Goal: Answer question/provide support: Share knowledge or assist other users

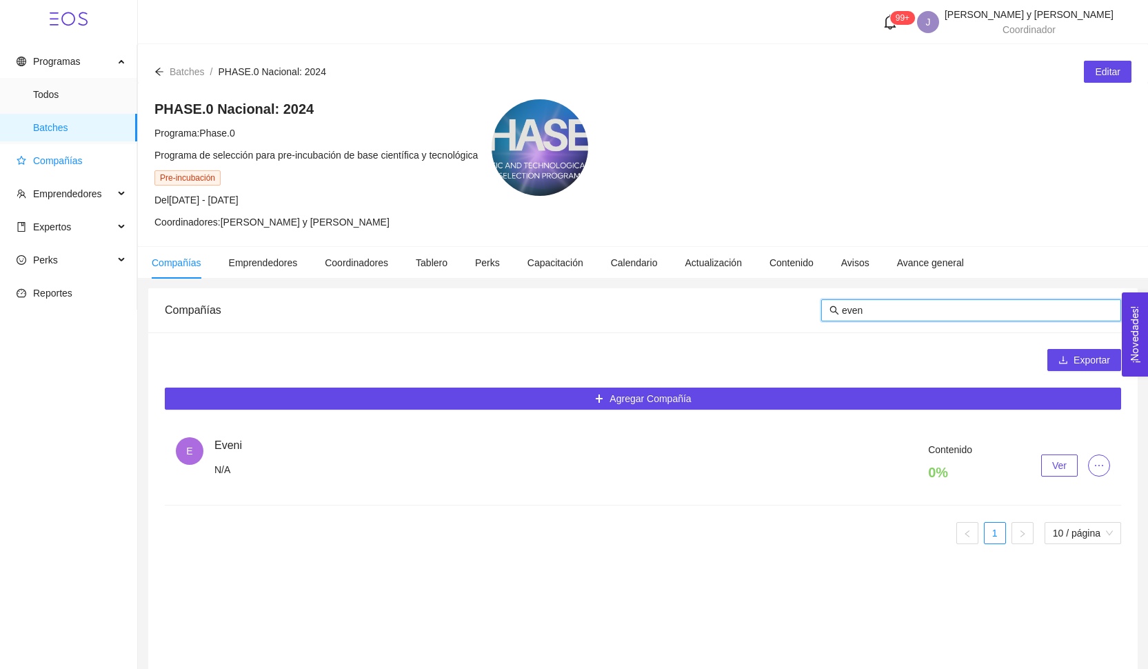
click at [74, 171] on span "Compañías" at bounding box center [72, 161] width 110 height 28
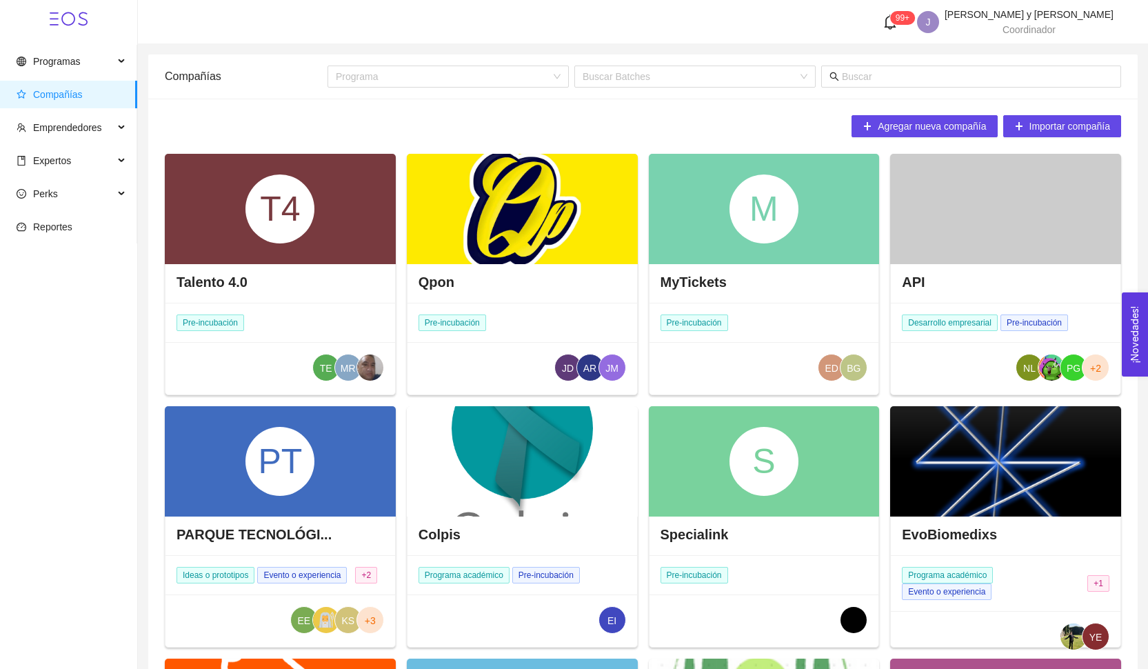
click at [876, 90] on div "Programa Buscar Batches" at bounding box center [725, 76] width 794 height 44
click at [873, 77] on input "text" at bounding box center [977, 76] width 271 height 15
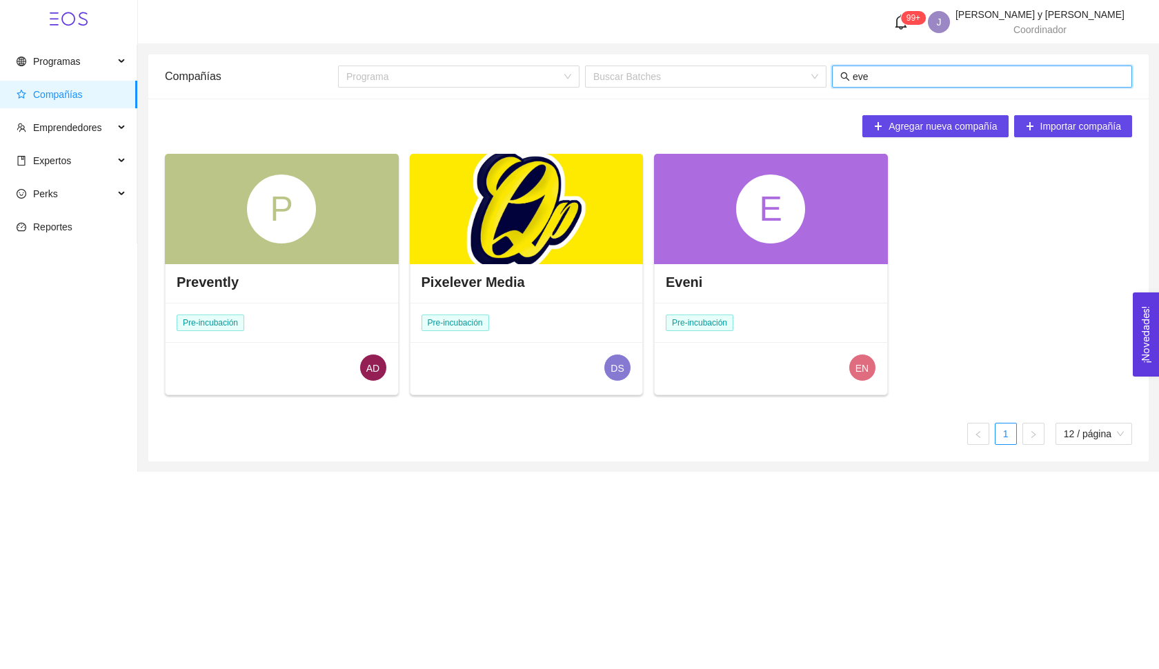
type input "eve"
click at [772, 232] on div "E" at bounding box center [770, 208] width 69 height 69
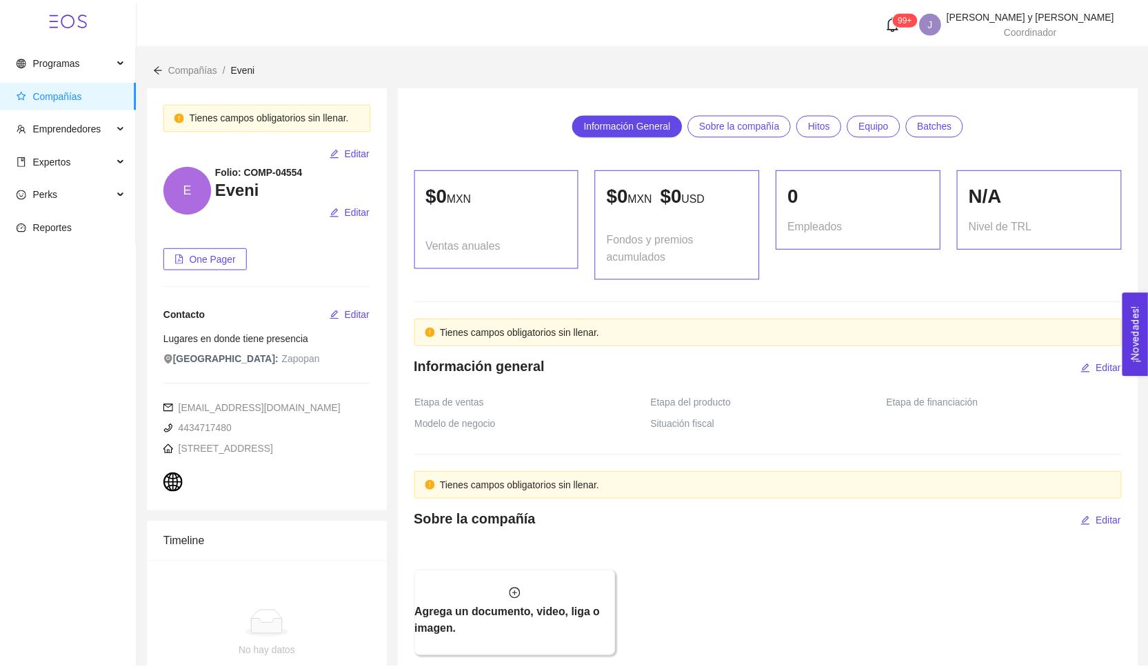
scroll to position [741, 0]
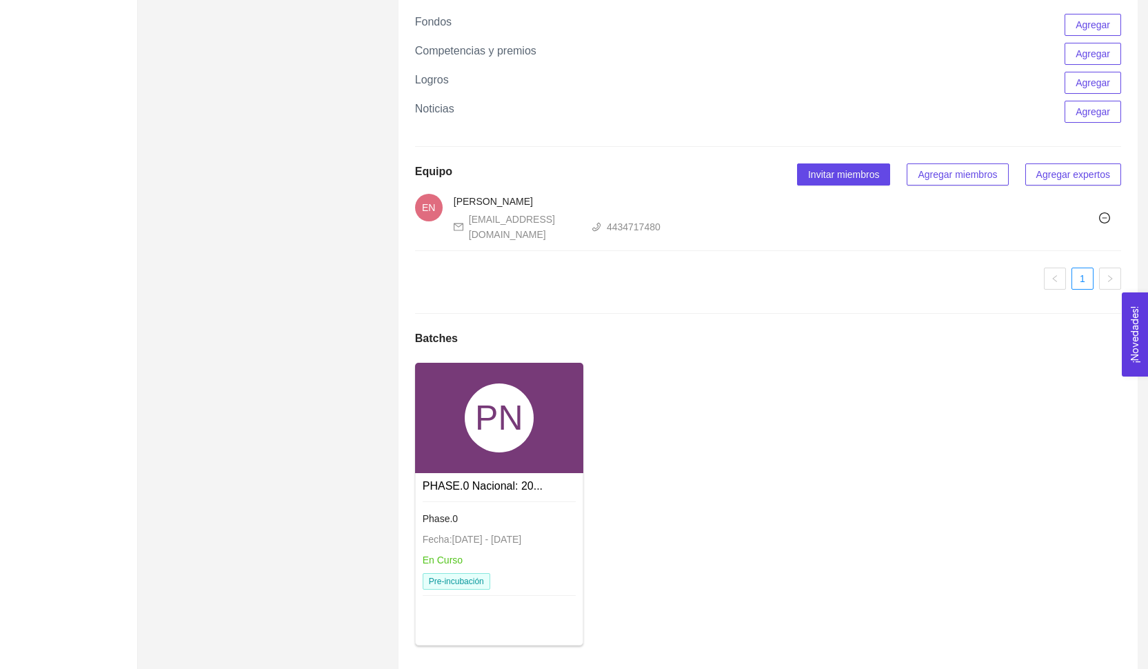
click at [465, 412] on div "PN" at bounding box center [499, 417] width 69 height 69
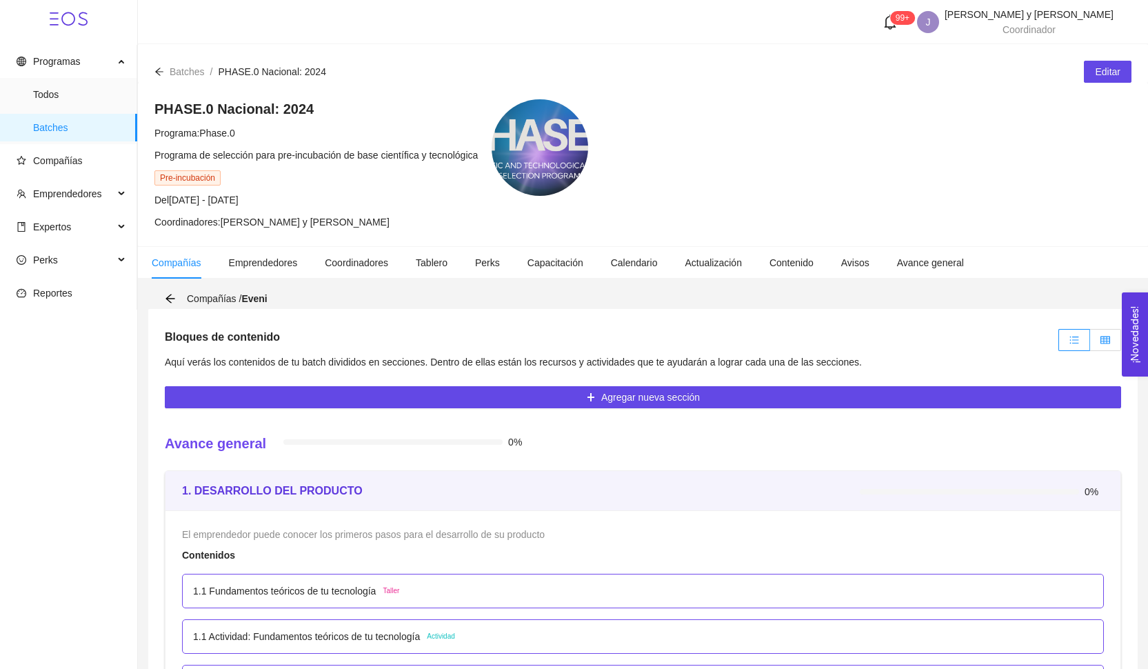
click at [1101, 344] on icon "table" at bounding box center [1106, 340] width 10 height 10
click at [1090, 343] on input "radio" at bounding box center [1090, 343] width 0 height 0
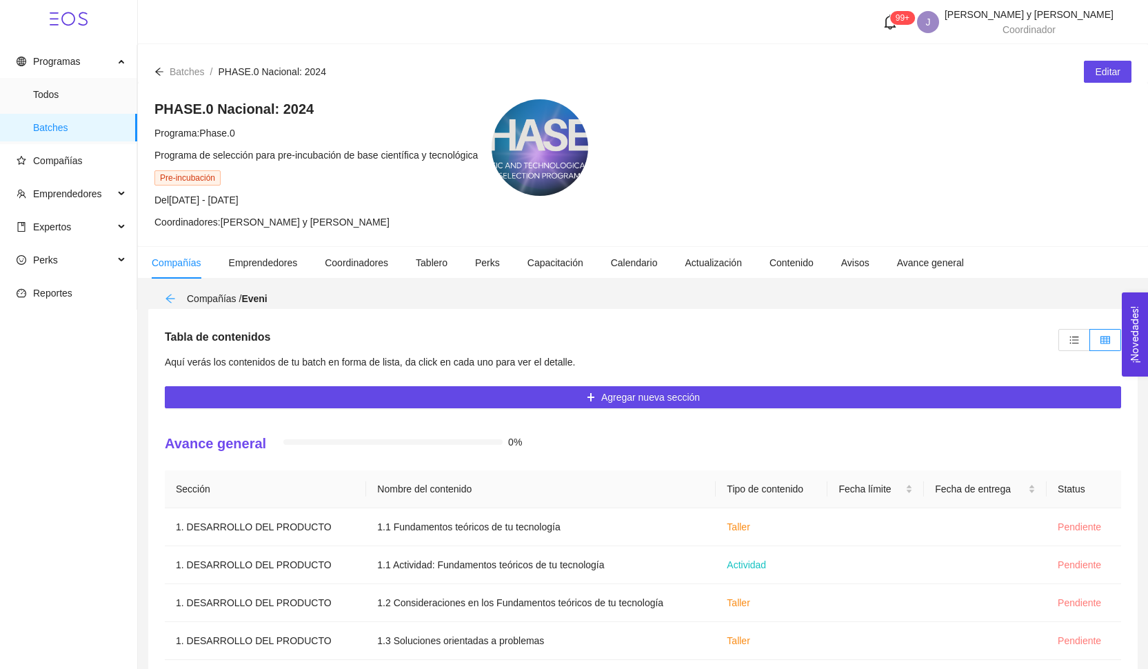
click at [172, 301] on icon "arrow-left" at bounding box center [170, 298] width 11 height 11
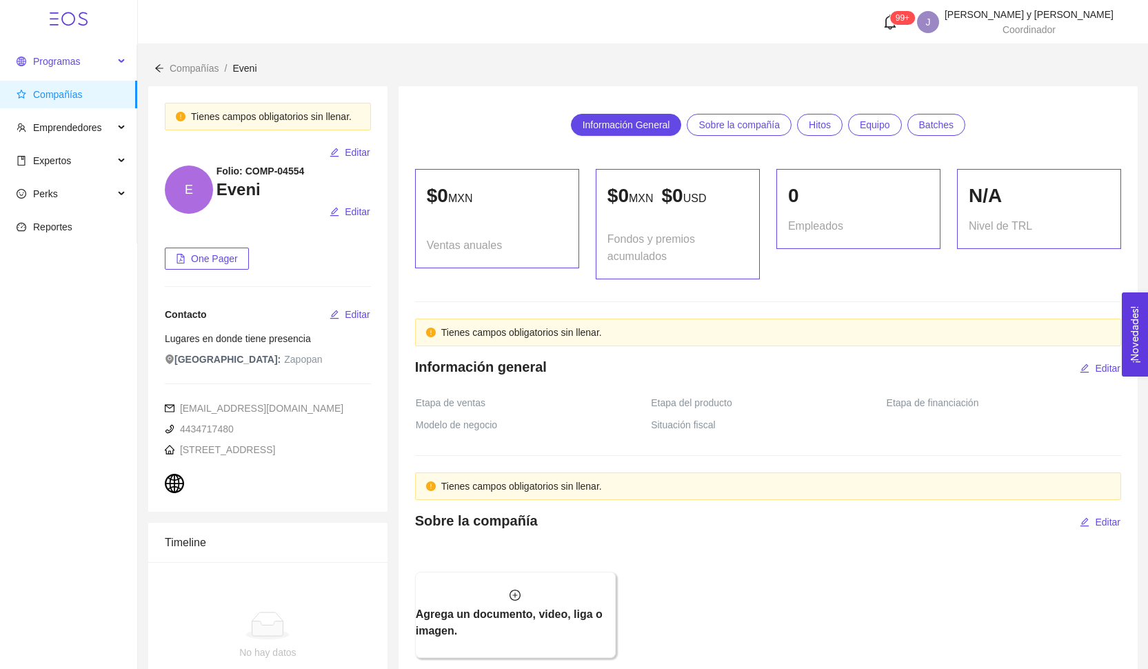
click at [104, 59] on span "Programas" at bounding box center [65, 62] width 97 height 28
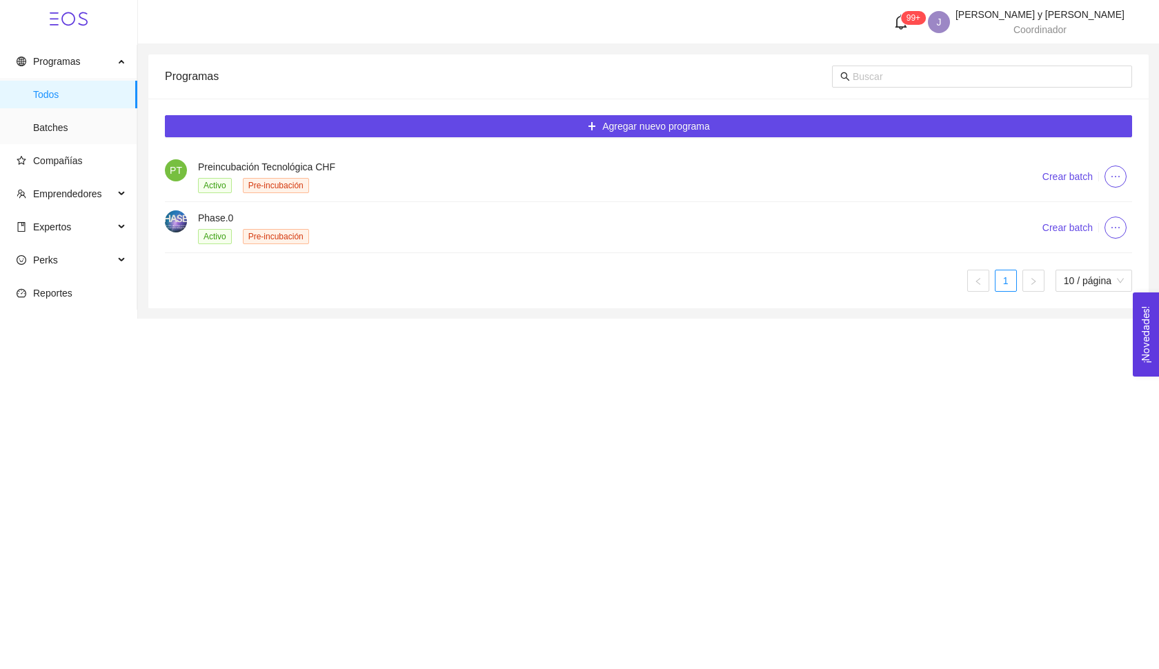
click at [611, 232] on div "Activo Pre-incubación" at bounding box center [603, 236] width 810 height 16
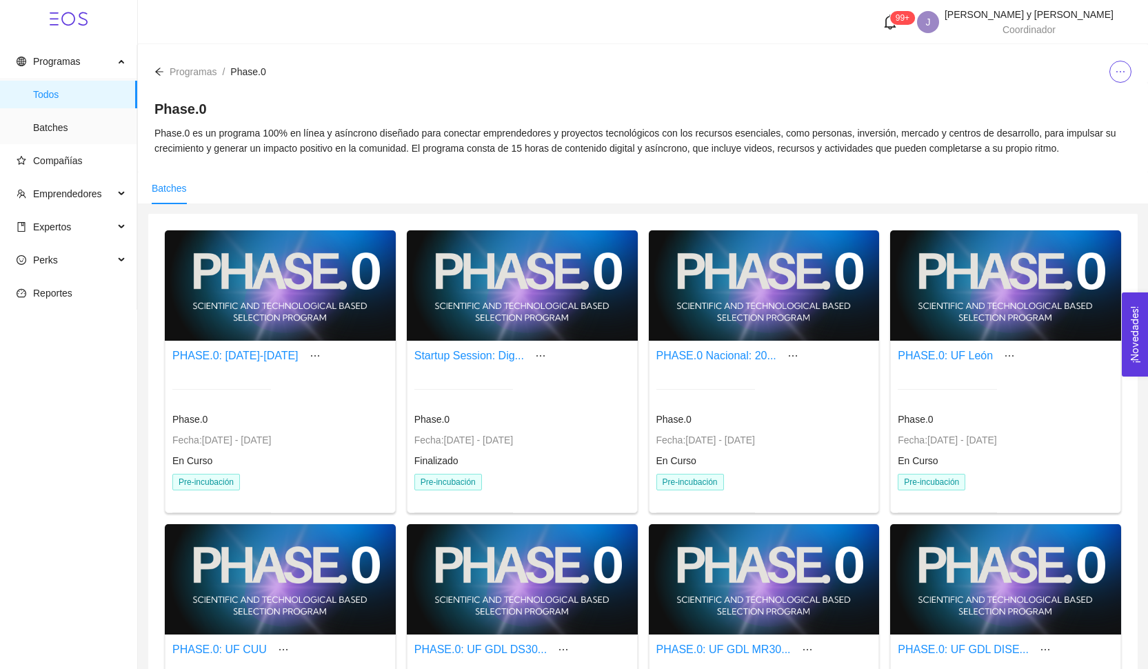
click at [760, 334] on div at bounding box center [764, 285] width 231 height 110
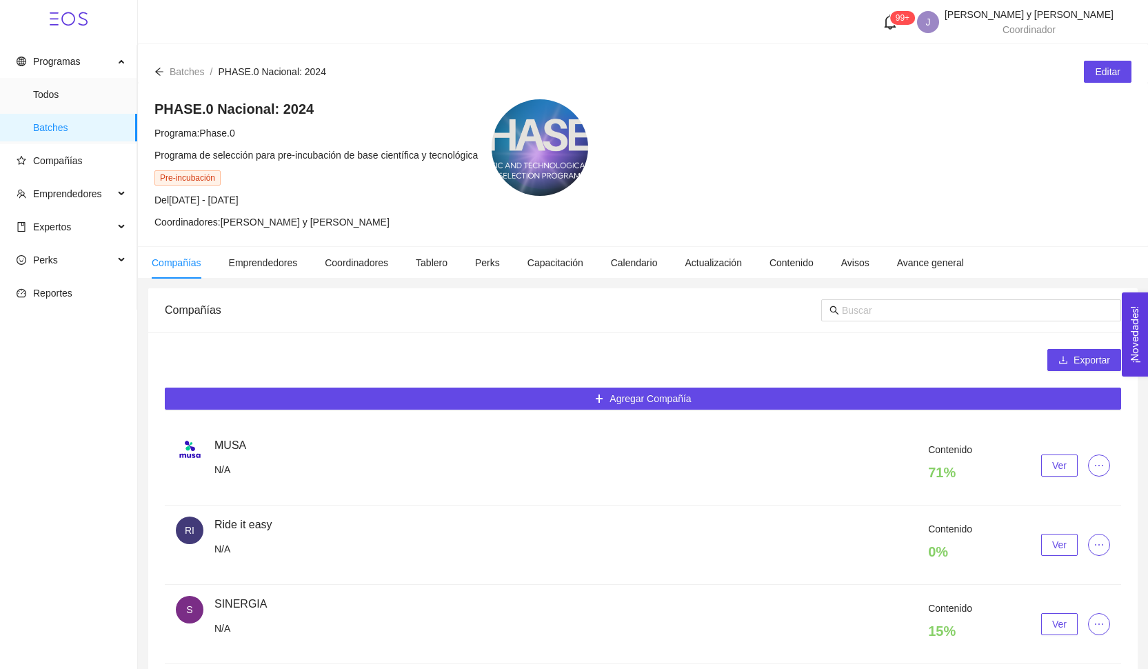
click at [845, 321] on div at bounding box center [971, 310] width 300 height 44
click at [845, 317] on input "text" at bounding box center [977, 310] width 271 height 15
type input "boso"
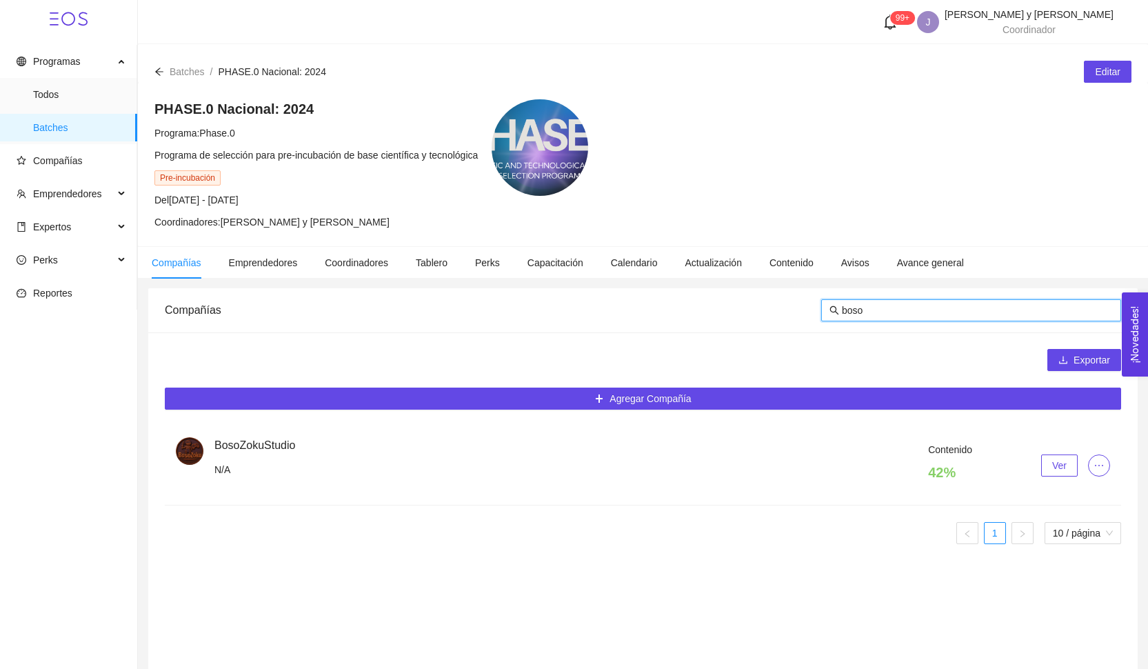
click at [1058, 470] on span "Ver" at bounding box center [1059, 465] width 14 height 15
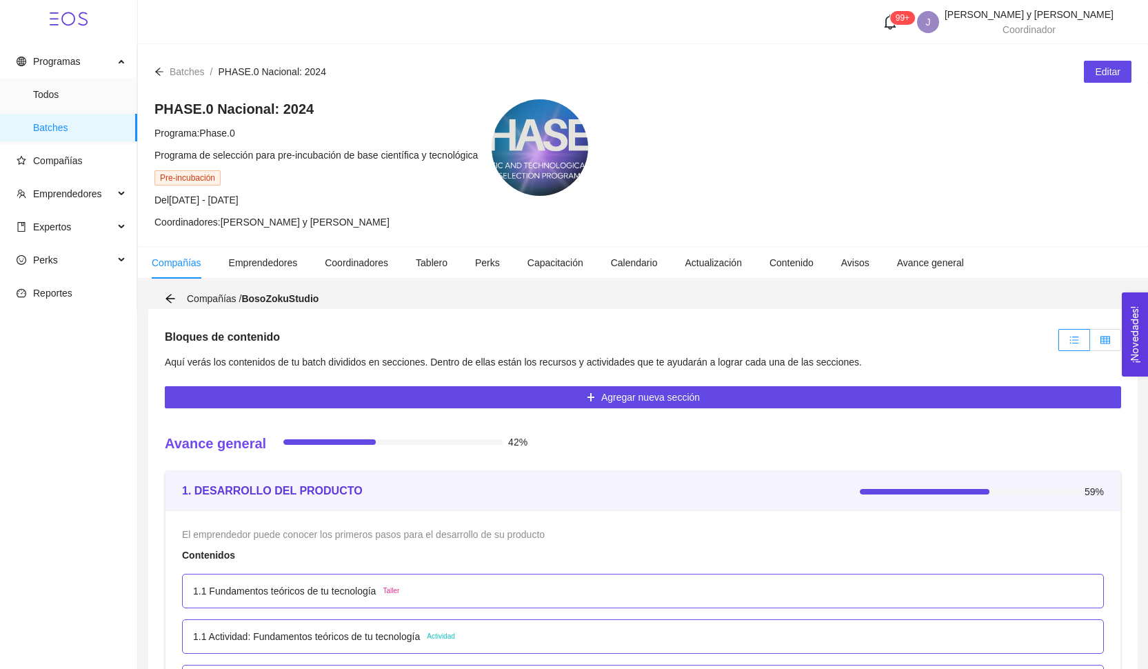
click at [1092, 329] on label at bounding box center [1105, 340] width 31 height 22
click at [1090, 343] on input "radio" at bounding box center [1090, 343] width 0 height 0
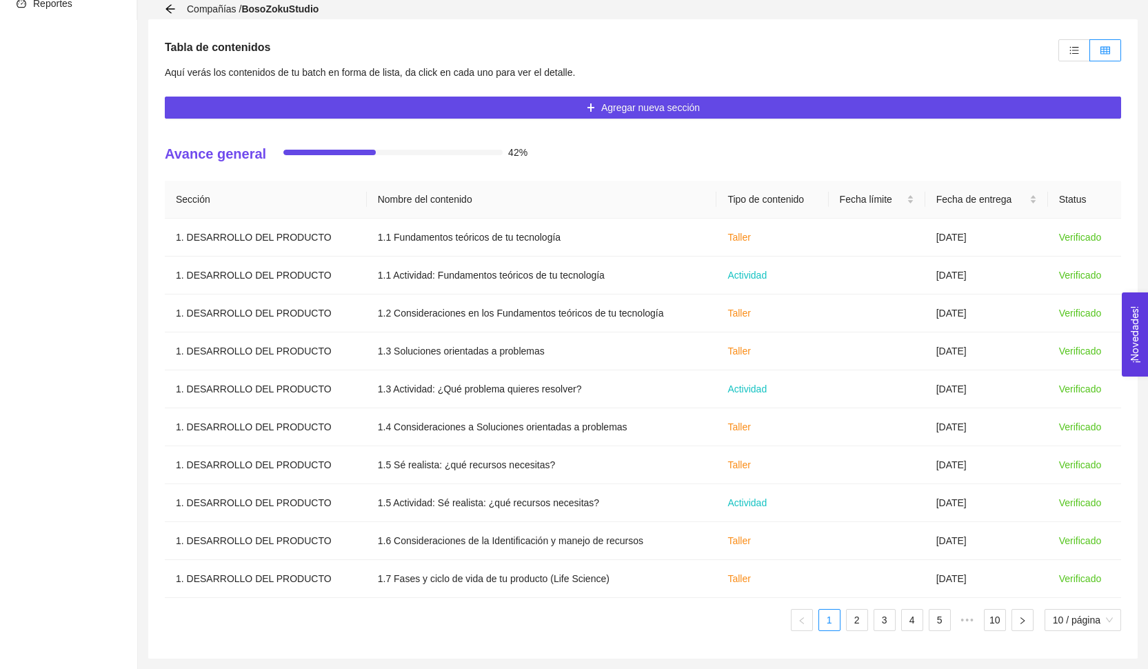
scroll to position [290, 0]
click at [857, 604] on div "Sección Nombre del contenido Tipo de contenido Fecha límite Fecha de entrega St…" at bounding box center [643, 406] width 956 height 450
click at [857, 610] on link "2" at bounding box center [857, 620] width 21 height 21
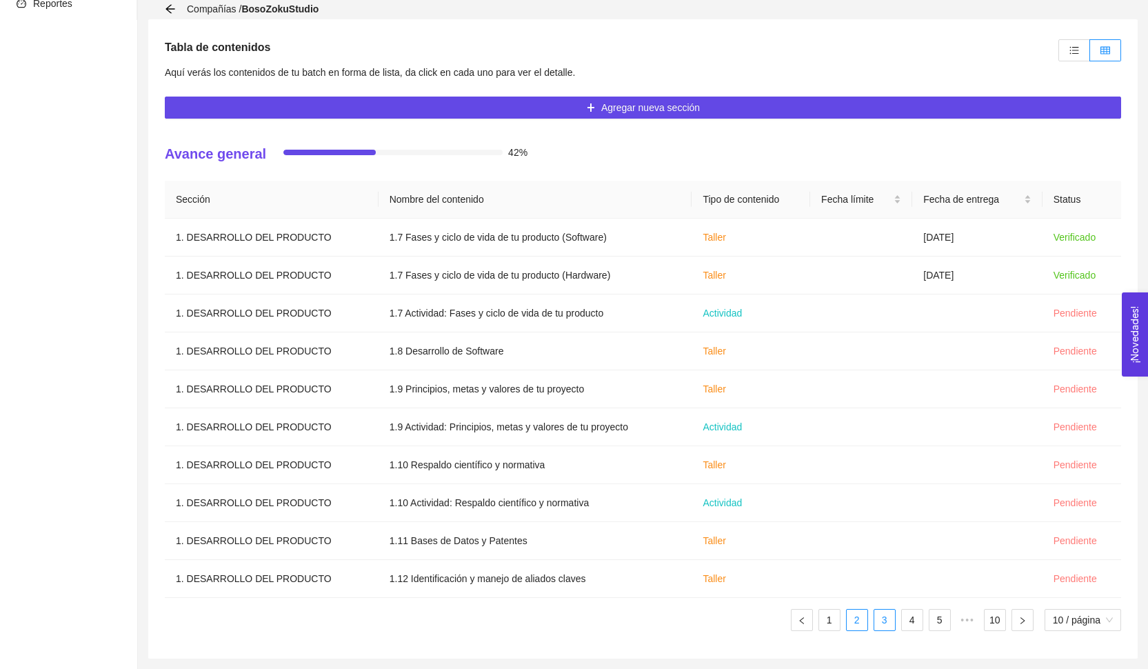
click at [879, 619] on link "3" at bounding box center [884, 620] width 21 height 21
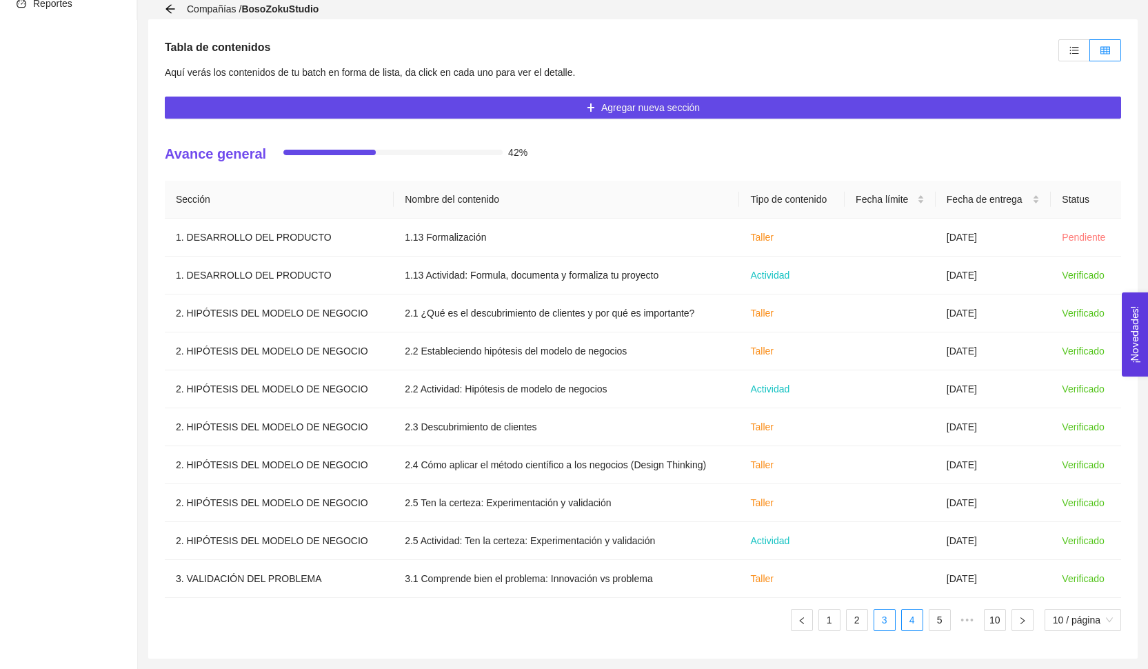
click at [905, 620] on link "4" at bounding box center [912, 620] width 21 height 21
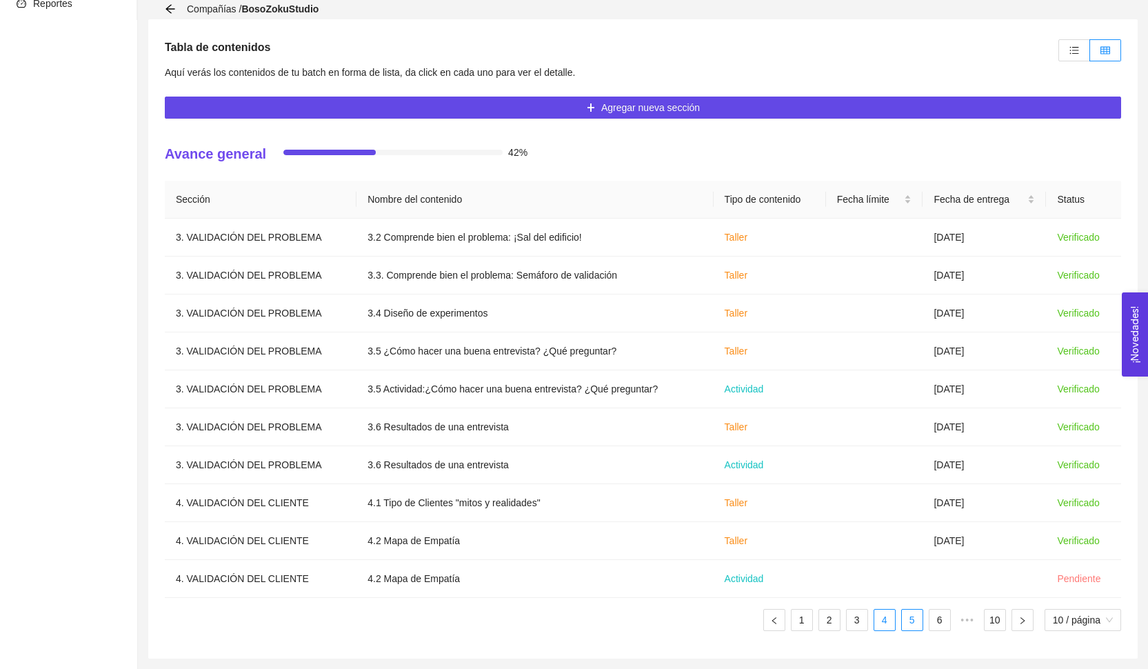
click at [910, 621] on link "5" at bounding box center [912, 620] width 21 height 21
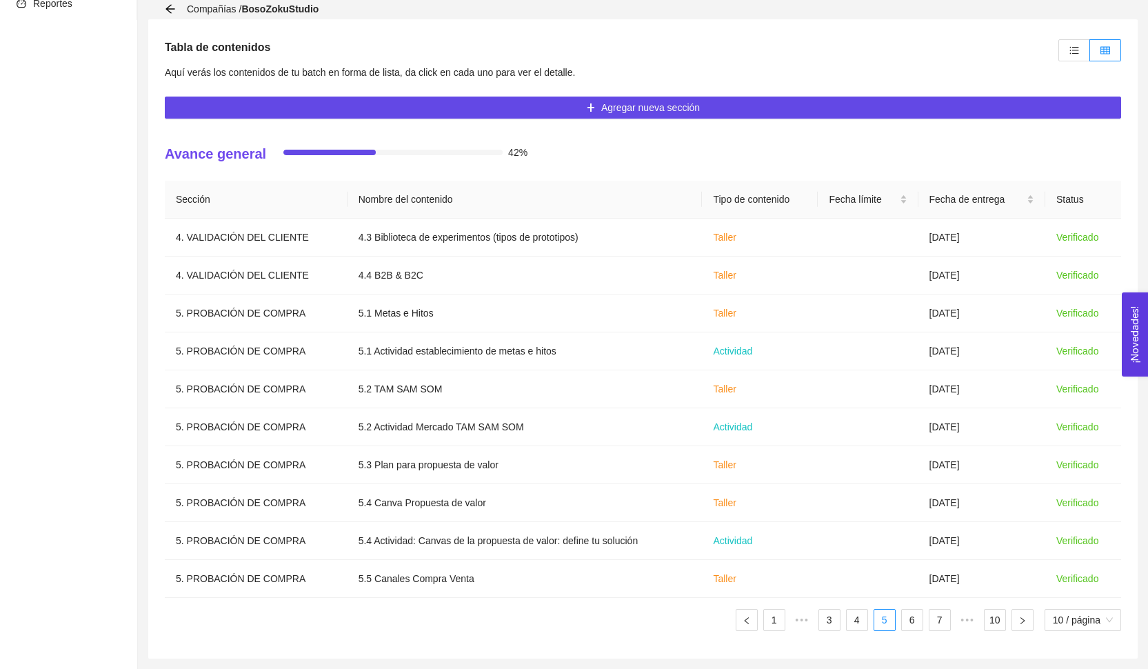
scroll to position [208, 0]
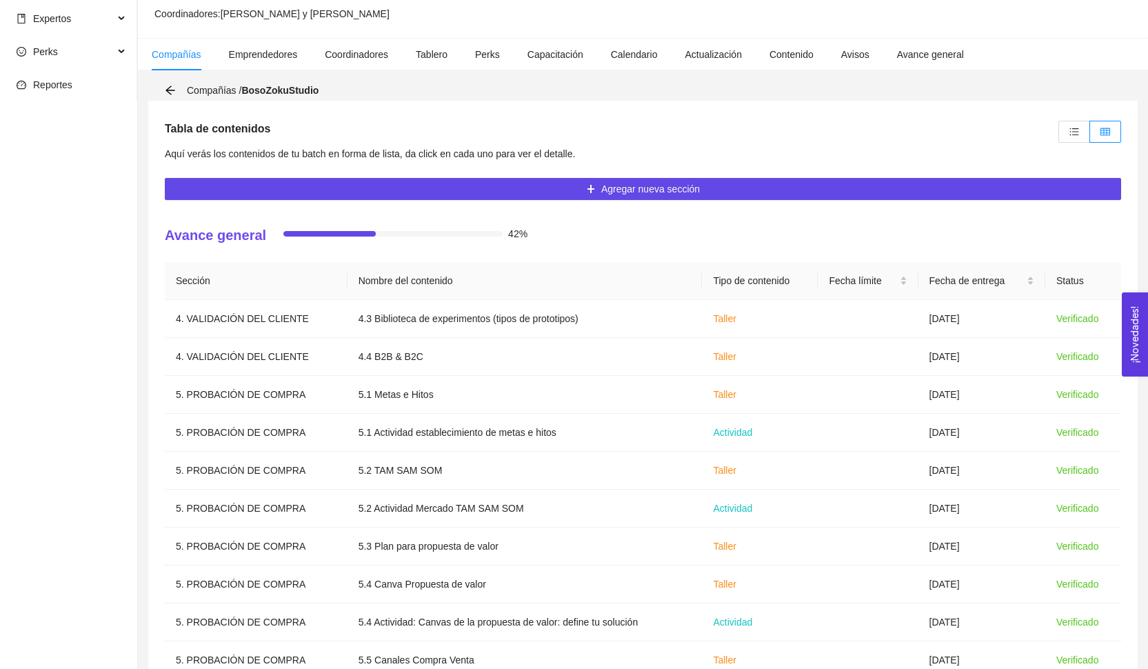
click at [169, 82] on div "Compañías / BosoZokuStudio" at bounding box center [643, 90] width 956 height 21
click at [169, 88] on icon "arrow-left" at bounding box center [170, 90] width 9 height 9
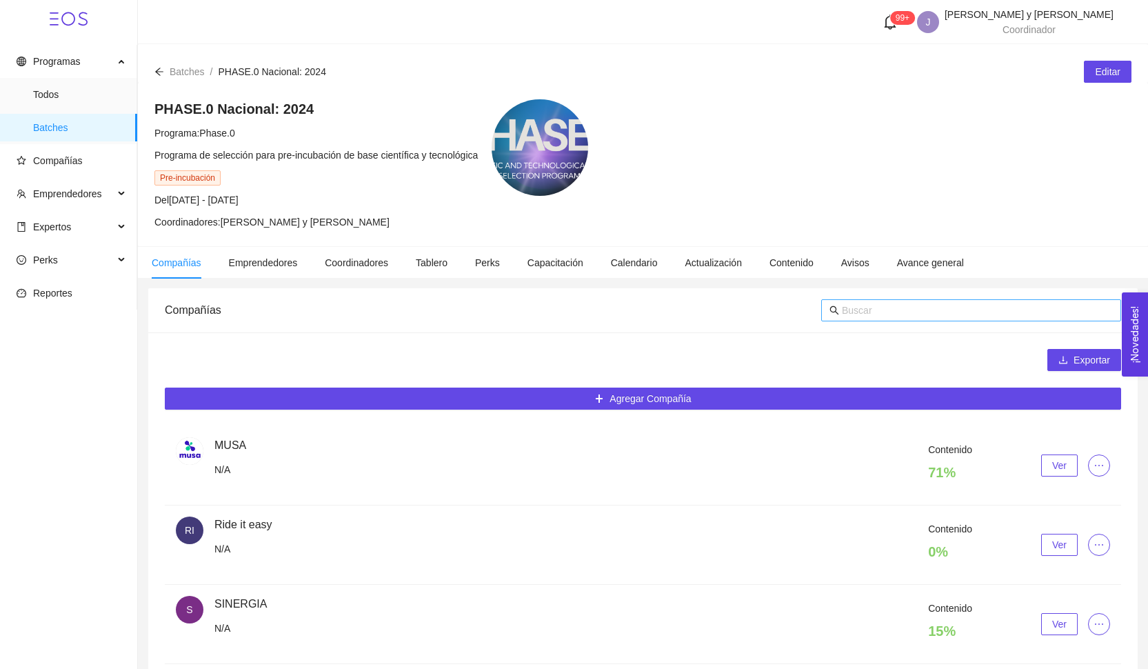
click at [905, 304] on input "text" at bounding box center [977, 310] width 271 height 15
type input "xoco"
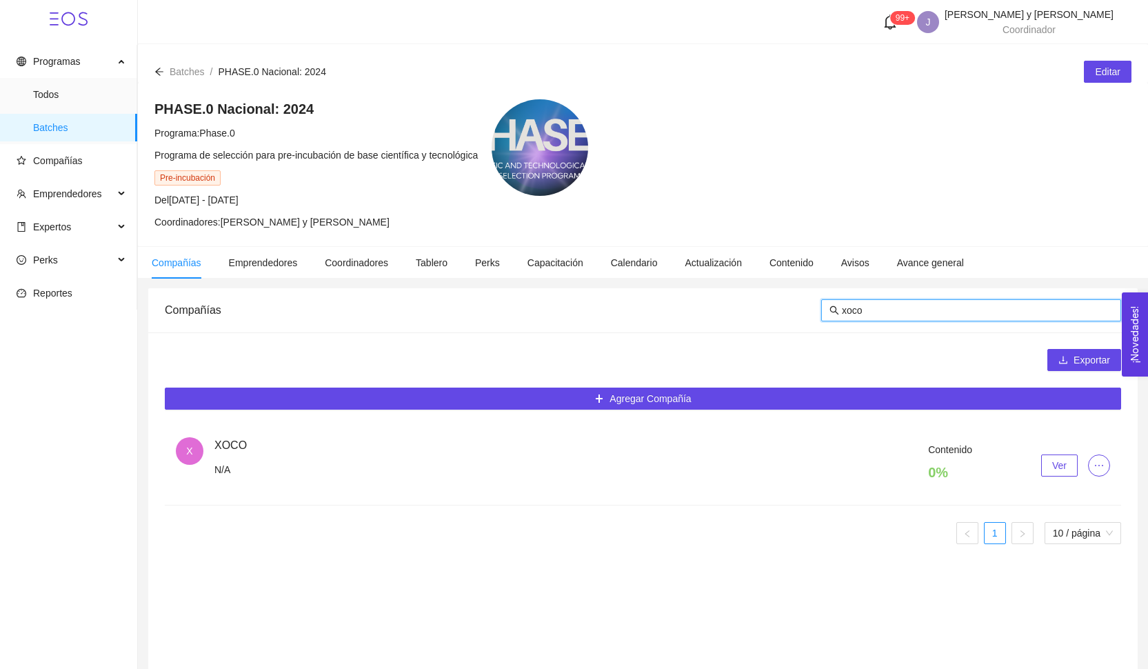
click at [1050, 464] on button "Ver" at bounding box center [1059, 465] width 37 height 22
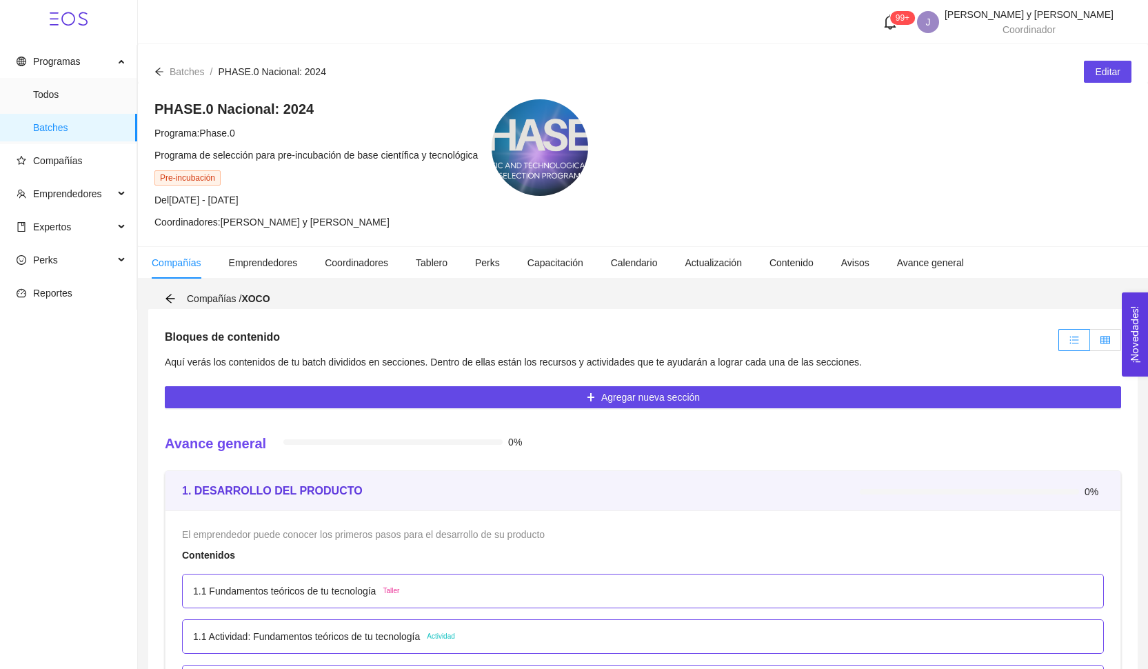
click at [1104, 337] on icon "table" at bounding box center [1106, 340] width 10 height 8
click at [1090, 343] on input "radio" at bounding box center [1090, 343] width 0 height 0
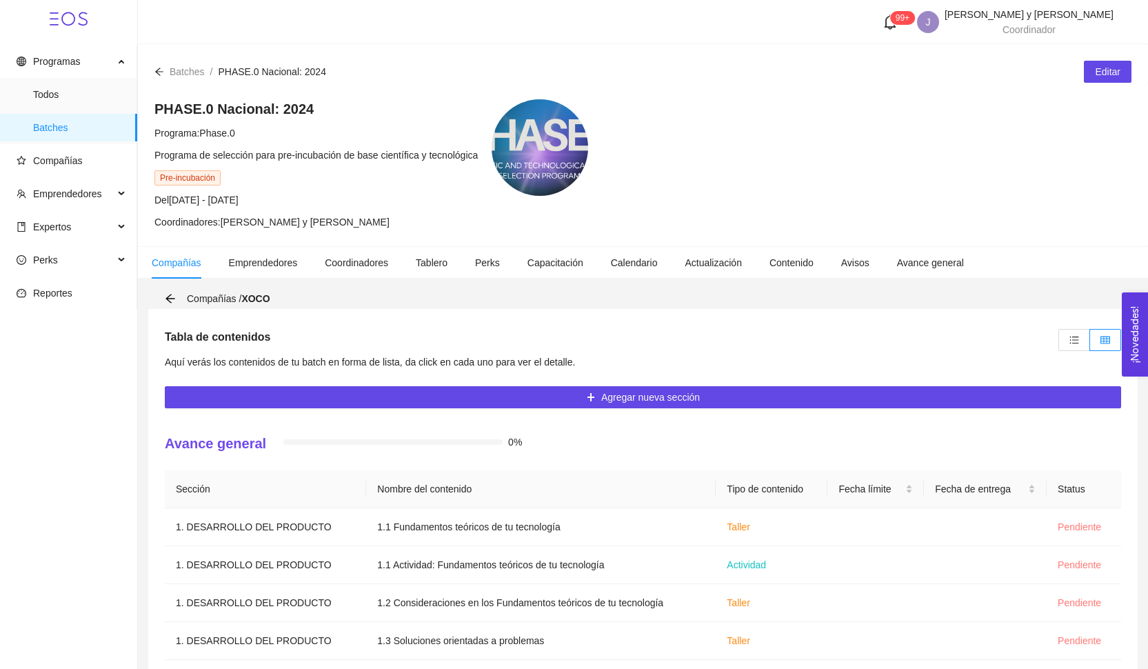
click at [170, 308] on div "Compañías / XOCO" at bounding box center [643, 298] width 956 height 21
click at [170, 297] on icon "arrow-left" at bounding box center [170, 298] width 11 height 11
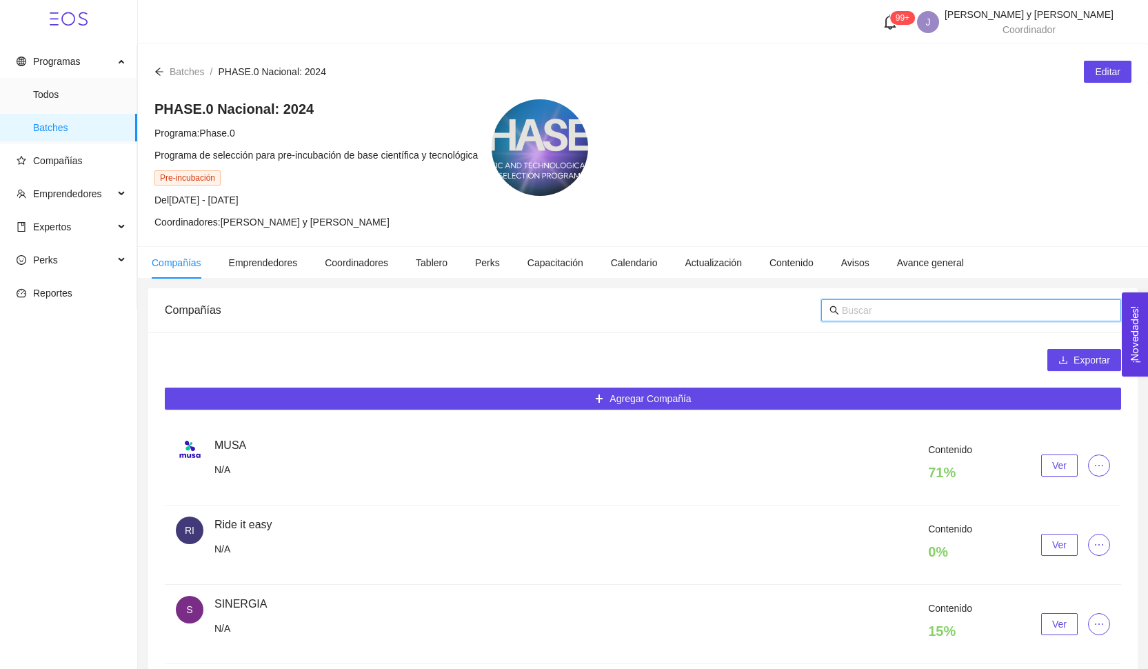
click at [883, 311] on input "text" at bounding box center [977, 310] width 271 height 15
type input "azt"
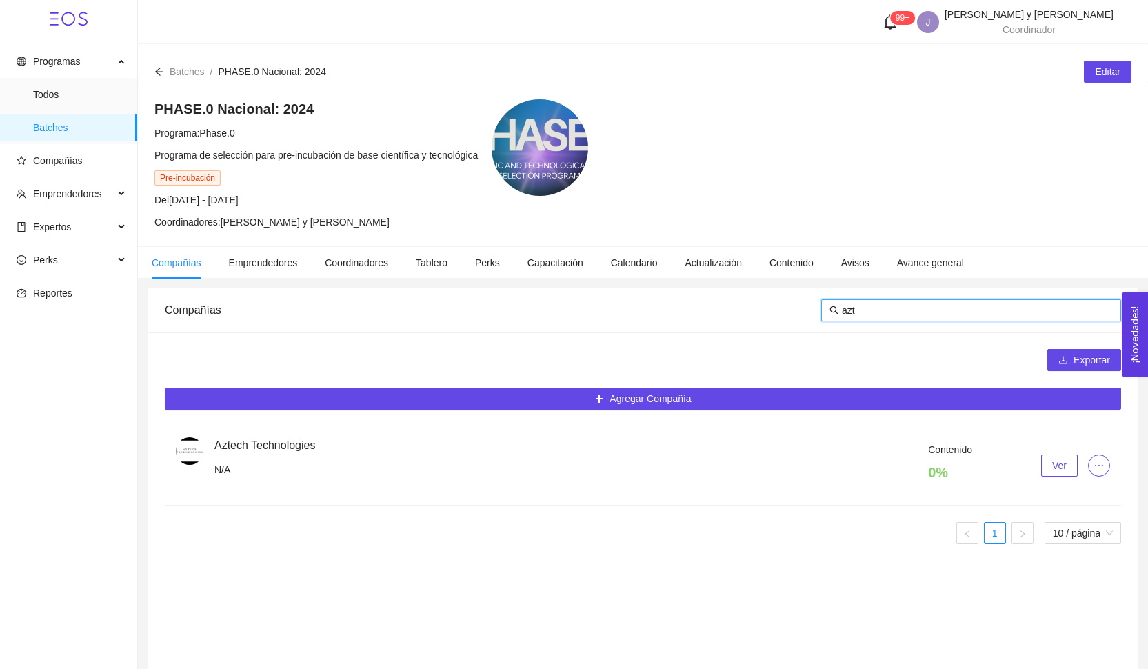
click at [1053, 472] on span "Ver" at bounding box center [1059, 465] width 14 height 15
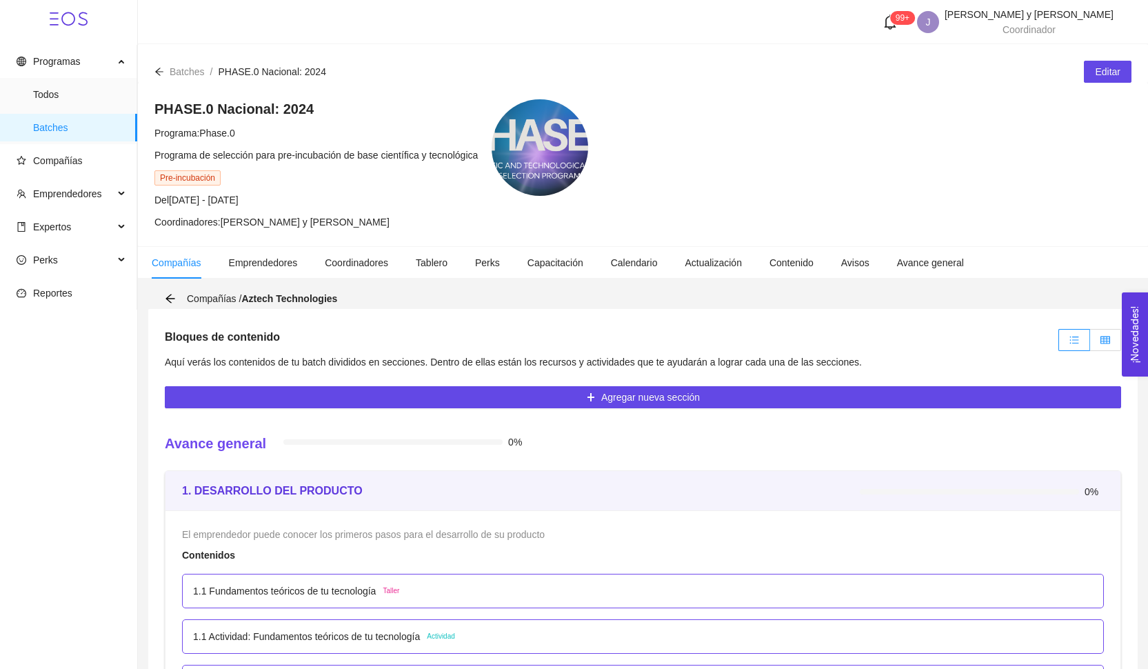
click at [1092, 339] on label at bounding box center [1105, 340] width 31 height 22
click at [1090, 343] on input "radio" at bounding box center [1090, 343] width 0 height 0
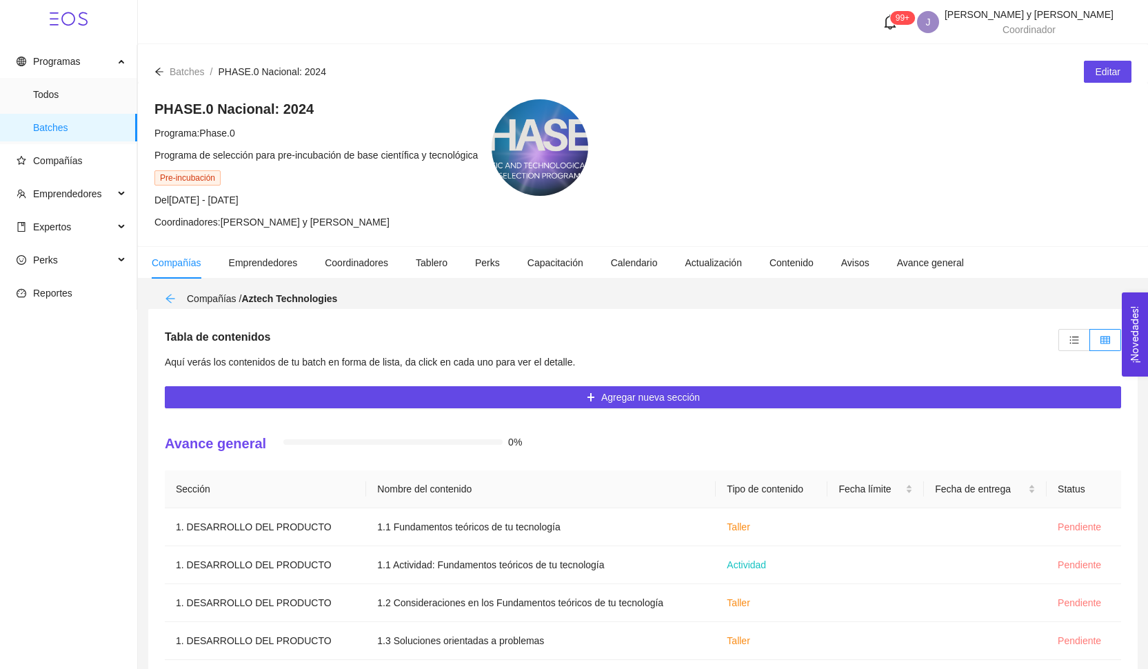
click at [170, 297] on icon "arrow-left" at bounding box center [170, 298] width 11 height 11
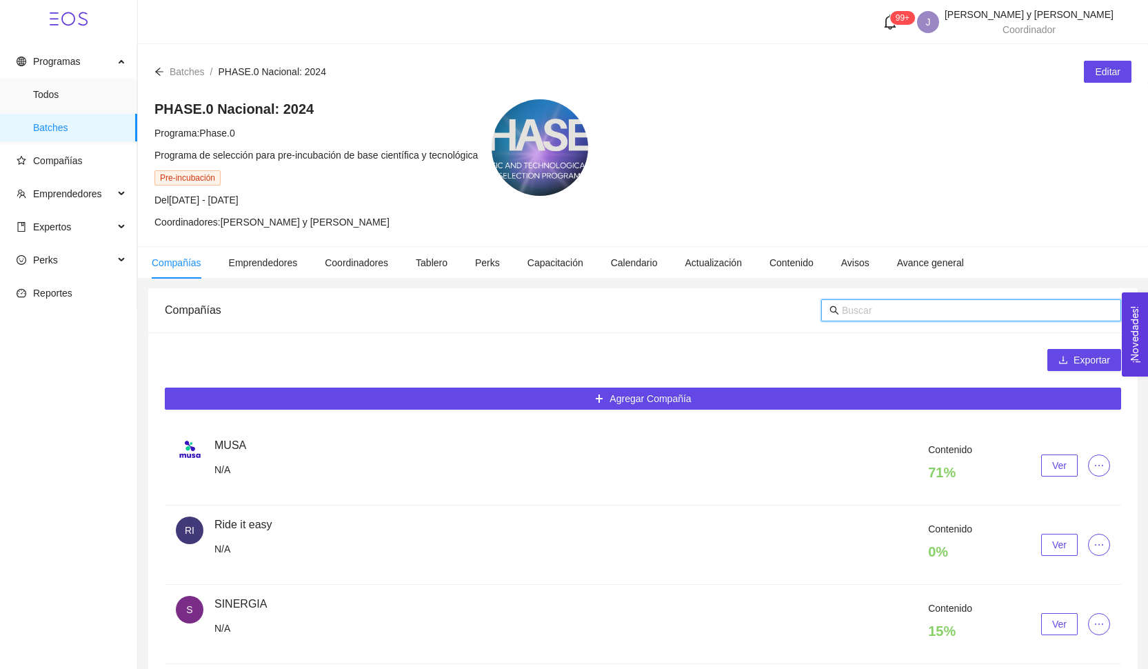
click at [865, 315] on input "text" at bounding box center [977, 310] width 271 height 15
type input "work"
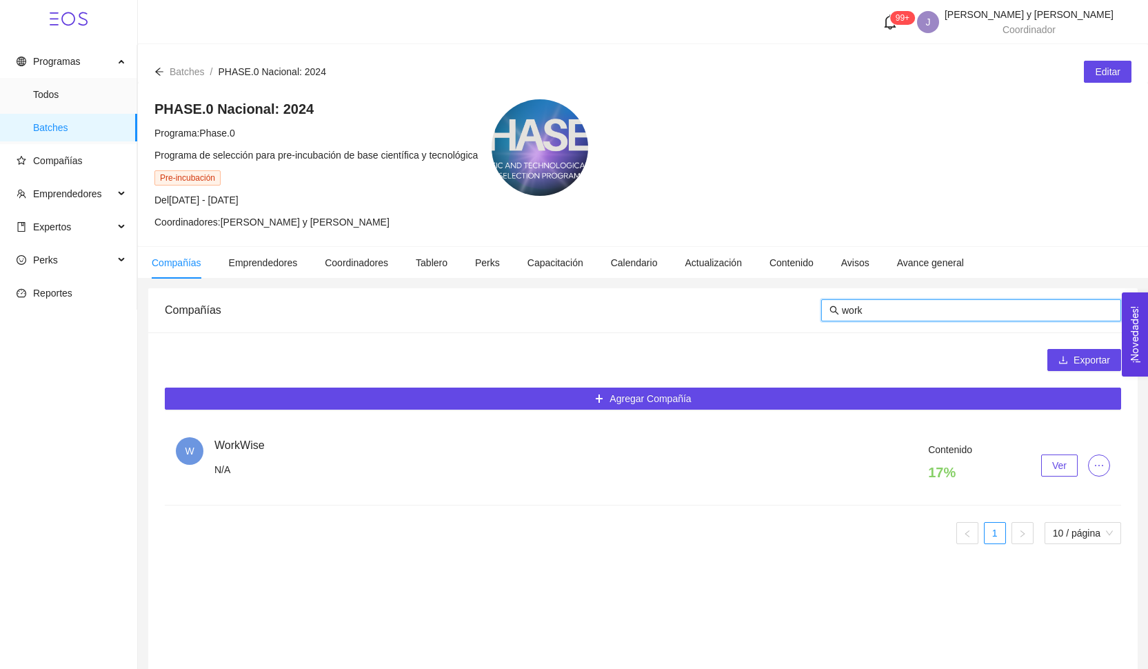
click at [1043, 464] on button "Ver" at bounding box center [1059, 465] width 37 height 22
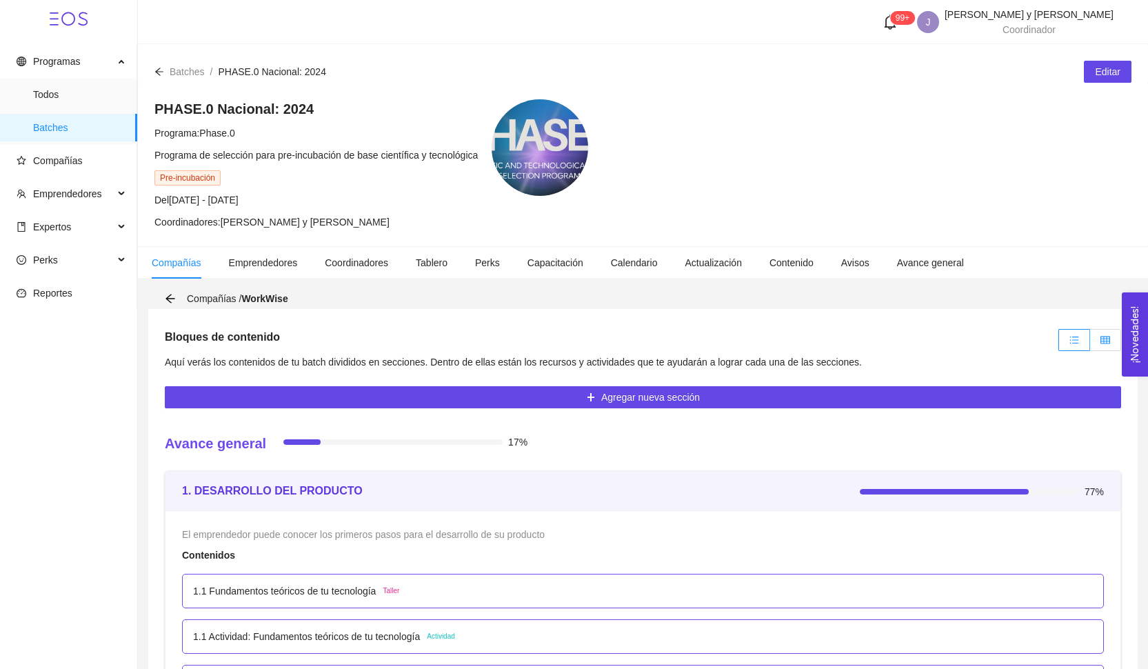
click at [1101, 345] on span at bounding box center [1106, 339] width 10 height 11
click at [1090, 343] on input "radio" at bounding box center [1090, 343] width 0 height 0
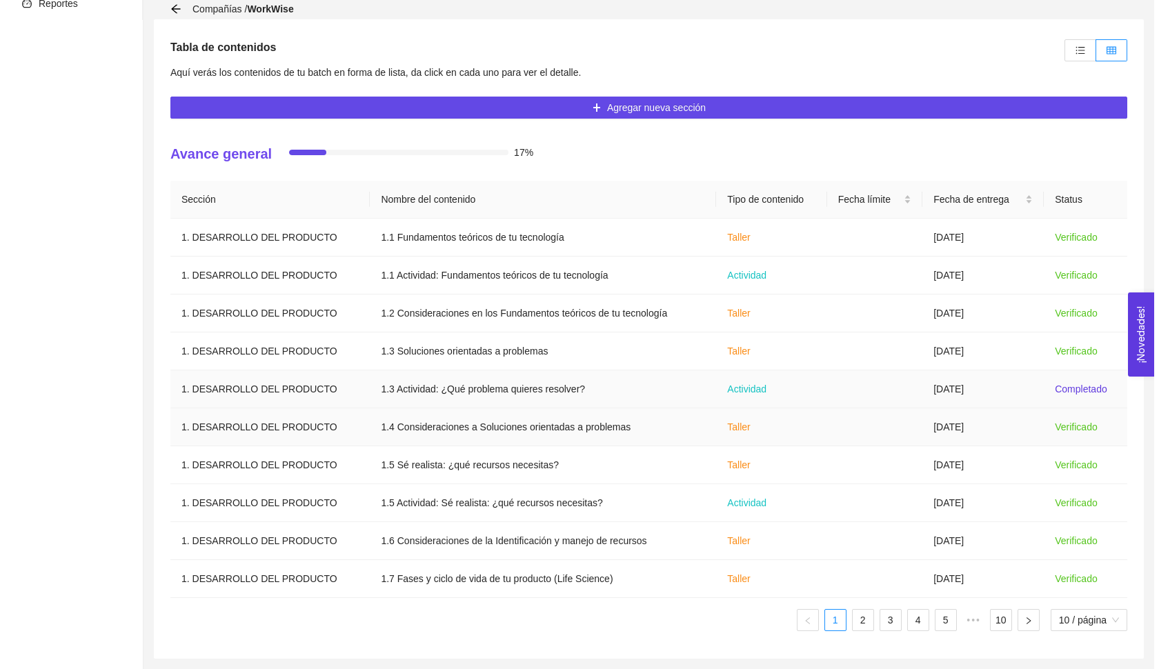
scroll to position [290, 0]
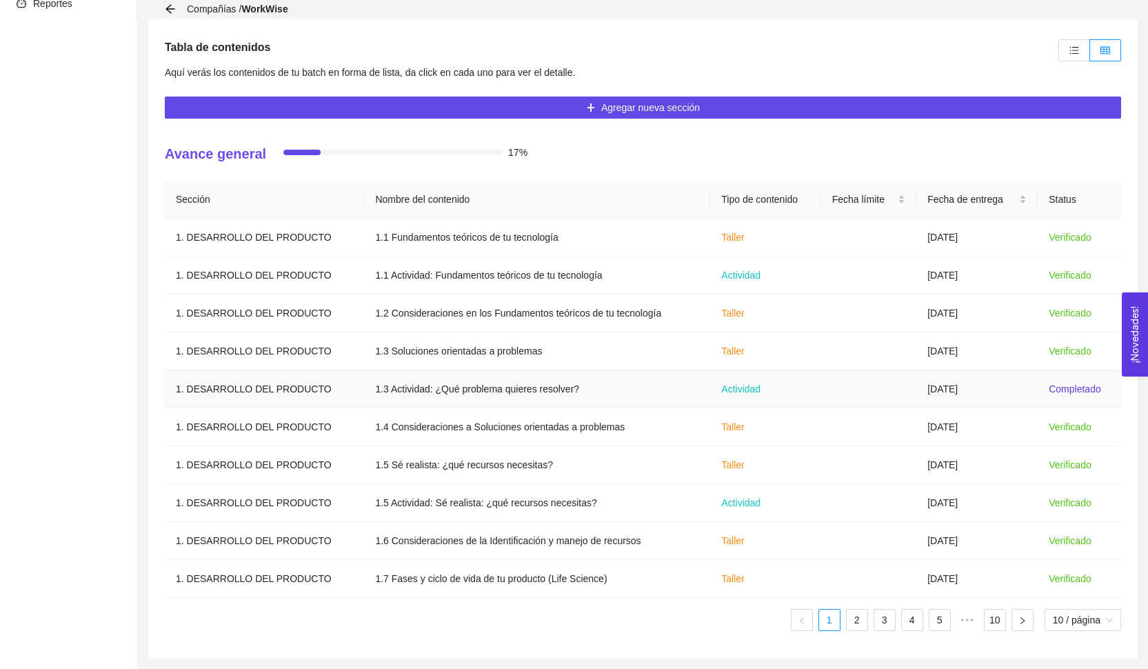
click at [1022, 377] on td "[DATE]" at bounding box center [976, 389] width 121 height 38
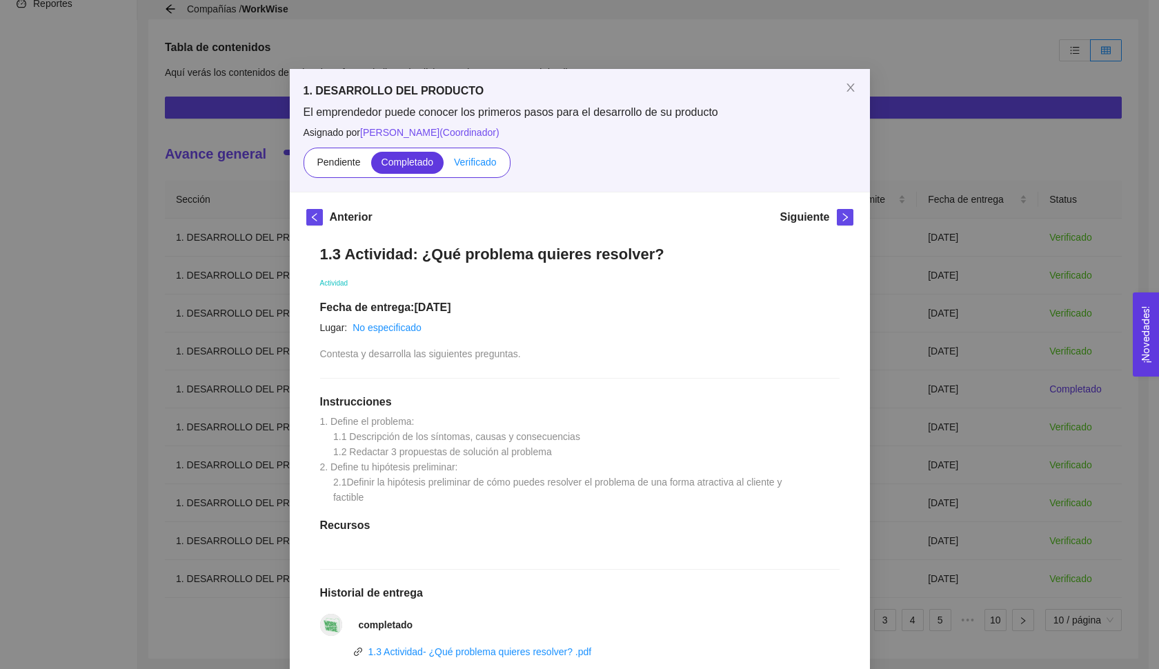
scroll to position [0, 0]
click at [473, 162] on span "Verificado" at bounding box center [475, 162] width 42 height 11
click at [443, 166] on input "Verificado" at bounding box center [443, 166] width 0 height 0
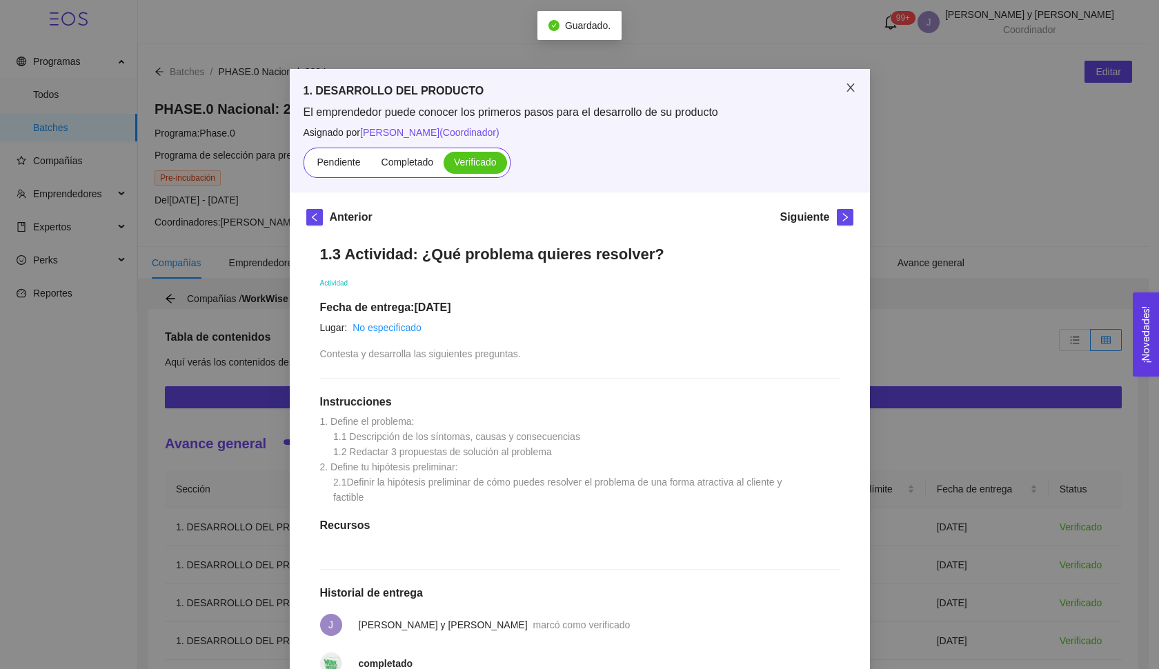
click at [845, 86] on icon "close" at bounding box center [850, 87] width 11 height 11
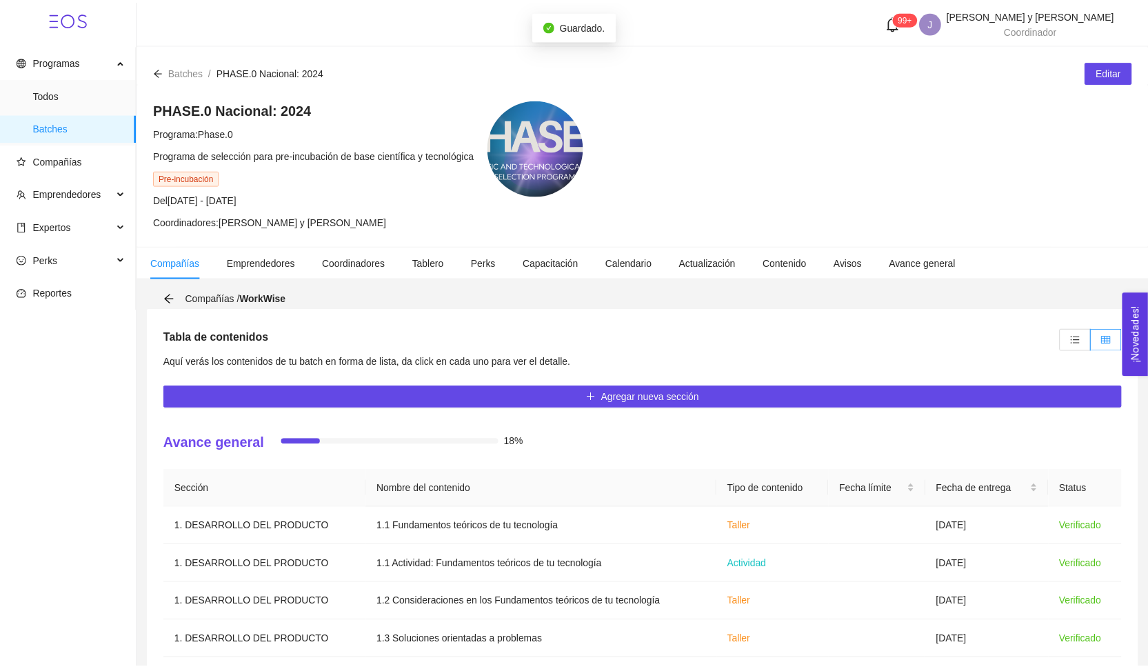
scroll to position [290, 0]
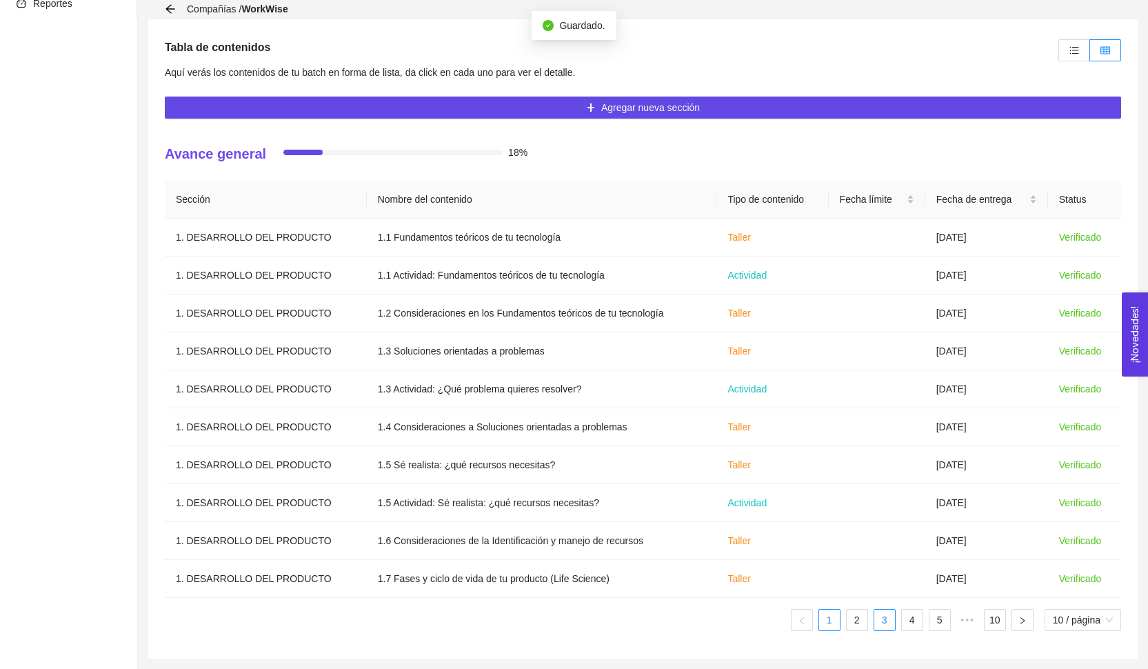
click at [885, 627] on link "3" at bounding box center [884, 620] width 21 height 21
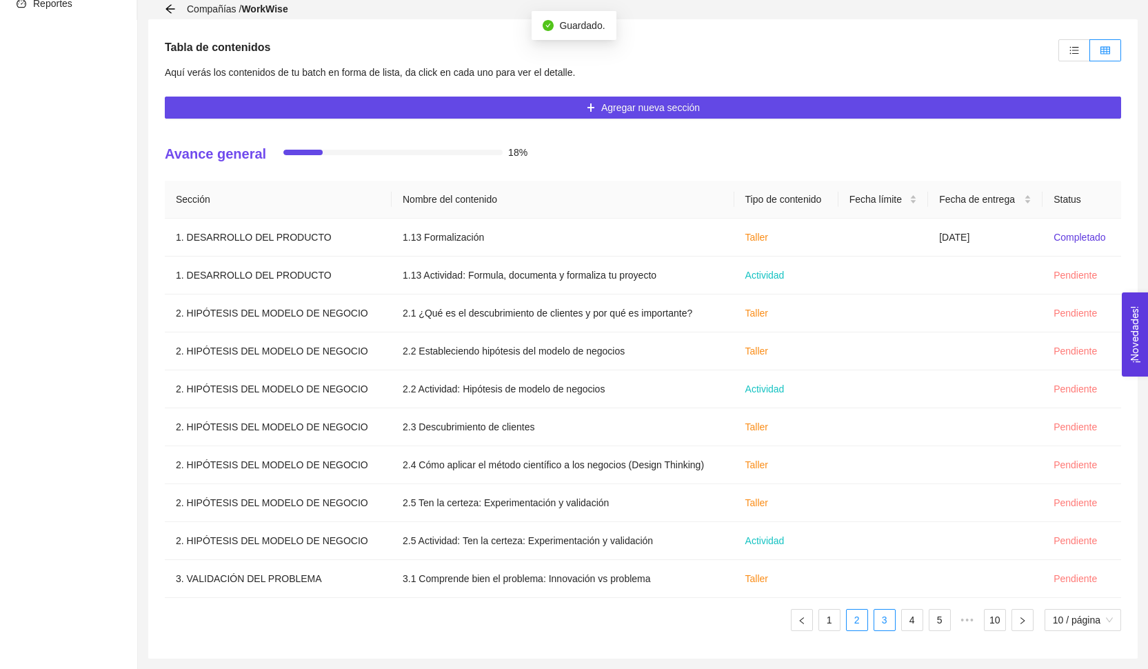
click at [856, 626] on link "2" at bounding box center [857, 620] width 21 height 21
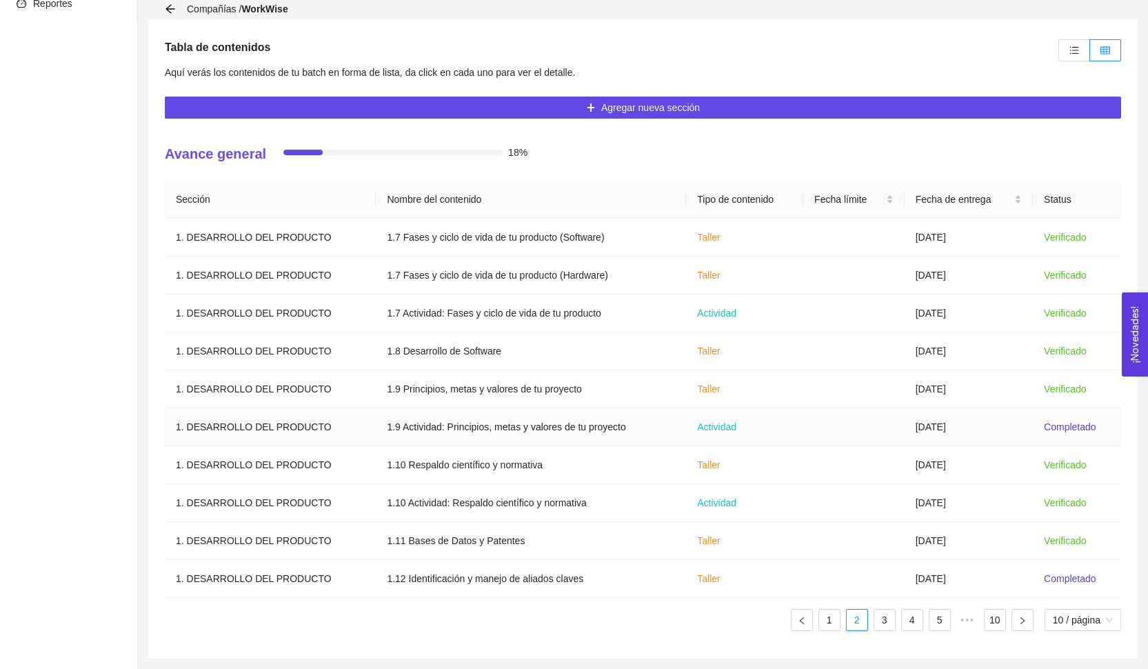
click at [950, 430] on td "[DATE]" at bounding box center [969, 427] width 128 height 38
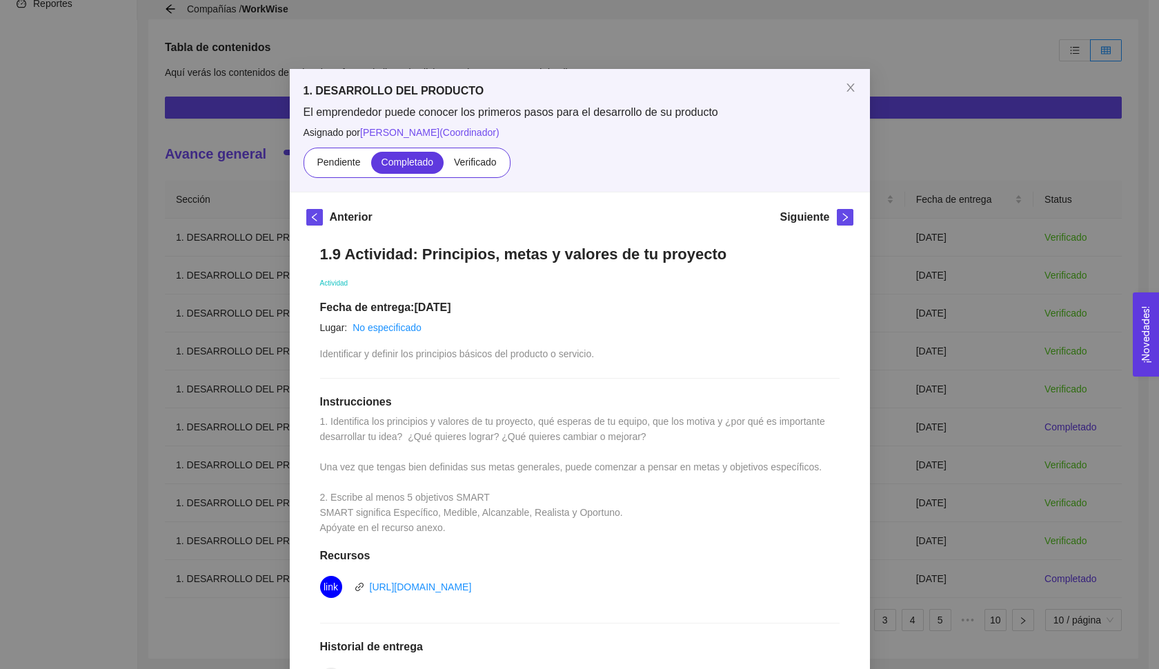
click at [964, 396] on div "1. DESARROLLO DEL PRODUCTO El emprendedor puede conocer los primeros pasos para…" at bounding box center [579, 334] width 1159 height 669
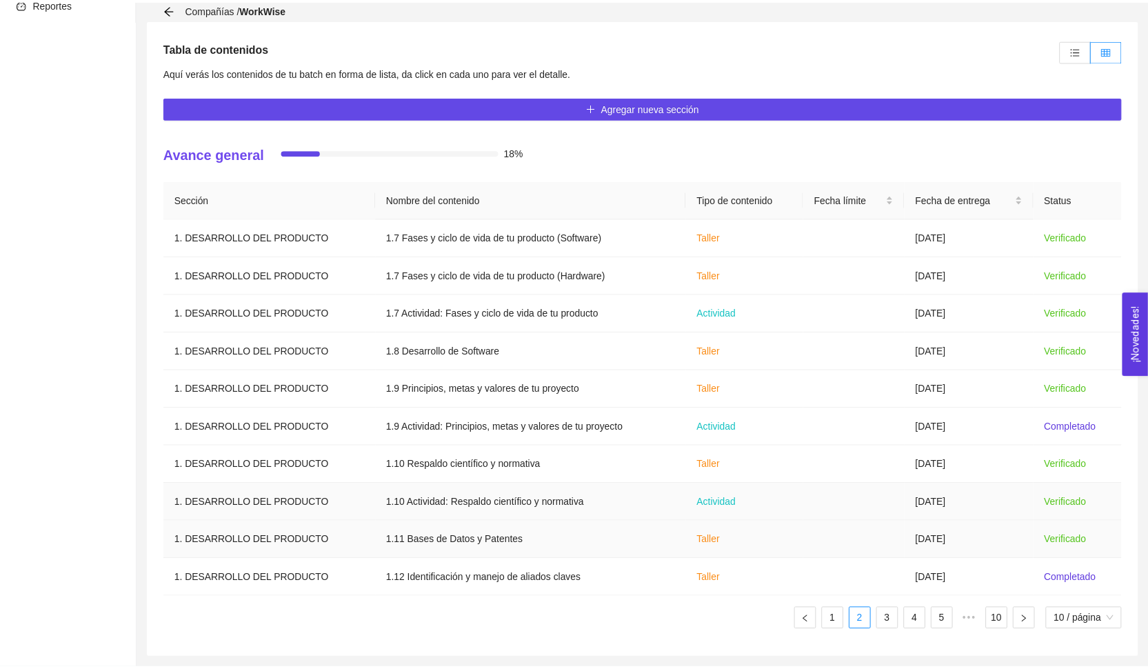
scroll to position [0, 0]
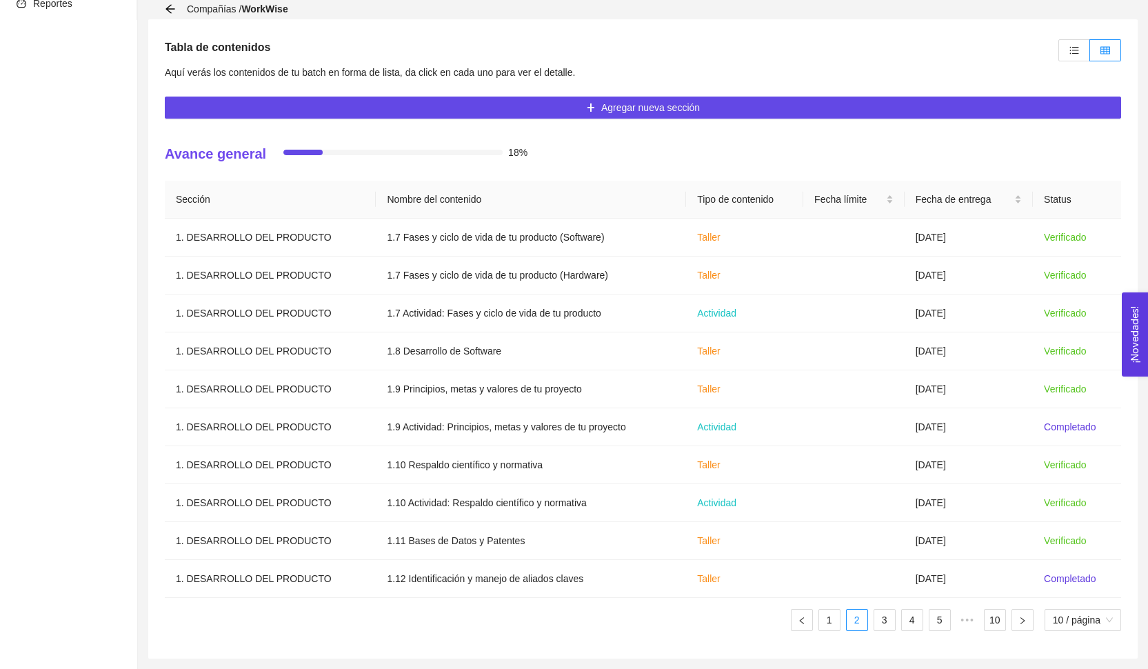
click at [885, 633] on div "Sección Nombre del contenido Tipo de contenido Fecha límite Fecha de entrega St…" at bounding box center [643, 411] width 956 height 461
click at [885, 619] on link "3" at bounding box center [884, 620] width 21 height 21
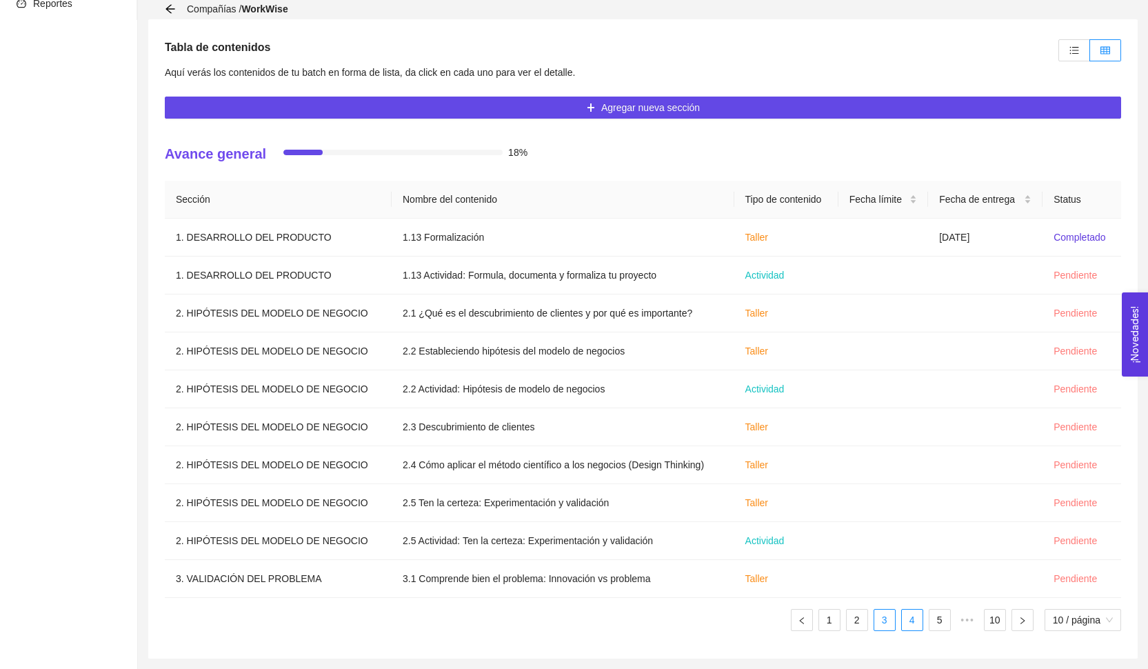
click at [903, 621] on link "4" at bounding box center [912, 620] width 21 height 21
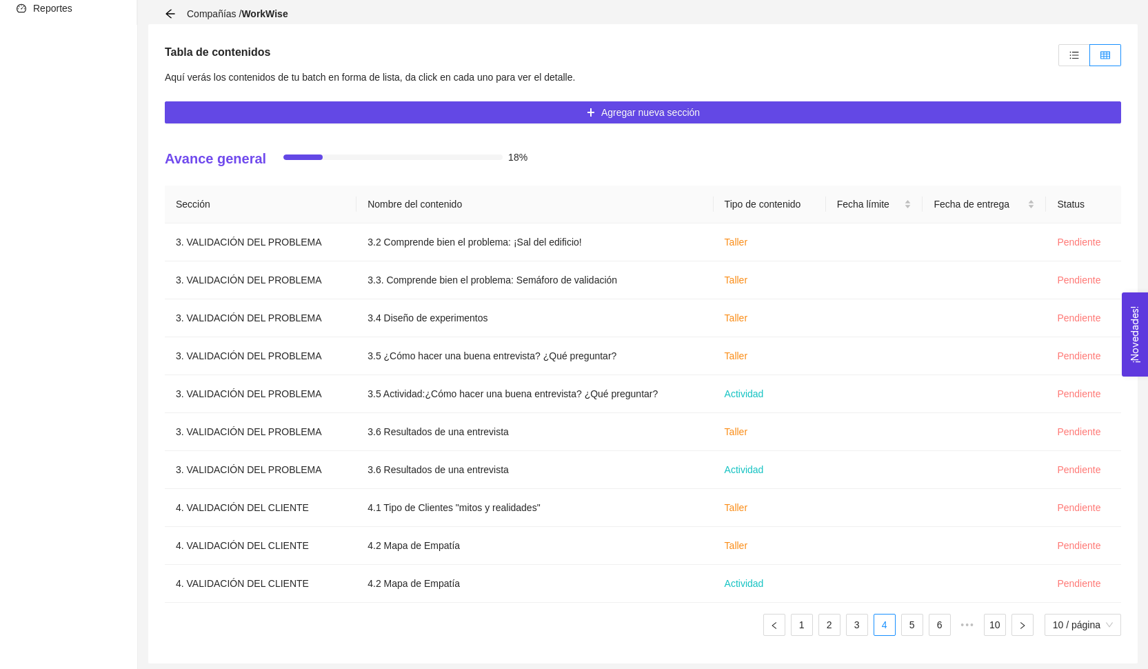
scroll to position [195, 0]
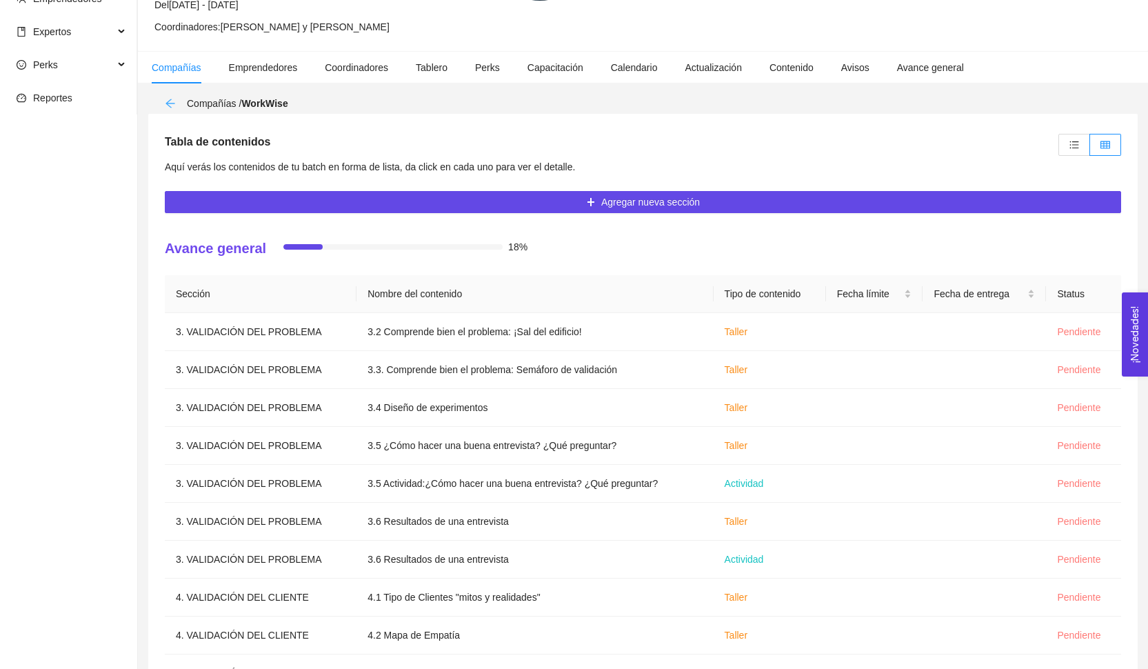
click at [166, 101] on icon "arrow-left" at bounding box center [170, 103] width 11 height 11
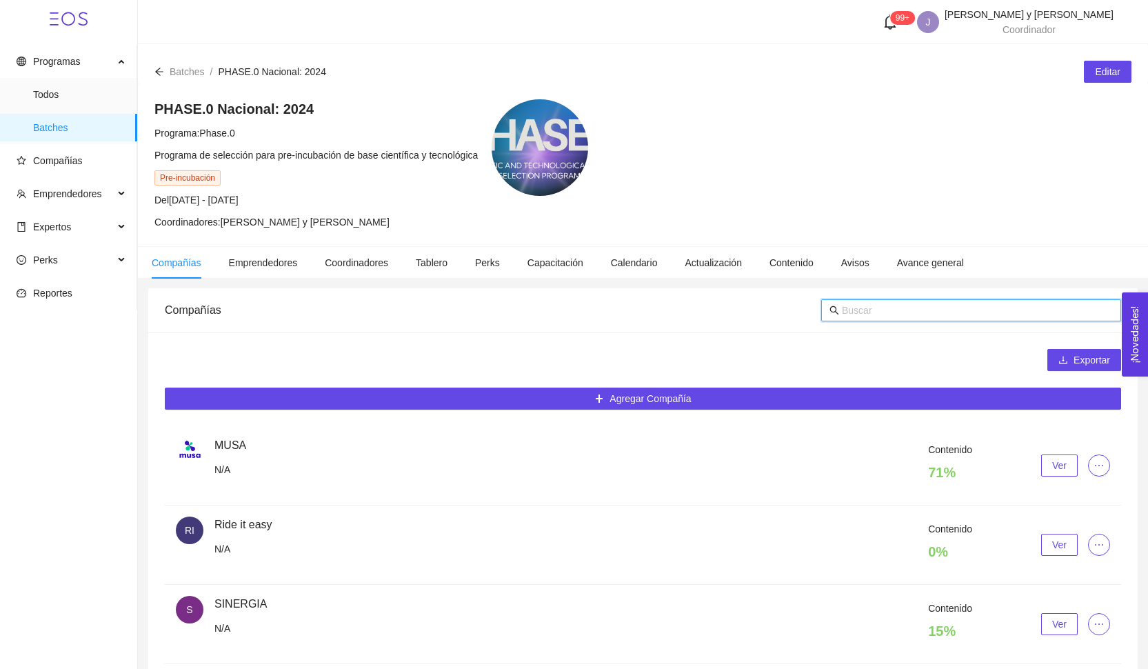
click at [879, 305] on input "text" at bounding box center [977, 310] width 271 height 15
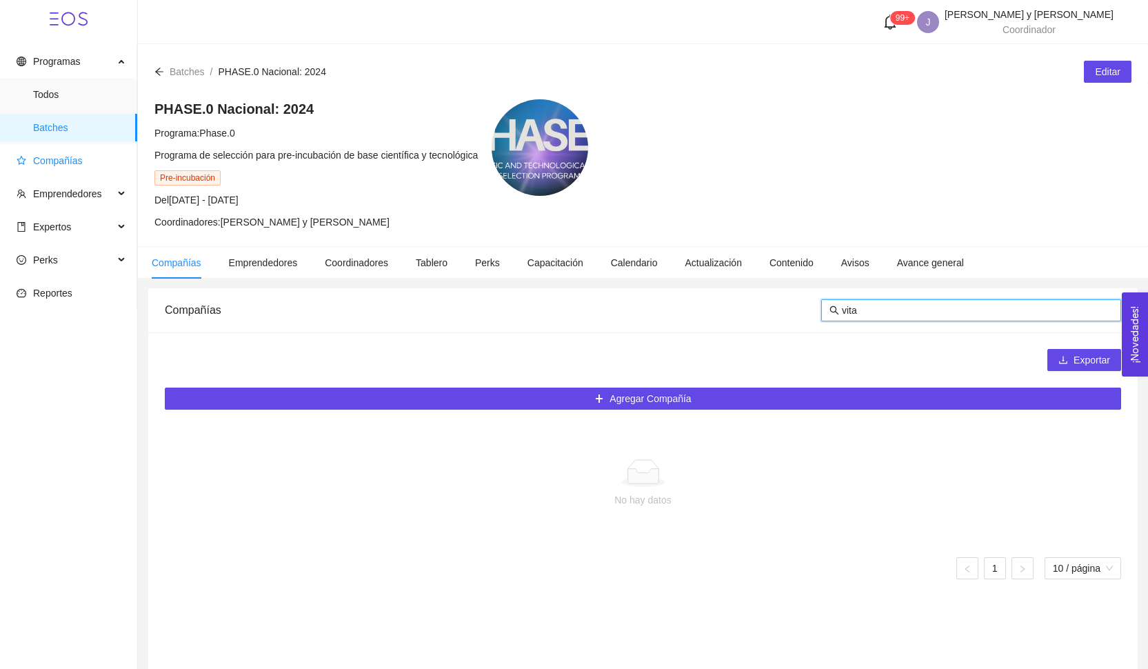
type input "vita"
click at [75, 150] on span "Compañías" at bounding box center [72, 161] width 110 height 28
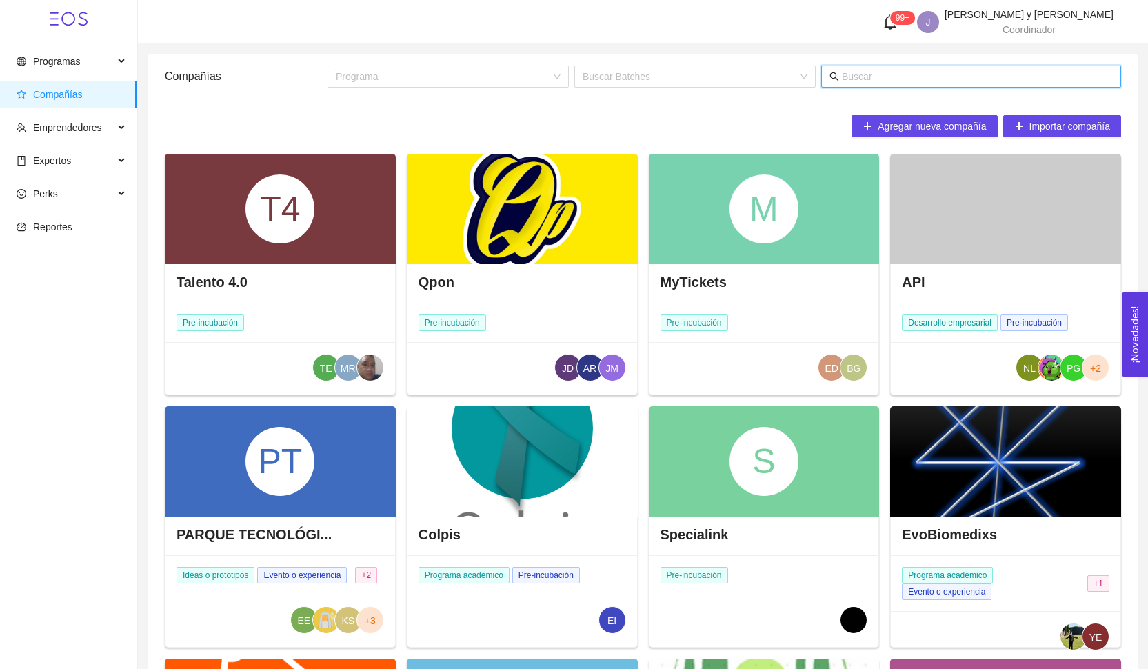
click at [882, 81] on input "text" at bounding box center [977, 76] width 271 height 15
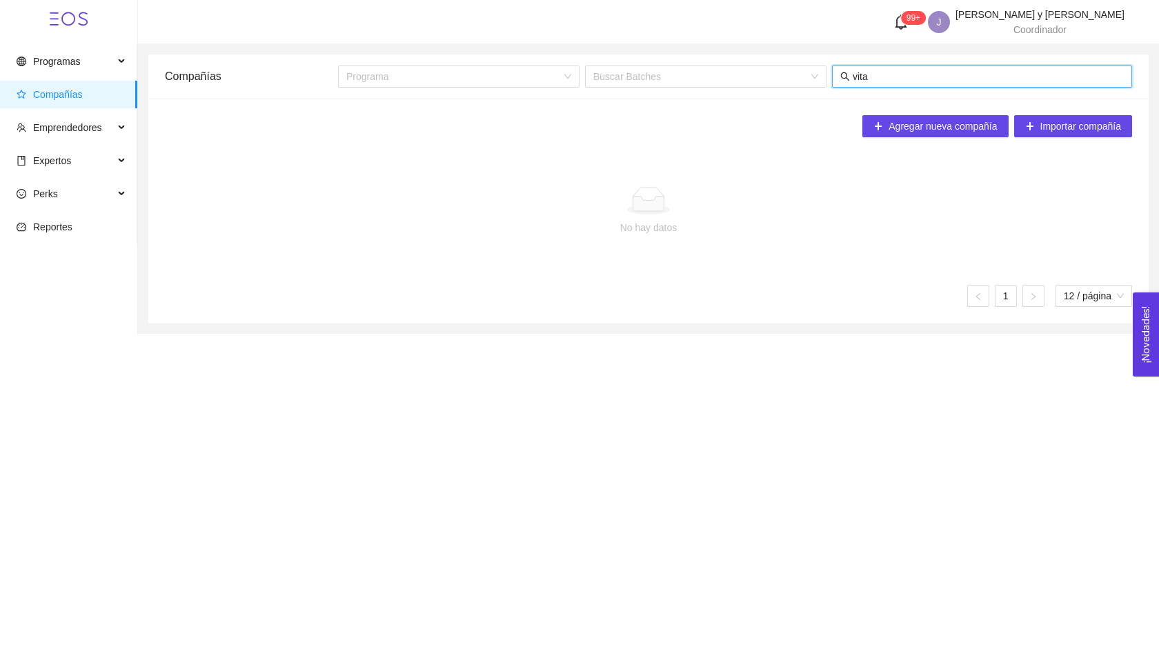
click at [141, 5] on header "99+ J [PERSON_NAME] y [PERSON_NAME] Coordinador" at bounding box center [648, 22] width 1021 height 44
click at [900, 77] on input "vita" at bounding box center [987, 76] width 271 height 15
type input "lca"
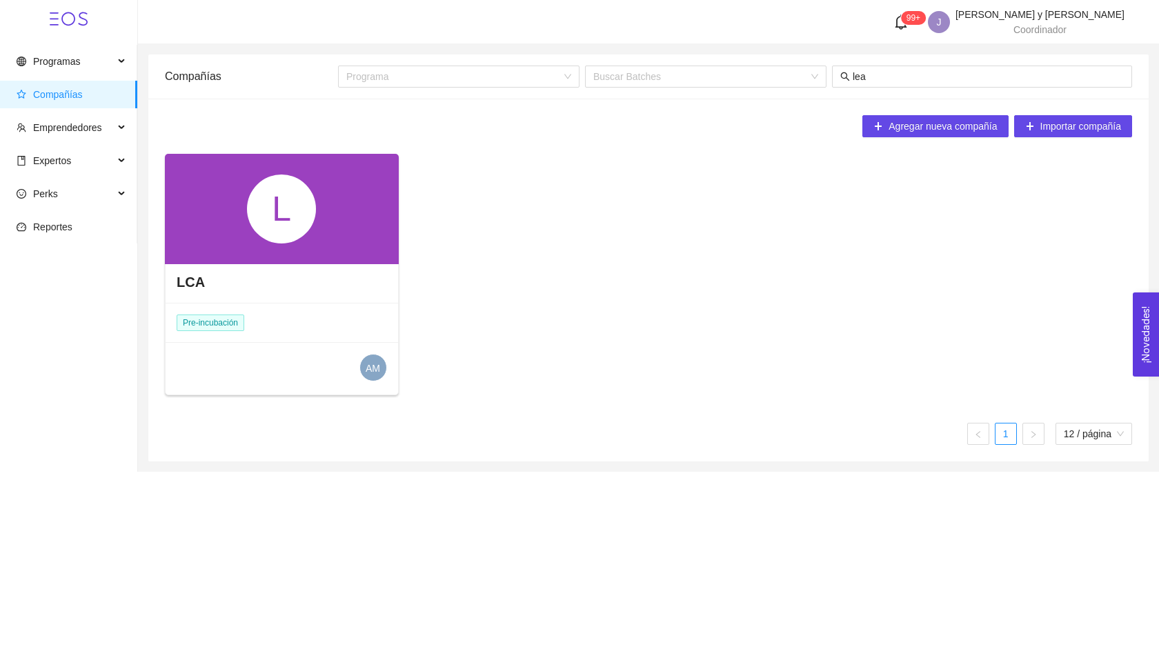
drag, startPoint x: 863, startPoint y: 174, endPoint x: 332, endPoint y: 206, distance: 531.9
click at [332, 206] on div "L" at bounding box center [282, 209] width 234 height 110
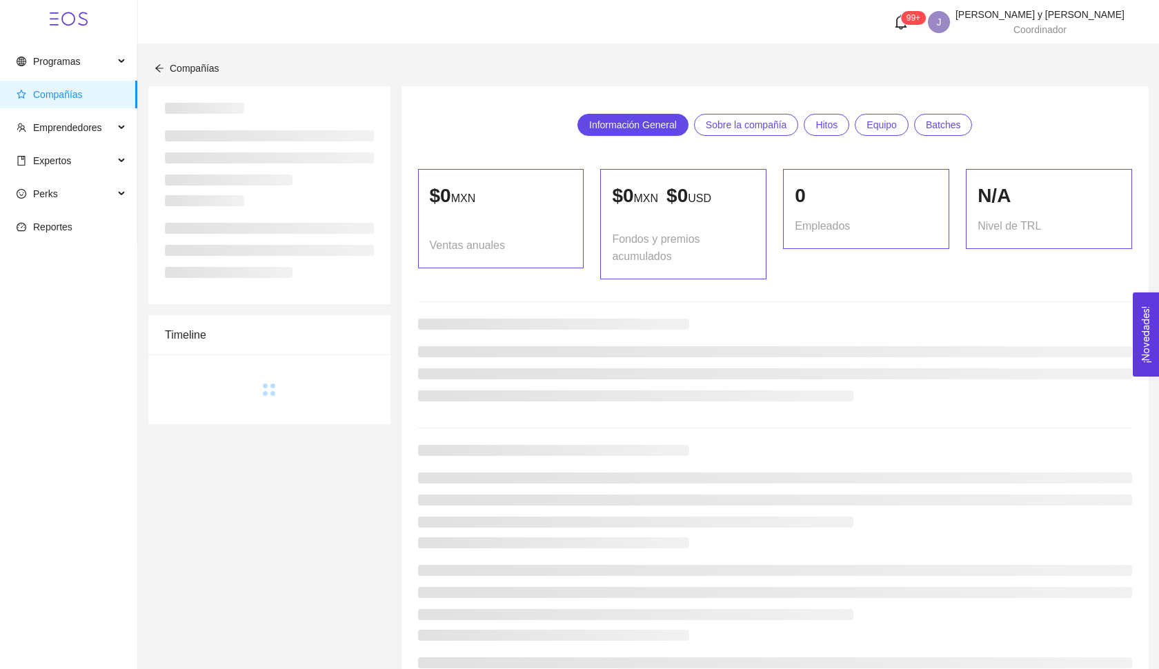
click at [294, 221] on div at bounding box center [269, 241] width 209 height 92
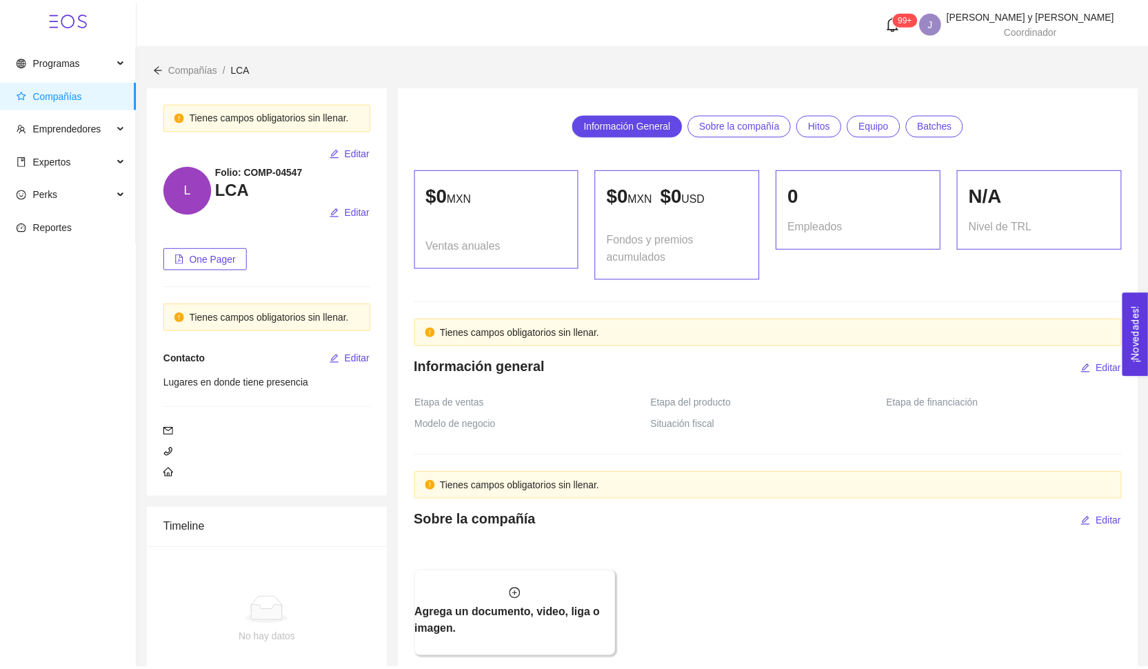
scroll to position [746, 0]
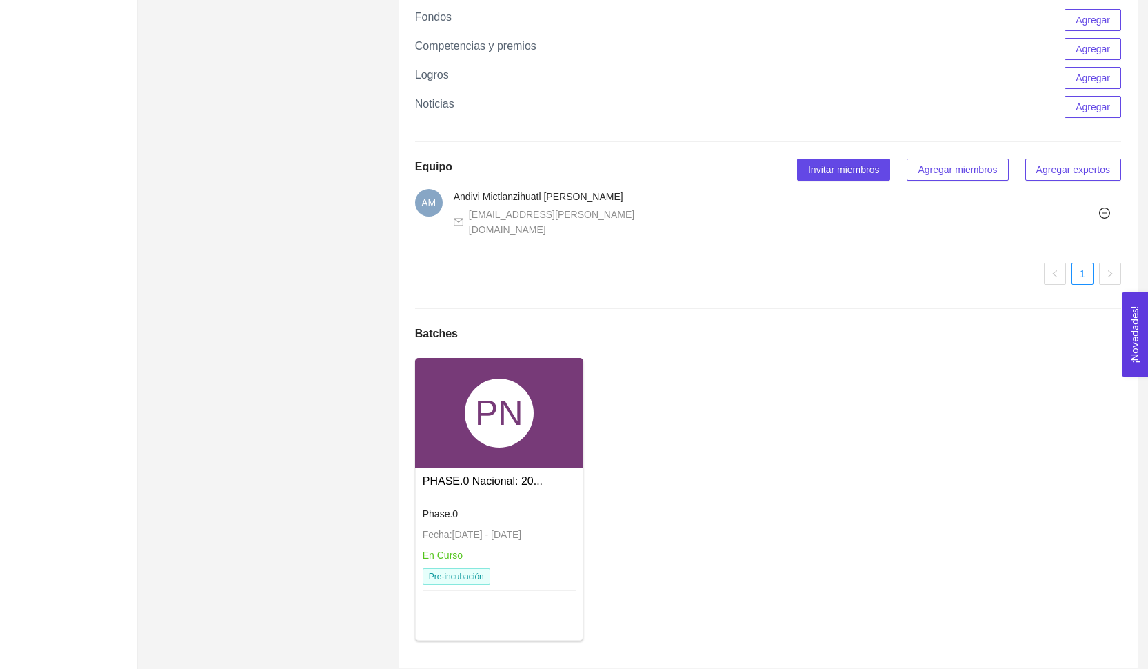
click at [542, 417] on div "PN" at bounding box center [499, 413] width 168 height 110
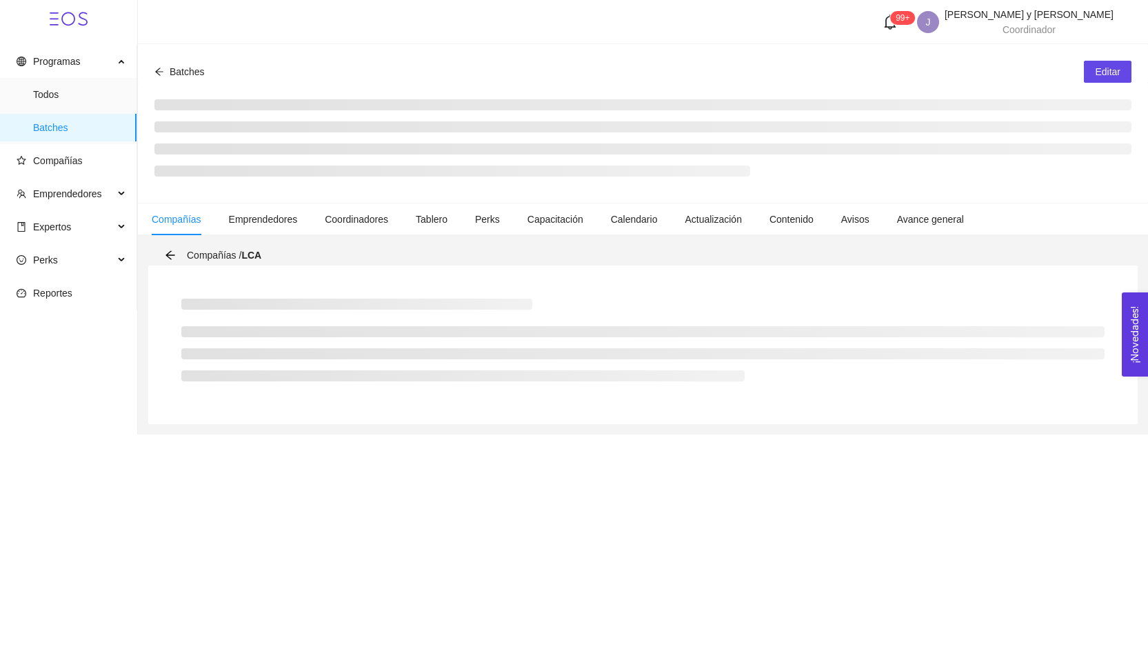
click at [472, 381] on li at bounding box center [462, 375] width 563 height 11
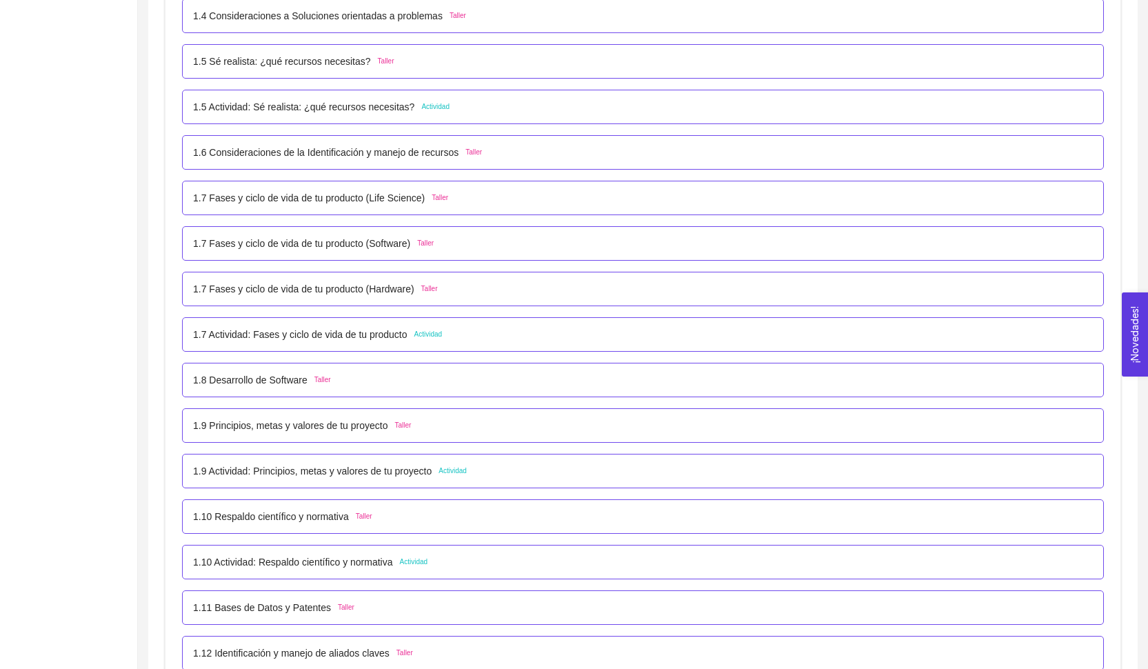
scroll to position [186, 0]
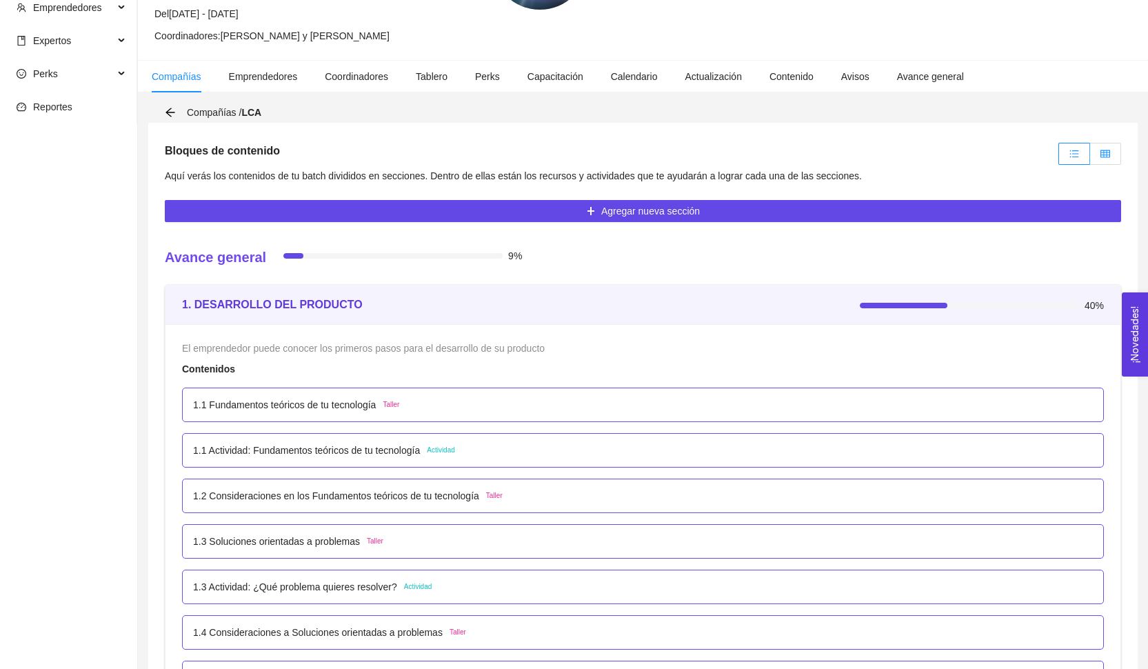
click at [1099, 160] on label at bounding box center [1105, 154] width 31 height 22
click at [1090, 157] on input "radio" at bounding box center [1090, 157] width 0 height 0
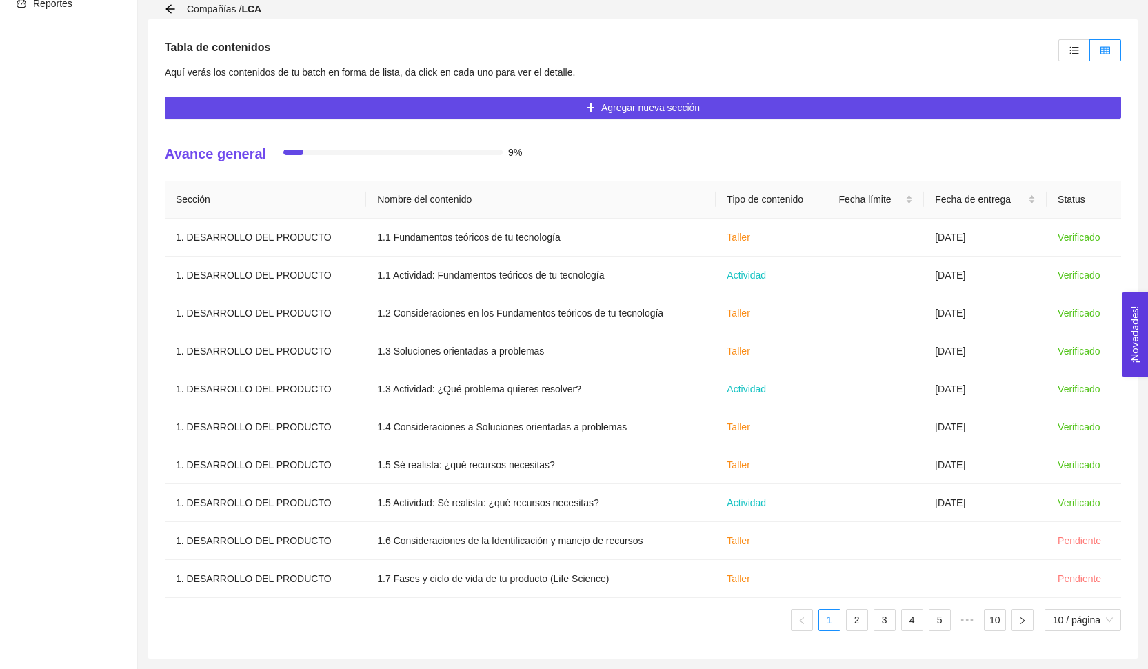
scroll to position [290, 0]
click at [852, 623] on link "2" at bounding box center [857, 620] width 21 height 21
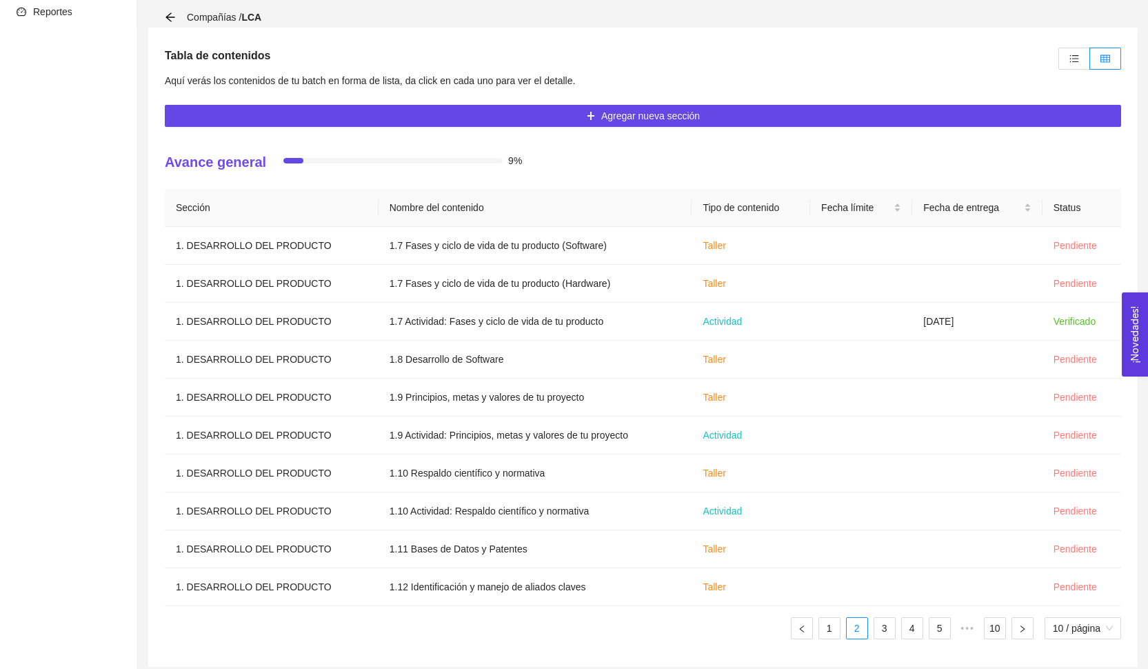
click at [156, 28] on div "Compañías / LCA" at bounding box center [643, 17] width 990 height 21
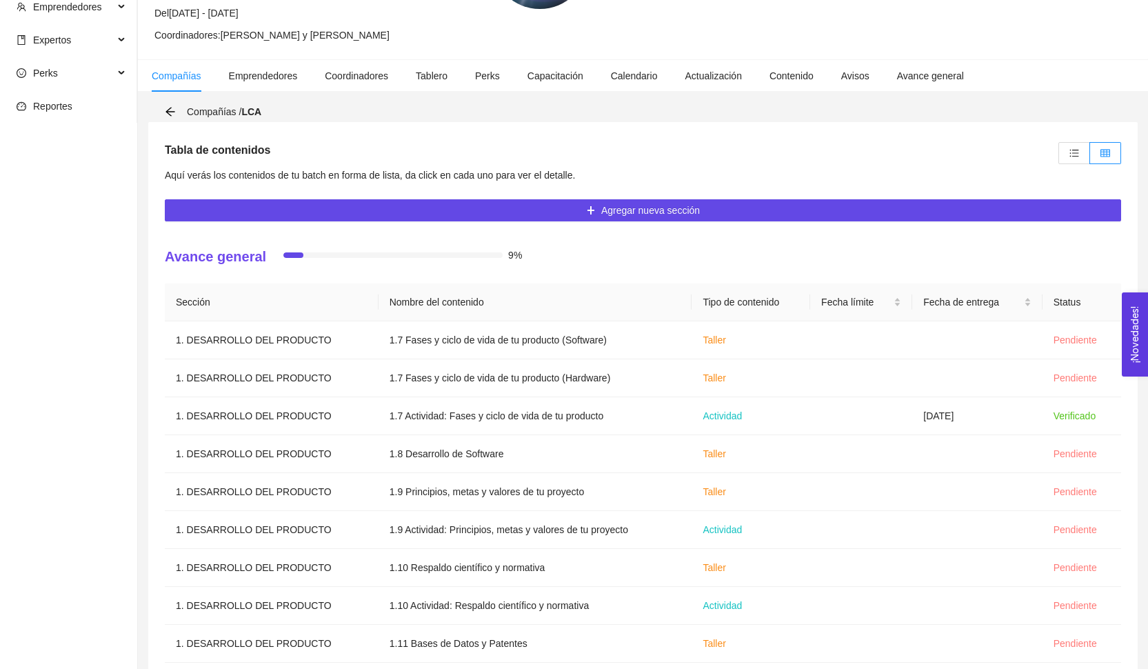
click at [161, 108] on div "Compañías / LCA" at bounding box center [643, 111] width 990 height 21
click at [169, 111] on icon "arrow-left" at bounding box center [170, 111] width 11 height 11
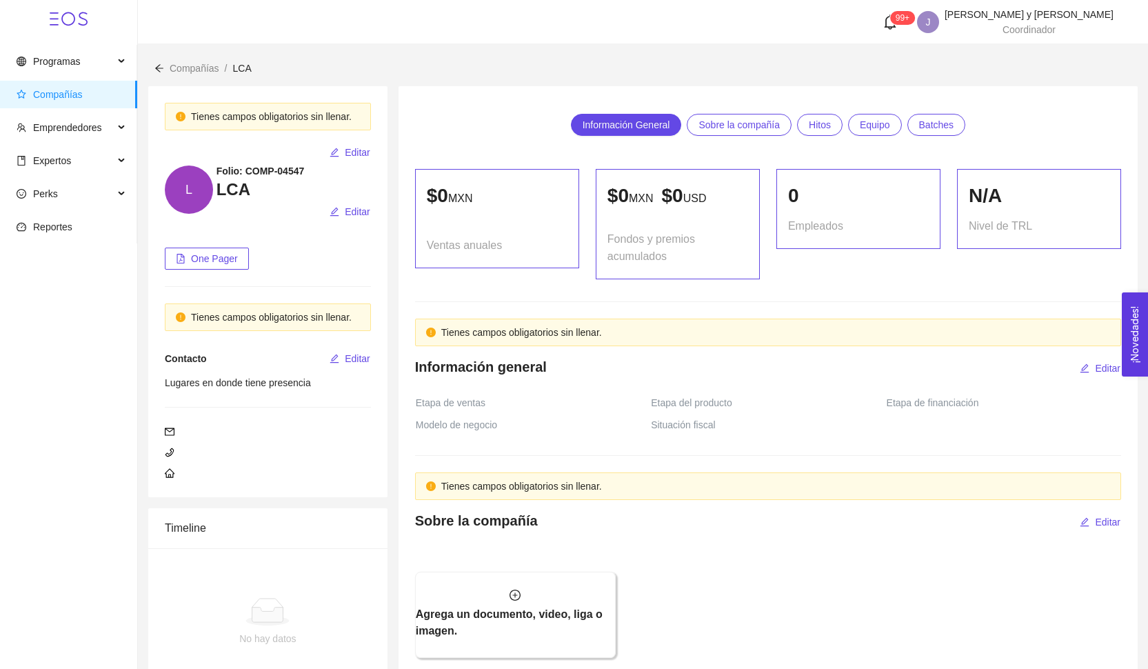
click at [81, 105] on span "Compañías" at bounding box center [72, 95] width 110 height 28
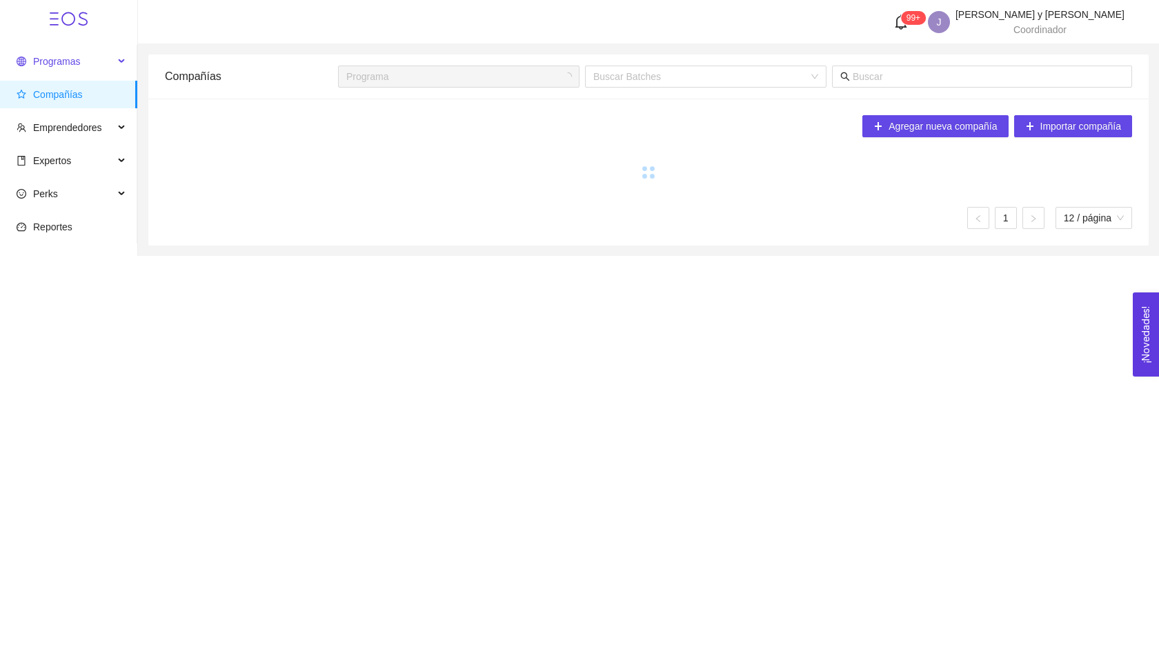
click at [81, 68] on span "Programas" at bounding box center [65, 62] width 97 height 28
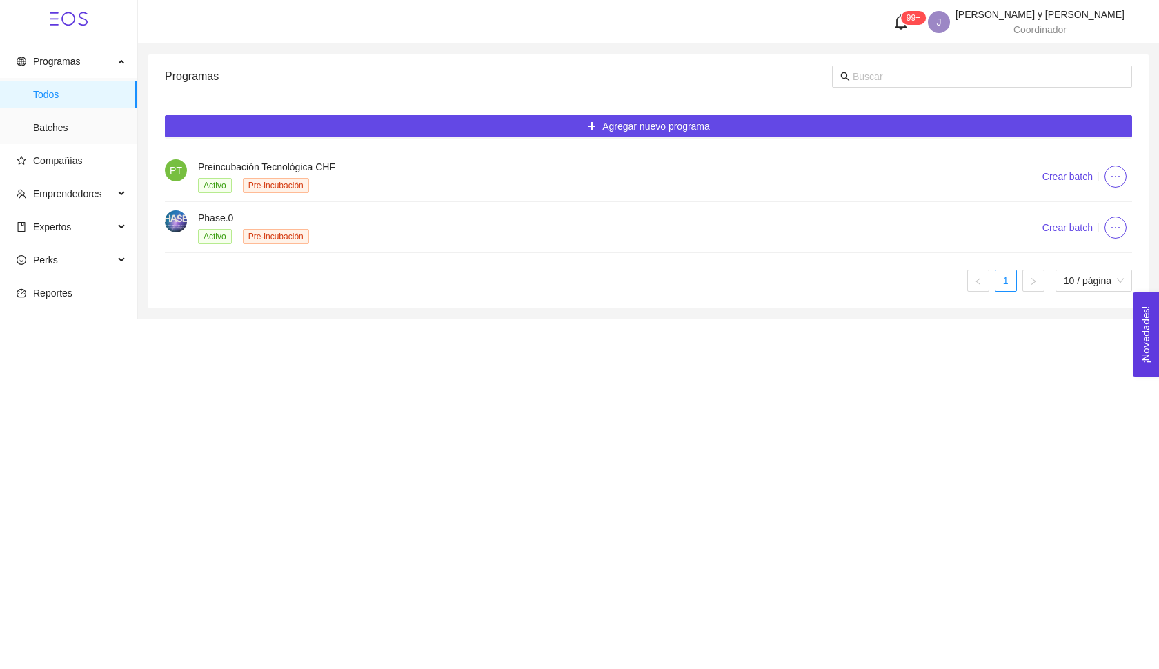
click at [315, 212] on h4 "Phase.0" at bounding box center [603, 217] width 810 height 15
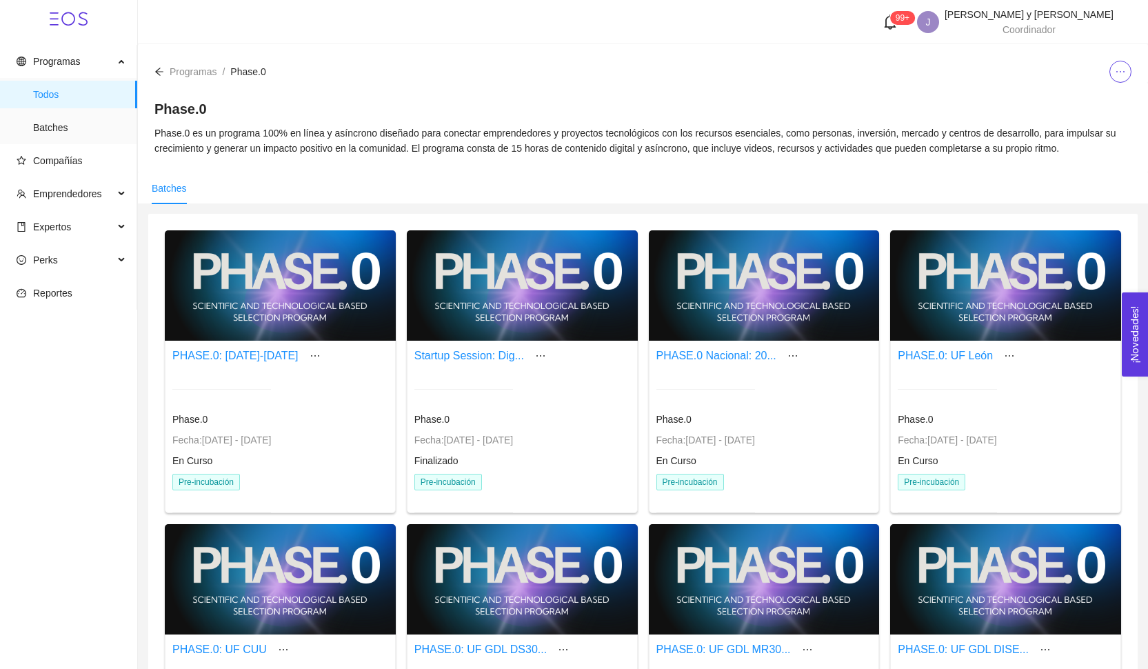
drag, startPoint x: 763, startPoint y: 383, endPoint x: 744, endPoint y: 343, distance: 44.7
click at [763, 383] on div "PHASE.0 Nacional: 20... Phase.0 Fecha: [DATE] - [DATE] En Curso Pre-incubación" at bounding box center [730, 437] width 148 height 185
click at [744, 341] on div at bounding box center [764, 285] width 231 height 110
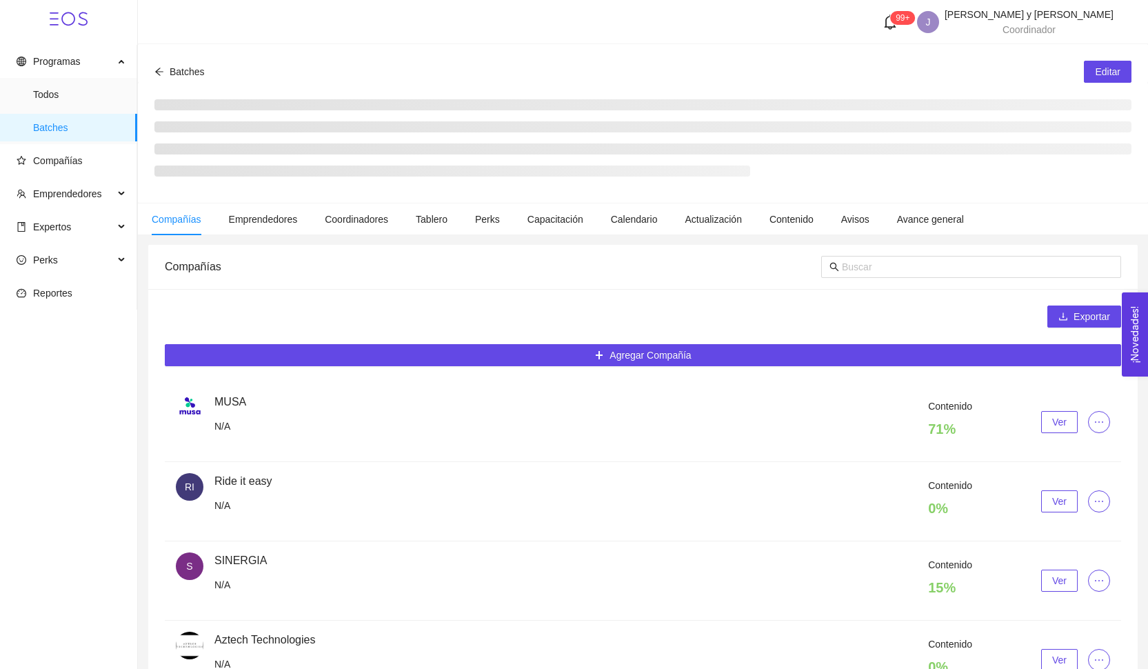
click at [739, 316] on div "Exportar" at bounding box center [643, 316] width 956 height 22
click at [775, 286] on div "Compañías" at bounding box center [493, 266] width 656 height 39
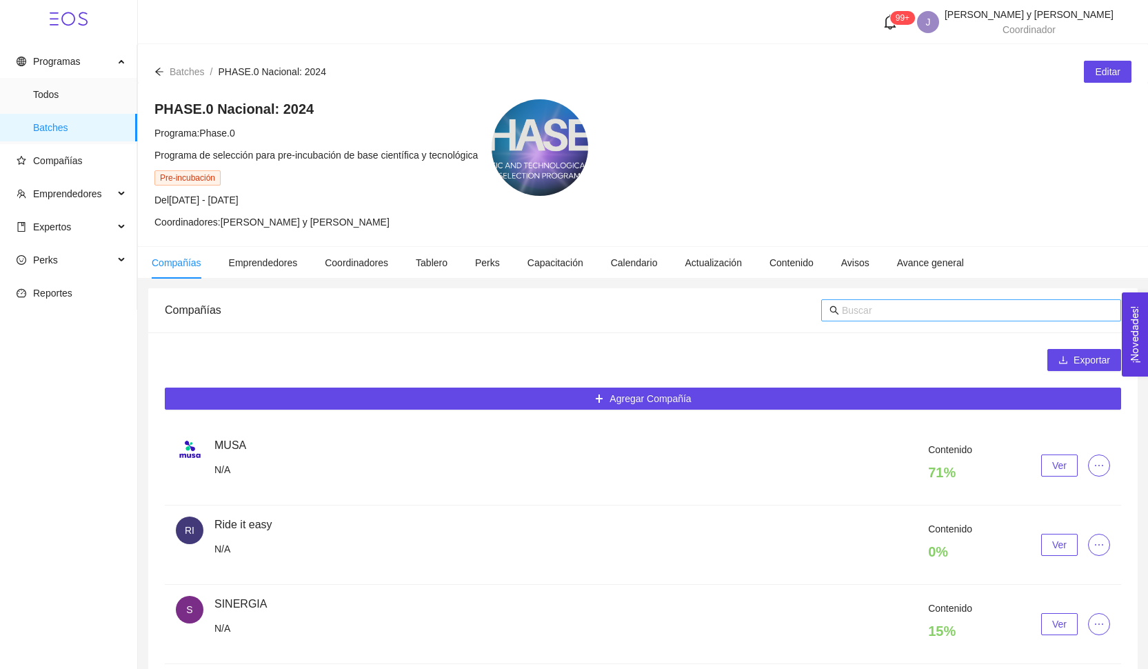
click at [868, 310] on input "text" at bounding box center [977, 310] width 271 height 15
type input "cua"
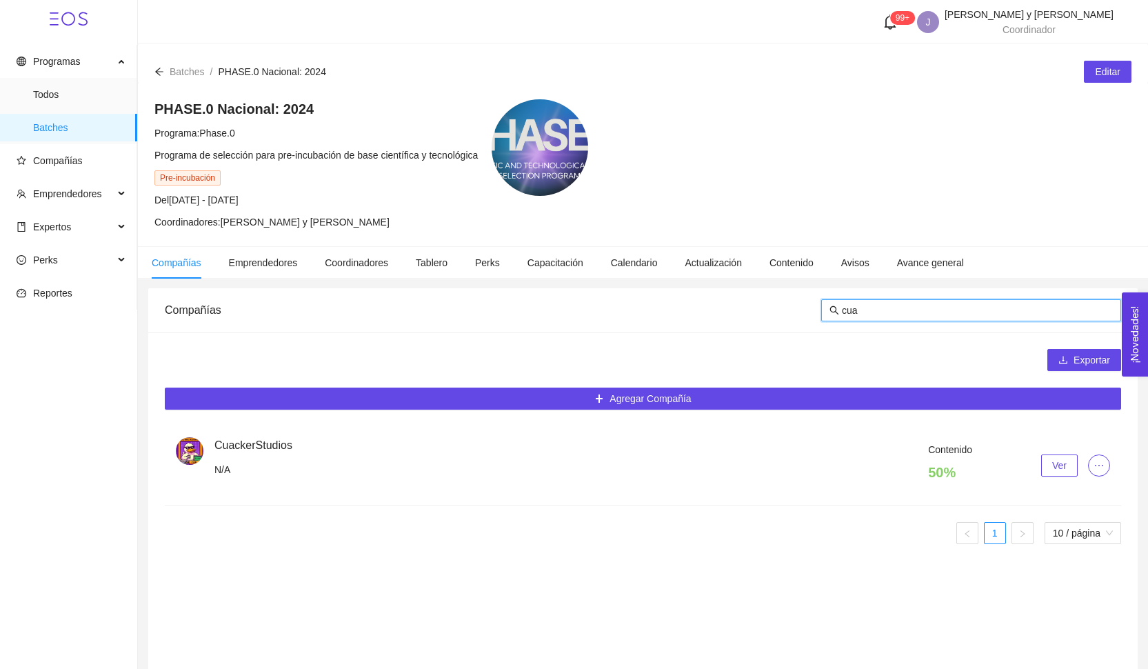
click at [1052, 463] on span "Ver" at bounding box center [1059, 465] width 14 height 15
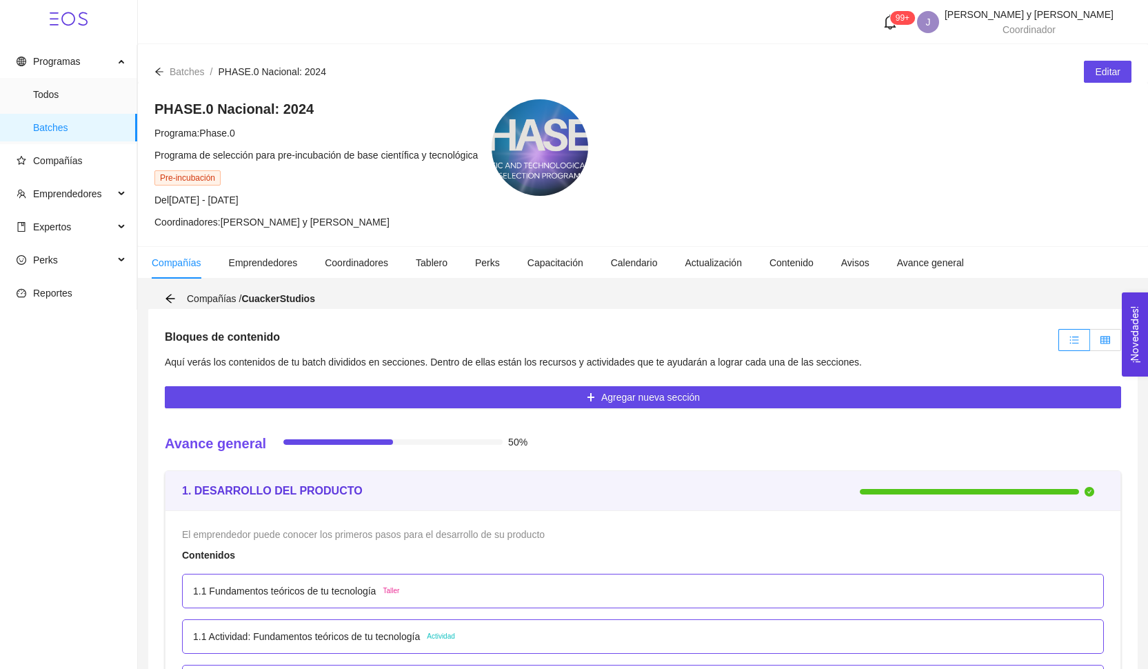
click at [1094, 338] on label at bounding box center [1105, 340] width 31 height 22
click at [1090, 343] on input "radio" at bounding box center [1090, 343] width 0 height 0
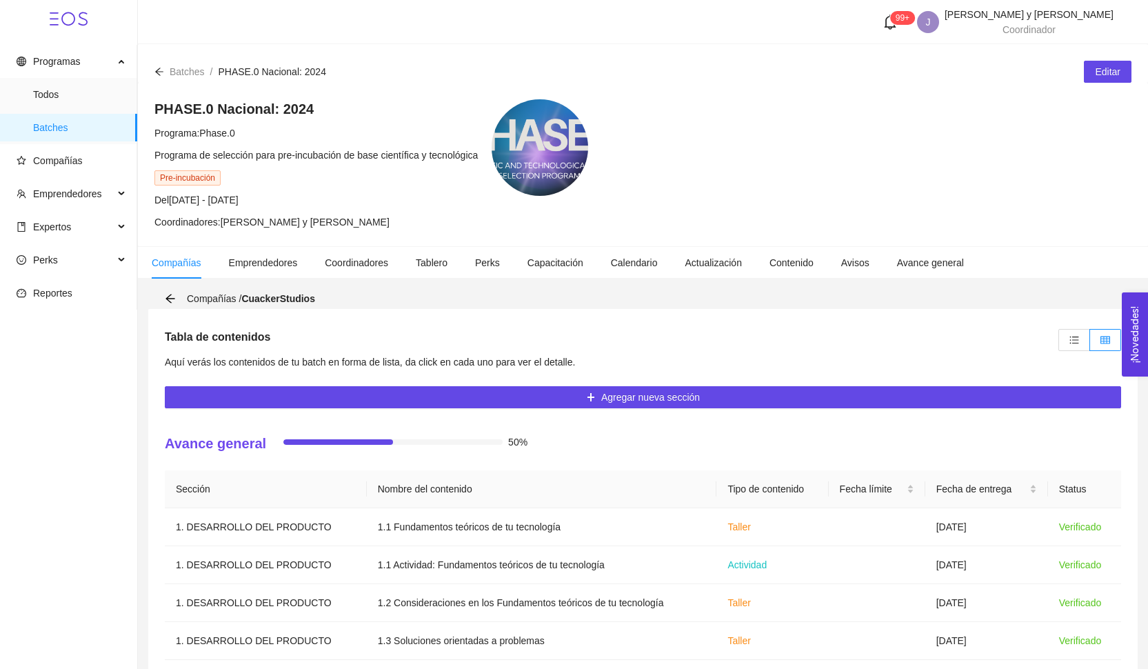
scroll to position [297, 0]
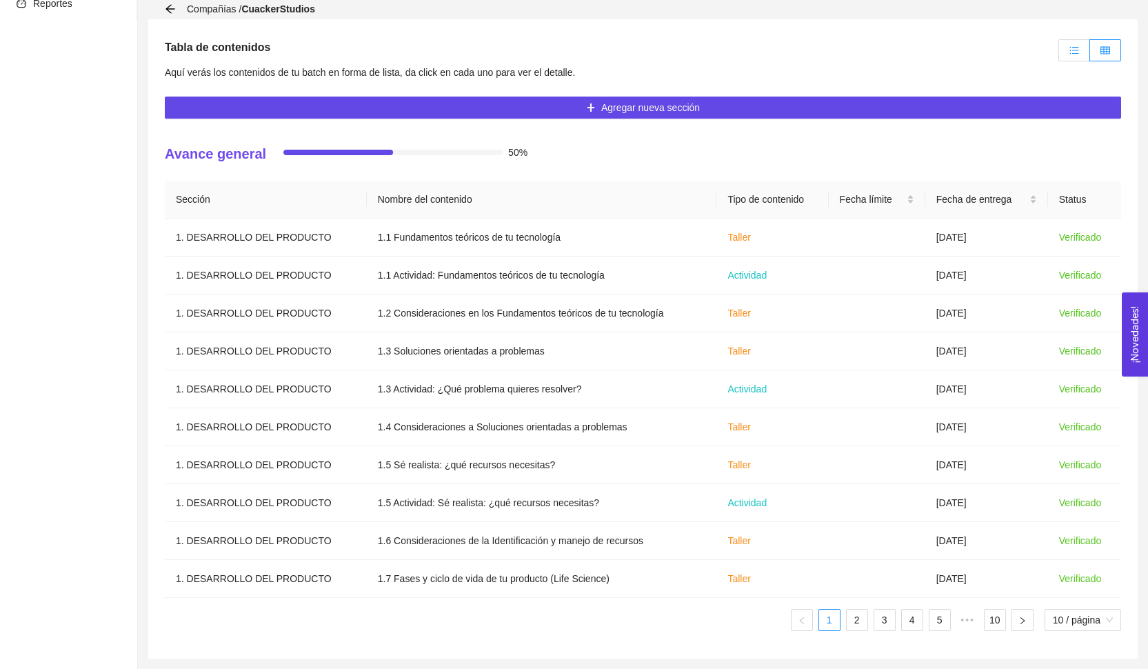
click at [1079, 51] on label at bounding box center [1075, 50] width 32 height 22
click at [1059, 54] on input "radio" at bounding box center [1059, 54] width 0 height 0
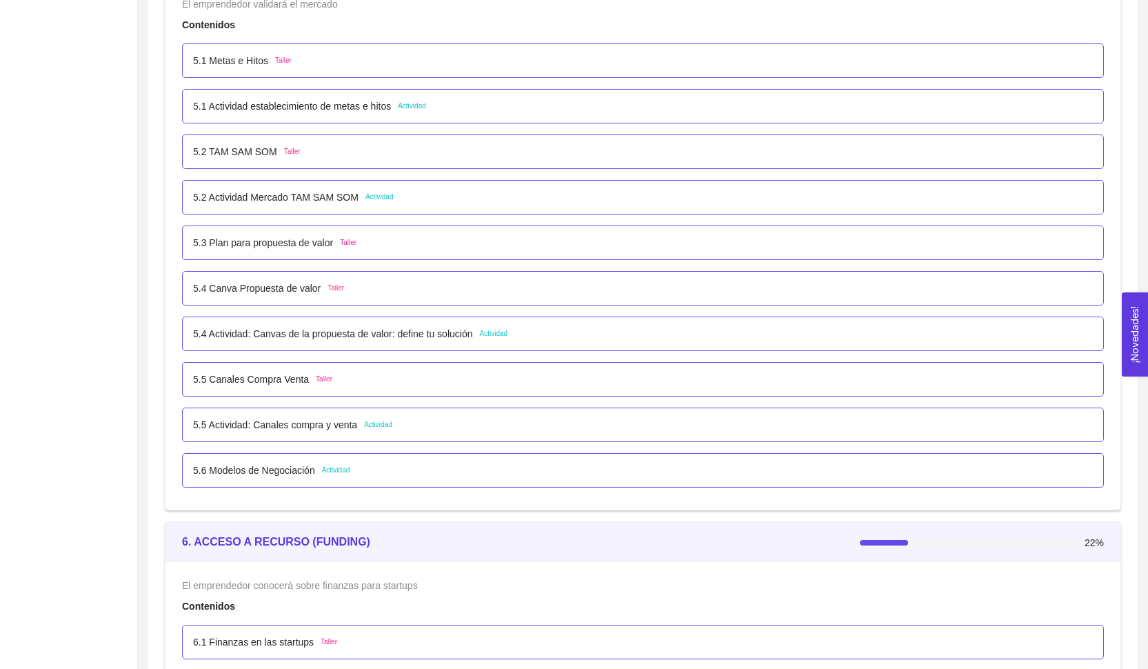
scroll to position [1185, 0]
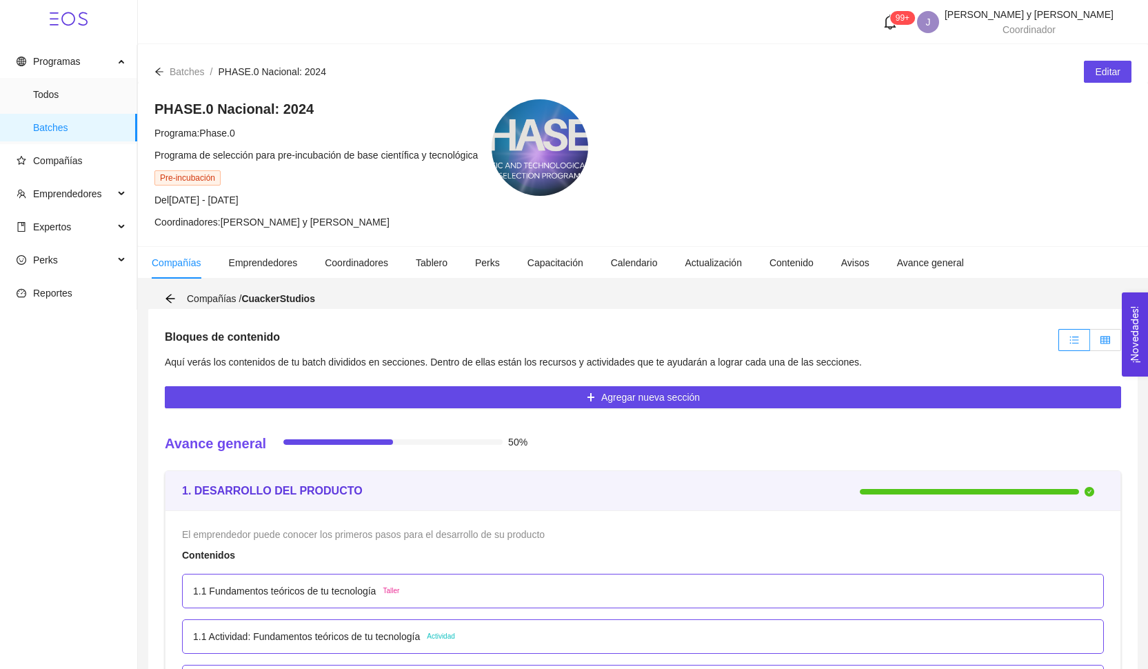
click at [1105, 347] on label at bounding box center [1105, 340] width 31 height 22
click at [1090, 343] on input "radio" at bounding box center [1090, 343] width 0 height 0
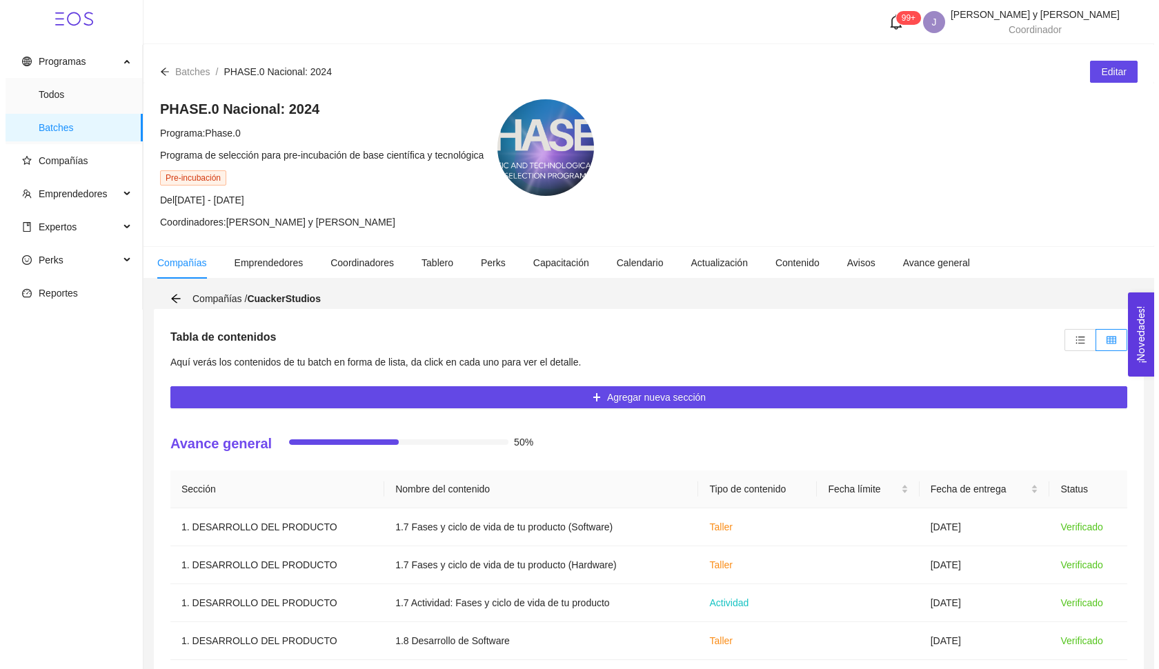
scroll to position [290, 0]
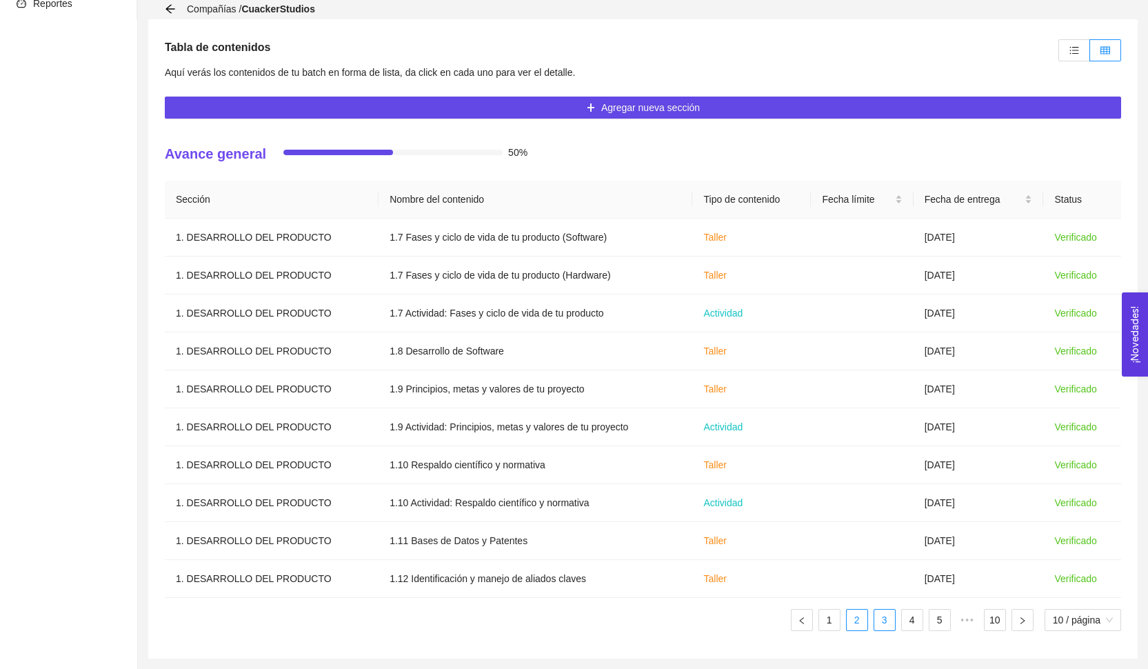
click at [876, 620] on link "3" at bounding box center [884, 620] width 21 height 21
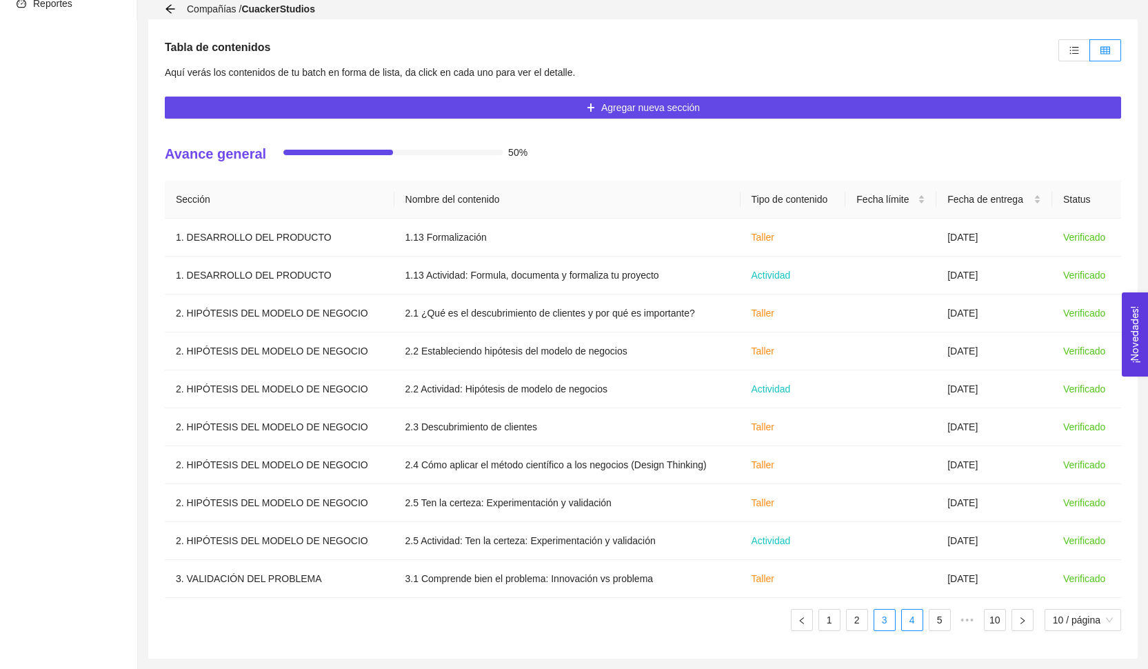
click at [906, 623] on link "4" at bounding box center [912, 620] width 21 height 21
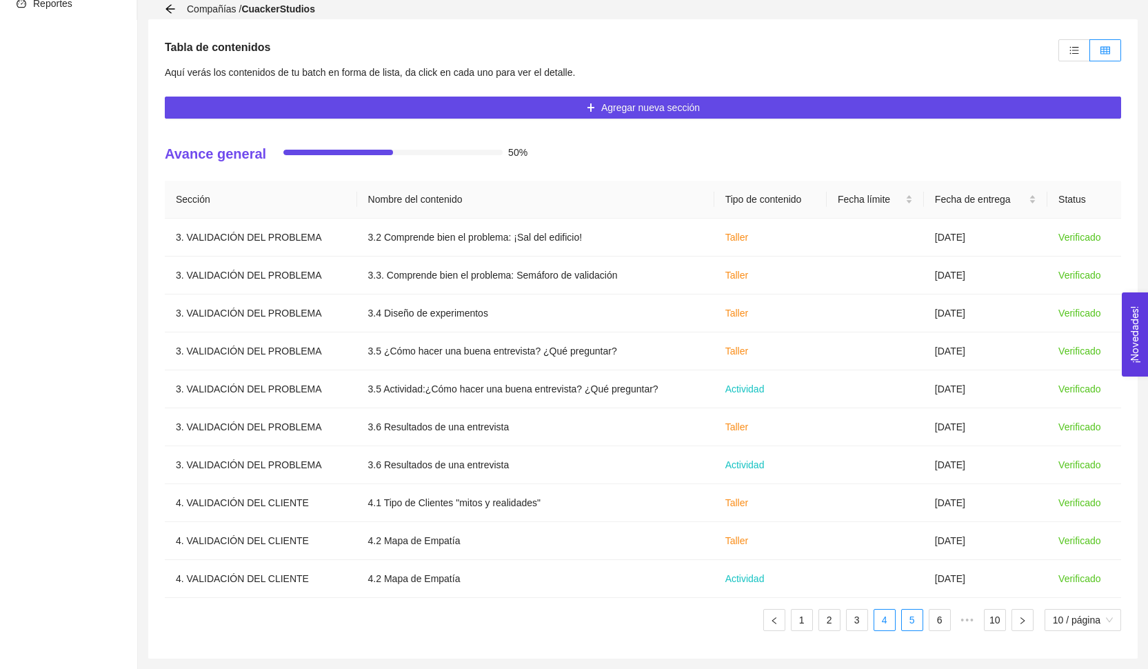
click at [917, 624] on link "5" at bounding box center [912, 620] width 21 height 21
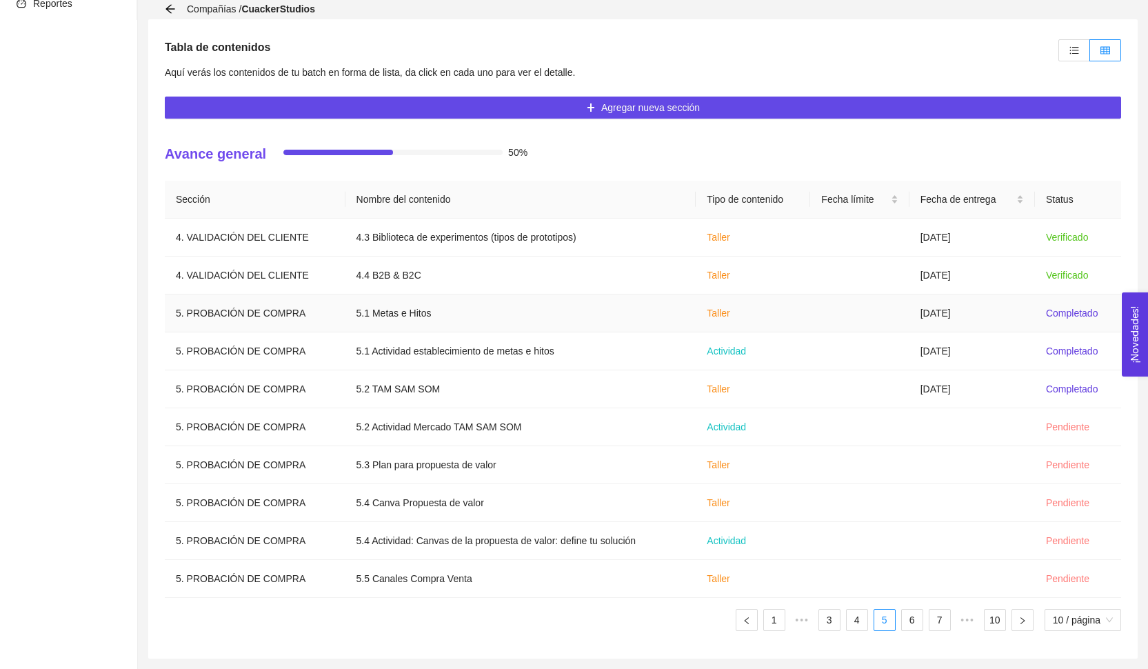
click at [902, 320] on td at bounding box center [859, 313] width 99 height 38
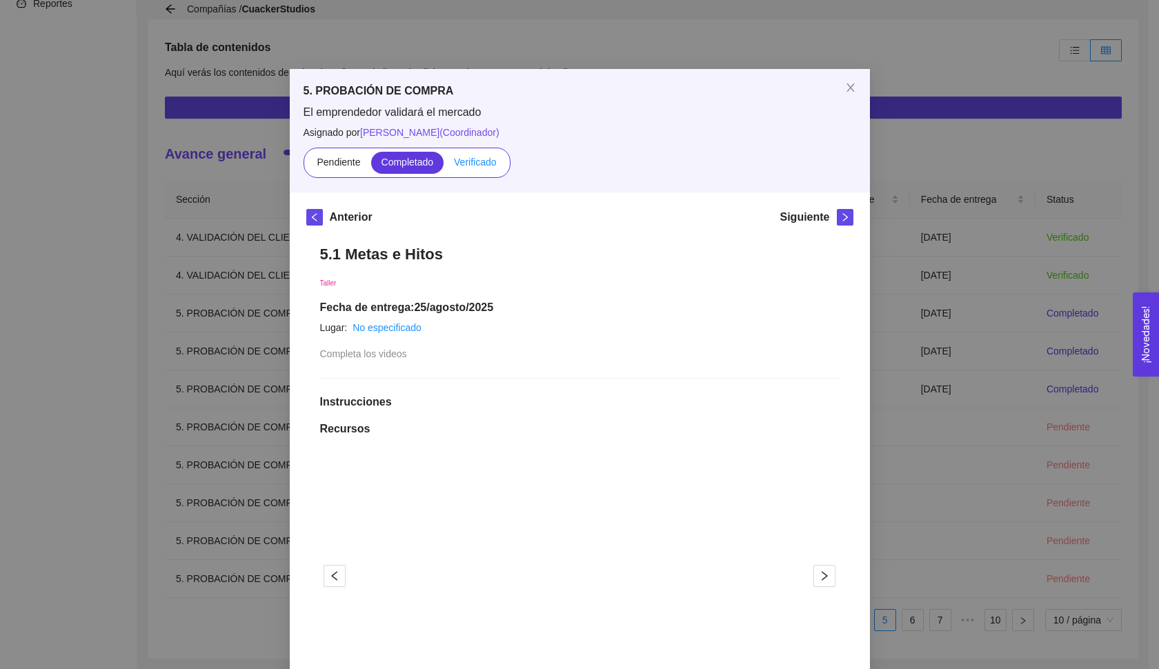
click at [459, 163] on span "Verificado" at bounding box center [475, 162] width 42 height 11
click at [443, 166] on input "Verificado" at bounding box center [443, 166] width 0 height 0
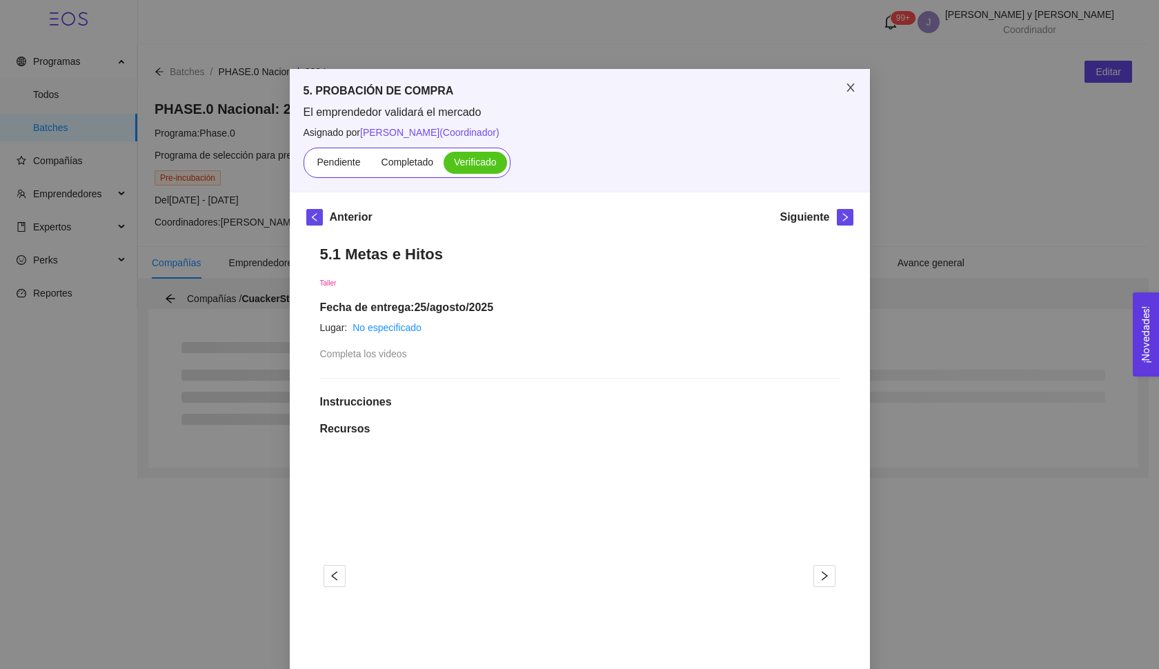
click at [845, 86] on icon "close" at bounding box center [850, 87] width 11 height 11
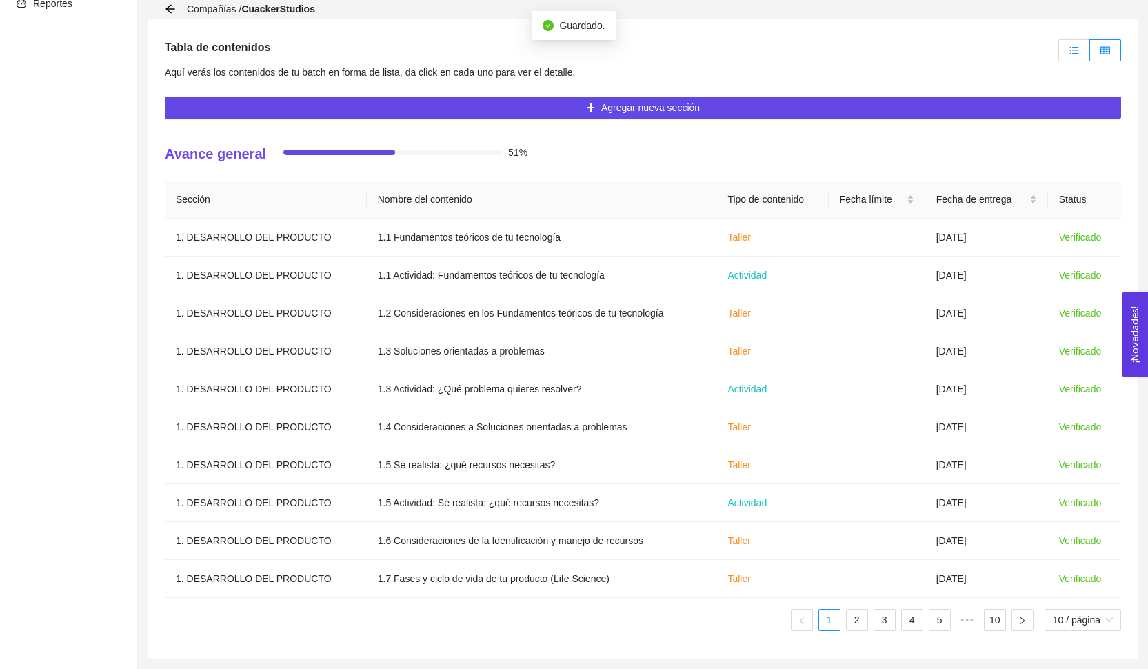
click at [1074, 45] on span at bounding box center [1075, 50] width 10 height 11
click at [1059, 54] on input "radio" at bounding box center [1059, 54] width 0 height 0
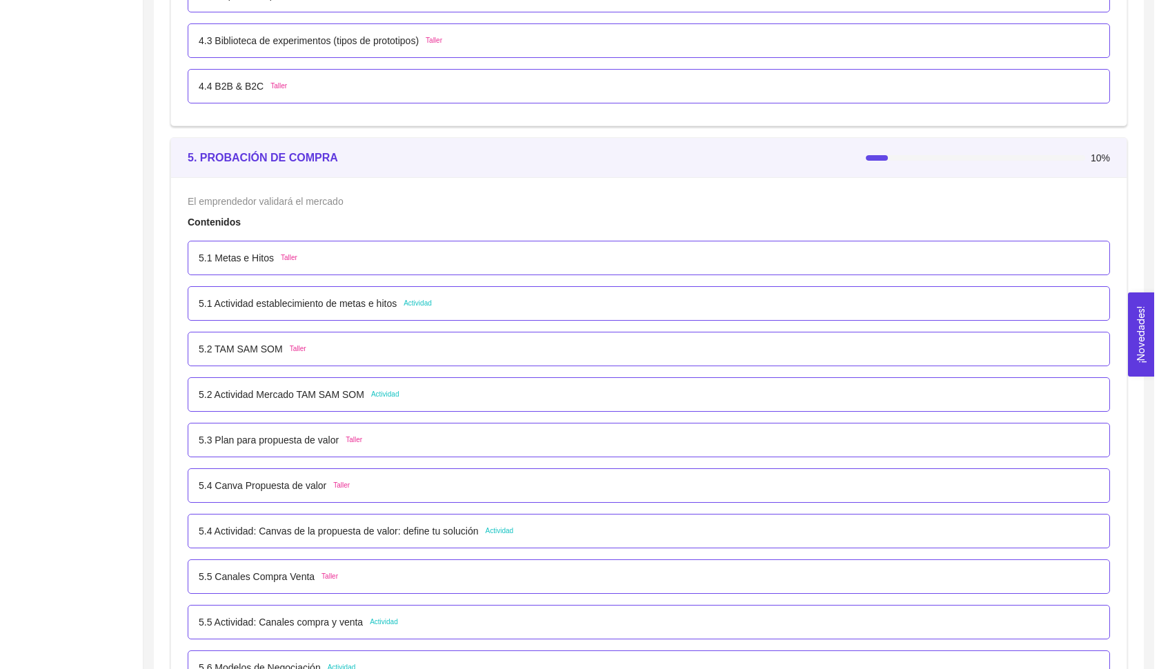
scroll to position [2764, 0]
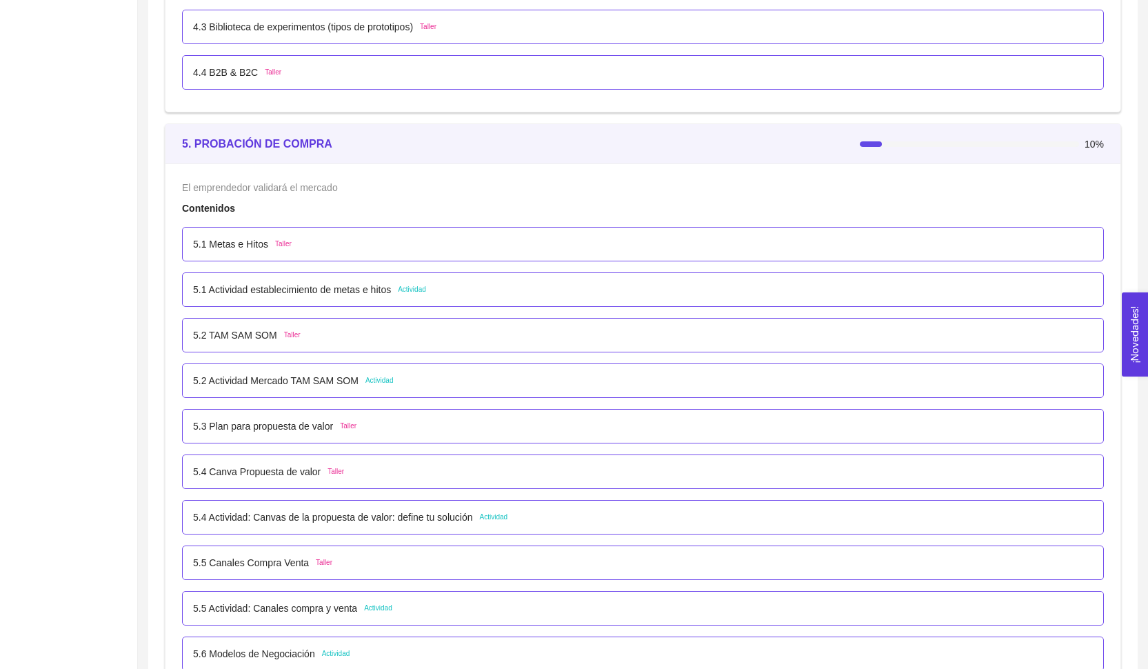
click at [372, 286] on p "5.1 Actividad establecimiento de metas e hitos" at bounding box center [292, 289] width 198 height 15
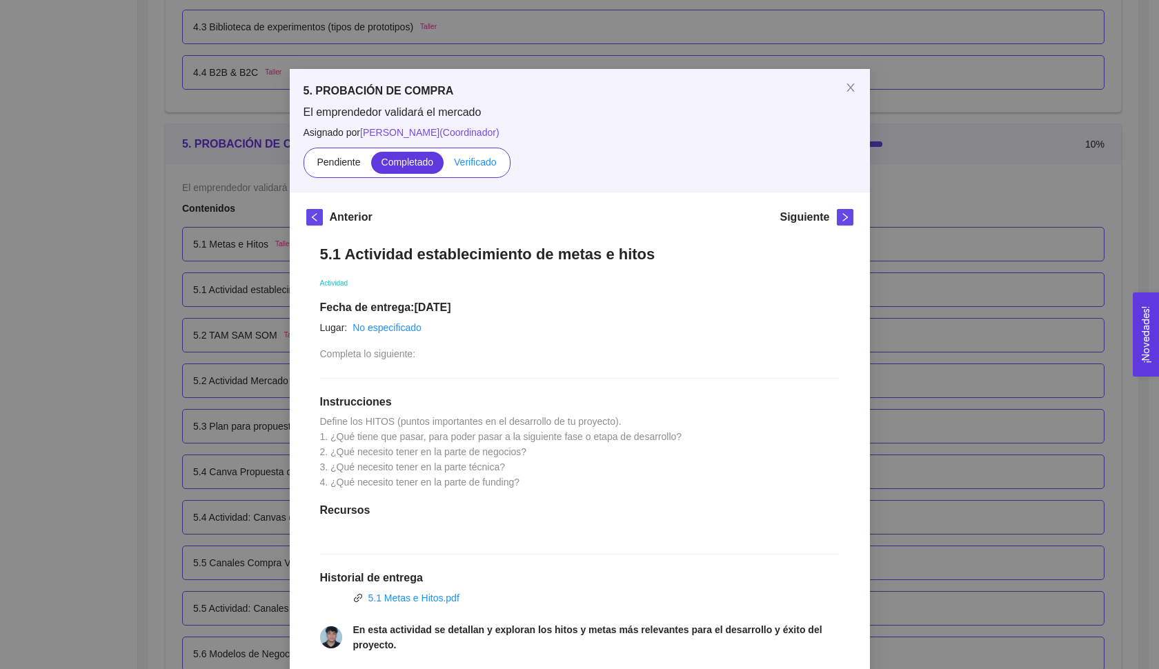
click at [470, 163] on span "Verificado" at bounding box center [475, 162] width 42 height 11
click at [443, 166] on input "Verificado" at bounding box center [443, 166] width 0 height 0
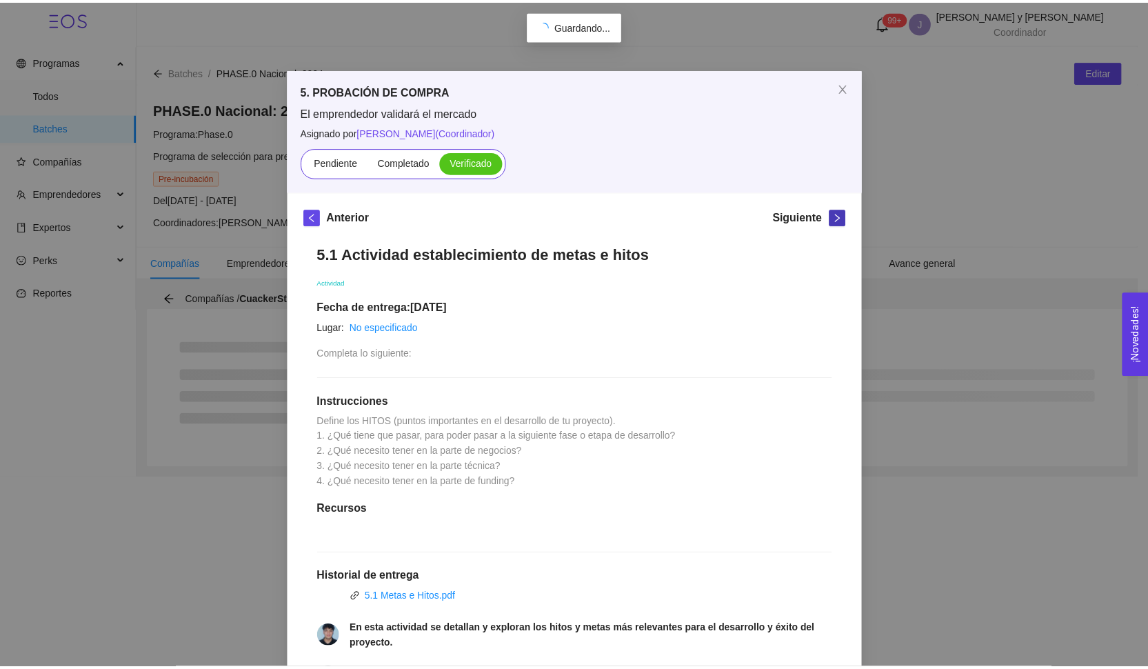
scroll to position [0, 0]
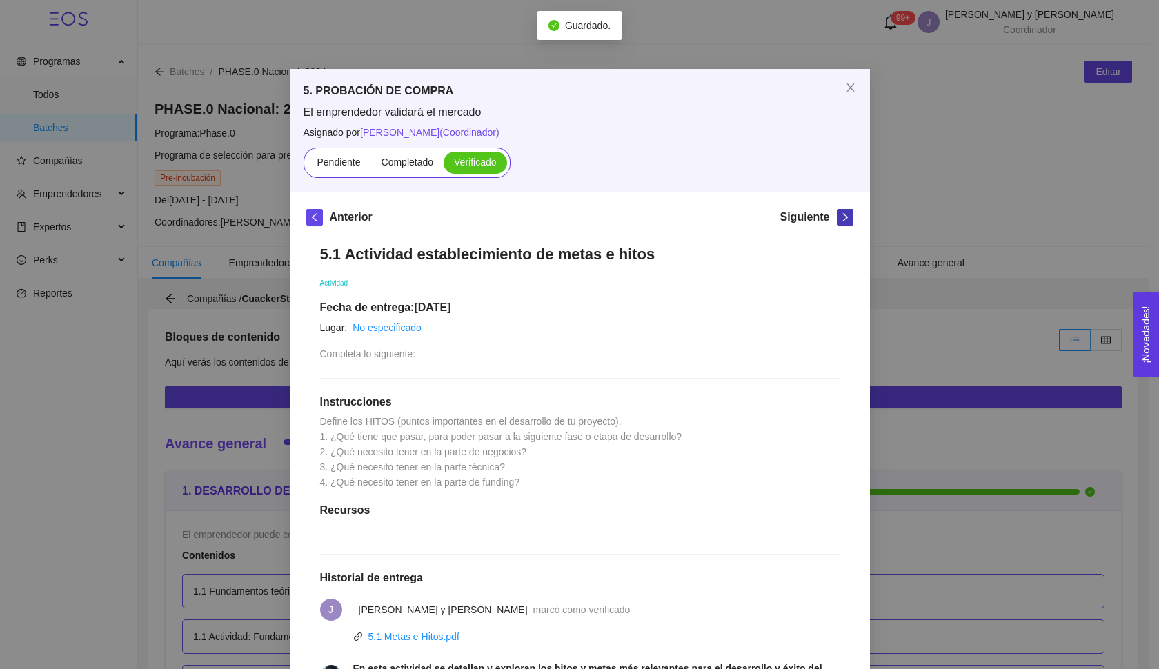
click at [840, 218] on icon "right" at bounding box center [845, 217] width 10 height 10
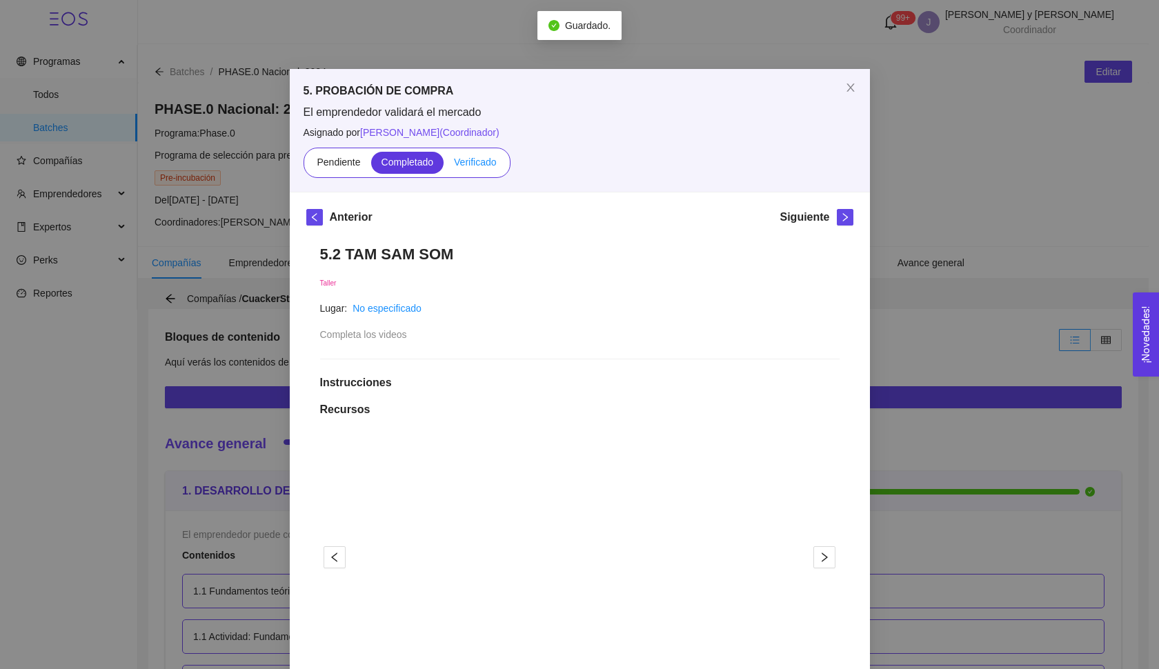
click at [471, 165] on span "Verificado" at bounding box center [475, 162] width 42 height 11
click at [443, 166] on input "Verificado" at bounding box center [443, 166] width 0 height 0
click at [228, 100] on div "5. PROBACIÓN DE COMPRA El emprendedor validará el mercado Asignado por [PERSON_…" at bounding box center [579, 334] width 1159 height 669
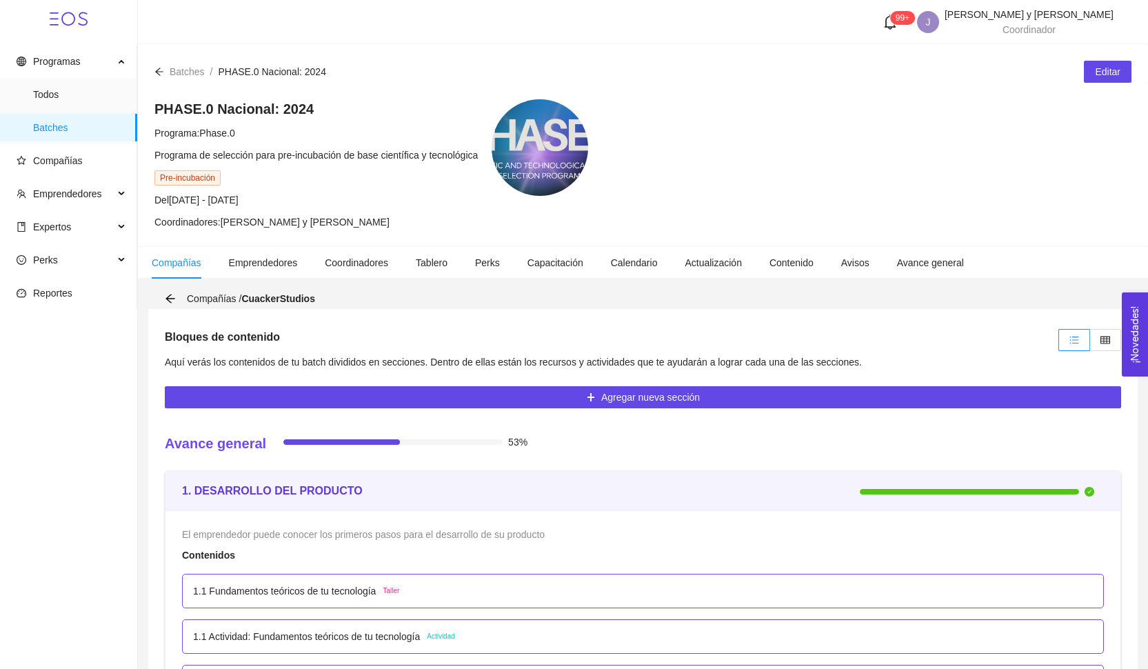
click at [159, 72] on icon "arrow-left" at bounding box center [159, 72] width 10 height 10
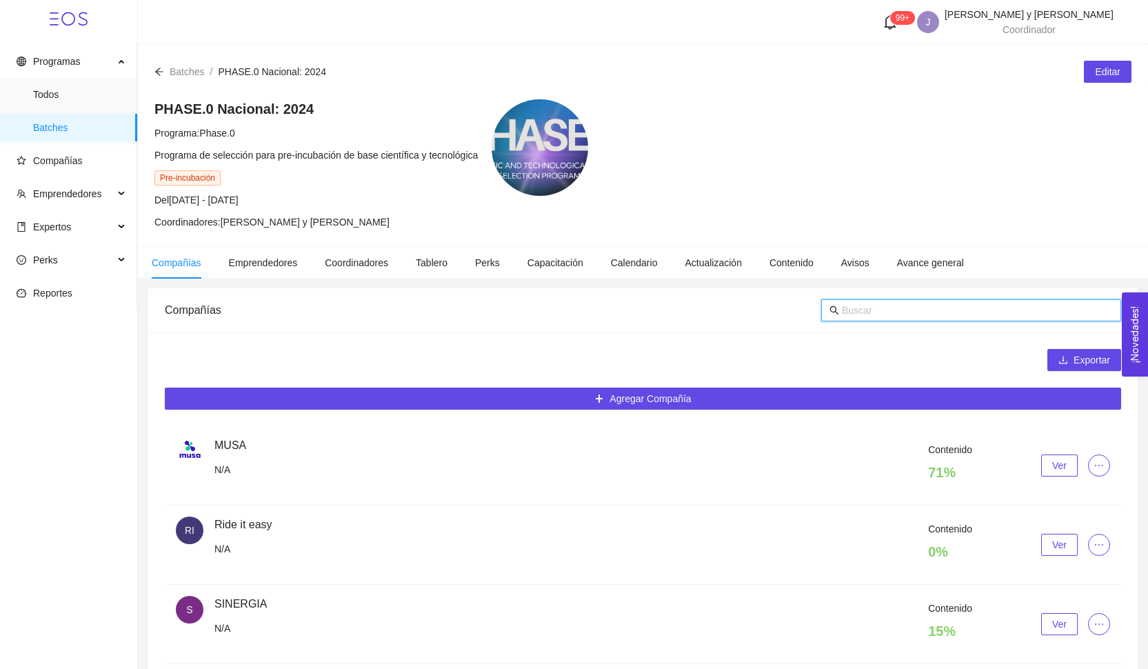
click at [891, 303] on input "text" at bounding box center [977, 310] width 271 height 15
type input "nig"
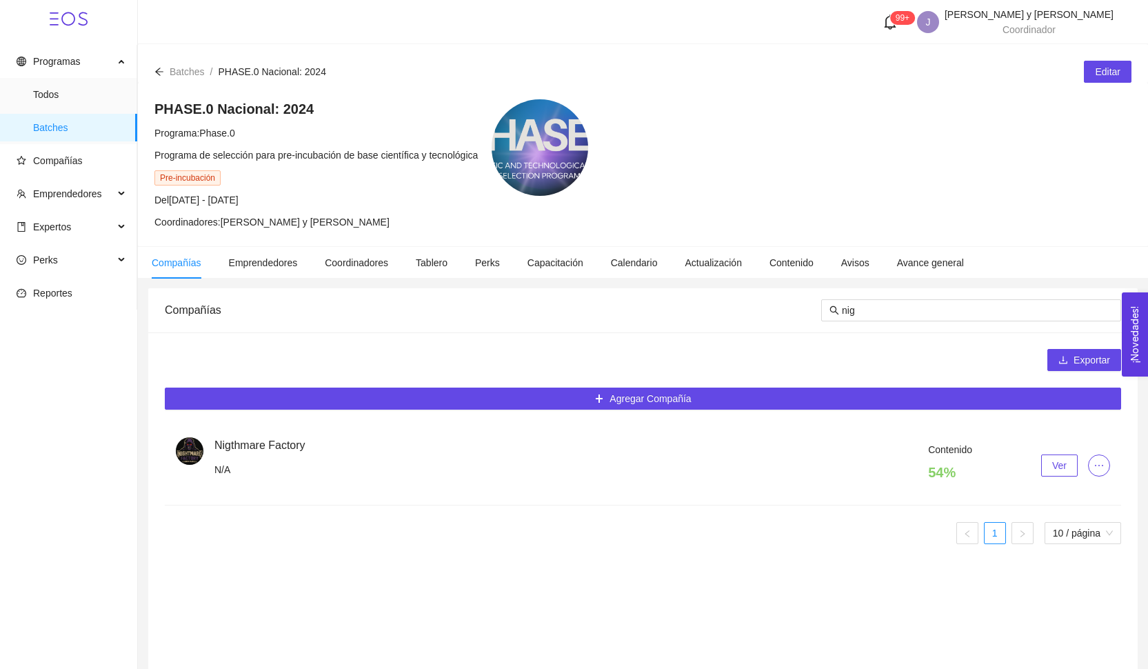
click at [1052, 460] on span "Ver" at bounding box center [1059, 465] width 14 height 15
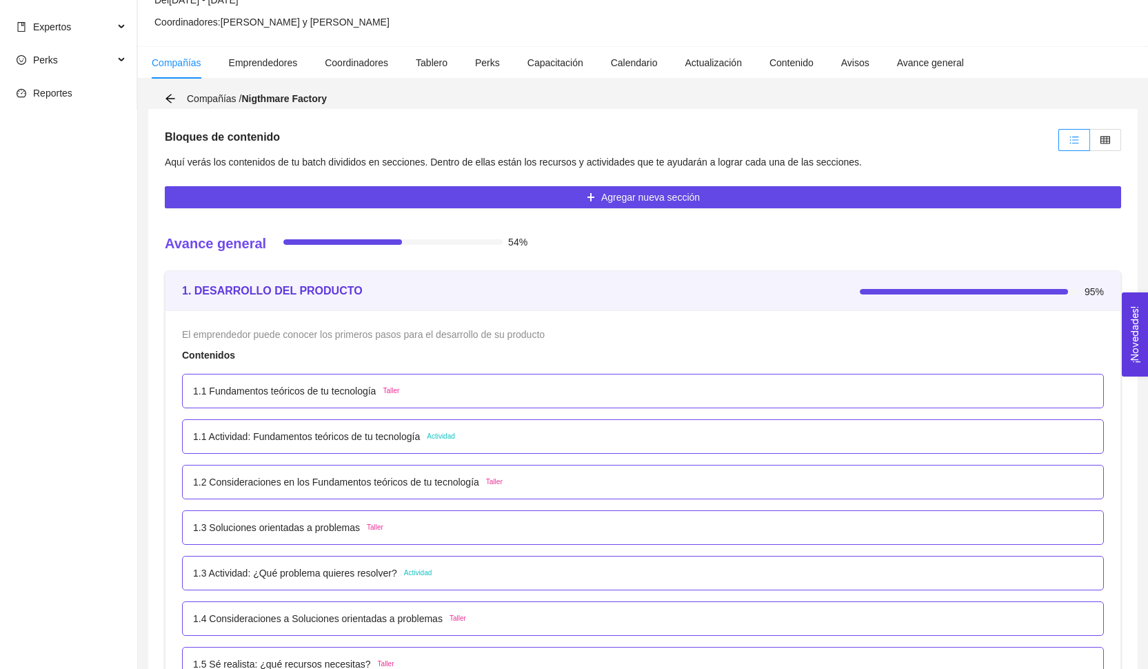
scroll to position [2922, 0]
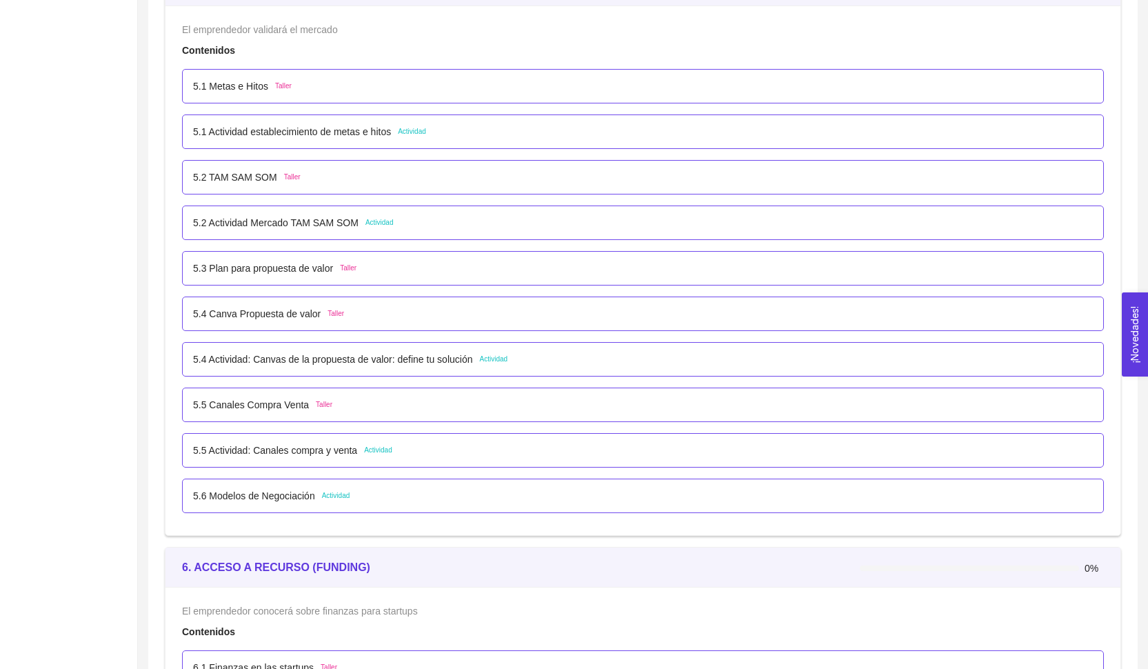
click at [328, 240] on div "5.2 Actividad [PERSON_NAME] SOM Actividad" at bounding box center [643, 223] width 922 height 34
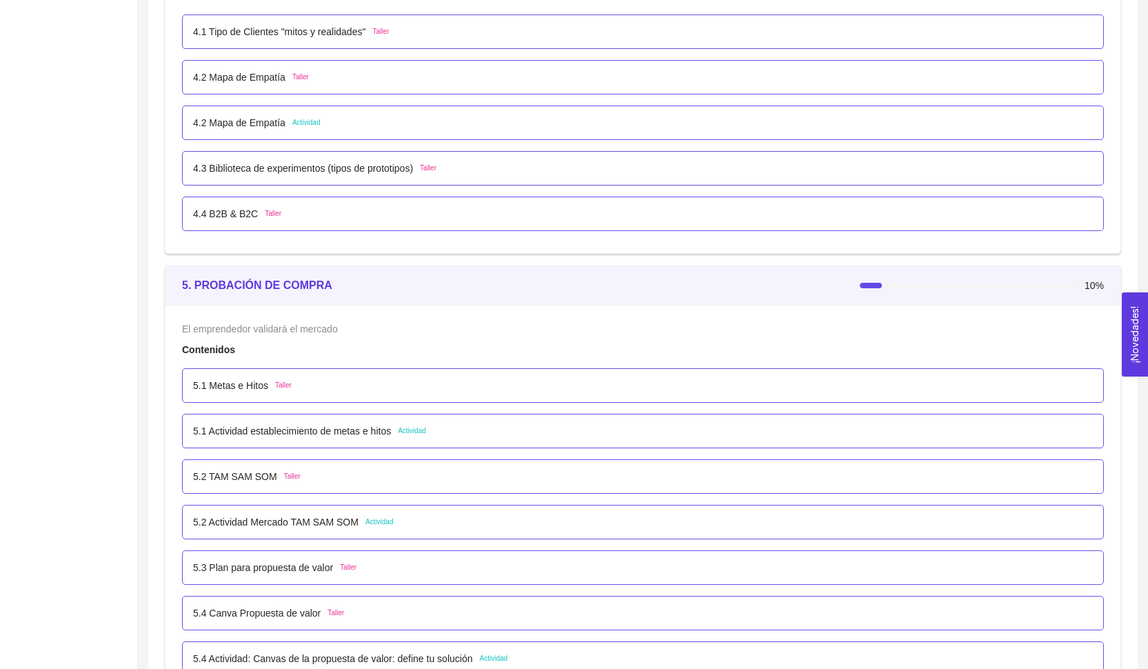
click at [327, 519] on p "5.2 Actividad Mercado TAM SAM SOM" at bounding box center [276, 521] width 166 height 15
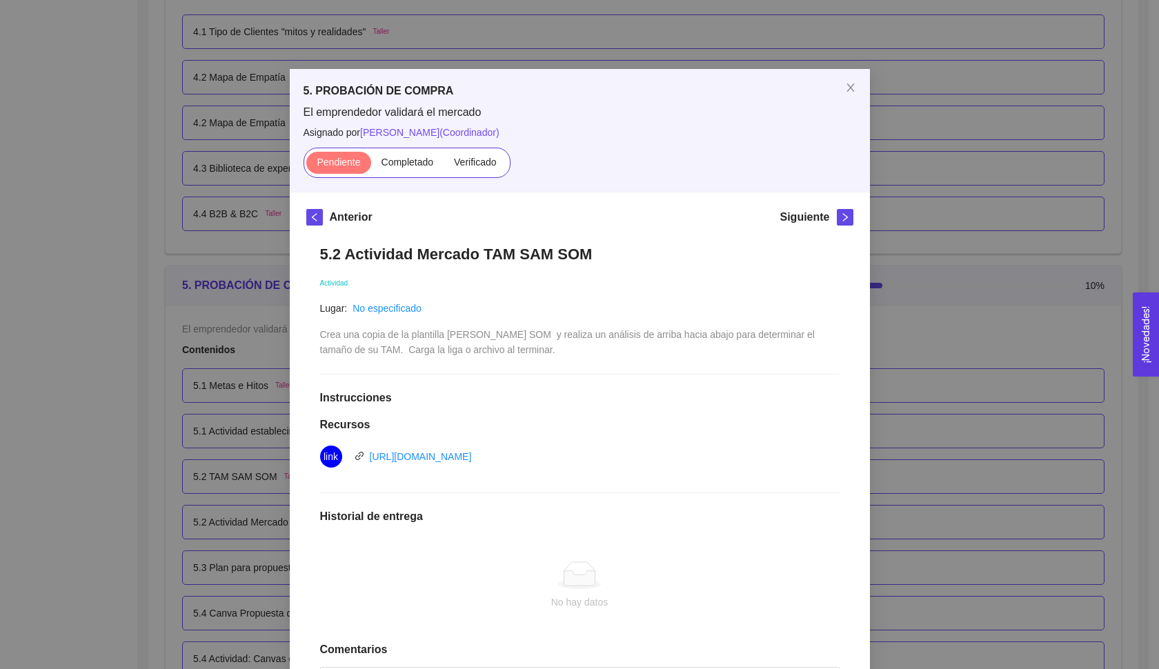
click at [947, 379] on div "5. PROBACIÓN DE COMPRA El emprendedor validará el mercado Asignado por [PERSON_…" at bounding box center [579, 334] width 1159 height 669
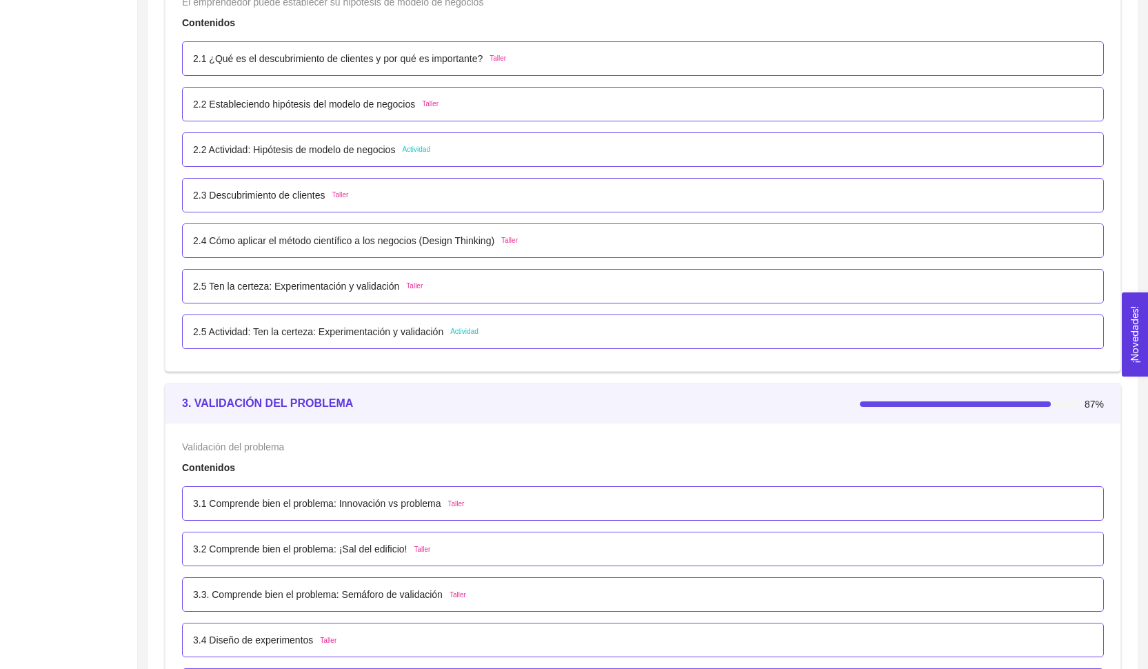
scroll to position [-42, 0]
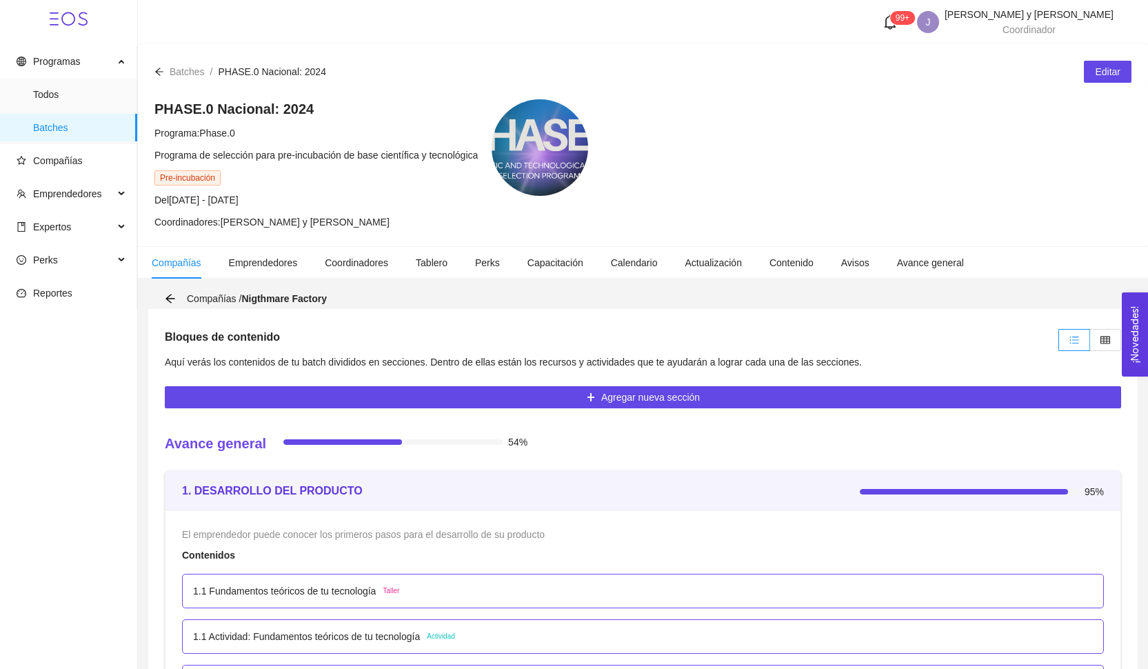
click at [163, 293] on div "Compañías / Nigthmare Factory" at bounding box center [643, 298] width 990 height 21
click at [168, 297] on icon "arrow-left" at bounding box center [170, 298] width 9 height 9
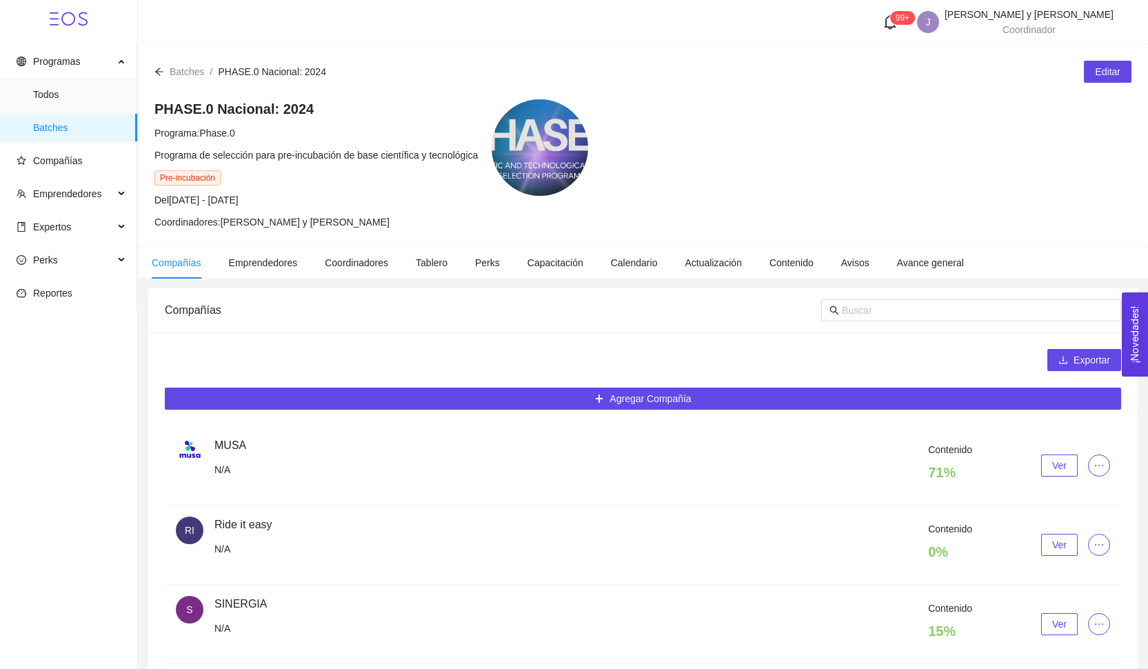
click at [1054, 448] on div "Contenido 71 % Ver" at bounding box center [662, 465] width 896 height 47
click at [1054, 459] on span "Ver" at bounding box center [1059, 465] width 14 height 15
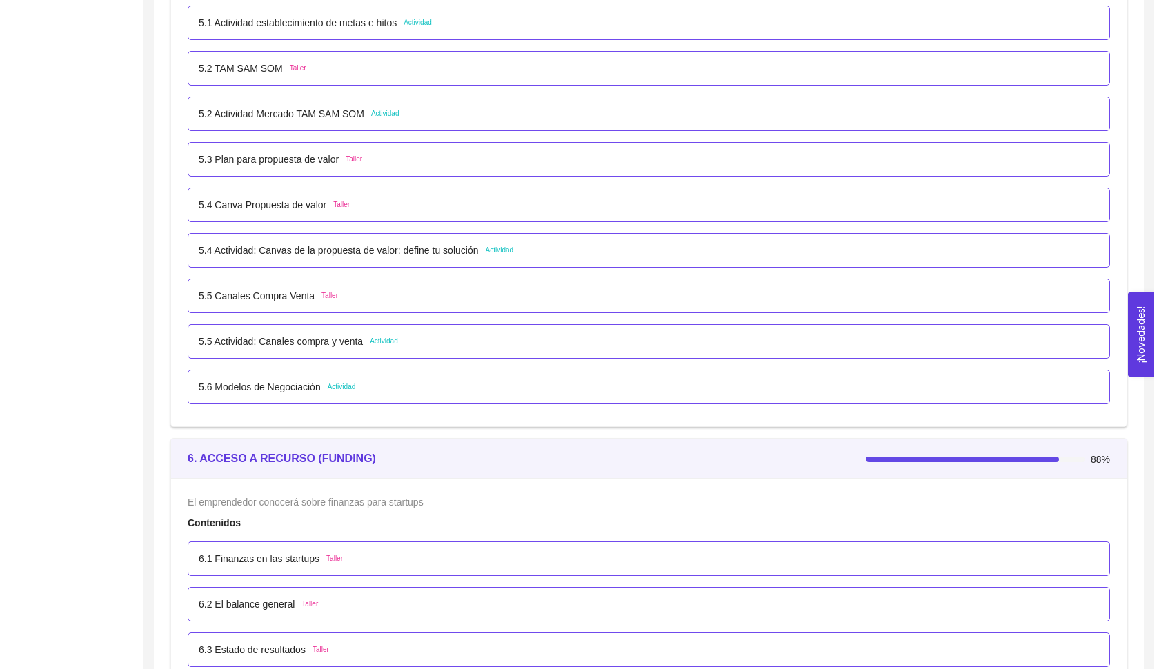
scroll to position [2855, 0]
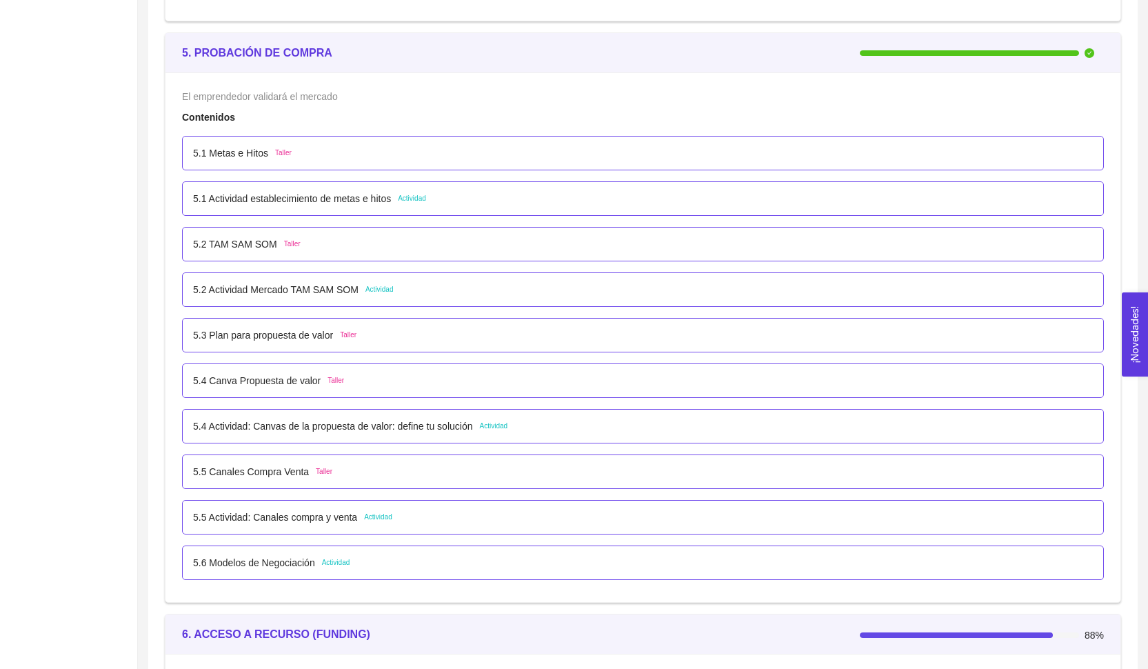
click at [414, 425] on p "5.4 Actividad: Canvas de la propuesta de valor: define tu solución" at bounding box center [332, 426] width 279 height 15
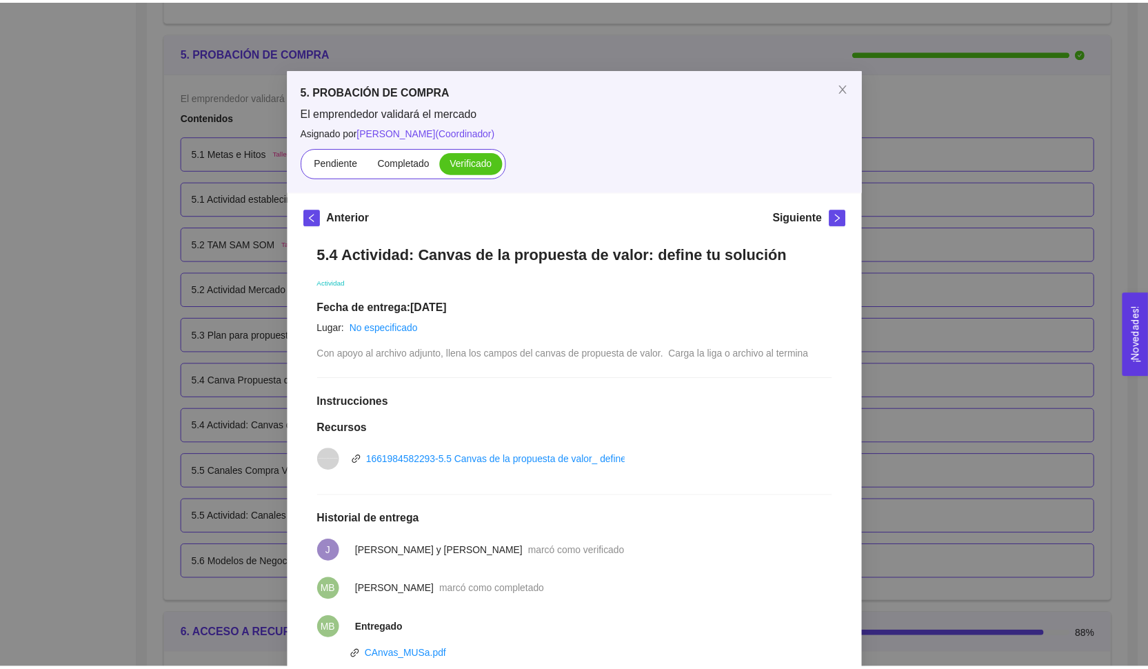
scroll to position [114, 0]
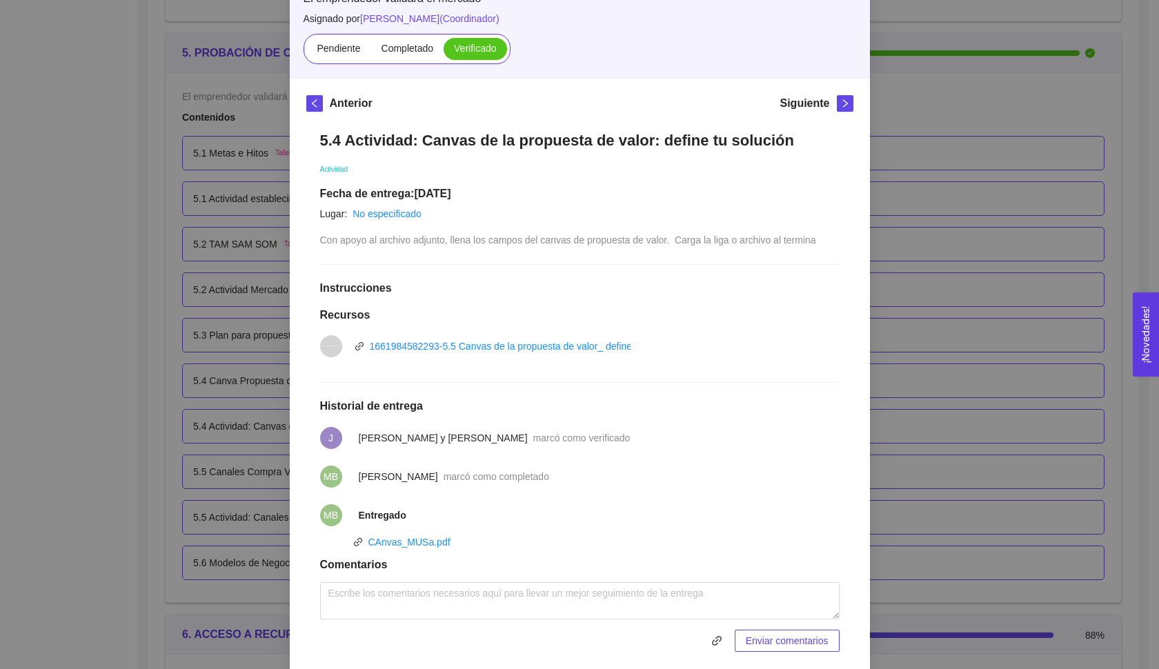
click at [899, 331] on div "5. PROBACIÓN DE COMPRA El emprendedor validará el mercado Asignado por [PERSON_…" at bounding box center [579, 334] width 1159 height 669
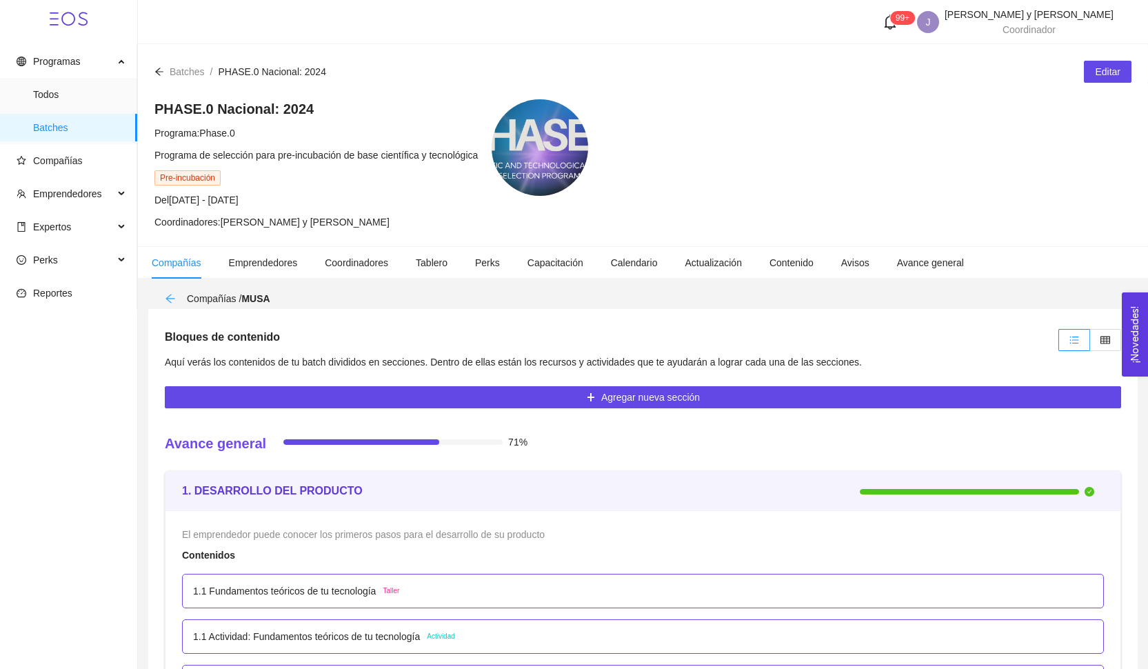
scroll to position [0, 0]
click at [166, 300] on icon "arrow-left" at bounding box center [170, 298] width 11 height 11
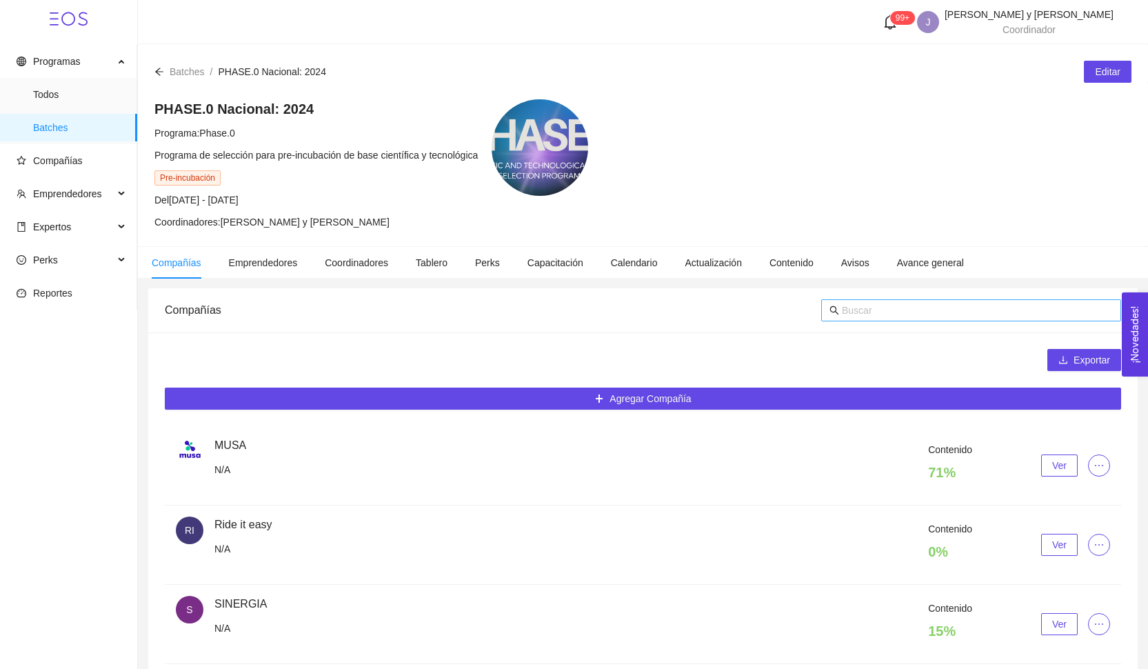
click at [894, 302] on span at bounding box center [971, 310] width 300 height 22
click at [885, 315] on input "text" at bounding box center [977, 310] width 271 height 15
type input "hom"
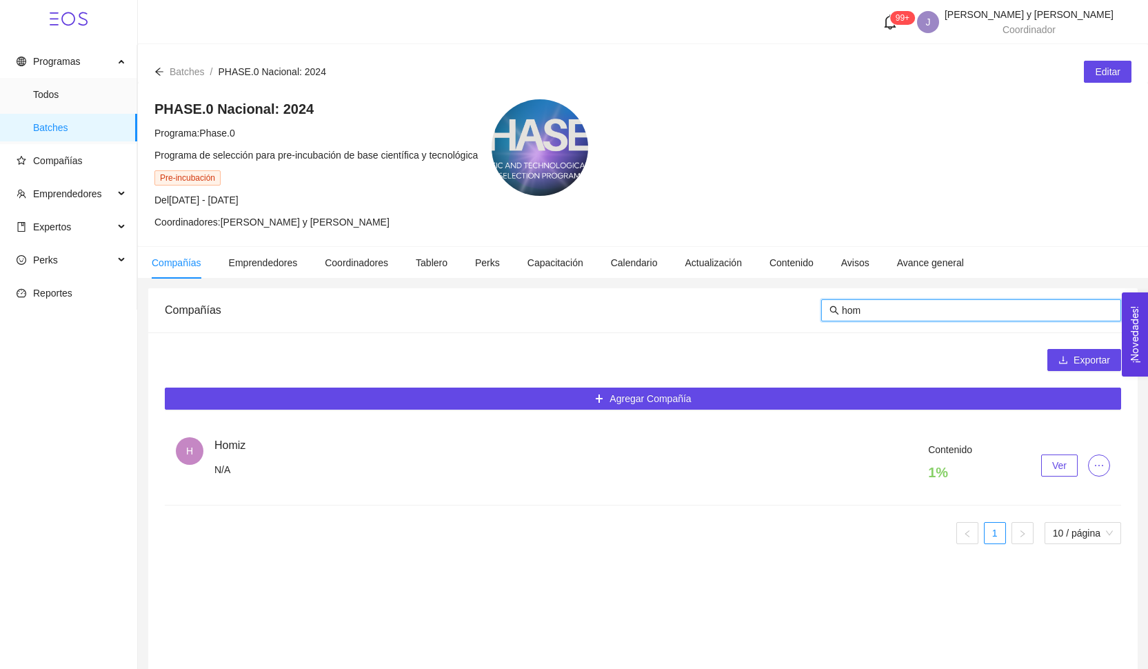
click at [1060, 457] on button "Ver" at bounding box center [1059, 465] width 37 height 22
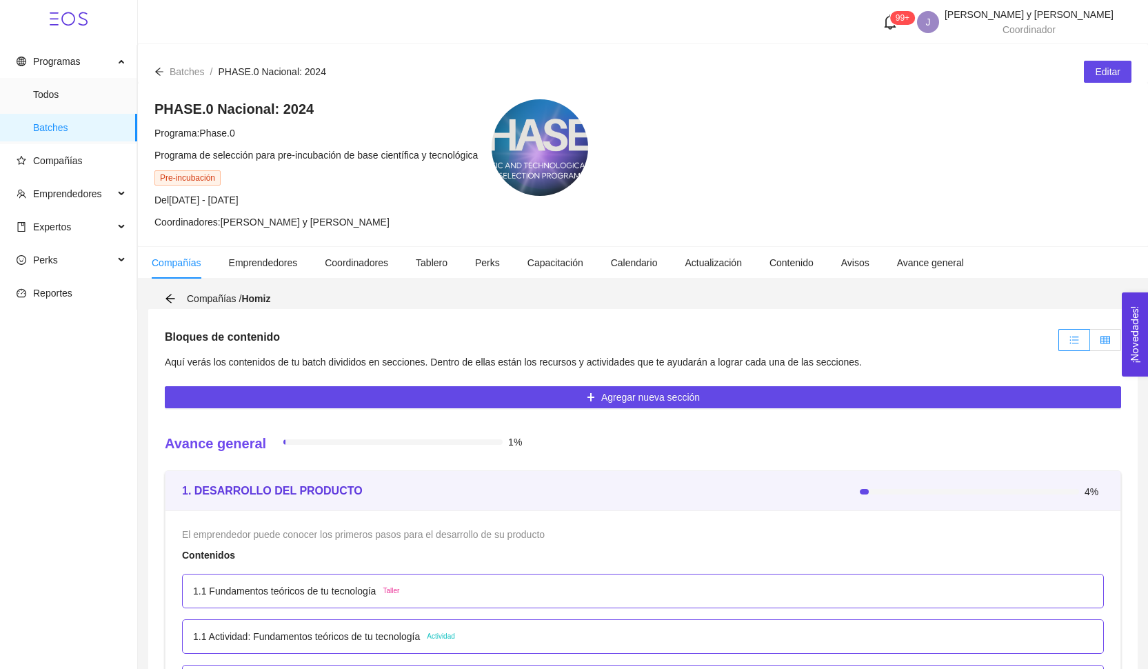
click at [1105, 341] on icon "table" at bounding box center [1106, 340] width 10 height 10
click at [1090, 343] on input "radio" at bounding box center [1090, 343] width 0 height 0
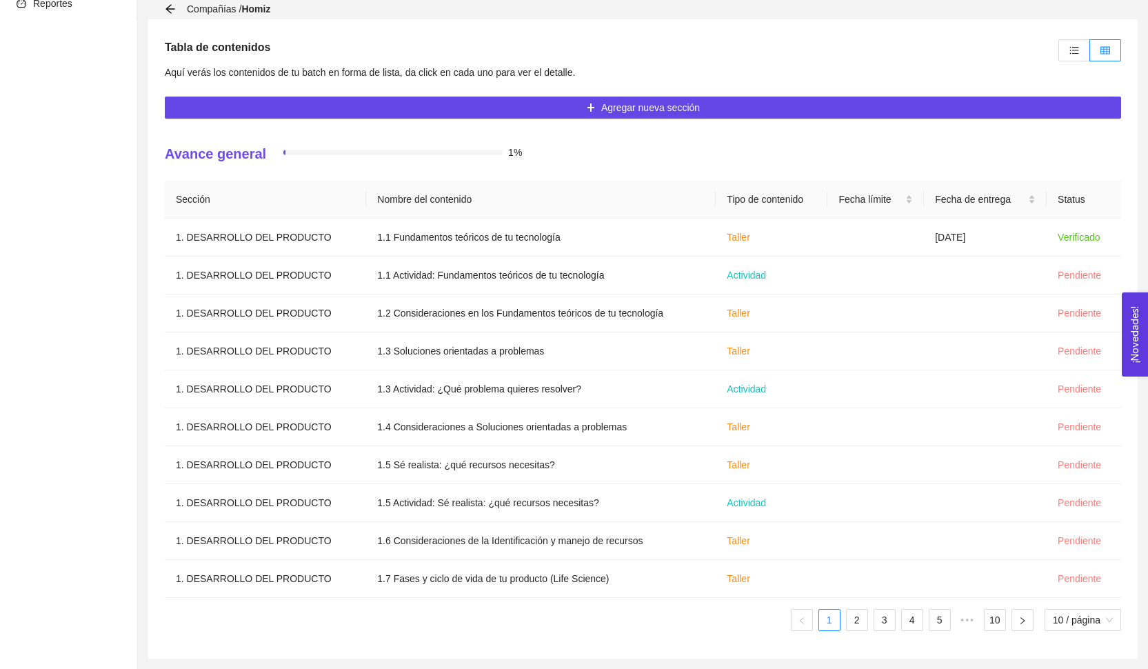
scroll to position [163, 0]
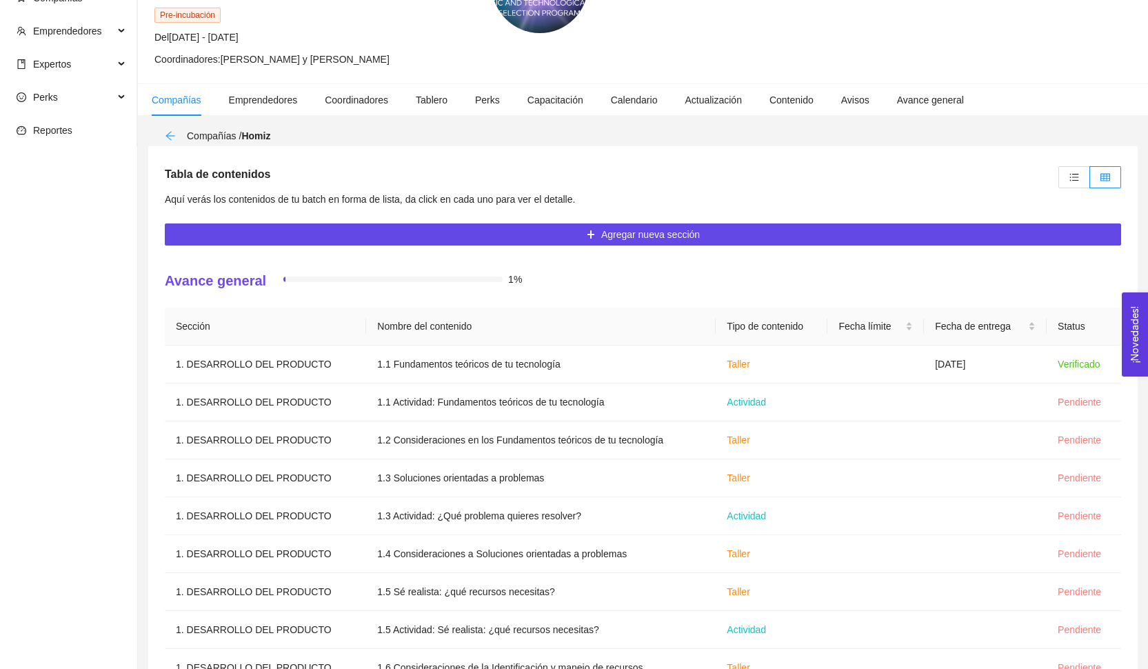
click at [168, 132] on icon "arrow-left" at bounding box center [170, 135] width 11 height 11
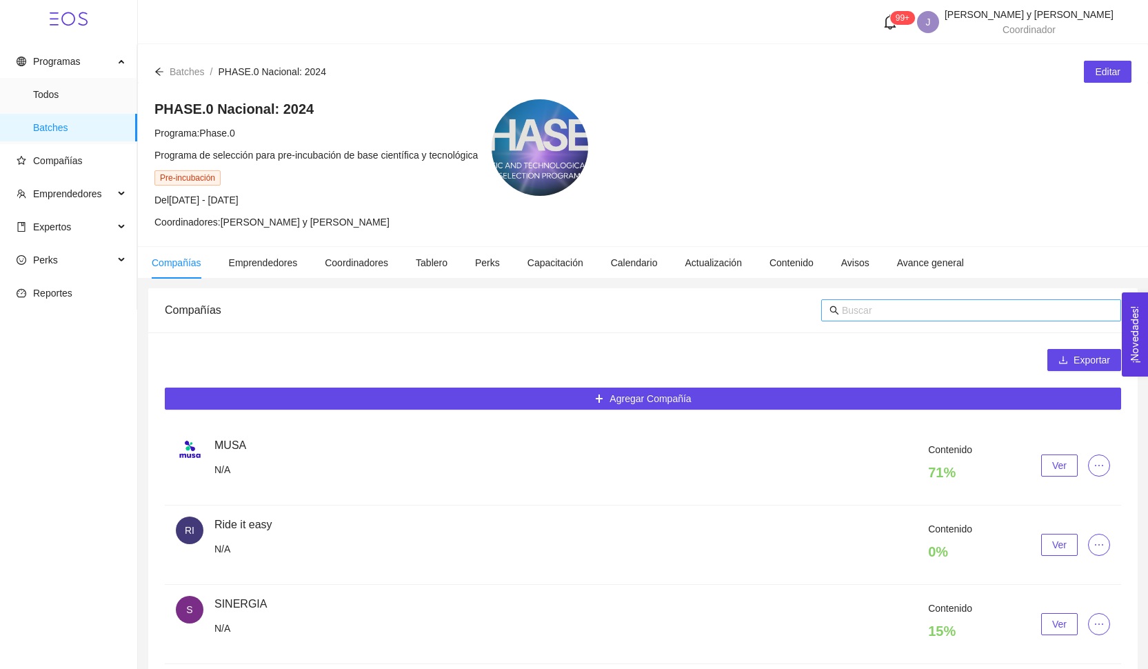
click at [872, 311] on input "text" at bounding box center [977, 310] width 271 height 15
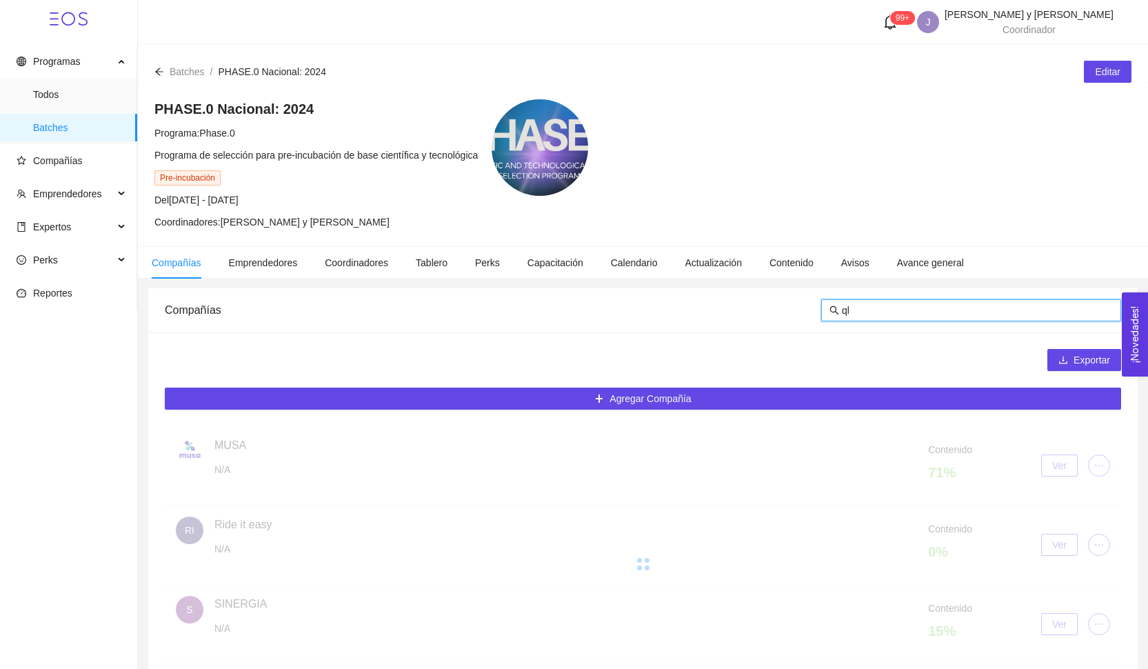
type input "q"
type input "alz"
click at [1033, 469] on div "Contenido 0 % Ver" at bounding box center [662, 465] width 896 height 47
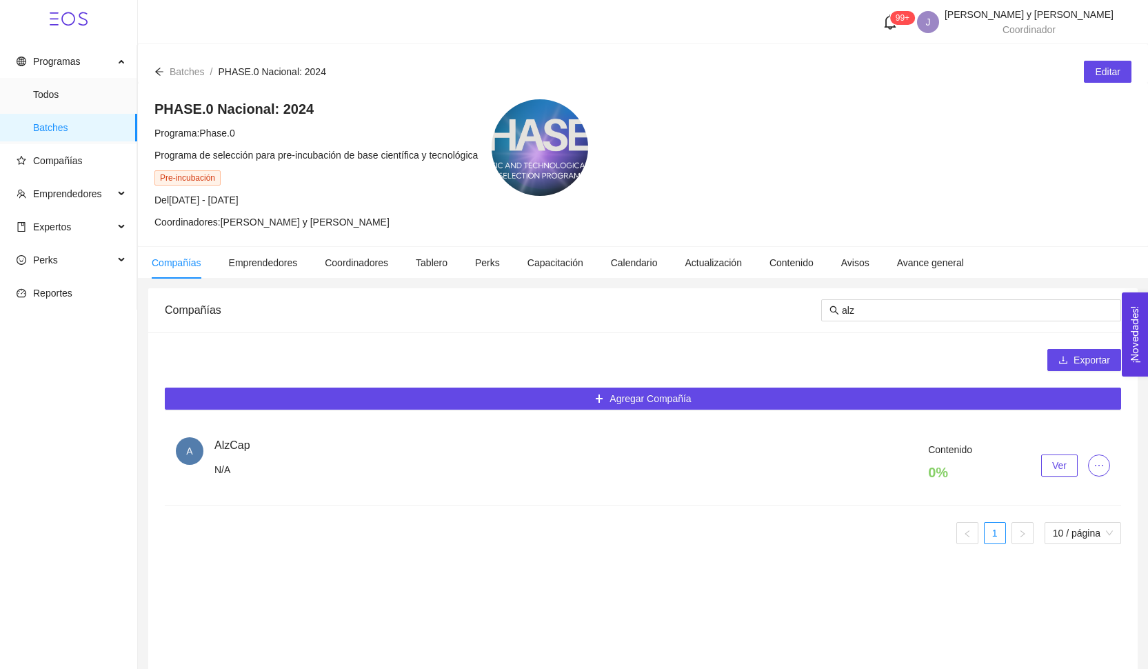
click at [1057, 468] on span "Ver" at bounding box center [1059, 465] width 14 height 15
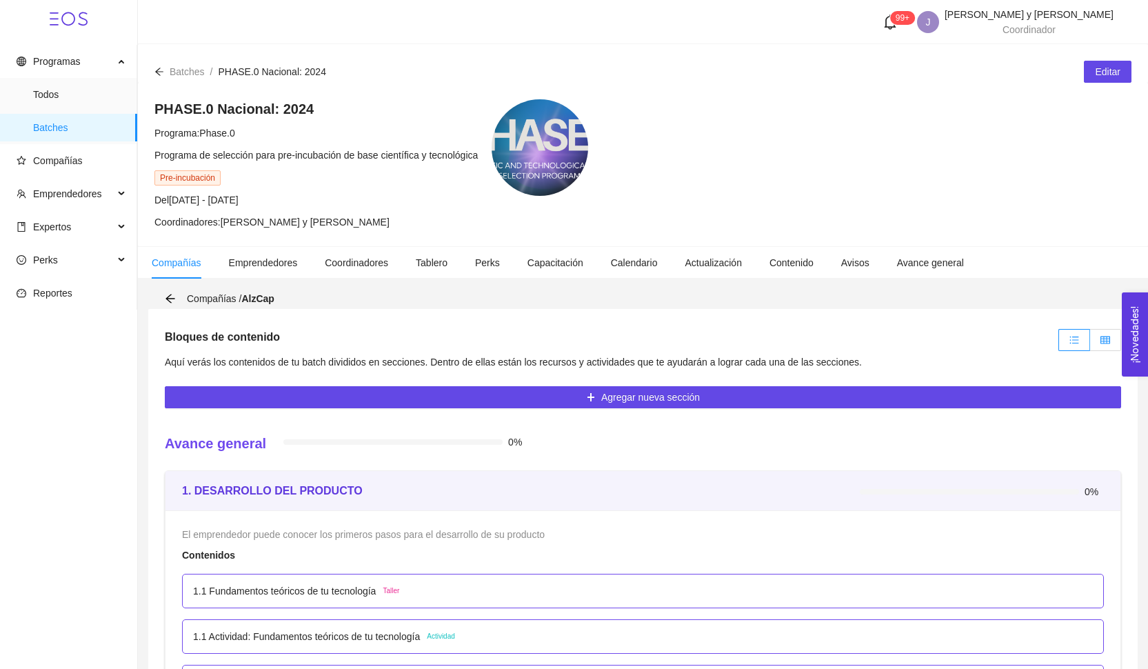
click at [1097, 343] on label at bounding box center [1105, 340] width 31 height 22
click at [1090, 343] on input "radio" at bounding box center [1090, 343] width 0 height 0
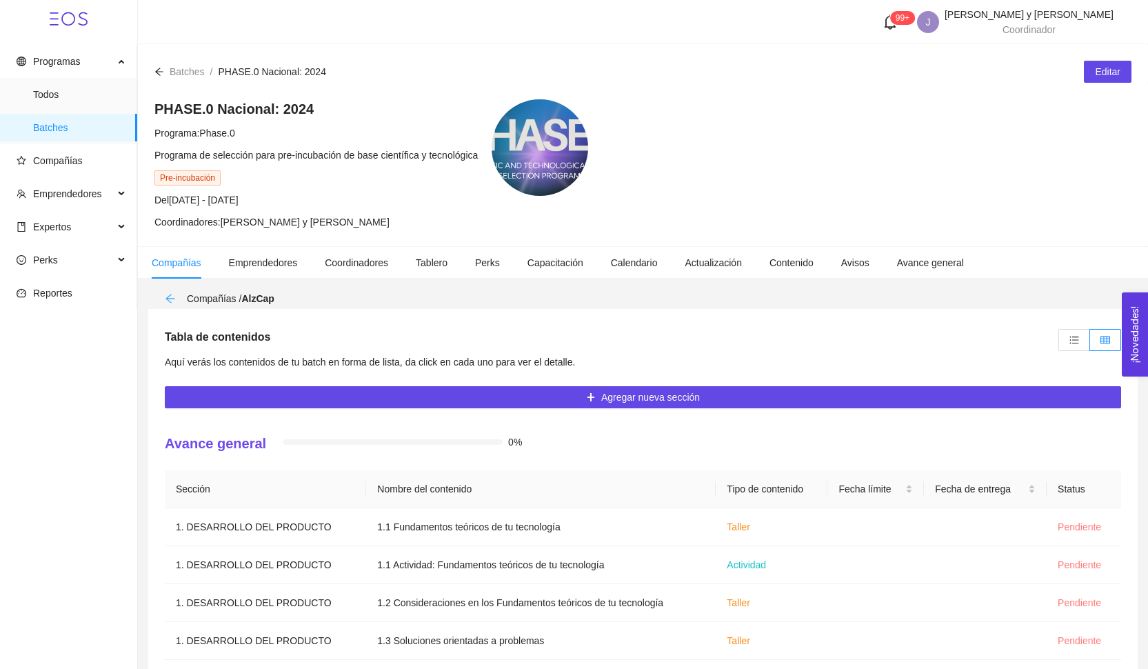
click at [173, 298] on icon "arrow-left" at bounding box center [170, 298] width 11 height 11
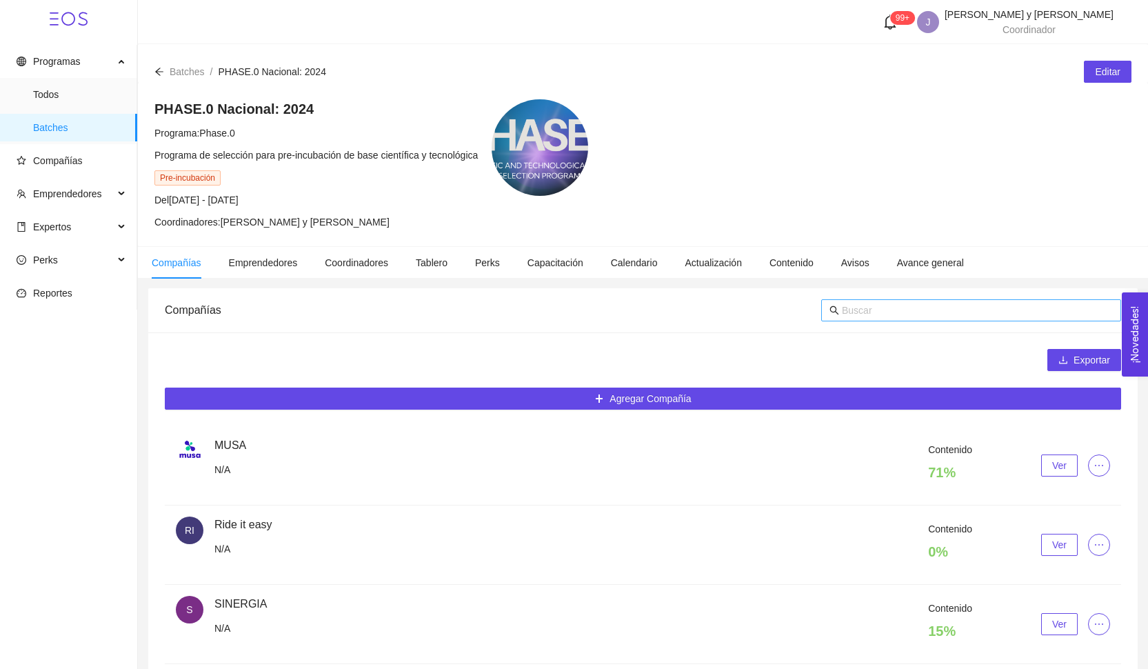
click at [889, 301] on span at bounding box center [971, 310] width 300 height 22
click at [888, 303] on input "text" at bounding box center [977, 310] width 271 height 15
type input "ecos"
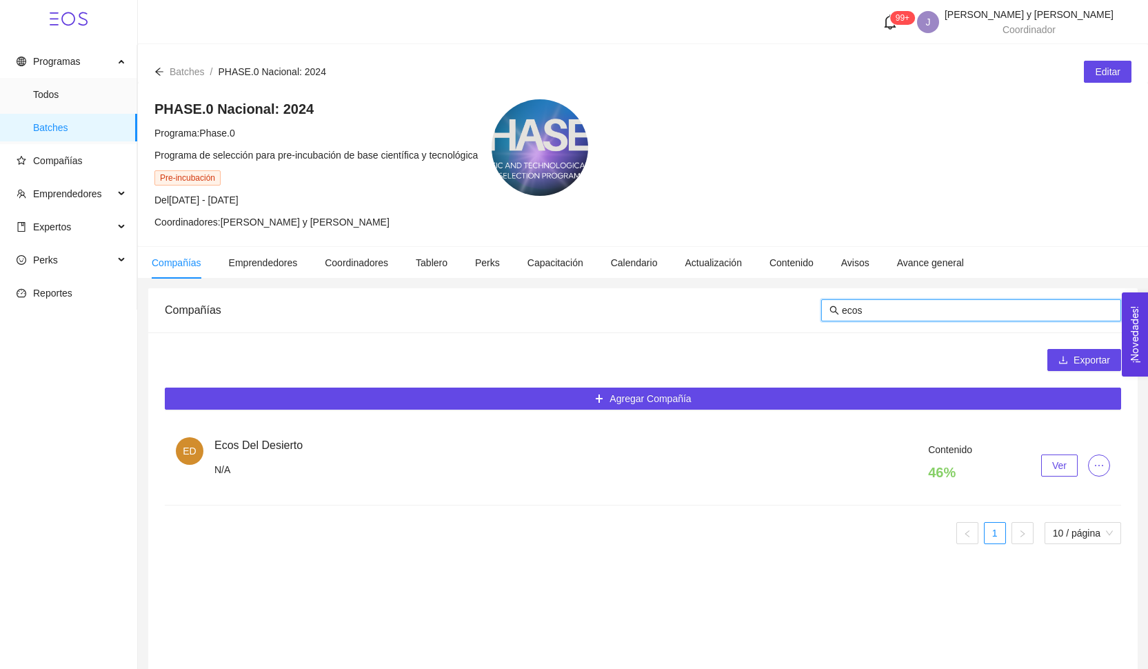
click at [1061, 466] on span "Ver" at bounding box center [1059, 465] width 14 height 15
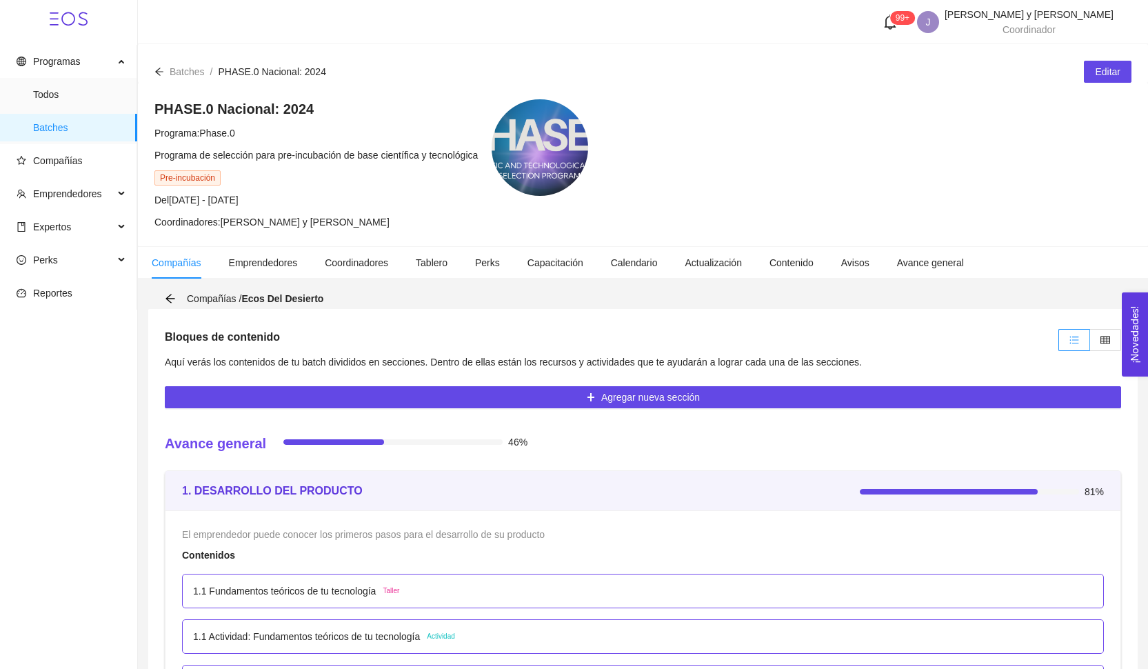
scroll to position [769, 0]
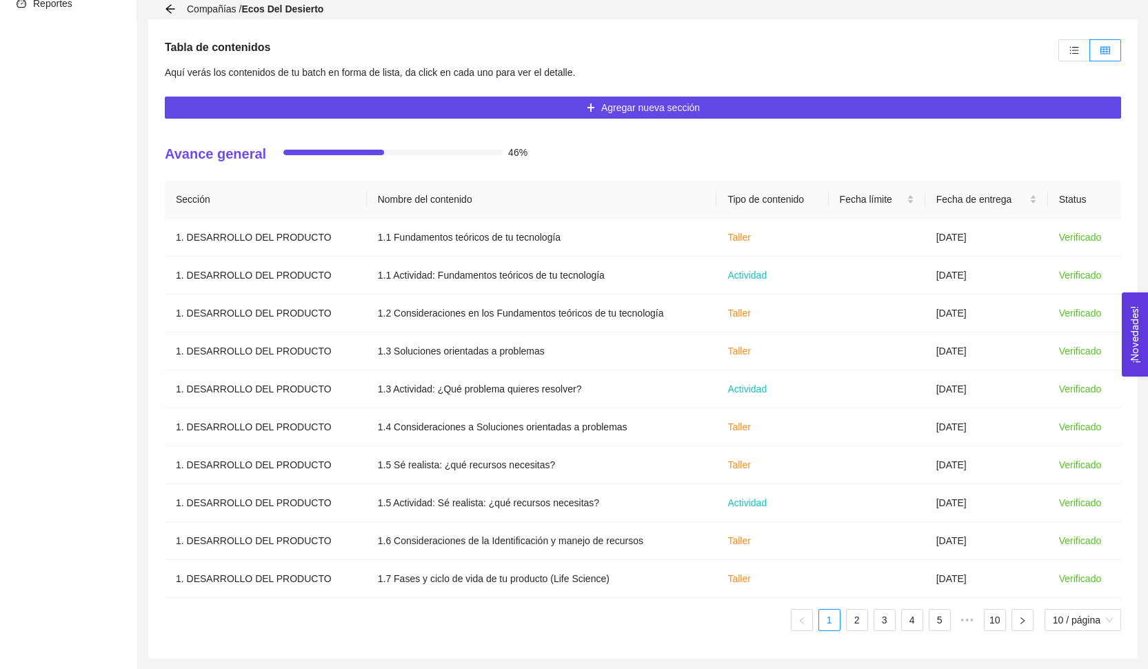
scroll to position [290, 0]
click at [1064, 61] on div at bounding box center [1088, 50] width 66 height 29
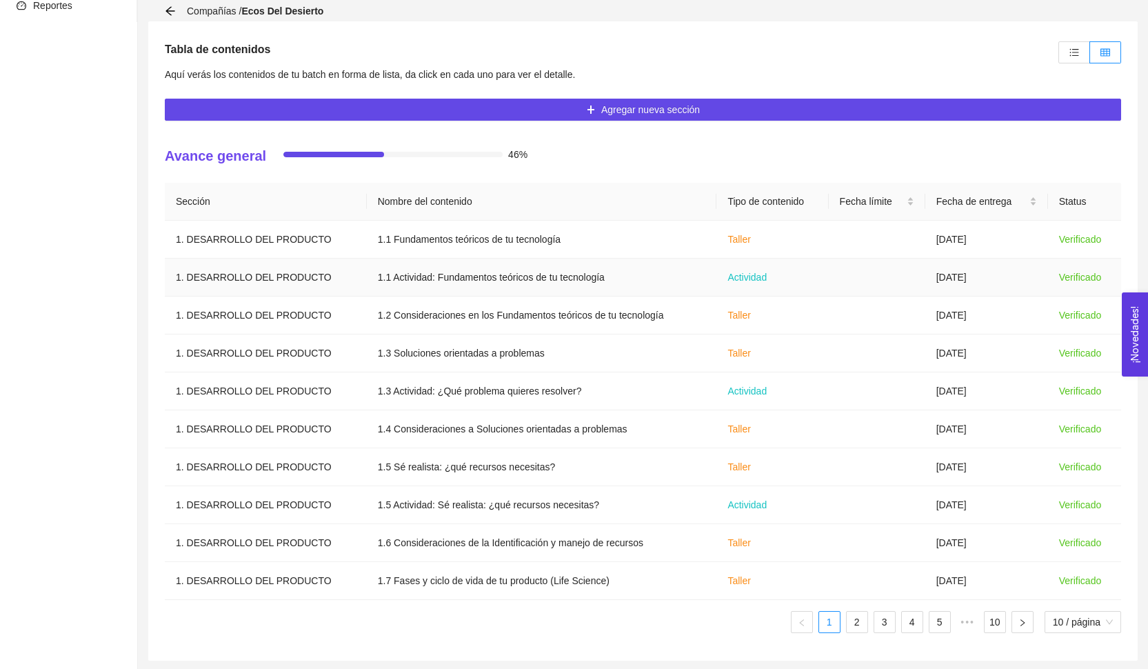
click at [1065, 54] on div "Tabla de contenidos Aquí verás los contenidos de tu batch en forma de lista, da…" at bounding box center [643, 340] width 990 height 639
click at [1079, 99] on button "Agregar nueva sección" at bounding box center [643, 110] width 956 height 22
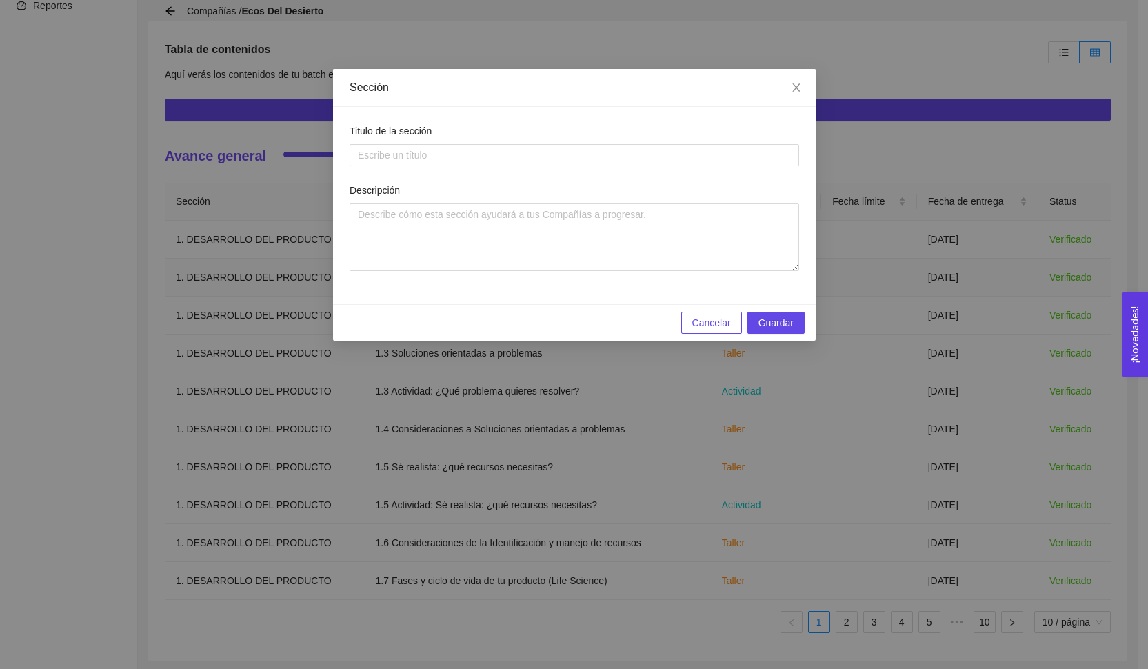
click at [1073, 212] on div "Sección Titulo de la sección Descripción Cancelar Guardar" at bounding box center [574, 334] width 1148 height 669
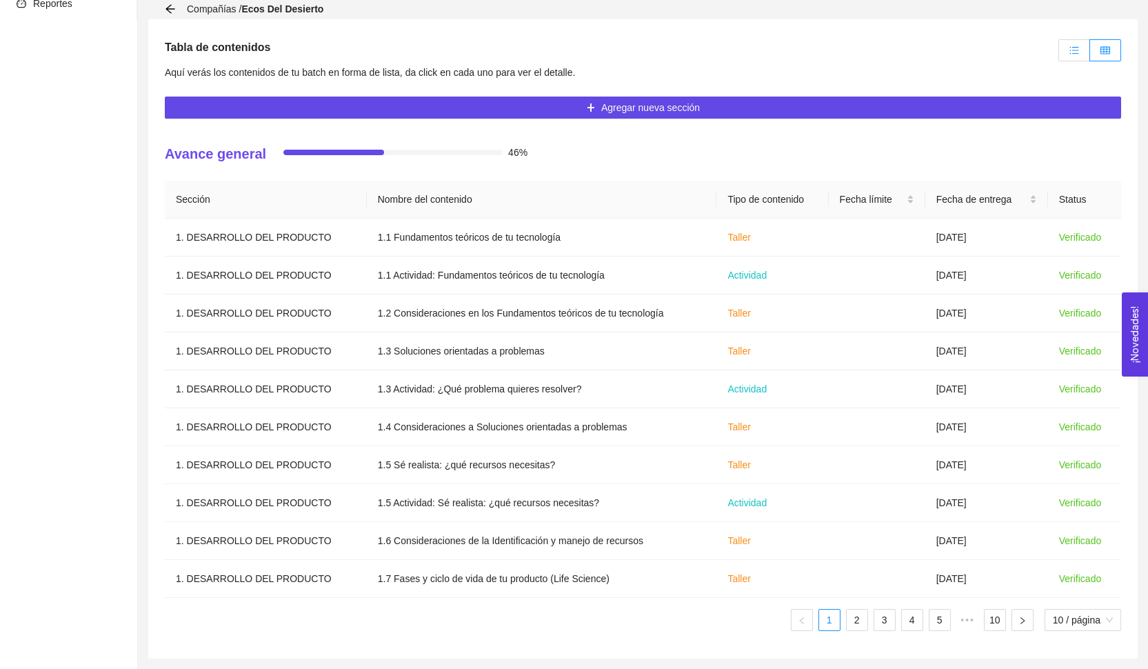
click at [1068, 52] on label at bounding box center [1075, 50] width 32 height 22
click at [1059, 54] on input "radio" at bounding box center [1059, 54] width 0 height 0
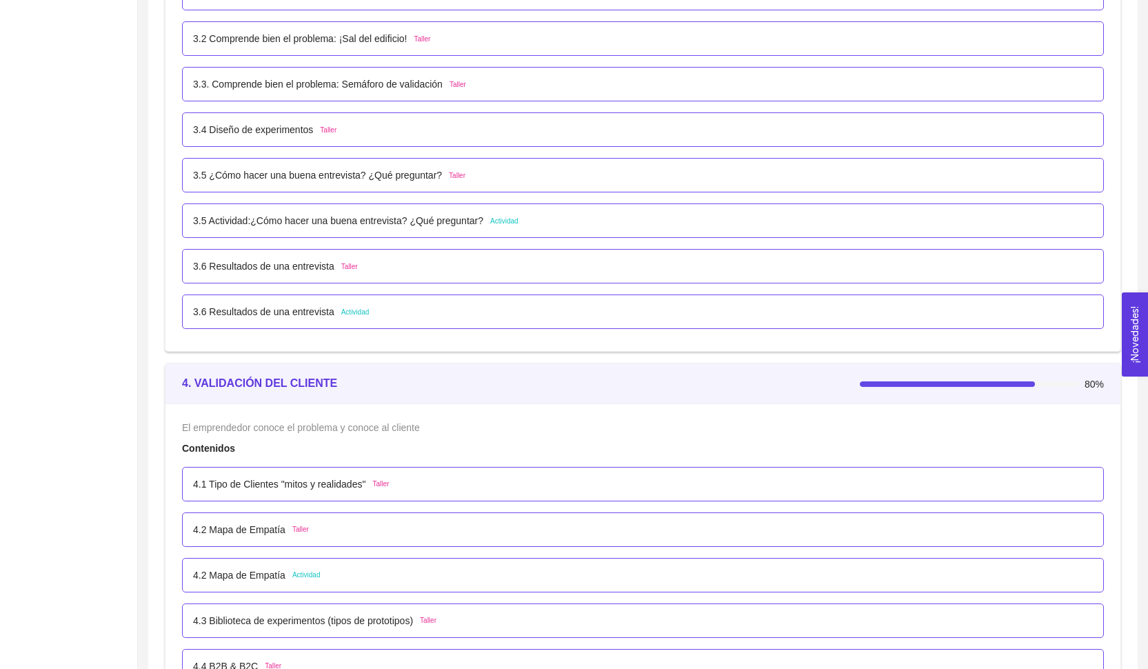
scroll to position [2791, 0]
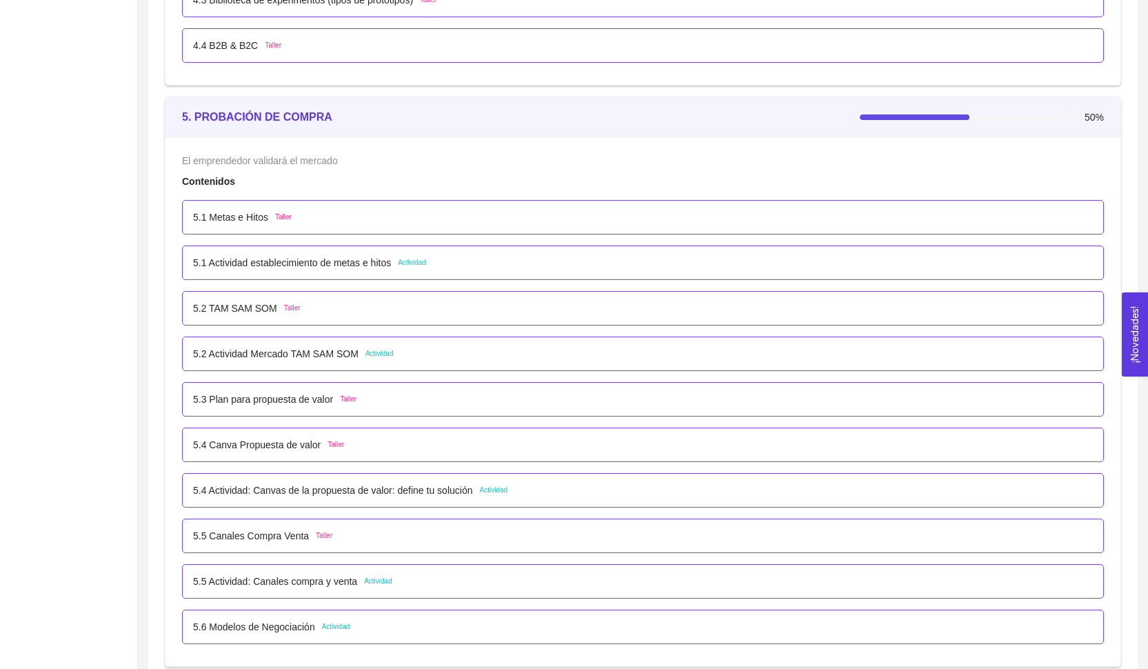
click at [349, 352] on p "5.2 Actividad Mercado TAM SAM SOM" at bounding box center [276, 353] width 166 height 15
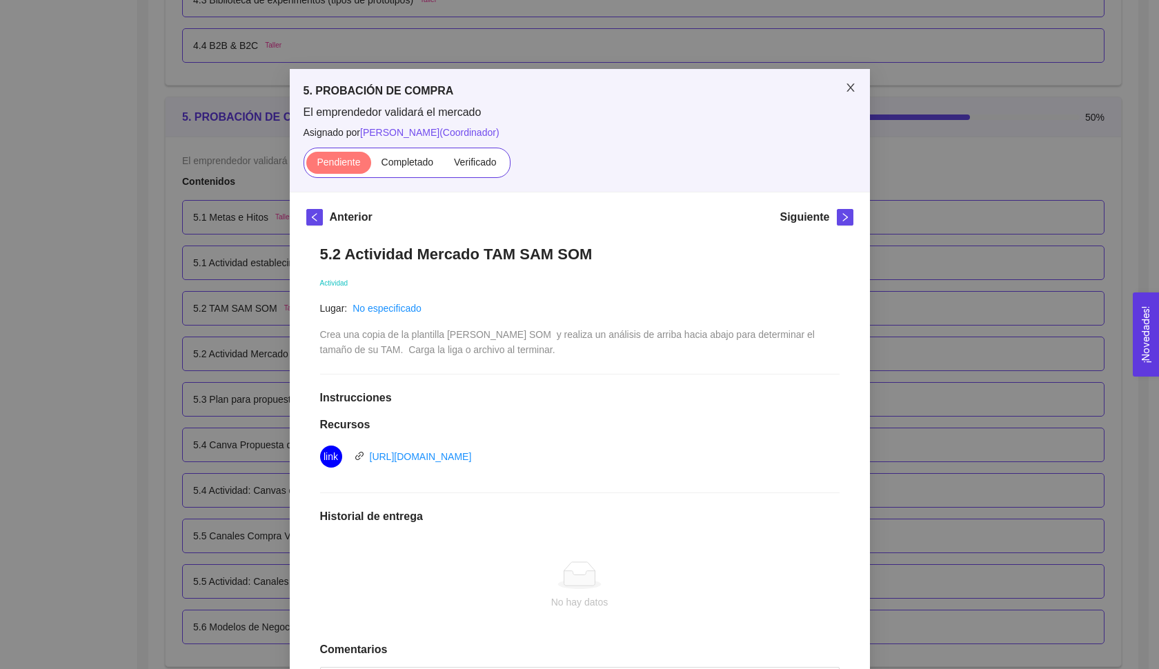
click at [836, 92] on span "Close" at bounding box center [850, 88] width 39 height 39
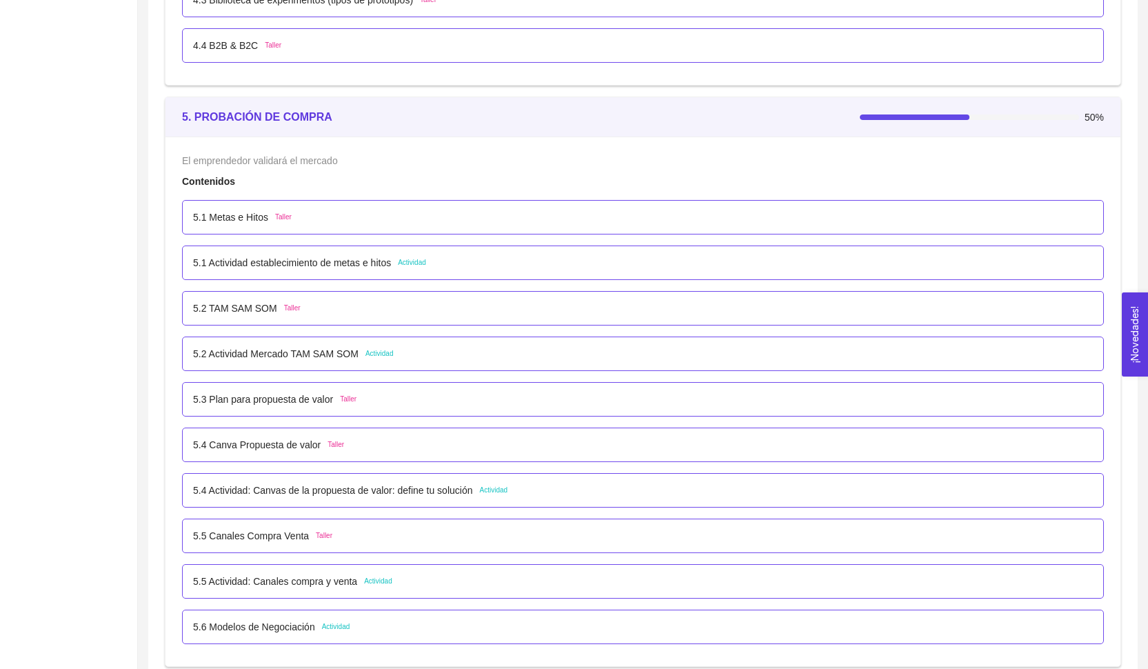
click at [424, 491] on p "5.4 Actividad: Canvas de la propuesta de valor: define tu solución" at bounding box center [332, 490] width 279 height 15
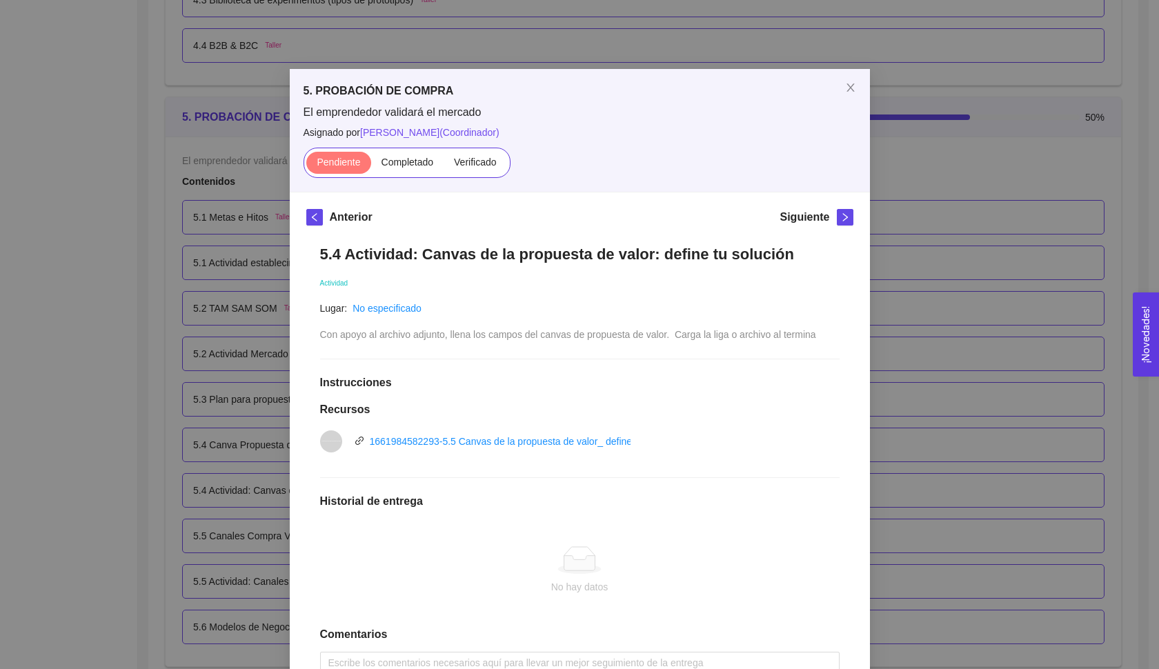
click at [944, 285] on div "5. PROBACIÓN DE COMPRA El emprendedor validará el mercado Asignado por [PERSON_…" at bounding box center [579, 334] width 1159 height 669
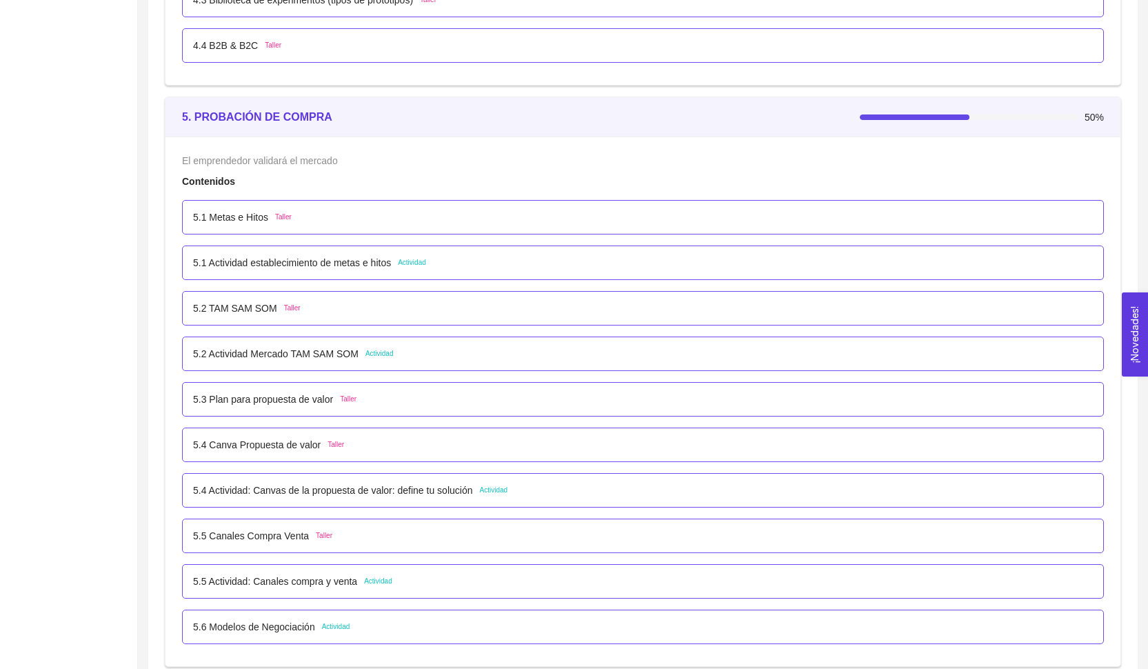
scroll to position [0, 0]
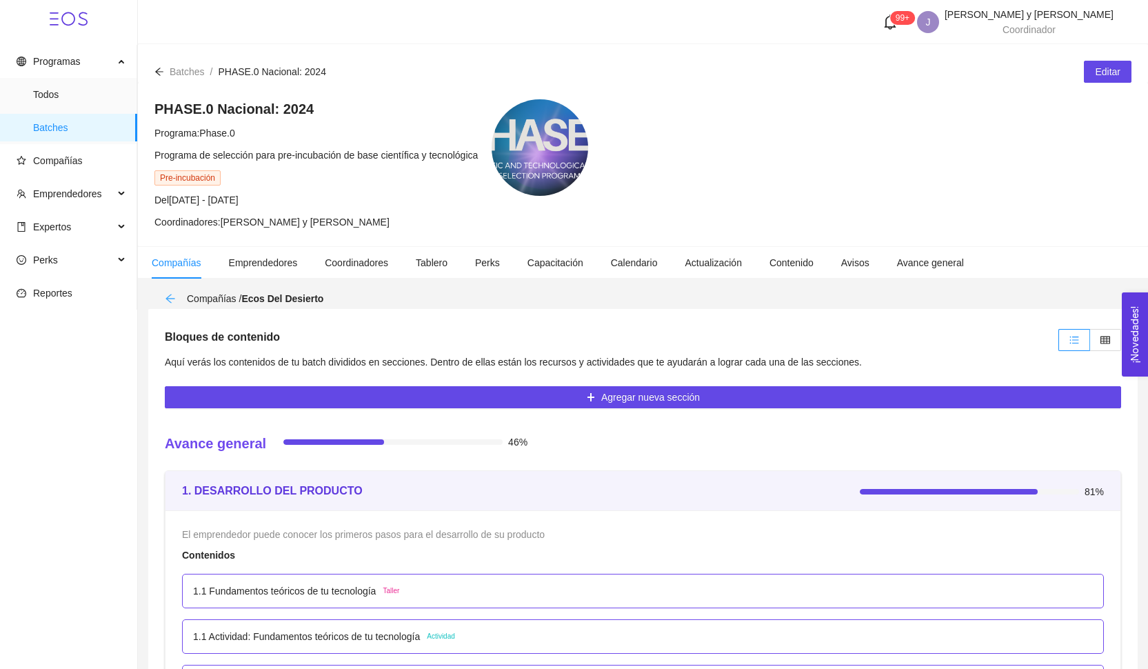
drag, startPoint x: 168, startPoint y: 302, endPoint x: 170, endPoint y: 294, distance: 8.1
click at [168, 302] on icon "arrow-left" at bounding box center [170, 298] width 11 height 11
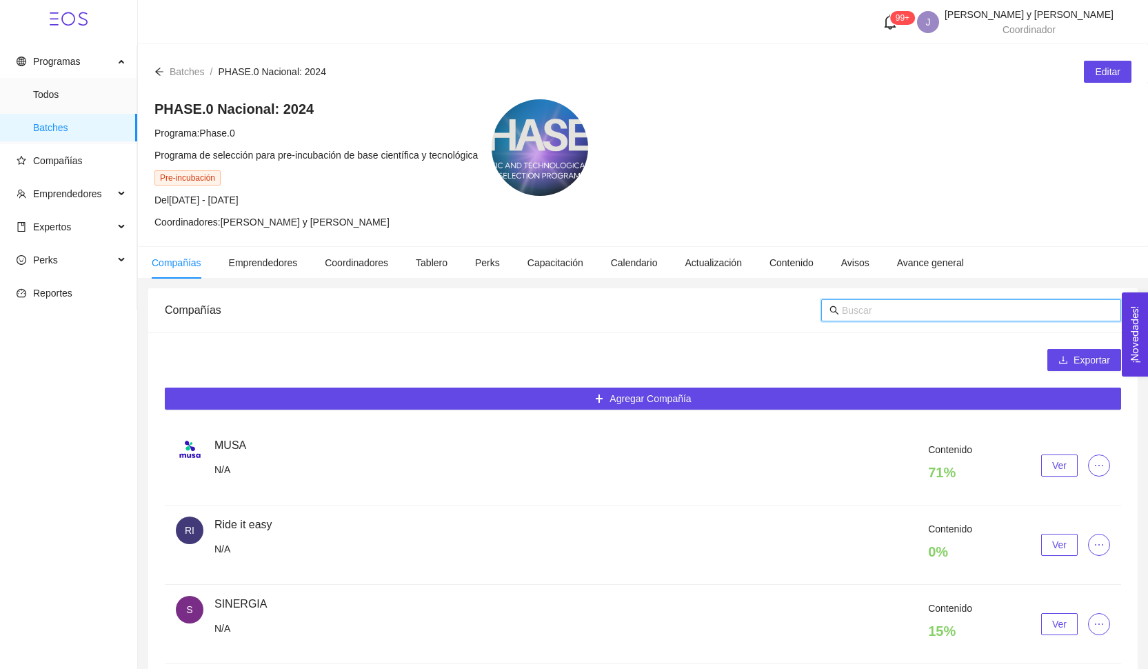
click at [860, 317] on input "text" at bounding box center [977, 310] width 271 height 15
type input "sent"
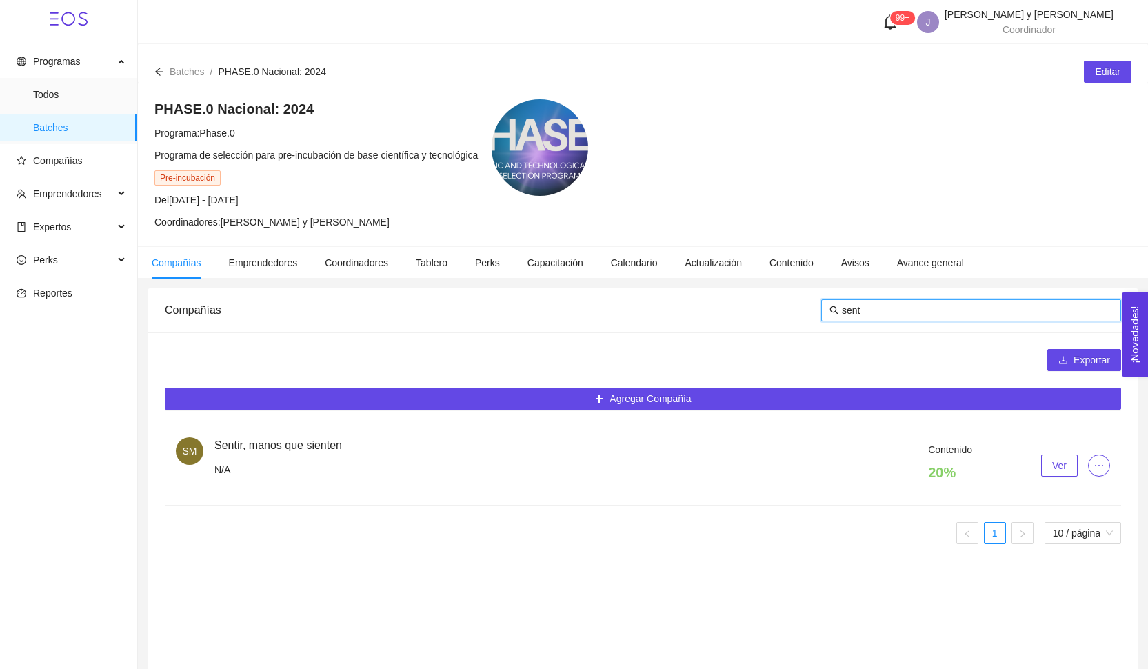
click at [1063, 471] on span "Ver" at bounding box center [1059, 465] width 14 height 15
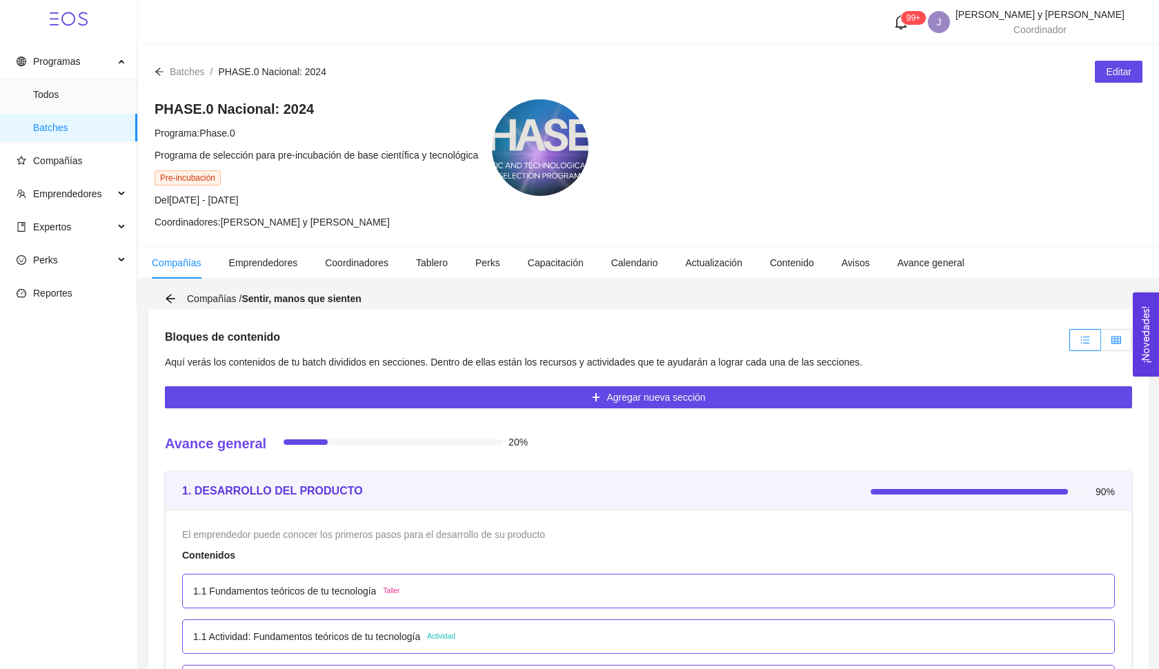
click at [1111, 339] on icon "table" at bounding box center [1116, 340] width 10 height 8
click at [1101, 343] on input "radio" at bounding box center [1101, 343] width 0 height 0
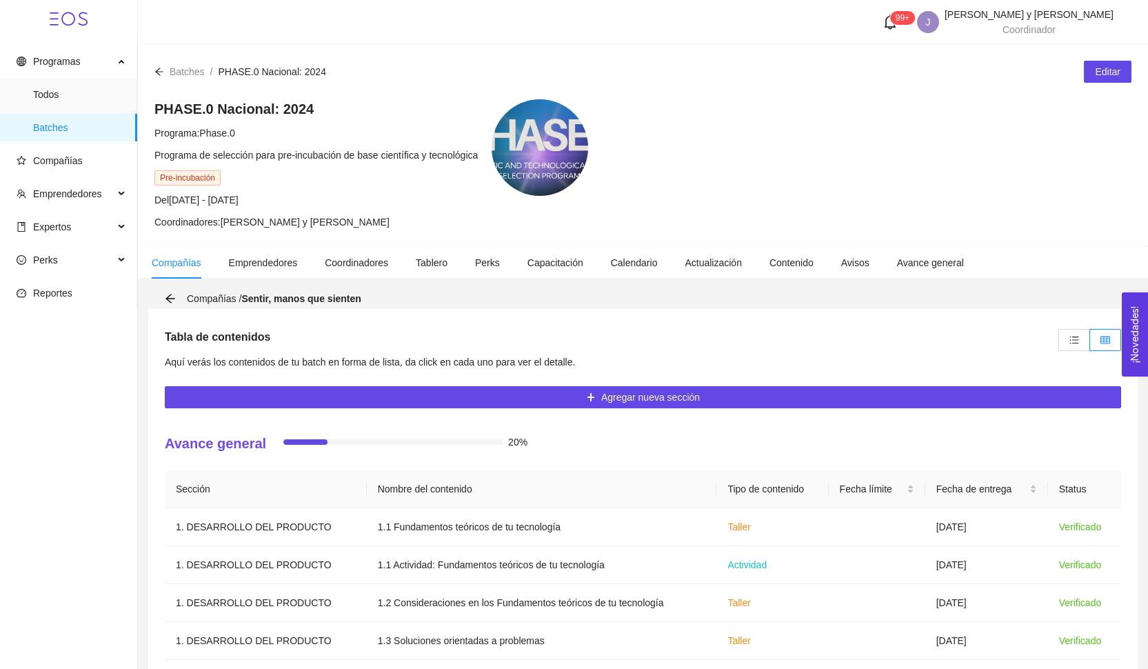
scroll to position [293, 0]
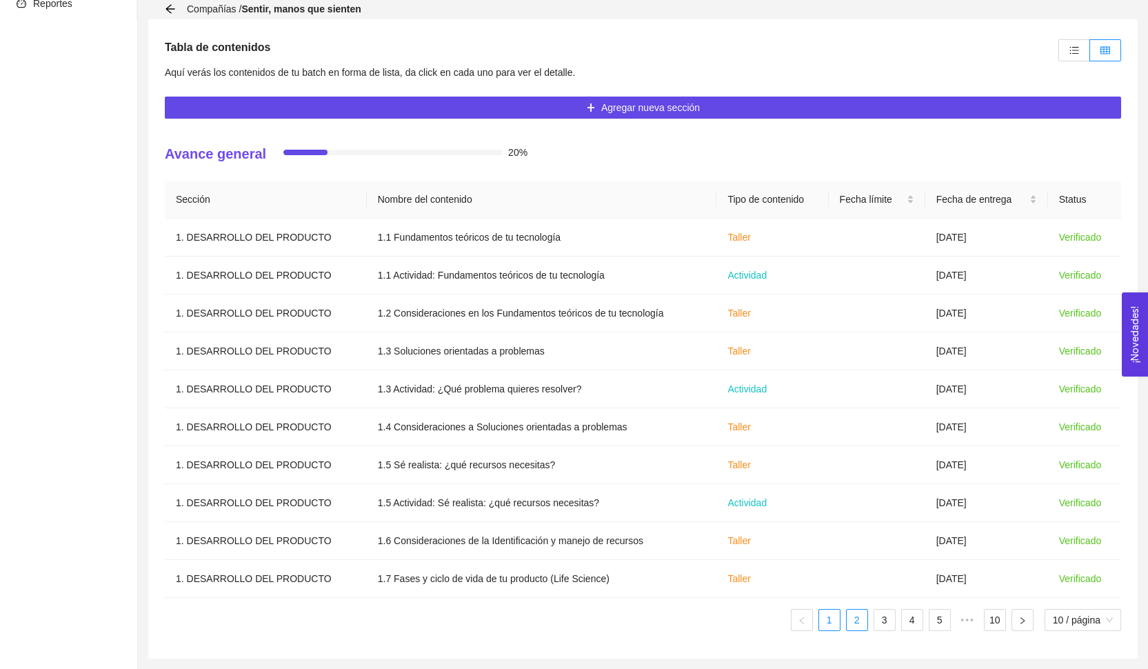
click at [860, 618] on link "2" at bounding box center [857, 620] width 21 height 21
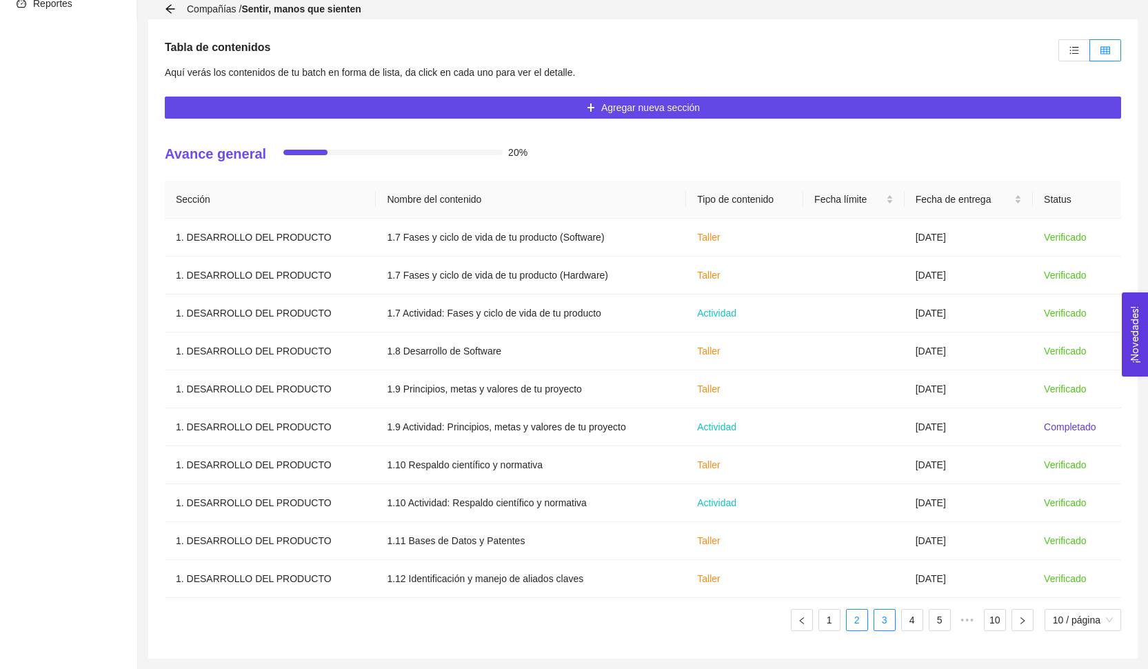
click at [882, 619] on link "3" at bounding box center [884, 620] width 21 height 21
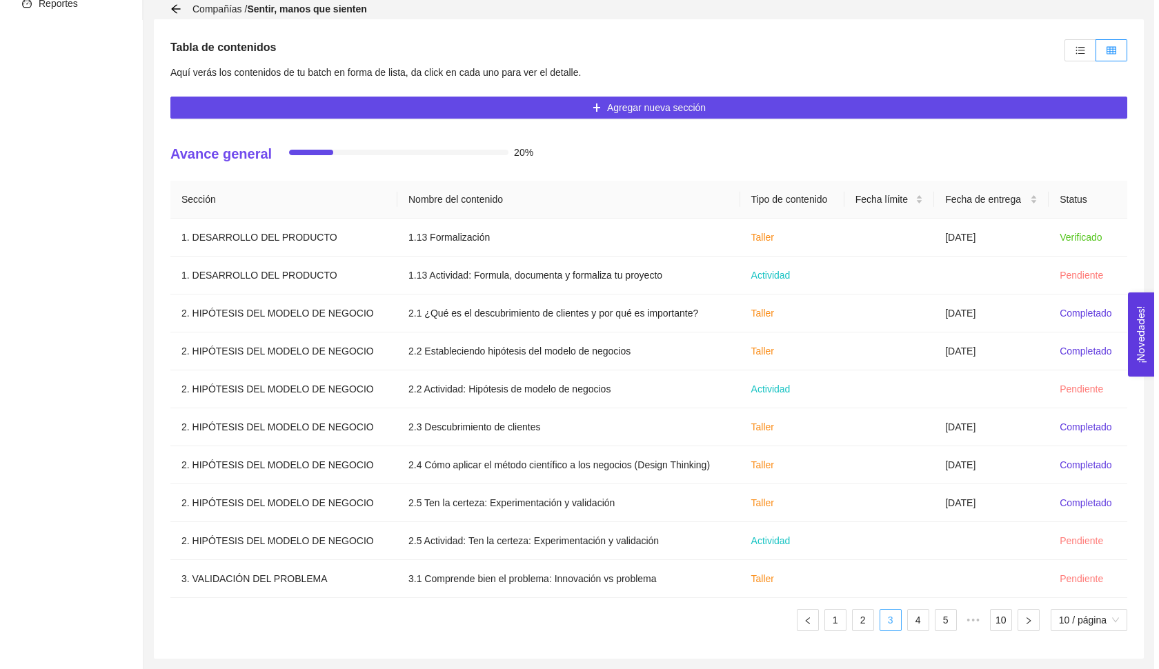
scroll to position [290, 0]
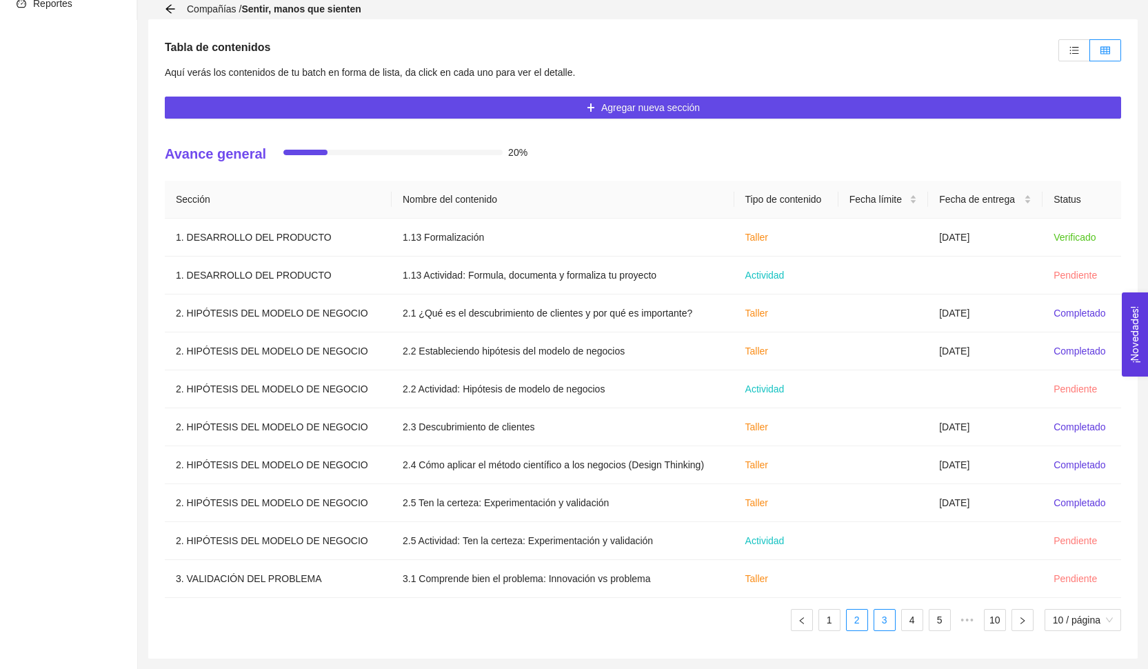
click at [854, 621] on link "2" at bounding box center [857, 620] width 21 height 21
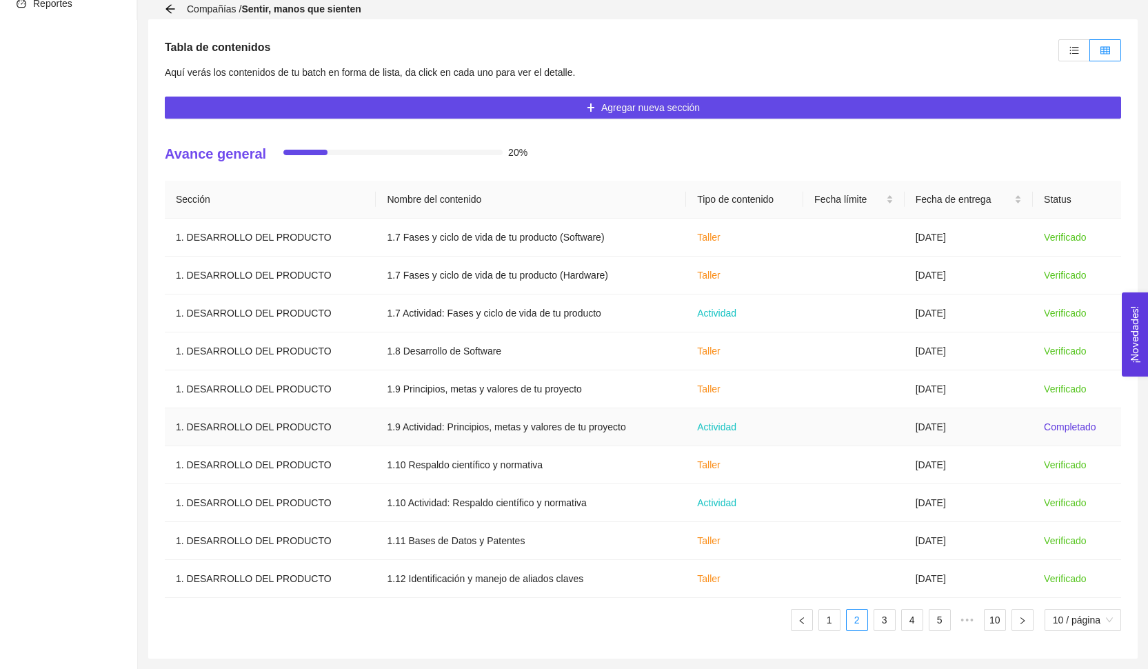
click at [963, 424] on td "[DATE]" at bounding box center [969, 427] width 128 height 38
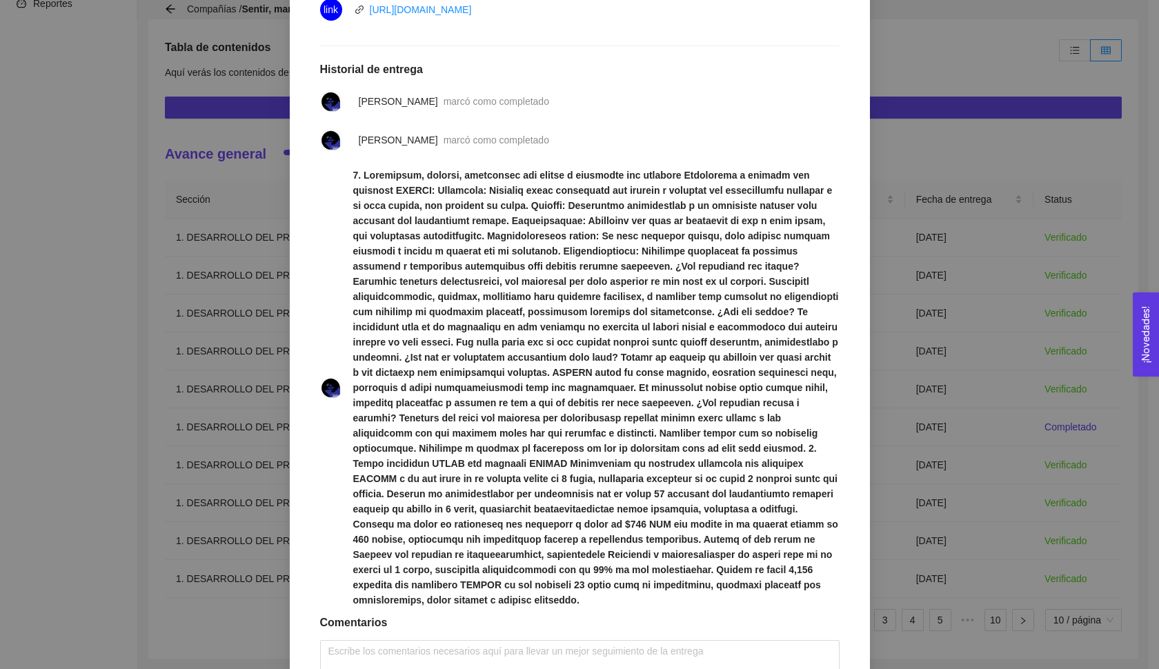
scroll to position [634, 0]
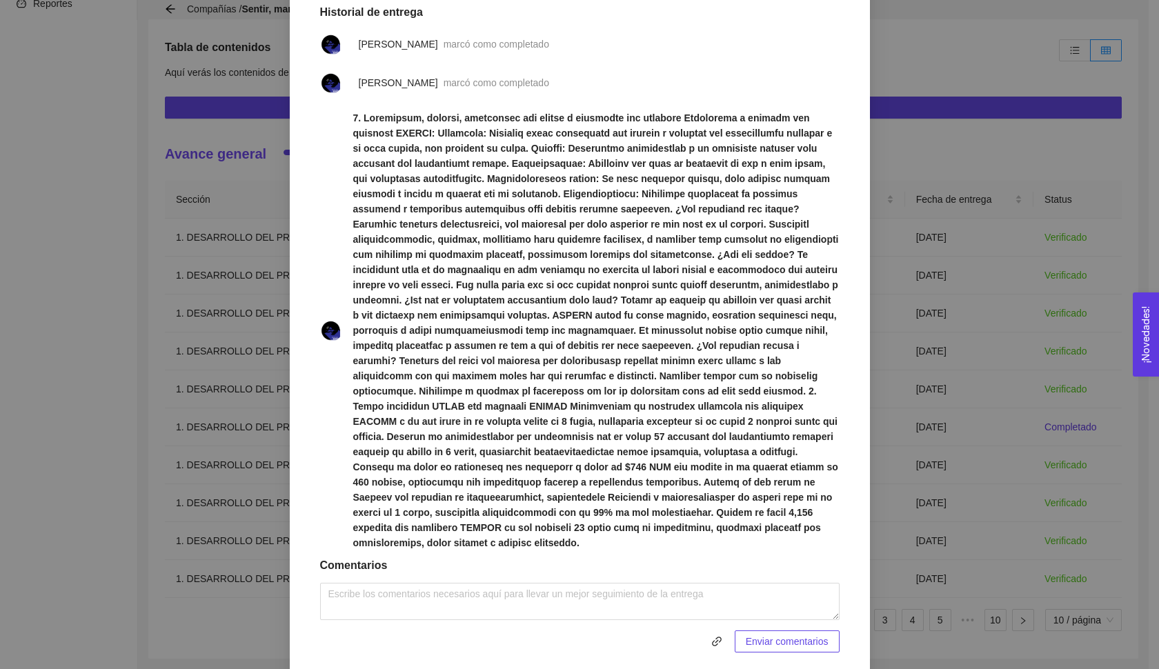
drag, startPoint x: 526, startPoint y: 403, endPoint x: 561, endPoint y: 551, distance: 152.4
click at [561, 551] on li at bounding box center [579, 330] width 519 height 457
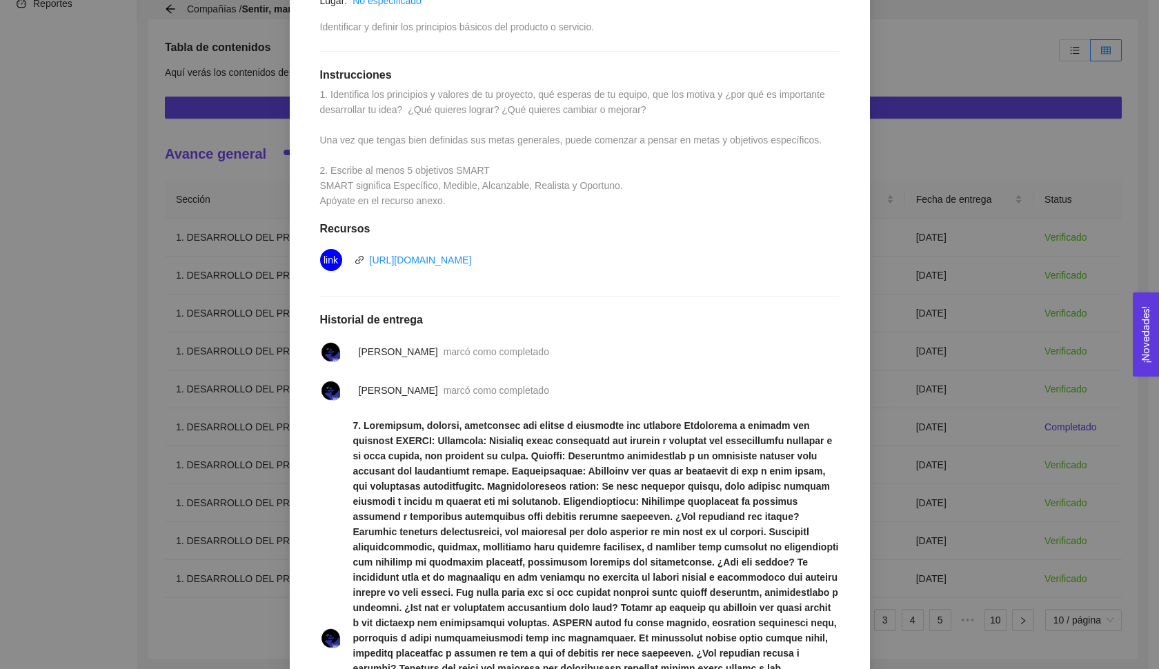
scroll to position [0, 0]
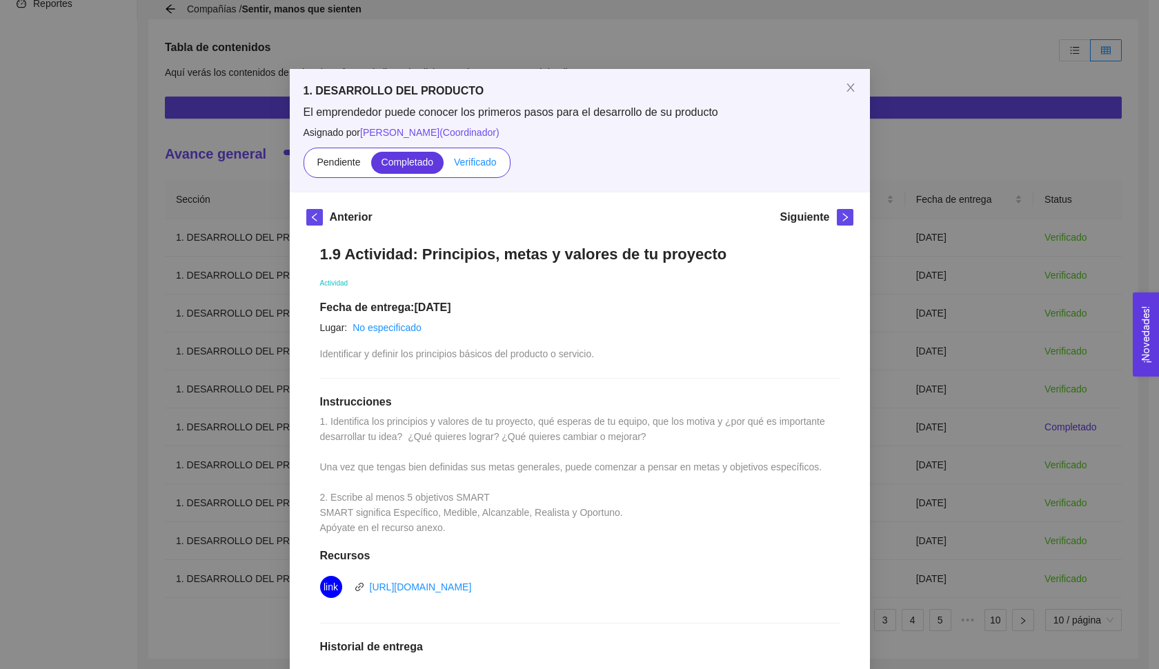
click at [475, 154] on label "Verificado" at bounding box center [474, 163] width 63 height 22
click at [443, 166] on input "Verificado" at bounding box center [443, 166] width 0 height 0
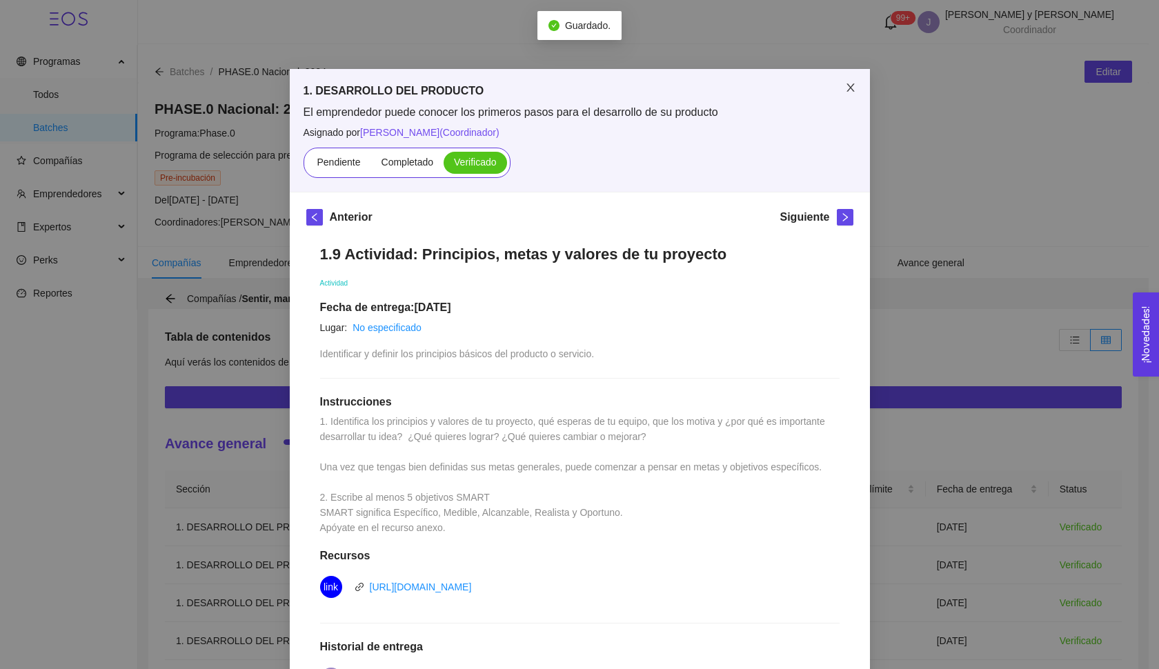
click at [837, 97] on span "Close" at bounding box center [850, 88] width 39 height 39
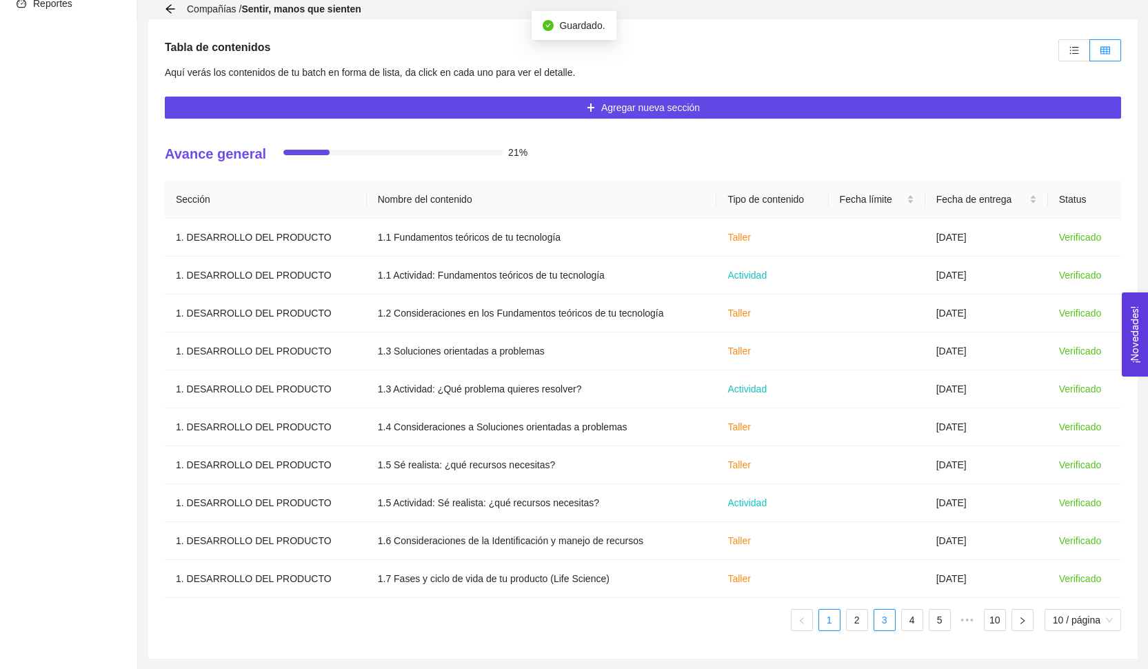
scroll to position [290, 0]
click at [888, 627] on link "3" at bounding box center [884, 620] width 21 height 21
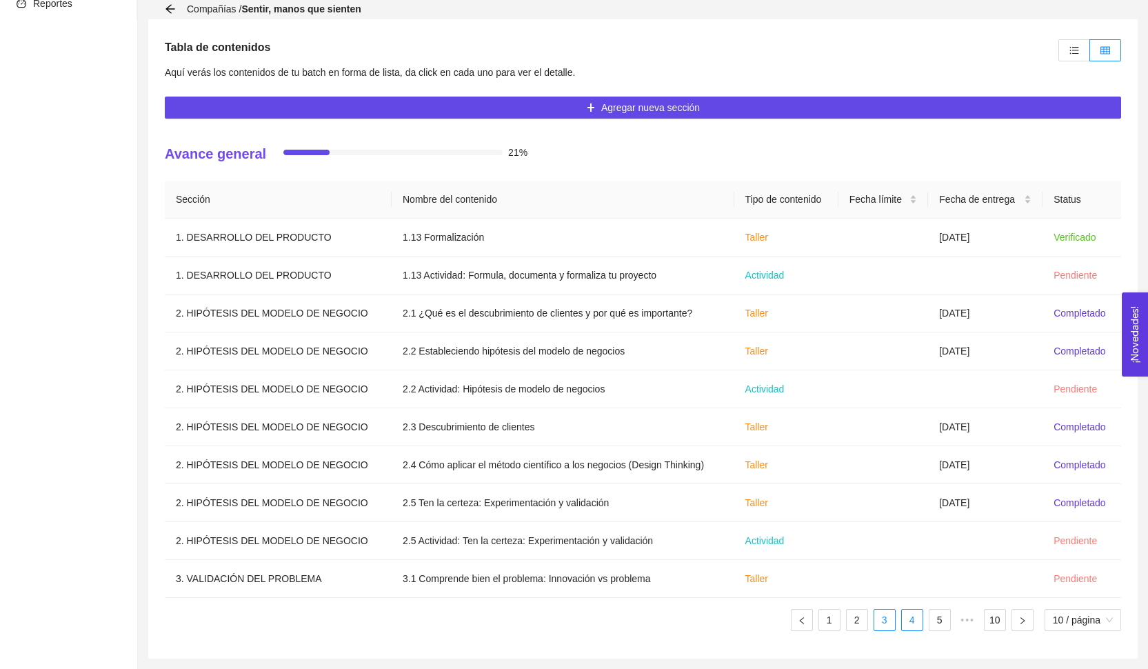
click at [905, 627] on link "4" at bounding box center [912, 620] width 21 height 21
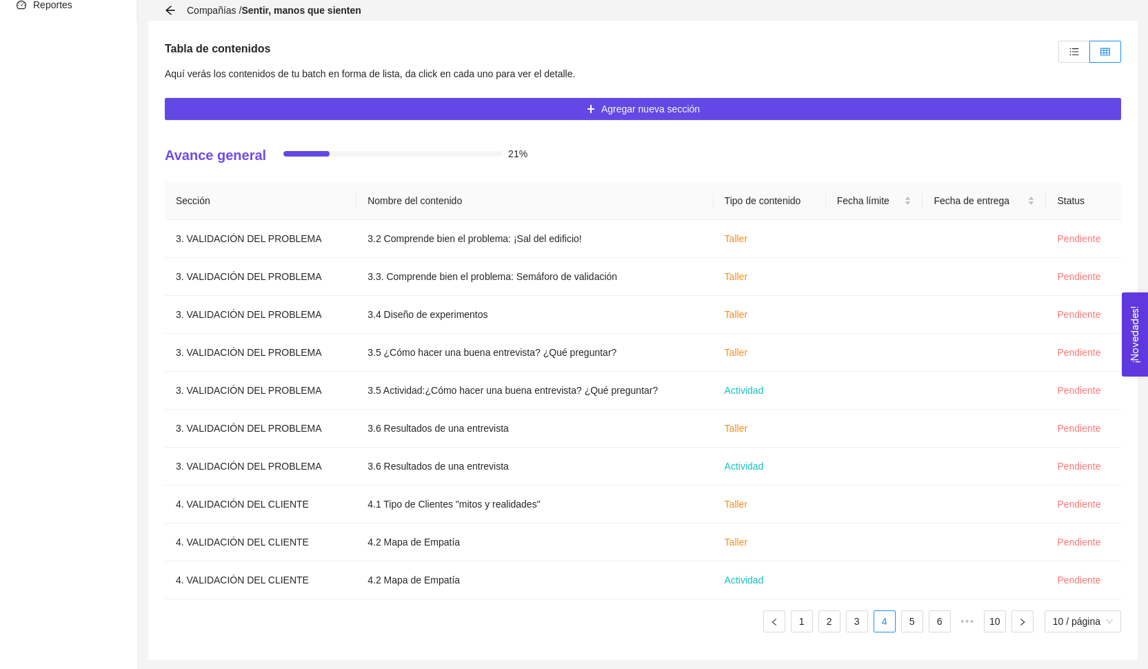
scroll to position [132, 0]
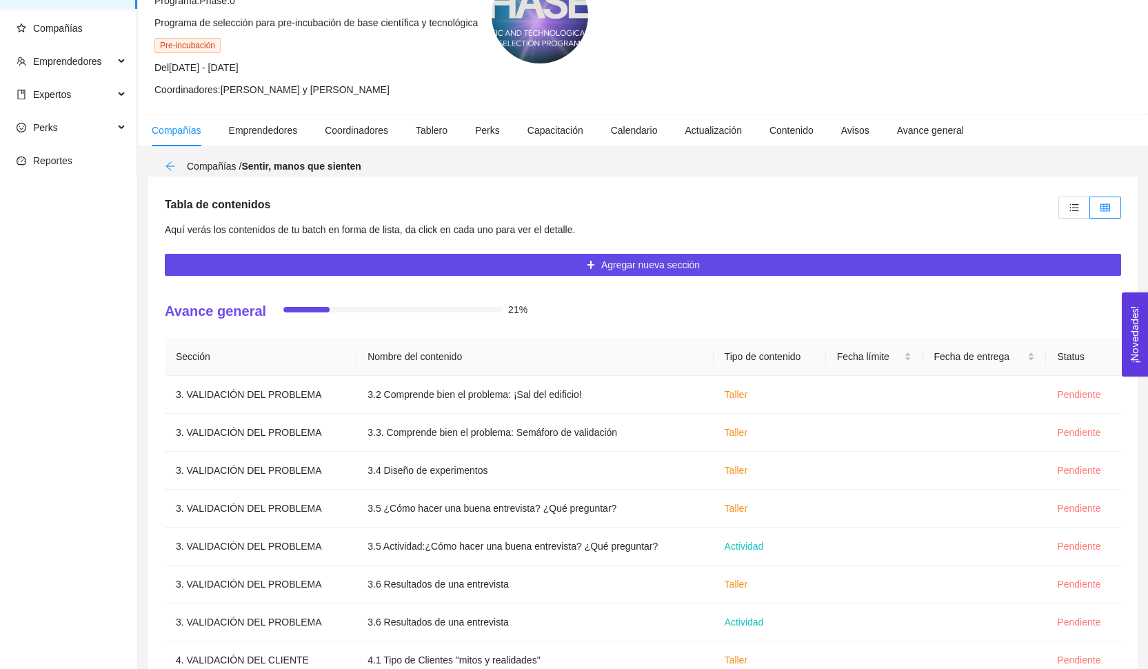
click at [169, 164] on icon "arrow-left" at bounding box center [170, 165] width 9 height 9
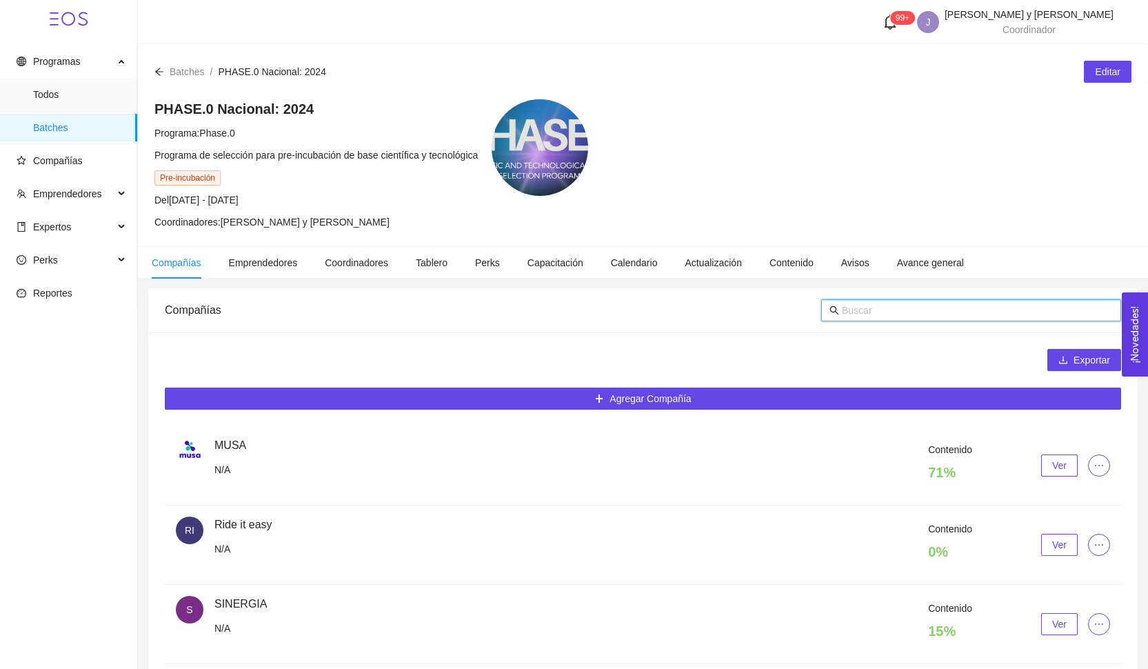
click at [899, 311] on input "text" at bounding box center [977, 310] width 271 height 15
type input "think"
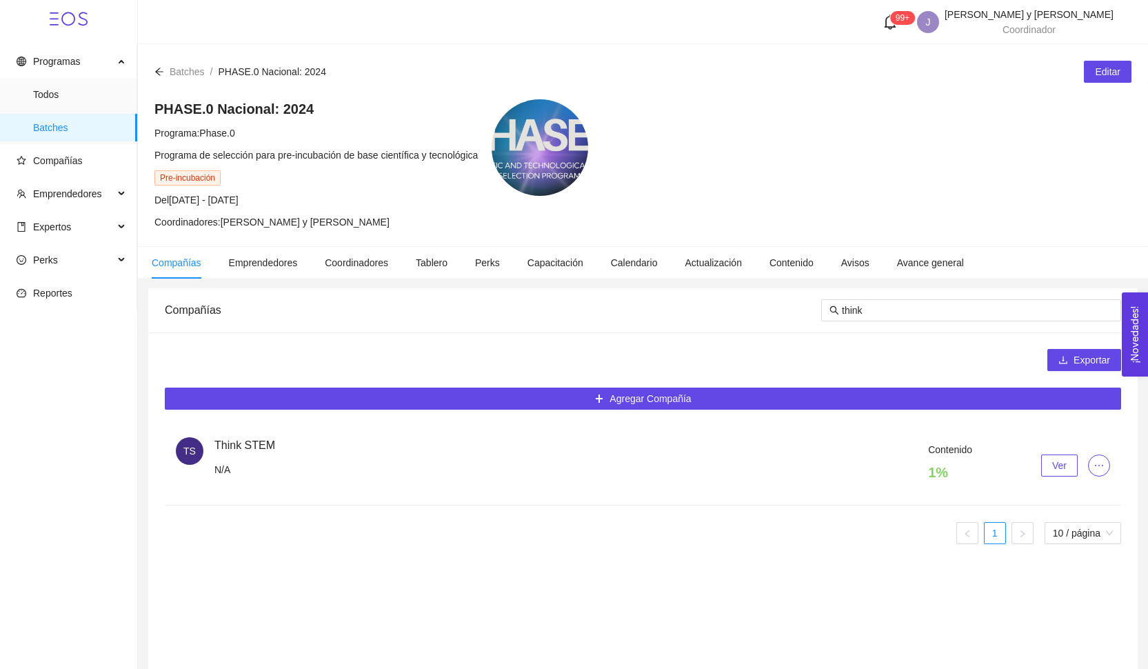
click at [1059, 474] on button "Ver" at bounding box center [1059, 465] width 37 height 22
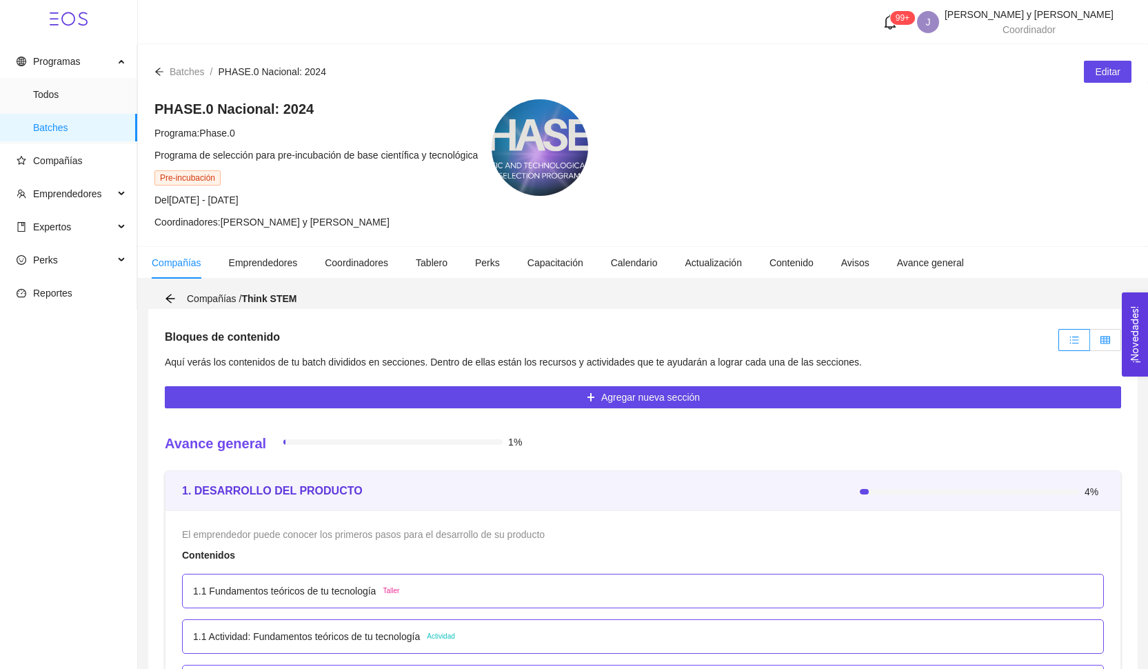
click at [1096, 341] on label at bounding box center [1105, 340] width 31 height 22
click at [1090, 343] on input "radio" at bounding box center [1090, 343] width 0 height 0
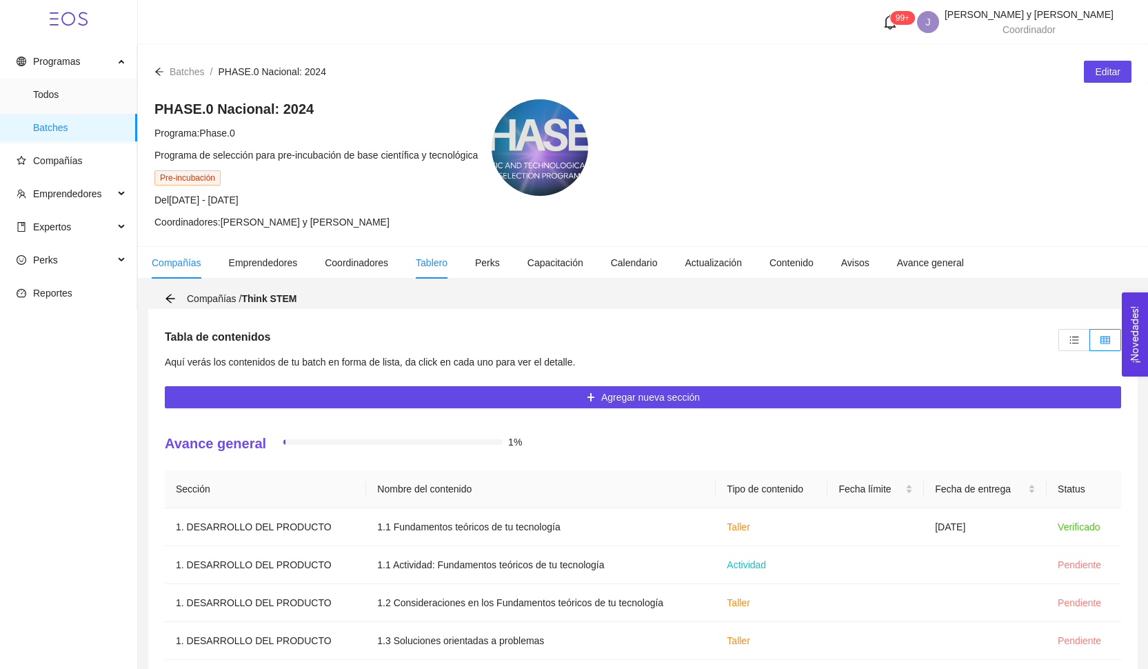
scroll to position [166, 0]
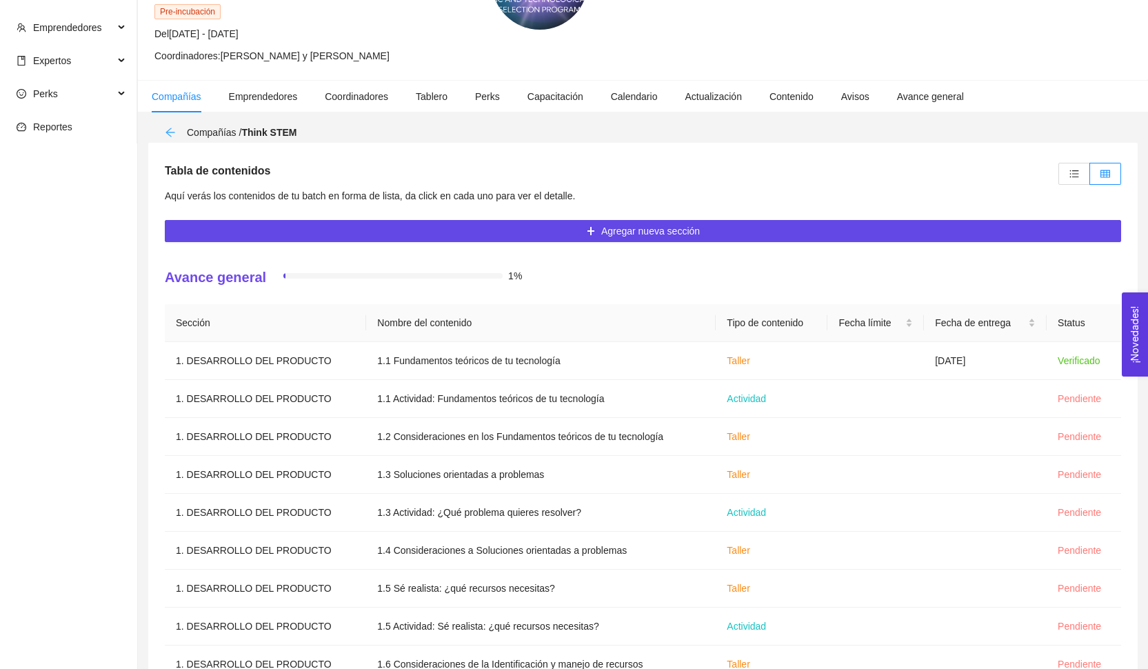
click at [169, 134] on icon "arrow-left" at bounding box center [170, 132] width 9 height 9
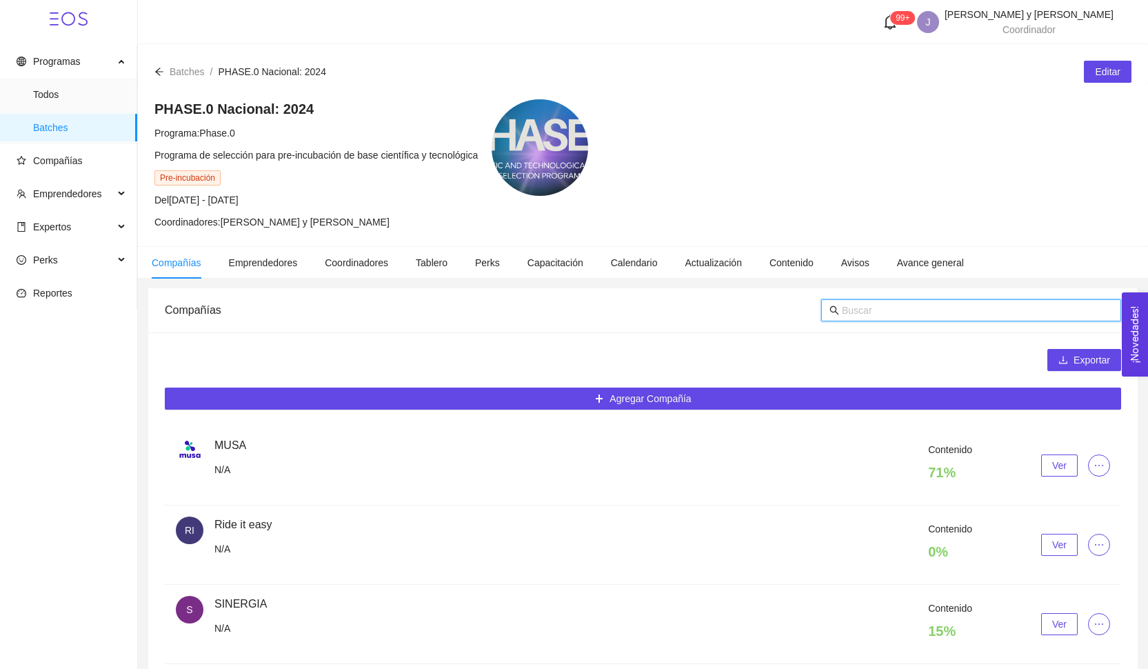
click at [876, 305] on input "text" at bounding box center [977, 310] width 271 height 15
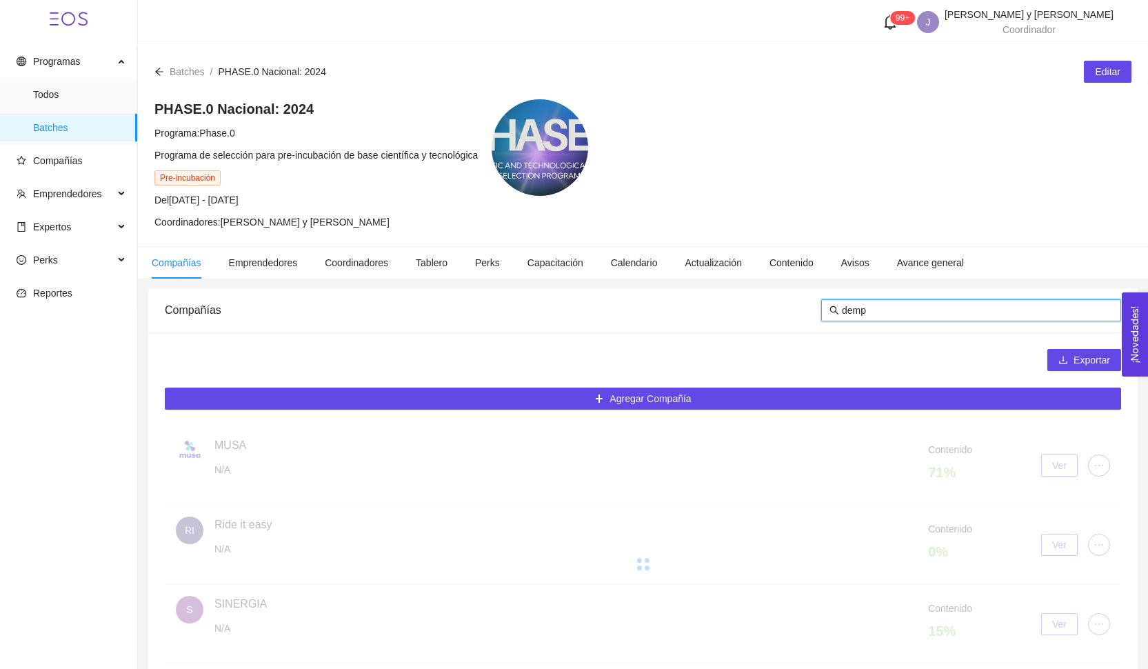
type input "dem"
click at [1046, 461] on button "Ver" at bounding box center [1059, 465] width 37 height 22
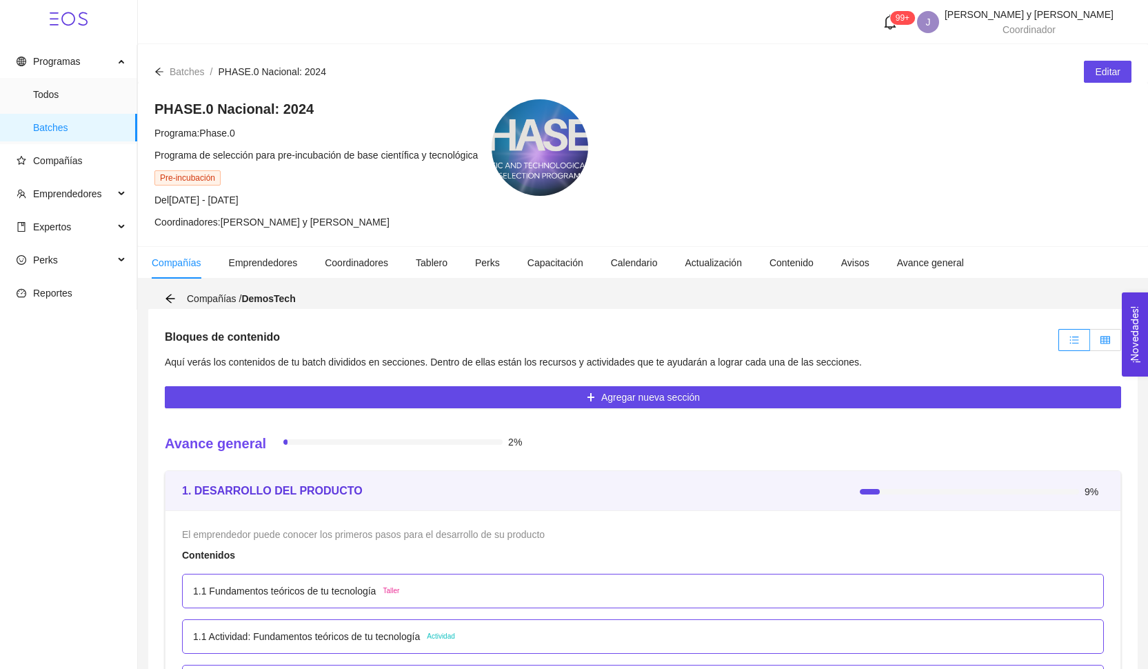
click at [1103, 350] on label at bounding box center [1105, 340] width 31 height 22
click at [1090, 343] on input "radio" at bounding box center [1090, 343] width 0 height 0
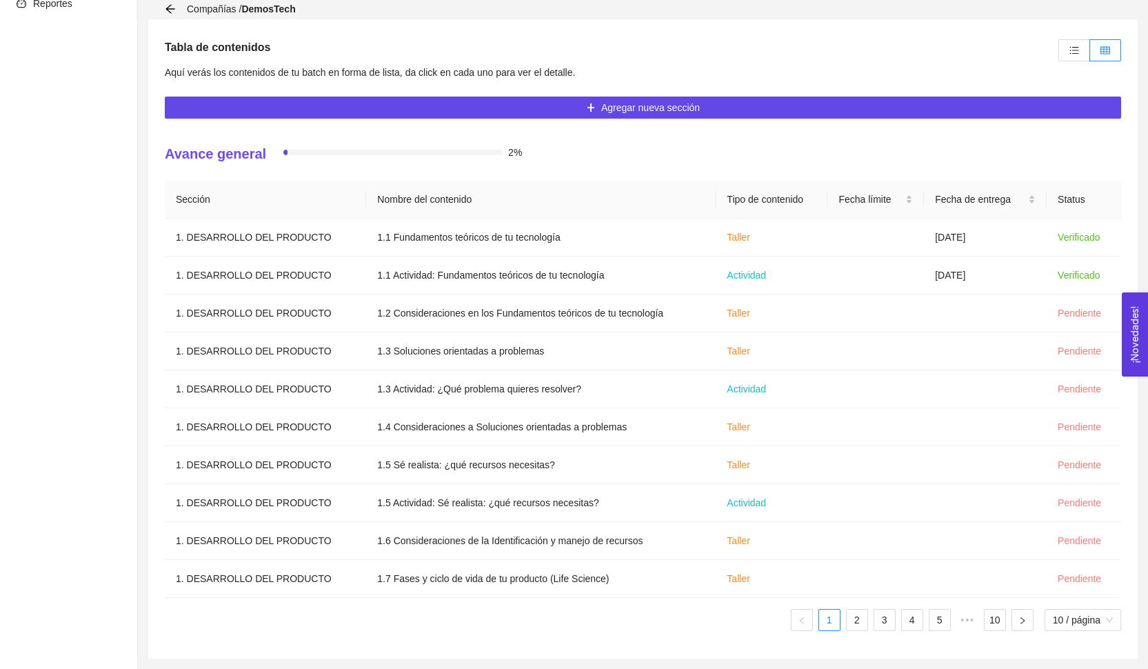
scroll to position [290, 0]
click at [439, 3] on div "Compañías / DemosTech" at bounding box center [643, 9] width 956 height 21
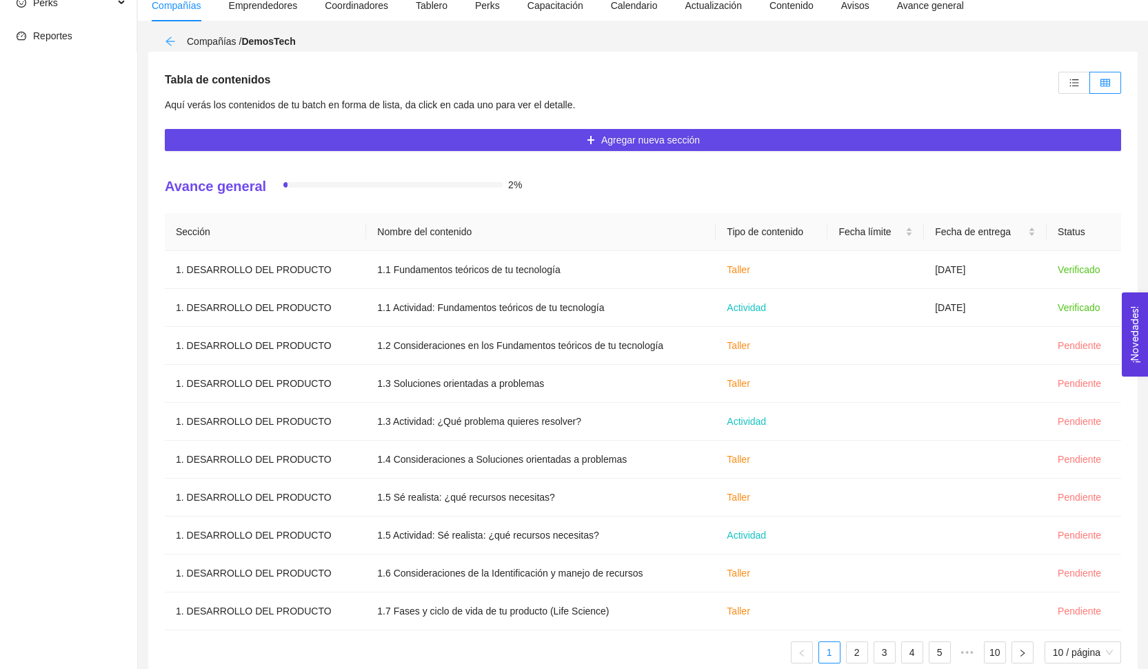
click at [172, 39] on icon "arrow-left" at bounding box center [170, 41] width 11 height 11
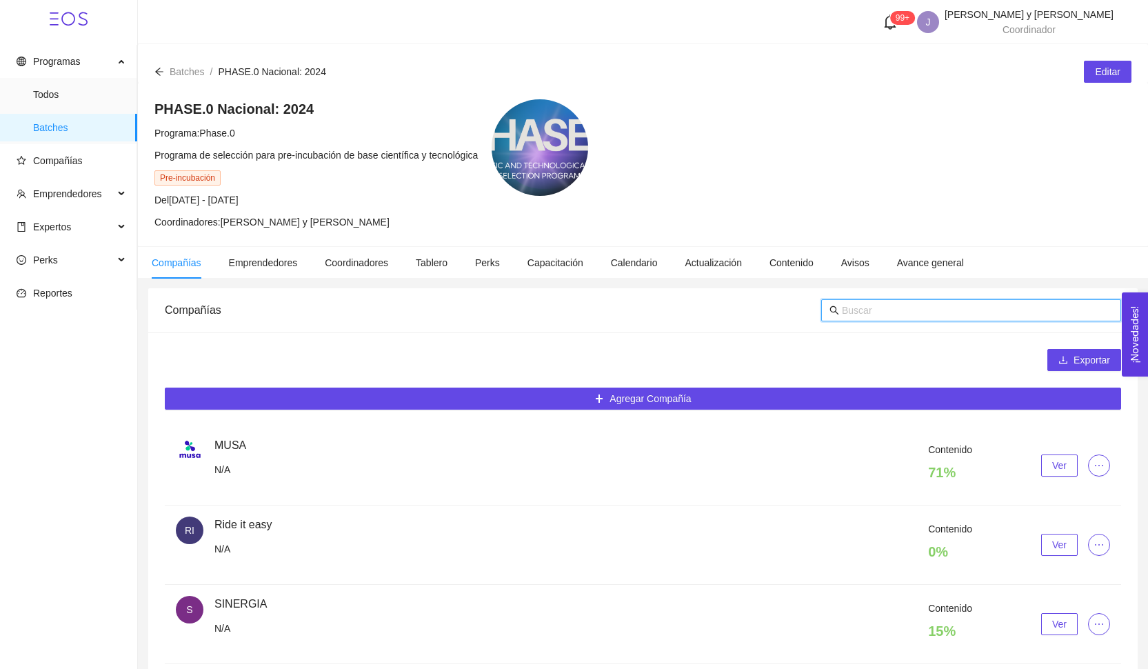
click at [862, 311] on input "text" at bounding box center [977, 310] width 271 height 15
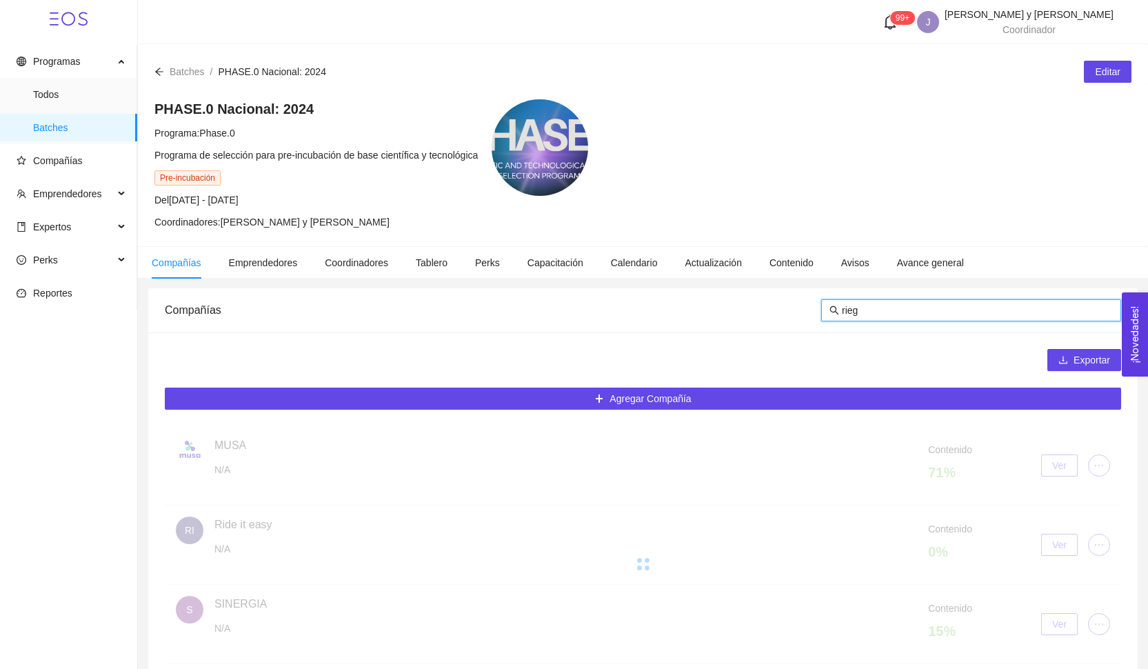
type input "riego"
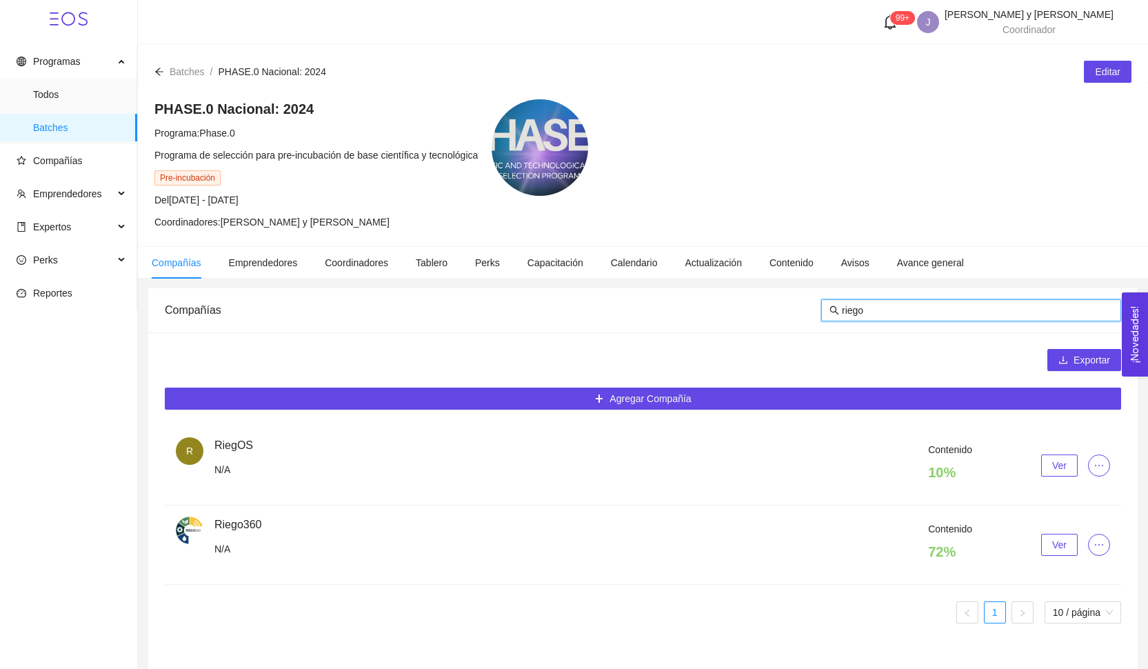
click at [1054, 471] on span "Ver" at bounding box center [1059, 465] width 14 height 15
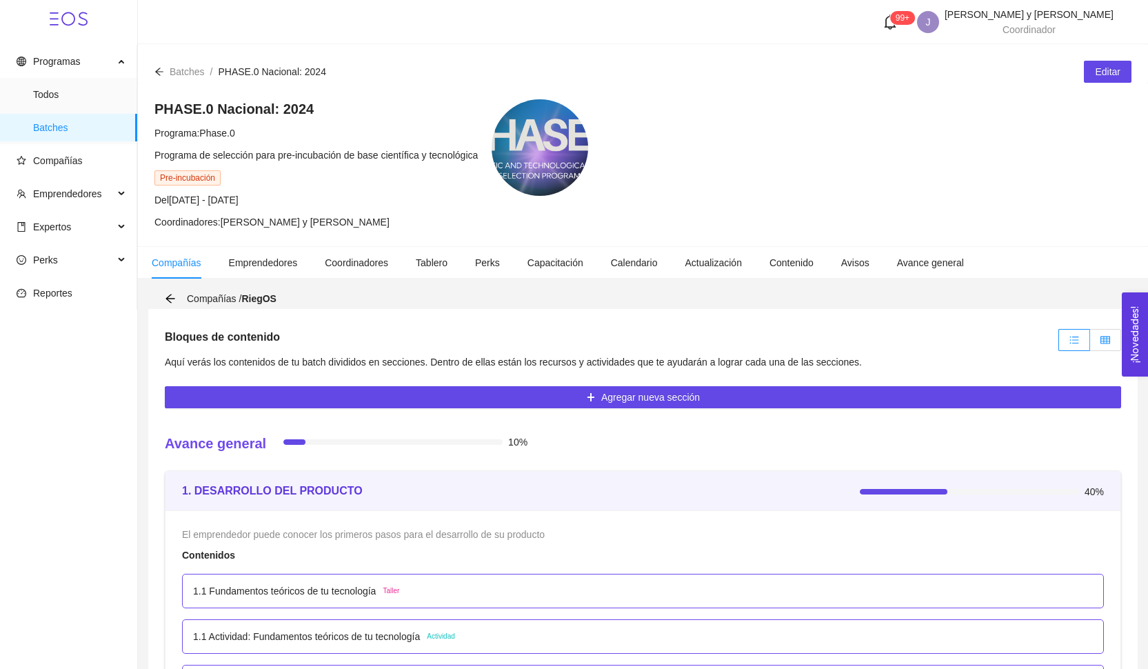
click at [1107, 346] on label at bounding box center [1105, 340] width 31 height 22
click at [1090, 343] on input "radio" at bounding box center [1090, 343] width 0 height 0
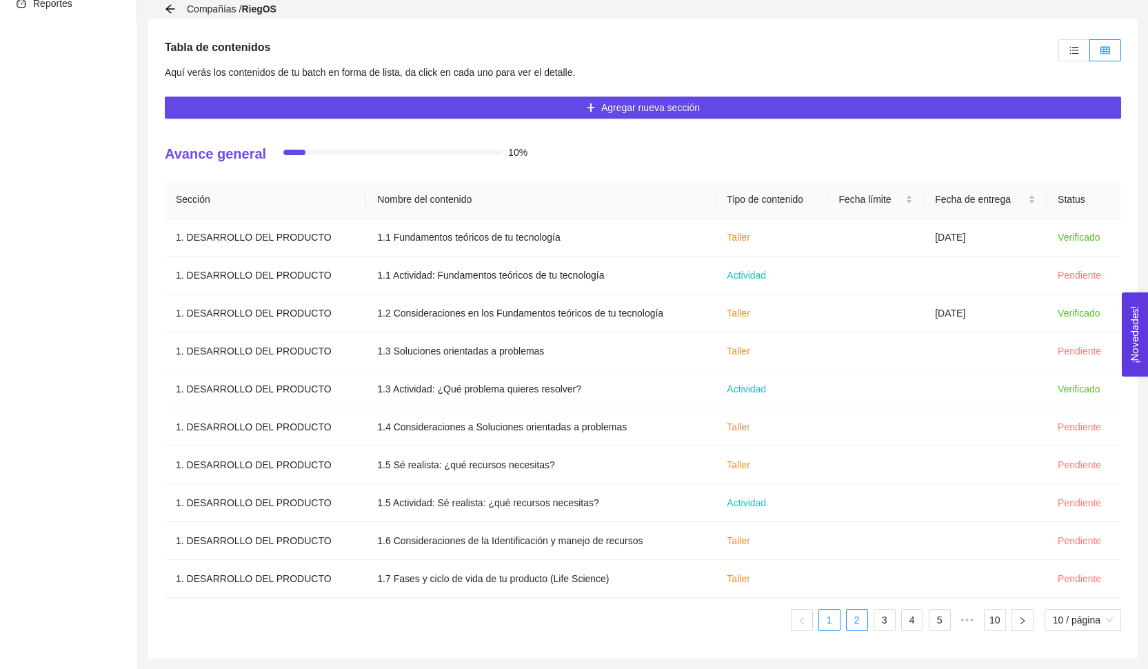
scroll to position [290, 0]
click at [859, 624] on link "2" at bounding box center [857, 620] width 21 height 21
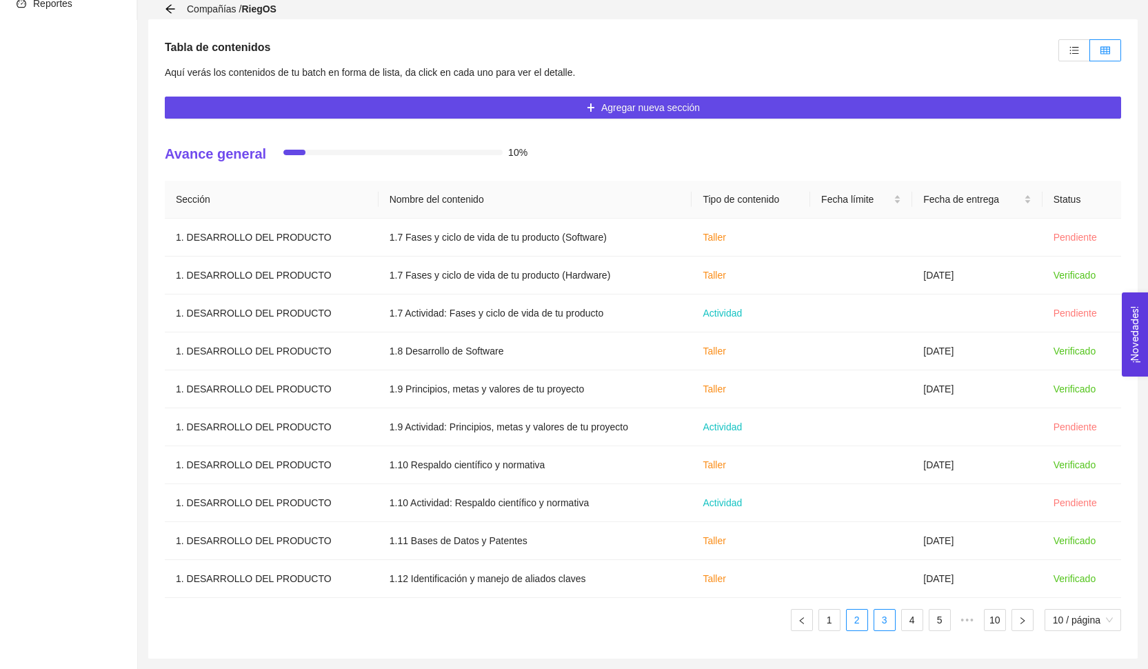
click at [875, 624] on link "3" at bounding box center [884, 620] width 21 height 21
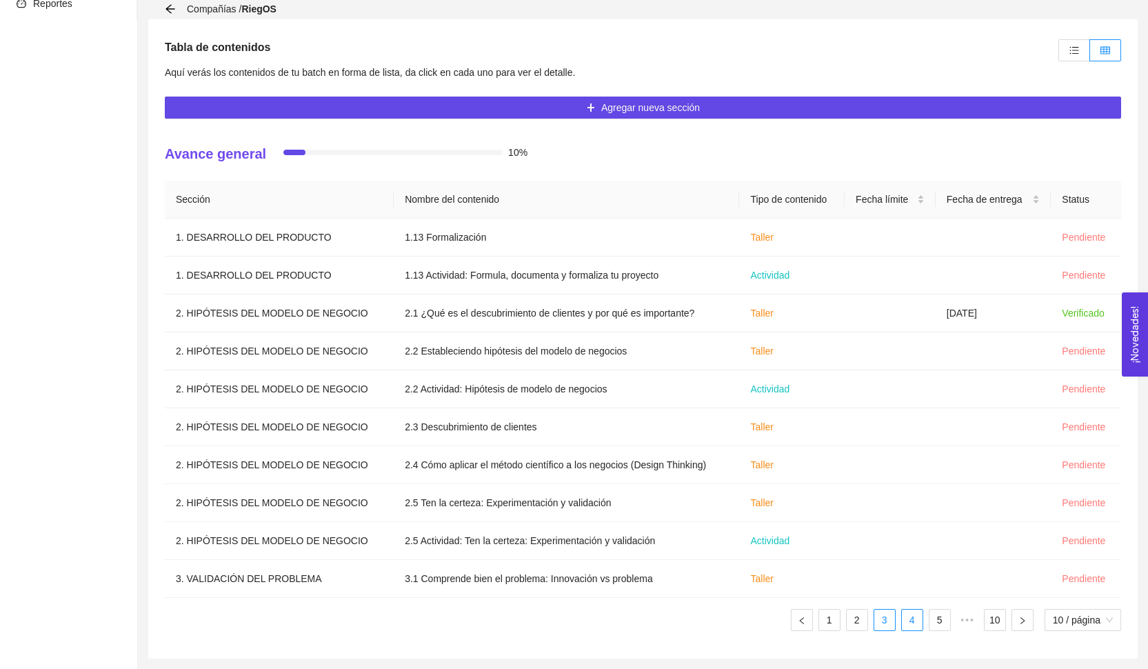
click at [903, 621] on link "4" at bounding box center [912, 620] width 21 height 21
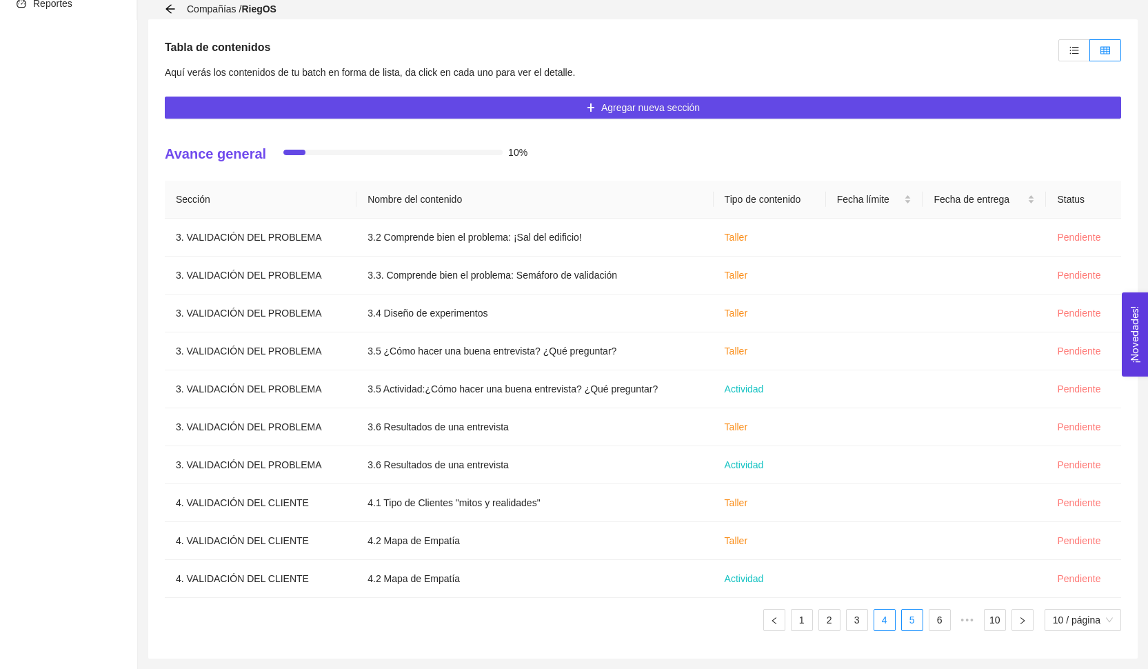
click at [912, 621] on link "5" at bounding box center [912, 620] width 21 height 21
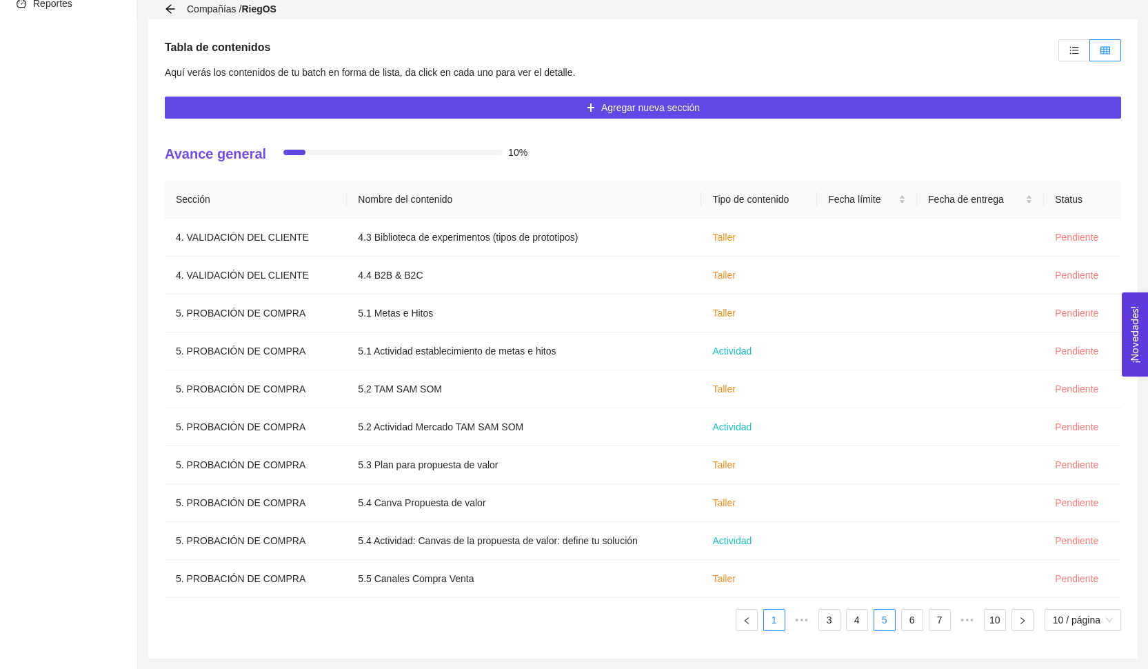
click at [770, 614] on link "1" at bounding box center [774, 620] width 21 height 21
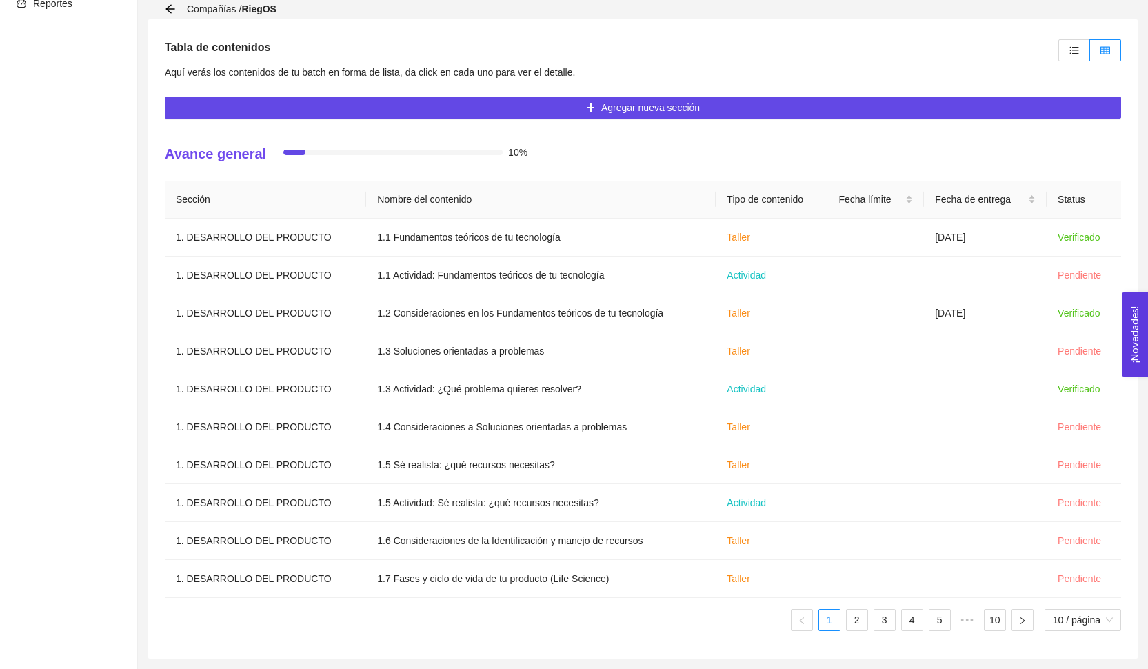
scroll to position [194, 0]
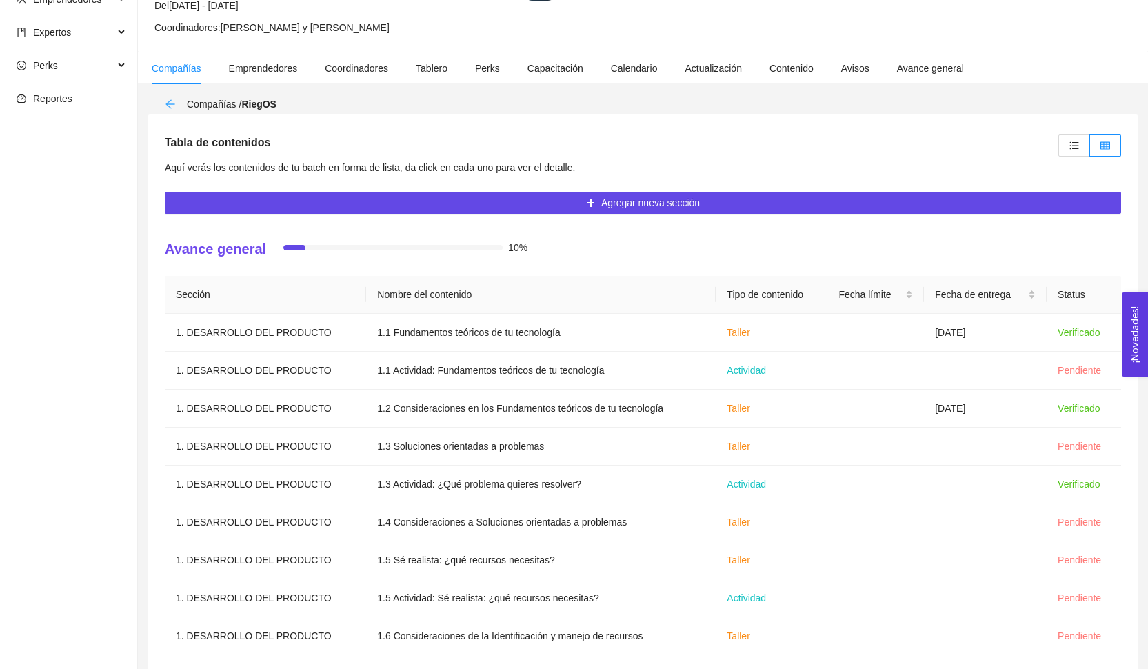
click at [170, 101] on icon "arrow-left" at bounding box center [170, 104] width 11 height 11
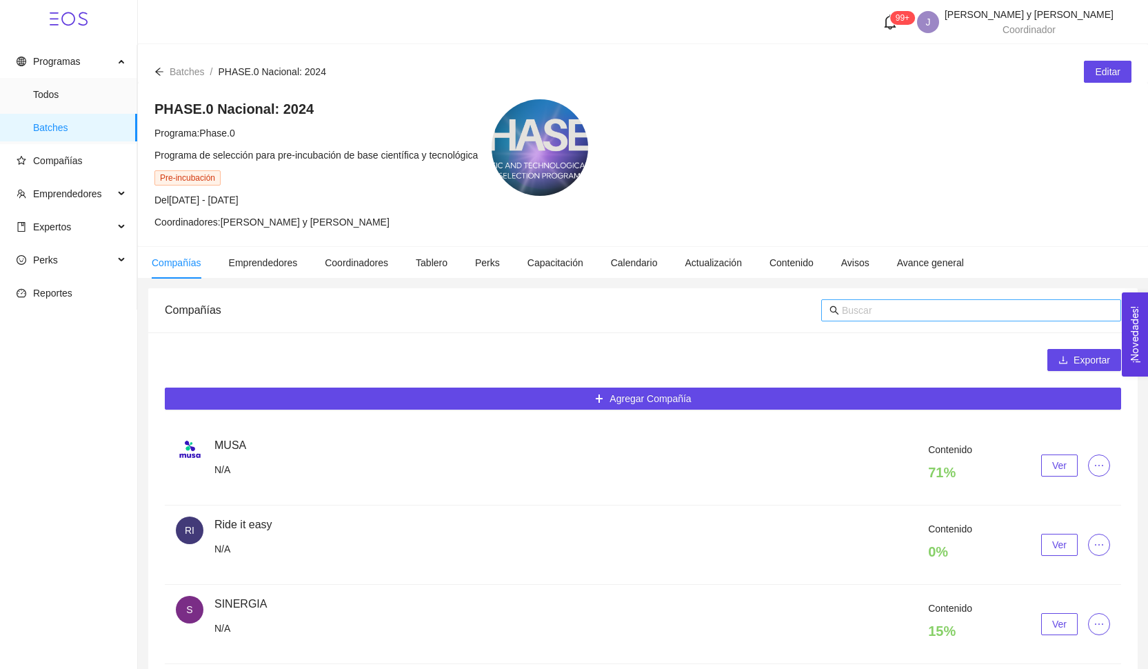
click at [898, 317] on input "text" at bounding box center [977, 310] width 271 height 15
type input "next"
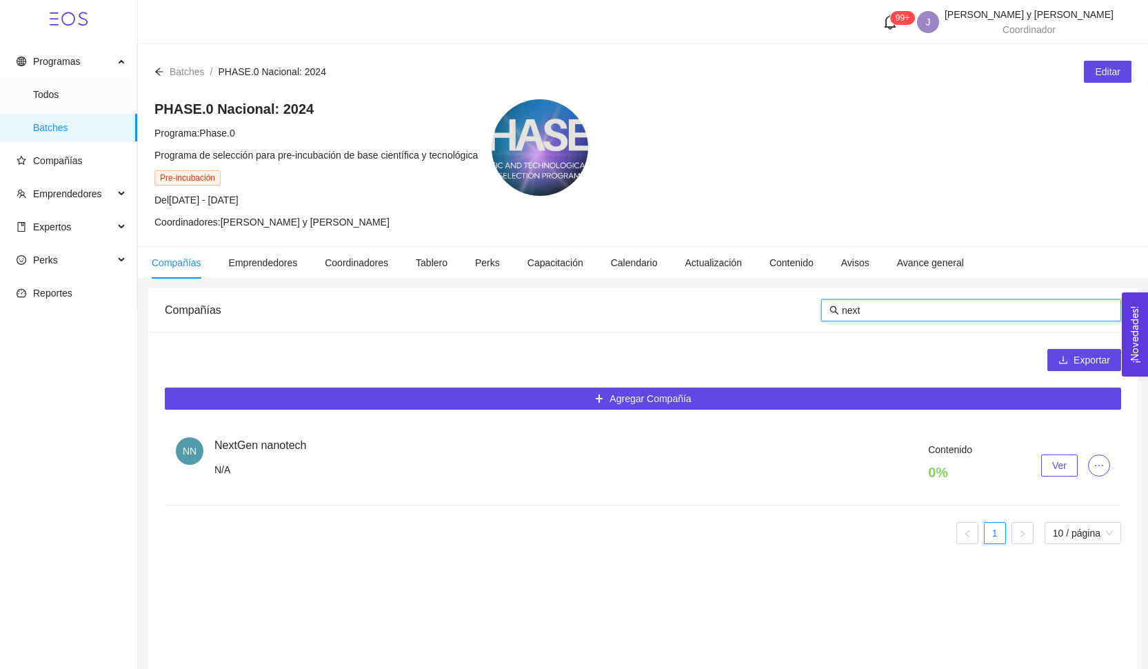
click at [1053, 470] on span "Ver" at bounding box center [1059, 465] width 14 height 15
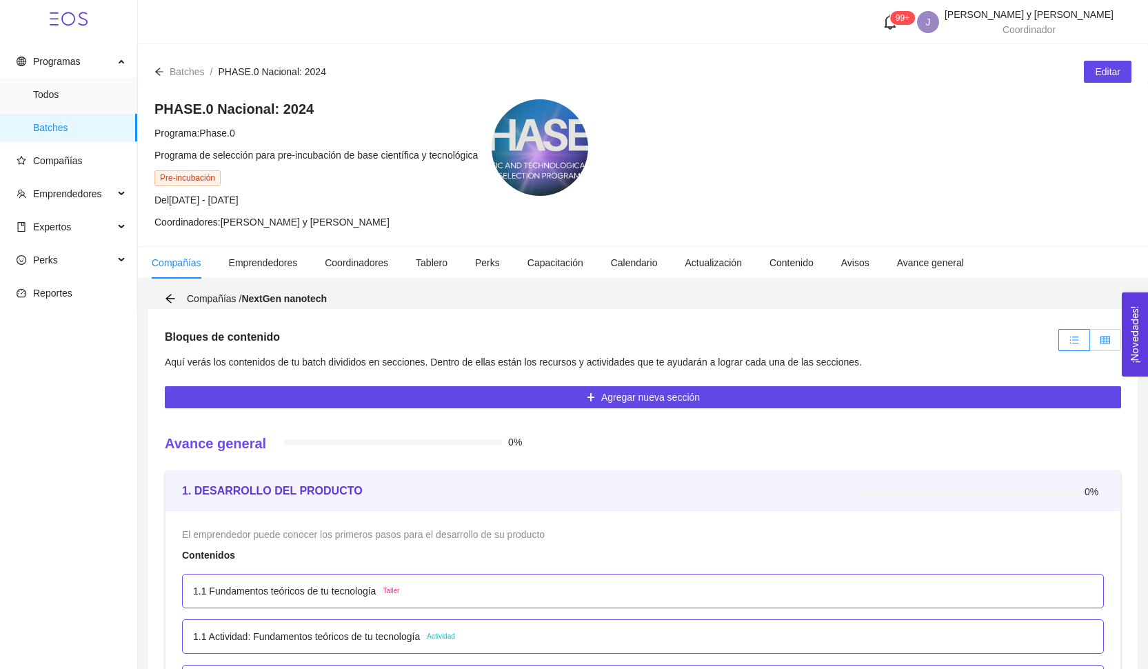
click at [1105, 345] on label at bounding box center [1105, 340] width 31 height 22
click at [1090, 343] on input "radio" at bounding box center [1090, 343] width 0 height 0
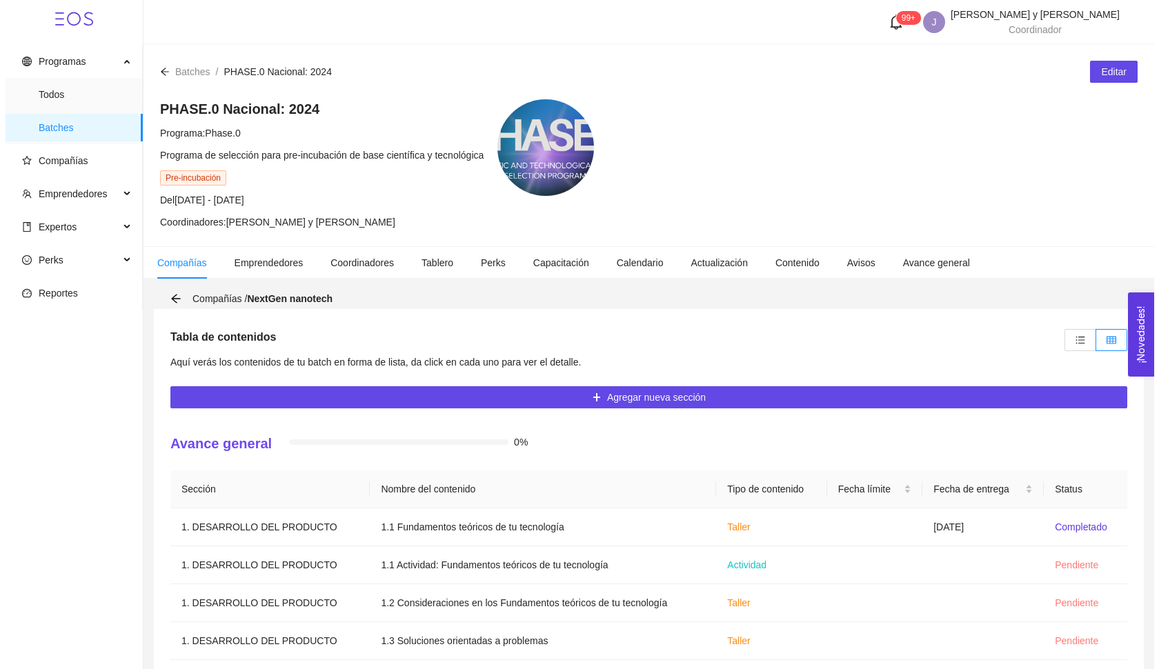
scroll to position [37, 0]
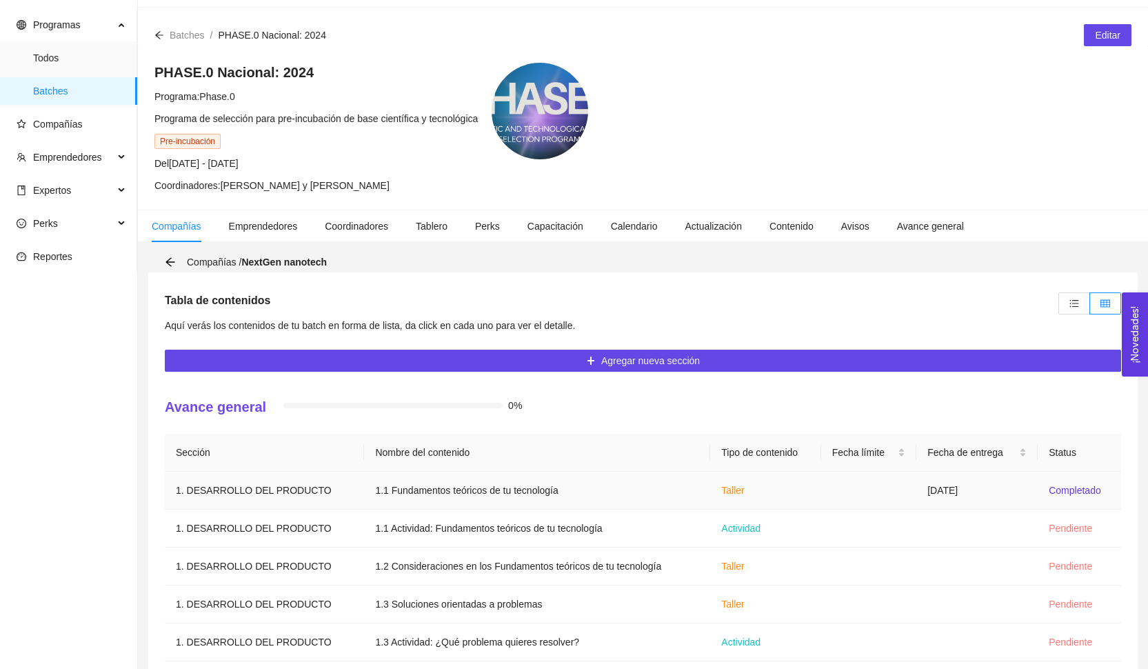
click at [1039, 473] on td "Completado" at bounding box center [1079, 491] width 83 height 38
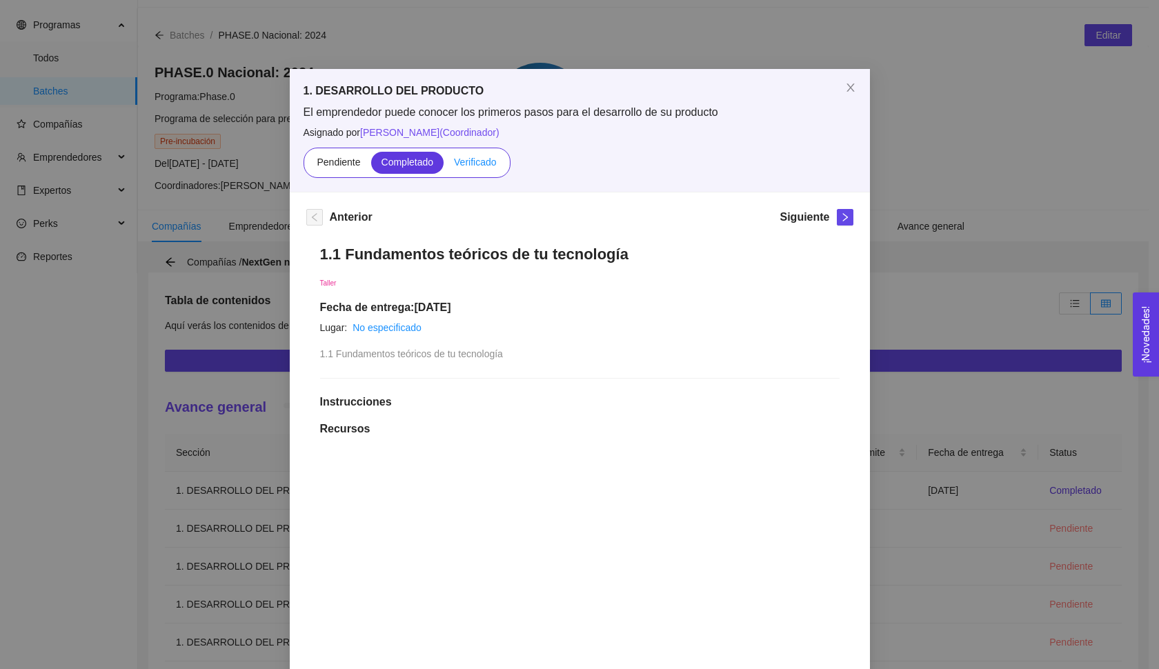
click at [480, 160] on span "Verificado" at bounding box center [475, 162] width 42 height 11
click at [443, 166] on input "Verificado" at bounding box center [443, 166] width 0 height 0
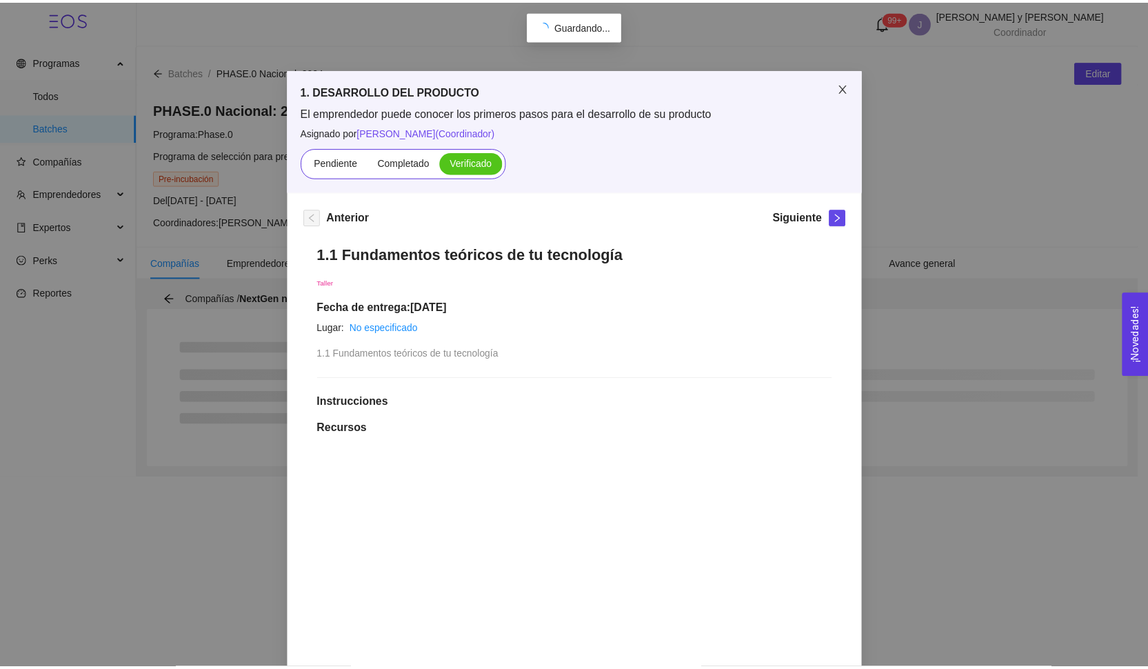
scroll to position [0, 0]
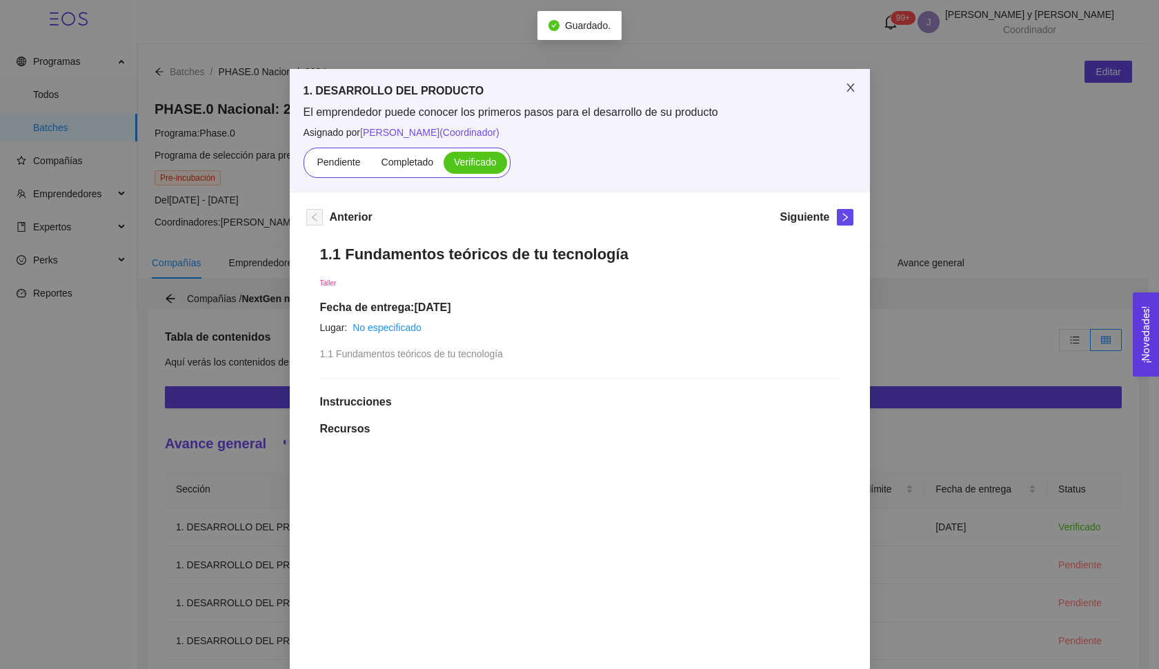
click at [846, 88] on icon "close" at bounding box center [850, 87] width 11 height 11
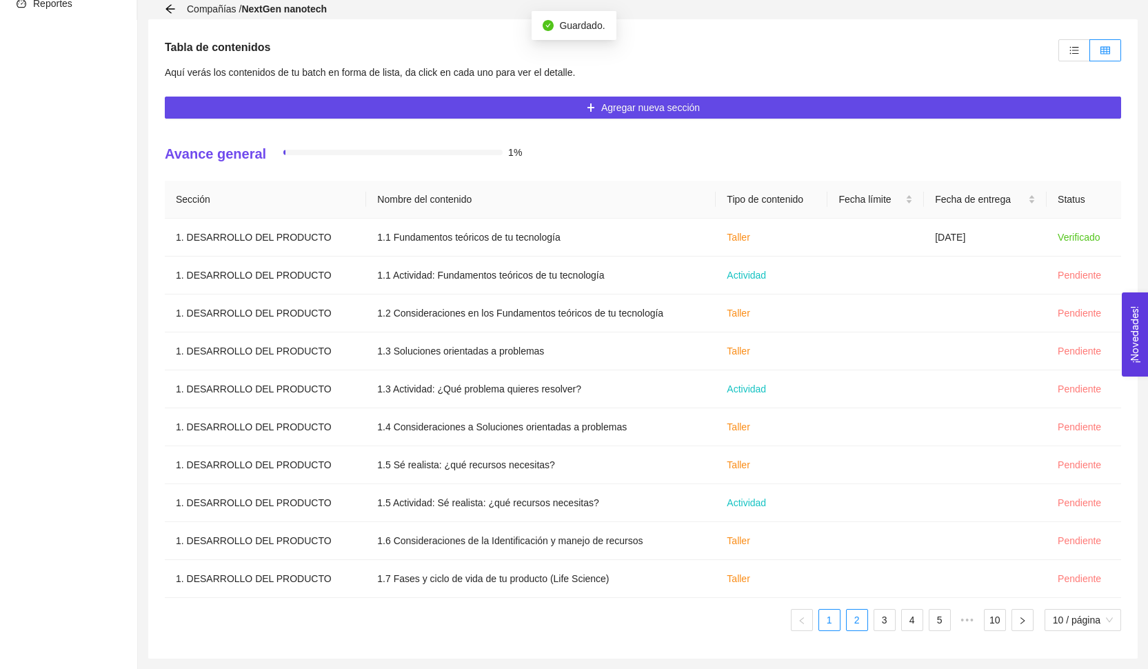
click at [859, 628] on link "2" at bounding box center [857, 620] width 21 height 21
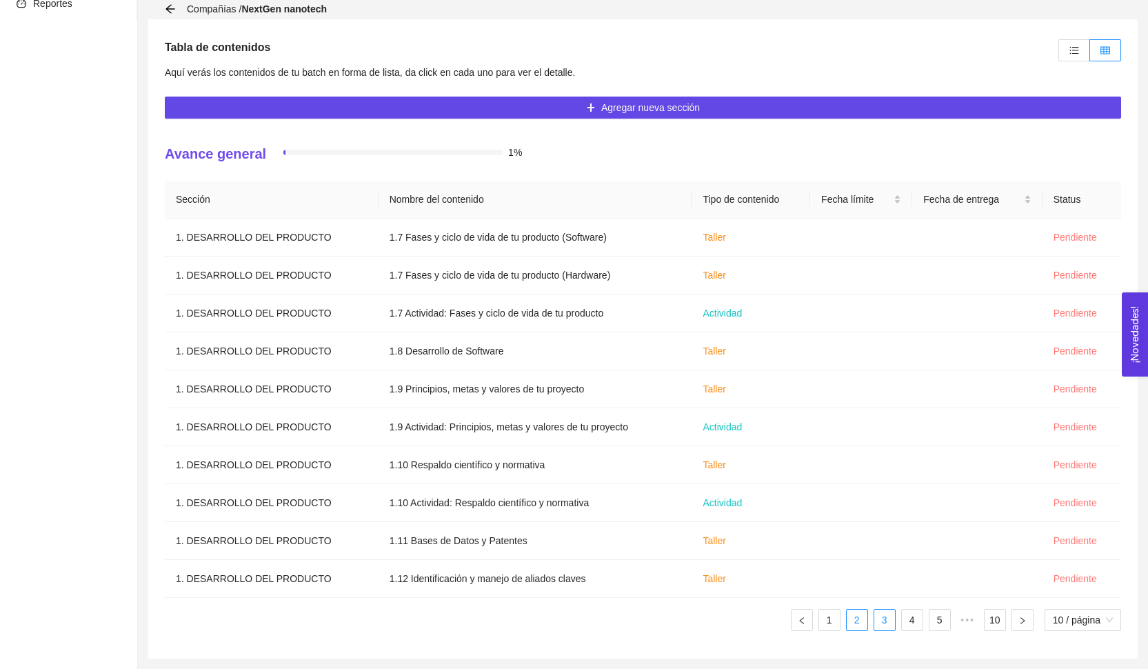
click at [883, 629] on link "3" at bounding box center [884, 620] width 21 height 21
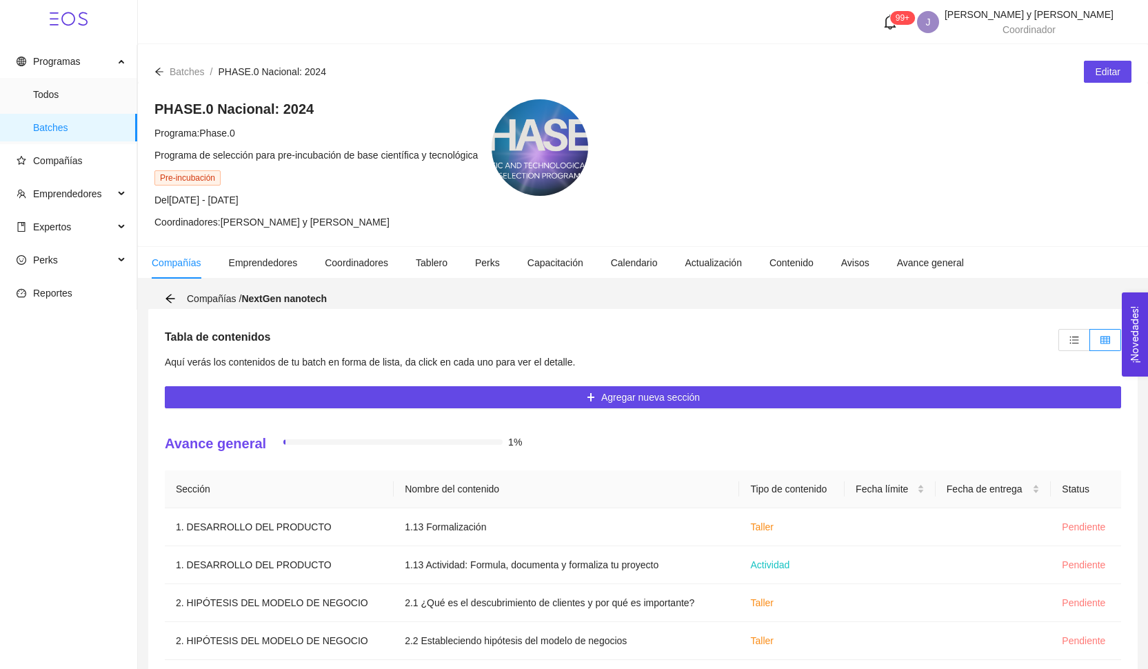
scroll to position [0, 0]
click at [164, 291] on div "Compañías / NextGen nanotech" at bounding box center [643, 298] width 990 height 21
click at [169, 293] on icon "arrow-left" at bounding box center [170, 298] width 11 height 11
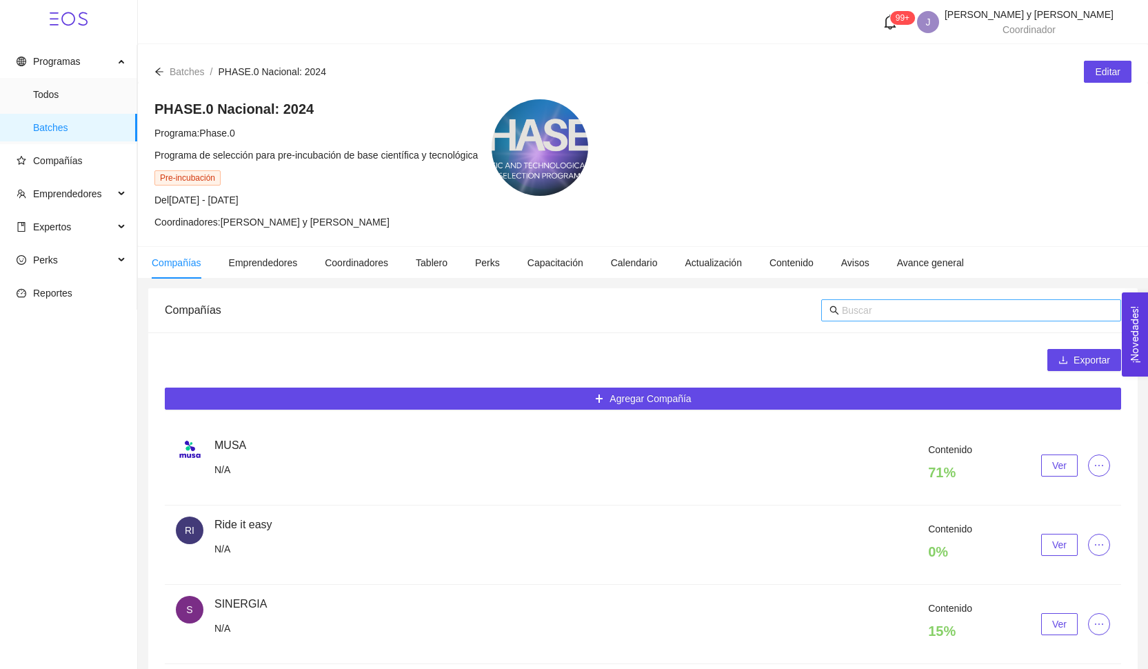
click at [865, 304] on input "text" at bounding box center [977, 310] width 271 height 15
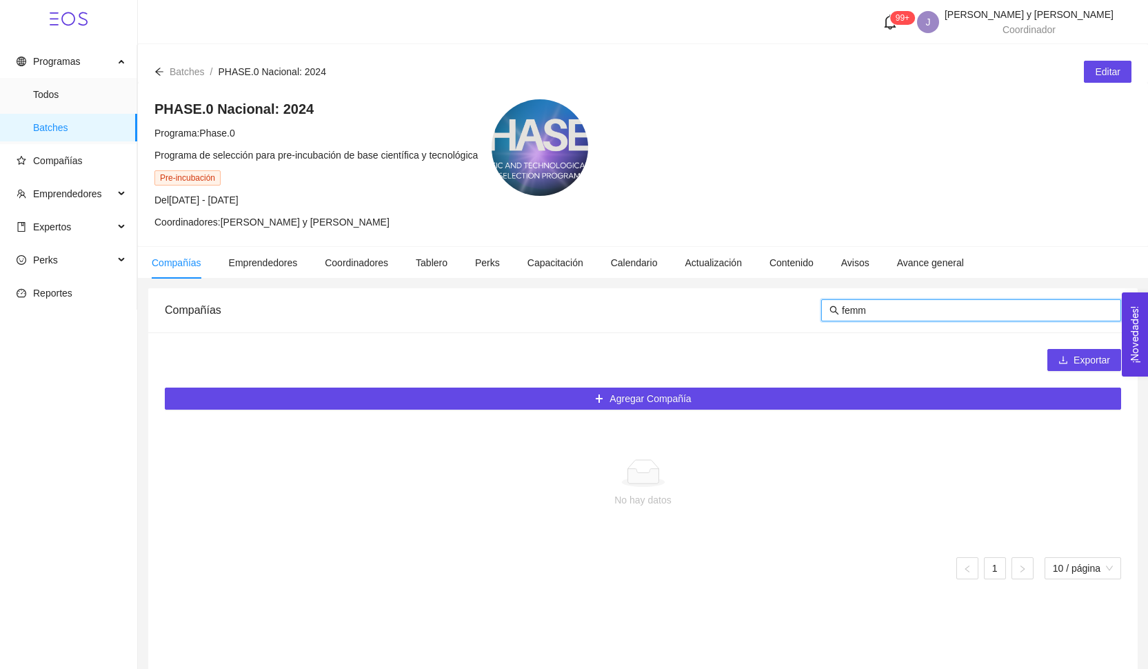
type input "fem"
click at [1055, 466] on span "Ver" at bounding box center [1059, 465] width 14 height 15
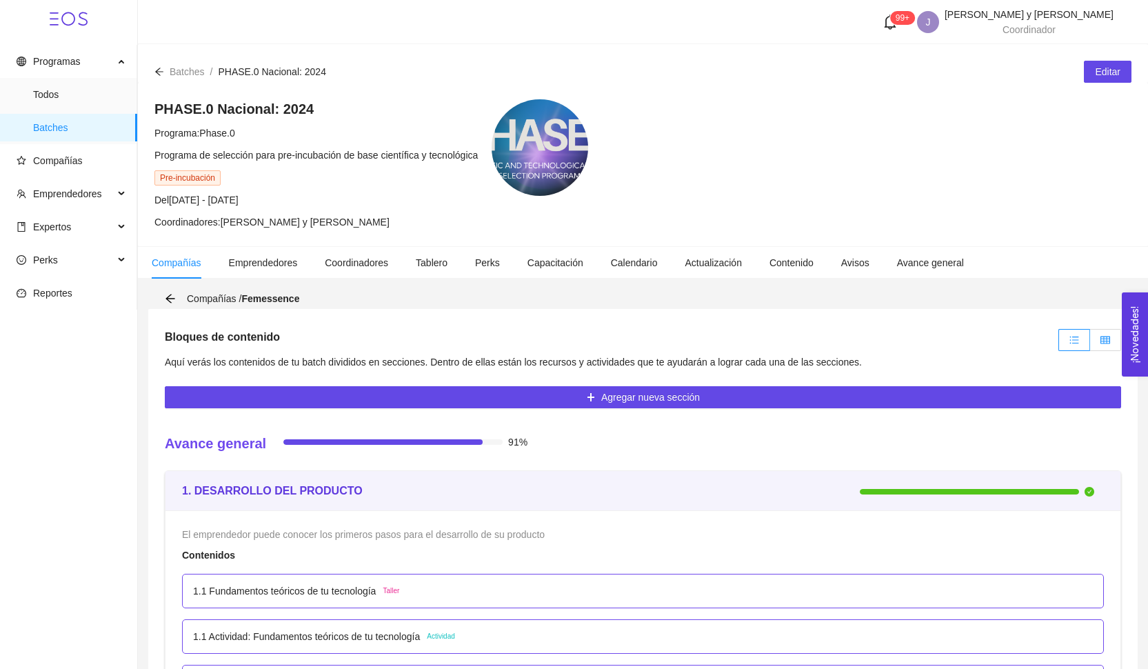
click at [1099, 338] on label at bounding box center [1105, 340] width 31 height 22
click at [1090, 343] on input "radio" at bounding box center [1090, 343] width 0 height 0
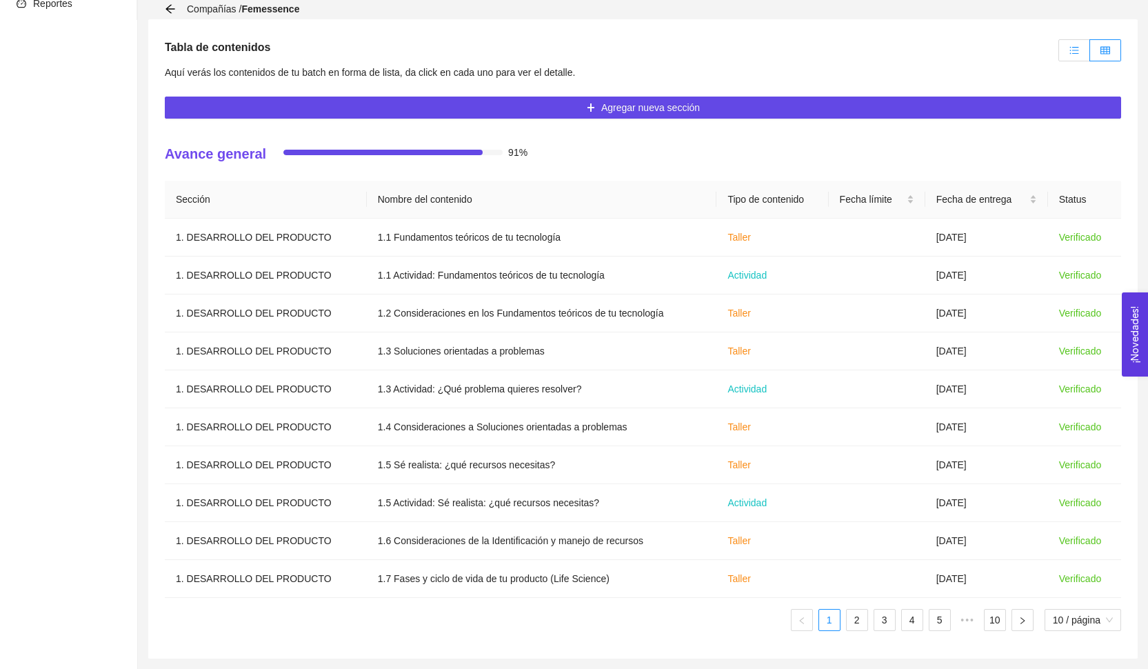
click at [1074, 47] on icon "unordered-list" at bounding box center [1075, 51] width 10 height 10
click at [1059, 54] on input "radio" at bounding box center [1059, 54] width 0 height 0
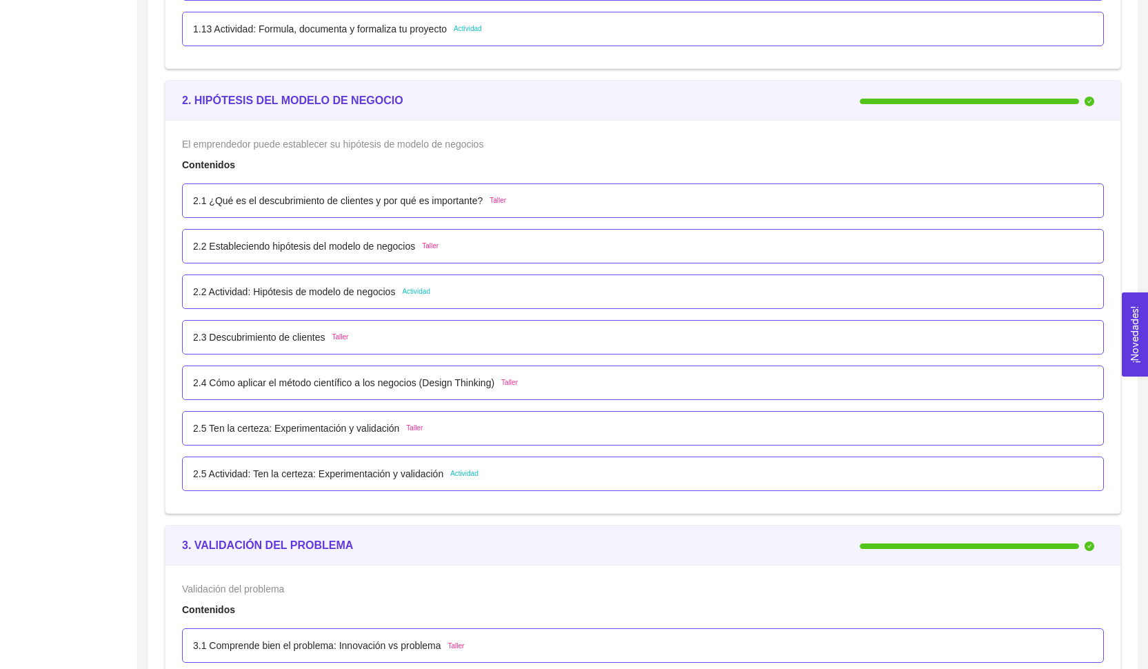
scroll to position [2563, 0]
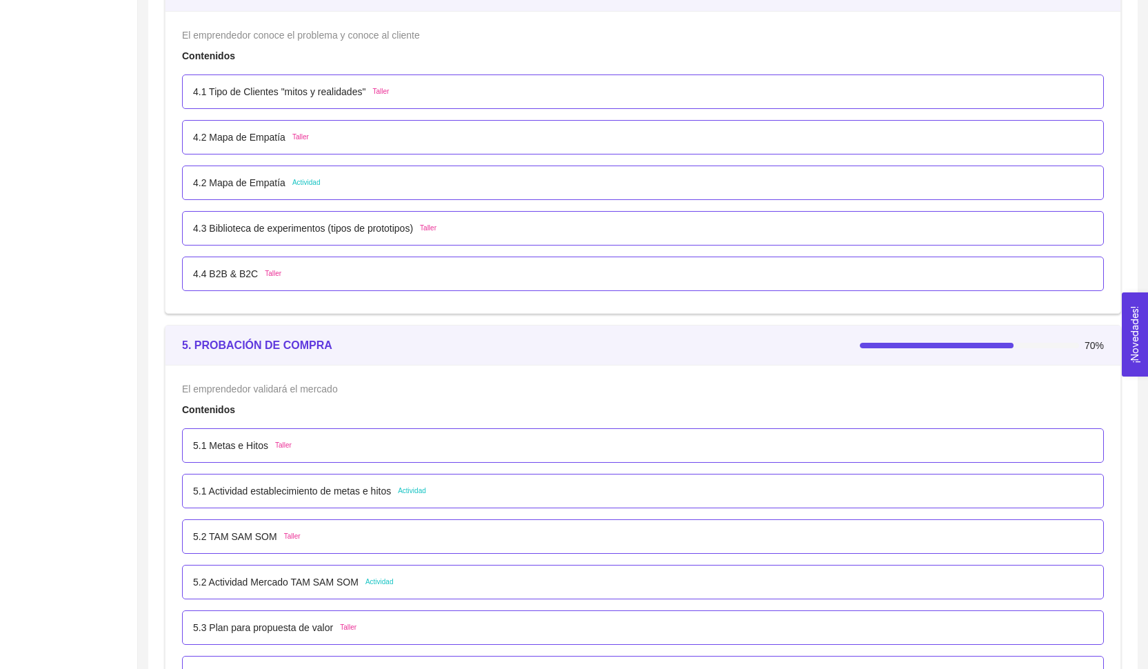
click at [359, 574] on p "5.2 Actividad Mercado TAM SAM SOM" at bounding box center [276, 581] width 166 height 15
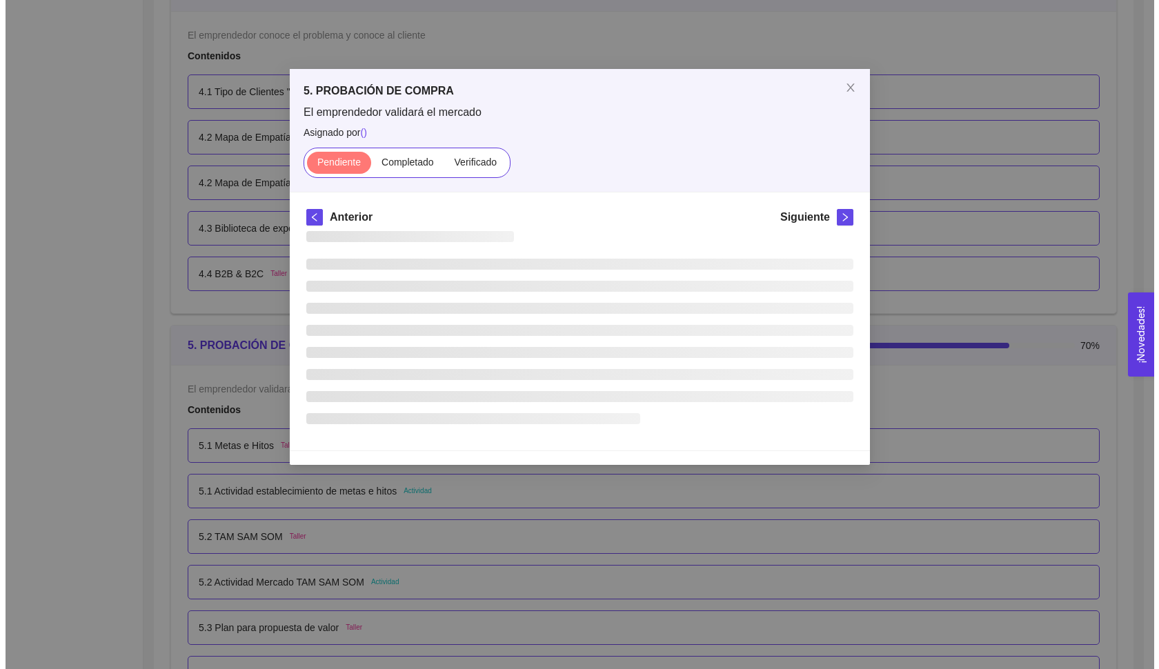
scroll to position [2854, 0]
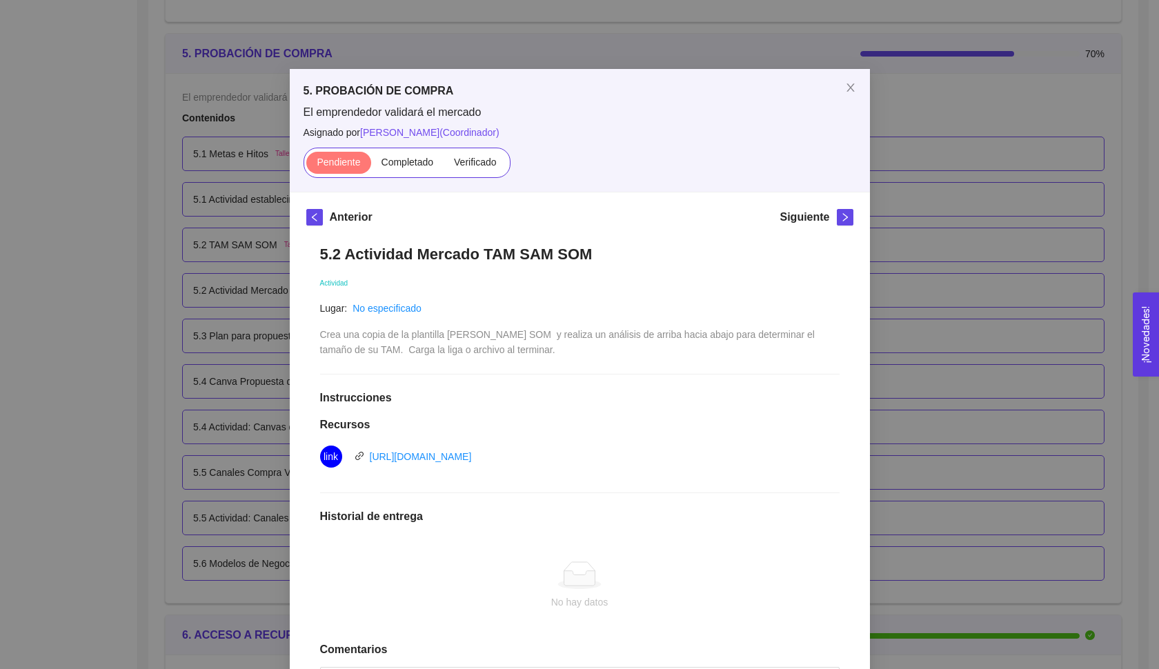
click at [239, 399] on div "5. PROBACIÓN DE COMPRA El emprendedor validará el mercado Asignado por [PERSON_…" at bounding box center [579, 334] width 1159 height 669
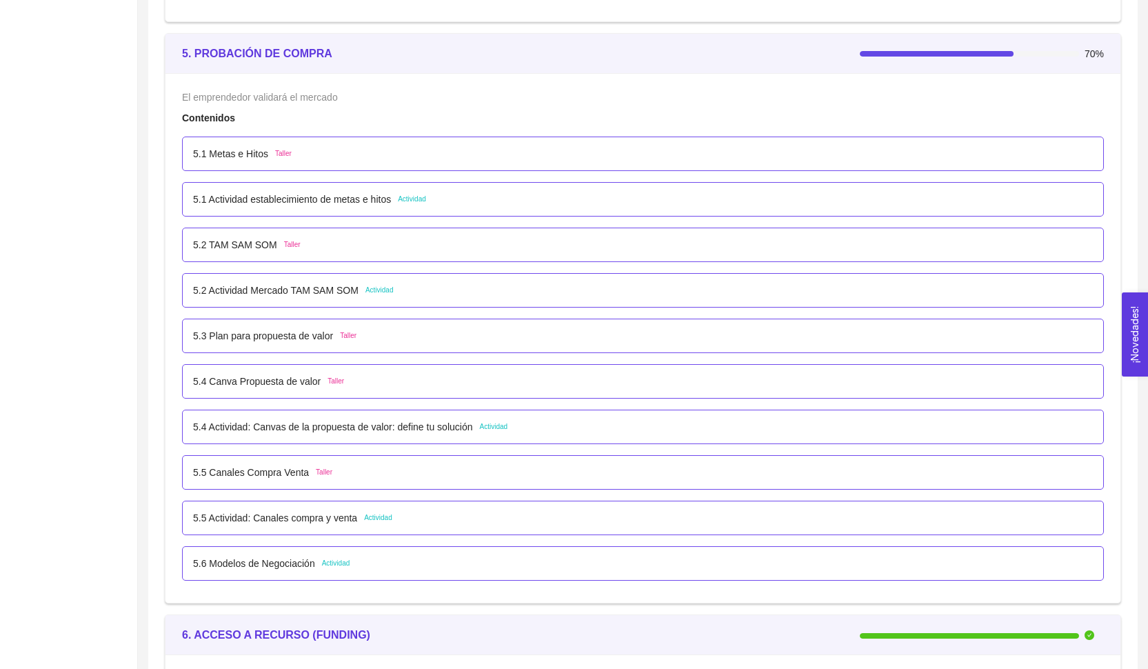
click at [301, 413] on div "5.4 Actividad: Canvas de la propuesta de valor: define tu solución Actividad" at bounding box center [643, 427] width 922 height 34
click at [301, 422] on p "5.4 Actividad: Canvas de la propuesta de valor: define tu solución" at bounding box center [332, 426] width 279 height 15
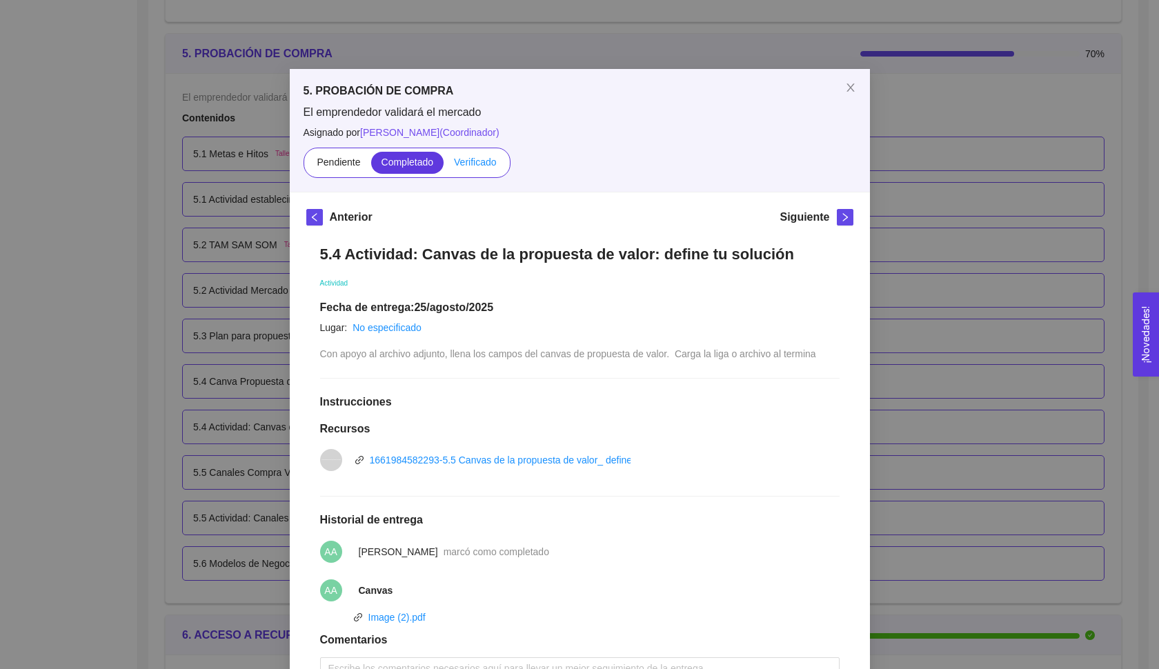
click at [474, 161] on span "Verificado" at bounding box center [475, 162] width 42 height 11
click at [443, 166] on input "Verificado" at bounding box center [443, 166] width 0 height 0
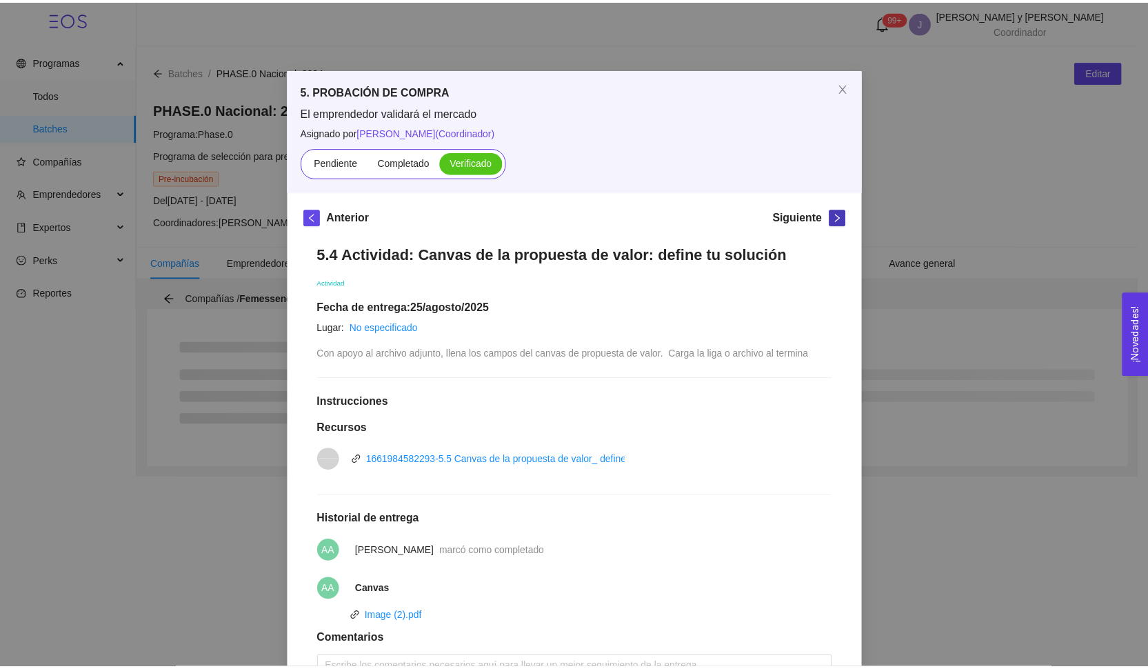
scroll to position [0, 0]
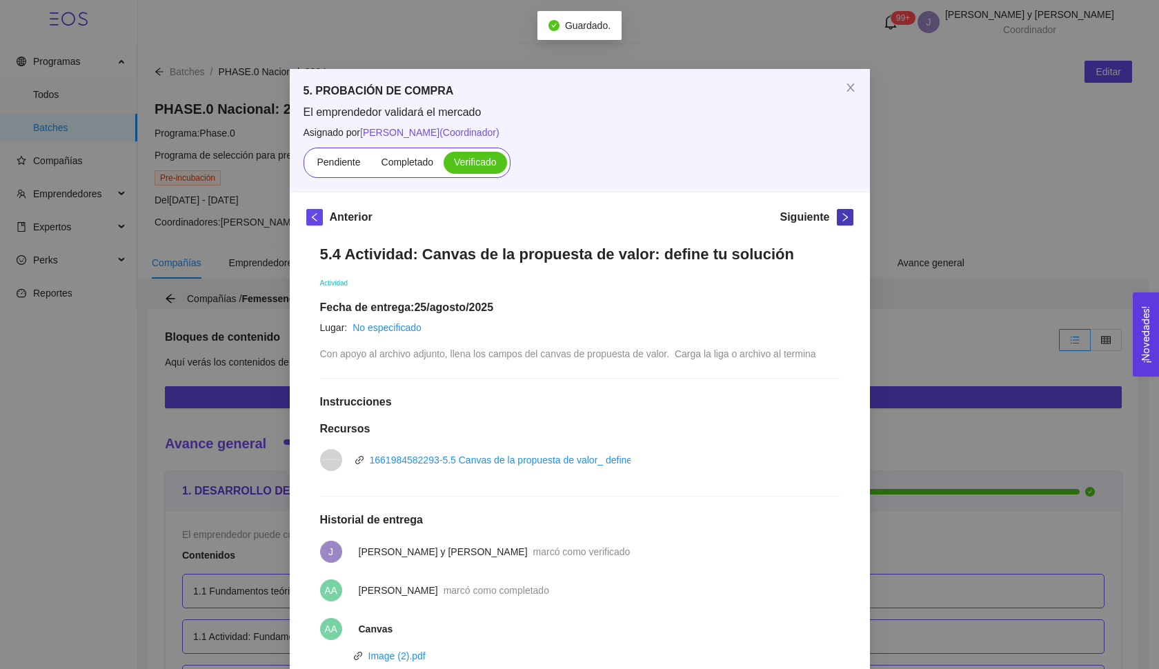
click at [840, 217] on icon "right" at bounding box center [845, 217] width 10 height 10
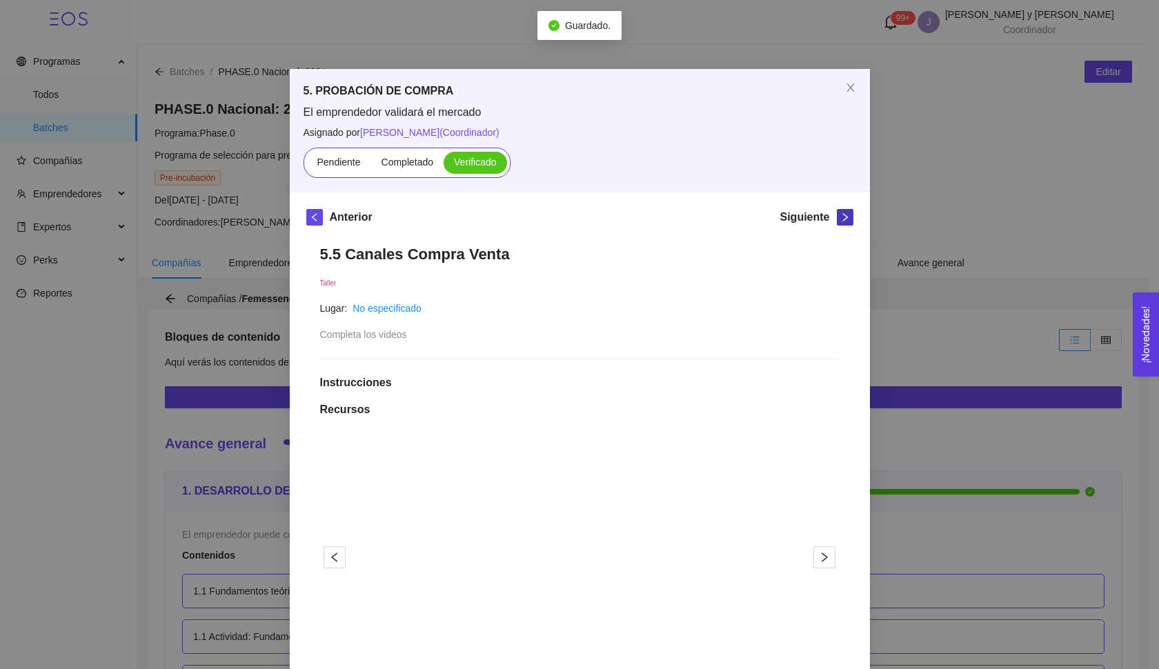
click at [840, 217] on icon "right" at bounding box center [845, 217] width 10 height 10
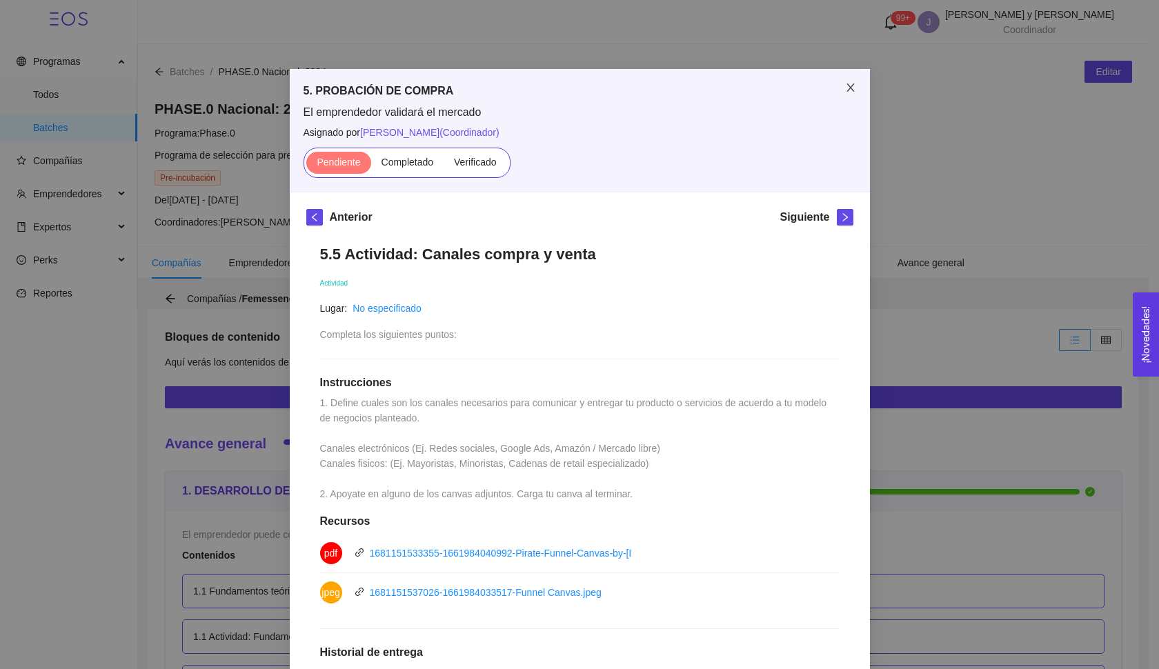
click at [848, 86] on icon "close" at bounding box center [850, 87] width 11 height 11
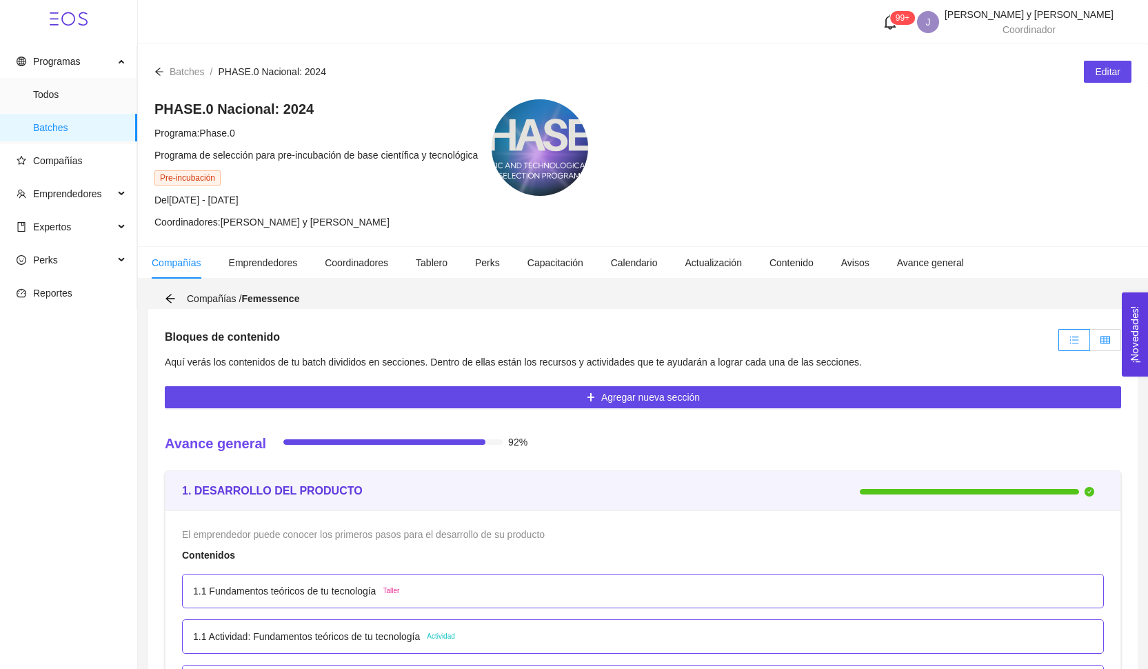
click at [1111, 344] on label at bounding box center [1105, 340] width 31 height 22
click at [1090, 343] on input "radio" at bounding box center [1090, 343] width 0 height 0
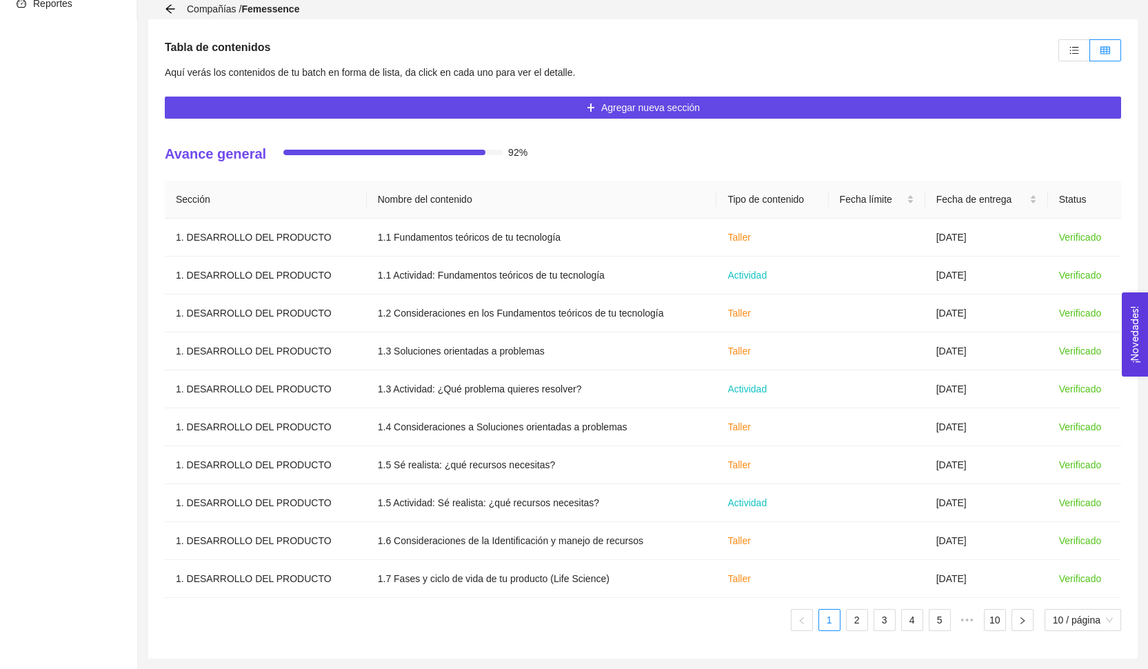
scroll to position [290, 0]
click at [894, 622] on ul "1 2 3 4 5 ••• 10 10 / página" at bounding box center [643, 620] width 956 height 22
click at [909, 623] on link "4" at bounding box center [912, 620] width 21 height 21
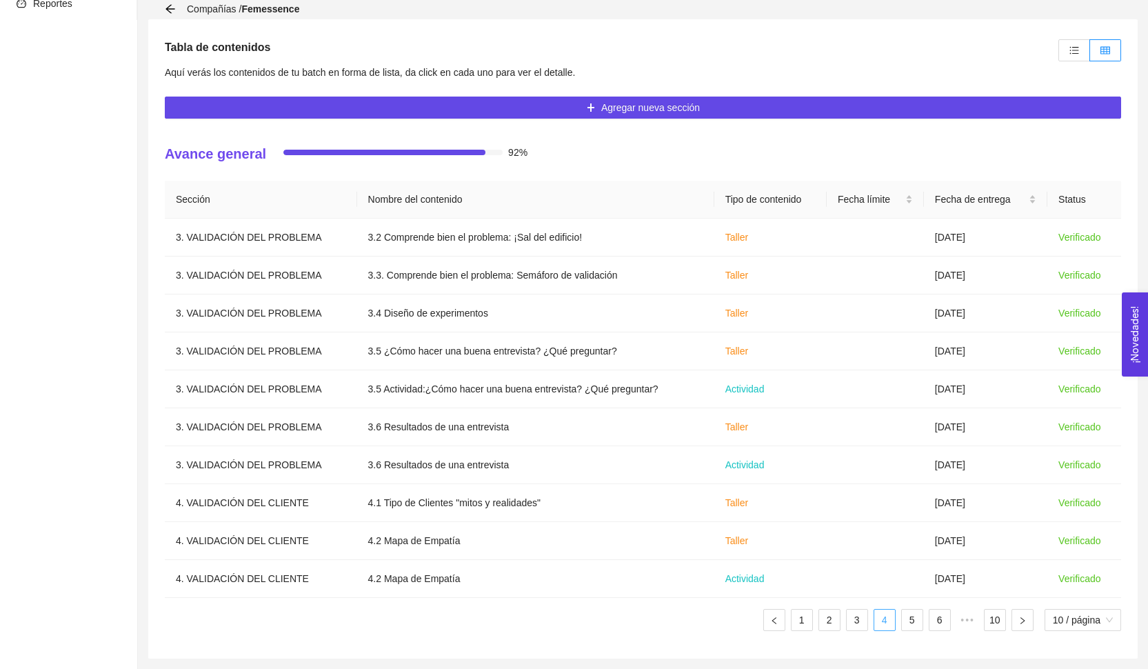
click at [909, 623] on link "5" at bounding box center [912, 620] width 21 height 21
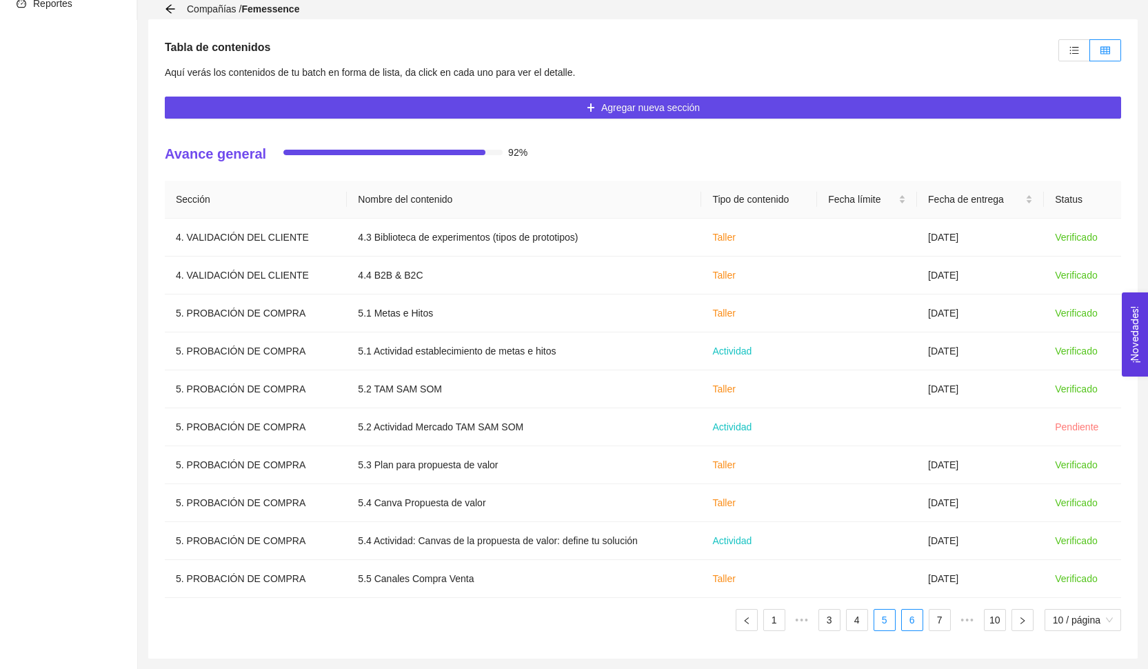
click at [913, 623] on link "6" at bounding box center [912, 620] width 21 height 21
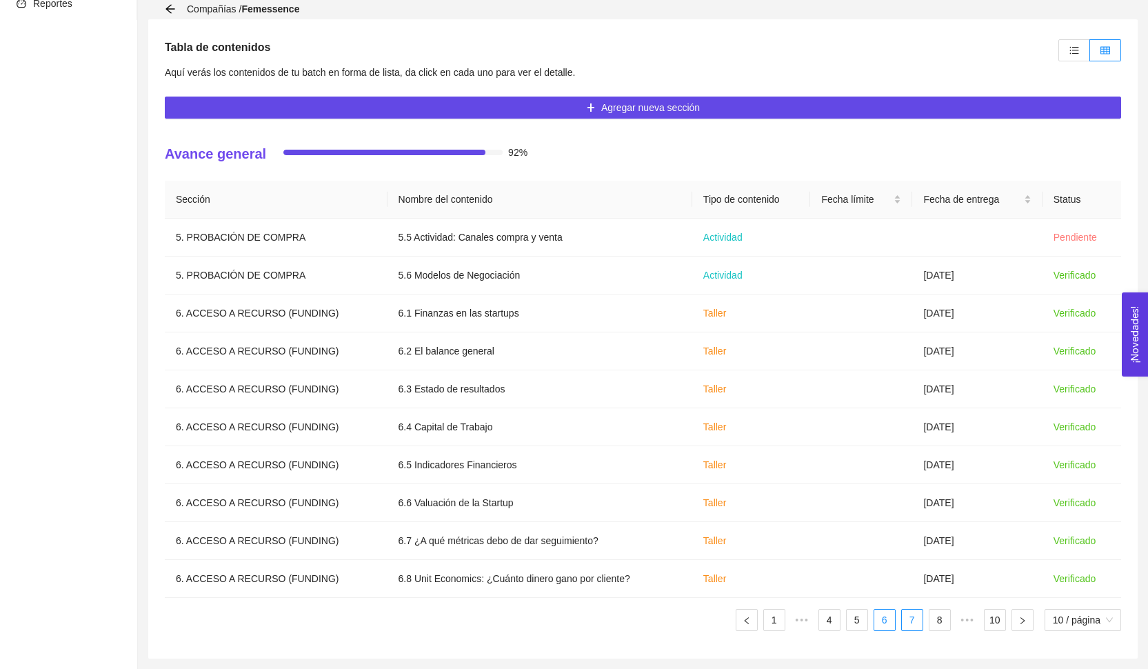
click at [921, 623] on li "7" at bounding box center [912, 620] width 22 height 22
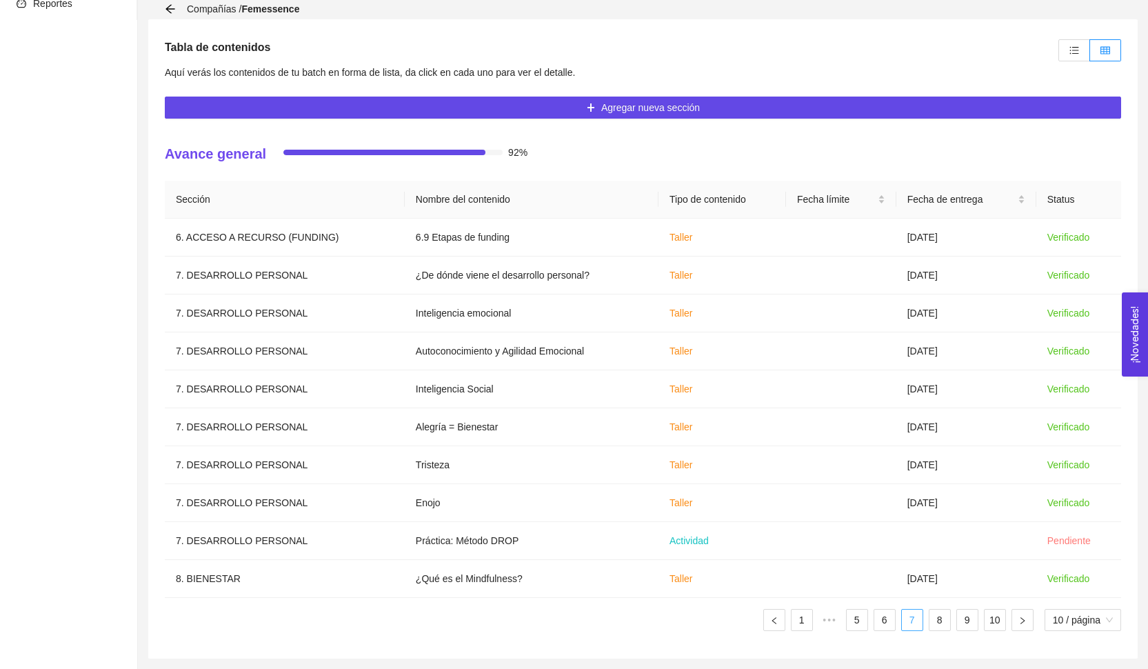
click at [916, 623] on link "7" at bounding box center [912, 620] width 21 height 21
click at [930, 623] on link "8" at bounding box center [940, 620] width 21 height 21
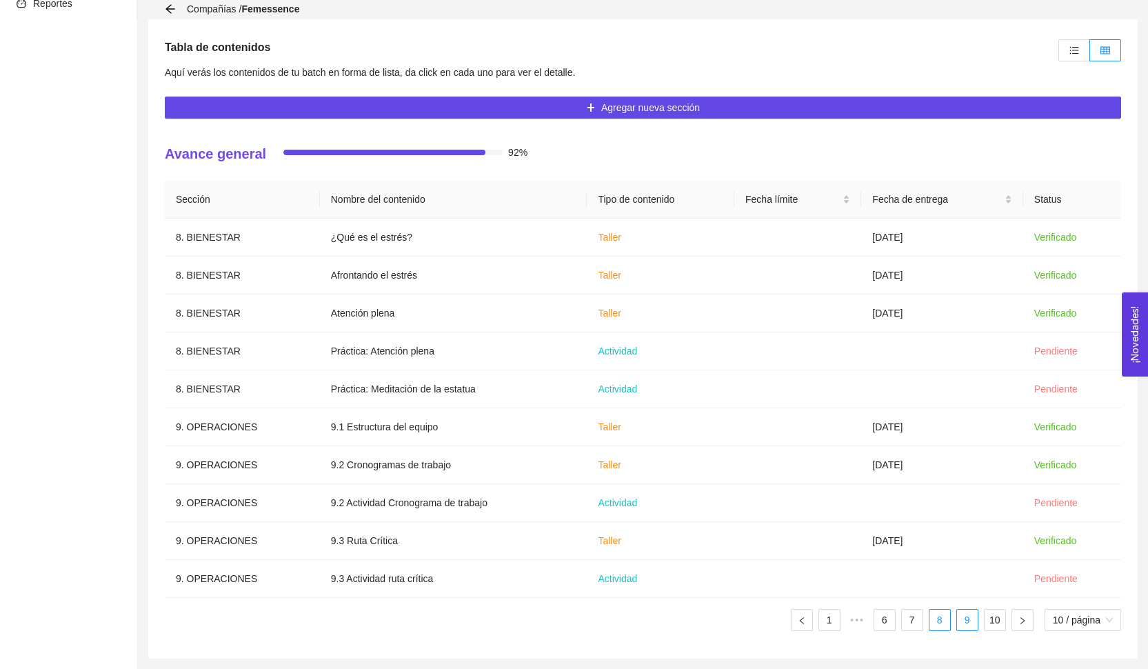
click at [970, 623] on link "9" at bounding box center [967, 620] width 21 height 21
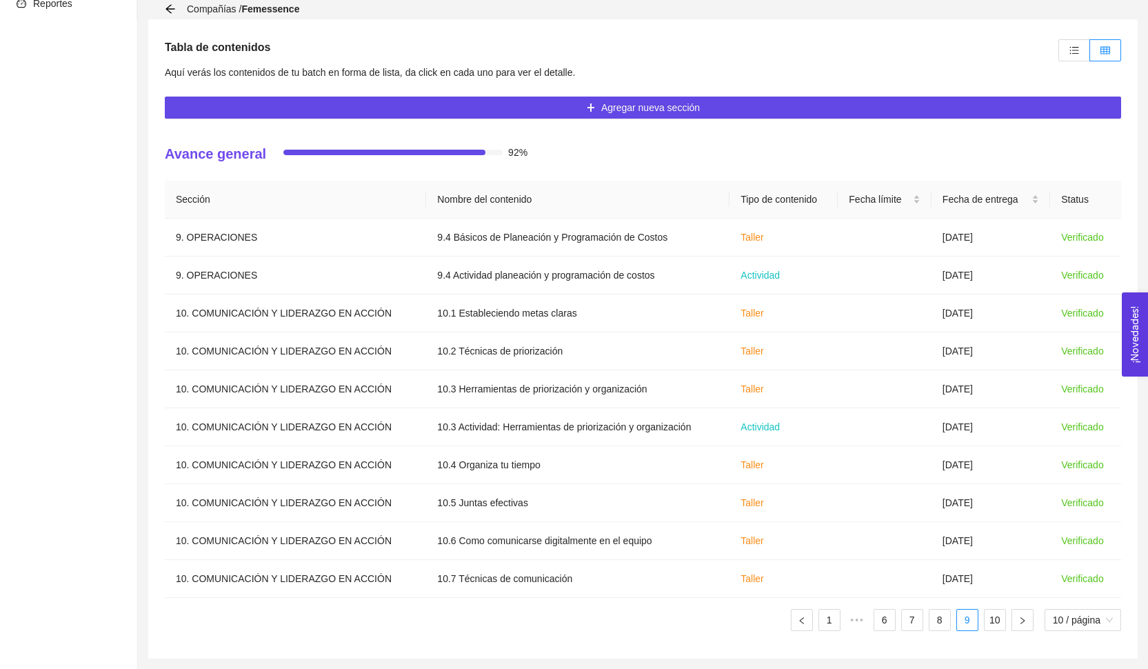
click at [887, 632] on div "Sección Nombre del contenido Tipo de contenido Fecha límite Fecha de entrega St…" at bounding box center [643, 411] width 956 height 461
click at [874, 614] on link "6" at bounding box center [884, 620] width 21 height 21
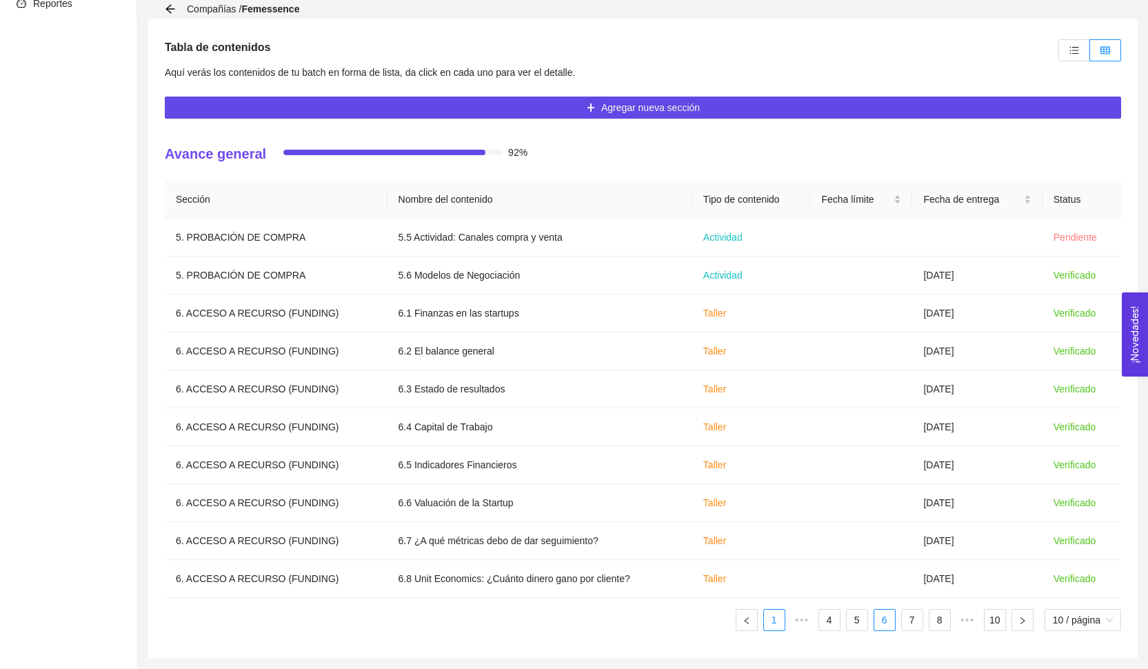
click at [769, 623] on link "1" at bounding box center [774, 620] width 21 height 21
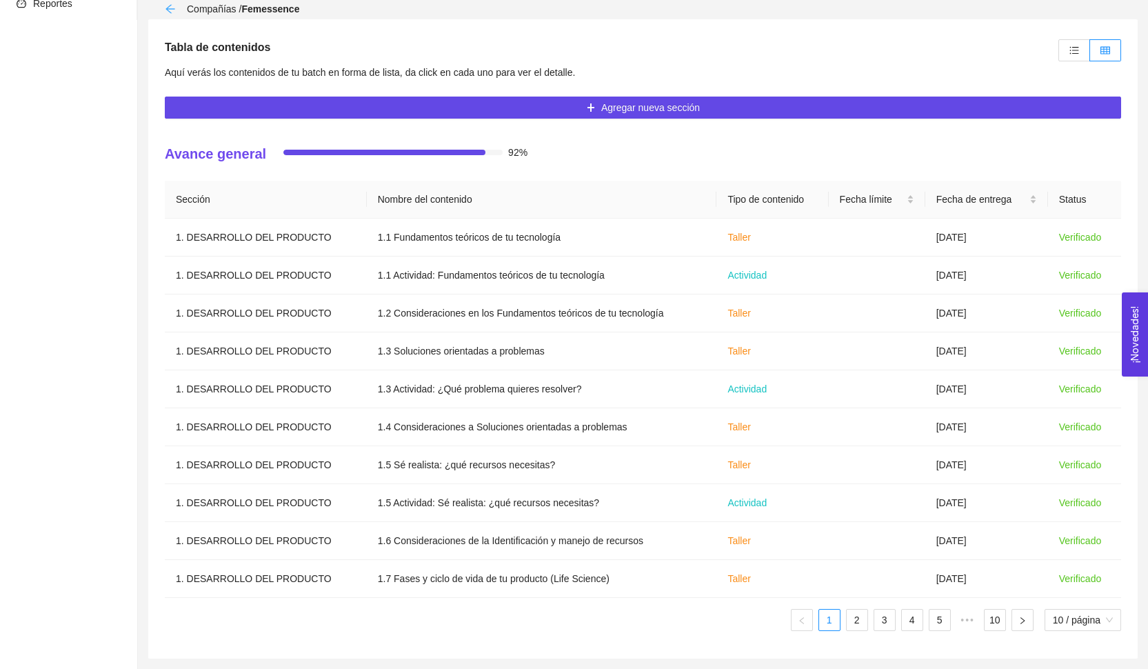
click at [170, 12] on icon "arrow-left" at bounding box center [170, 8] width 9 height 9
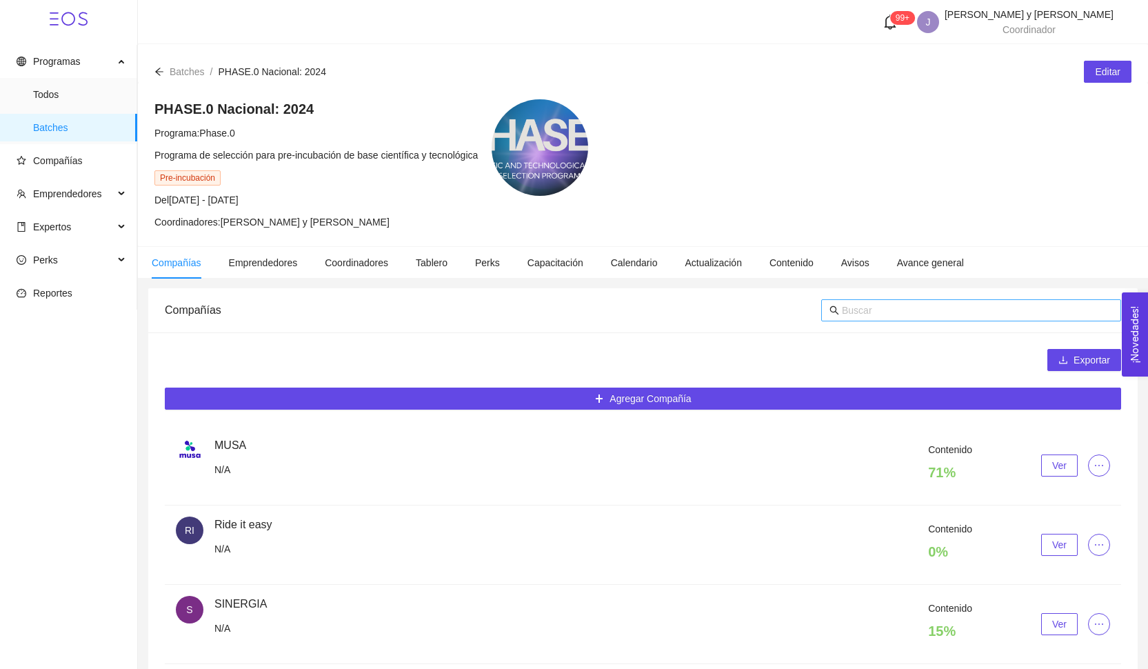
click at [882, 313] on input "text" at bounding box center [977, 310] width 271 height 15
type input "maz"
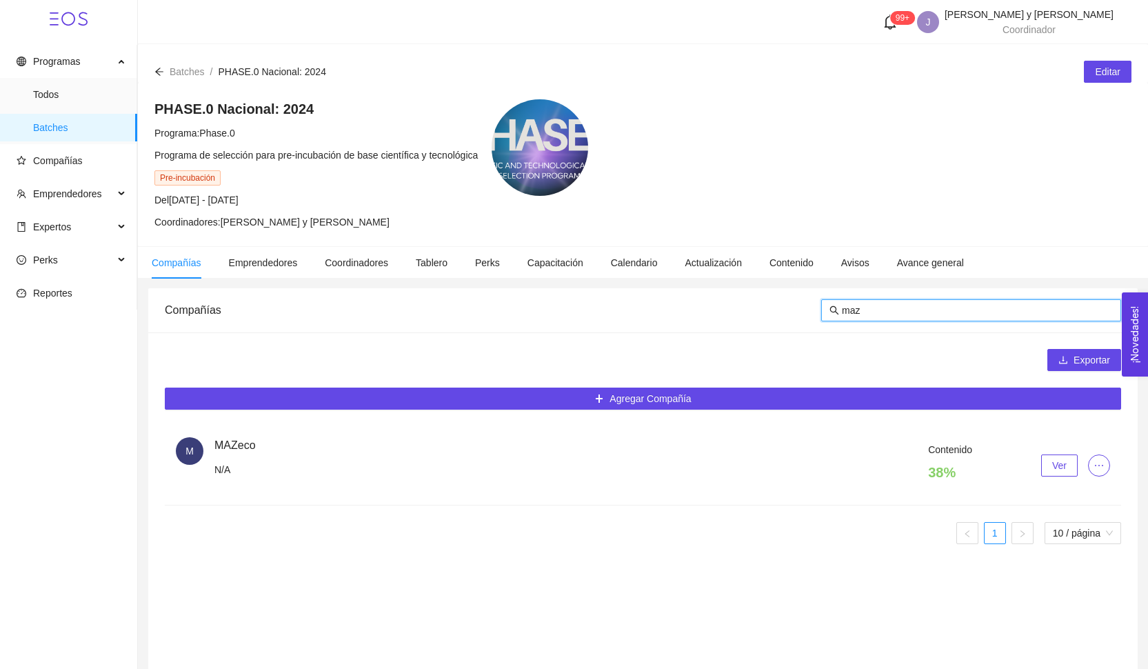
click at [1056, 474] on button "Ver" at bounding box center [1059, 465] width 37 height 22
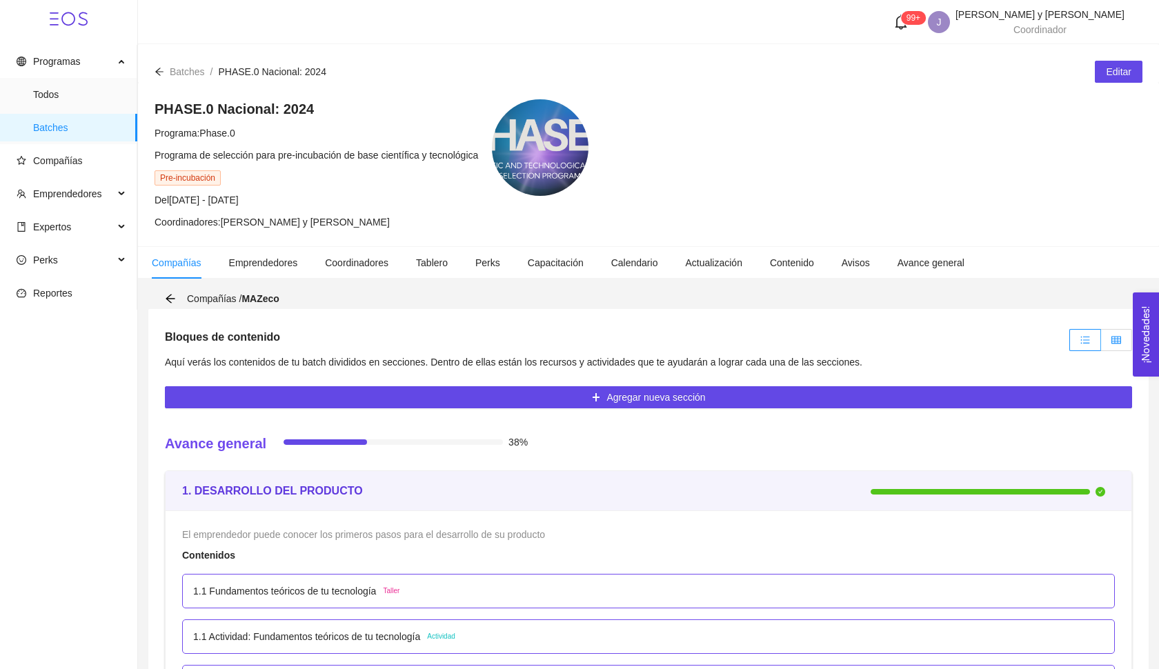
click at [1111, 345] on span at bounding box center [1116, 339] width 10 height 11
click at [1101, 343] on input "radio" at bounding box center [1101, 343] width 0 height 0
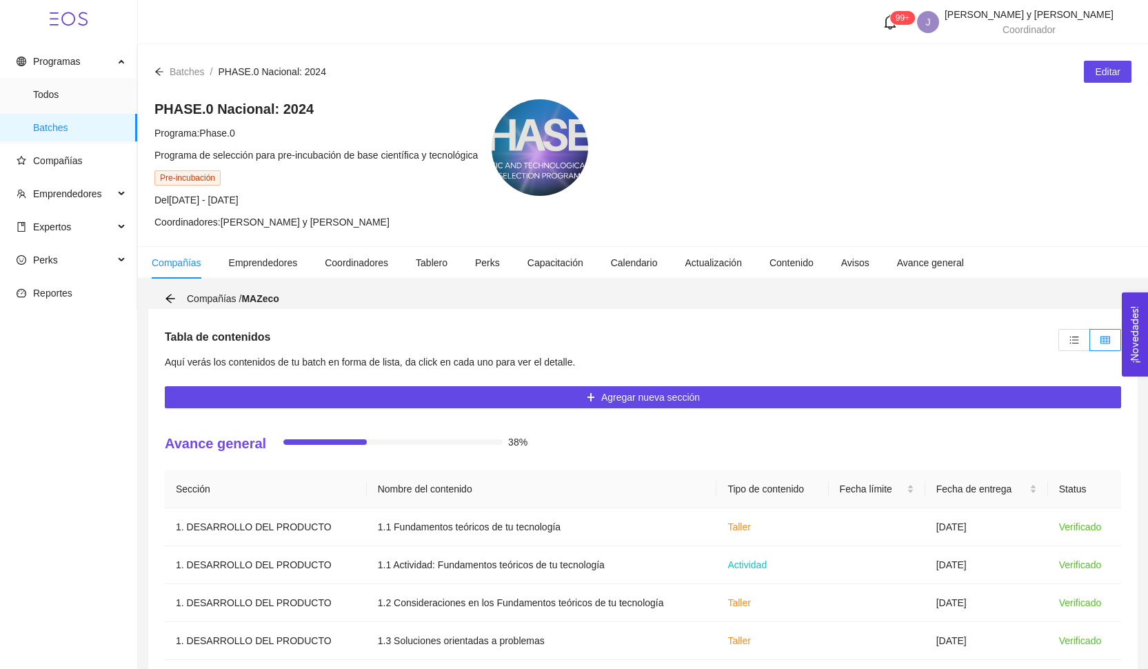
scroll to position [294, 0]
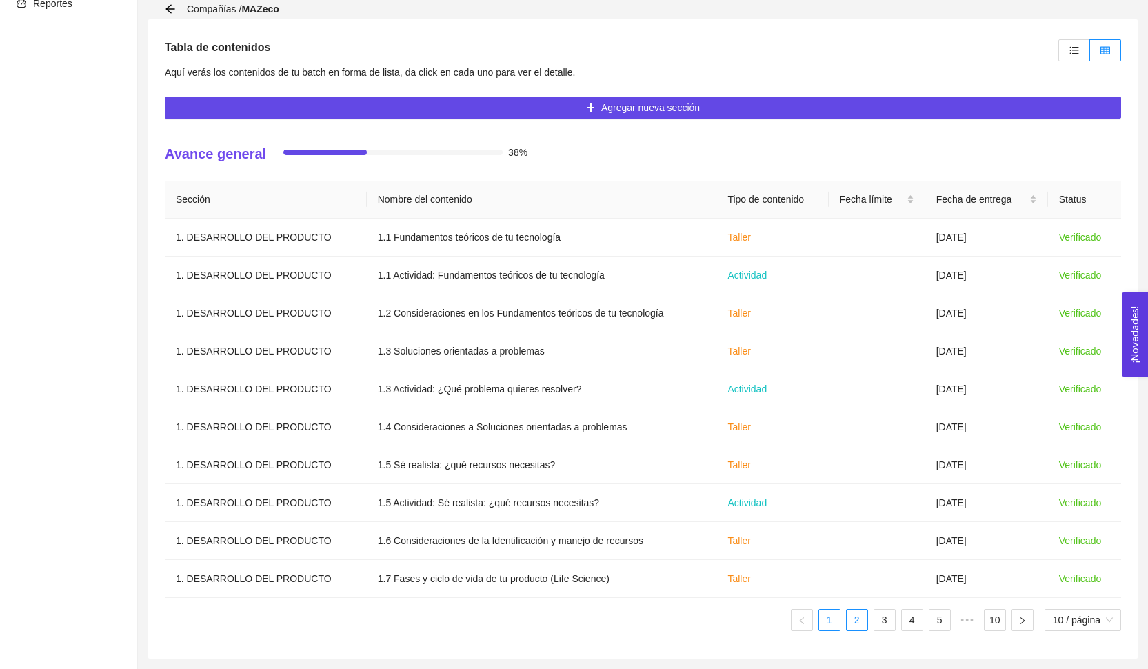
click at [863, 622] on link "2" at bounding box center [857, 620] width 21 height 21
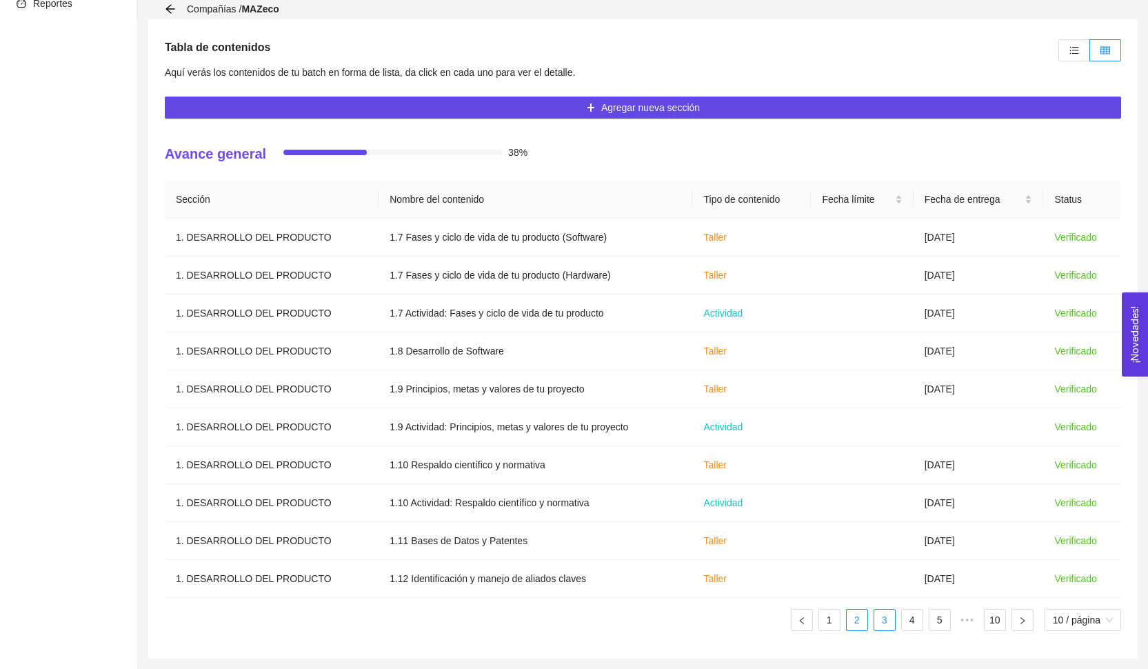
click at [884, 622] on link "3" at bounding box center [884, 620] width 21 height 21
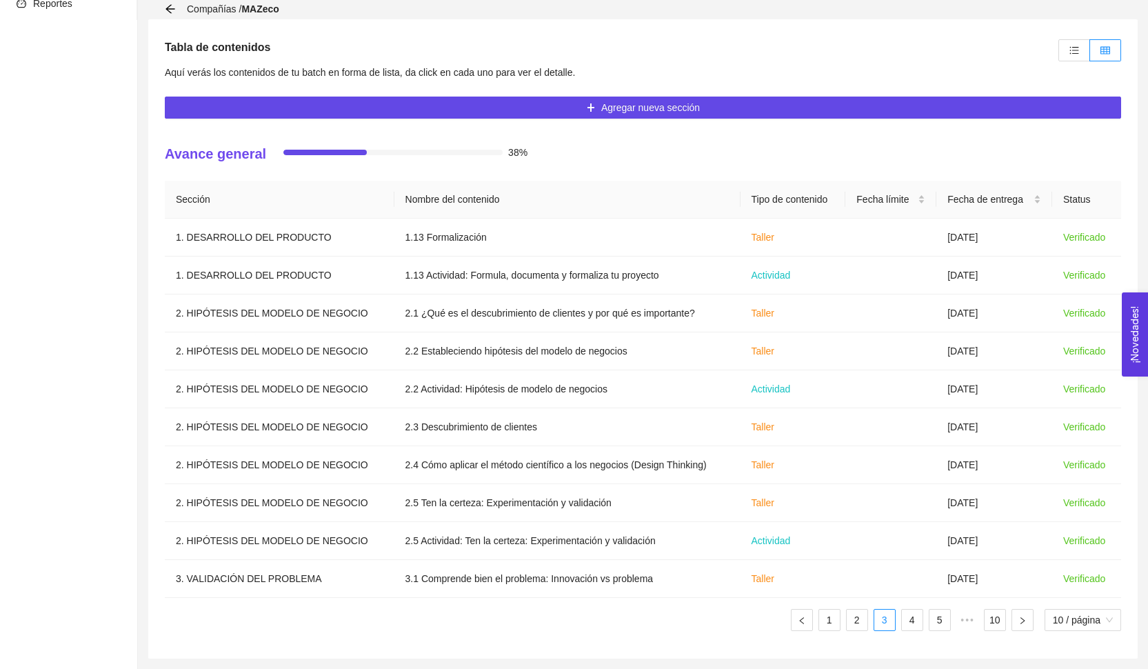
click at [895, 625] on ul "1 2 3 4 5 ••• 10 10 / página" at bounding box center [643, 620] width 956 height 22
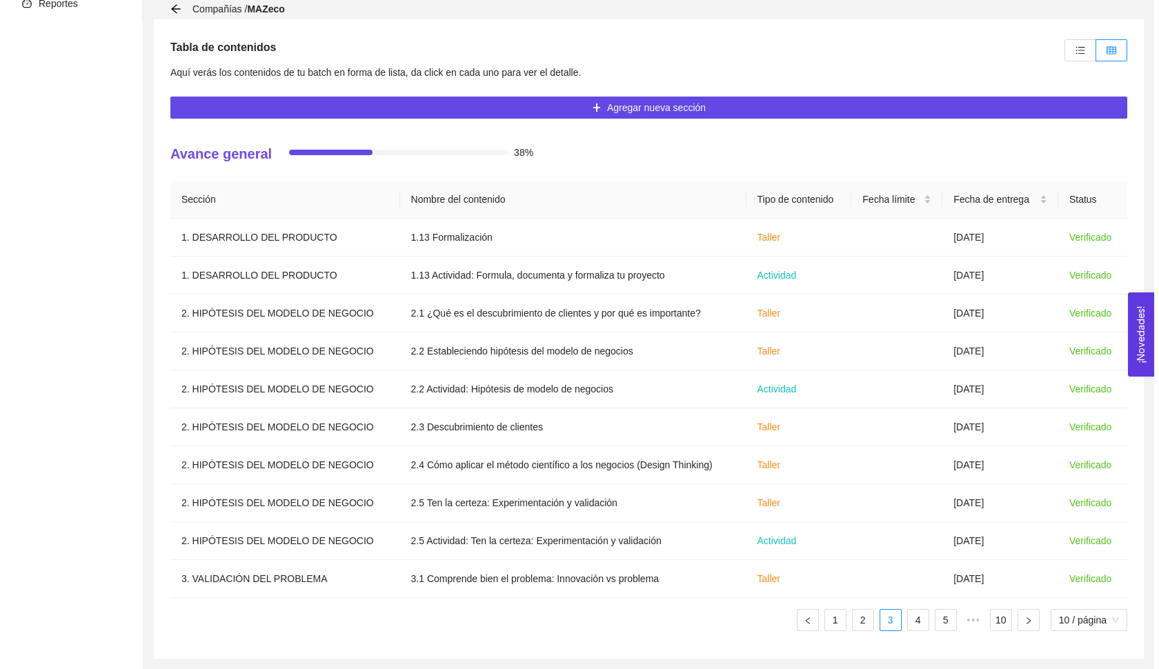
scroll to position [290, 0]
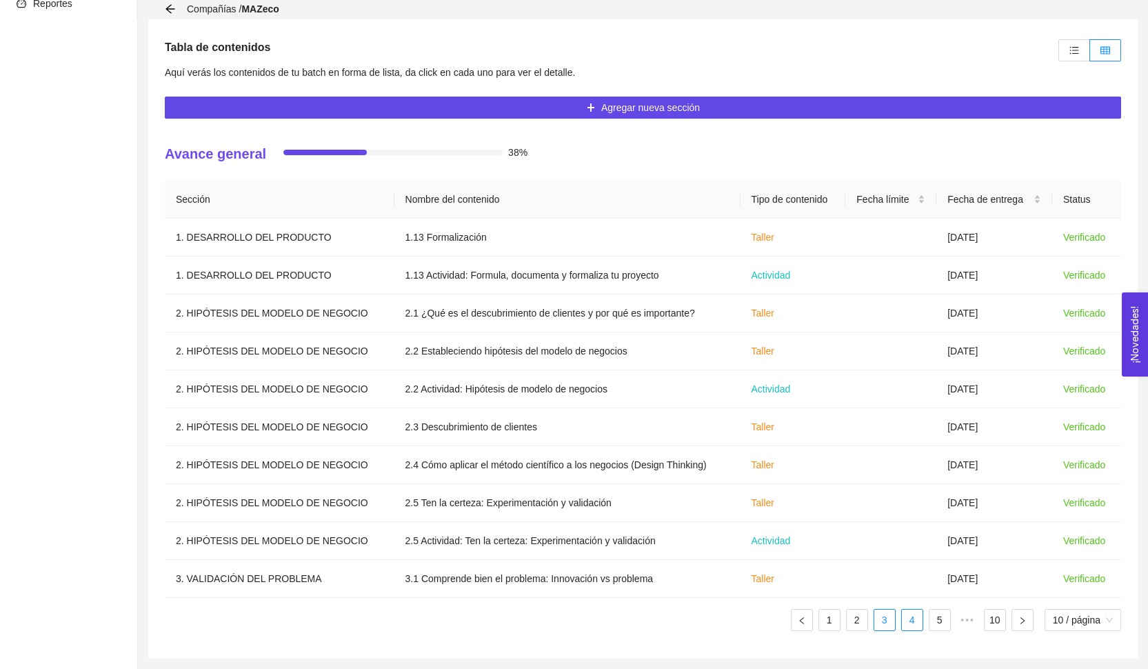
click at [906, 625] on link "4" at bounding box center [912, 620] width 21 height 21
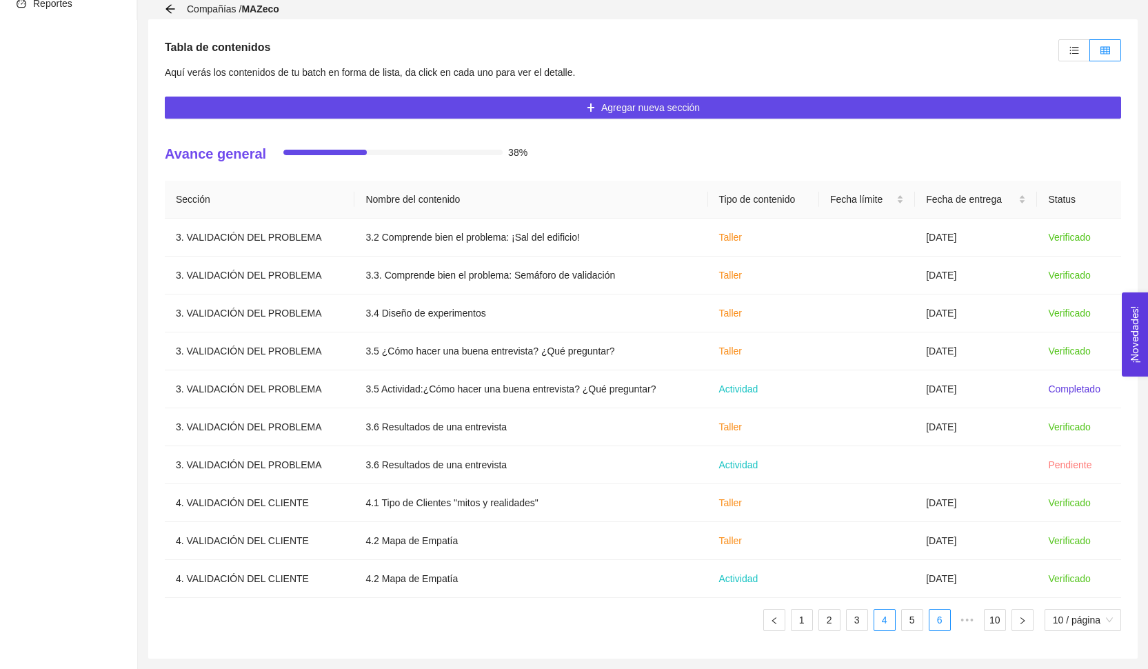
click at [930, 625] on link "6" at bounding box center [940, 620] width 21 height 21
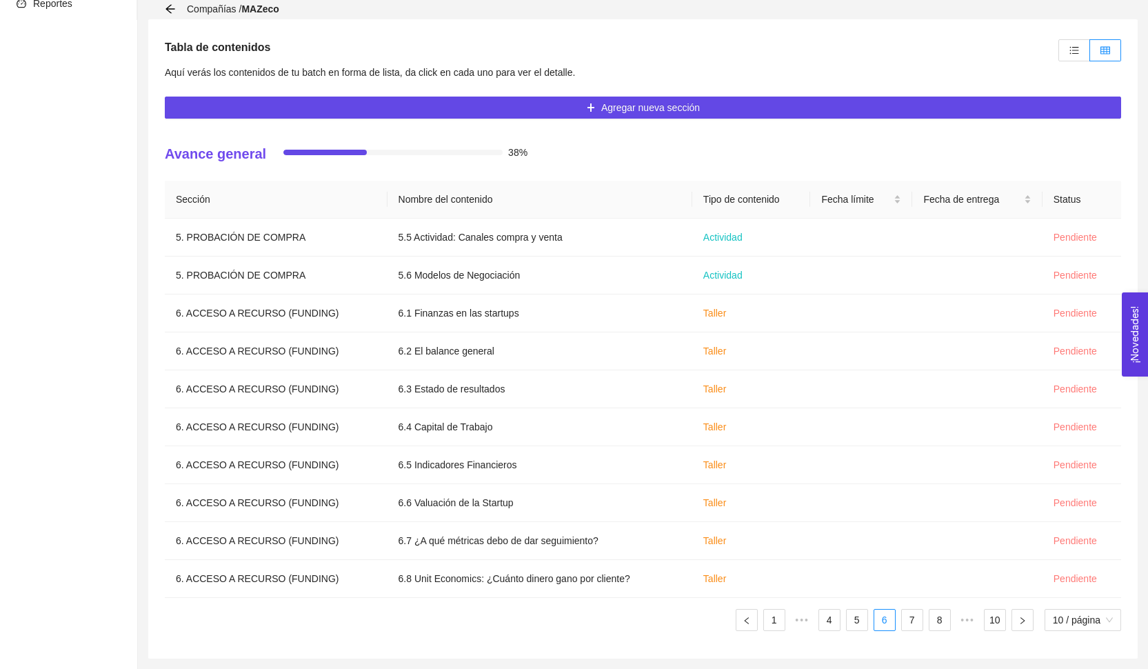
click at [868, 618] on ul "1 ••• 4 5 6 7 8 ••• 10 10 / página" at bounding box center [643, 620] width 956 height 22
click at [858, 619] on link "5" at bounding box center [857, 620] width 21 height 21
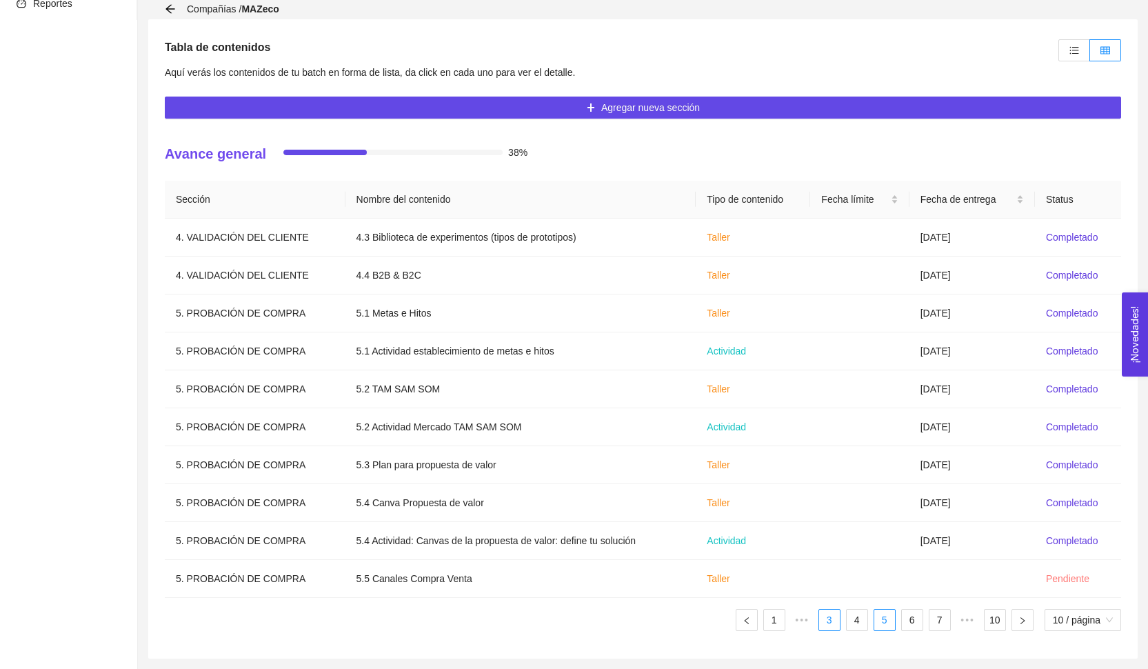
click at [833, 621] on link "3" at bounding box center [829, 620] width 21 height 21
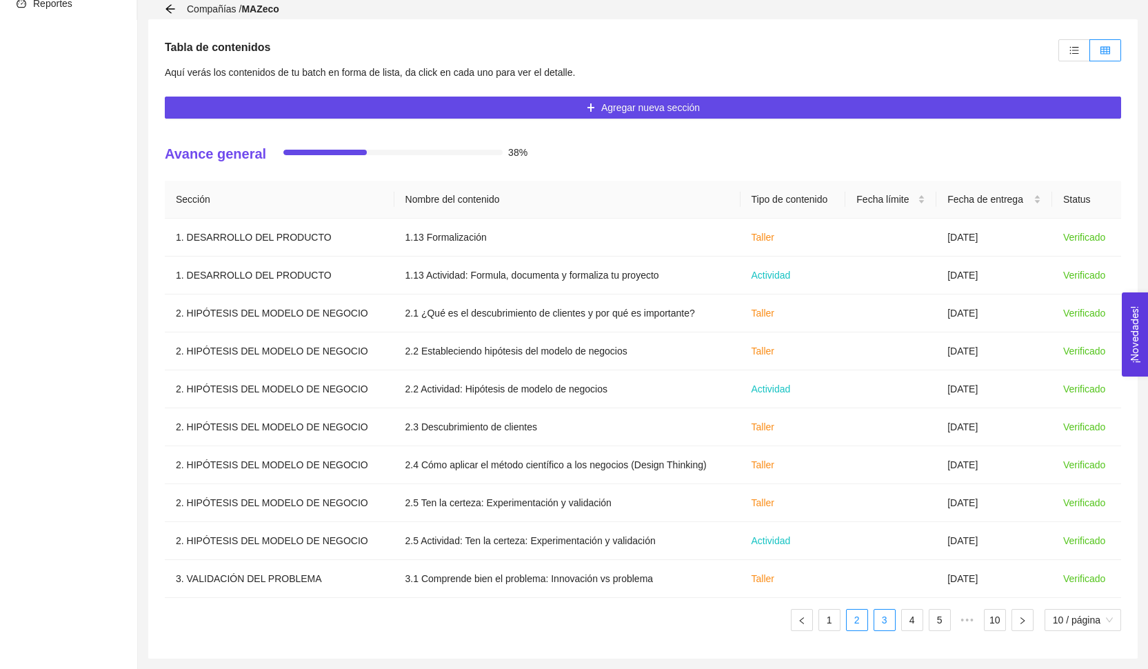
click at [853, 623] on link "2" at bounding box center [857, 620] width 21 height 21
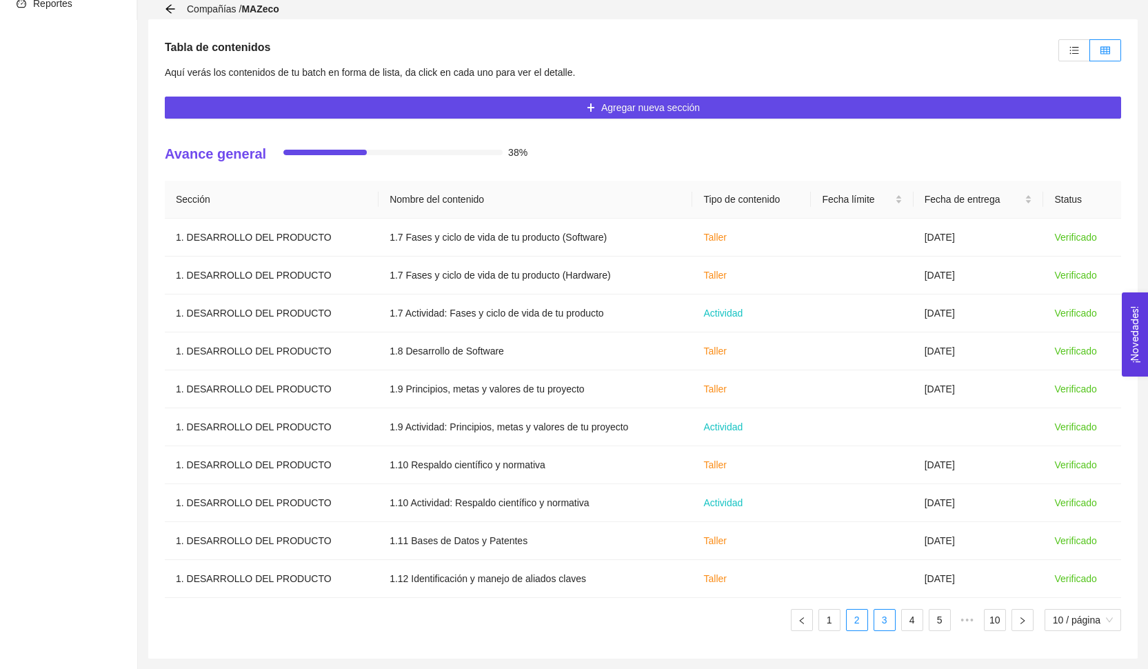
click at [876, 623] on link "3" at bounding box center [884, 620] width 21 height 21
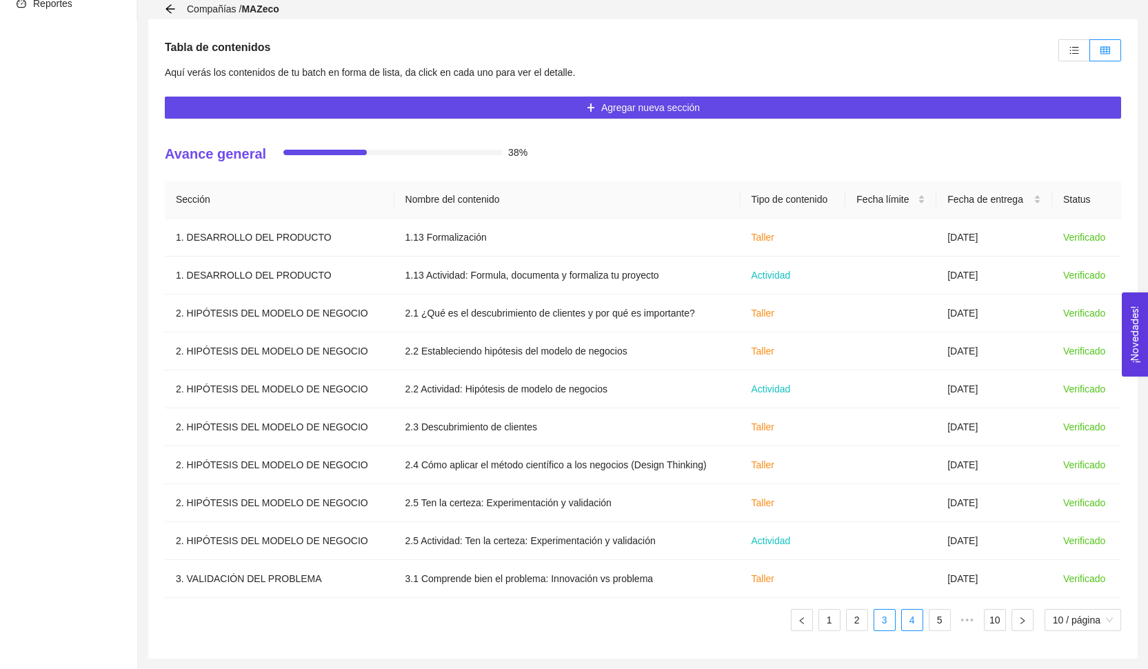
click at [910, 625] on link "4" at bounding box center [912, 620] width 21 height 21
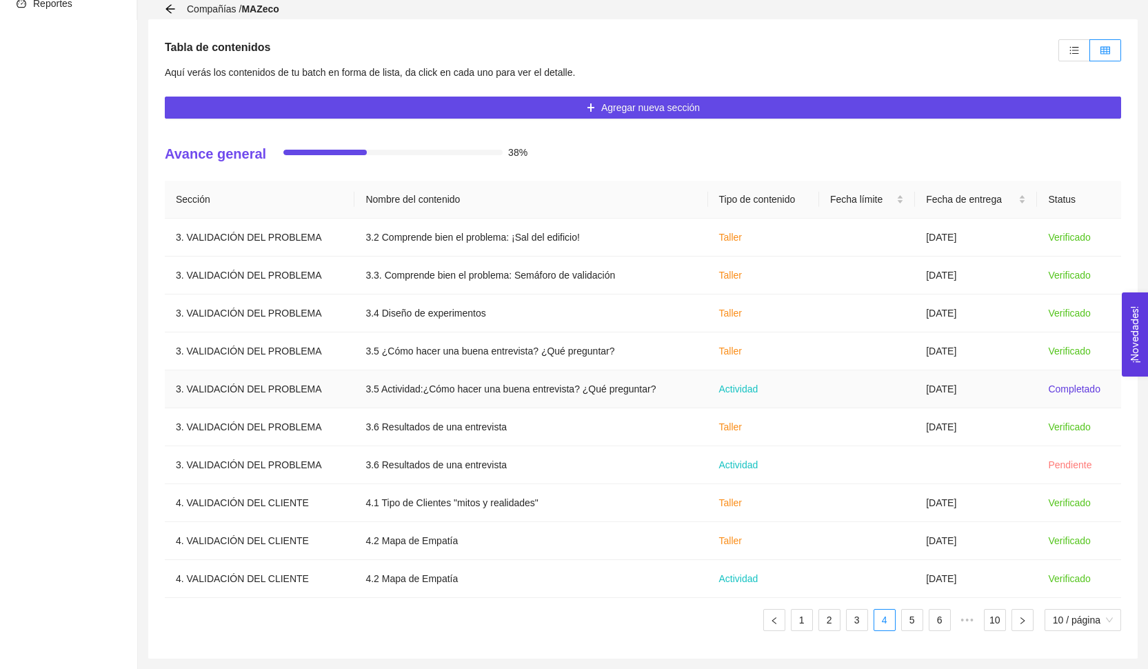
click at [981, 403] on td "[DATE]" at bounding box center [976, 389] width 122 height 38
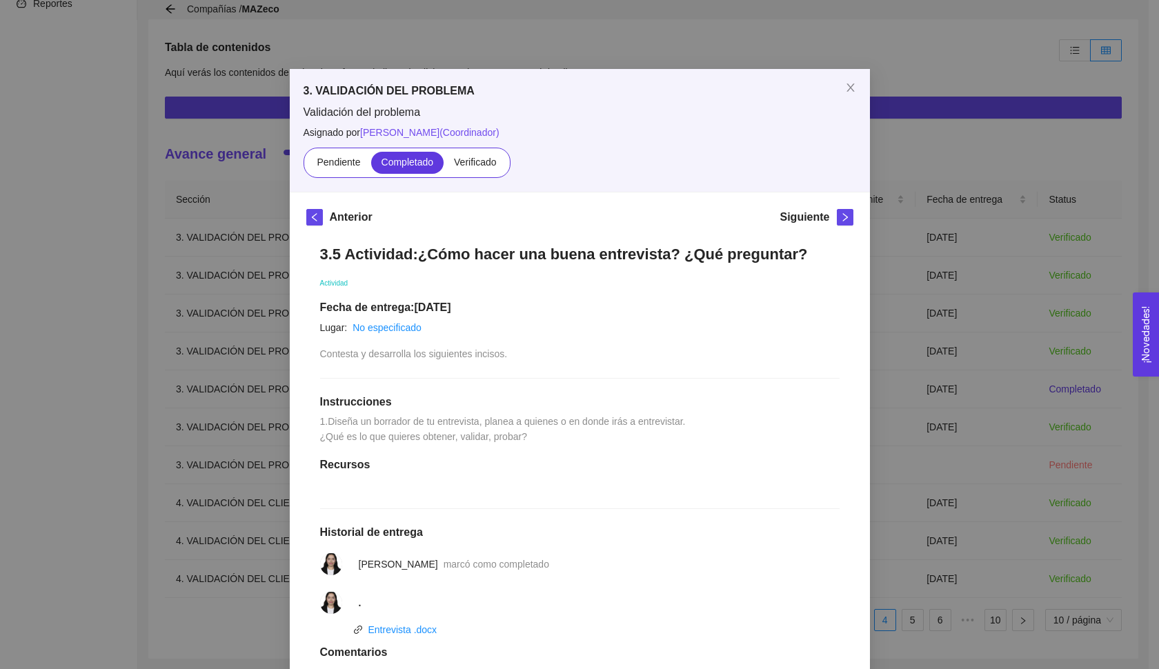
scroll to position [170, 0]
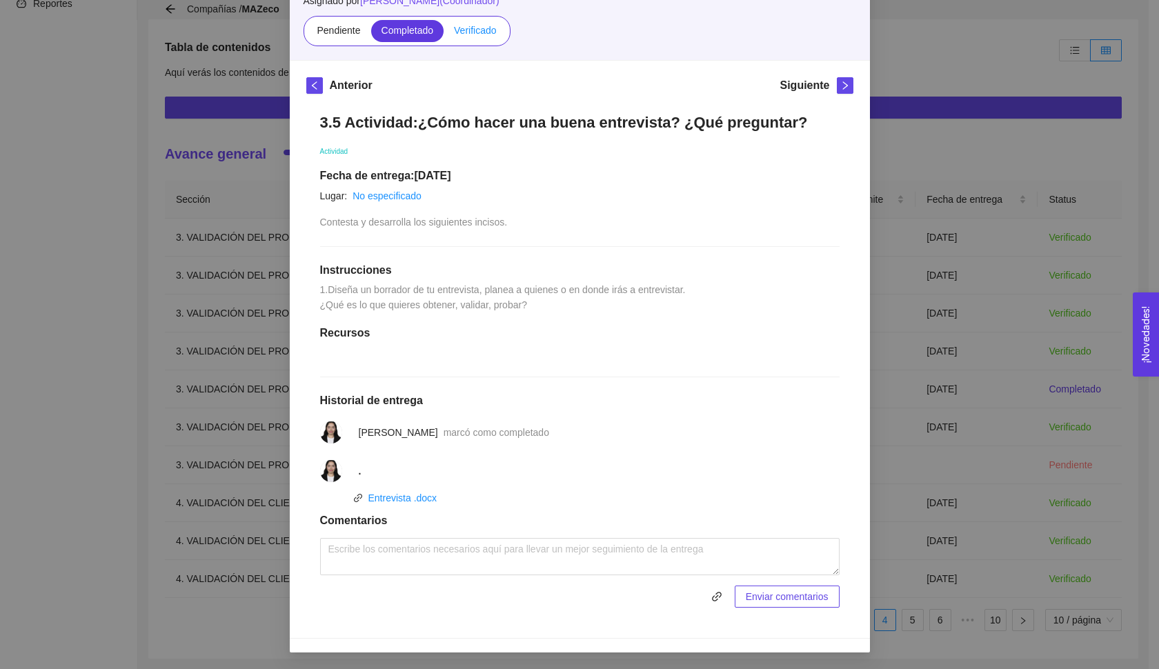
click at [472, 36] on span "Verificado" at bounding box center [475, 30] width 42 height 11
click at [443, 34] on input "Verificado" at bounding box center [443, 34] width 0 height 0
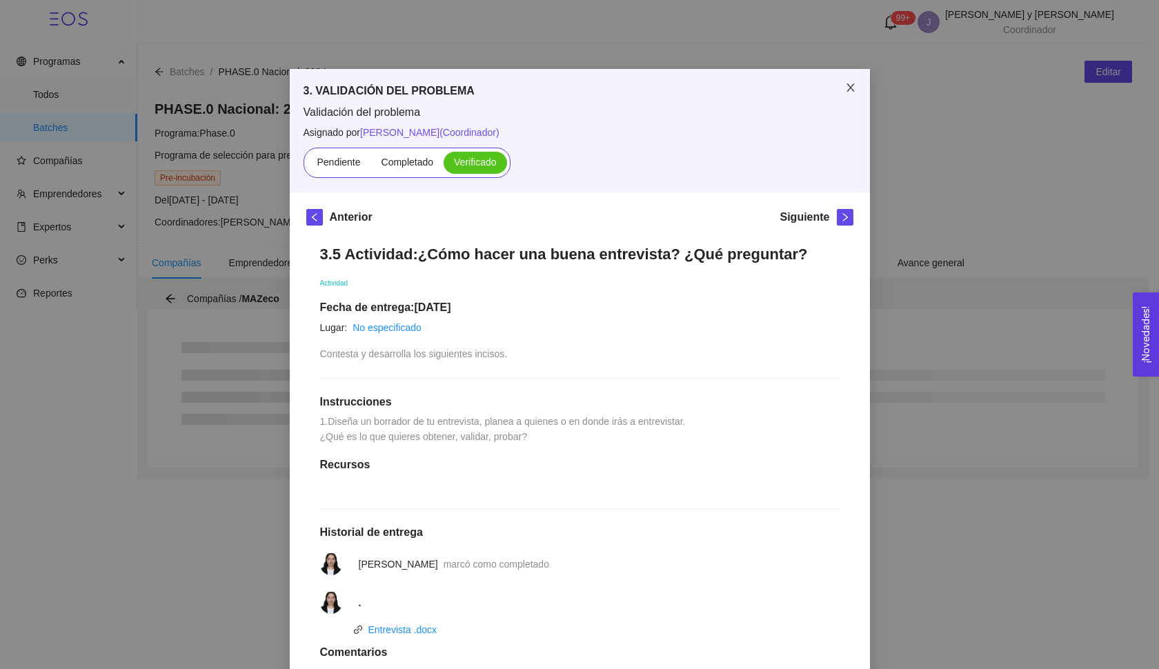
click at [845, 90] on icon "close" at bounding box center [850, 87] width 11 height 11
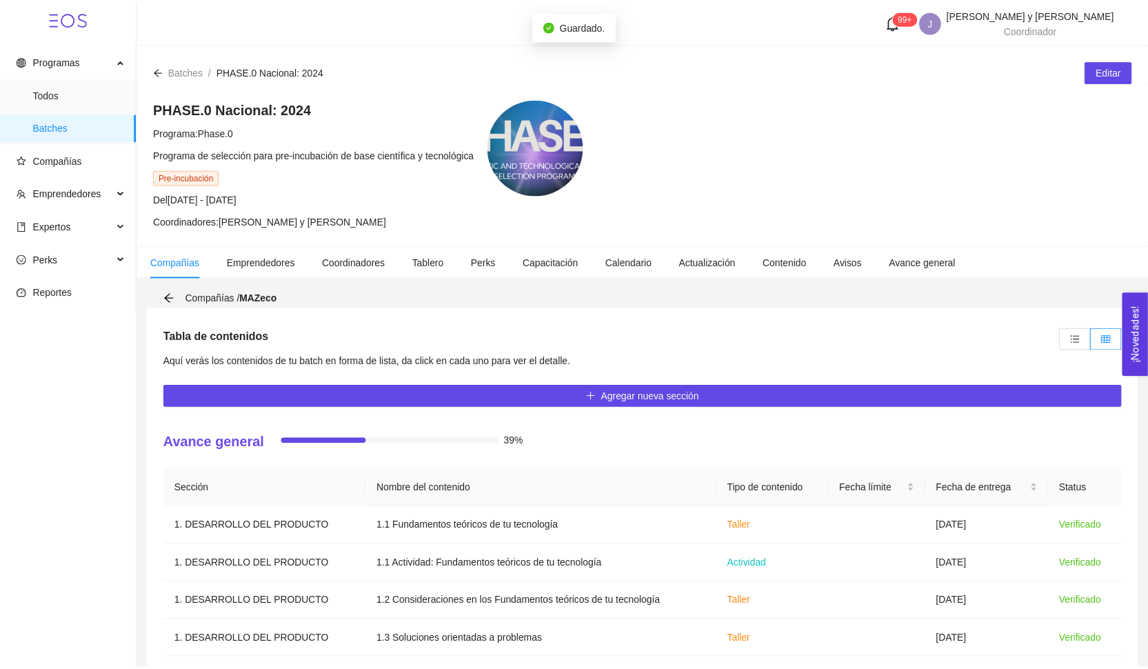
scroll to position [319, 0]
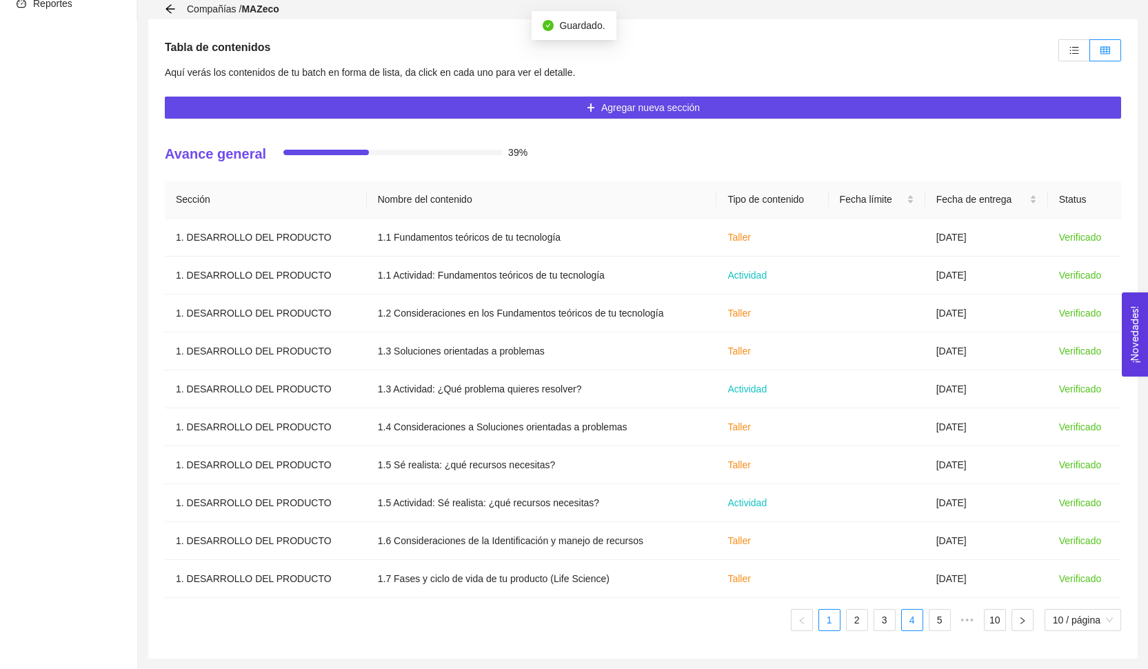
click at [908, 617] on link "4" at bounding box center [912, 620] width 21 height 21
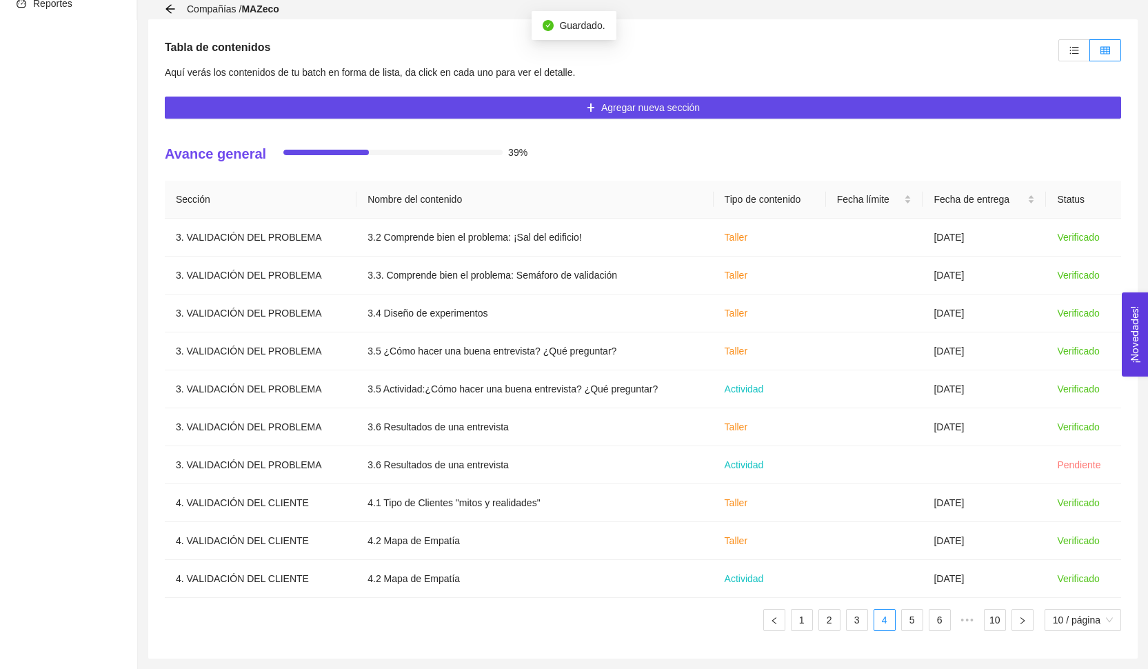
scroll to position [290, 0]
click at [924, 626] on ul "1 2 3 4 5 6 ••• 10 10 / página" at bounding box center [643, 620] width 956 height 22
click at [916, 625] on link "5" at bounding box center [912, 620] width 21 height 21
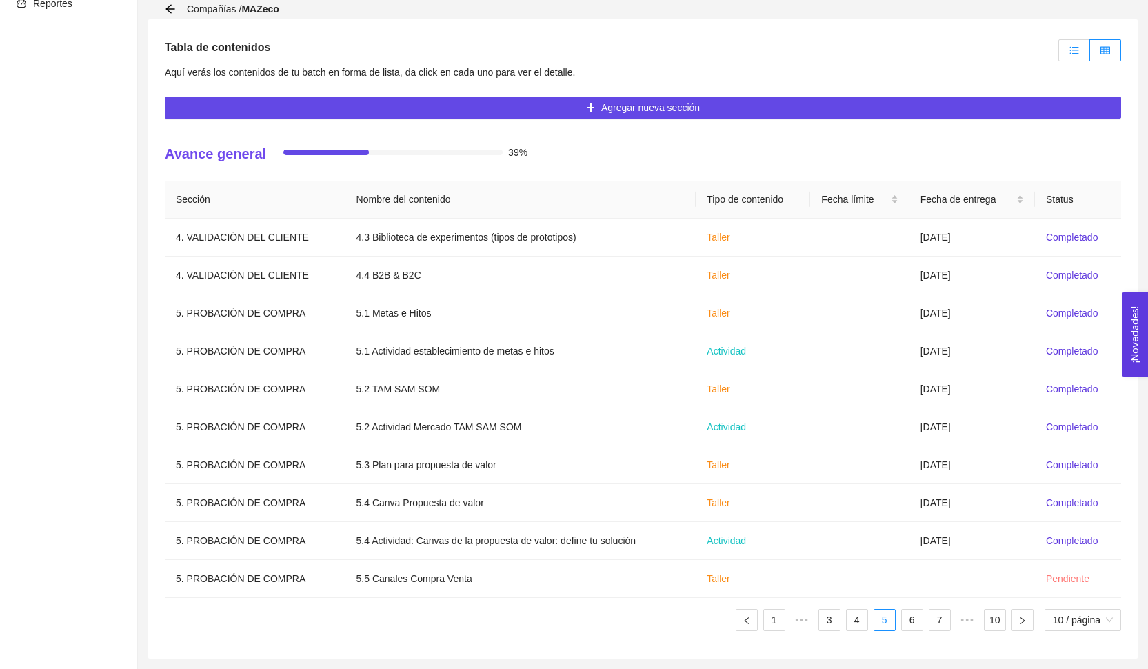
click at [1069, 52] on label at bounding box center [1075, 50] width 32 height 22
click at [1059, 54] on input "radio" at bounding box center [1059, 54] width 0 height 0
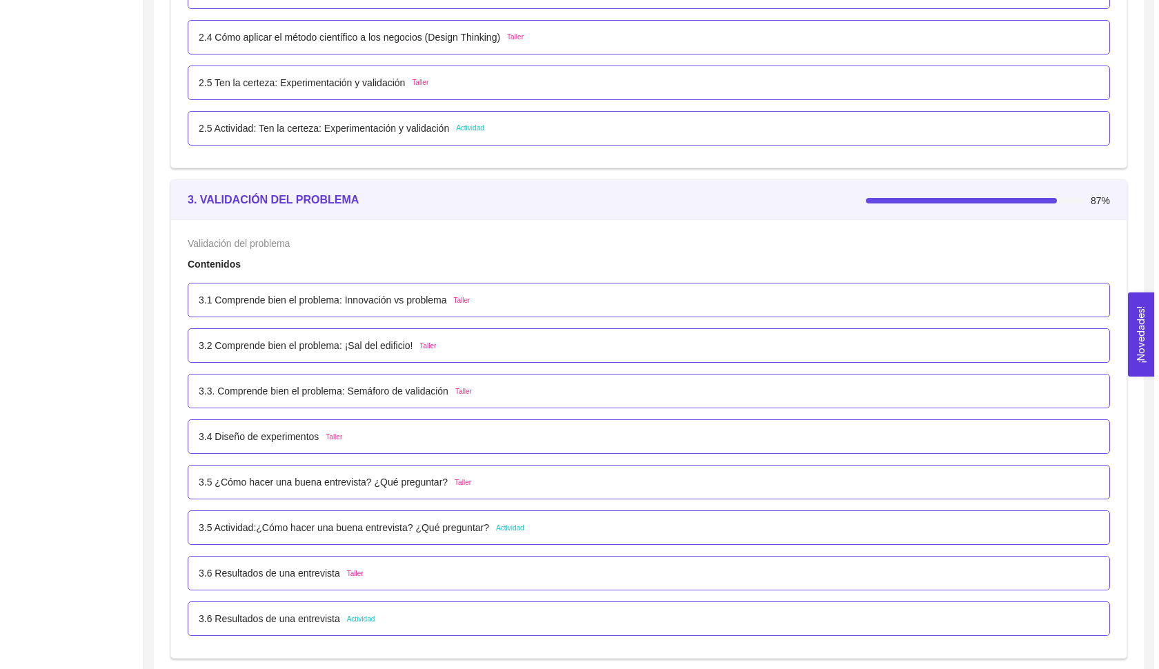
scroll to position [2417, 0]
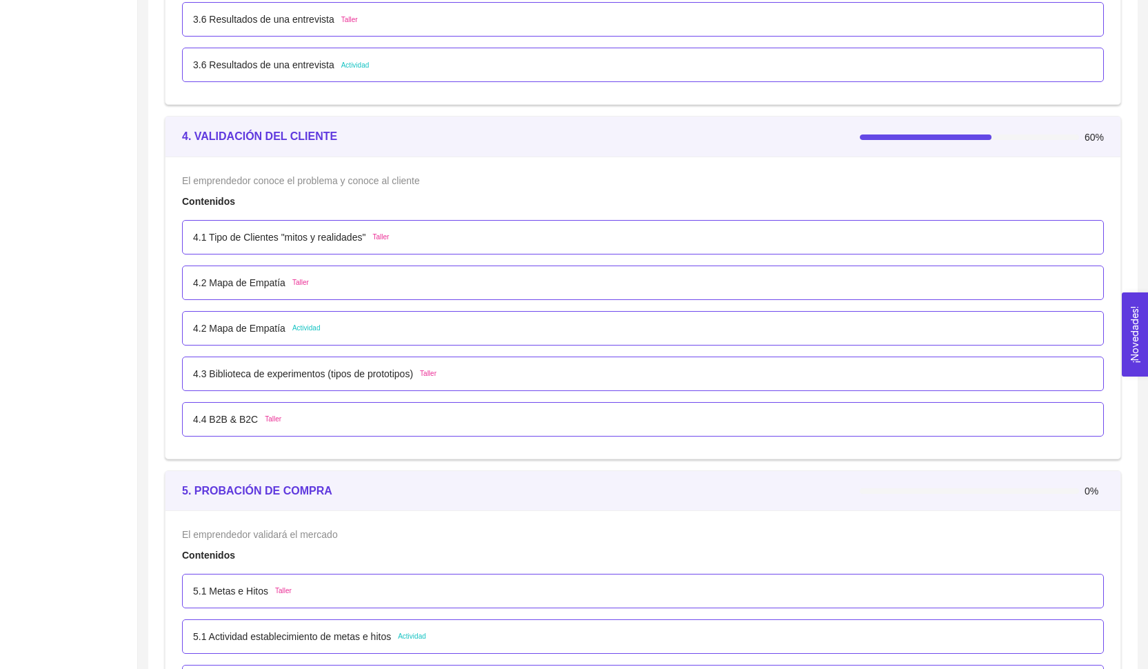
click at [364, 274] on div "4.2 Mapa de Empatía Taller" at bounding box center [643, 282] width 922 height 34
click at [297, 285] on span "Taller" at bounding box center [300, 282] width 17 height 11
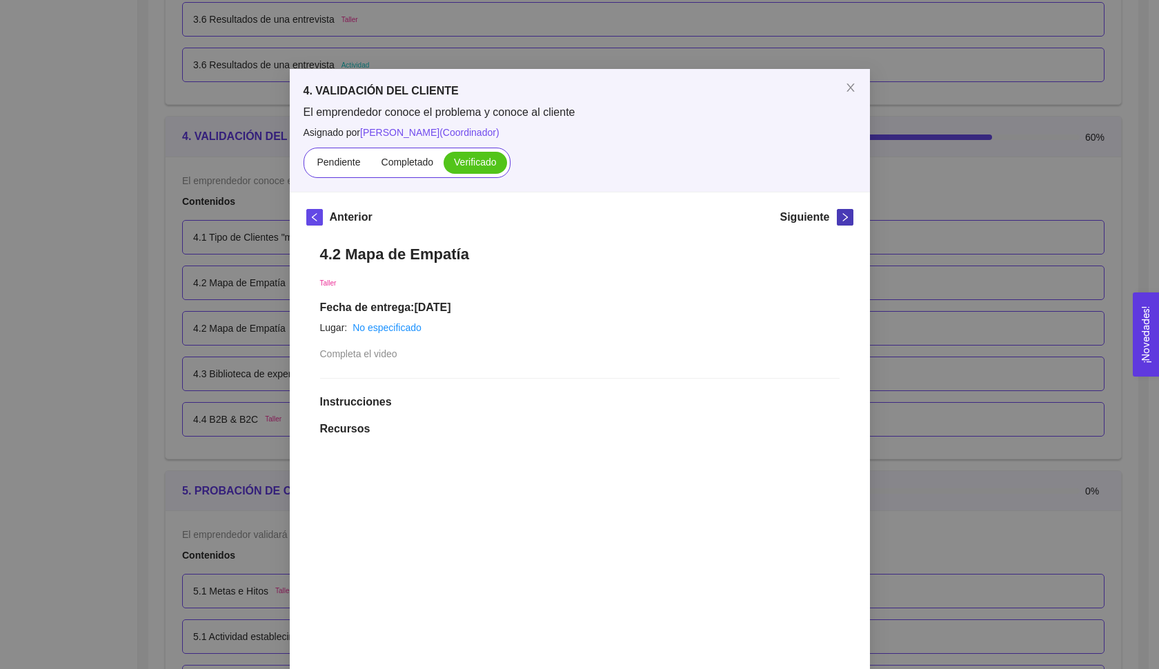
click at [845, 223] on button "button" at bounding box center [844, 217] width 17 height 17
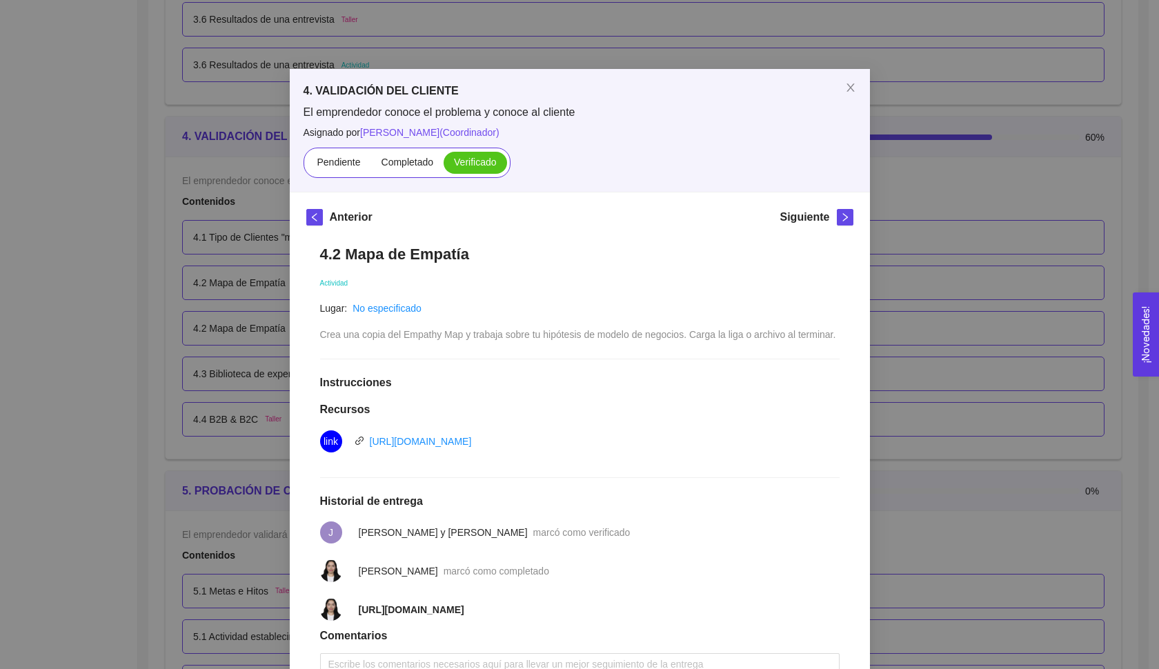
drag, startPoint x: 841, startPoint y: 213, endPoint x: 632, endPoint y: 228, distance: 208.8
click at [841, 214] on icon "right" at bounding box center [845, 217] width 10 height 10
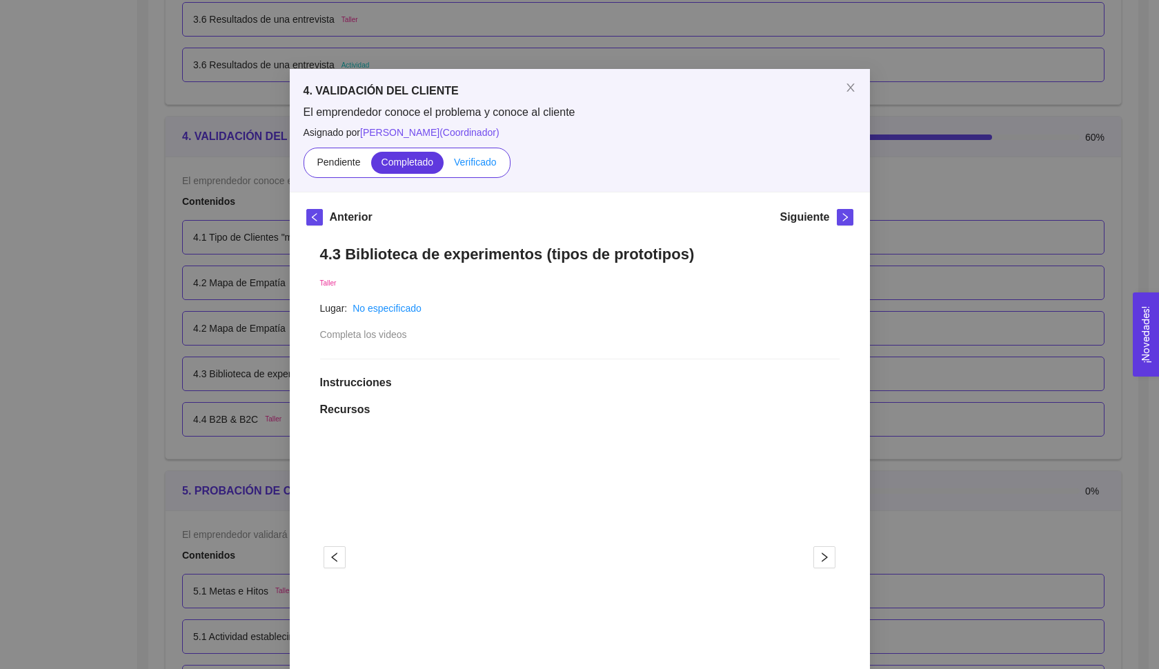
click at [465, 163] on span "Verificado" at bounding box center [475, 162] width 42 height 11
click at [443, 166] on input "Verificado" at bounding box center [443, 166] width 0 height 0
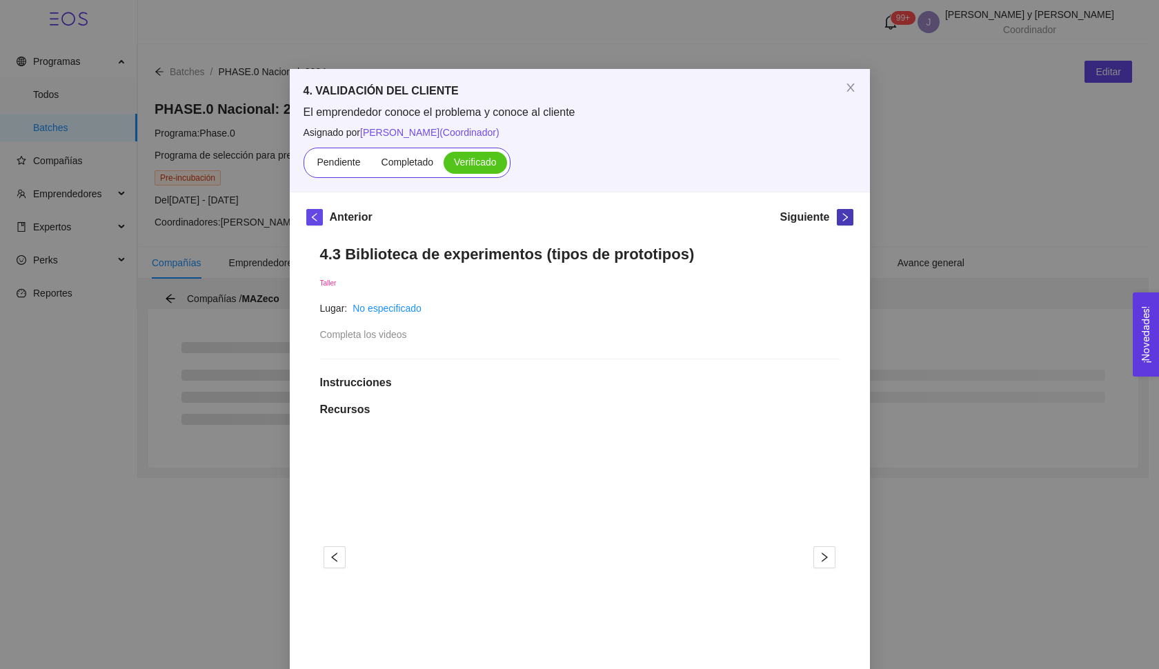
scroll to position [0, 0]
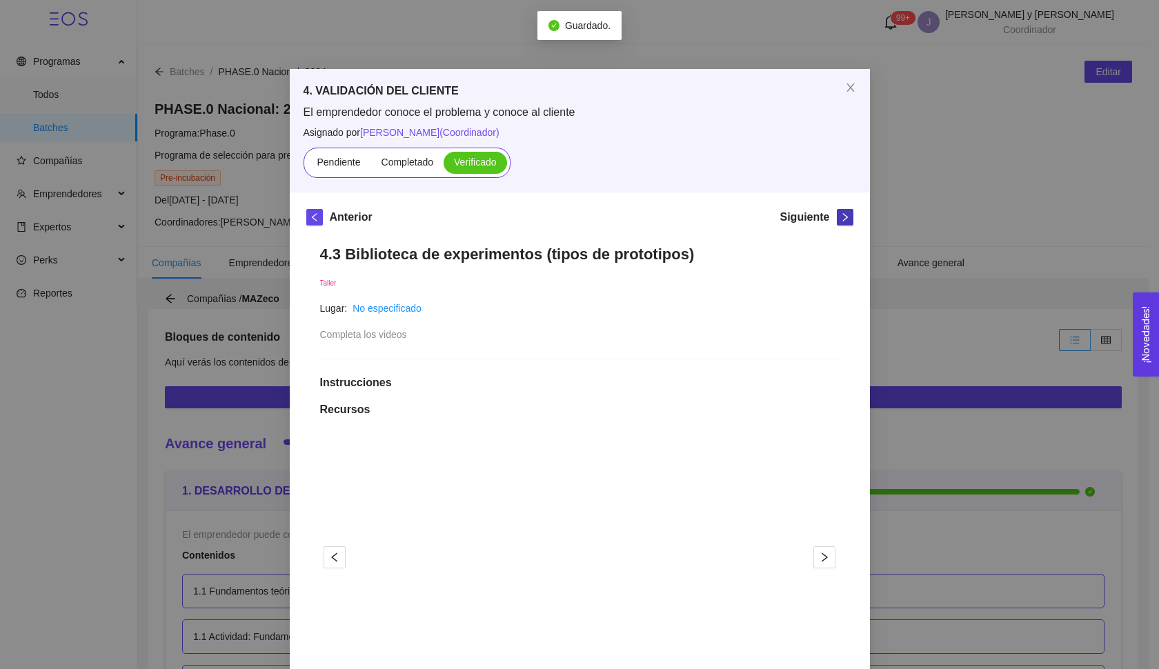
click at [840, 216] on icon "right" at bounding box center [845, 217] width 10 height 10
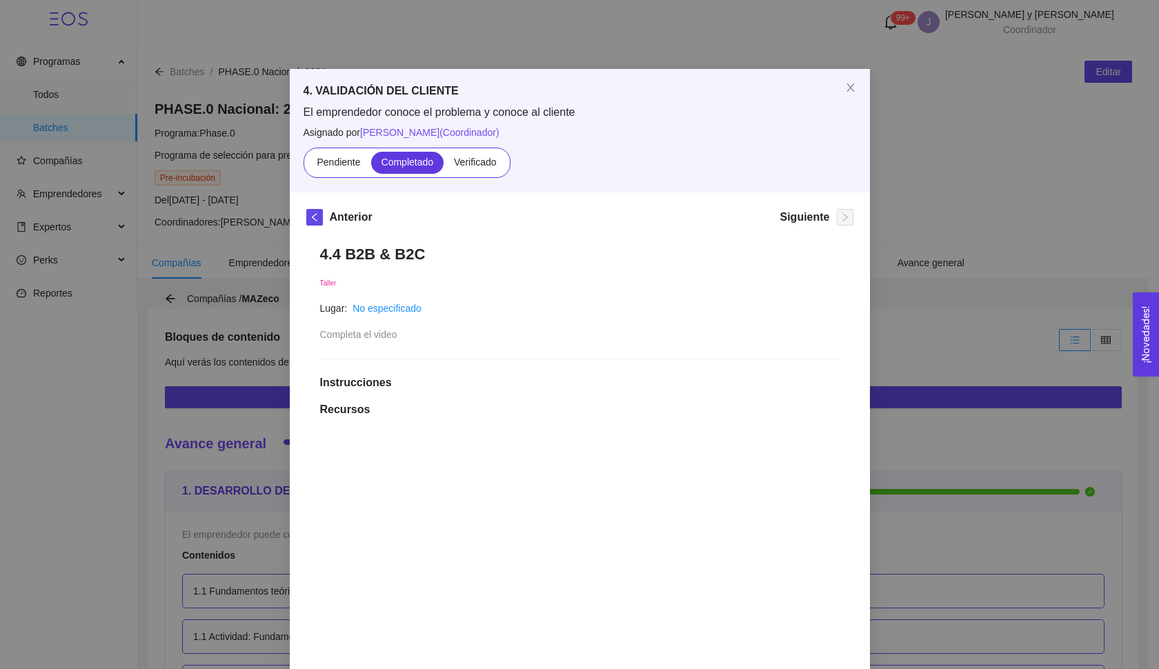
drag, startPoint x: 475, startPoint y: 161, endPoint x: 772, endPoint y: 110, distance: 300.9
click at [475, 161] on span "Verificado" at bounding box center [475, 162] width 42 height 11
click at [443, 166] on input "Verificado" at bounding box center [443, 166] width 0 height 0
click at [845, 90] on icon "close" at bounding box center [850, 87] width 11 height 11
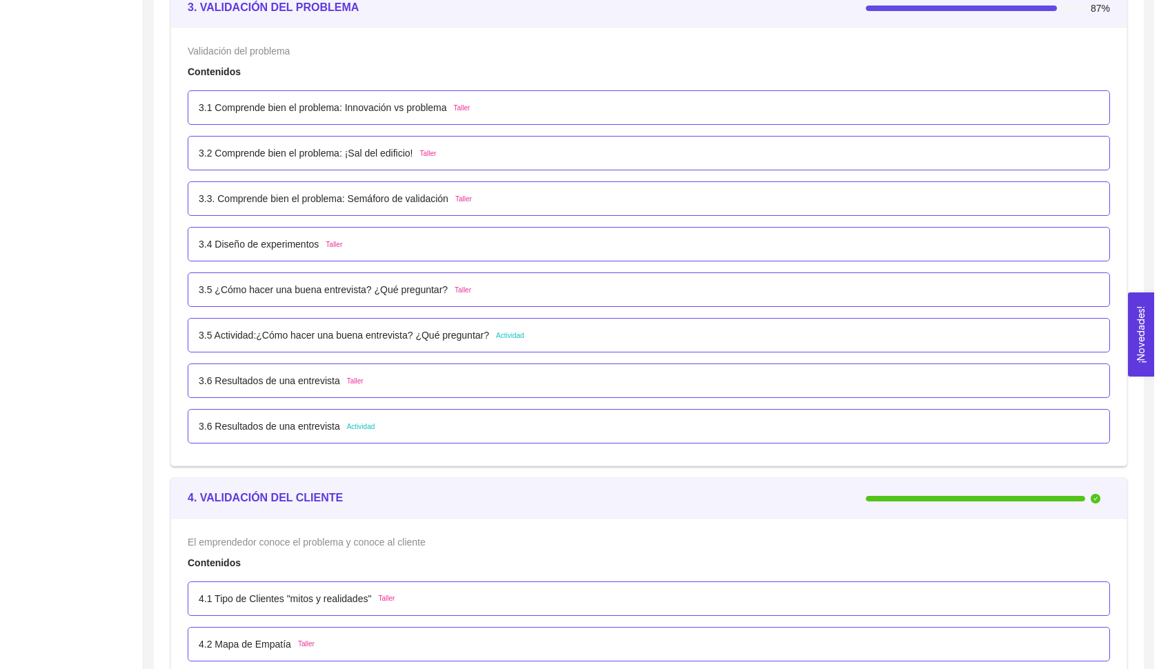
scroll to position [2791, 0]
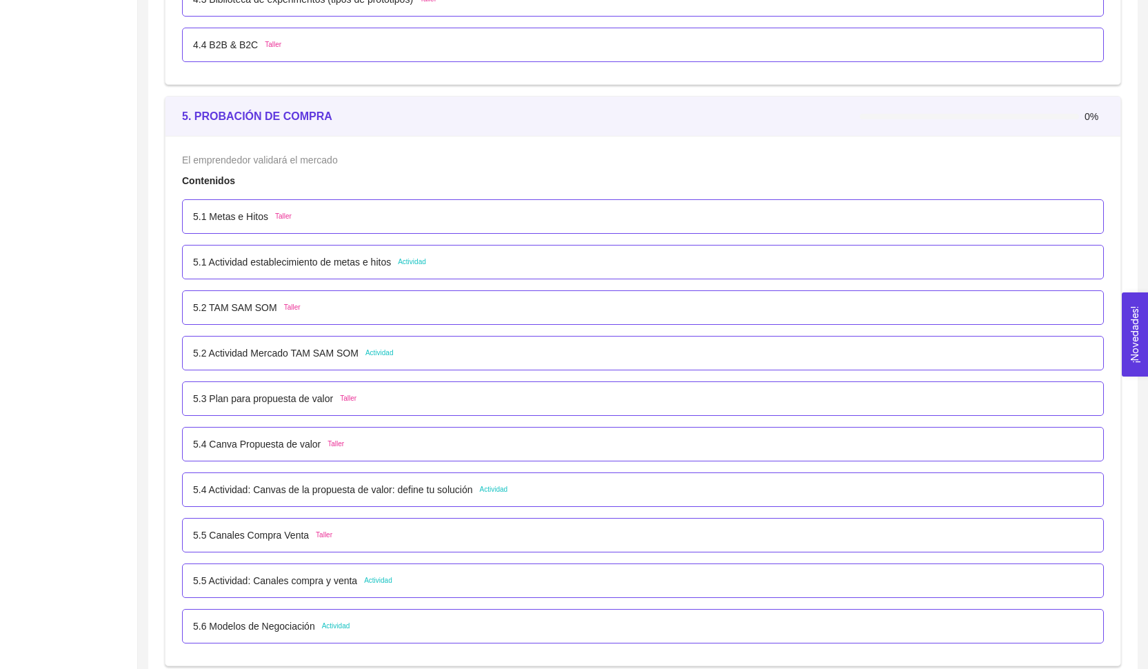
click at [283, 212] on span "Taller" at bounding box center [283, 216] width 17 height 11
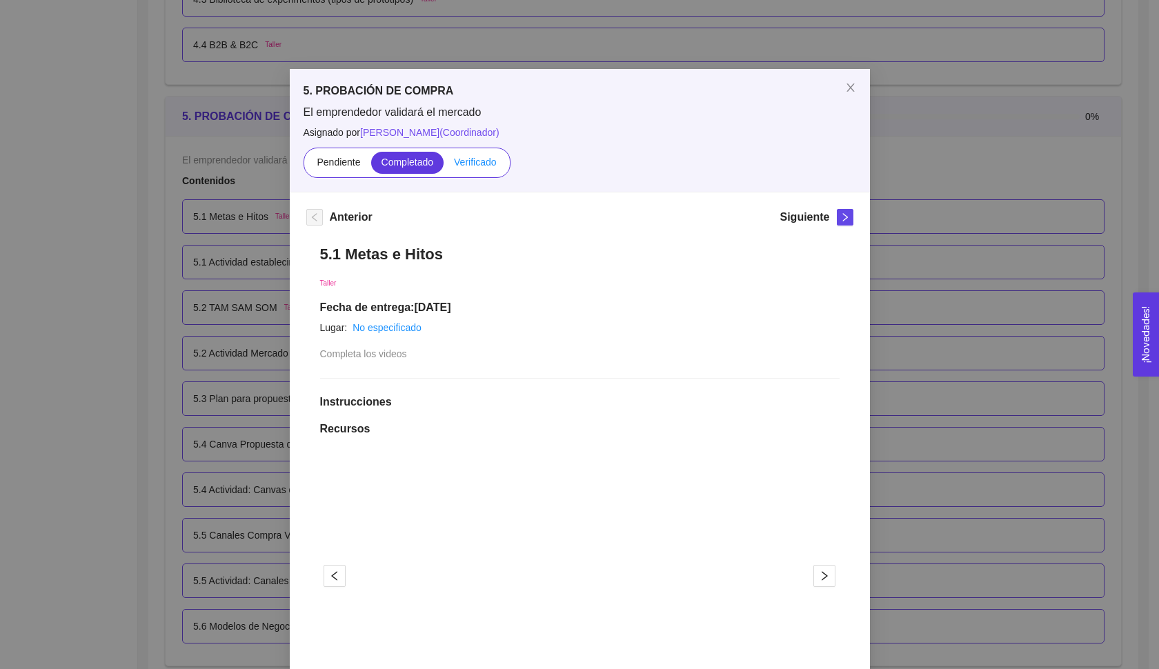
click at [459, 168] on label "Verificado" at bounding box center [474, 163] width 63 height 22
click at [443, 166] on input "Verificado" at bounding box center [443, 166] width 0 height 0
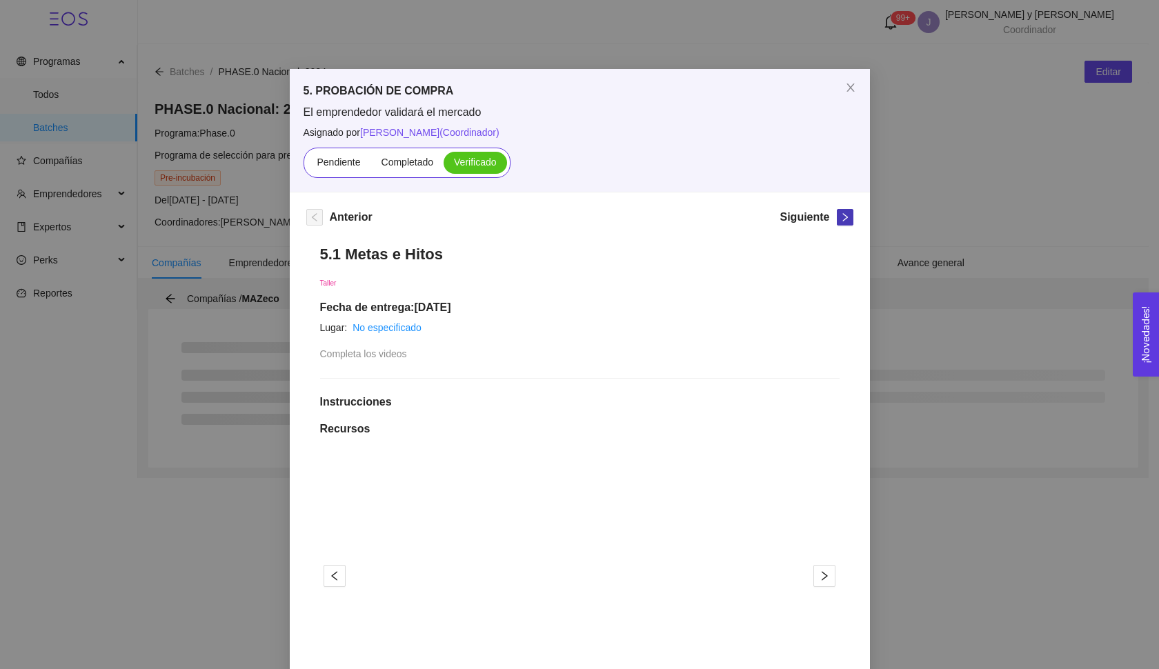
scroll to position [0, 0]
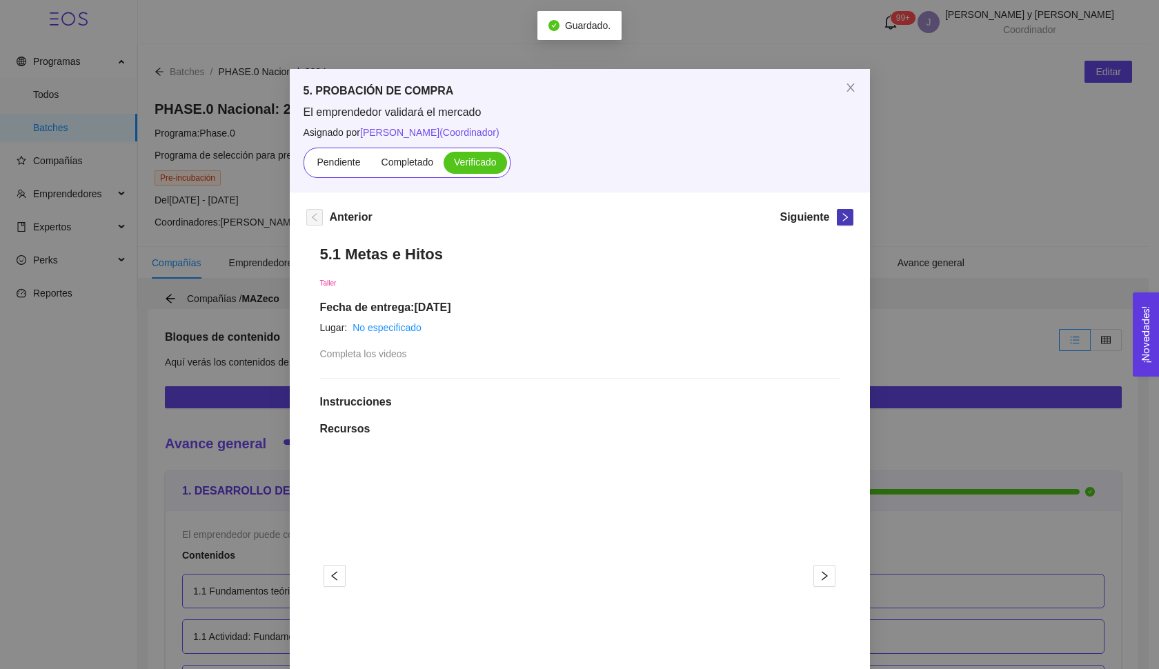
click at [840, 218] on icon "right" at bounding box center [845, 217] width 10 height 10
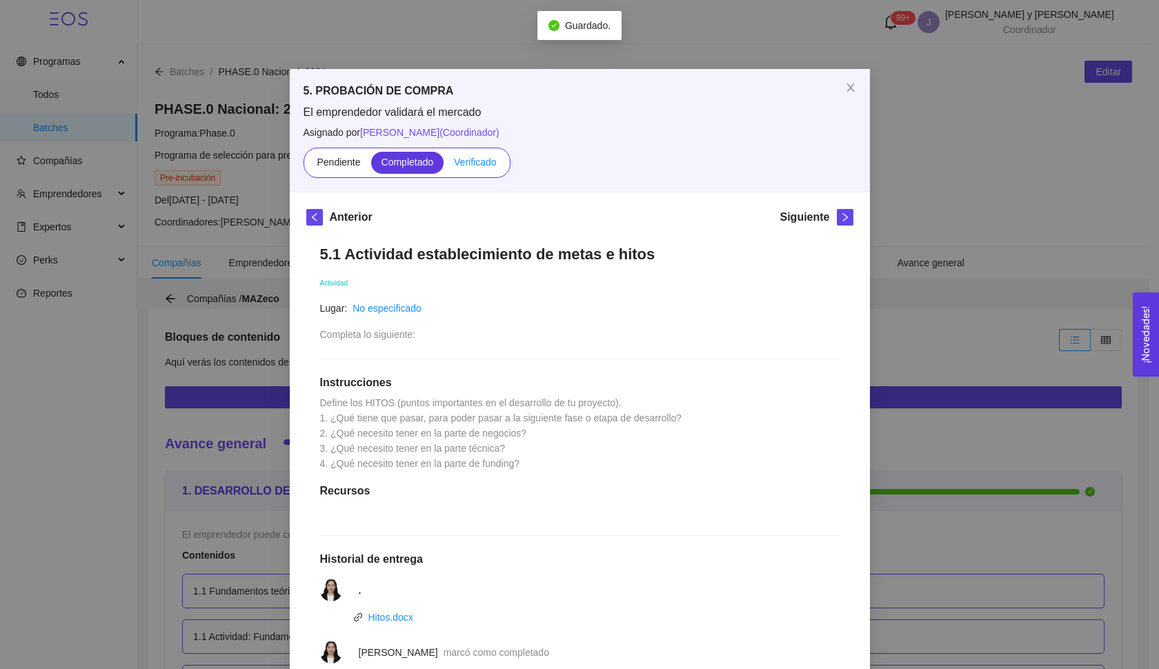
click at [485, 153] on label "Verificado" at bounding box center [474, 163] width 63 height 22
click at [443, 166] on input "Verificado" at bounding box center [443, 166] width 0 height 0
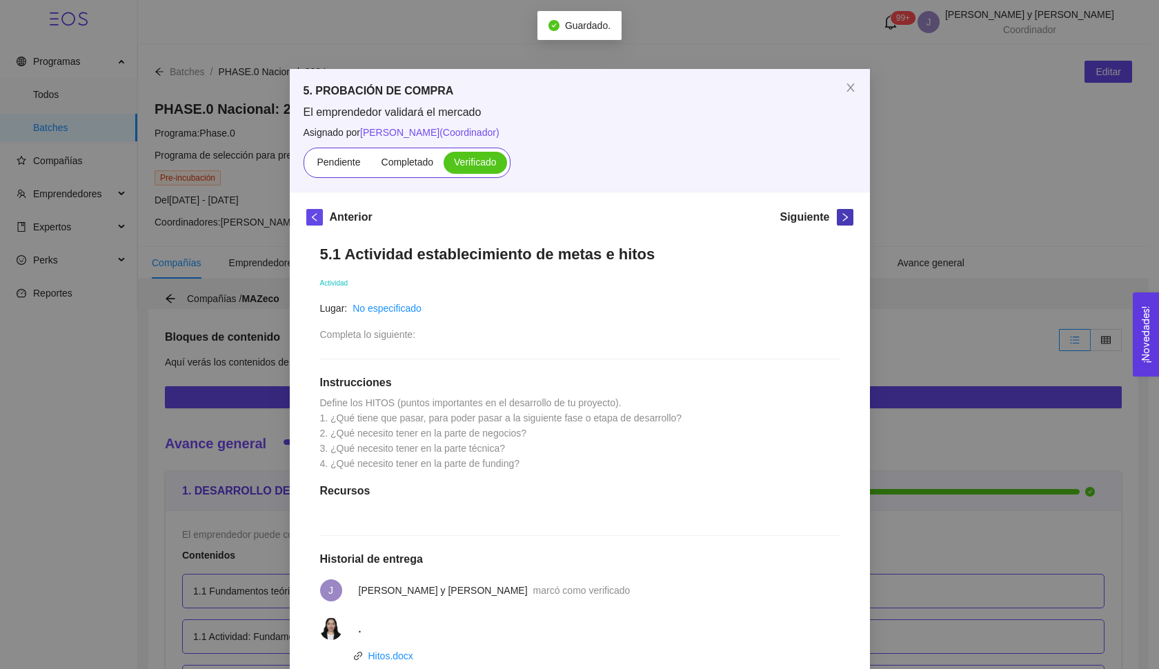
click at [844, 219] on span "right" at bounding box center [844, 217] width 15 height 10
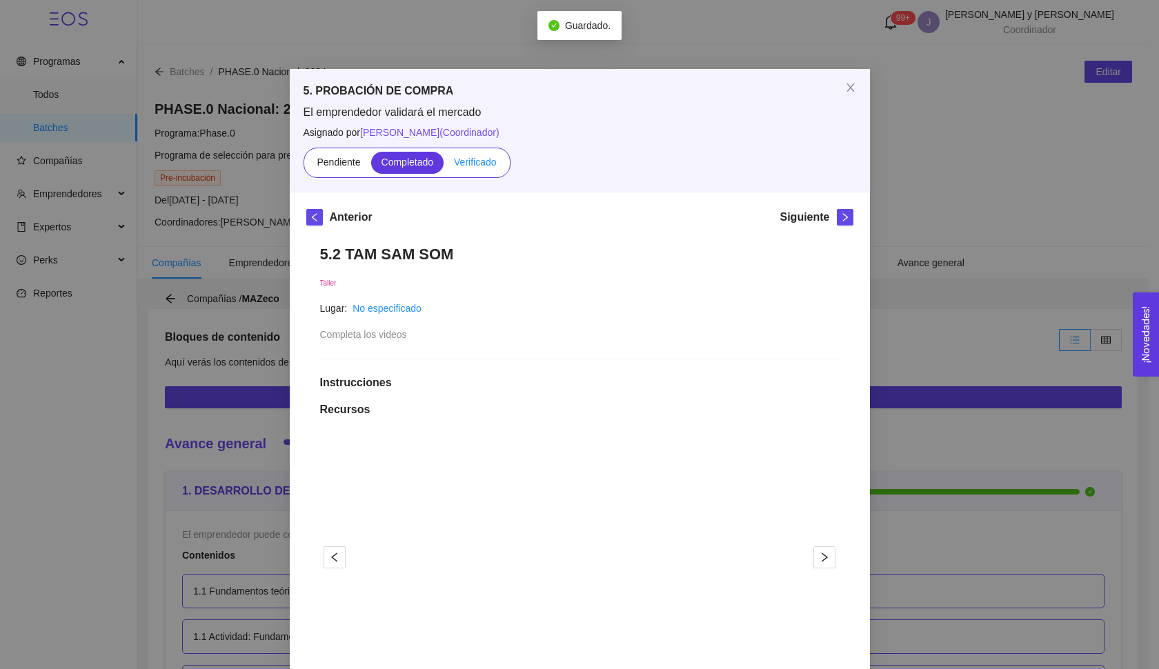
click at [494, 162] on label "Verificado" at bounding box center [474, 163] width 63 height 22
click at [443, 166] on input "Verificado" at bounding box center [443, 166] width 0 height 0
click at [840, 219] on icon "right" at bounding box center [845, 217] width 10 height 10
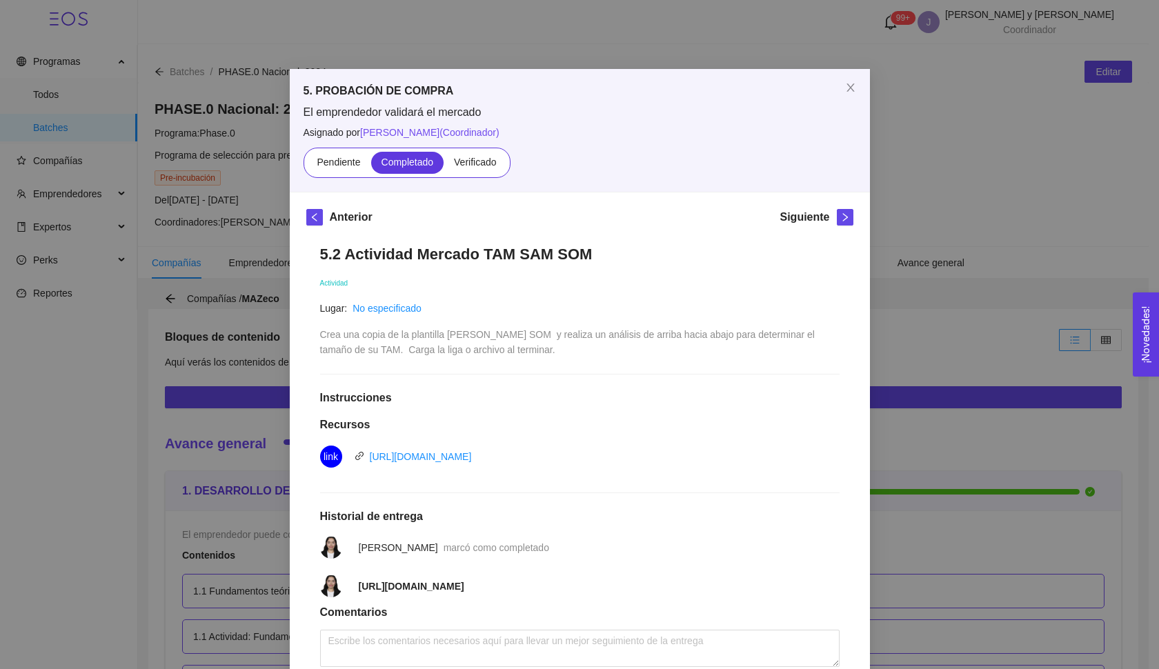
click at [453, 581] on strong "[URL][DOMAIN_NAME]" at bounding box center [412, 586] width 106 height 11
copy strong "[URL][DOMAIN_NAME]"
click at [470, 187] on div "5. PROBACIÓN DE COMPRA El emprendedor validará el mercado Asignado por [PERSON_…" at bounding box center [580, 130] width 580 height 123
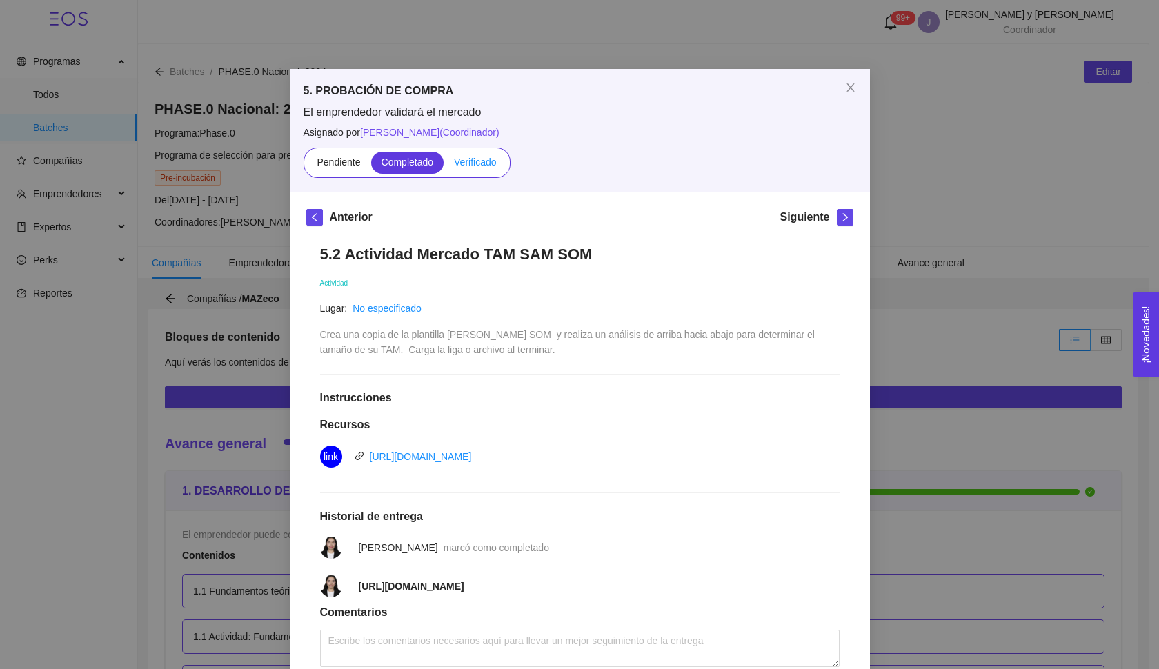
click at [470, 172] on label "Verificado" at bounding box center [474, 163] width 63 height 22
click at [443, 166] on input "Verificado" at bounding box center [443, 166] width 0 height 0
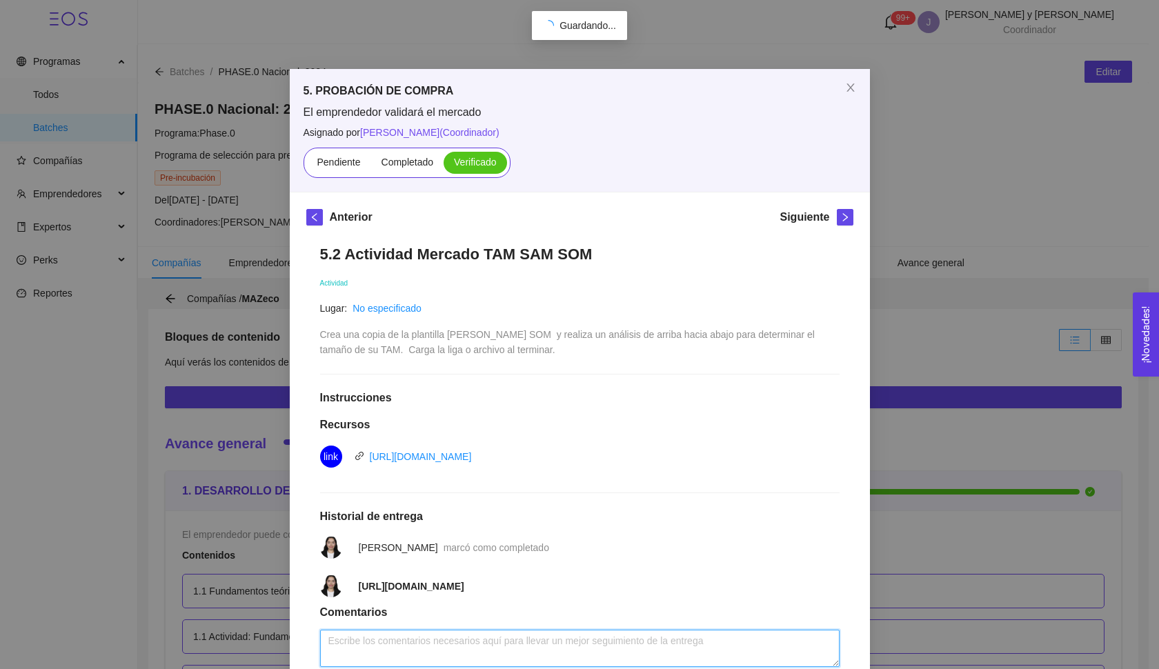
click at [445, 630] on textarea at bounding box center [579, 648] width 519 height 37
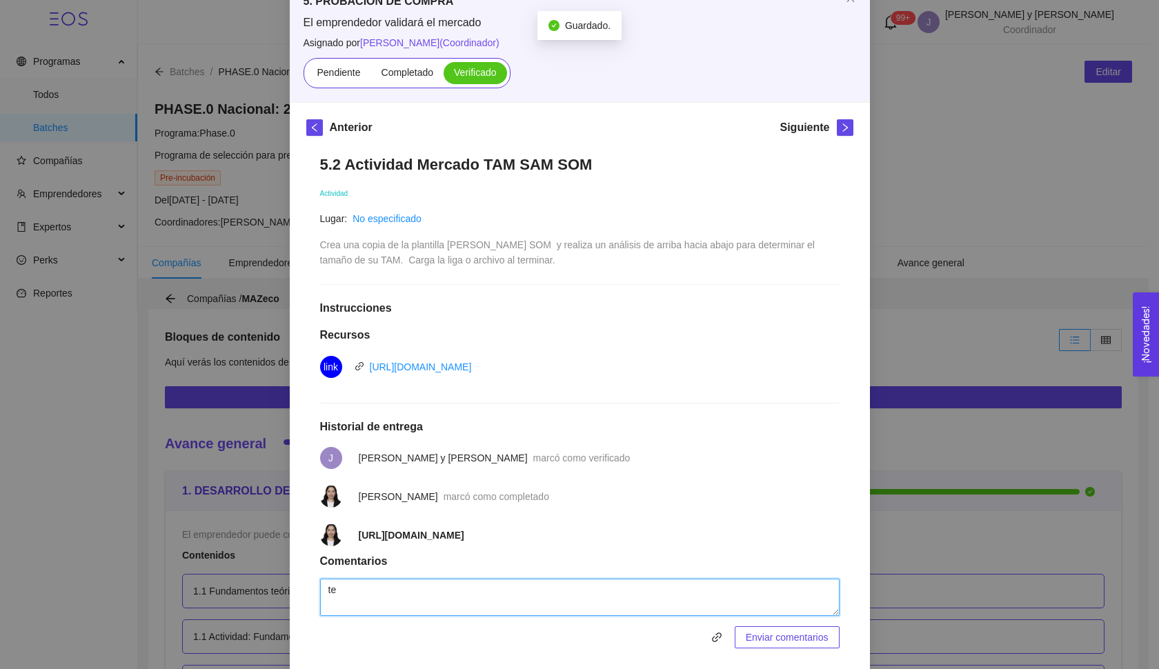
type textarea "t"
paste textarea "El [PERSON_NAME] debería ser la parte [PERSON_NAME] nacional al que puedes lleg…"
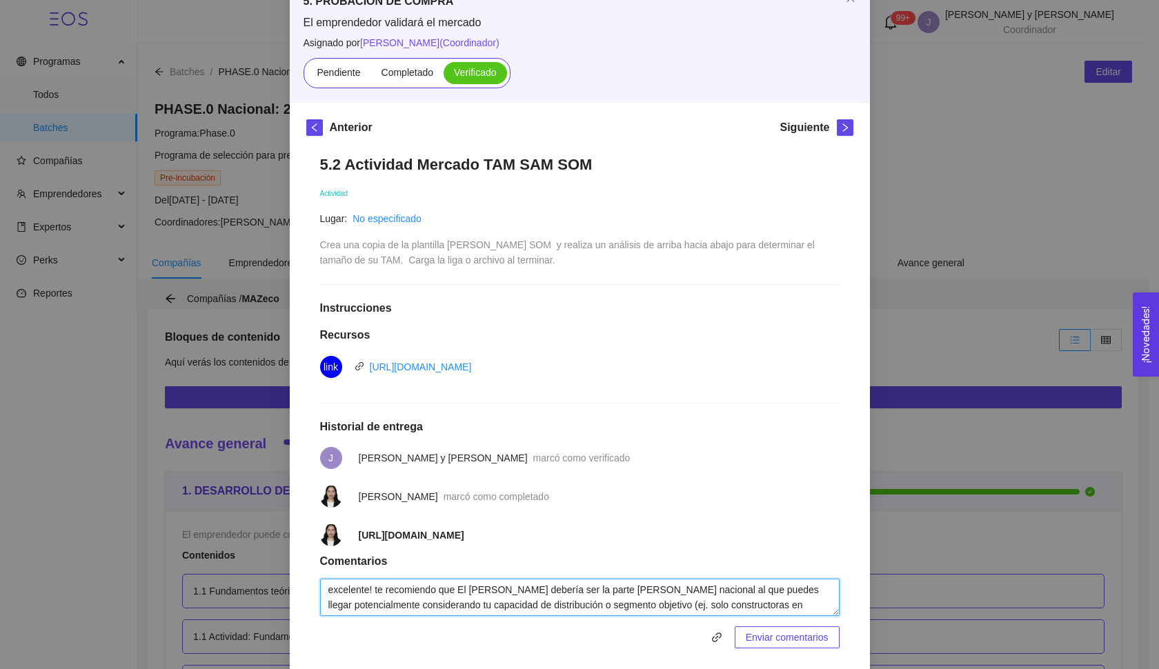
scroll to position [30, 0]
drag, startPoint x: 537, startPoint y: 588, endPoint x: 546, endPoint y: 609, distance: 22.8
click at [546, 609] on textarea "excelente! te recomiendo que El [PERSON_NAME] debería ser la parte [PERSON_NAME…" at bounding box center [579, 597] width 519 height 37
drag, startPoint x: 547, startPoint y: 610, endPoint x: 403, endPoint y: 601, distance: 143.7
click at [403, 601] on textarea "excelente! te recomiendo que El [PERSON_NAME] debería ser la parte [PERSON_NAME…" at bounding box center [579, 597] width 519 height 37
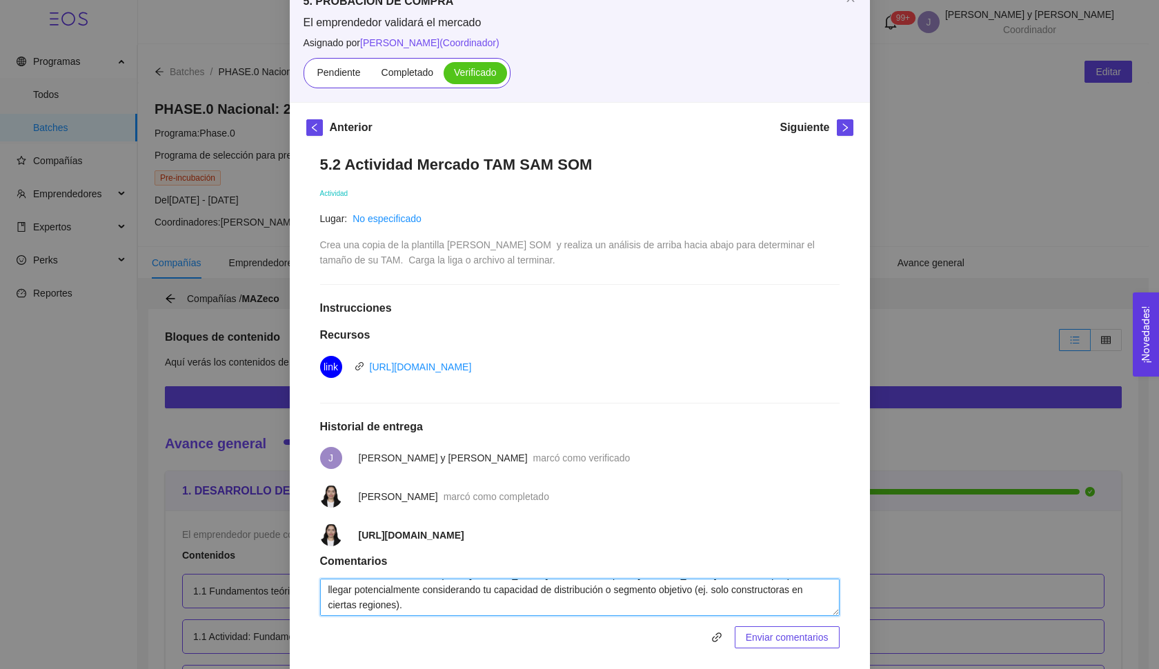
scroll to position [15, 0]
click at [462, 589] on textarea "excelente! te recomiendo que El [PERSON_NAME] debería ser la parte [PERSON_NAME…" at bounding box center [579, 597] width 519 height 37
click at [470, 592] on textarea "excelente! te recomiendo que e [PERSON_NAME] debería ser la parte [PERSON_NAME]…" at bounding box center [579, 597] width 519 height 37
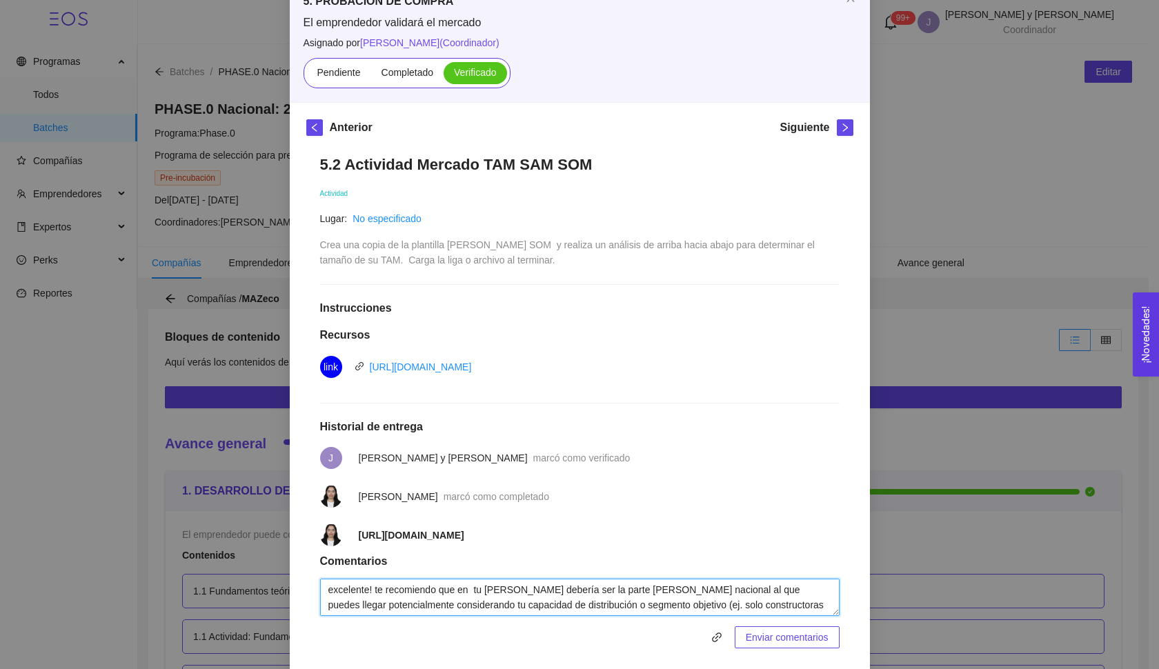
click at [509, 583] on textarea "excelente! te recomiendo que en tu [PERSON_NAME] debería ser la parte [PERSON_N…" at bounding box center [579, 597] width 519 height 37
paste textarea "afinarlo explicando qué porcentaje de esos 17,000 hornos o 9,359 ladrilleras so…"
click at [541, 587] on textarea "excelente! te recomiendo que en tu [PERSON_NAME] afinarlo explicando qué porcen…" at bounding box center [579, 597] width 519 height 37
click at [463, 589] on textarea "excelente! te recomiendo que en tu [PERSON_NAME] afinarlo explicando qué porcen…" at bounding box center [579, 597] width 519 height 37
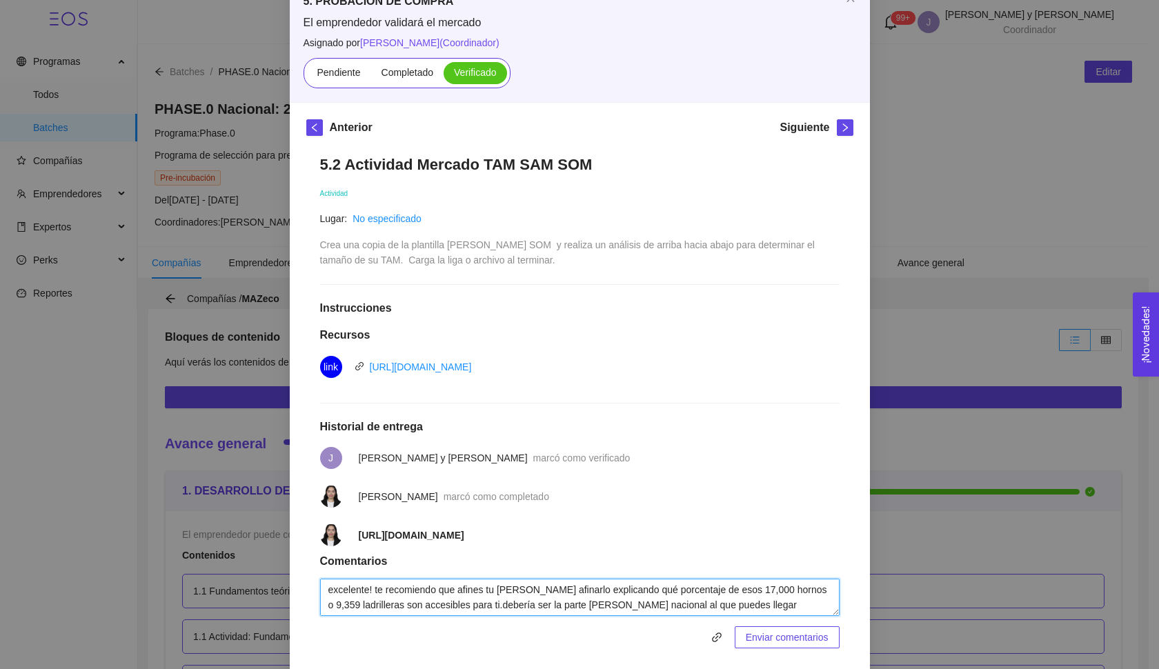
click at [550, 584] on textarea "excelente! te recomiendo que afines tu [PERSON_NAME] afinarlo explicando qué po…" at bounding box center [579, 597] width 519 height 37
click at [468, 594] on textarea "excelente! te recomiendo que afines tu [PERSON_NAME] explicando qué porcentaje …" at bounding box center [579, 597] width 519 height 37
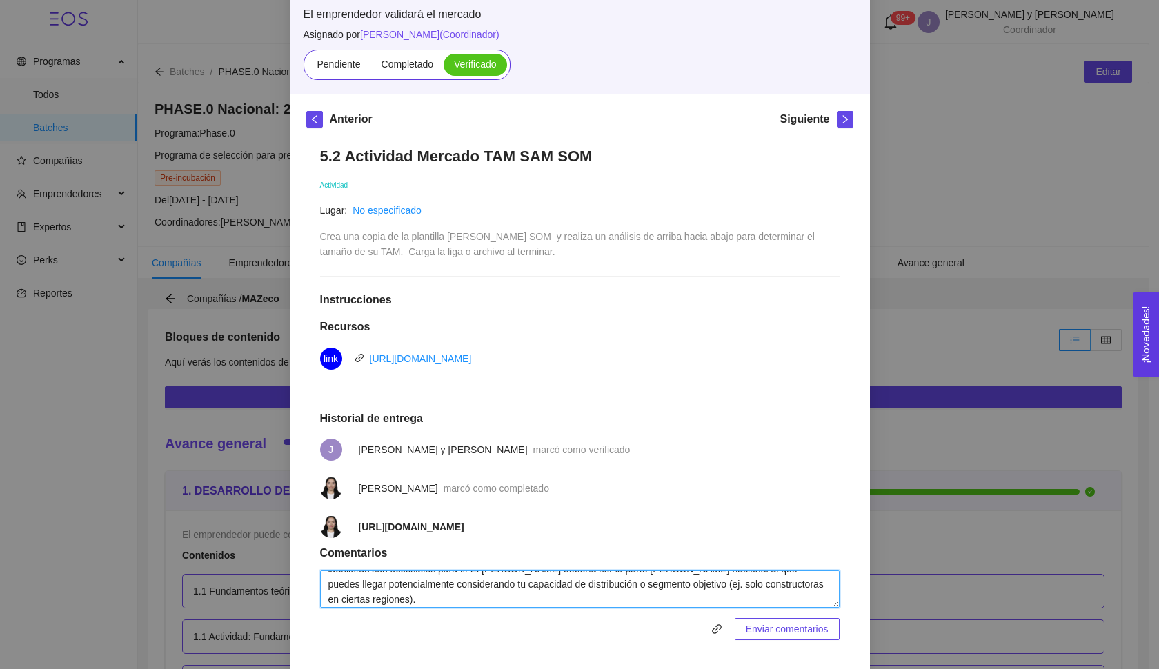
click at [521, 591] on textarea "excelente! te recomiendo que afines tu [PERSON_NAME] explicando qué porcentaje …" at bounding box center [579, 588] width 519 height 37
paste textarea "El SOM no debería solo enlistar empresas/clientes, sino cuantificar qué volumen…"
click at [406, 581] on textarea "excelente! te recomiendo que afines tu [PERSON_NAME] explicando qué porcentaje …" at bounding box center [579, 588] width 519 height 37
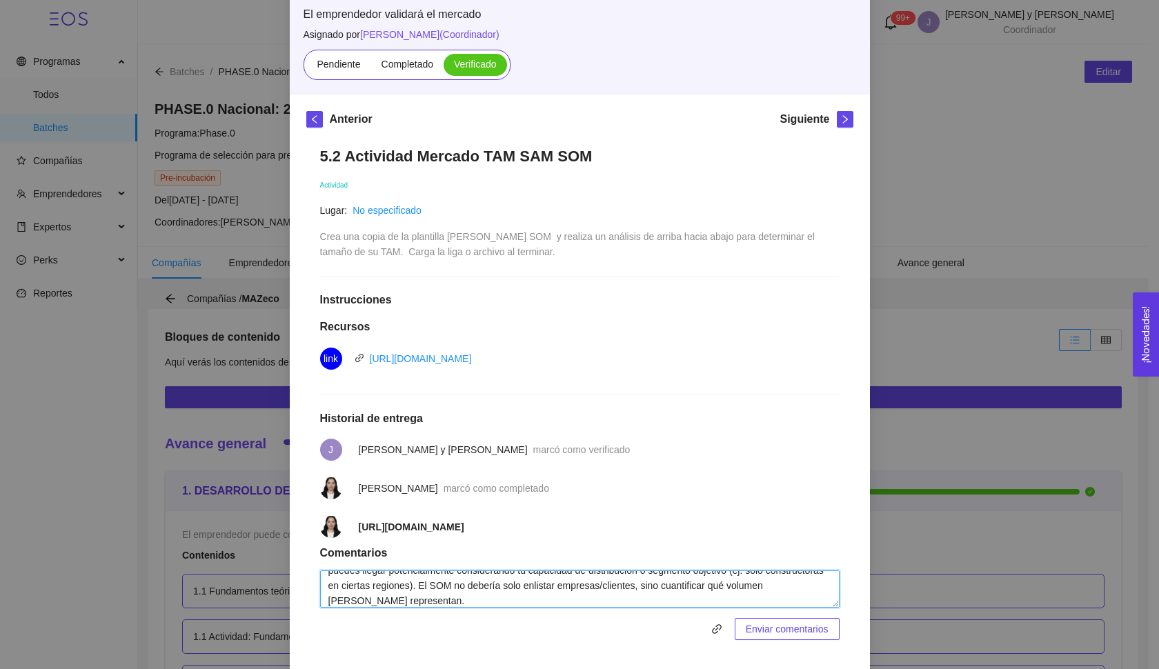
click at [427, 605] on textarea "excelente! te recomiendo que afines tu [PERSON_NAME] explicando qué porcentaje …" at bounding box center [579, 588] width 519 height 37
paste textarea "En TAM y [PERSON_NAME] sí hay cifras claras, pero en SOM no hay números."
click at [416, 596] on textarea "excelente! te recomiendo que afines tu [PERSON_NAME] explicando qué porcentaje …" at bounding box center [579, 588] width 519 height 37
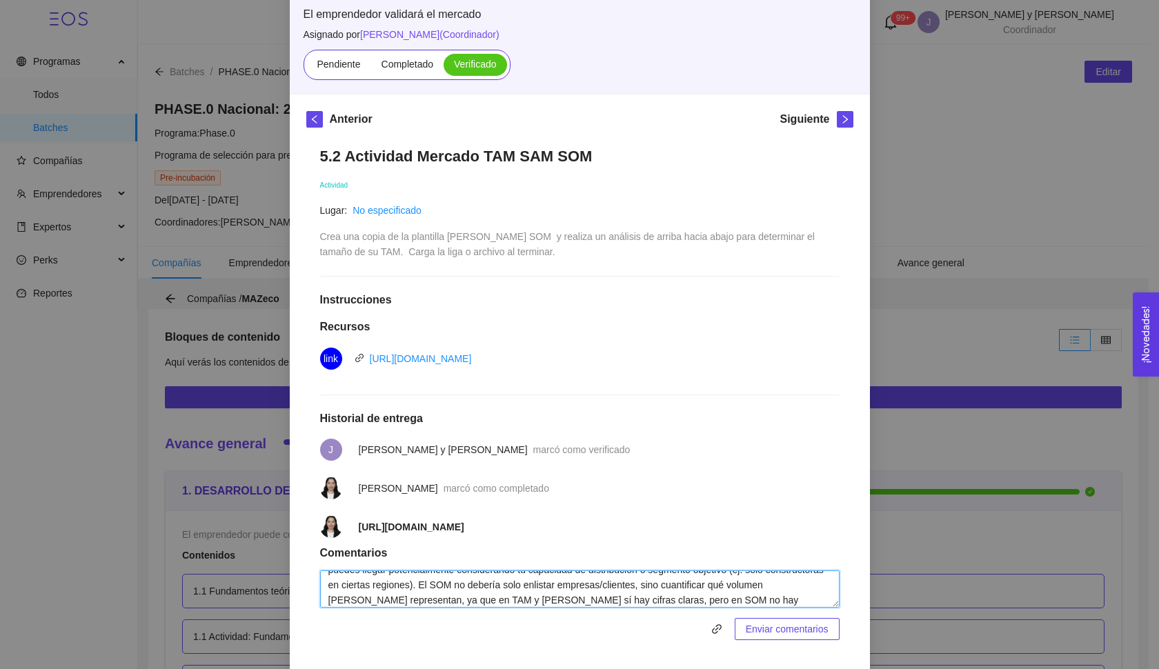
type textarea "excelente! te recomiendo que afines tu [PERSON_NAME] explicando qué porcentaje …"
click at [701, 606] on div "excelente! te recomiendo que afines tu [PERSON_NAME] explicando qué porcentaje …" at bounding box center [579, 605] width 519 height 70
click at [732, 600] on textarea "excelente! te recomiendo que afines tu [PERSON_NAME] explicando qué porcentaje …" at bounding box center [579, 588] width 519 height 37
click at [766, 628] on span "Enviar comentarios" at bounding box center [786, 628] width 83 height 15
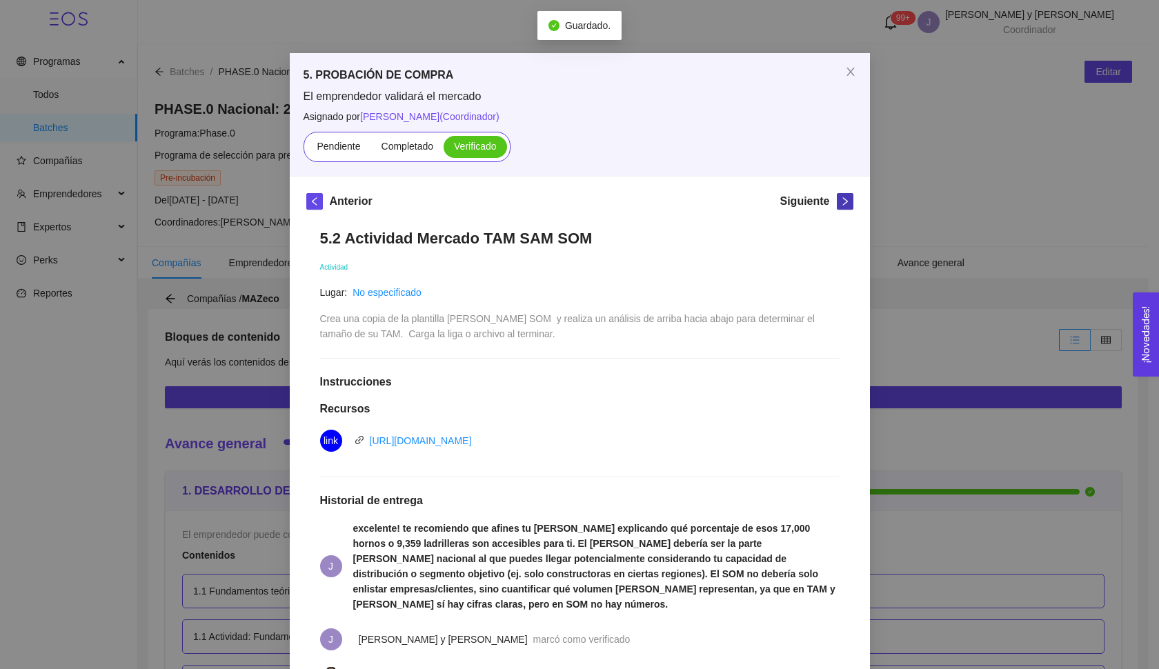
click at [842, 201] on icon "right" at bounding box center [844, 201] width 5 height 8
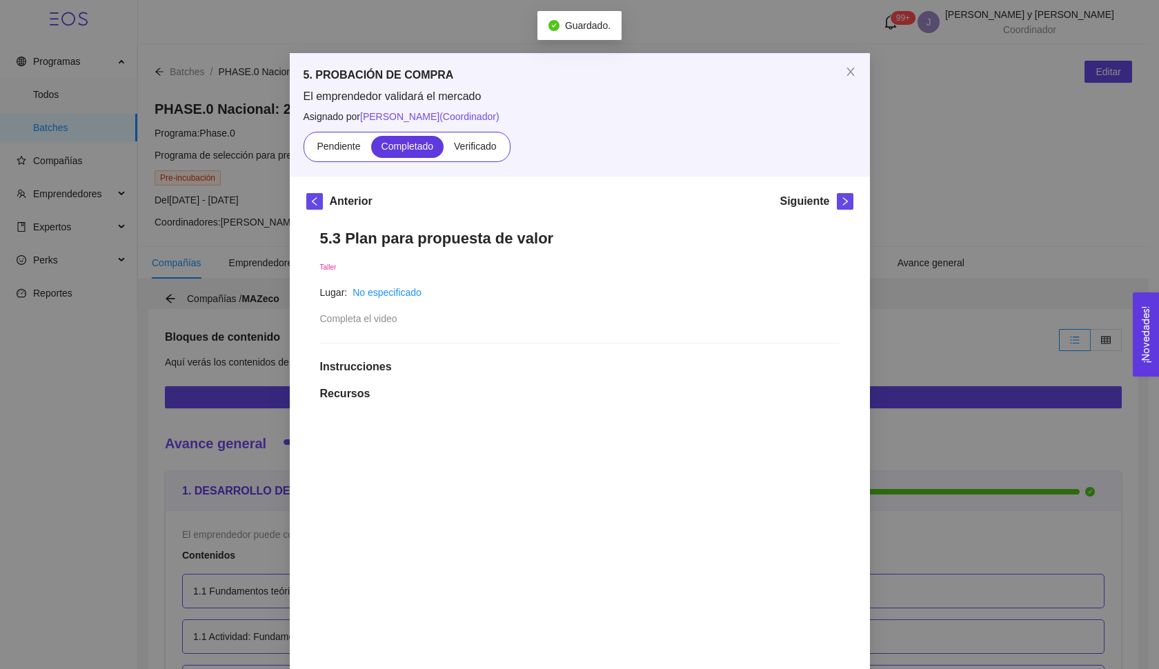
scroll to position [0, 0]
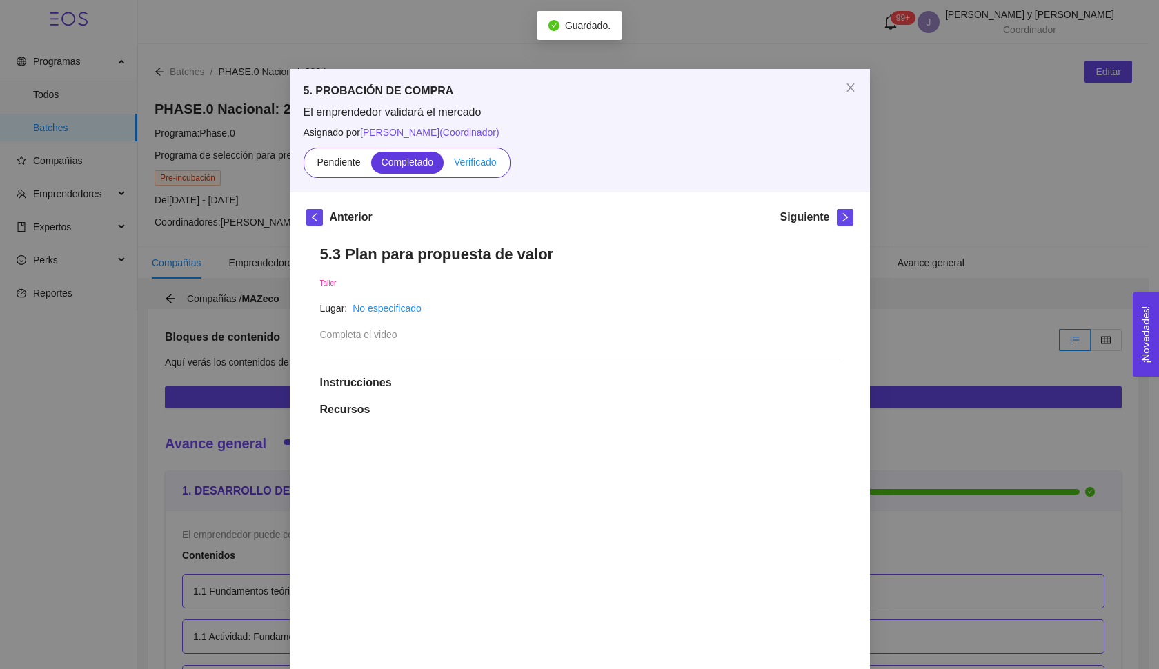
click at [488, 163] on span "Verificado" at bounding box center [475, 162] width 42 height 11
click at [443, 166] on input "Verificado" at bounding box center [443, 166] width 0 height 0
click at [840, 219] on icon "right" at bounding box center [845, 217] width 10 height 10
click at [476, 171] on label "Verificado" at bounding box center [474, 163] width 63 height 22
click at [443, 166] on input "Verificado" at bounding box center [443, 166] width 0 height 0
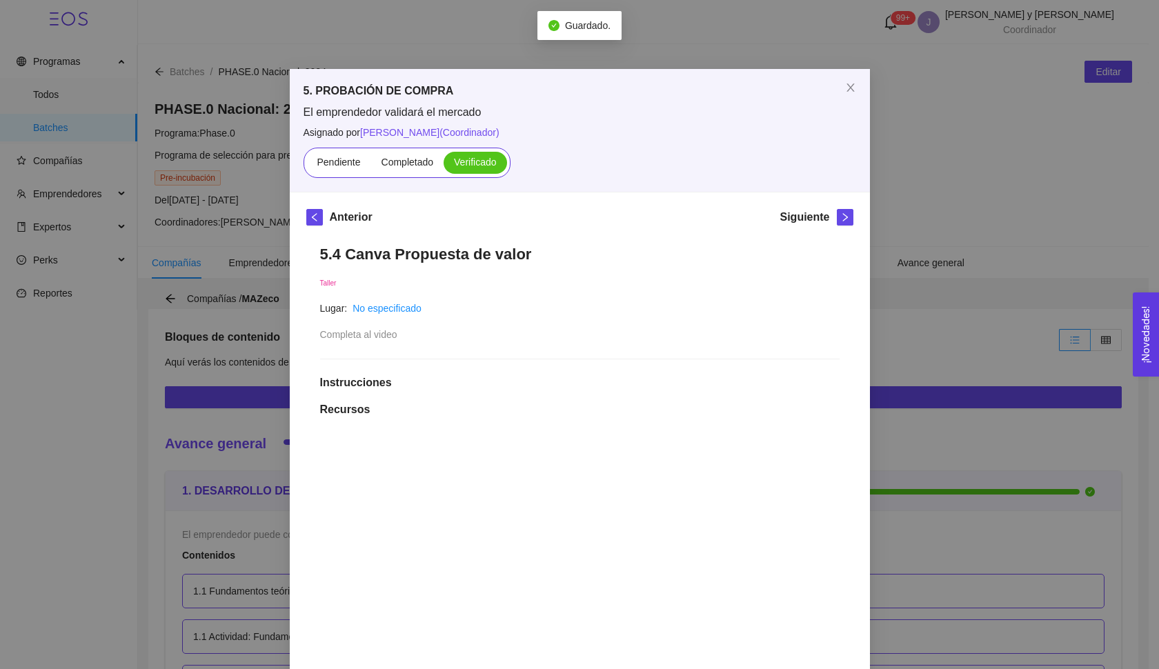
click at [828, 214] on div "Siguiente" at bounding box center [815, 220] width 73 height 22
click at [840, 217] on icon "right" at bounding box center [845, 217] width 10 height 10
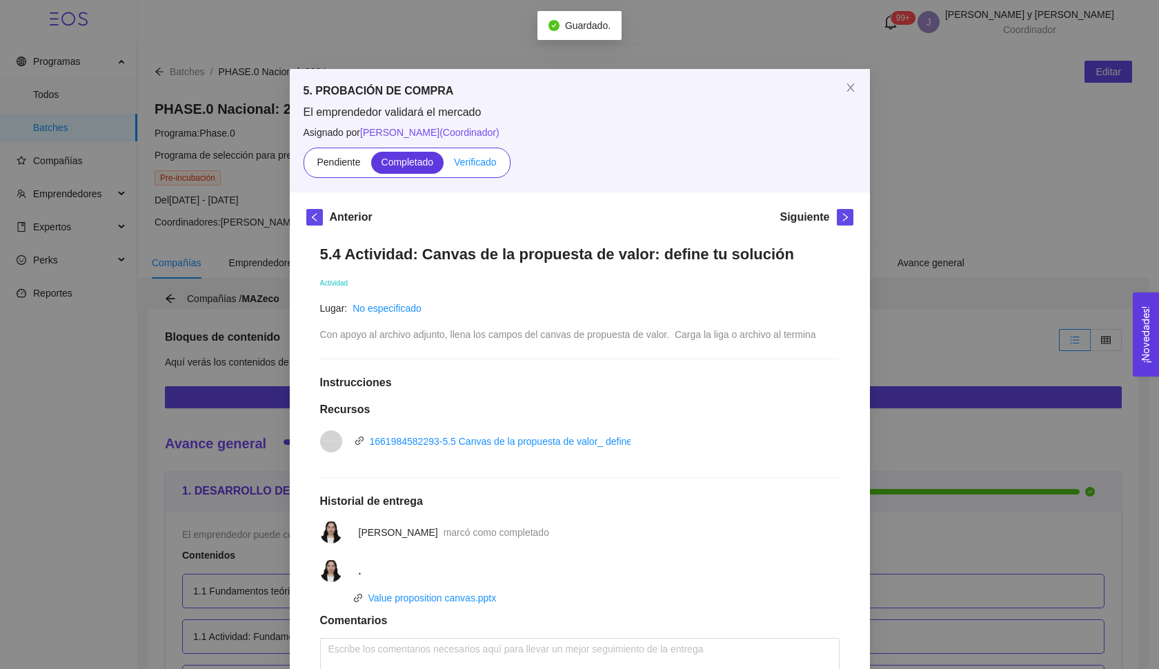
click at [484, 168] on label "Verificado" at bounding box center [474, 163] width 63 height 22
click at [443, 166] on input "Verificado" at bounding box center [443, 166] width 0 height 0
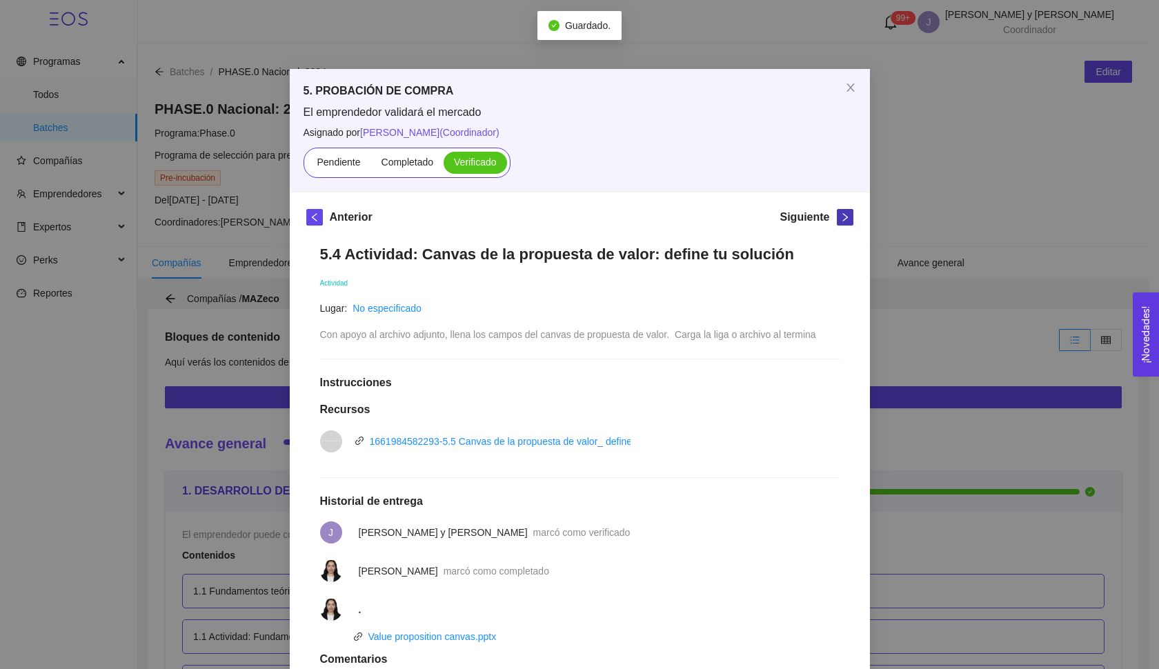
click at [845, 217] on span "right" at bounding box center [844, 217] width 15 height 10
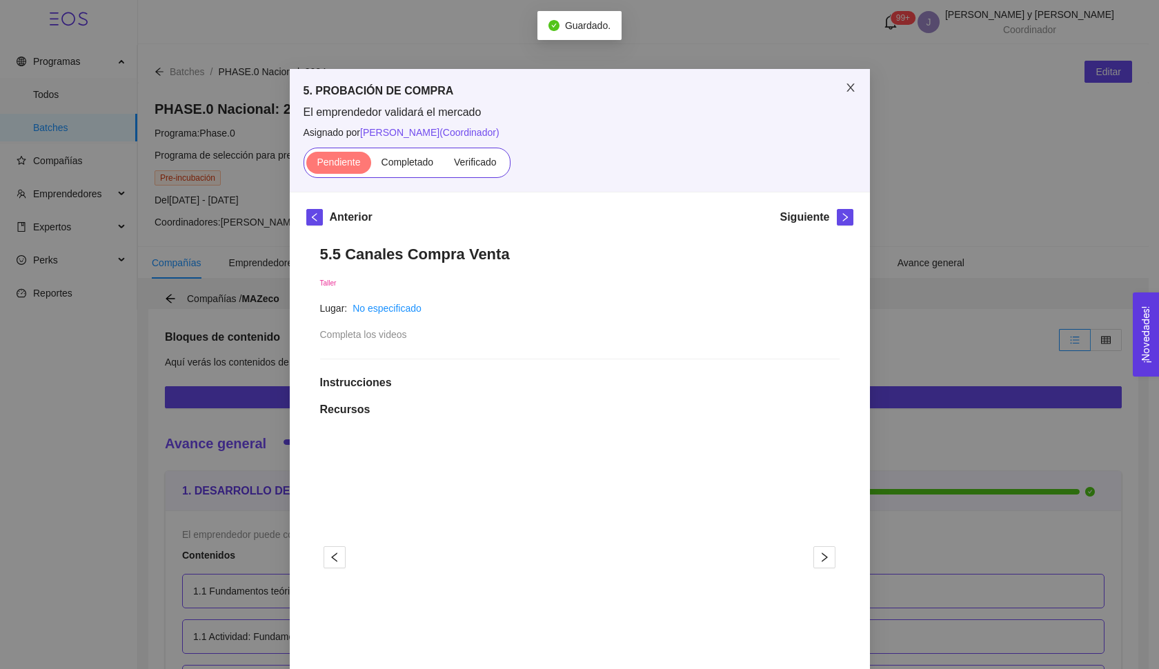
click at [852, 83] on span "Close" at bounding box center [850, 88] width 39 height 39
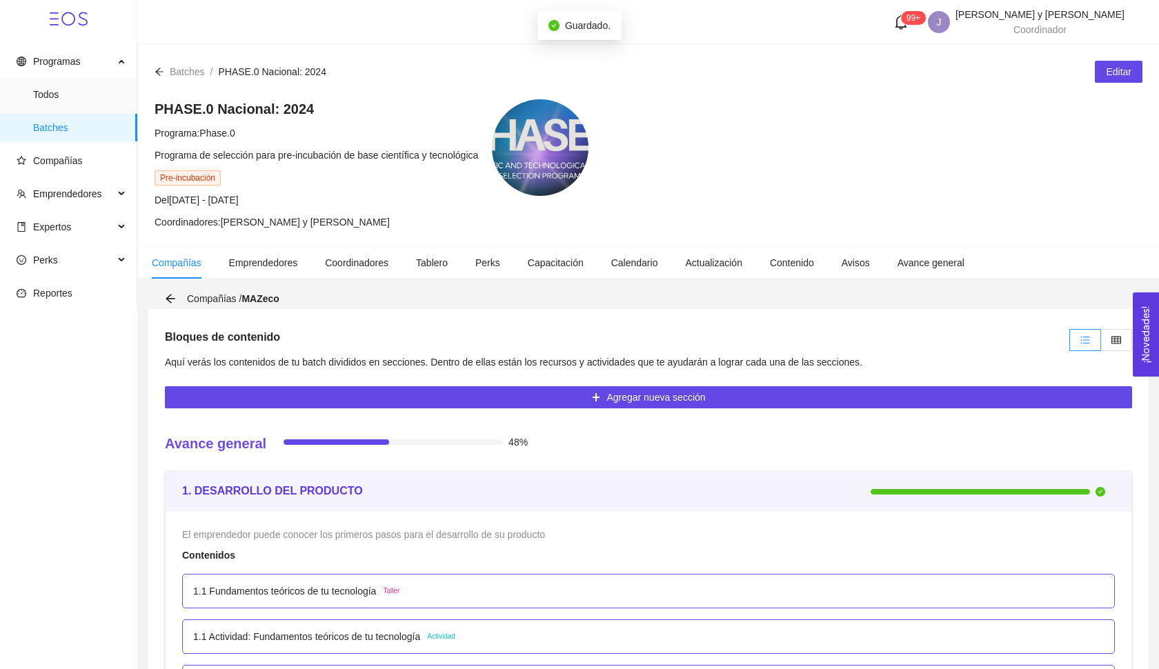
click at [846, 86] on body "Programas Todos Batches Compañías Emprendedores Expertos Perks Reportes 99+ J […" at bounding box center [579, 334] width 1159 height 669
click at [1111, 341] on icon "table" at bounding box center [1116, 340] width 10 height 8
click at [1101, 343] on input "radio" at bounding box center [1101, 343] width 0 height 0
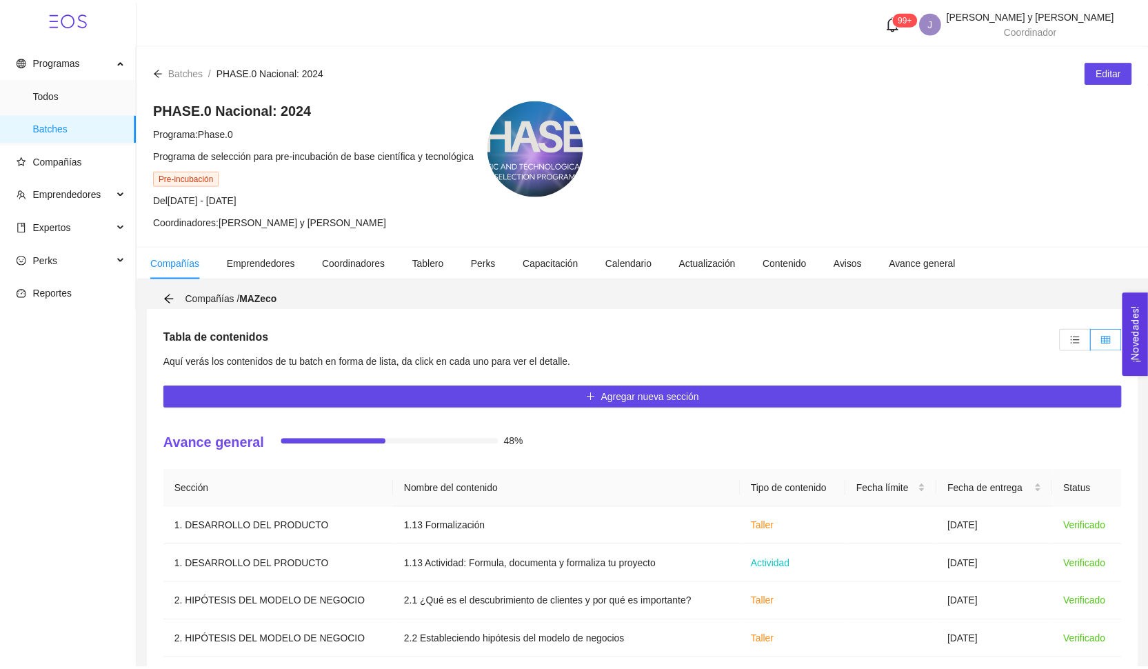
scroll to position [290, 0]
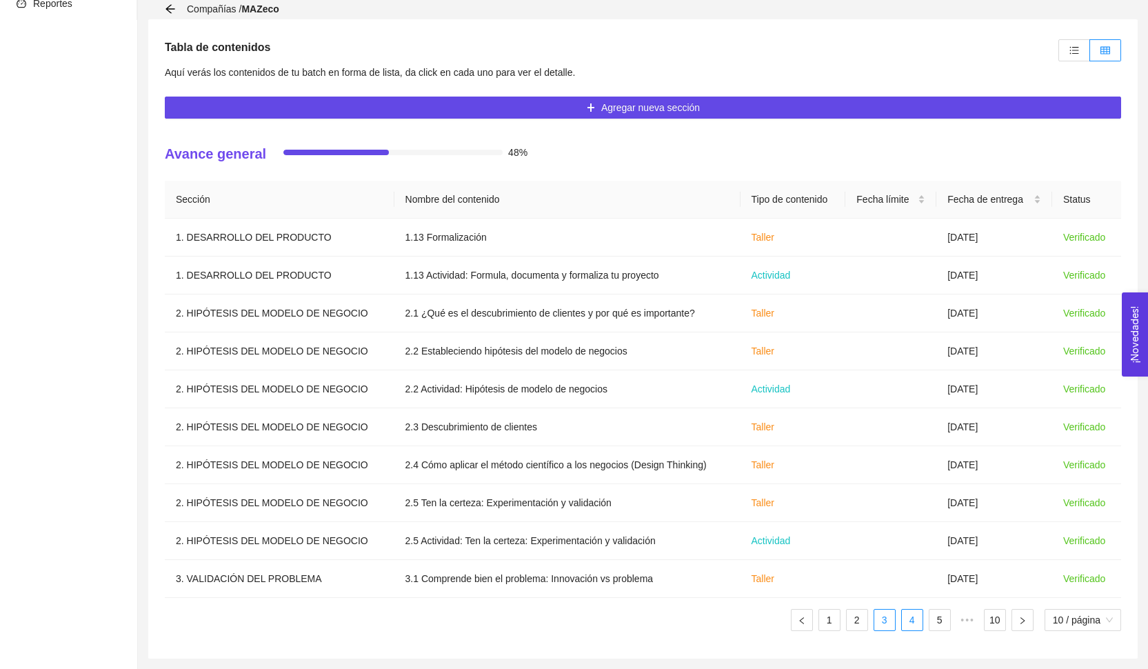
click at [904, 621] on link "4" at bounding box center [912, 620] width 21 height 21
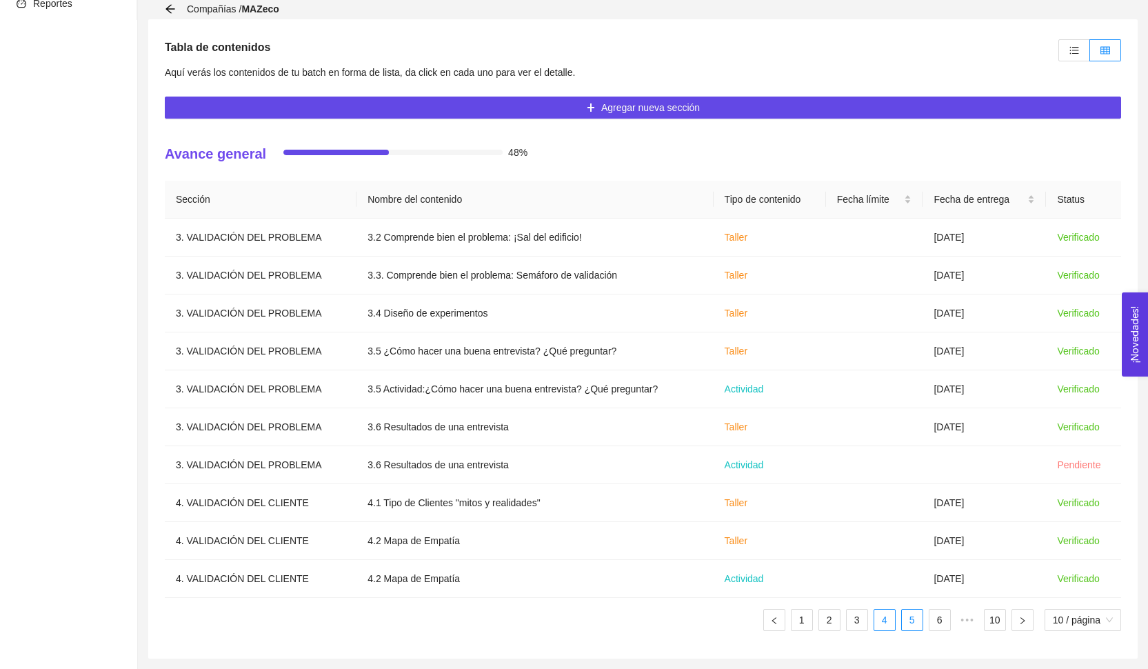
click at [912, 623] on link "5" at bounding box center [912, 620] width 21 height 21
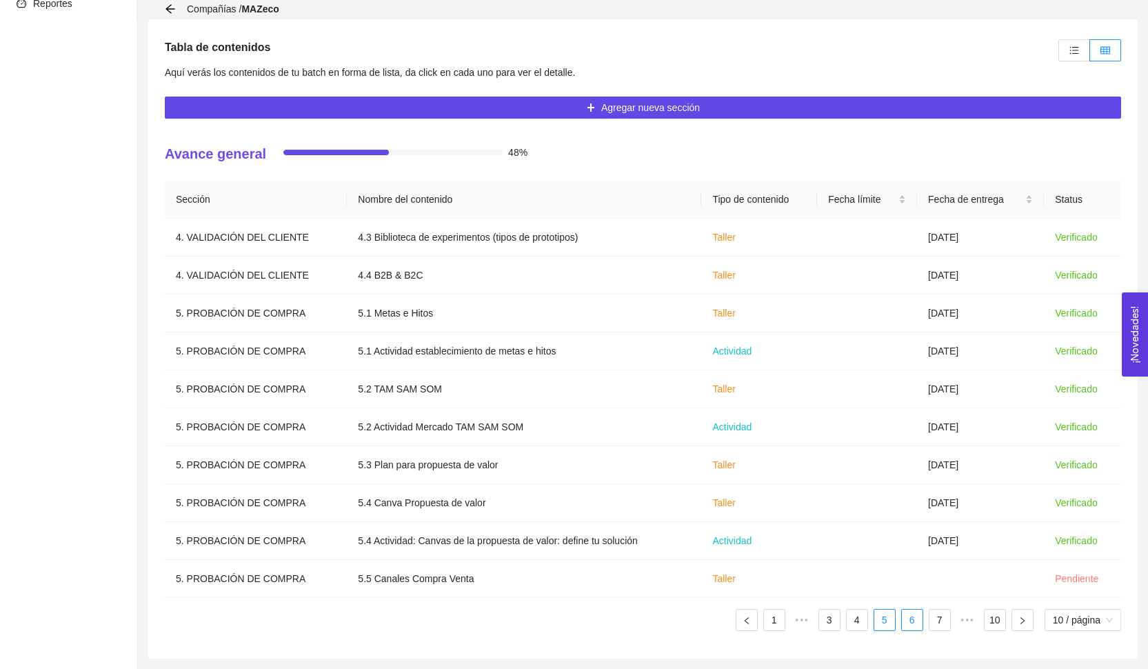
click at [912, 623] on link "6" at bounding box center [912, 620] width 21 height 21
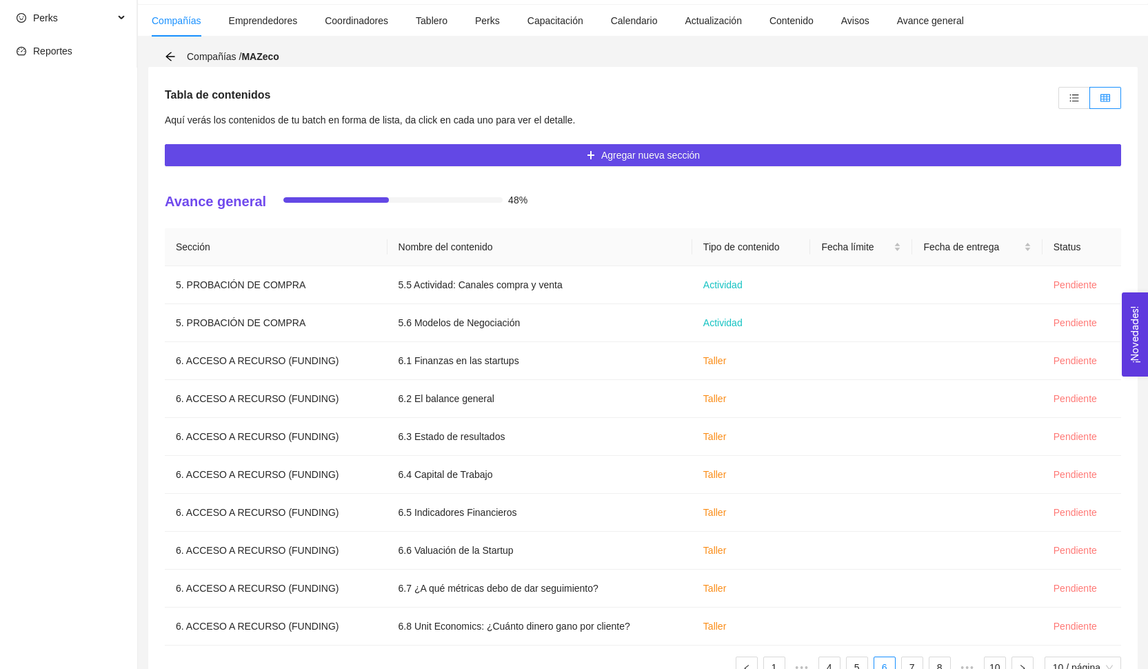
scroll to position [113, 0]
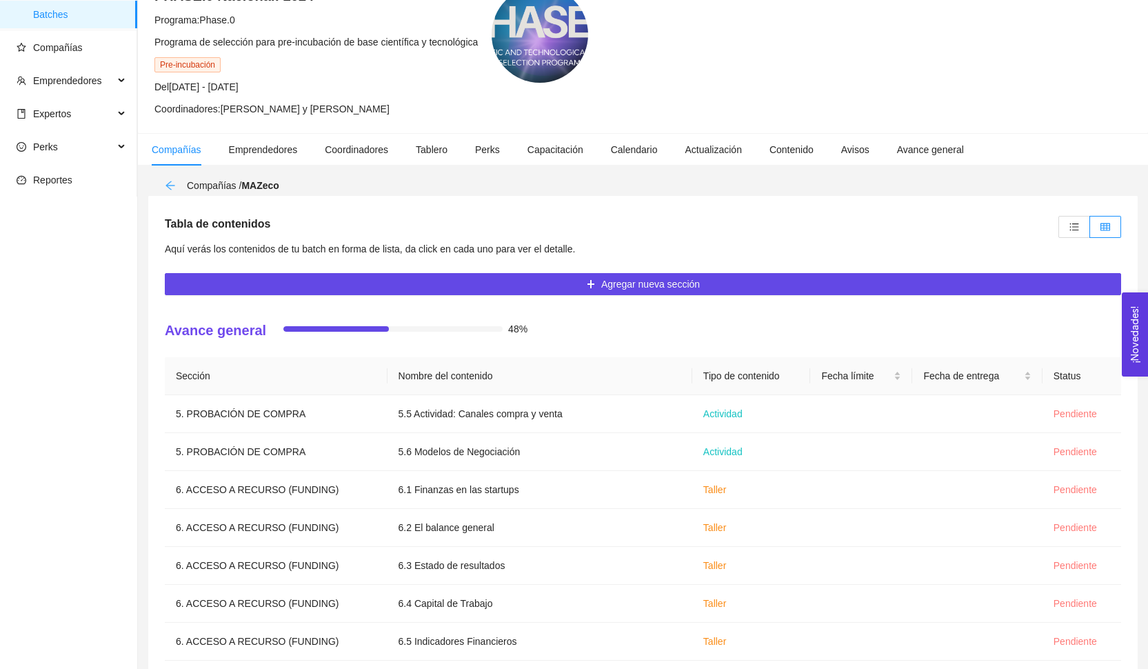
click at [167, 186] on icon "arrow-left" at bounding box center [170, 185] width 9 height 9
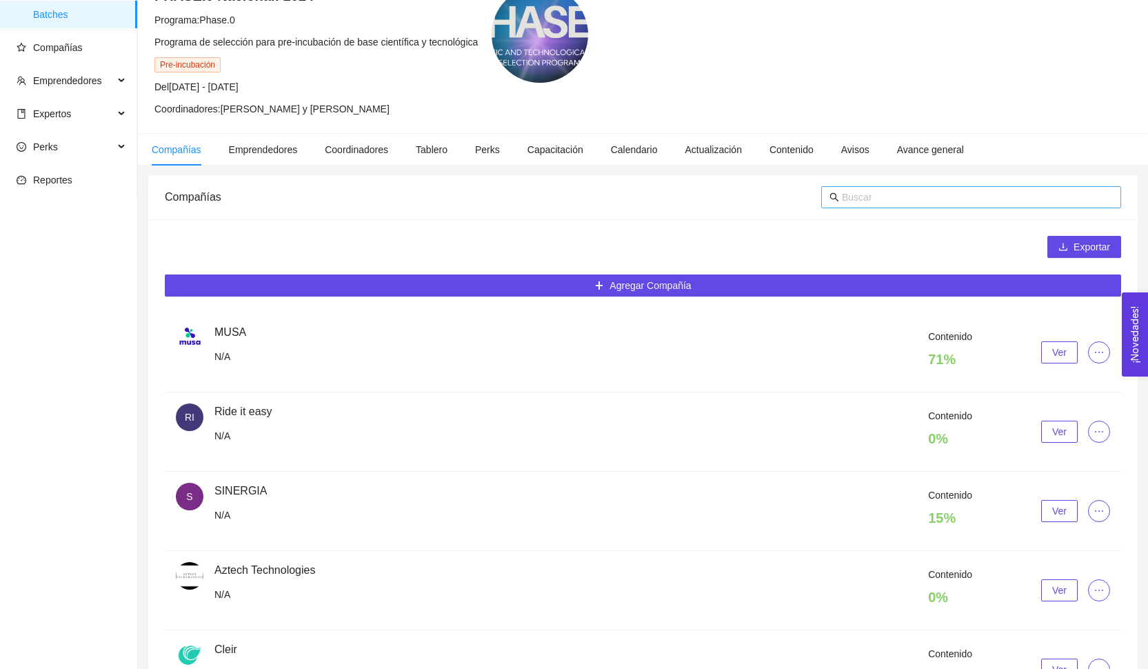
click at [890, 205] on input "text" at bounding box center [977, 197] width 271 height 15
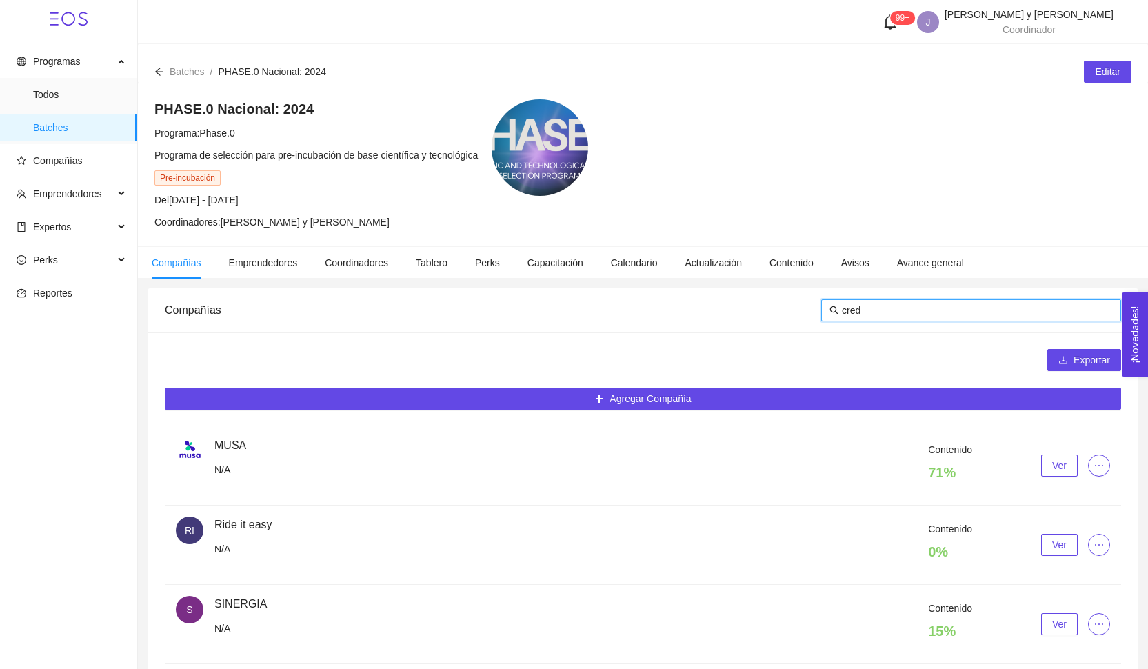
type input "credi"
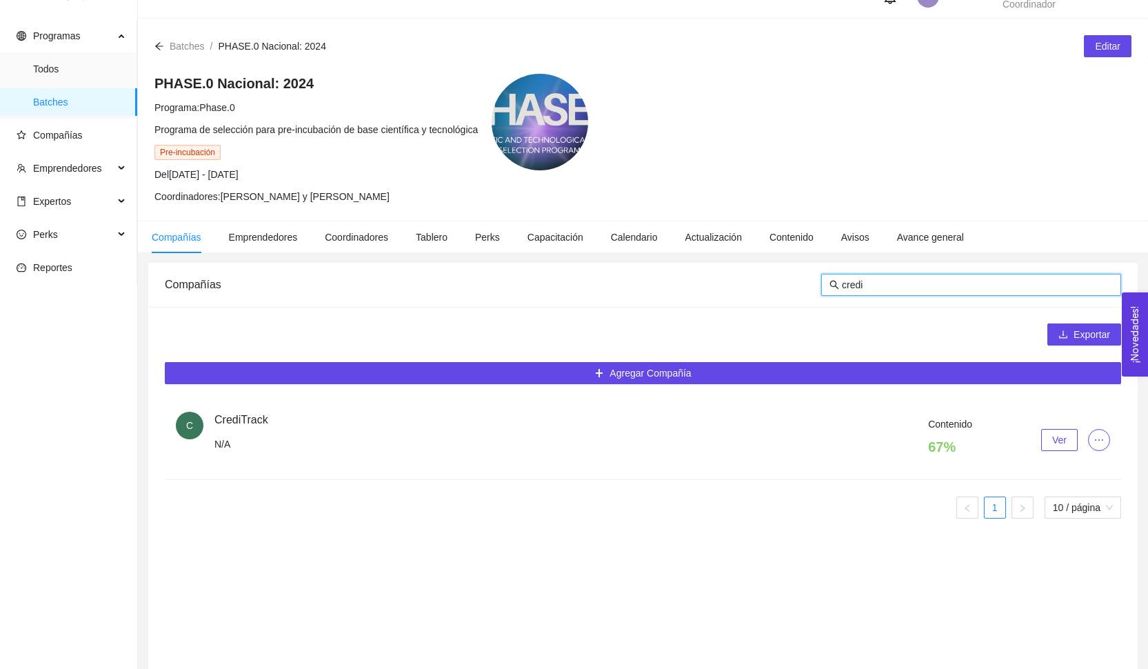
scroll to position [44, 0]
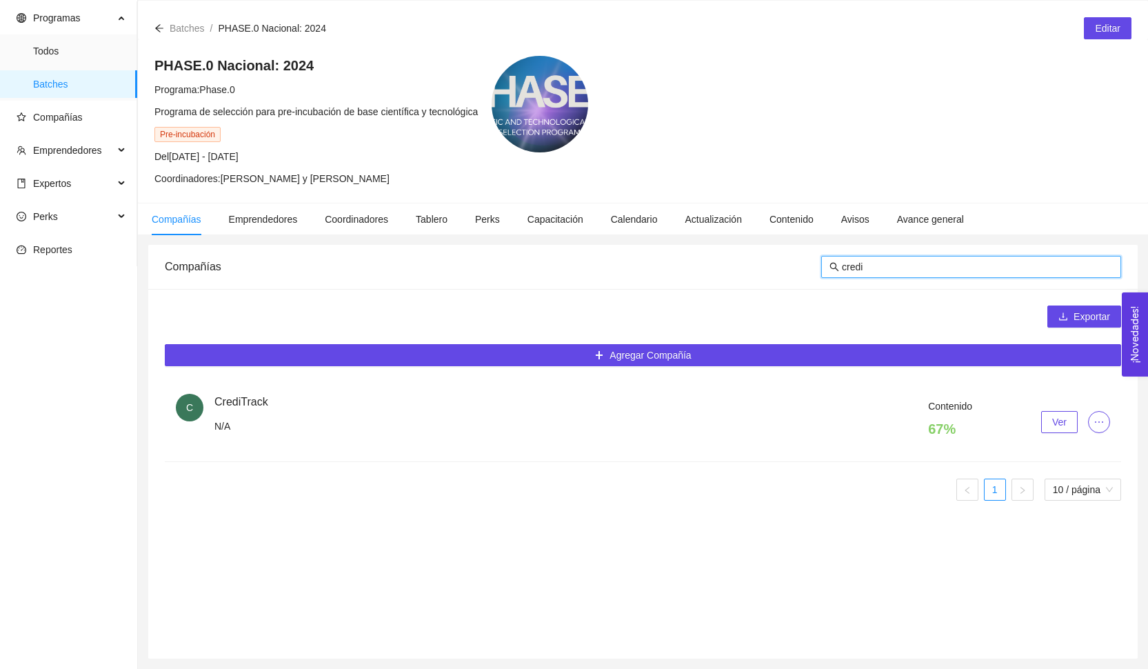
click at [1050, 425] on button "Ver" at bounding box center [1059, 422] width 37 height 22
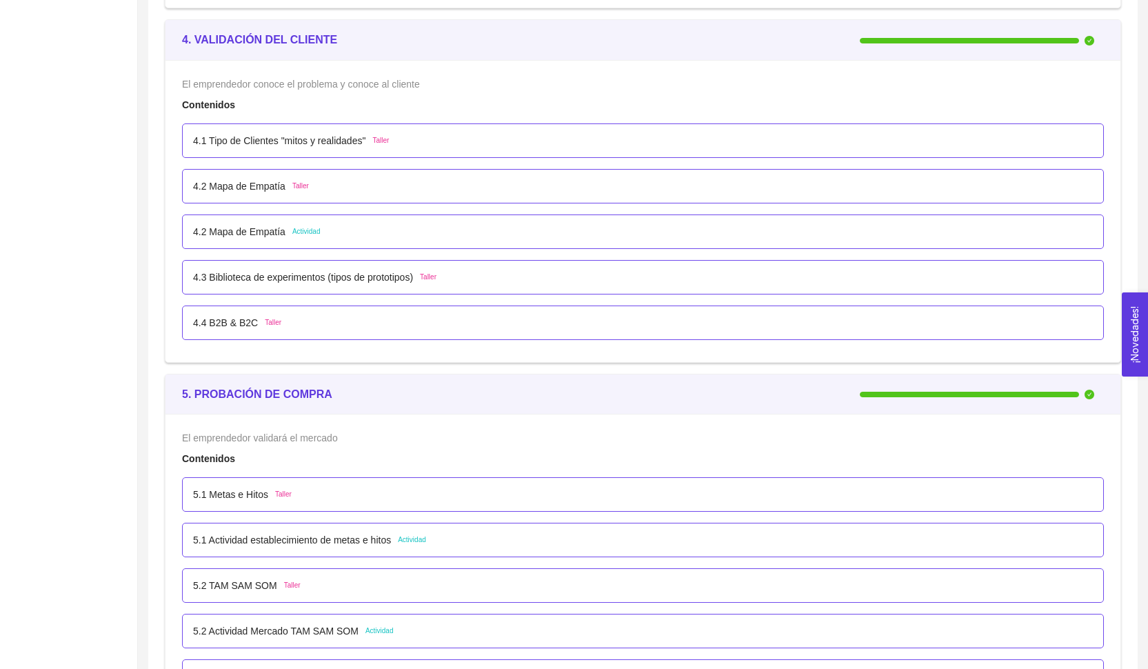
scroll to position [2528, 0]
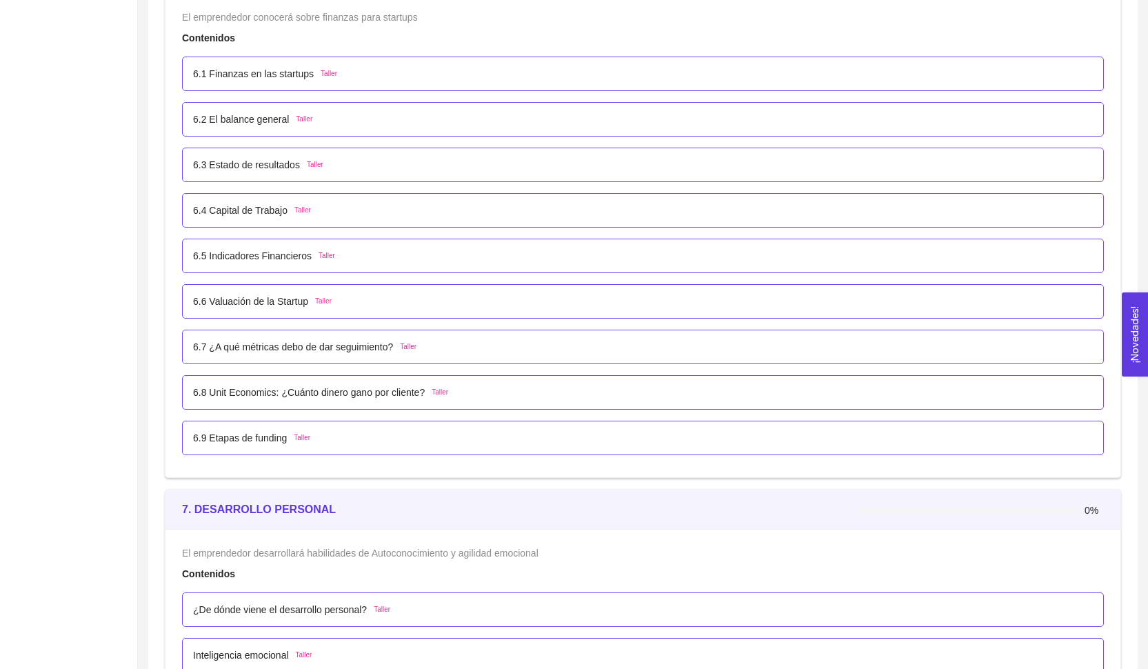
scroll to position [8, 0]
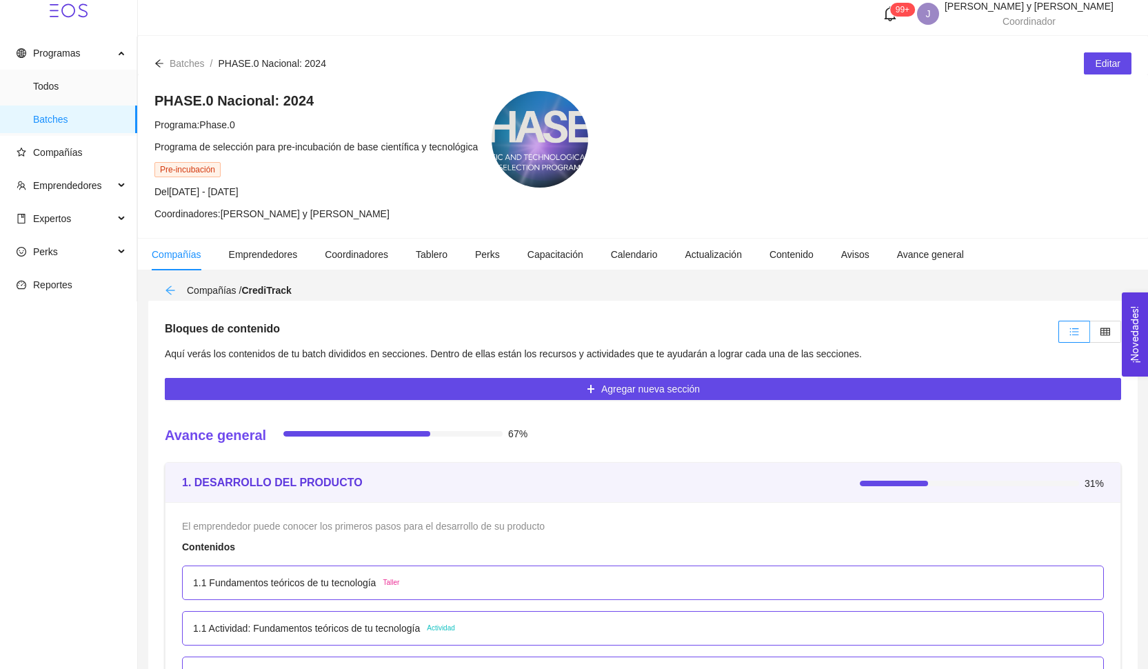
click at [169, 296] on icon "arrow-left" at bounding box center [170, 290] width 11 height 11
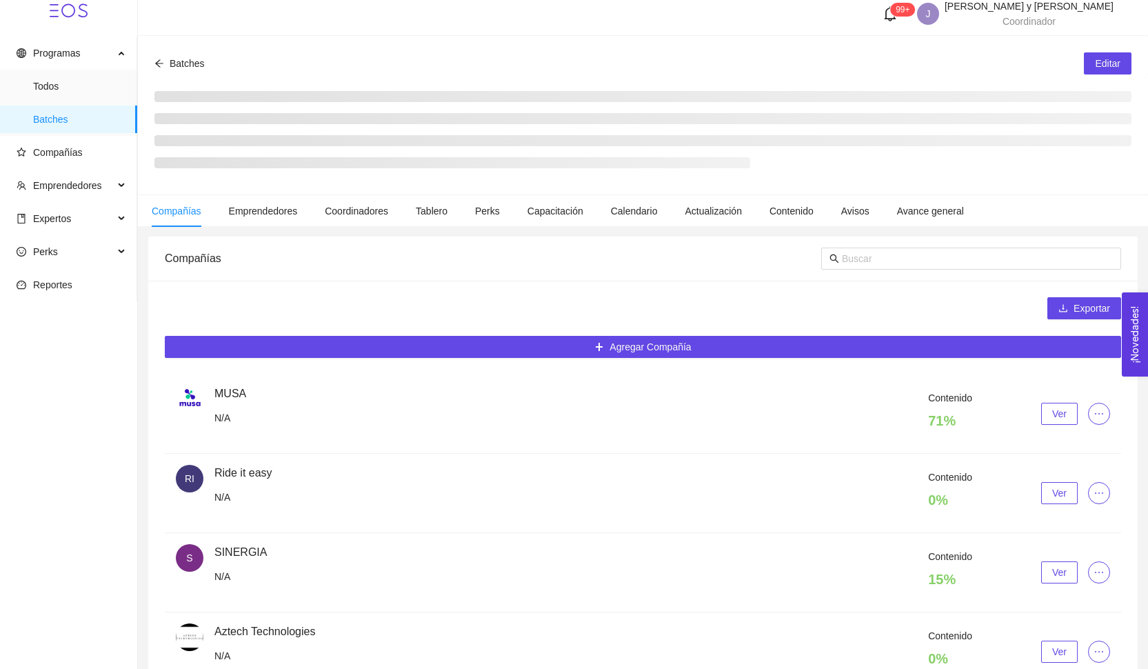
scroll to position [43, 0]
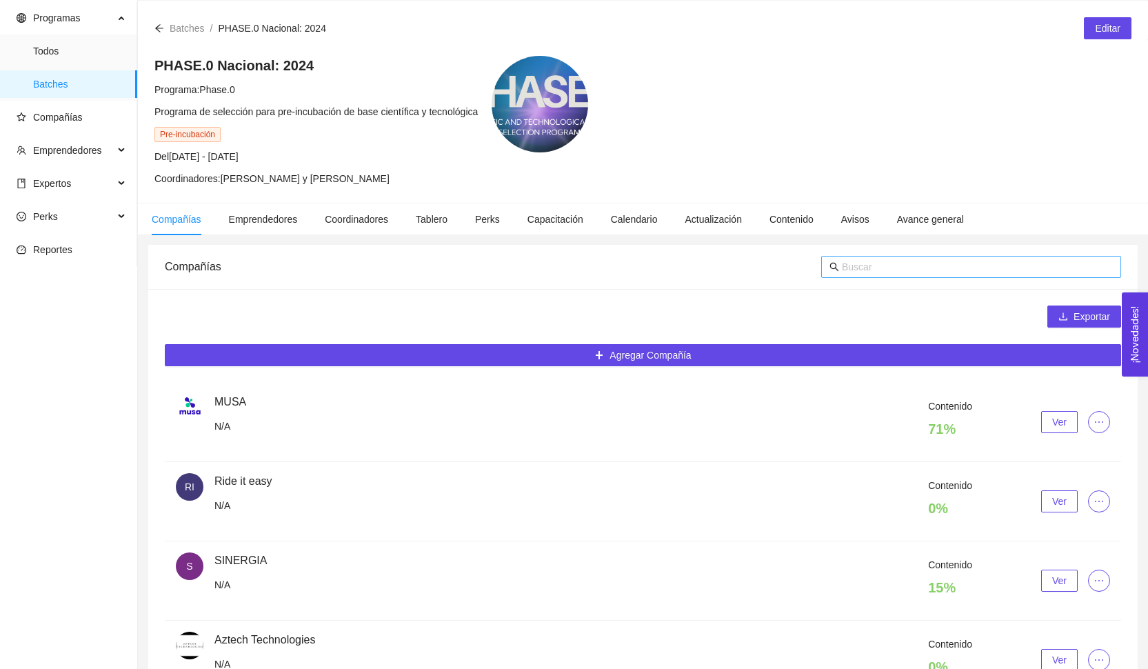
click at [889, 272] on input "text" at bounding box center [977, 266] width 271 height 15
type input "arro"
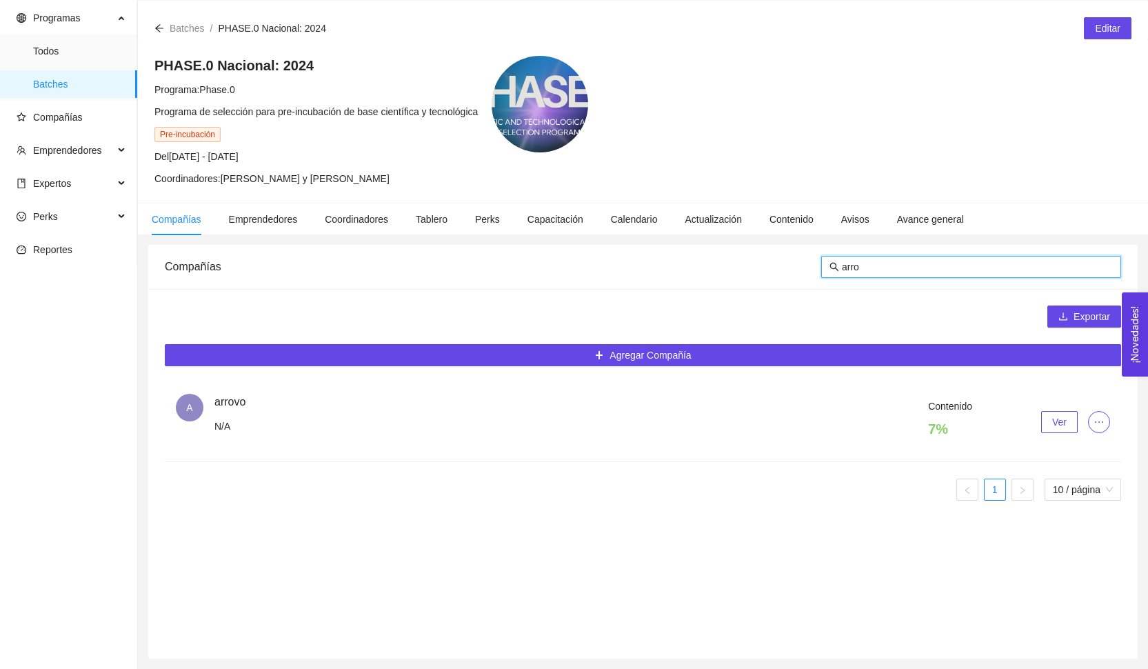
click at [1056, 432] on button "Ver" at bounding box center [1059, 422] width 37 height 22
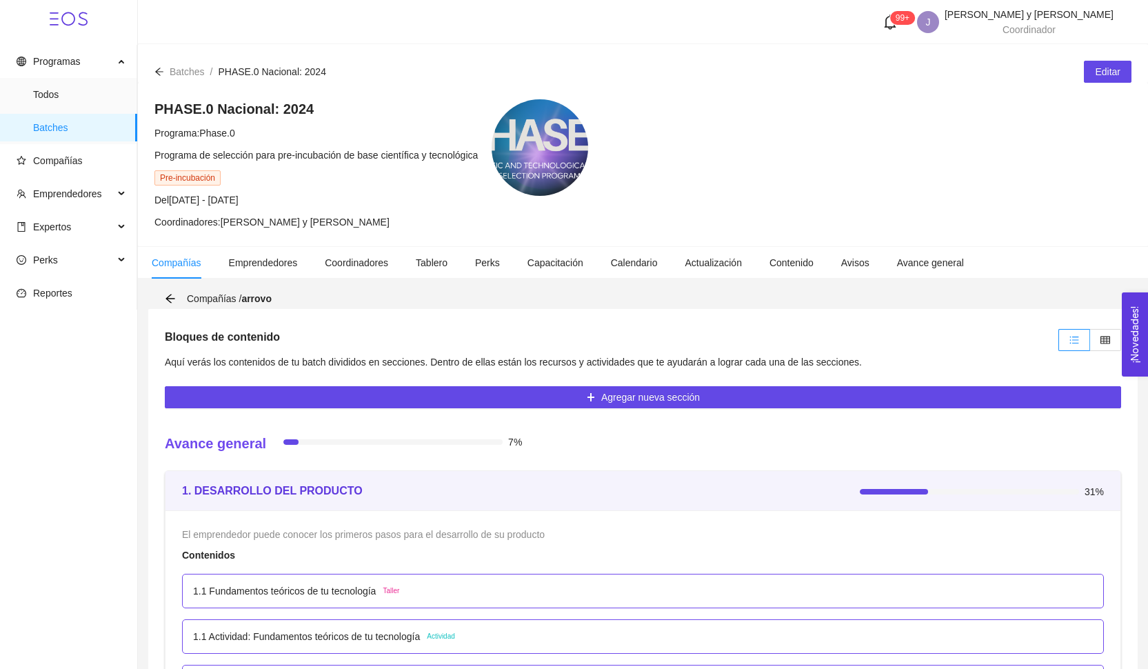
click at [1102, 341] on icon "table" at bounding box center [1106, 340] width 10 height 10
click at [1090, 343] on input "radio" at bounding box center [1090, 343] width 0 height 0
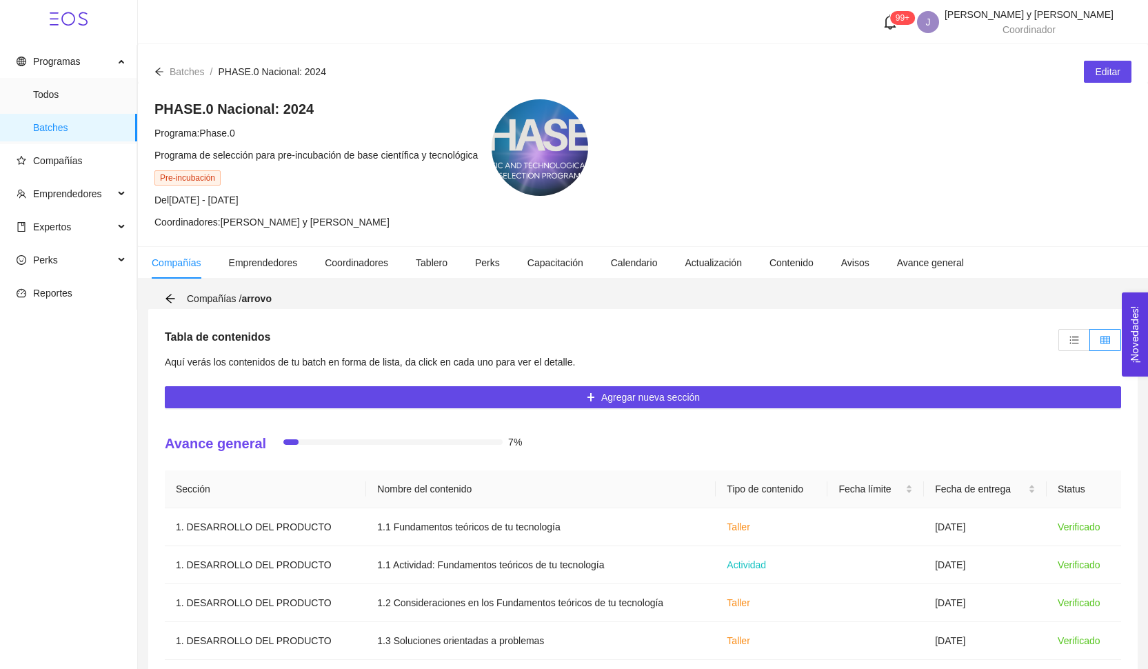
scroll to position [156, 0]
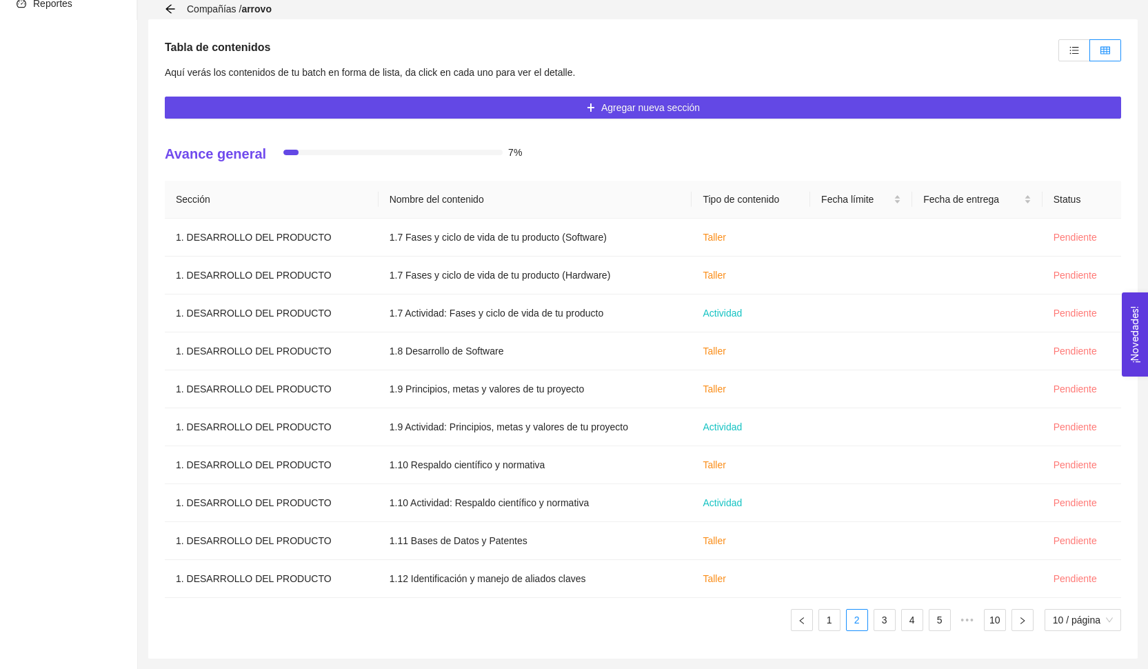
scroll to position [173, 0]
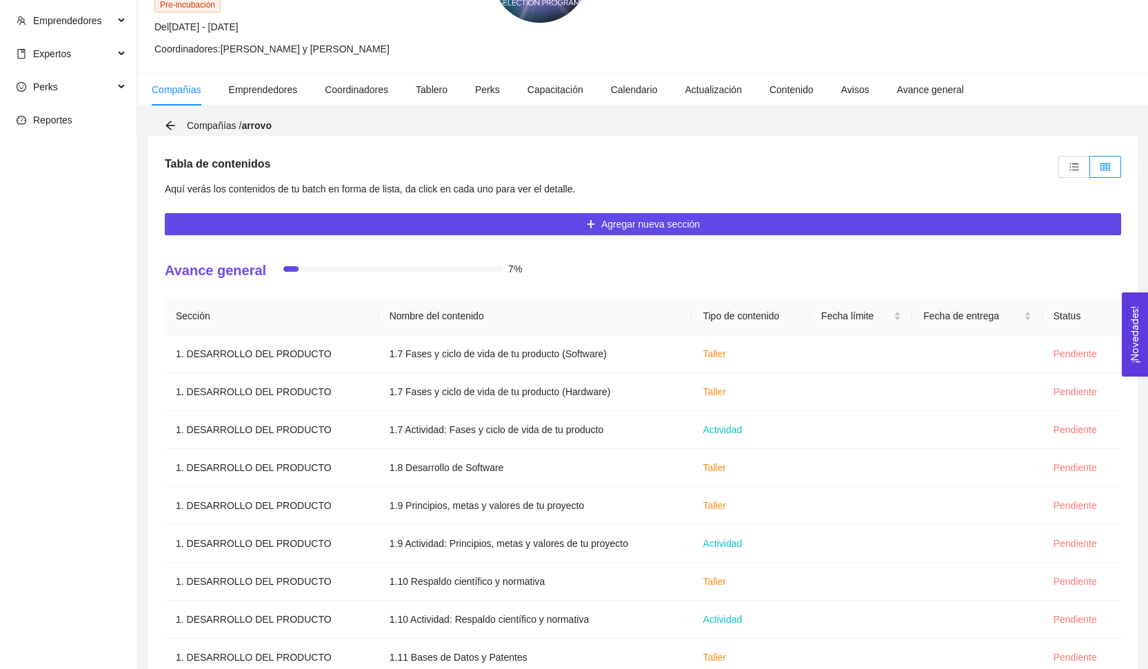
click at [177, 131] on div "Compañías / arrovo" at bounding box center [222, 125] width 115 height 15
click at [172, 127] on icon "arrow-left" at bounding box center [170, 125] width 11 height 11
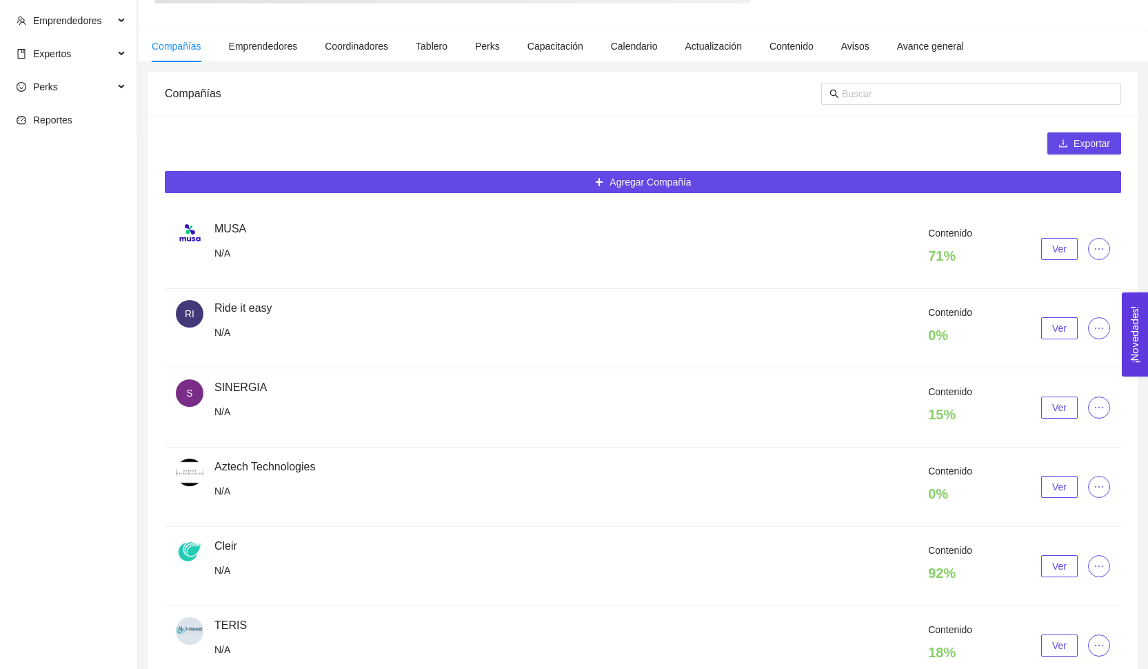
scroll to position [43, 0]
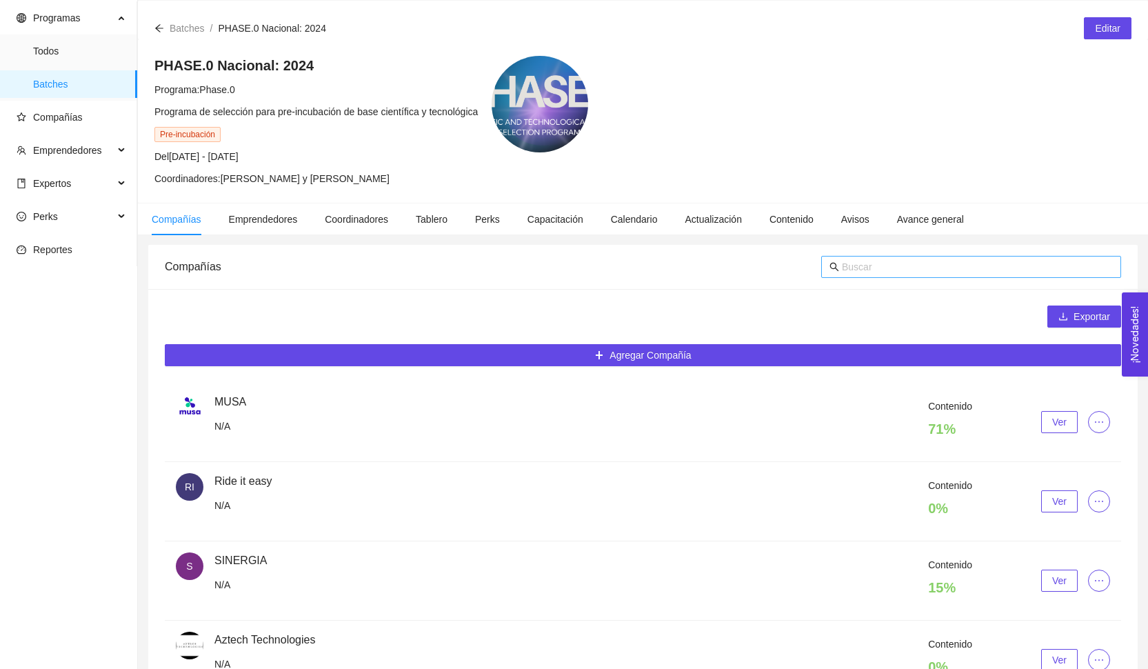
click at [881, 264] on input "text" at bounding box center [977, 266] width 271 height 15
type input "aid"
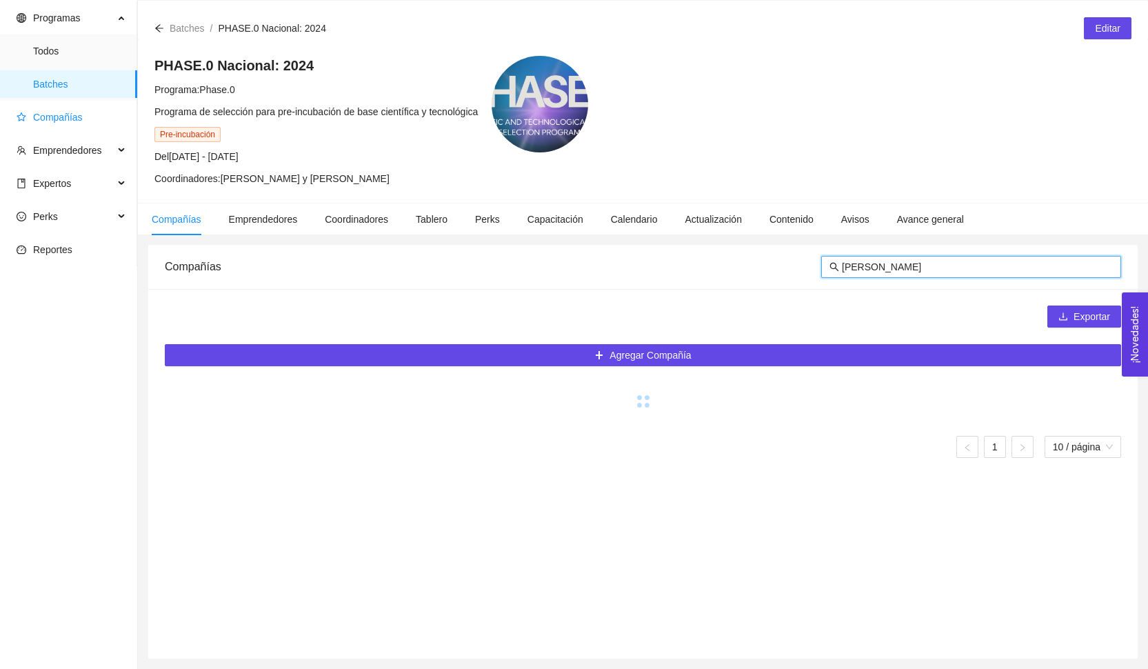
click at [57, 131] on span "Compañías" at bounding box center [72, 117] width 110 height 28
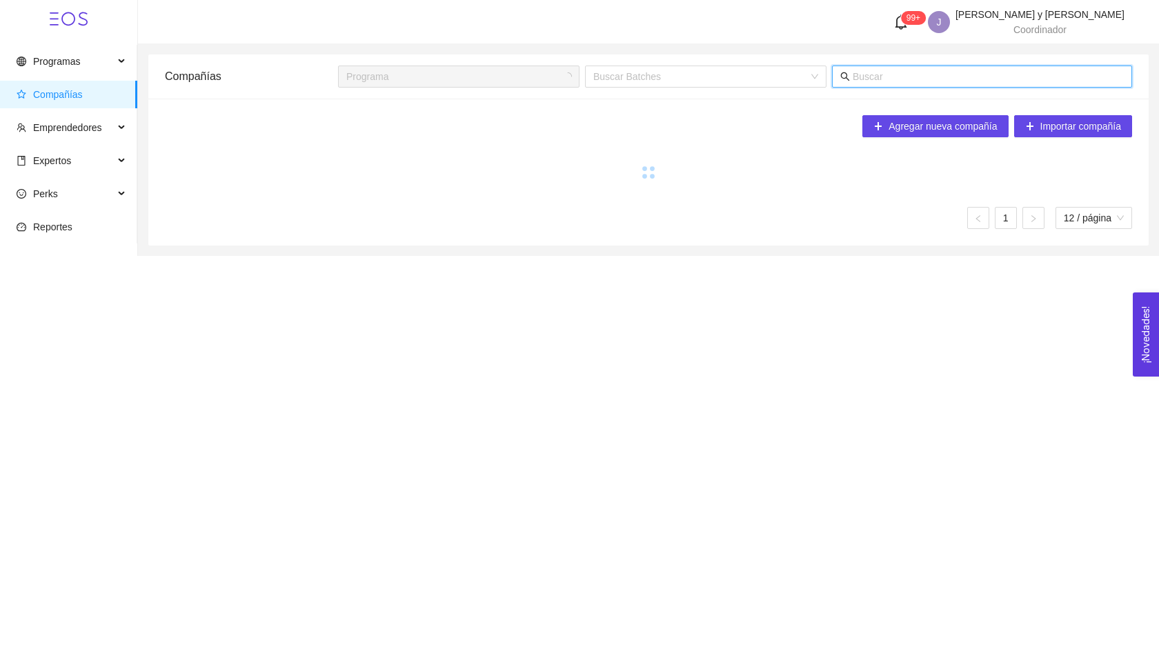
click at [886, 74] on input "text" at bounding box center [987, 76] width 271 height 15
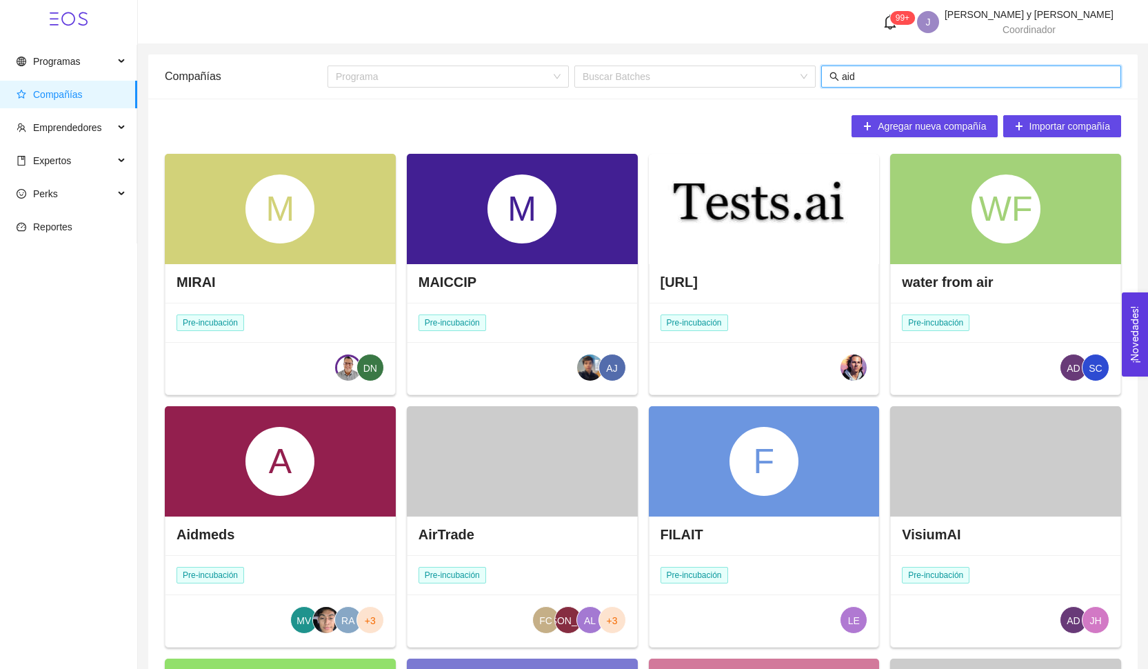
type input "[PERSON_NAME]"
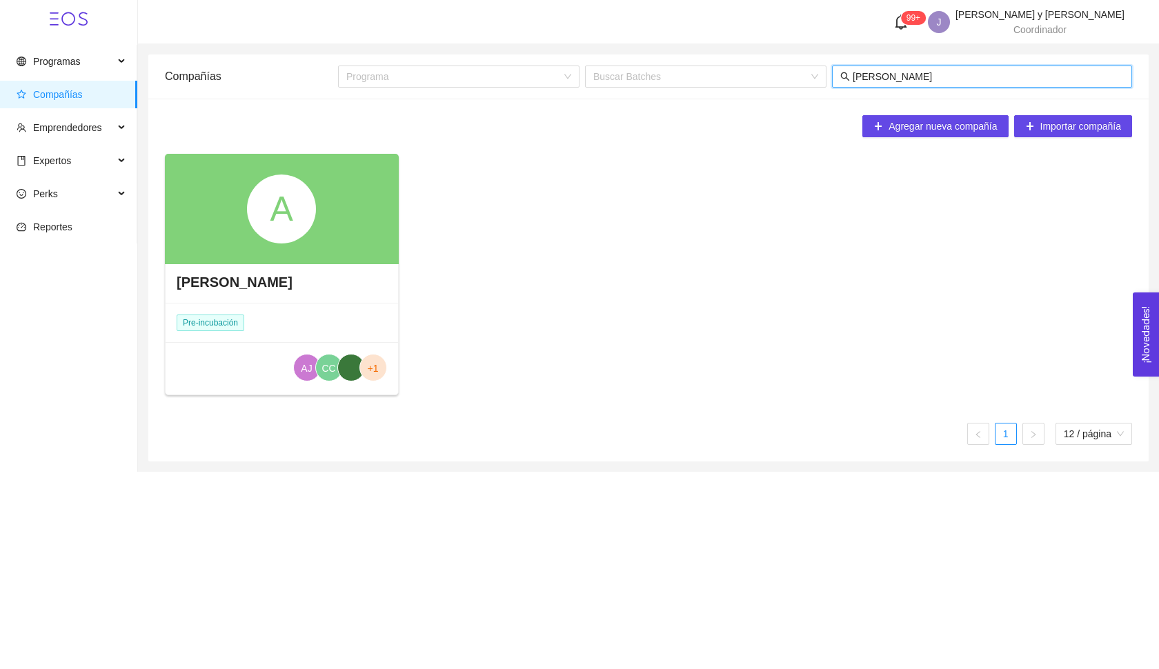
click at [267, 218] on div "A" at bounding box center [281, 208] width 69 height 69
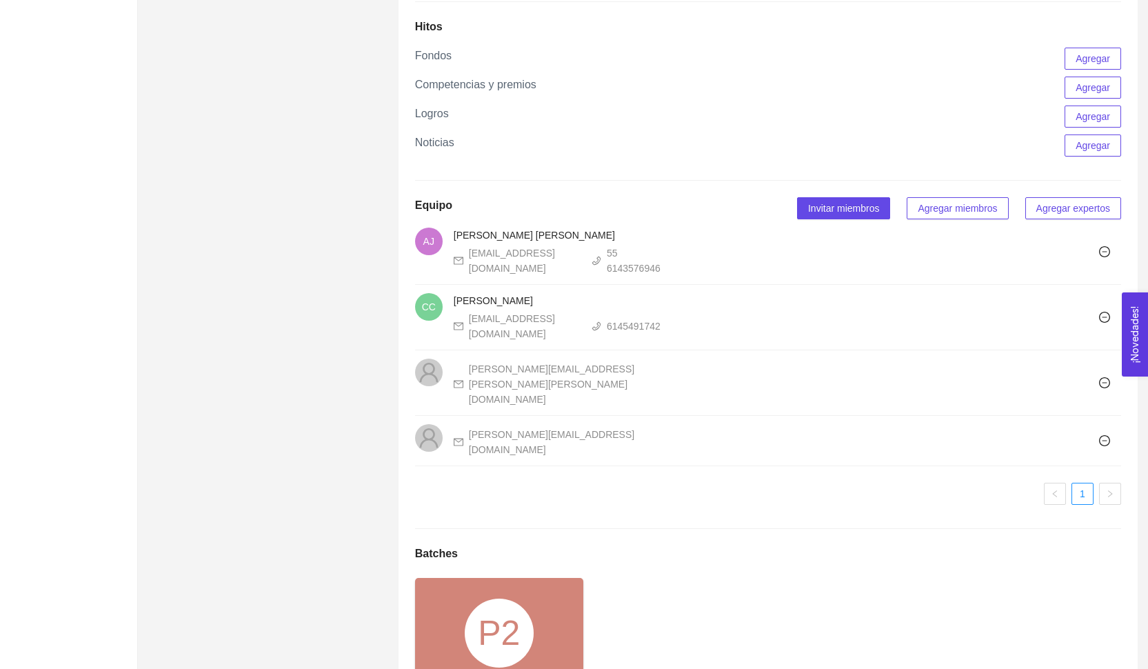
scroll to position [881, 0]
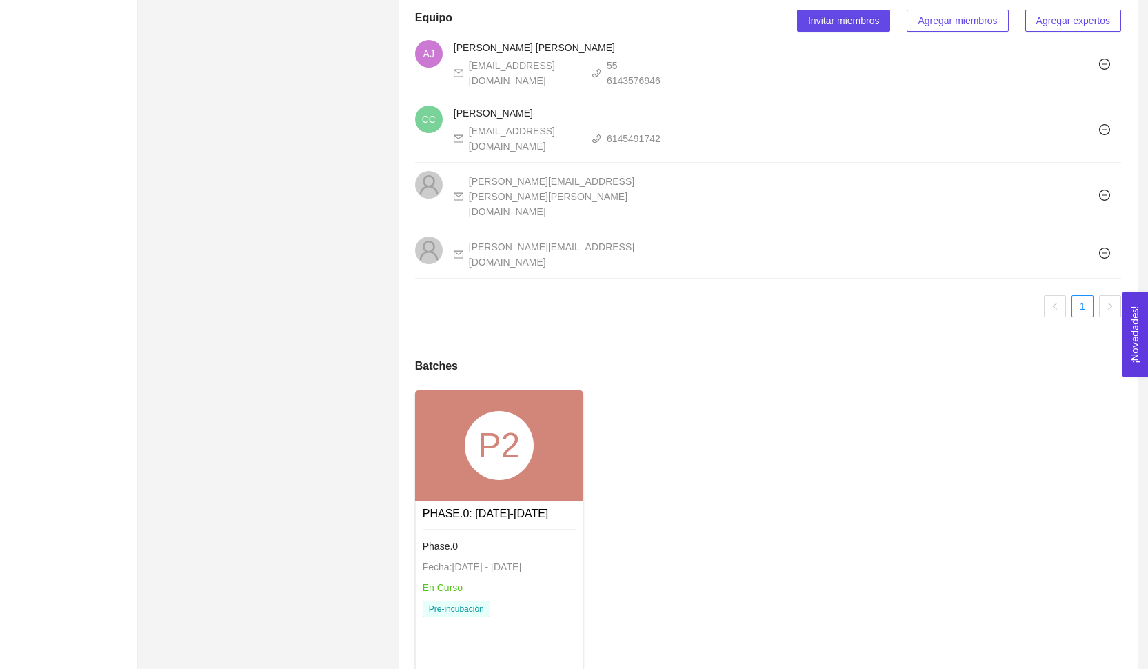
click at [512, 438] on div "P2" at bounding box center [499, 445] width 168 height 110
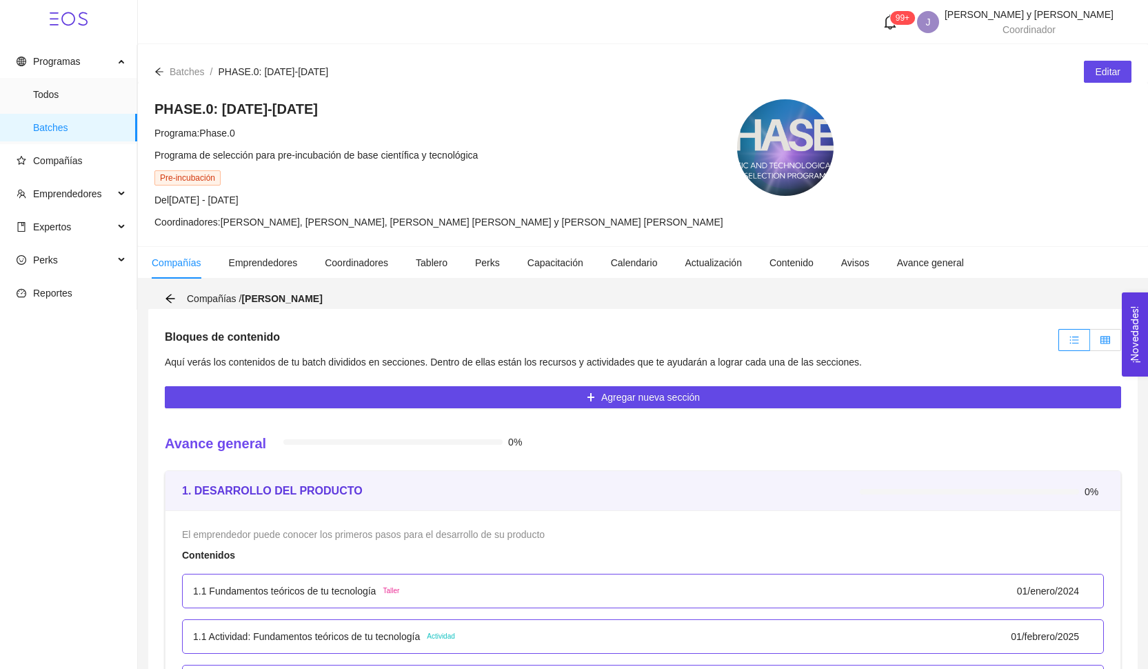
click at [1096, 343] on label at bounding box center [1105, 340] width 31 height 22
click at [1090, 343] on input "radio" at bounding box center [1090, 343] width 0 height 0
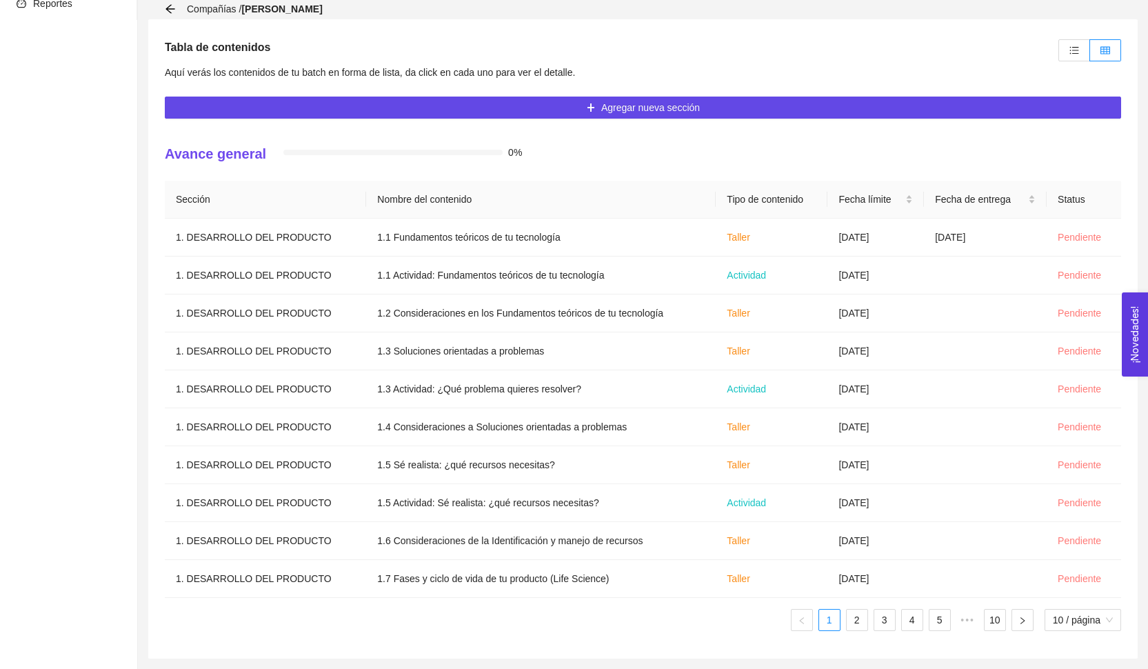
scroll to position [290, 0]
click at [170, 12] on icon "arrow-left" at bounding box center [170, 8] width 11 height 11
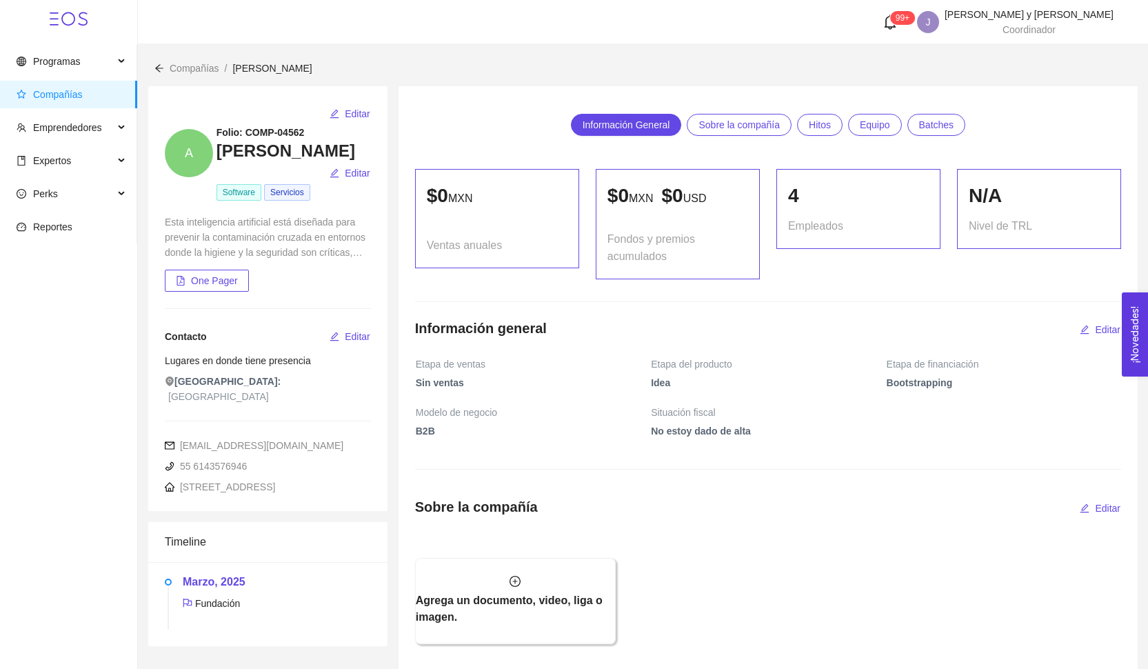
click at [58, 102] on span "Compañías" at bounding box center [72, 95] width 110 height 28
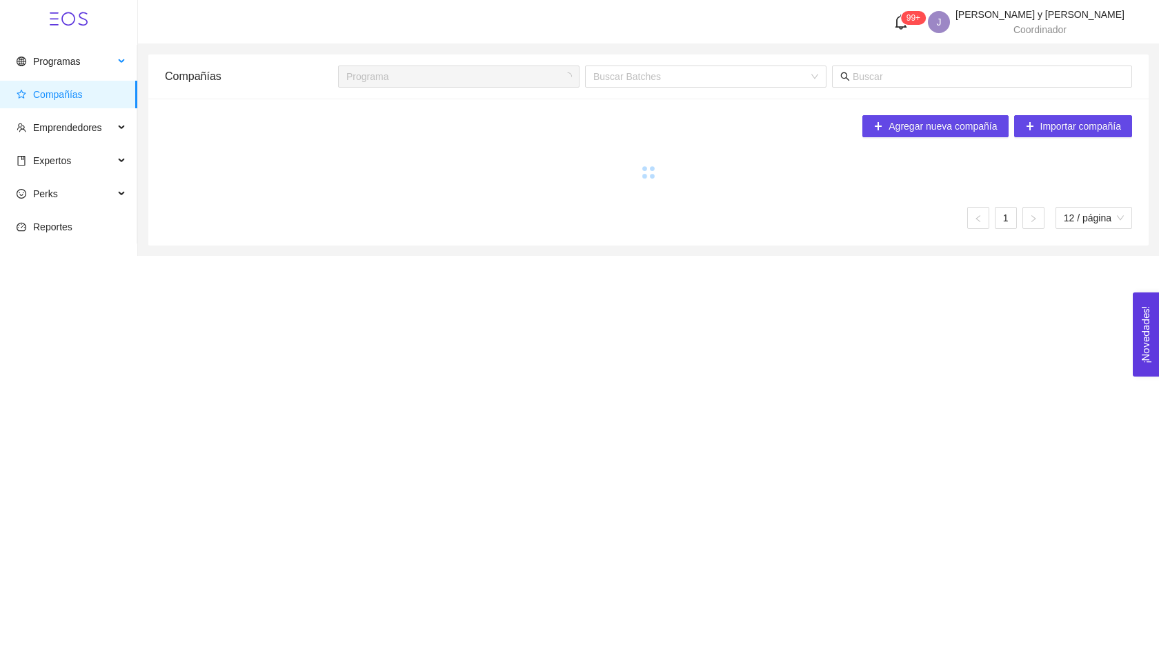
click at [83, 75] on li "Programas" at bounding box center [68, 63] width 137 height 30
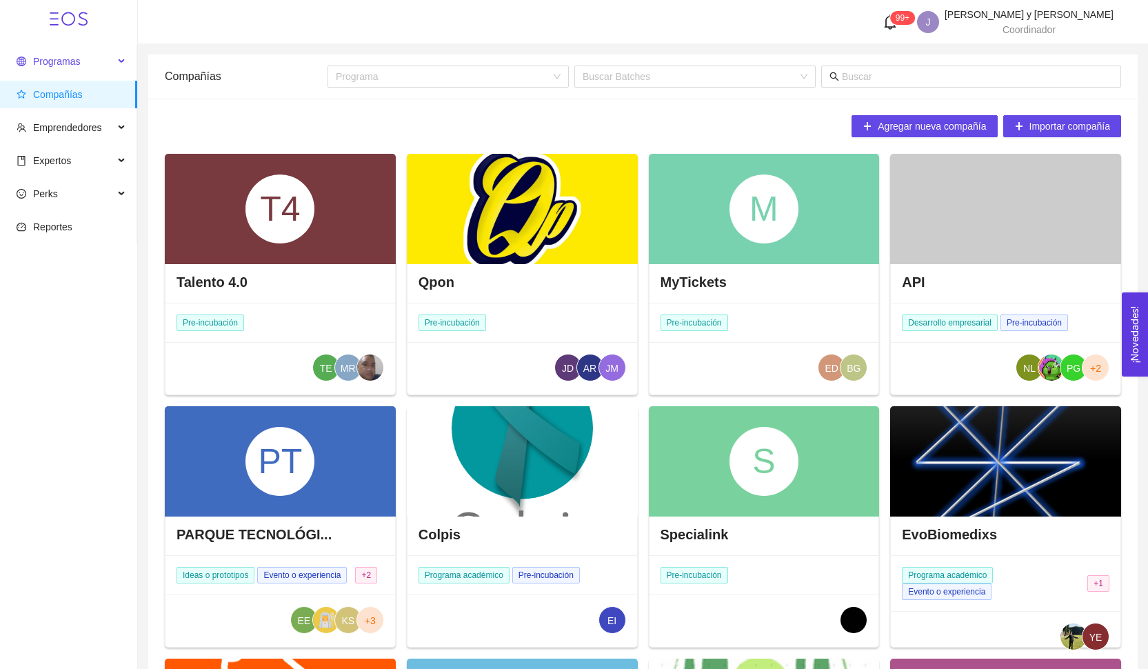
click at [82, 66] on span "Programas" at bounding box center [65, 62] width 97 height 28
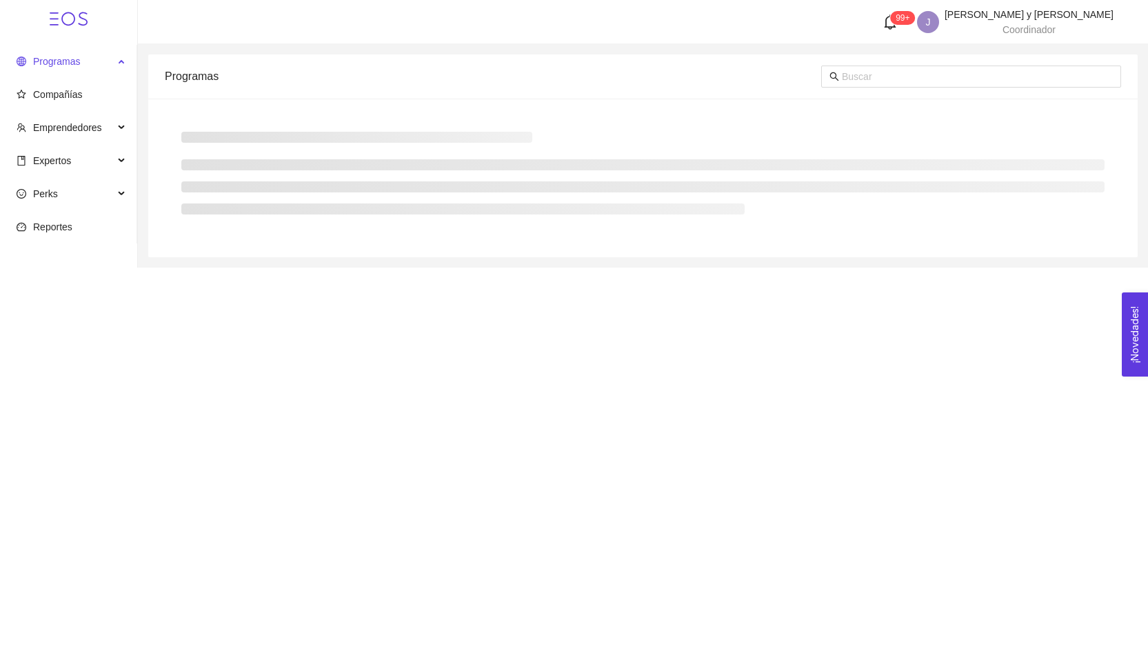
drag, startPoint x: 82, startPoint y: 66, endPoint x: 72, endPoint y: 64, distance: 10.5
click at [72, 64] on span "Programas" at bounding box center [56, 61] width 47 height 11
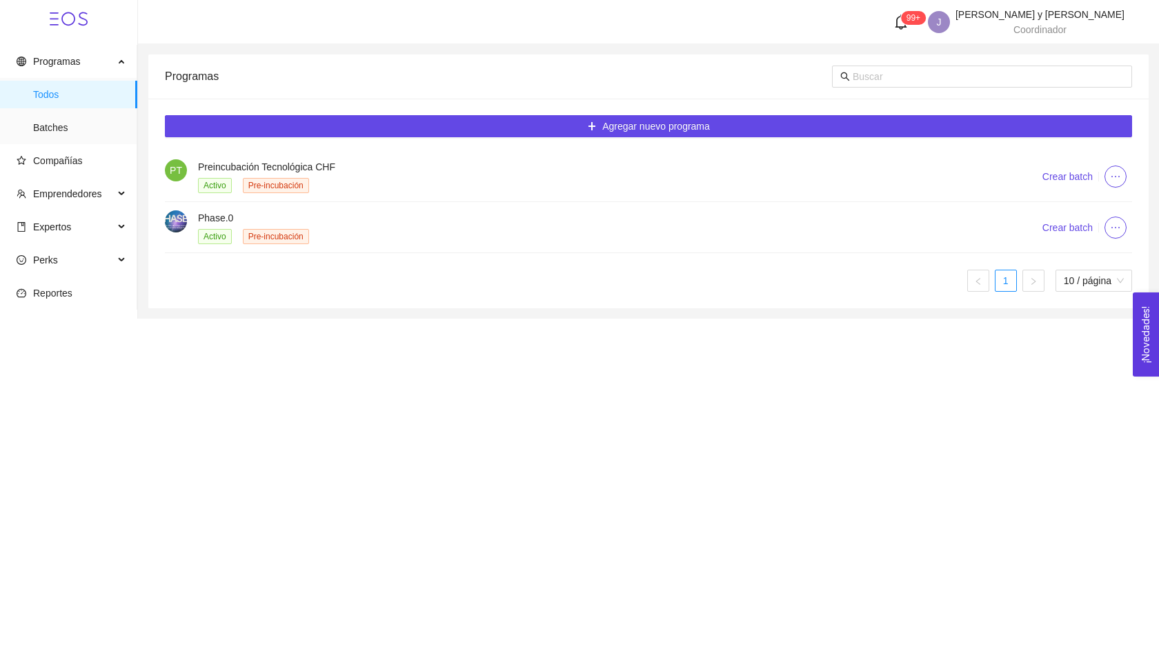
click at [332, 223] on h4 "Phase.0" at bounding box center [603, 217] width 810 height 15
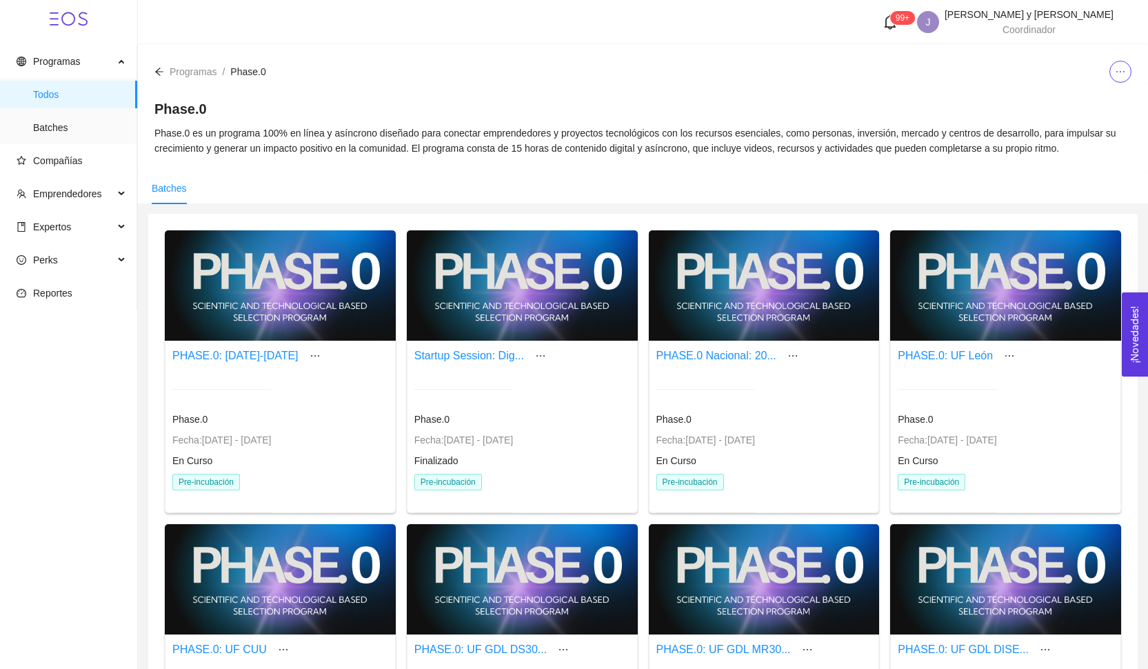
click at [748, 341] on div at bounding box center [764, 285] width 231 height 110
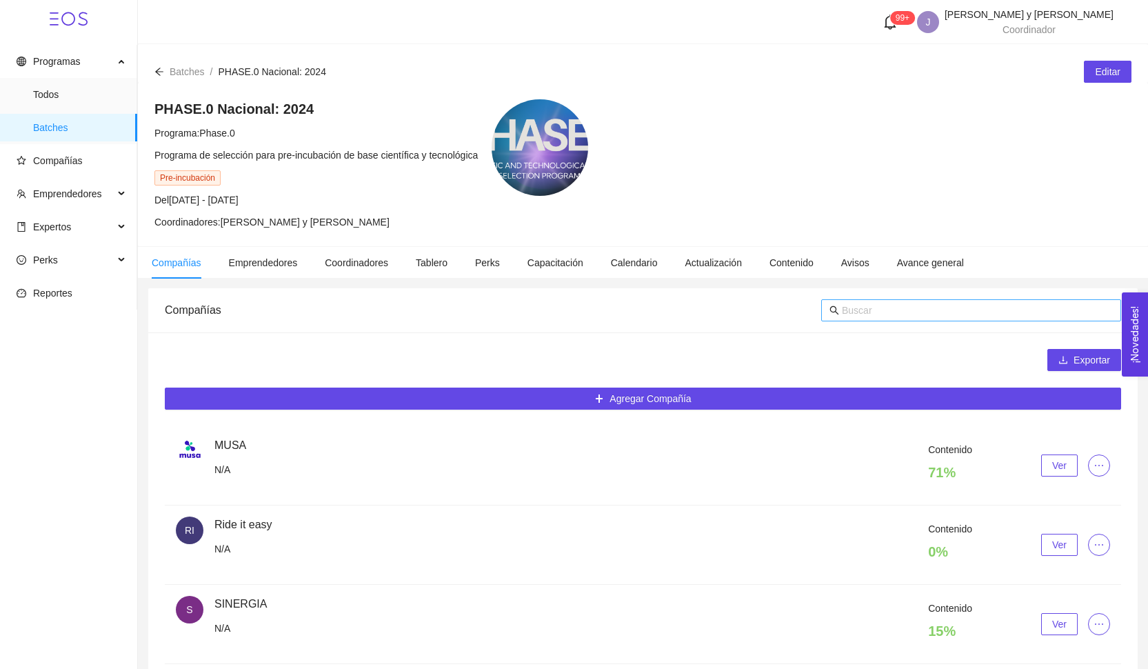
click at [874, 319] on span at bounding box center [971, 310] width 300 height 22
click at [871, 311] on input "text" at bounding box center [977, 310] width 271 height 15
type input "xoc"
click at [1052, 541] on span "Ver" at bounding box center [1059, 544] width 14 height 15
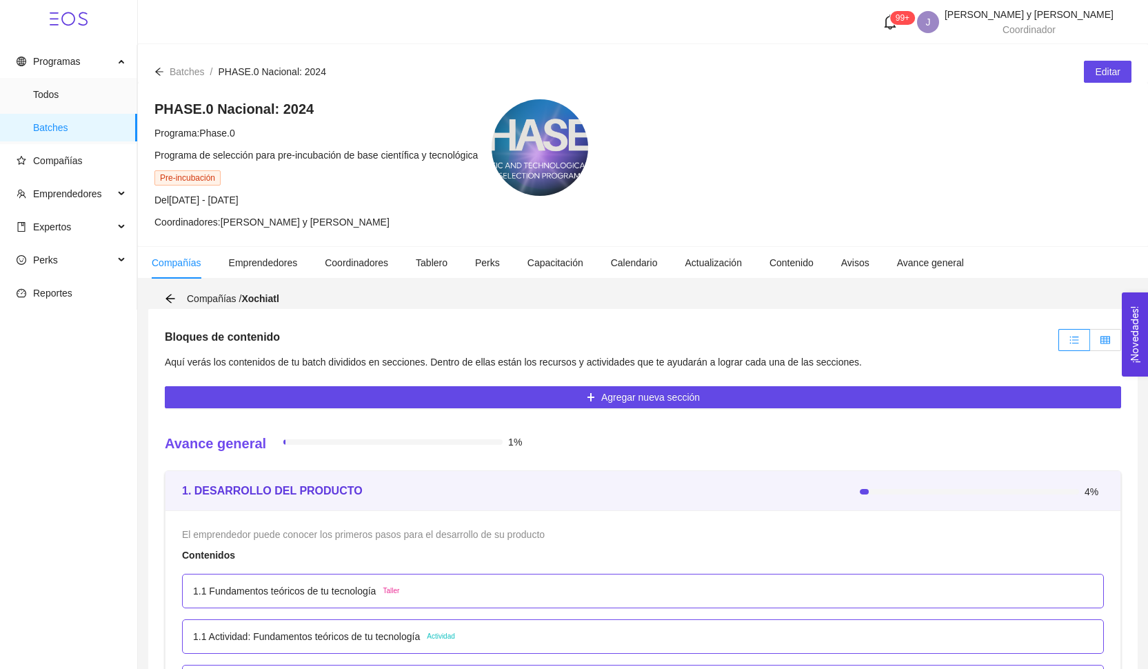
click at [1104, 334] on label at bounding box center [1105, 340] width 31 height 22
click at [1090, 343] on input "radio" at bounding box center [1090, 343] width 0 height 0
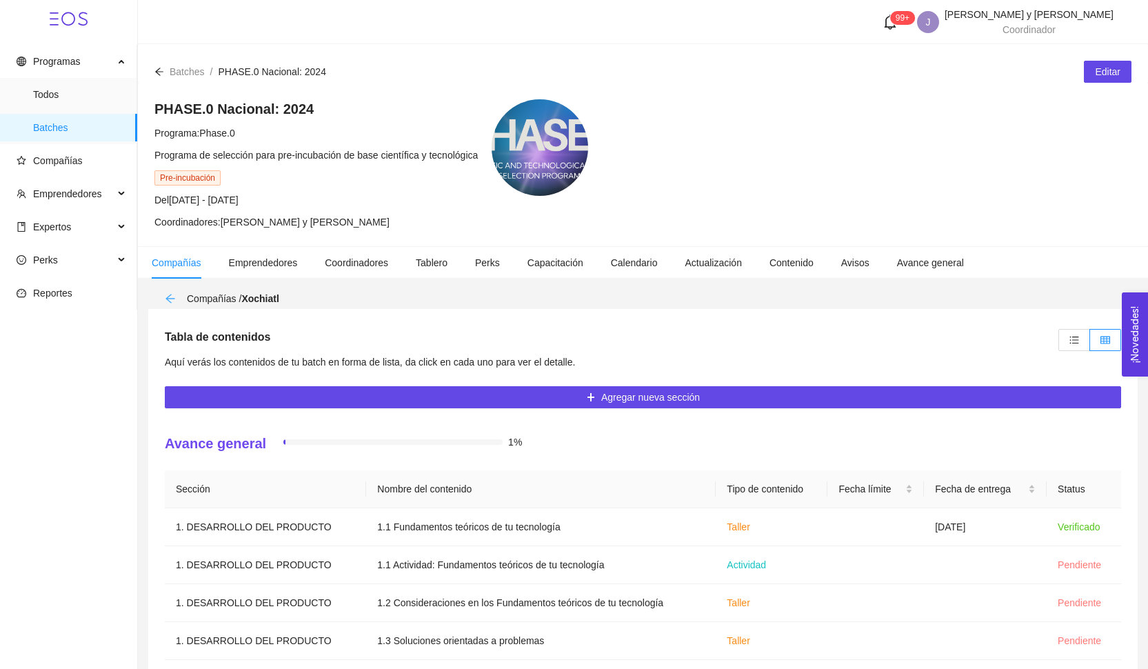
click at [170, 301] on icon "arrow-left" at bounding box center [170, 298] width 9 height 9
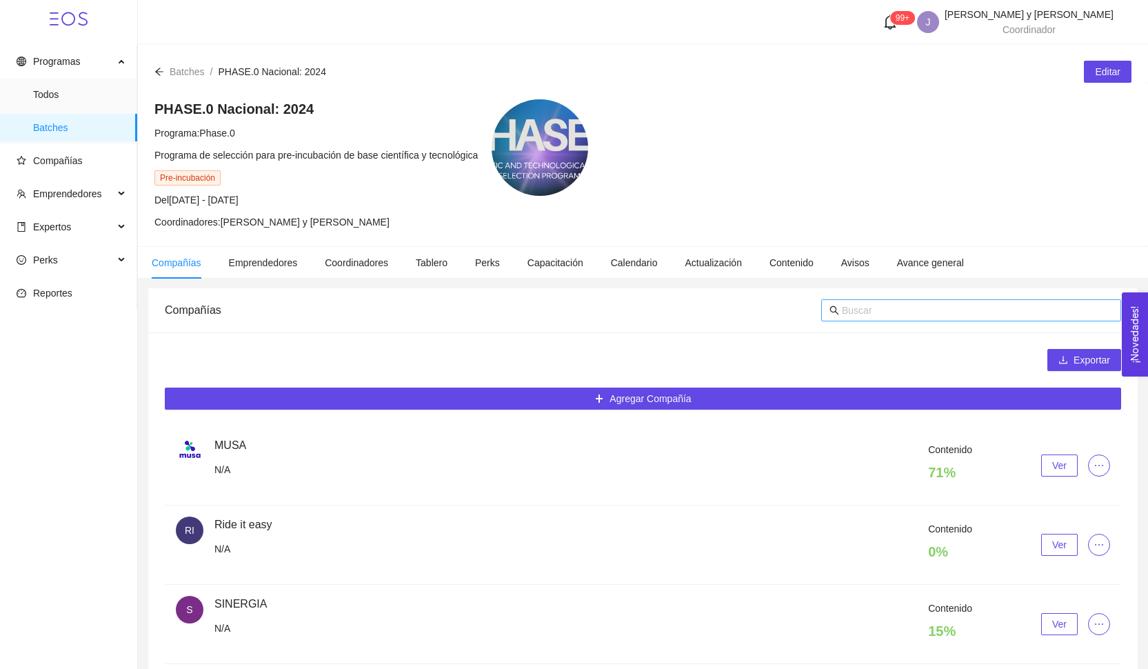
click at [878, 315] on input "text" at bounding box center [977, 310] width 271 height 15
type input "centr"
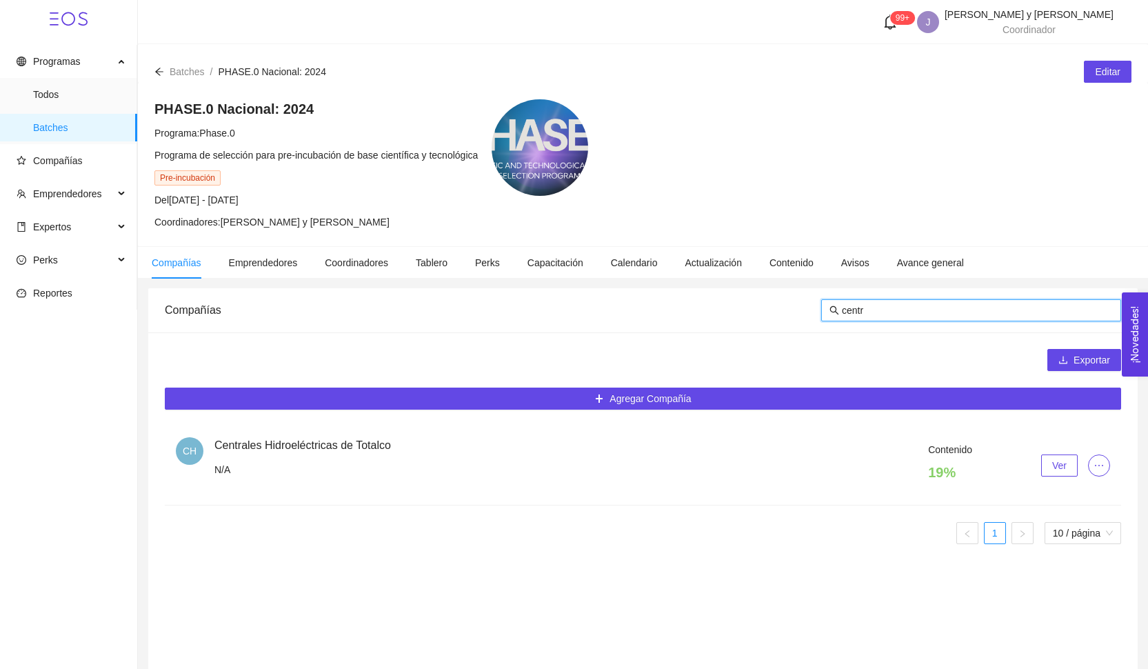
click at [1045, 467] on button "Ver" at bounding box center [1059, 465] width 37 height 22
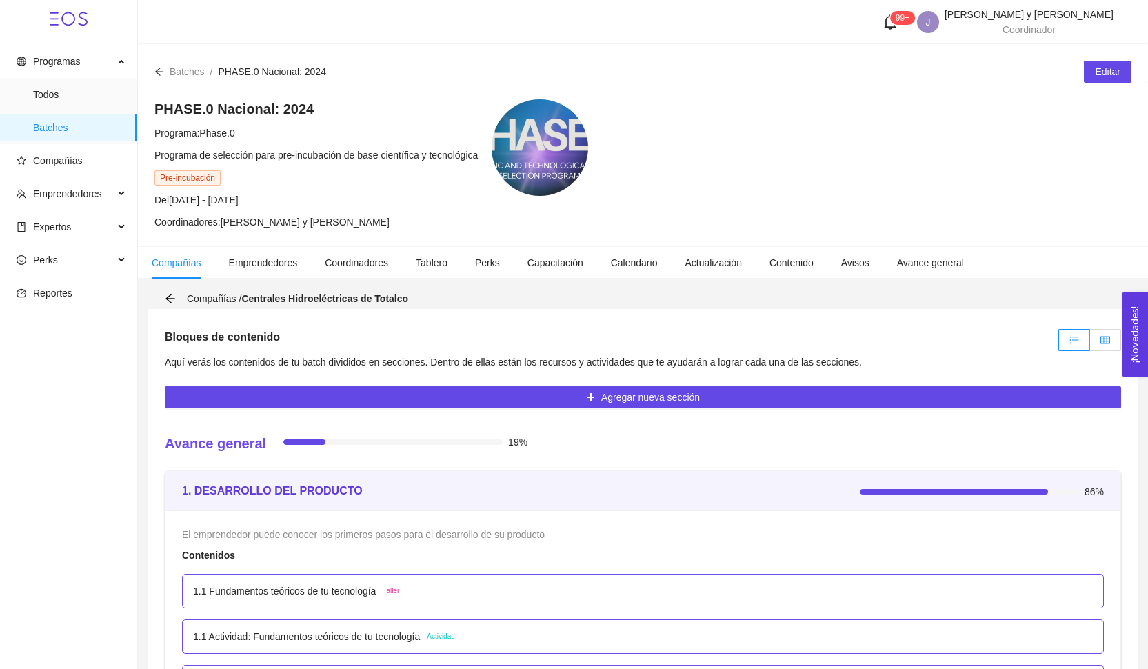
click at [1105, 346] on label at bounding box center [1105, 340] width 31 height 22
click at [1090, 343] on input "radio" at bounding box center [1090, 343] width 0 height 0
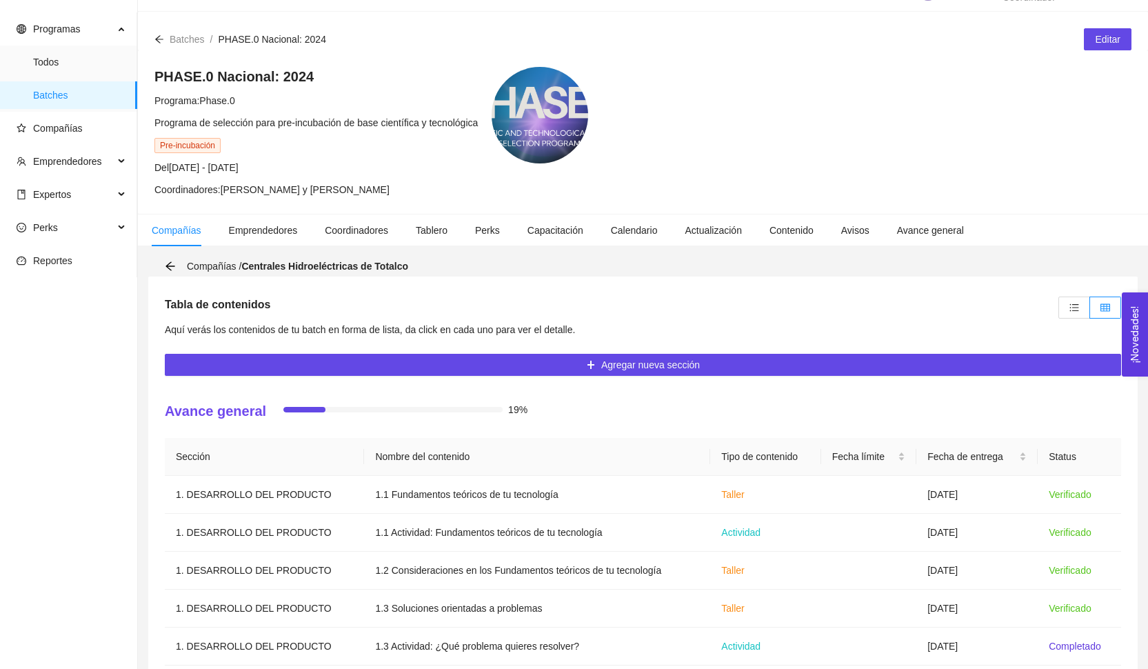
scroll to position [290, 0]
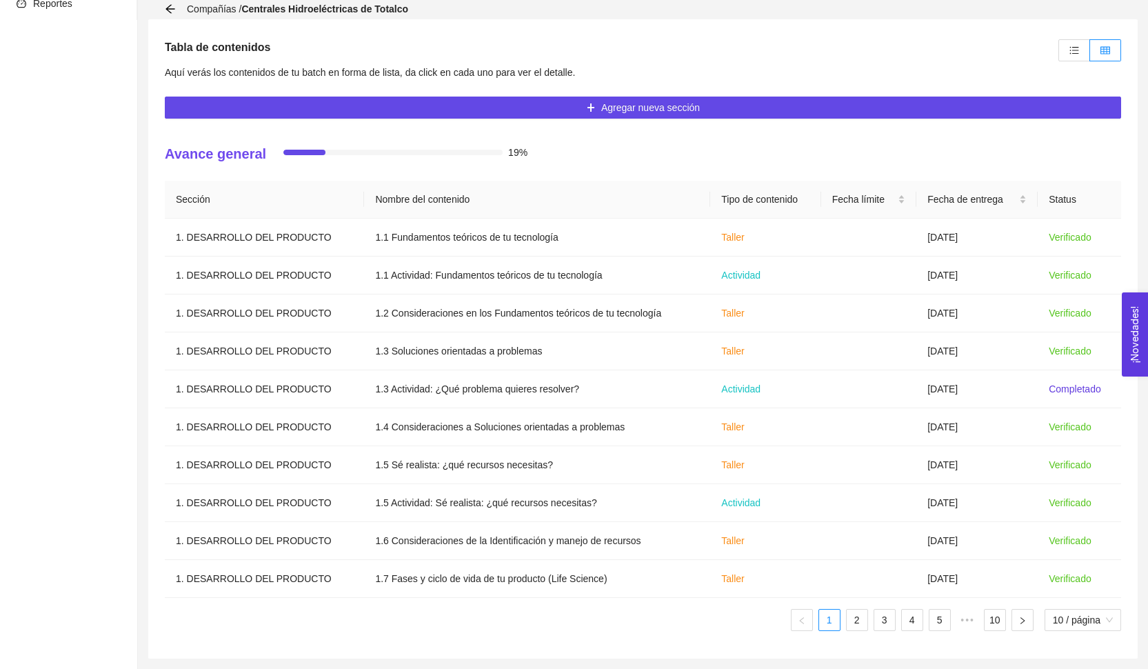
click at [857, 634] on div "Sección Nombre del contenido Tipo de contenido Fecha límite Fecha de entrega St…" at bounding box center [643, 411] width 956 height 461
click at [857, 617] on link "2" at bounding box center [857, 620] width 21 height 21
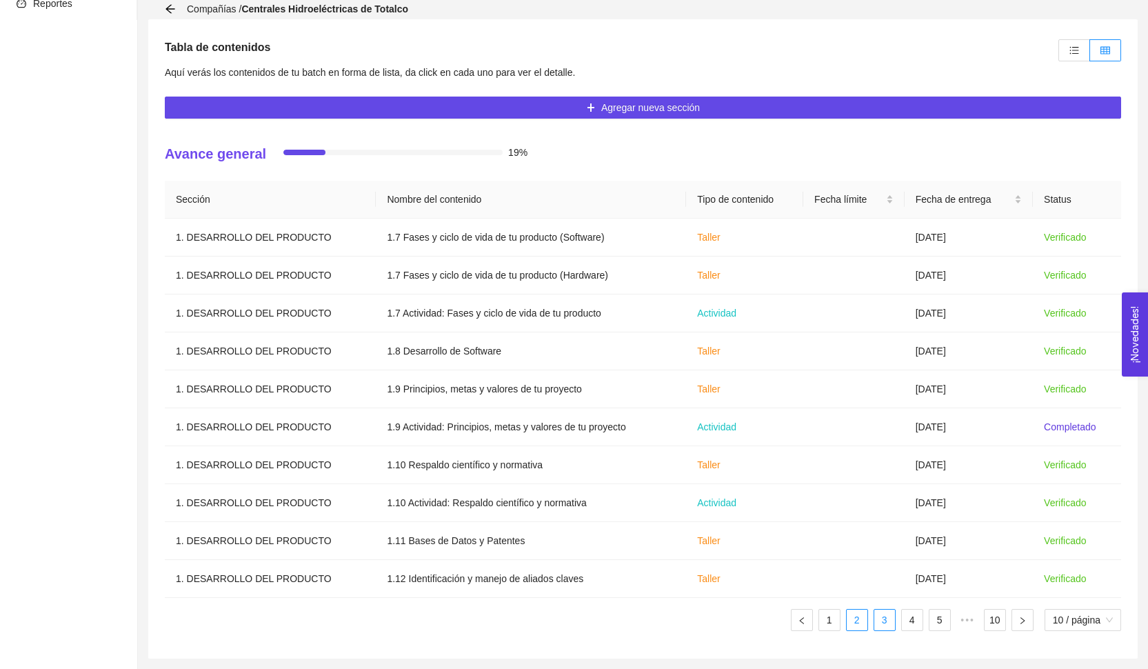
click at [881, 623] on link "3" at bounding box center [884, 620] width 21 height 21
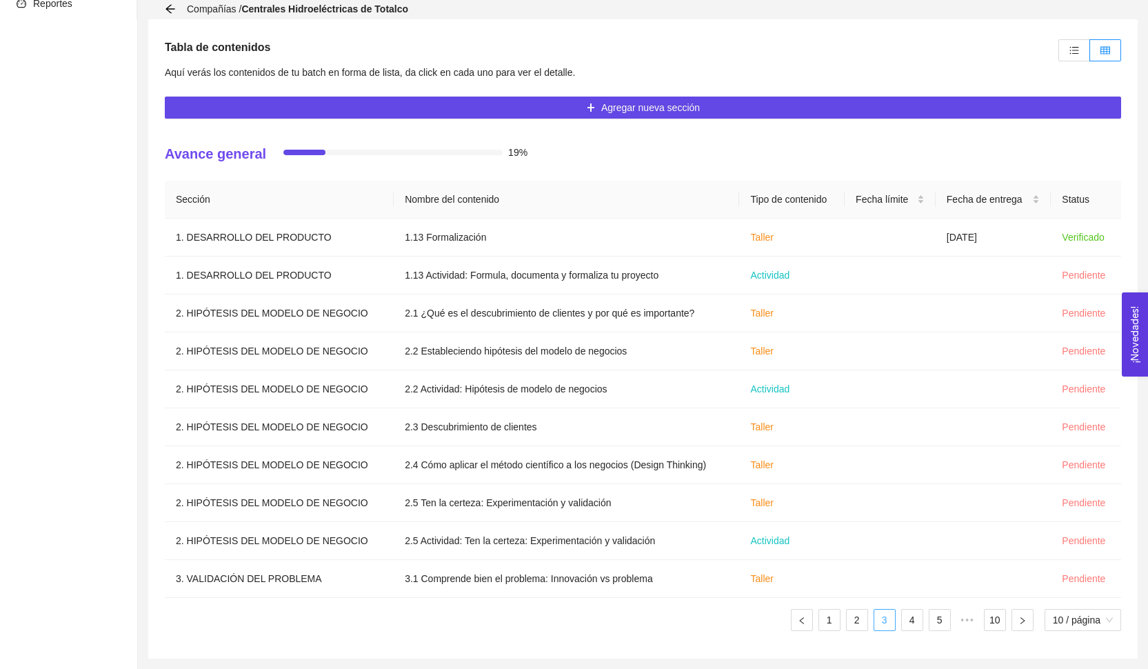
click at [881, 623] on link "3" at bounding box center [884, 620] width 21 height 21
click at [902, 623] on link "4" at bounding box center [912, 620] width 21 height 21
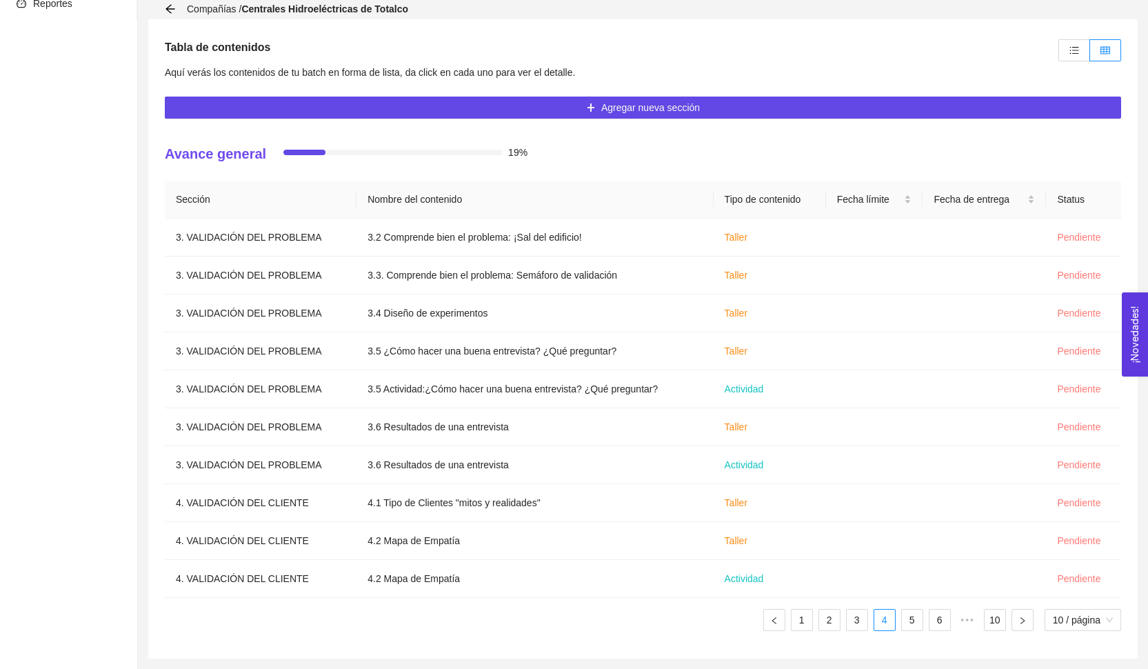
scroll to position [193, 0]
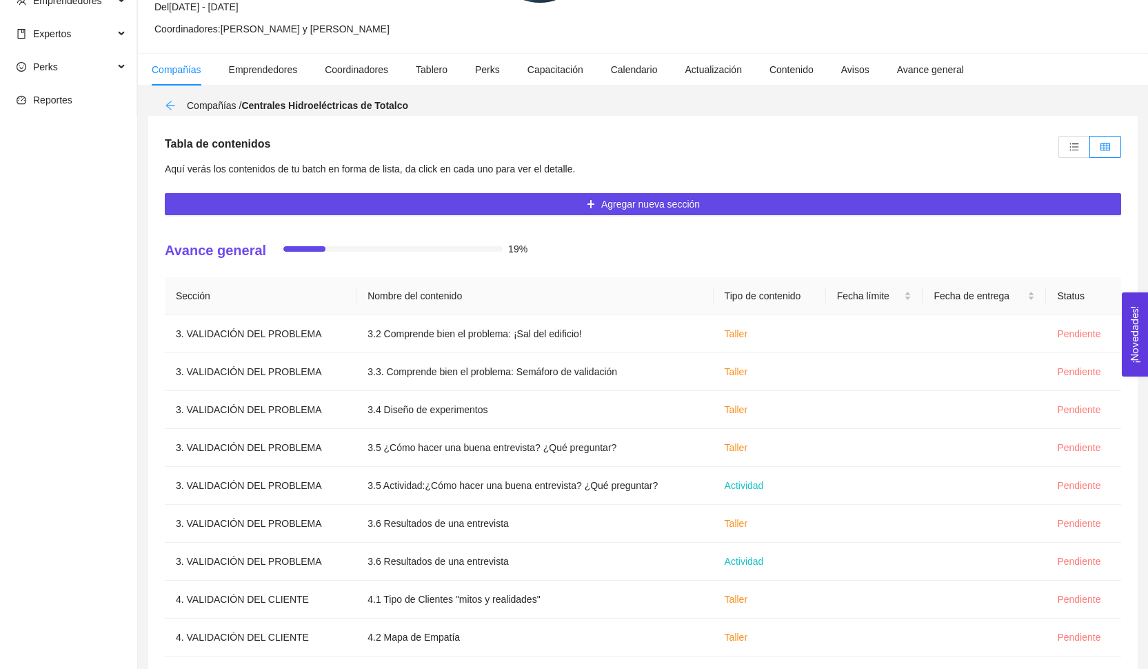
click at [170, 102] on icon "arrow-left" at bounding box center [170, 105] width 9 height 9
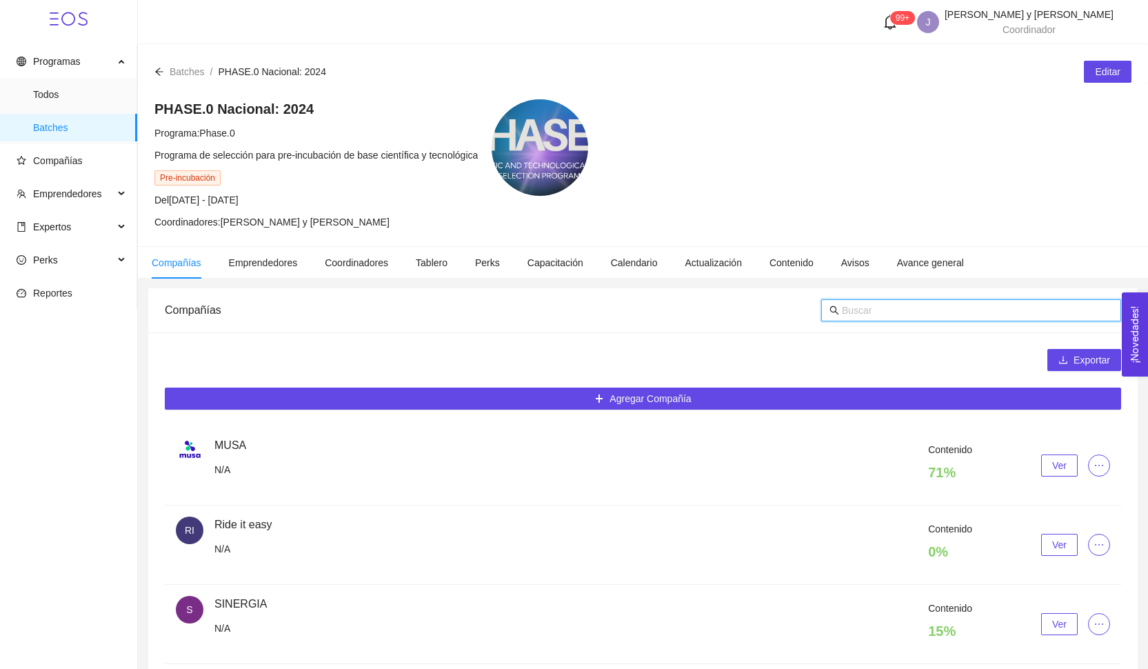
click at [925, 312] on input "text" at bounding box center [977, 310] width 271 height 15
type input "mod"
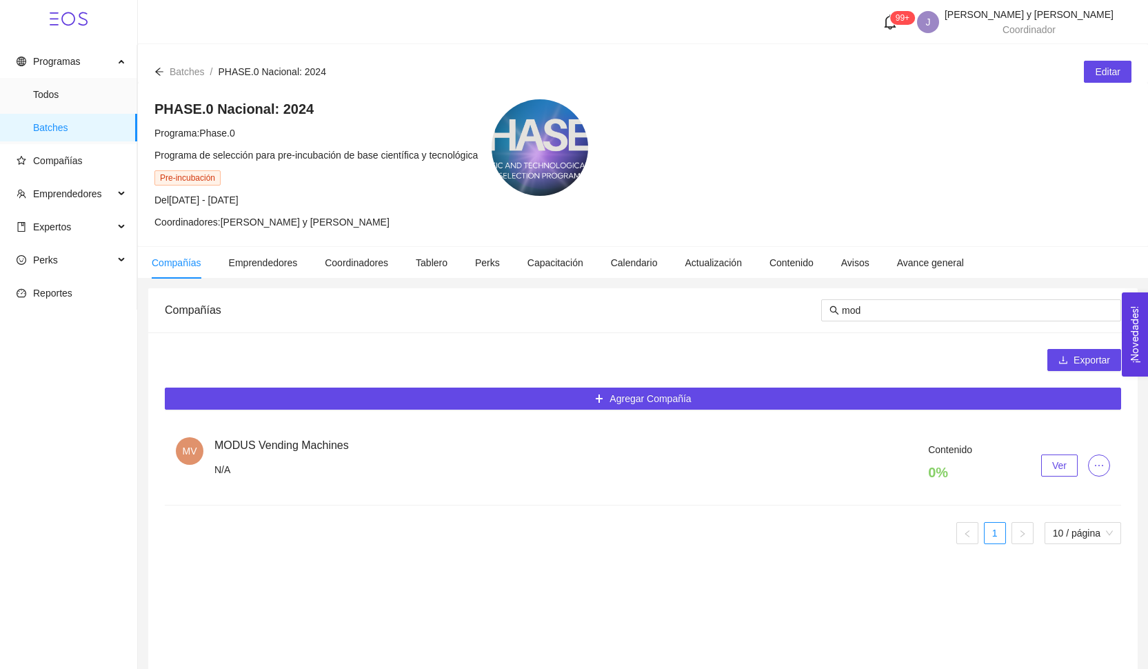
click at [1056, 463] on span "Ver" at bounding box center [1059, 465] width 14 height 15
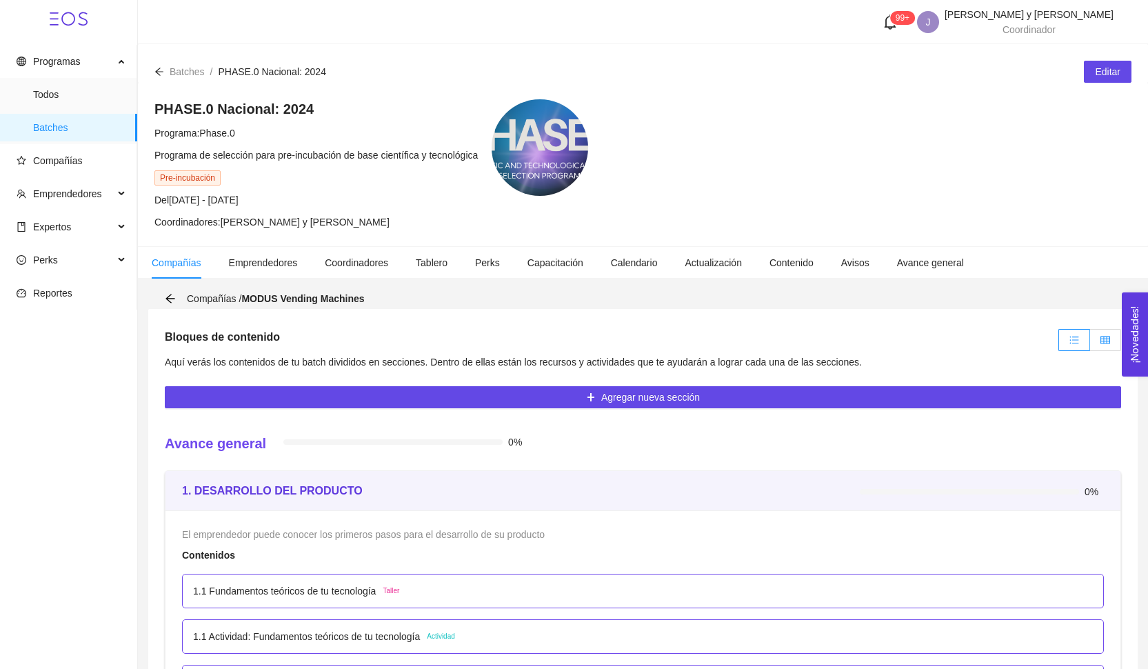
click at [1108, 341] on icon "table" at bounding box center [1106, 340] width 10 height 10
click at [1090, 343] on input "radio" at bounding box center [1090, 343] width 0 height 0
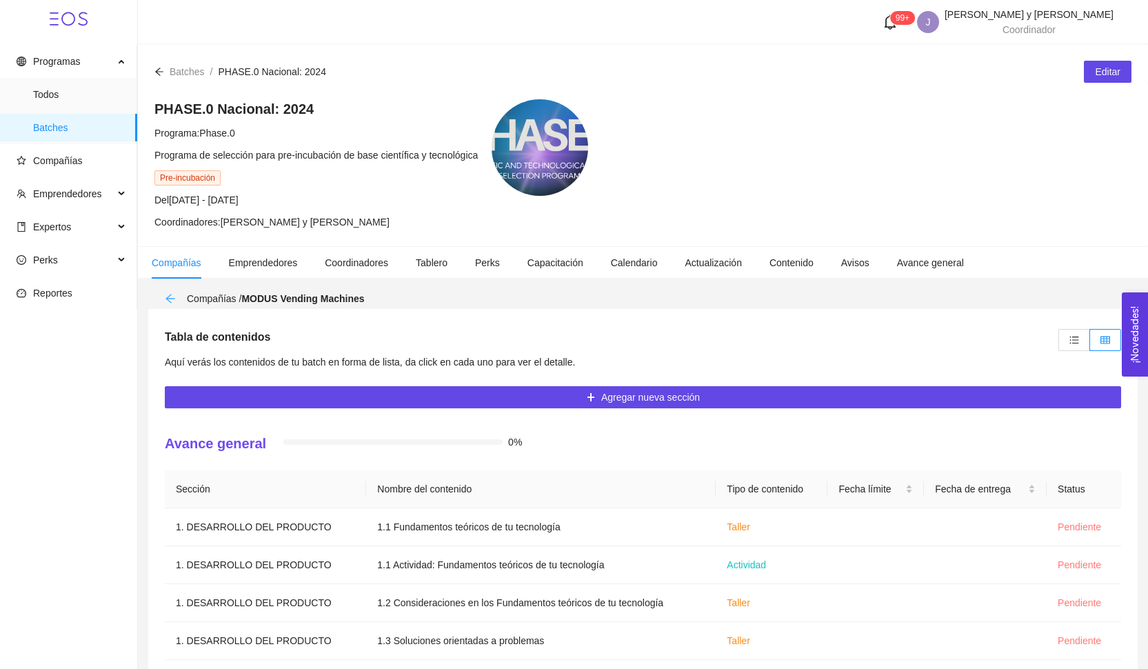
click at [168, 300] on icon "arrow-left" at bounding box center [170, 298] width 9 height 9
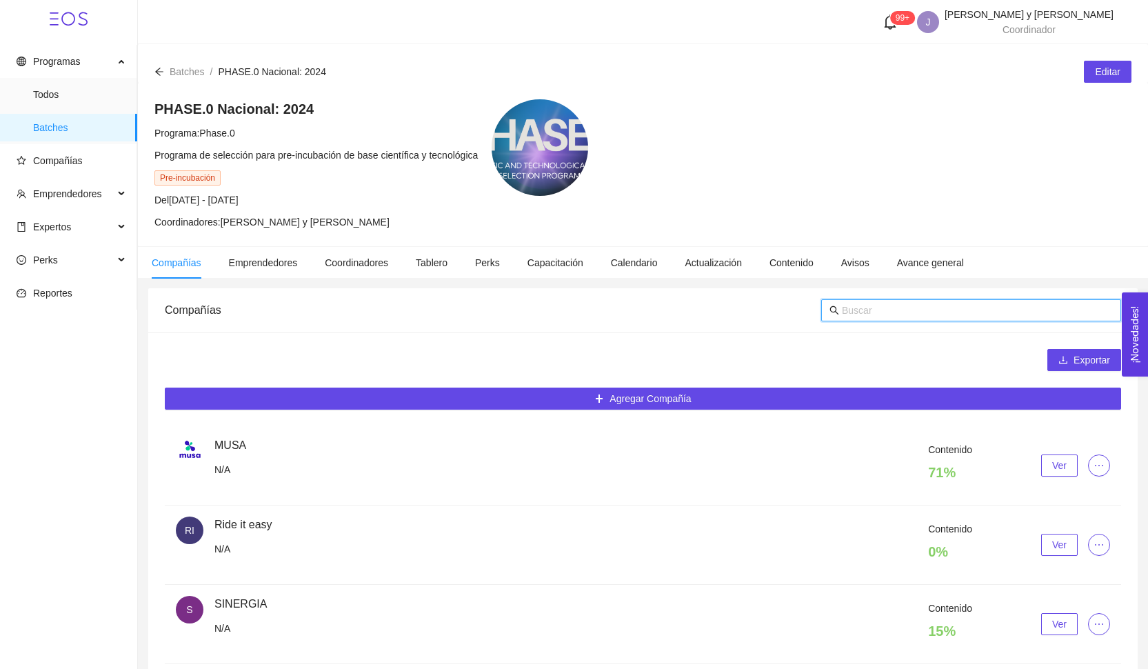
click at [878, 304] on input "text" at bounding box center [977, 310] width 271 height 15
type input "rie"
click at [1063, 545] on span "Ver" at bounding box center [1059, 544] width 14 height 15
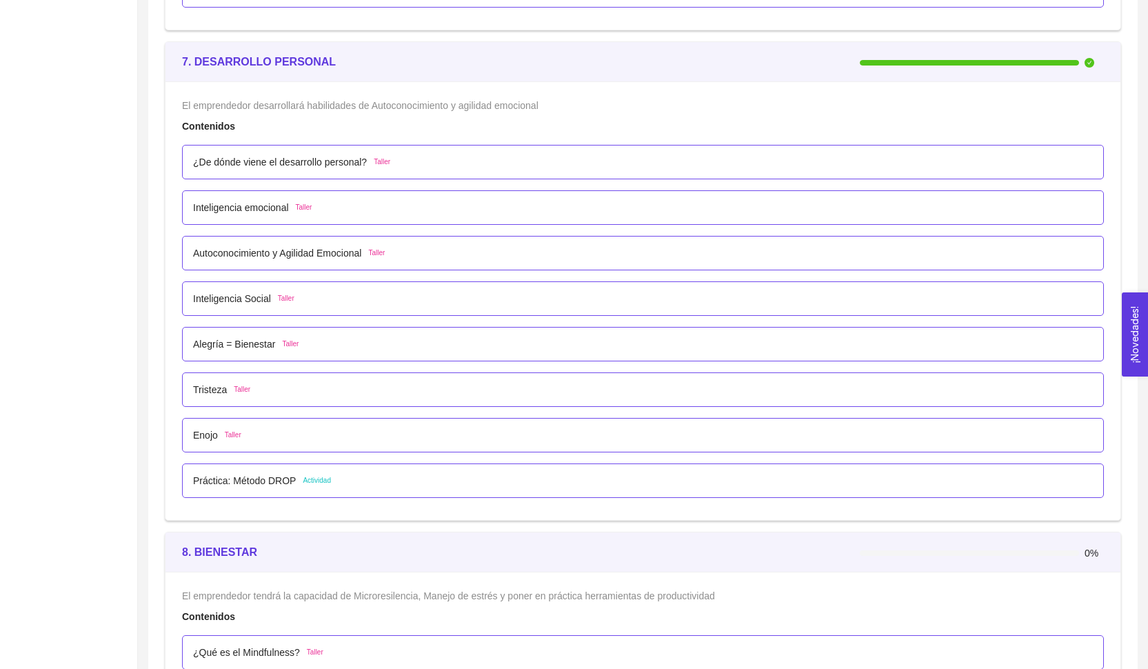
scroll to position [-1, 0]
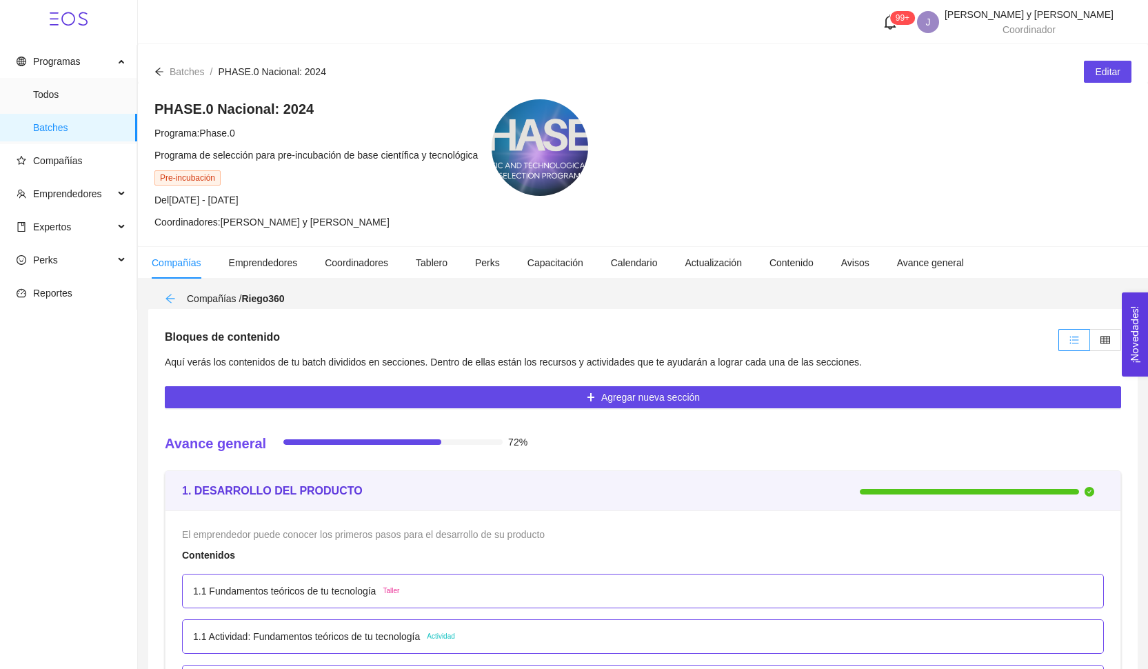
click at [170, 299] on icon "arrow-left" at bounding box center [170, 298] width 11 height 11
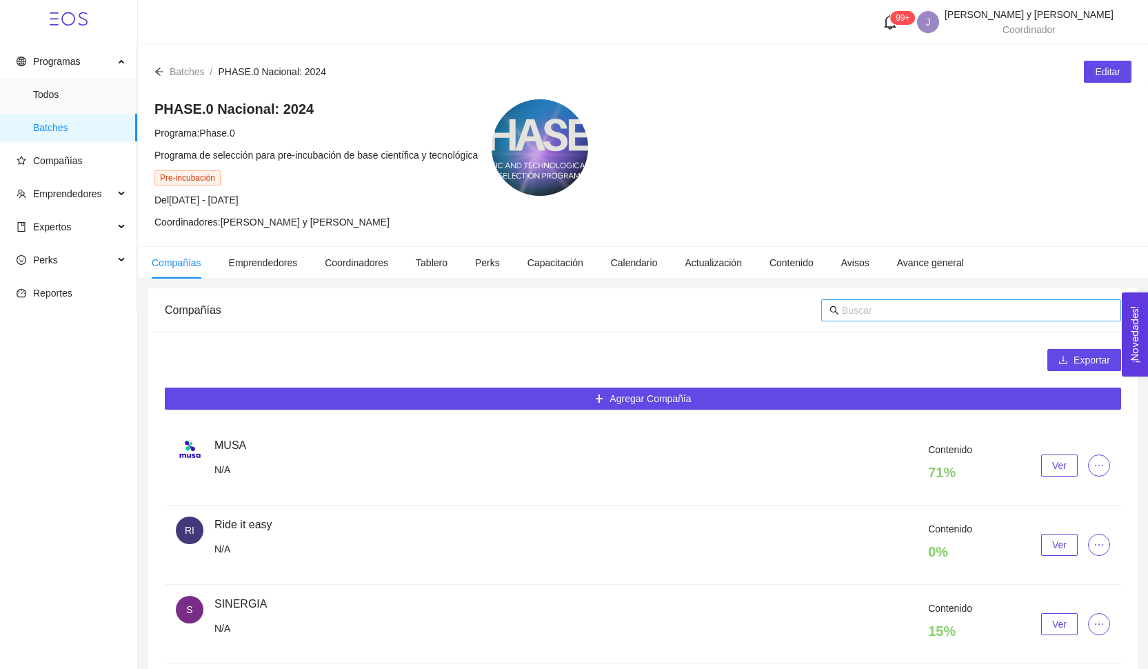
click at [851, 308] on input "text" at bounding box center [977, 310] width 271 height 15
type input "nema"
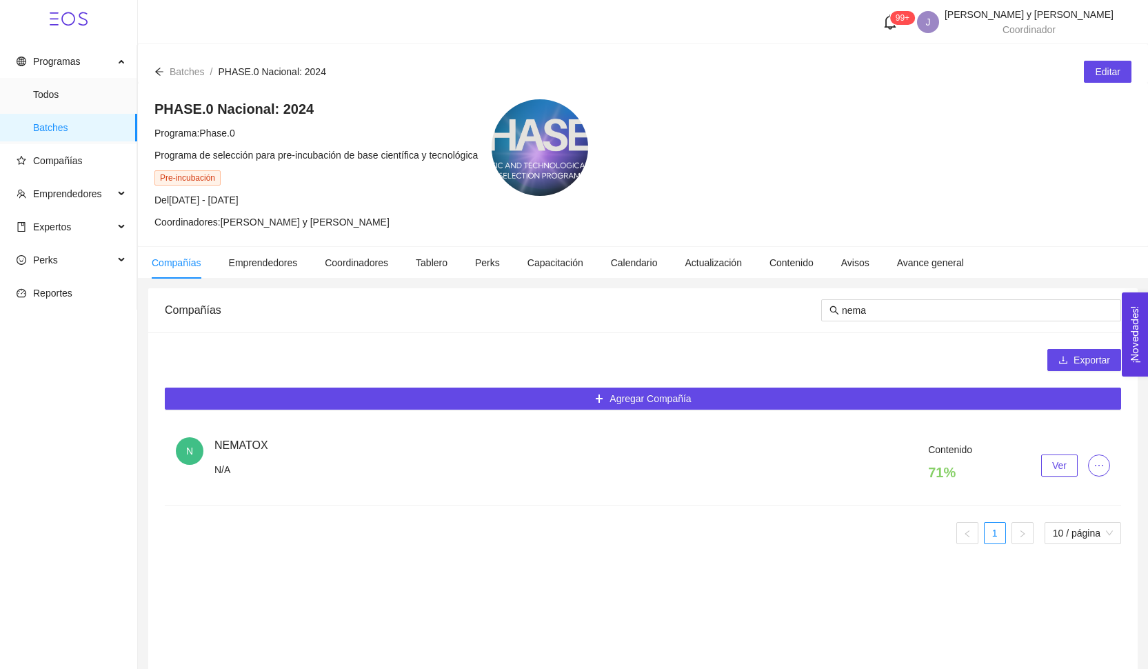
click at [1041, 462] on button "Ver" at bounding box center [1059, 465] width 37 height 22
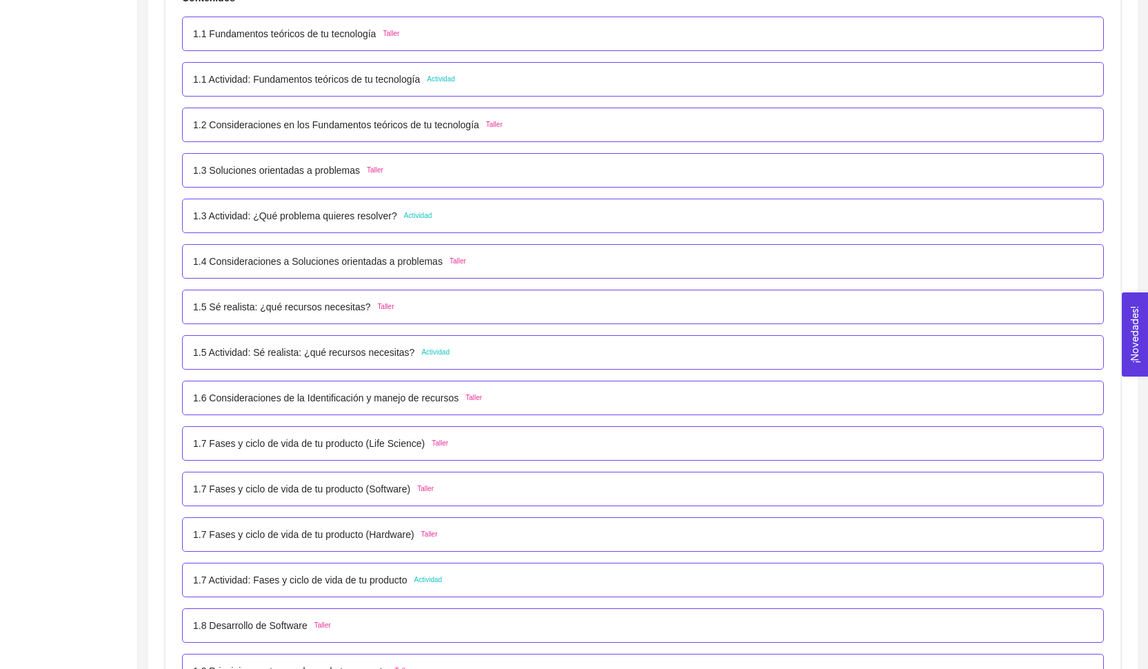
scroll to position [385, 0]
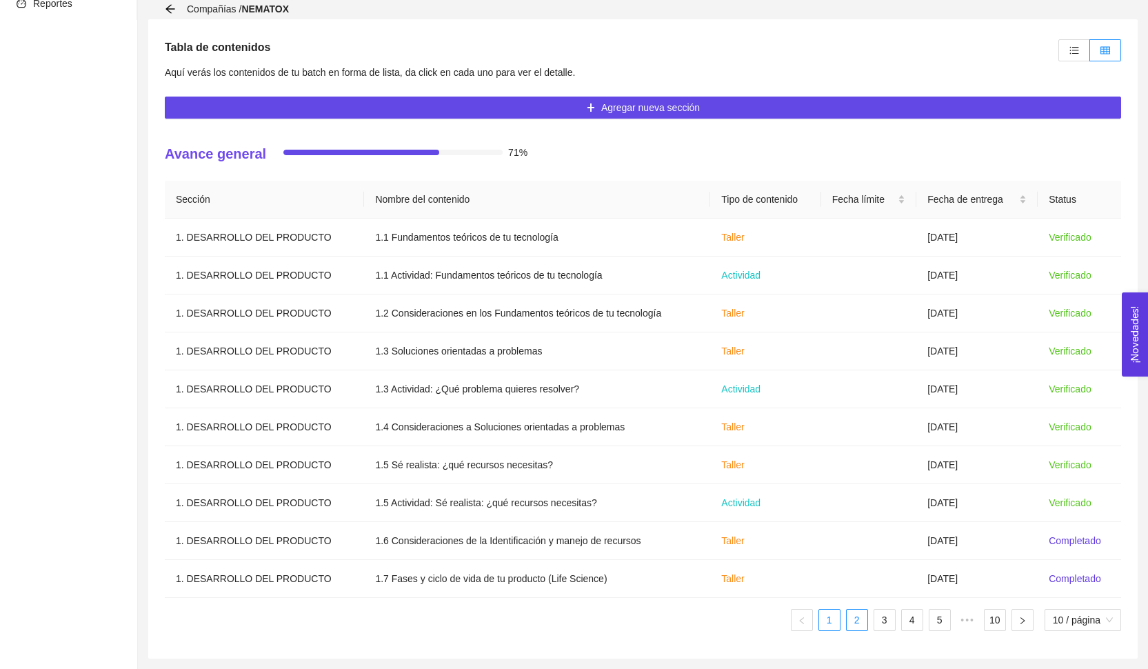
scroll to position [290, 0]
click at [858, 621] on link "2" at bounding box center [857, 620] width 21 height 21
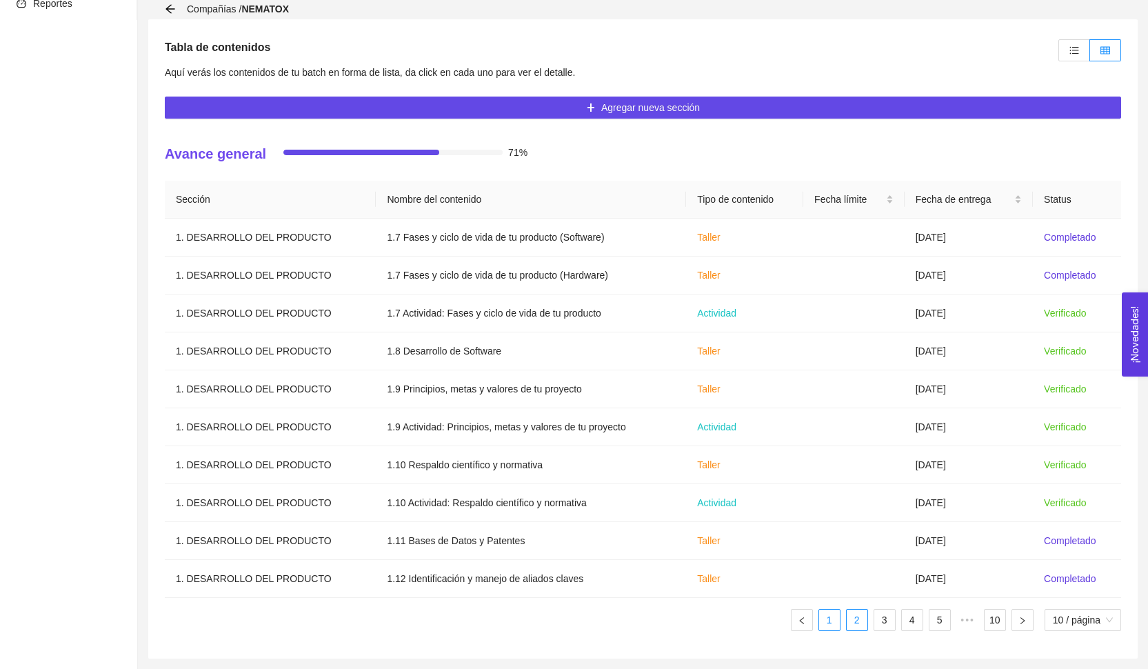
click at [827, 623] on link "1" at bounding box center [829, 620] width 21 height 21
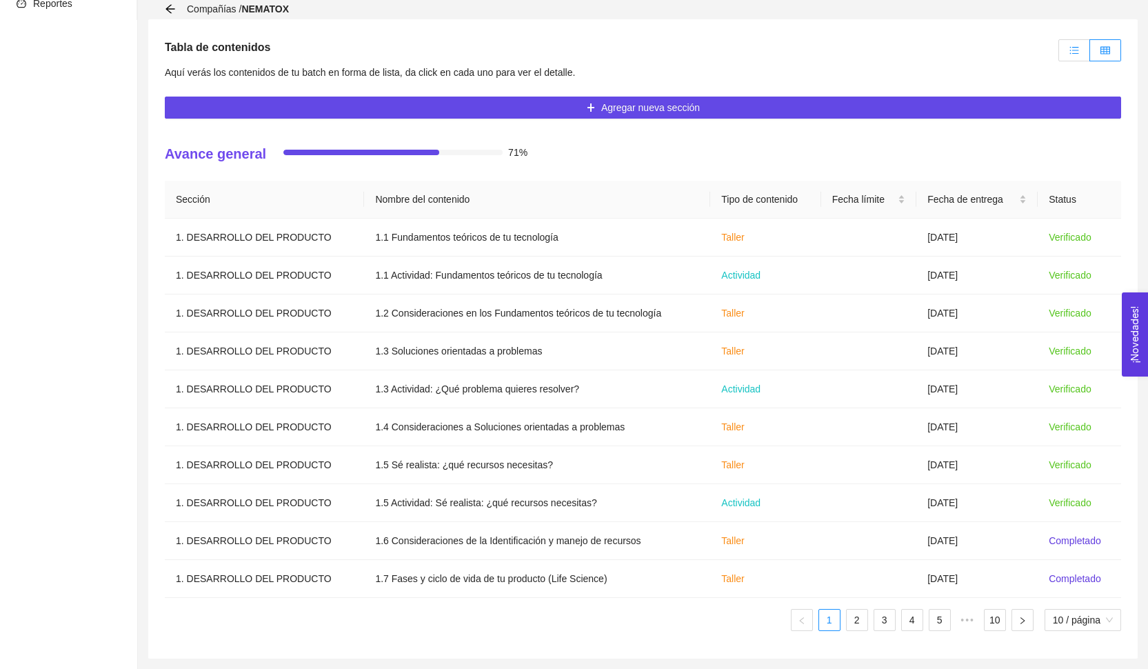
click at [1074, 46] on icon "unordered-list" at bounding box center [1075, 51] width 10 height 10
click at [1059, 54] on input "radio" at bounding box center [1059, 54] width 0 height 0
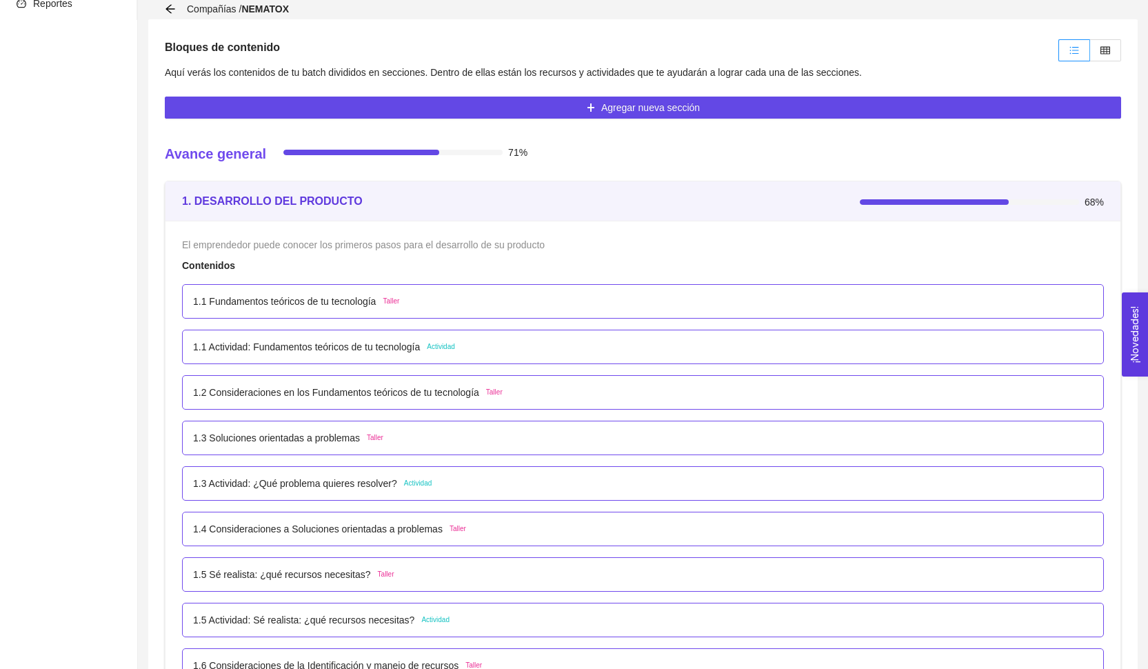
click at [889, 617] on div "1.5 Actividad: Sé realista: ¿qué recursos necesitas? Actividad" at bounding box center [643, 619] width 900 height 15
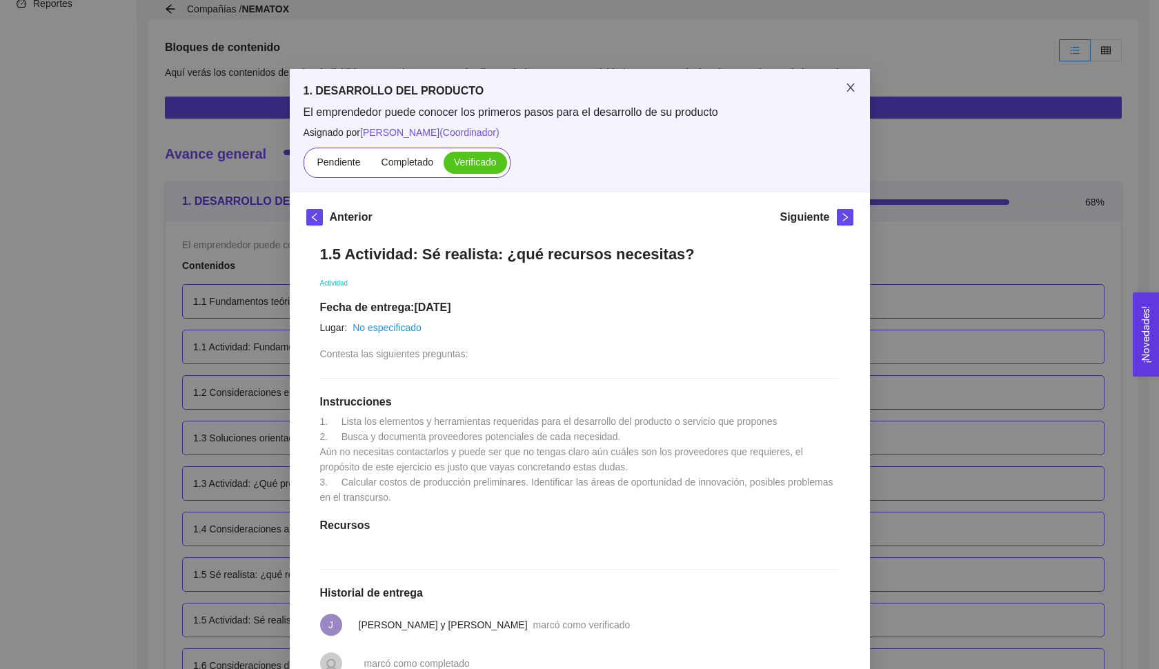
click at [838, 88] on span "Close" at bounding box center [850, 88] width 39 height 39
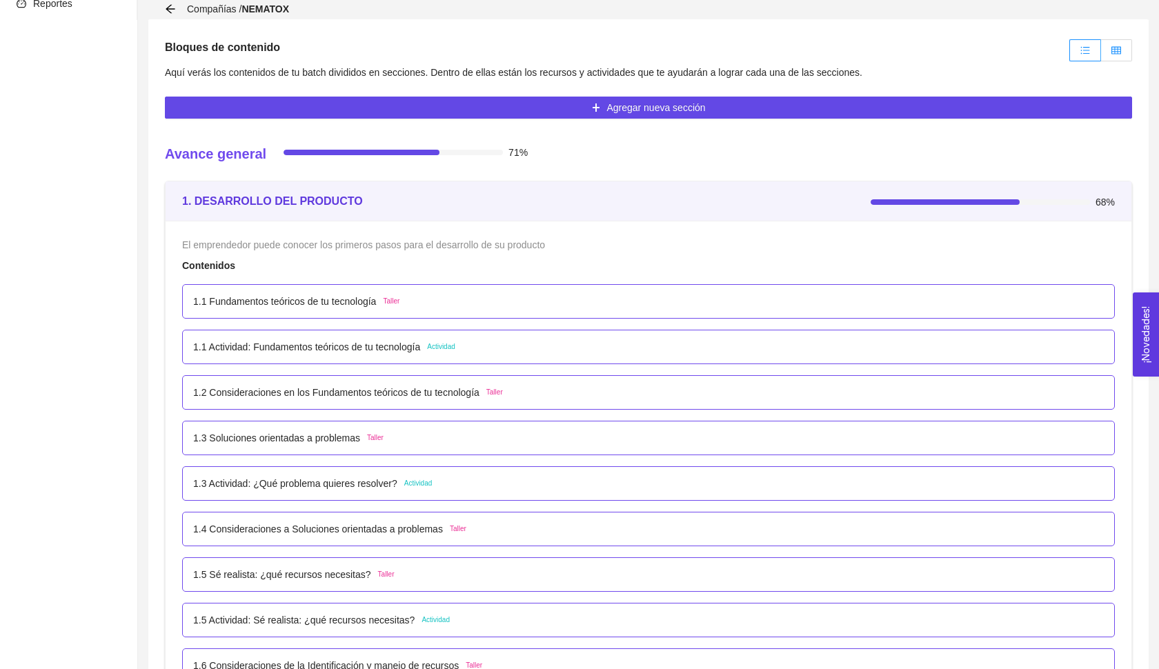
click at [1111, 51] on icon "table" at bounding box center [1116, 50] width 10 height 8
click at [1101, 54] on input "radio" at bounding box center [1101, 54] width 0 height 0
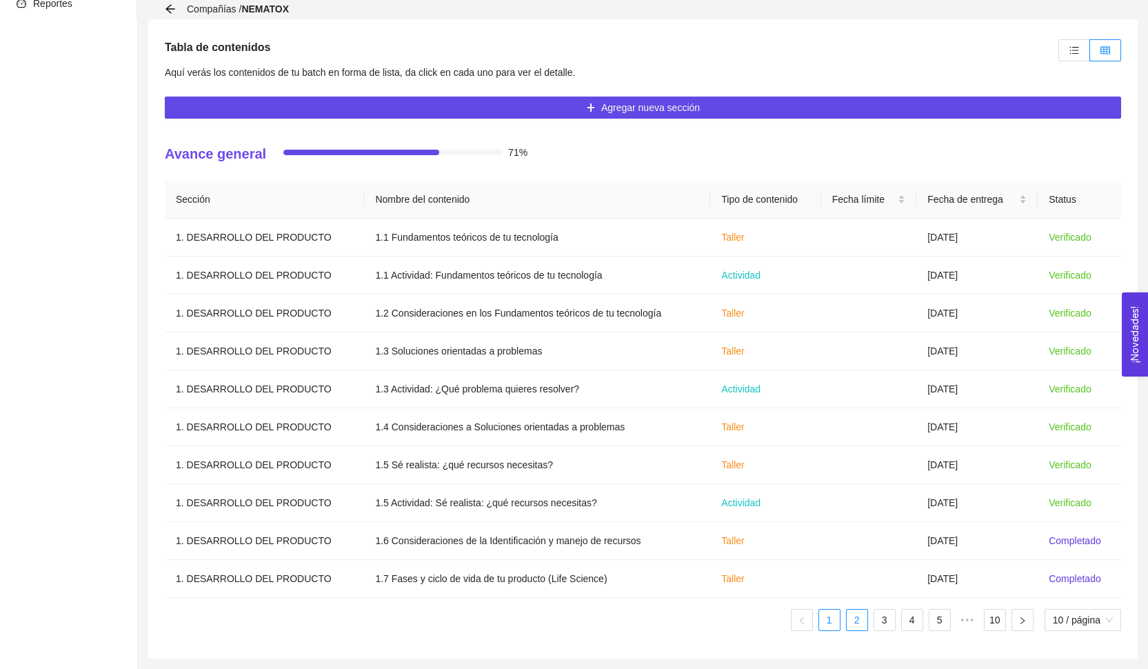
click at [856, 615] on link "2" at bounding box center [857, 620] width 21 height 21
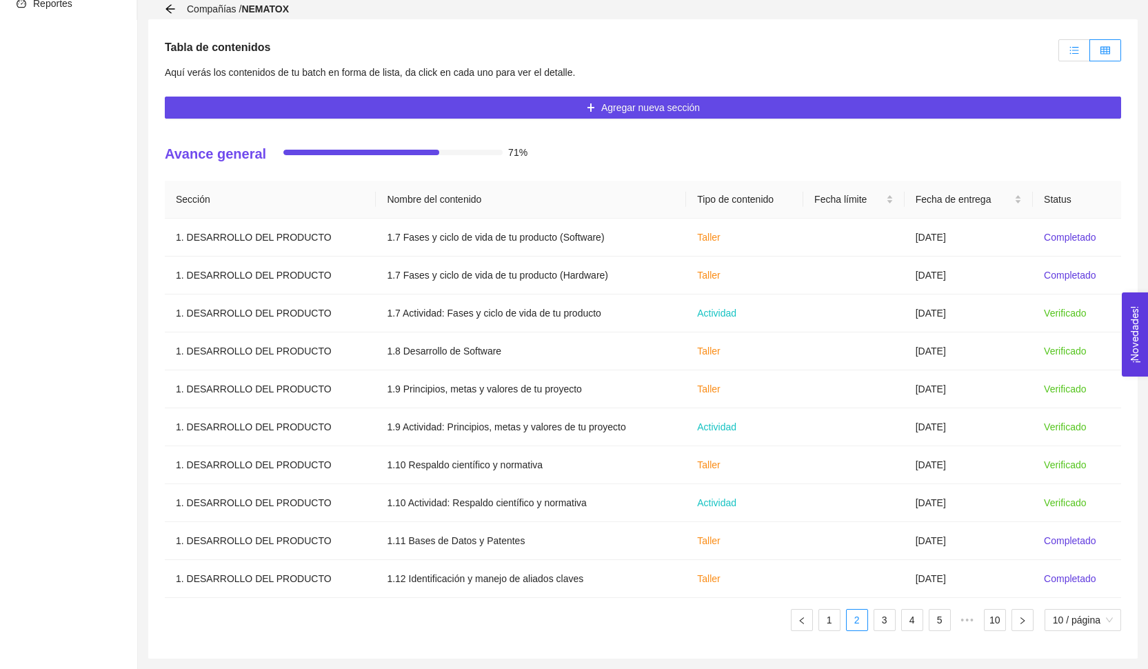
click at [1065, 50] on label at bounding box center [1075, 50] width 32 height 22
click at [1059, 54] on input "radio" at bounding box center [1059, 54] width 0 height 0
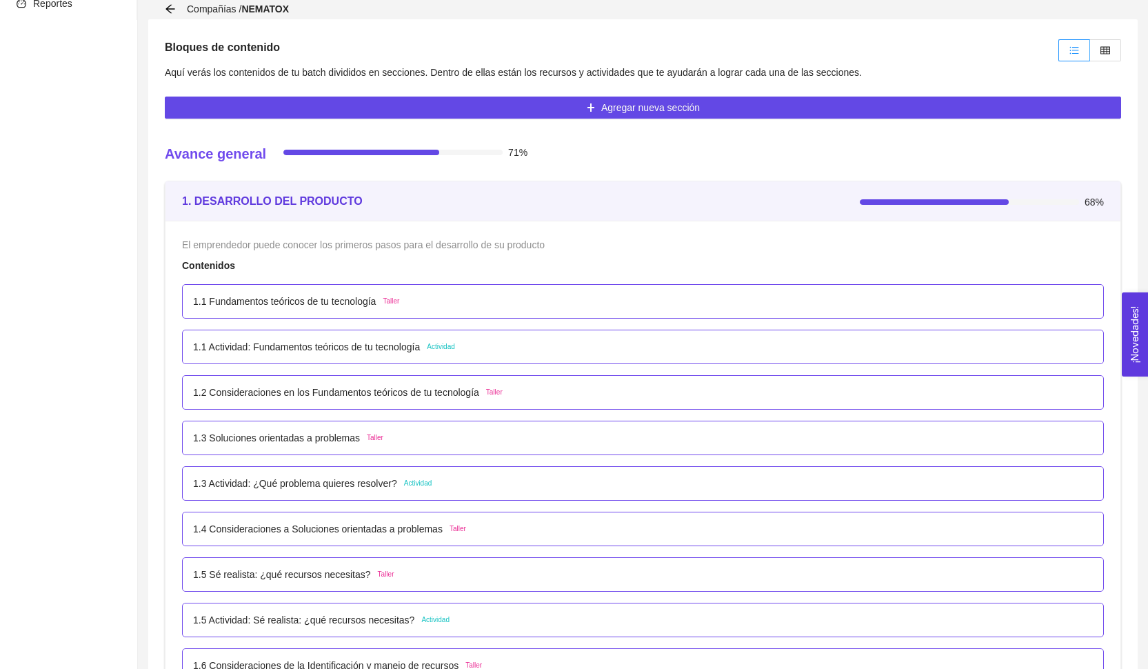
click at [304, 658] on p "1.6 Consideraciones de la Identificación y manejo de recursos" at bounding box center [325, 665] width 265 height 15
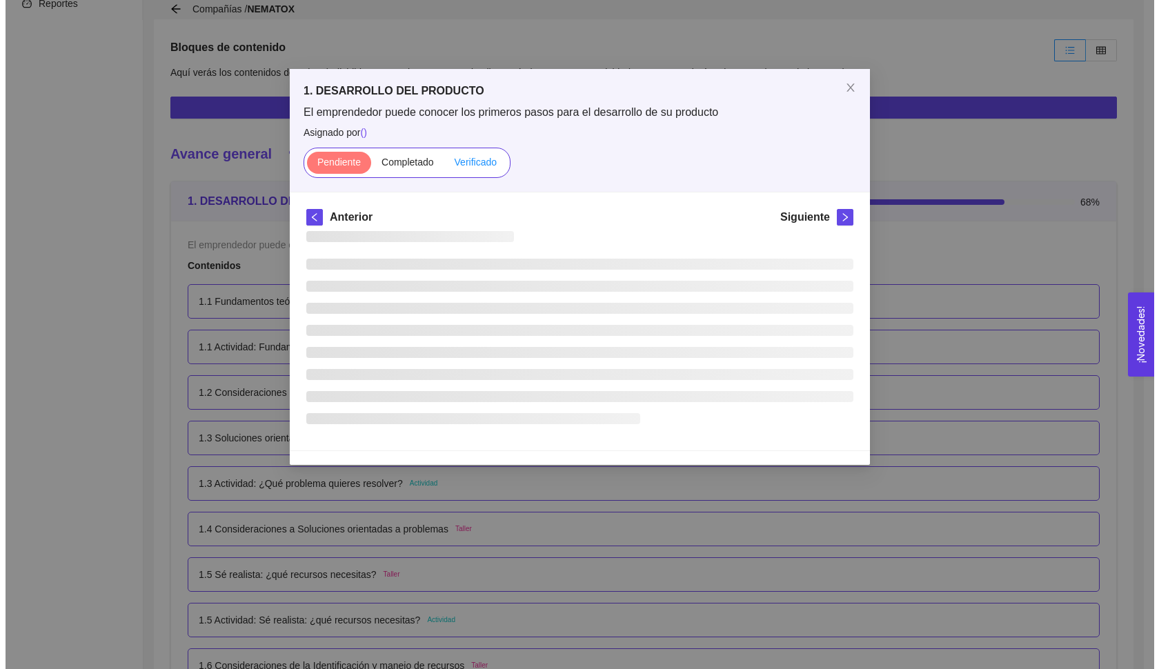
scroll to position [457, 0]
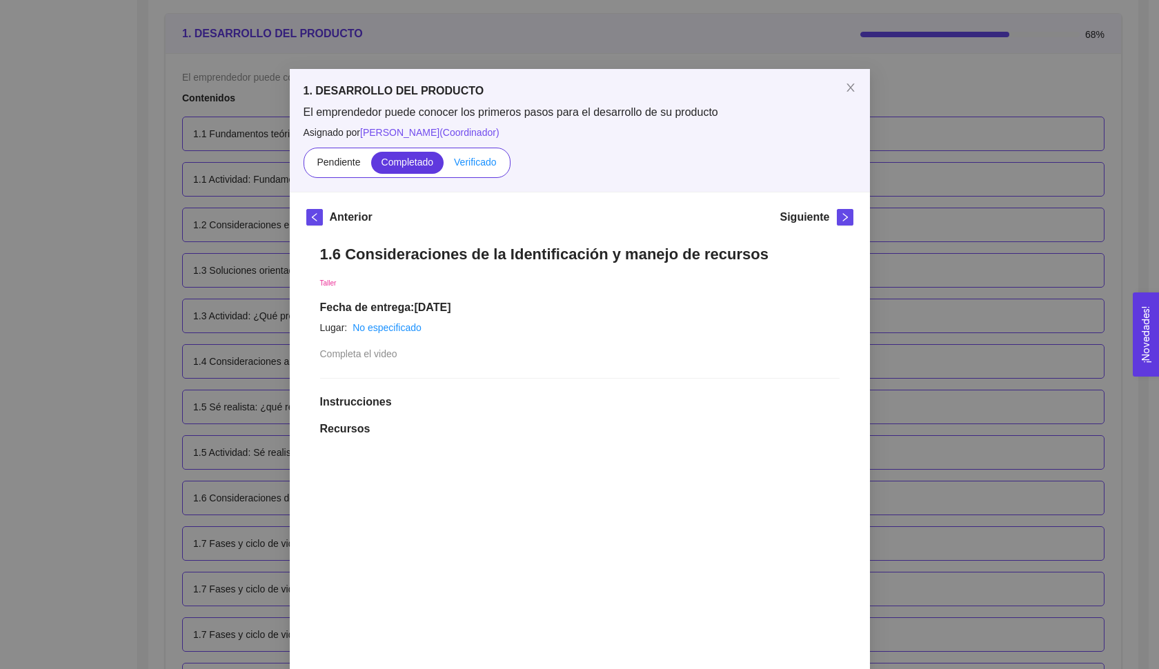
click at [474, 167] on span "Verificado" at bounding box center [475, 162] width 42 height 11
click at [443, 166] on input "Verificado" at bounding box center [443, 166] width 0 height 0
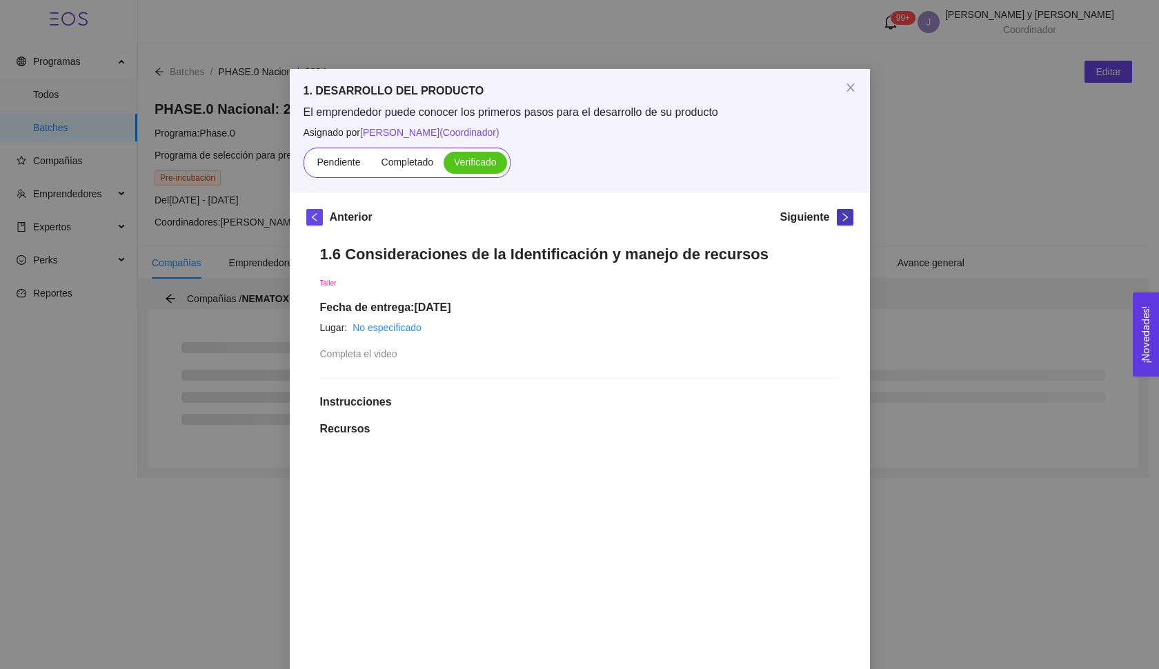
scroll to position [0, 0]
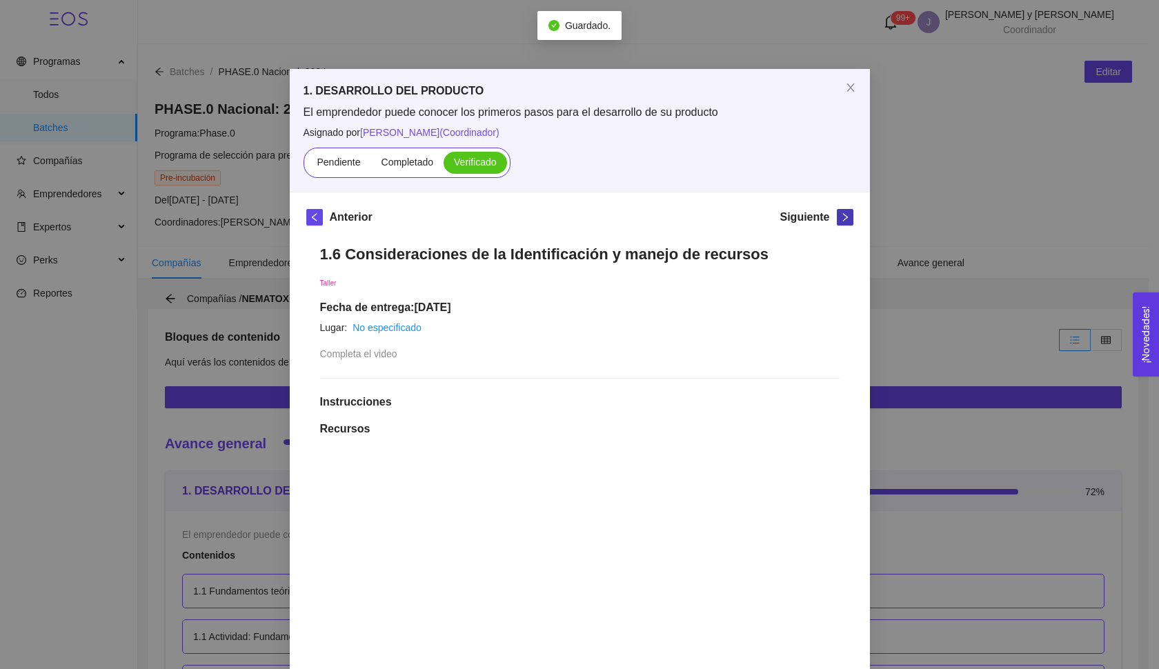
click at [840, 220] on icon "right" at bounding box center [845, 217] width 10 height 10
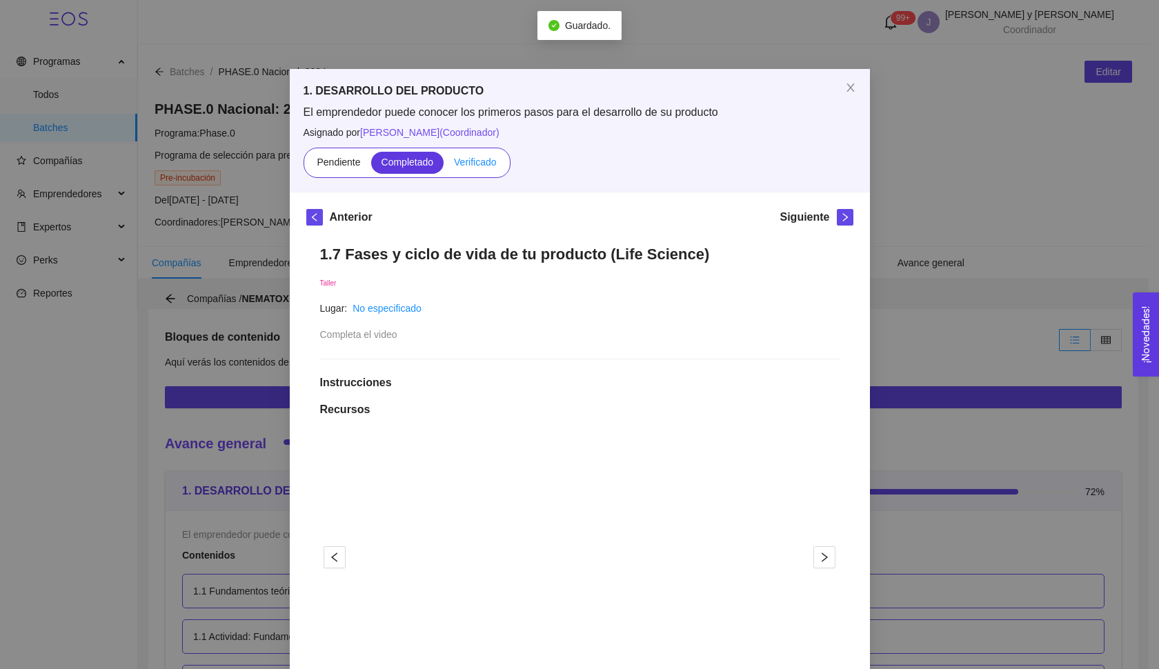
click at [460, 165] on span "Verificado" at bounding box center [475, 162] width 42 height 11
click at [443, 166] on input "Verificado" at bounding box center [443, 166] width 0 height 0
click at [840, 215] on icon "right" at bounding box center [845, 217] width 10 height 10
click at [472, 164] on span "Verificado" at bounding box center [475, 162] width 42 height 11
click at [443, 166] on input "Verificado" at bounding box center [443, 166] width 0 height 0
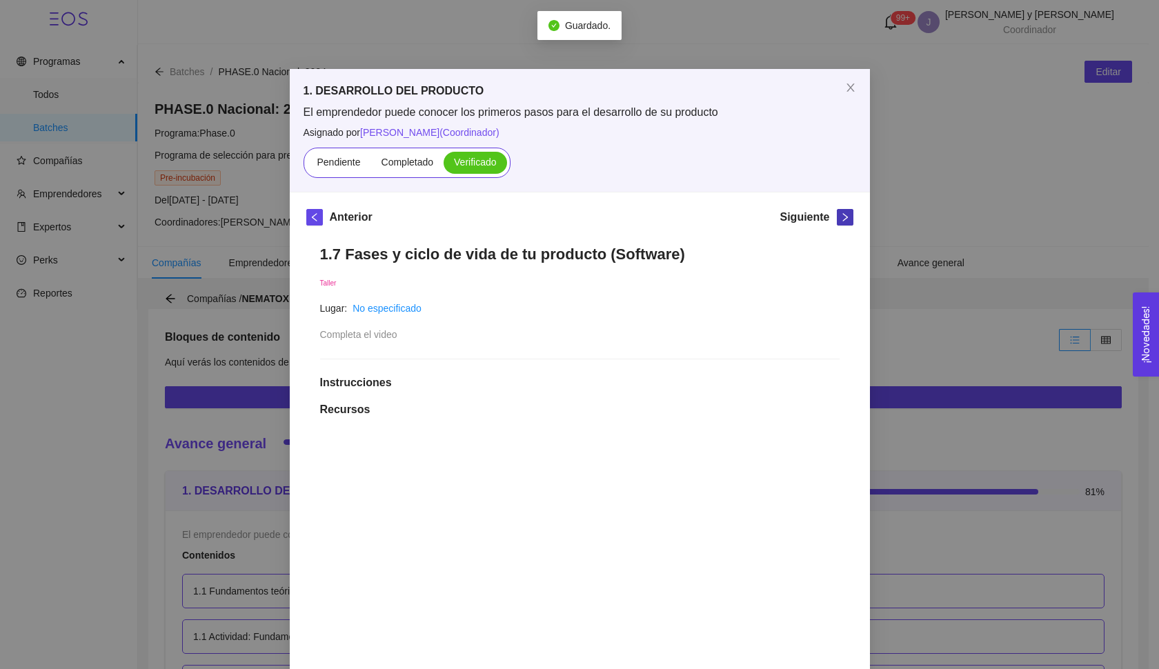
click at [841, 219] on icon "right" at bounding box center [845, 217] width 10 height 10
click at [463, 172] on label "Verificado" at bounding box center [474, 163] width 63 height 22
click at [443, 166] on input "Verificado" at bounding box center [443, 166] width 0 height 0
click at [839, 222] on button "button" at bounding box center [844, 217] width 17 height 17
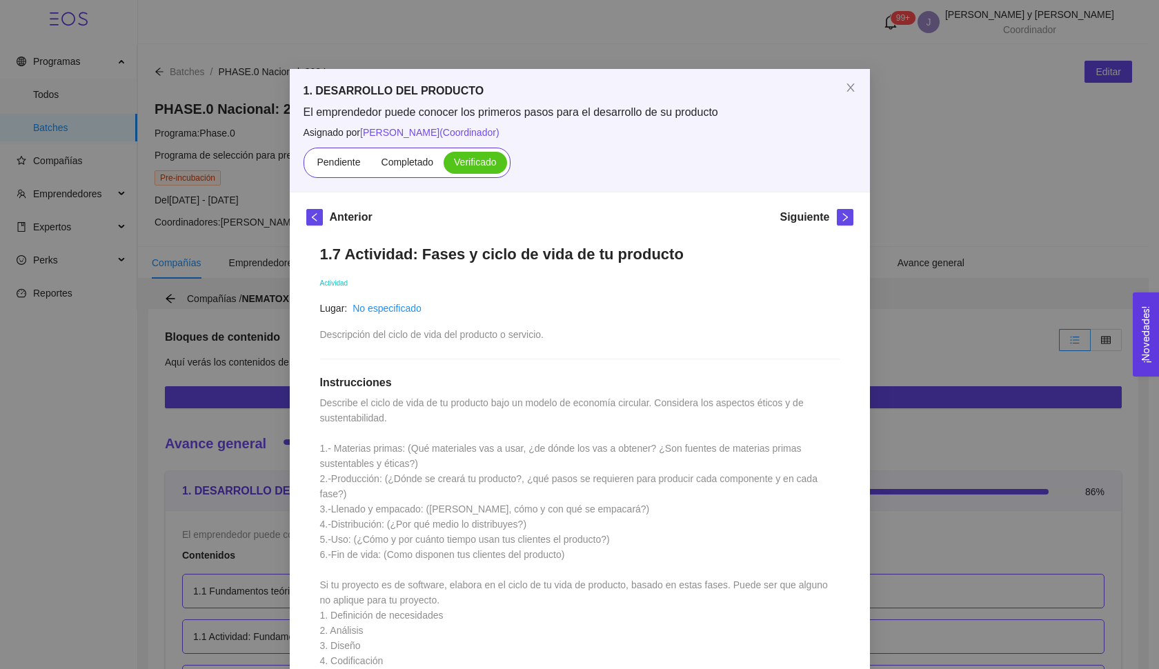
click at [876, 208] on div "1. DESARROLLO DEL PRODUCTO El emprendedor puede conocer los primeros pasos para…" at bounding box center [579, 334] width 1159 height 669
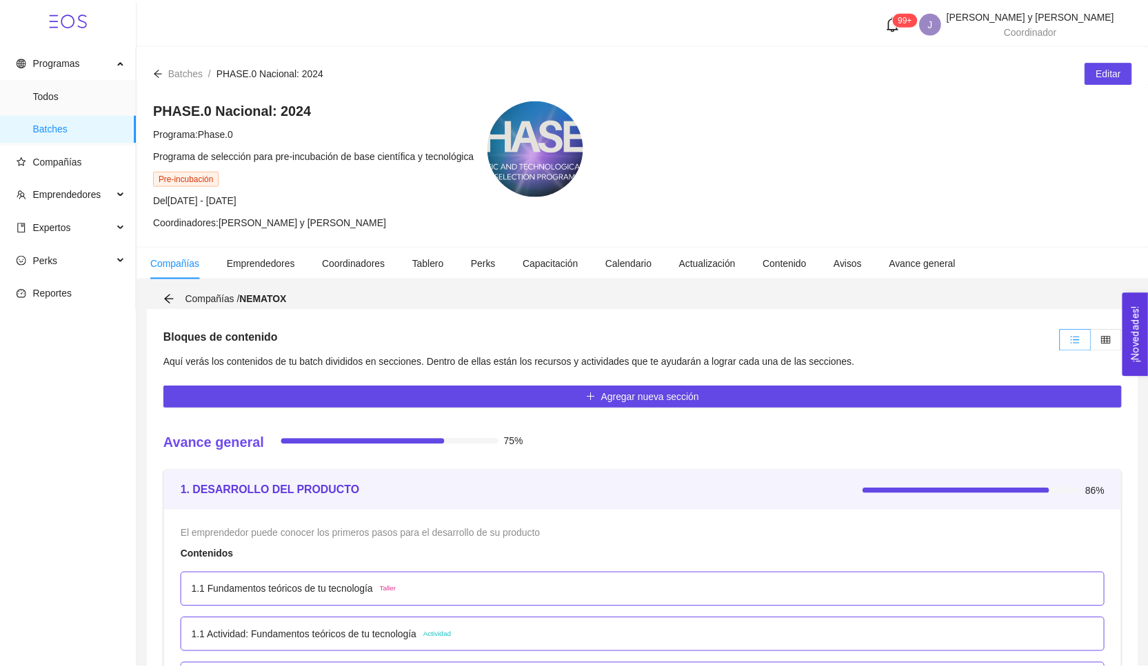
scroll to position [1094, 0]
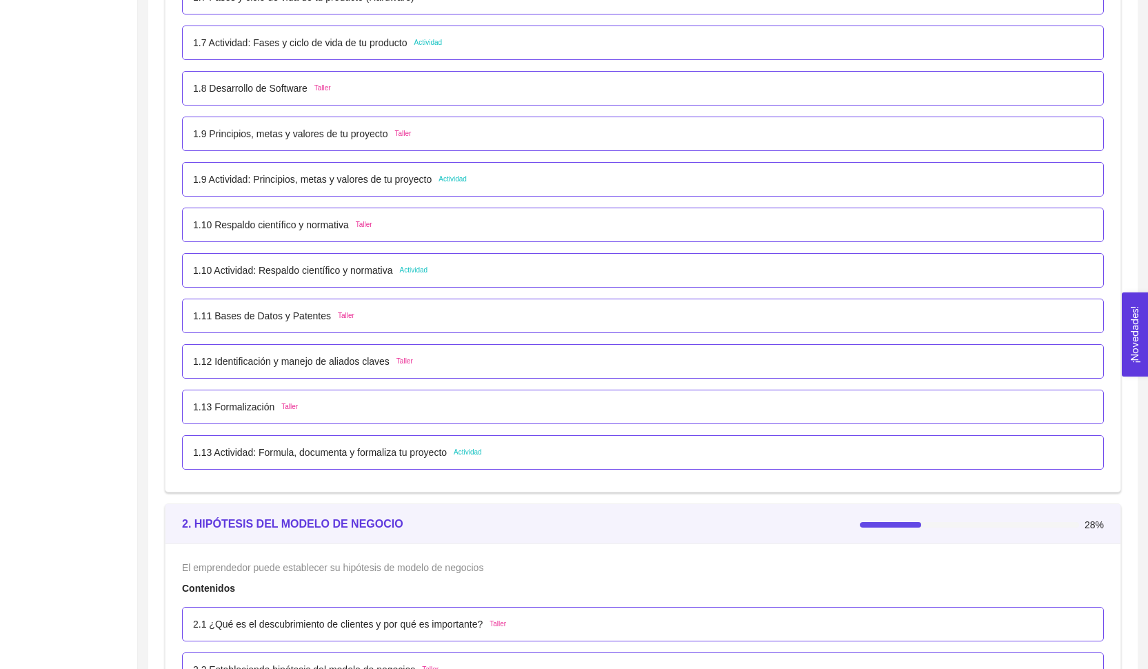
click at [261, 308] on p "1.11 Bases de Datos y Patentes" at bounding box center [262, 315] width 138 height 15
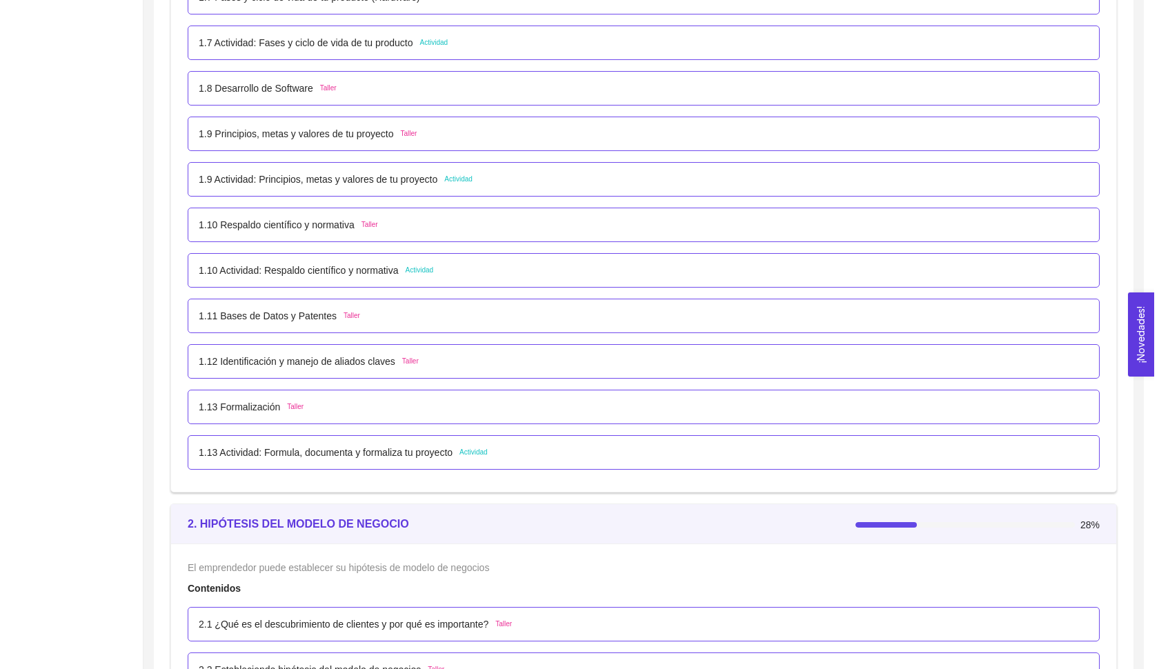
scroll to position [1177, 0]
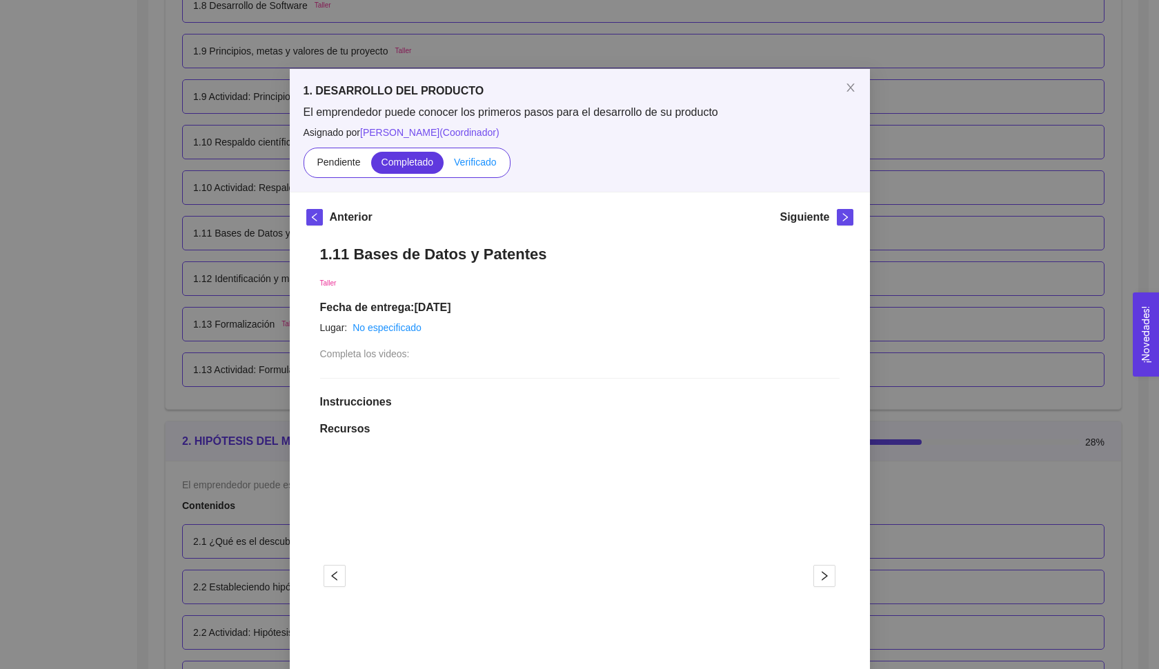
click at [454, 170] on label "Verificado" at bounding box center [474, 163] width 63 height 22
click at [443, 166] on input "Verificado" at bounding box center [443, 166] width 0 height 0
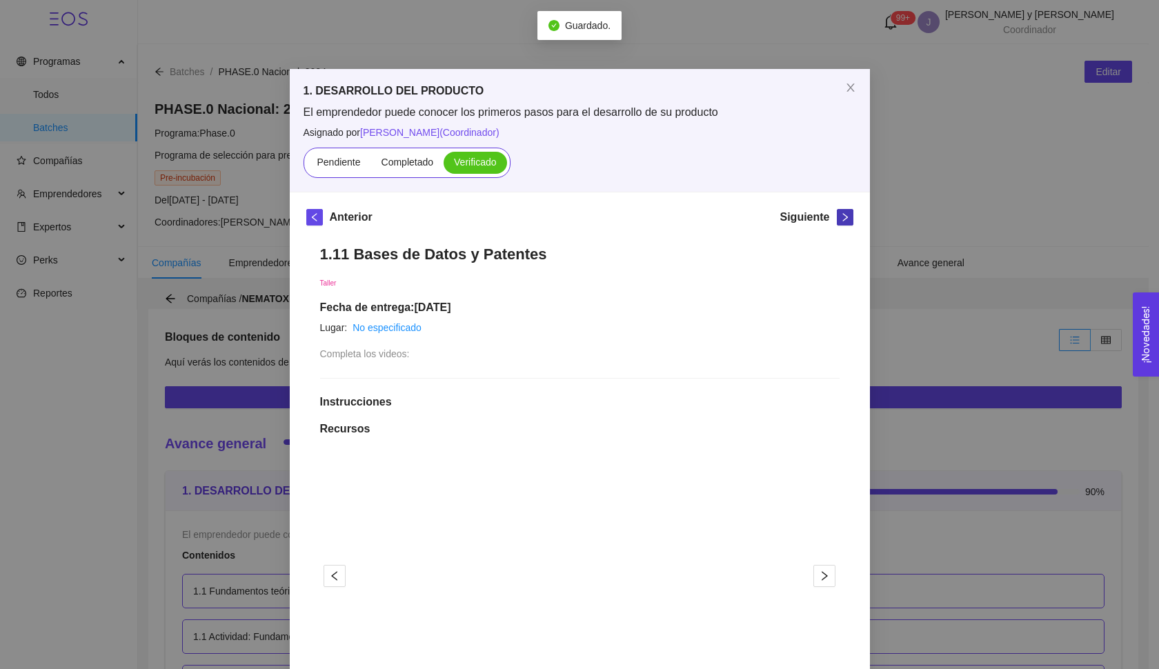
click at [836, 223] on button "button" at bounding box center [844, 217] width 17 height 17
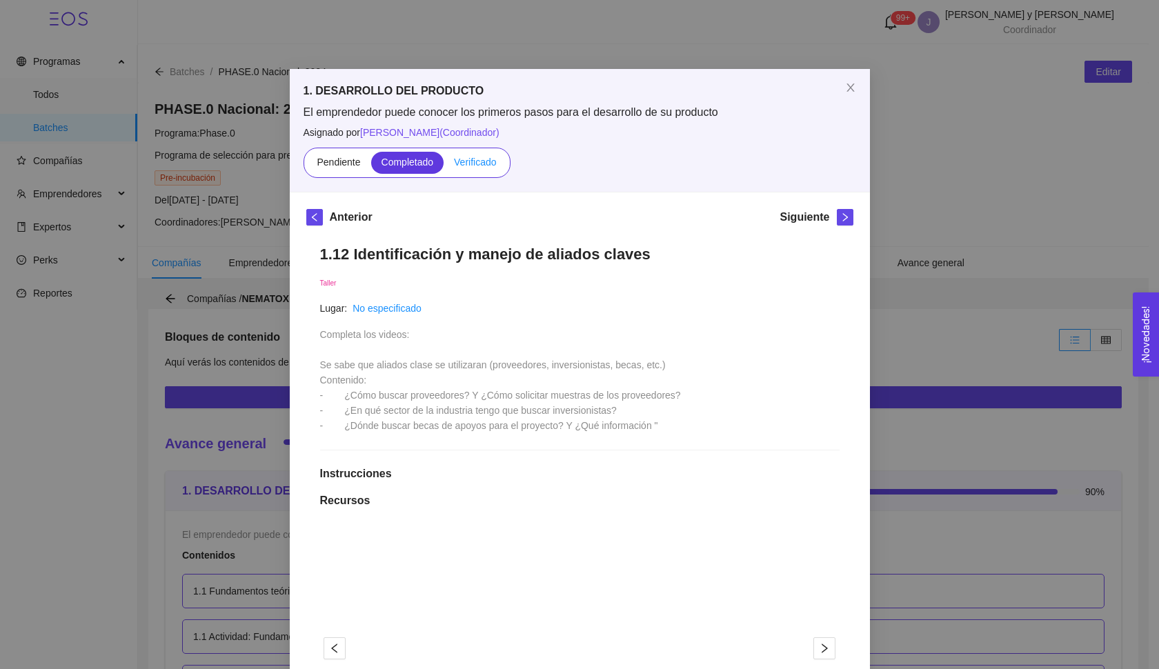
click at [466, 163] on span "Verificado" at bounding box center [475, 162] width 42 height 11
click at [443, 166] on input "Verificado" at bounding box center [443, 166] width 0 height 0
click at [842, 218] on icon "right" at bounding box center [844, 217] width 5 height 8
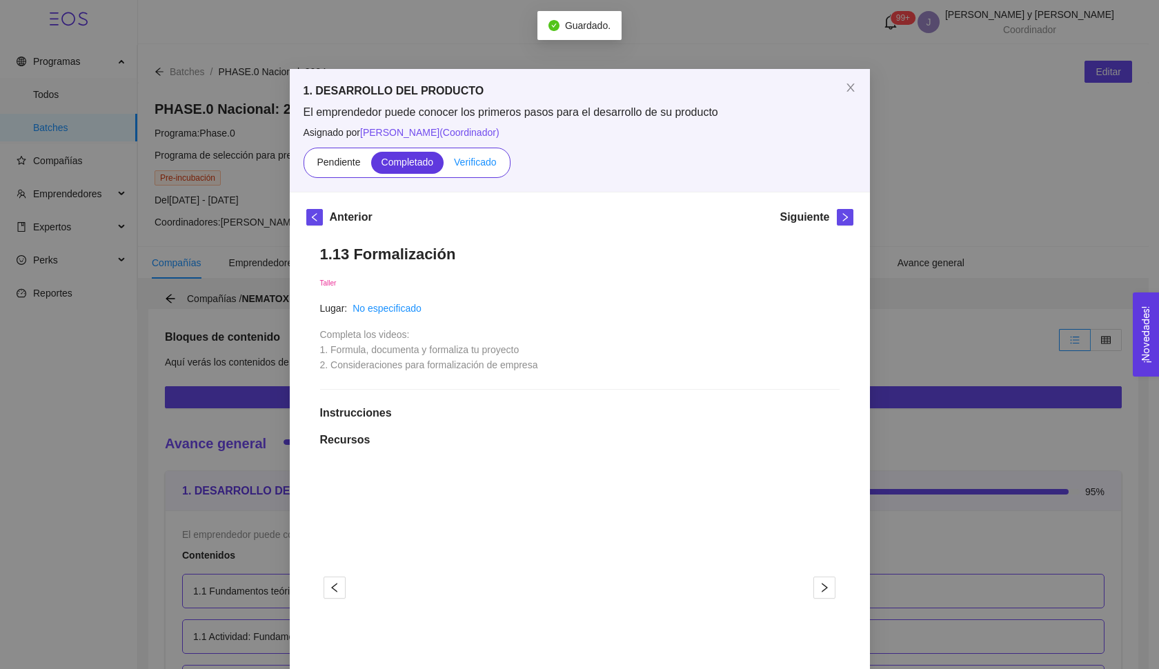
click at [477, 170] on label "Verificado" at bounding box center [474, 163] width 63 height 22
click at [443, 166] on input "Verificado" at bounding box center [443, 166] width 0 height 0
drag, startPoint x: 843, startPoint y: 216, endPoint x: 527, endPoint y: 174, distance: 318.6
click at [843, 216] on icon "right" at bounding box center [845, 217] width 10 height 10
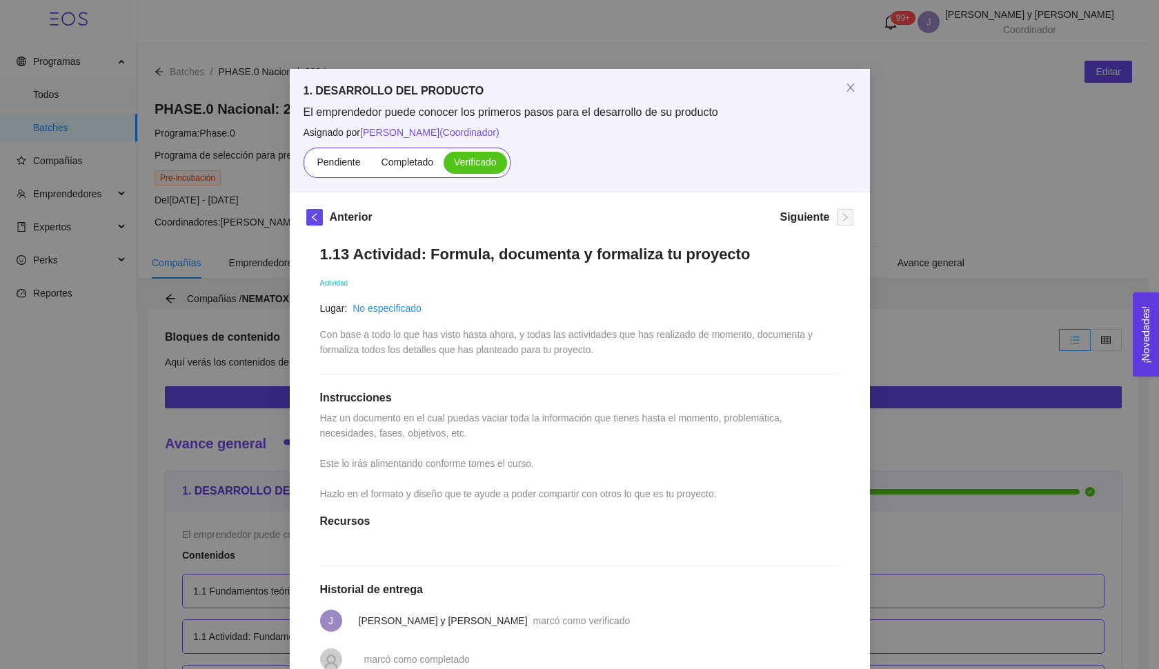
scroll to position [190, 0]
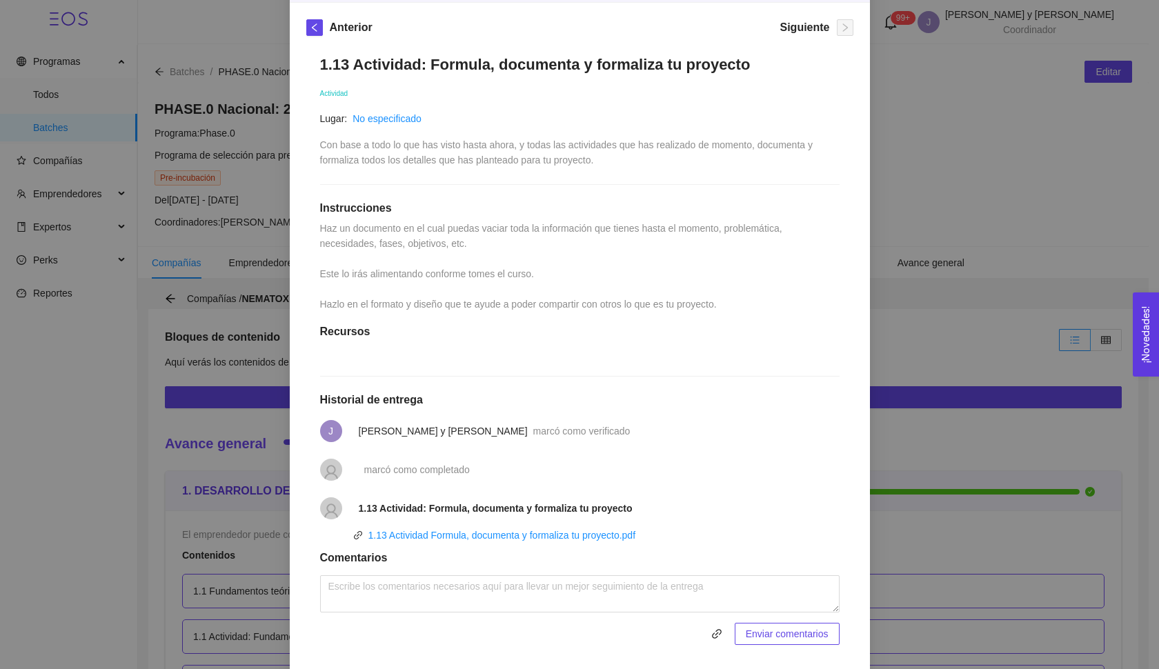
click at [873, 338] on div "1. DESARROLLO DEL PRODUCTO El emprendedor puede conocer los primeros pasos para…" at bounding box center [579, 334] width 1159 height 669
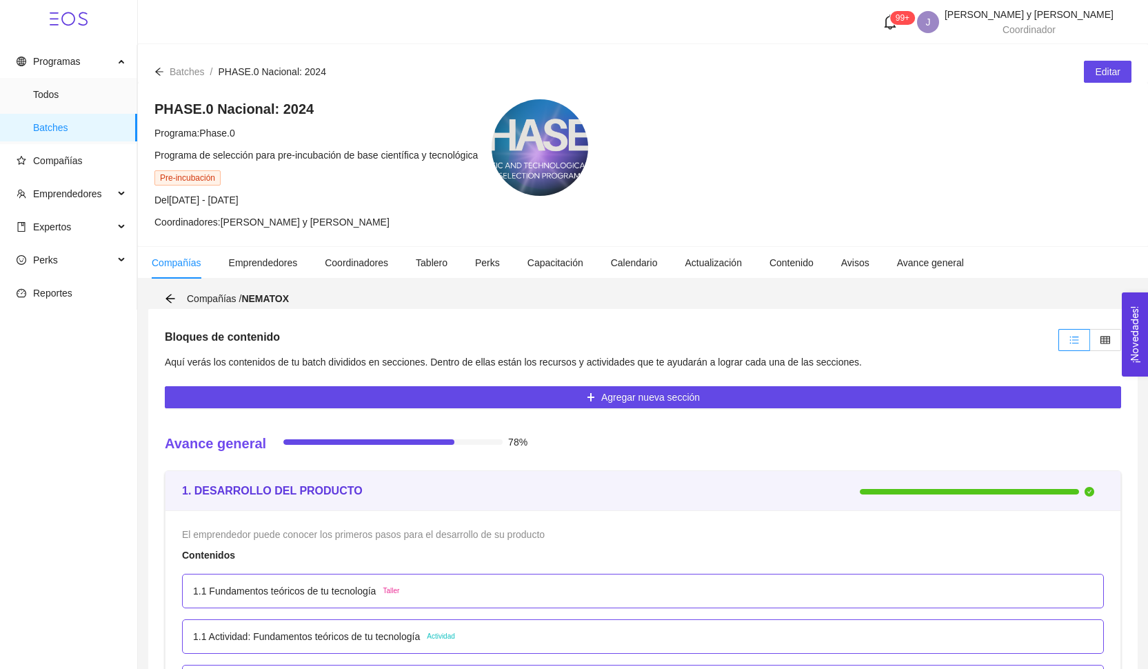
scroll to position [1365, 0]
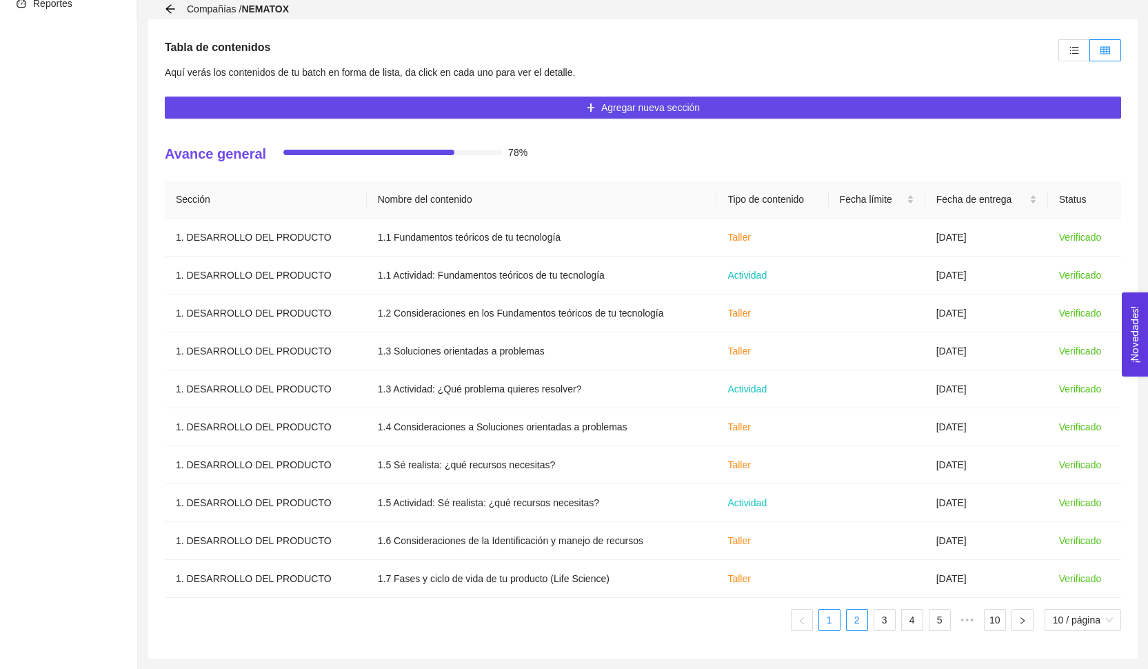
click at [861, 623] on link "2" at bounding box center [857, 620] width 21 height 21
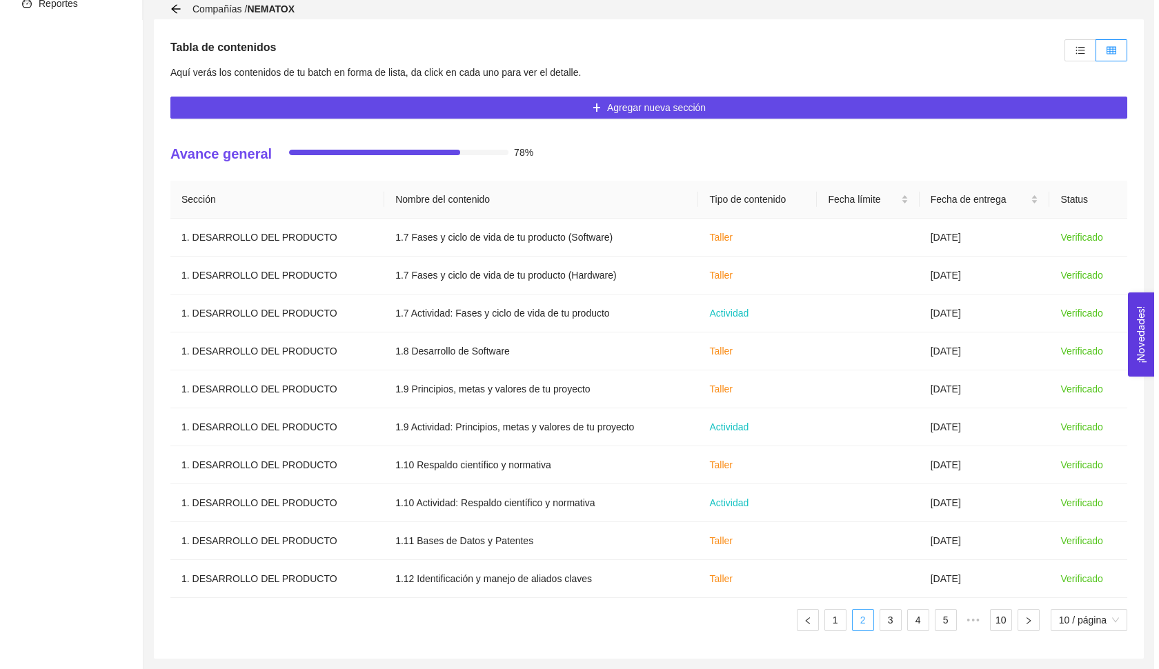
scroll to position [290, 0]
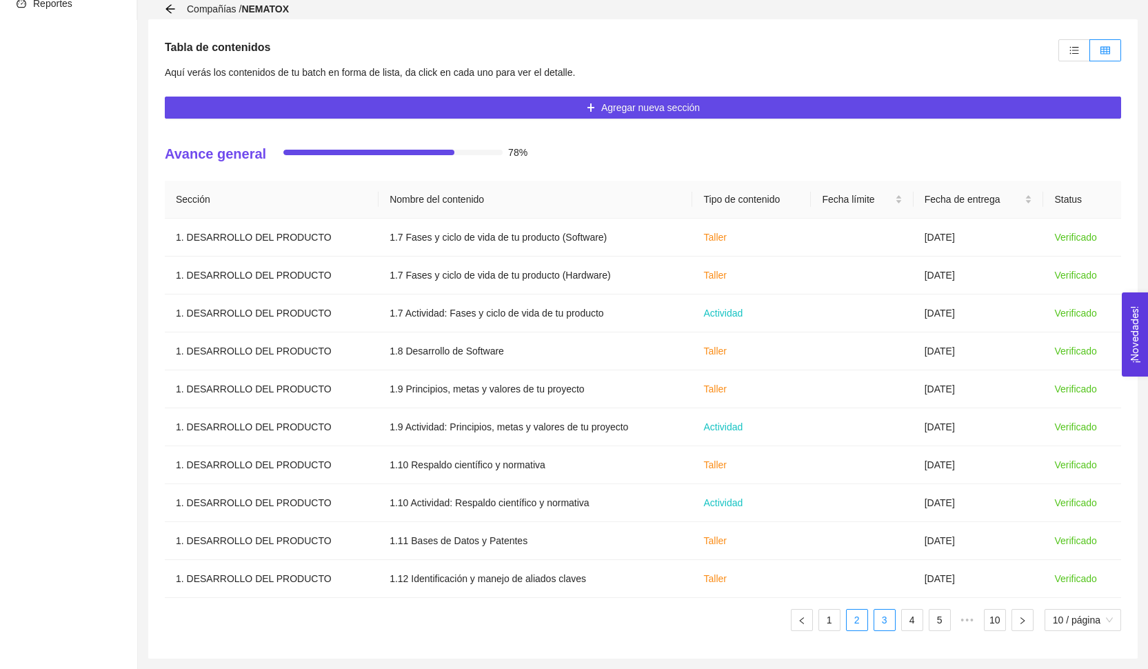
click at [874, 625] on link "3" at bounding box center [884, 620] width 21 height 21
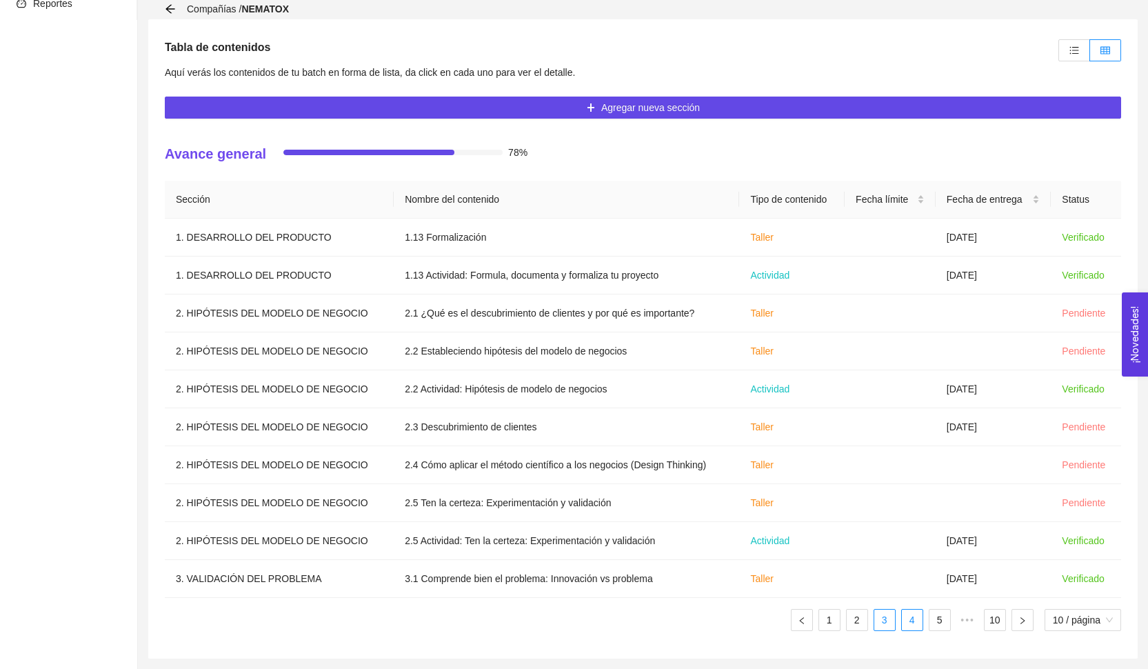
click at [902, 623] on link "4" at bounding box center [912, 620] width 21 height 21
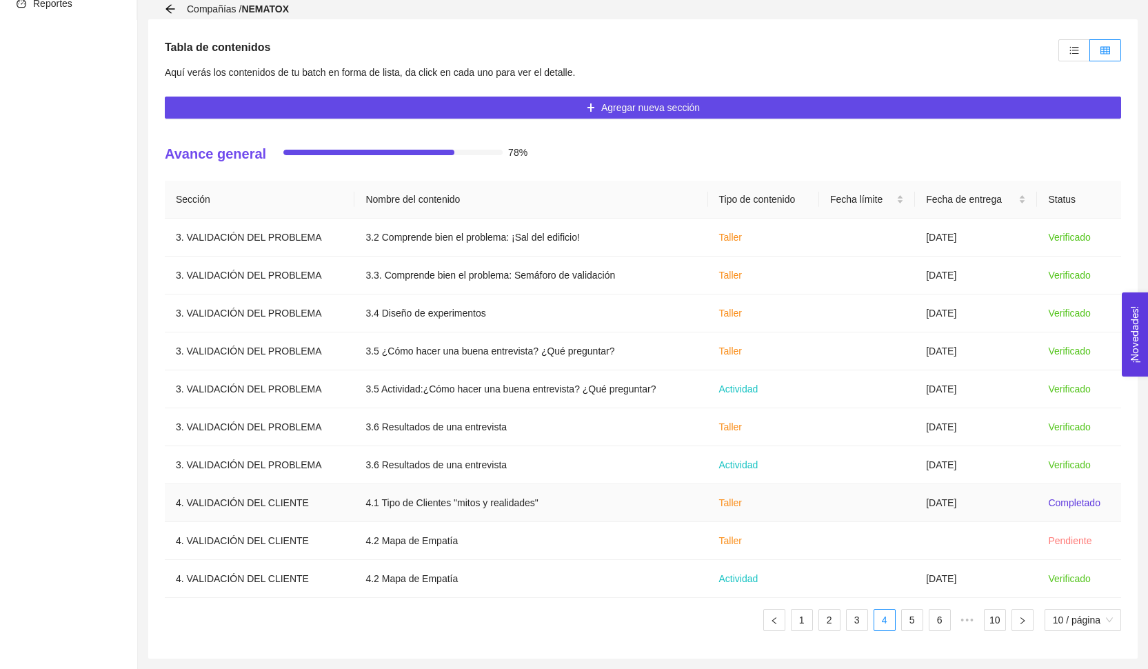
click at [926, 507] on td "[DATE]" at bounding box center [976, 503] width 122 height 38
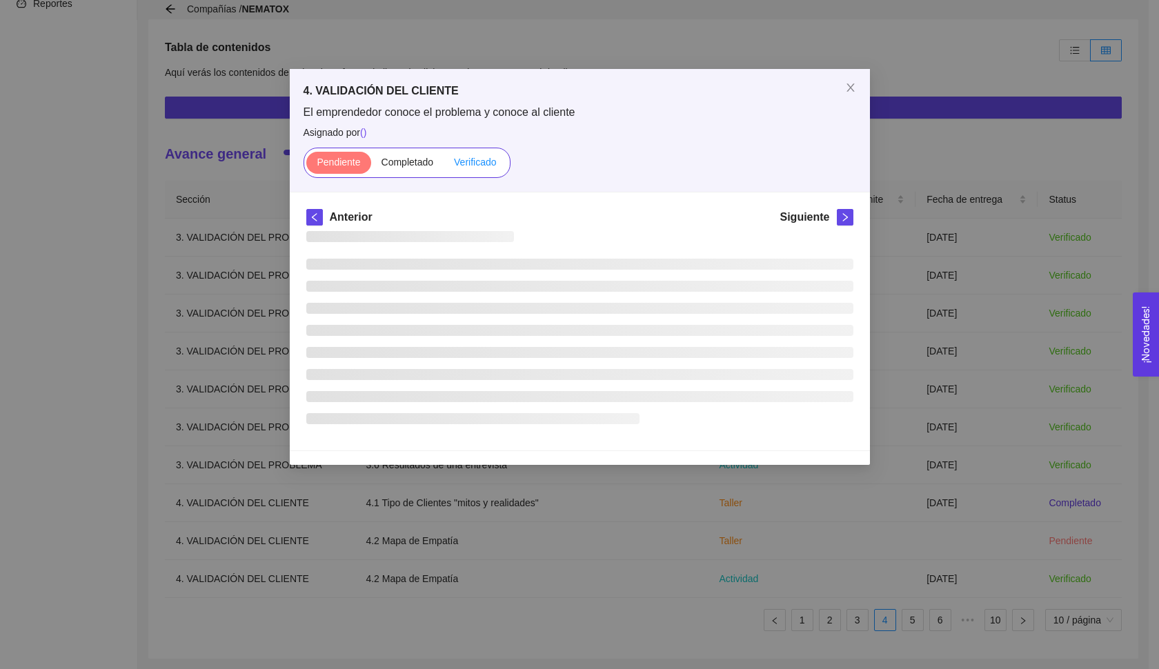
scroll to position [0, 0]
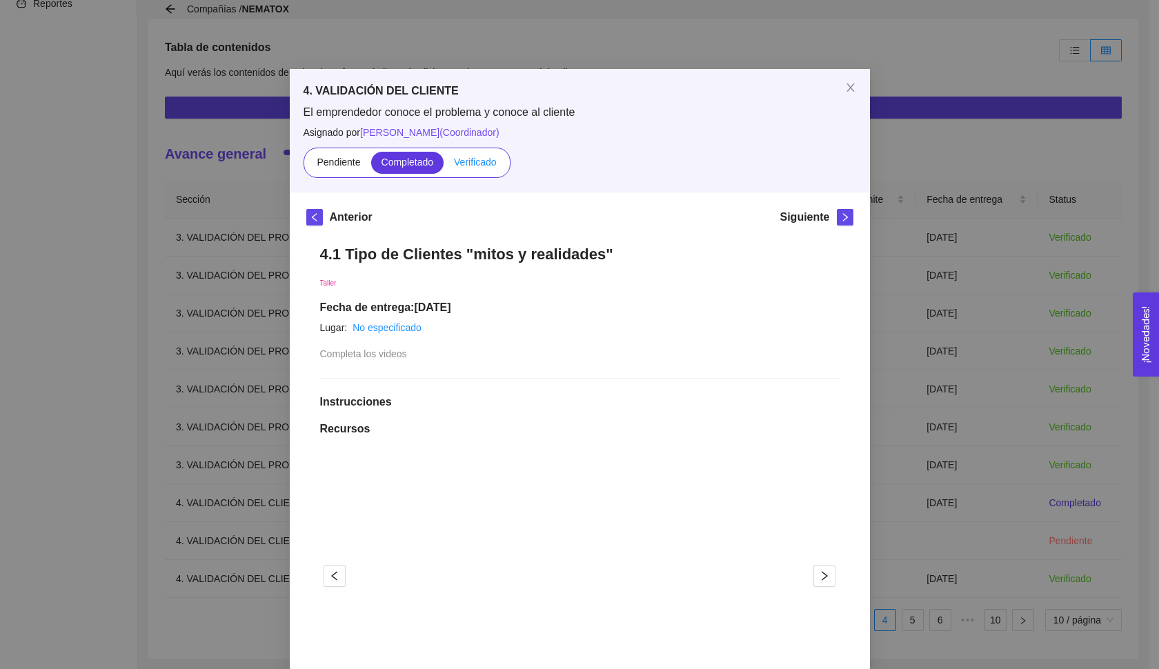
click at [481, 161] on span "Verificado" at bounding box center [475, 162] width 42 height 11
click at [443, 166] on input "Verificado" at bounding box center [443, 166] width 0 height 0
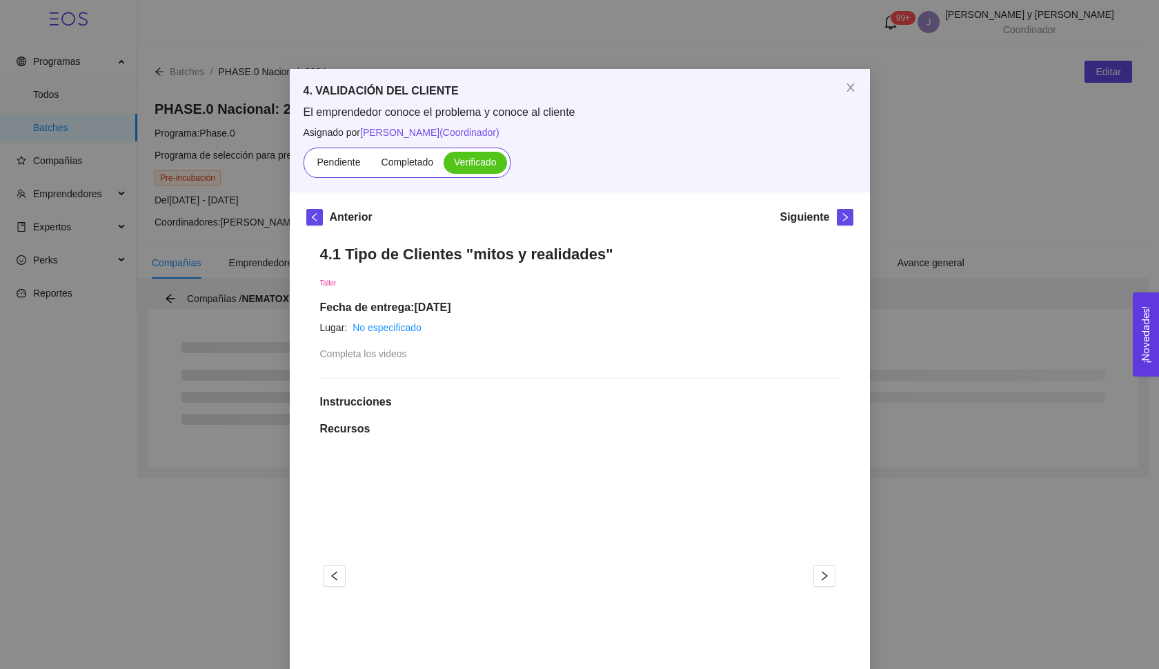
click at [914, 179] on div "4. VALIDACIÓN DEL CLIENTE El emprendedor conoce el problema y conoce al cliente…" at bounding box center [579, 334] width 1159 height 669
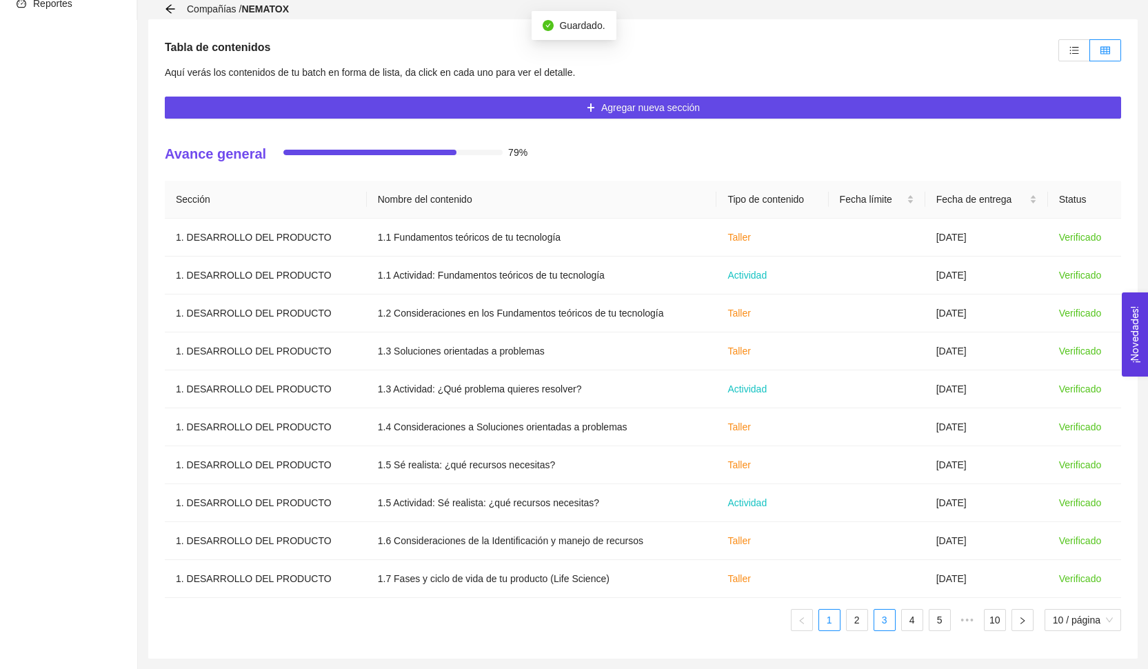
scroll to position [290, 0]
click at [882, 619] on link "3" at bounding box center [884, 620] width 21 height 21
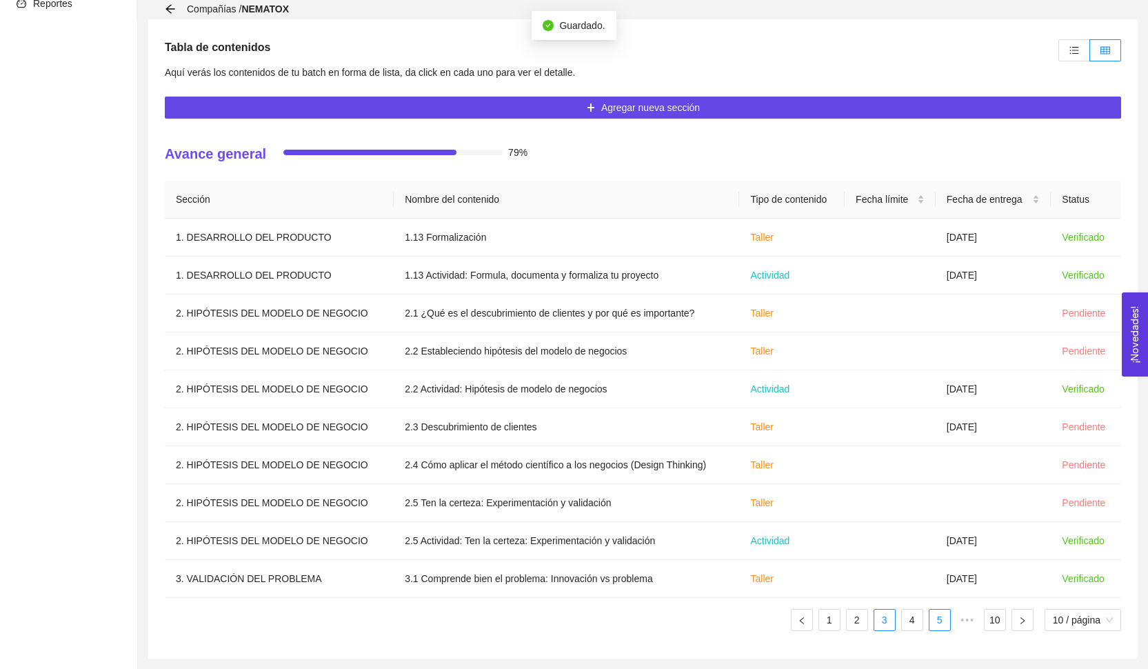
click at [909, 621] on link "4" at bounding box center [912, 620] width 21 height 21
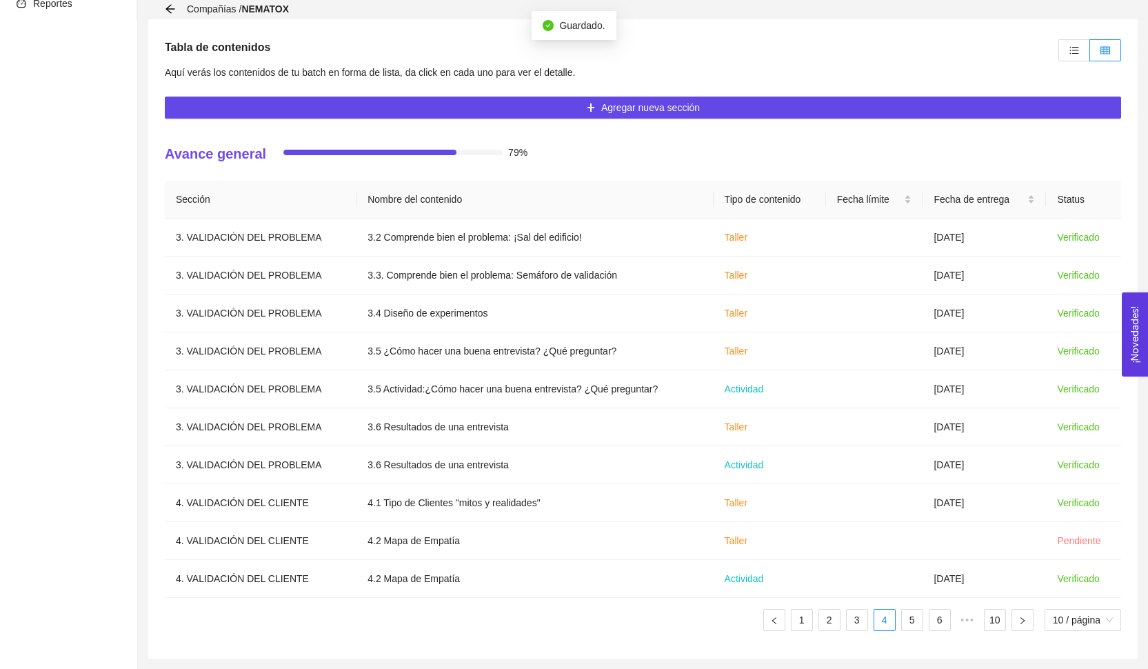
click at [925, 625] on ul "1 2 3 4 5 6 ••• 10 10 / página" at bounding box center [643, 620] width 956 height 22
click at [916, 625] on link "5" at bounding box center [912, 620] width 21 height 21
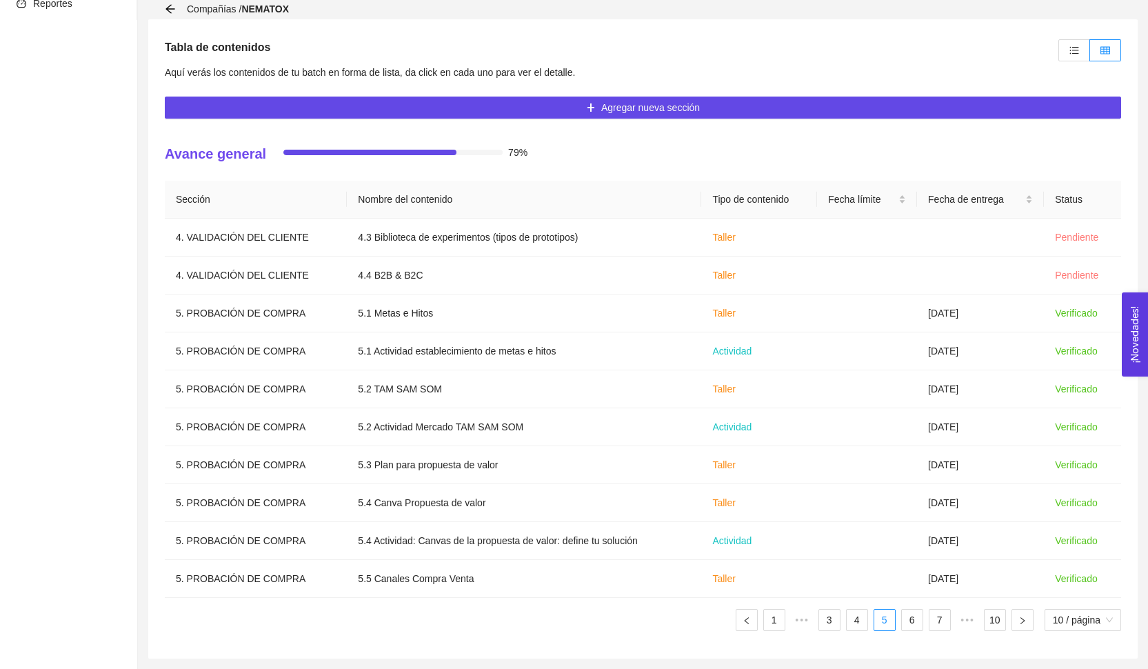
click at [925, 625] on ul "1 ••• 3 4 5 6 7 ••• 10 10 / página" at bounding box center [643, 620] width 956 height 22
click at [919, 623] on link "6" at bounding box center [912, 620] width 21 height 21
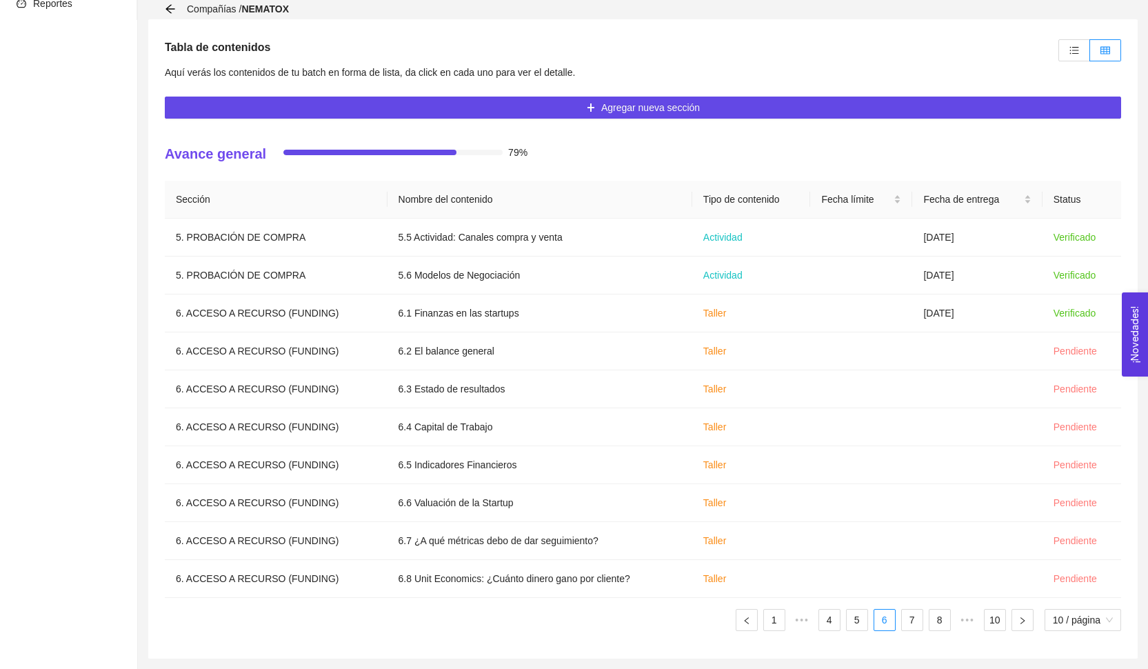
click at [923, 623] on ul "1 ••• 4 5 6 7 8 ••• 10 10 / página" at bounding box center [643, 620] width 956 height 22
click at [916, 621] on link "7" at bounding box center [912, 620] width 21 height 21
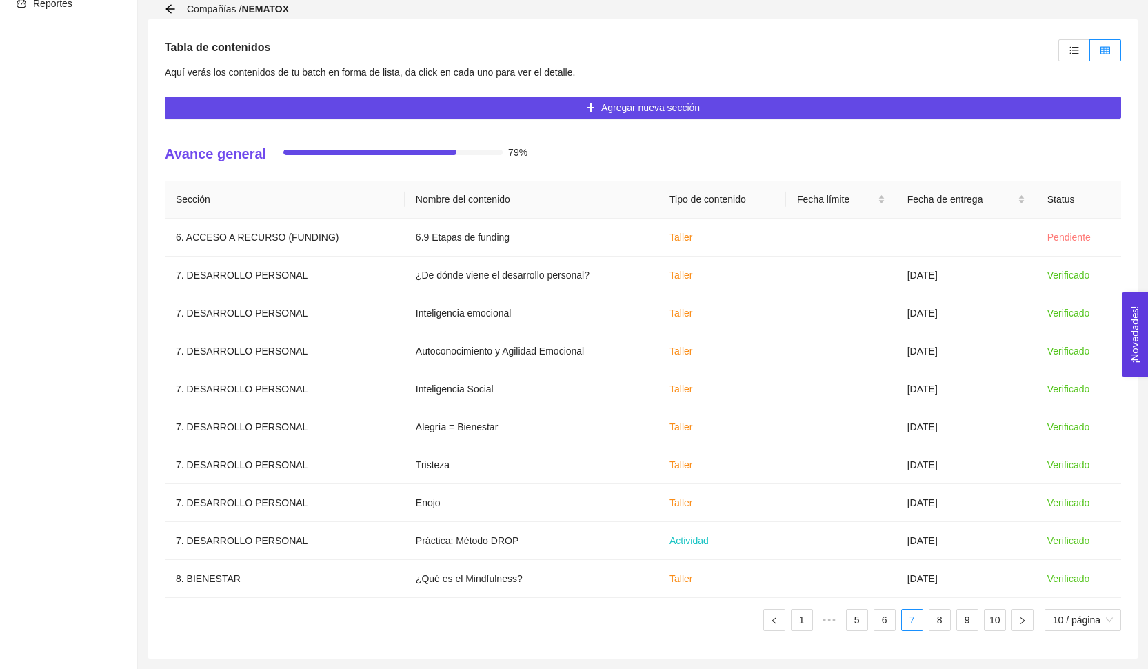
click at [923, 621] on ul "1 ••• 5 6 7 8 9 10 10 / página" at bounding box center [643, 620] width 956 height 22
click at [933, 621] on link "8" at bounding box center [940, 620] width 21 height 21
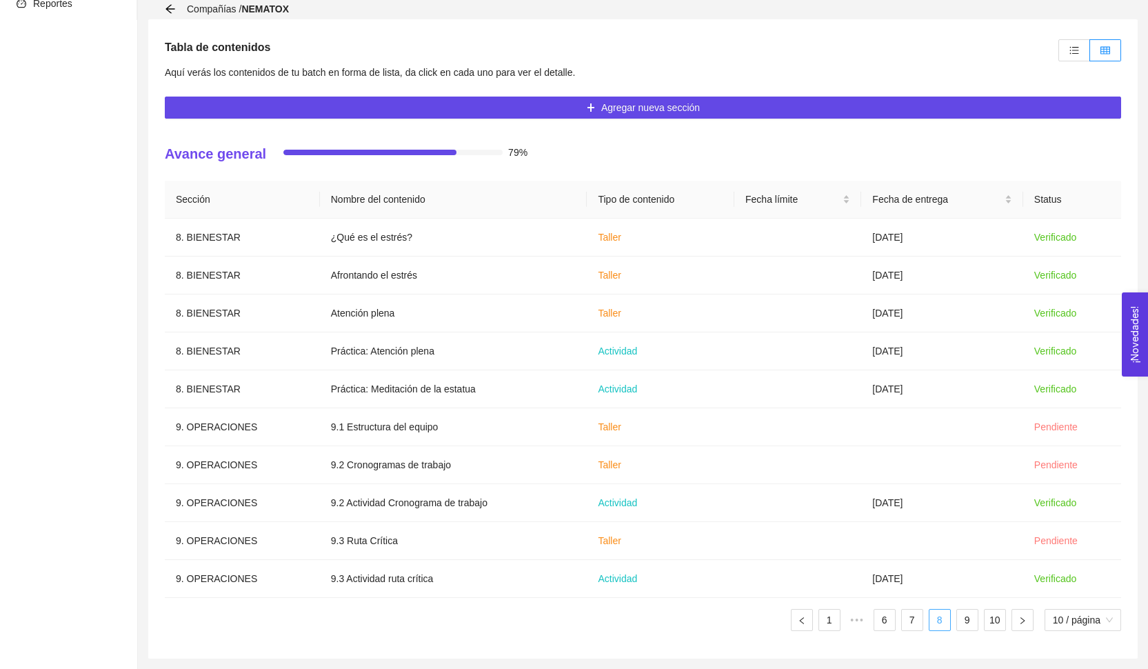
click at [948, 621] on li "8" at bounding box center [940, 620] width 22 height 22
click at [968, 621] on link "9" at bounding box center [967, 620] width 21 height 21
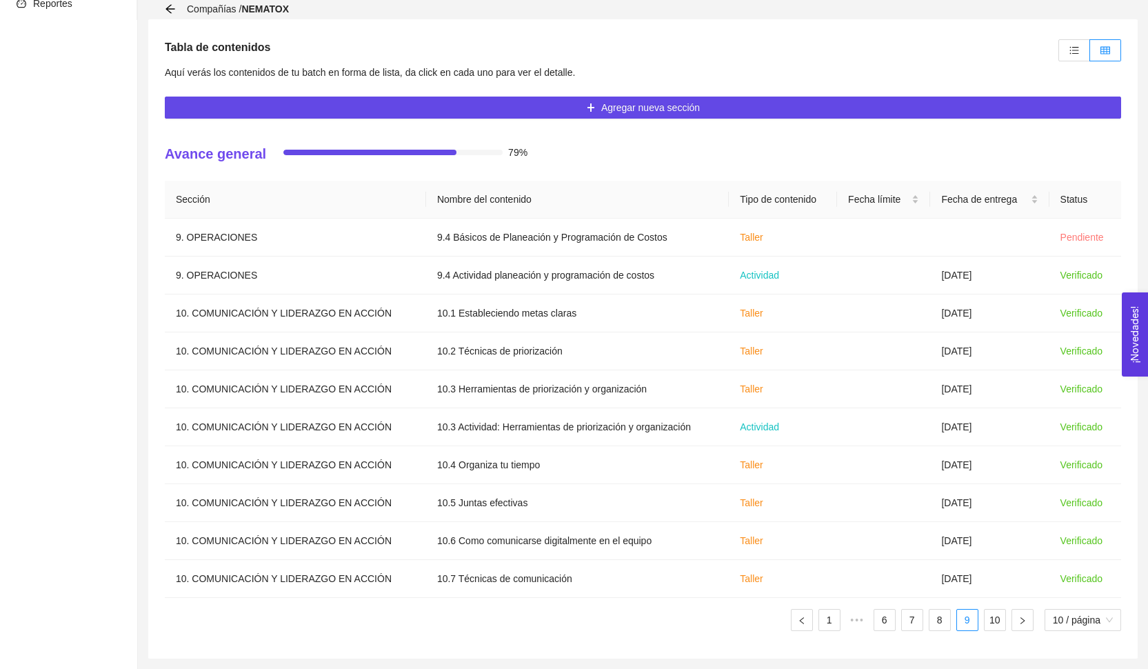
click at [1076, 70] on div "Tabla de contenidos Aquí verás los contenidos de tu batch en forma de lista, da…" at bounding box center [643, 338] width 990 height 639
click at [1073, 54] on icon "unordered-list" at bounding box center [1074, 50] width 9 height 8
click at [1059, 54] on input "radio" at bounding box center [1059, 54] width 0 height 0
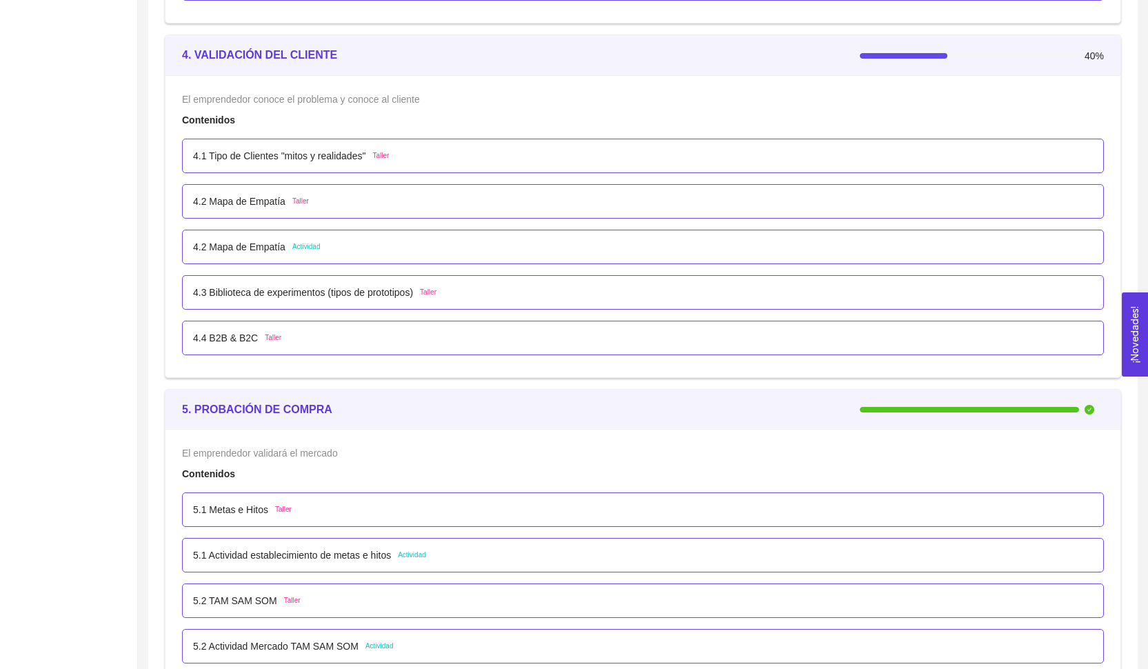
scroll to position [3453, 0]
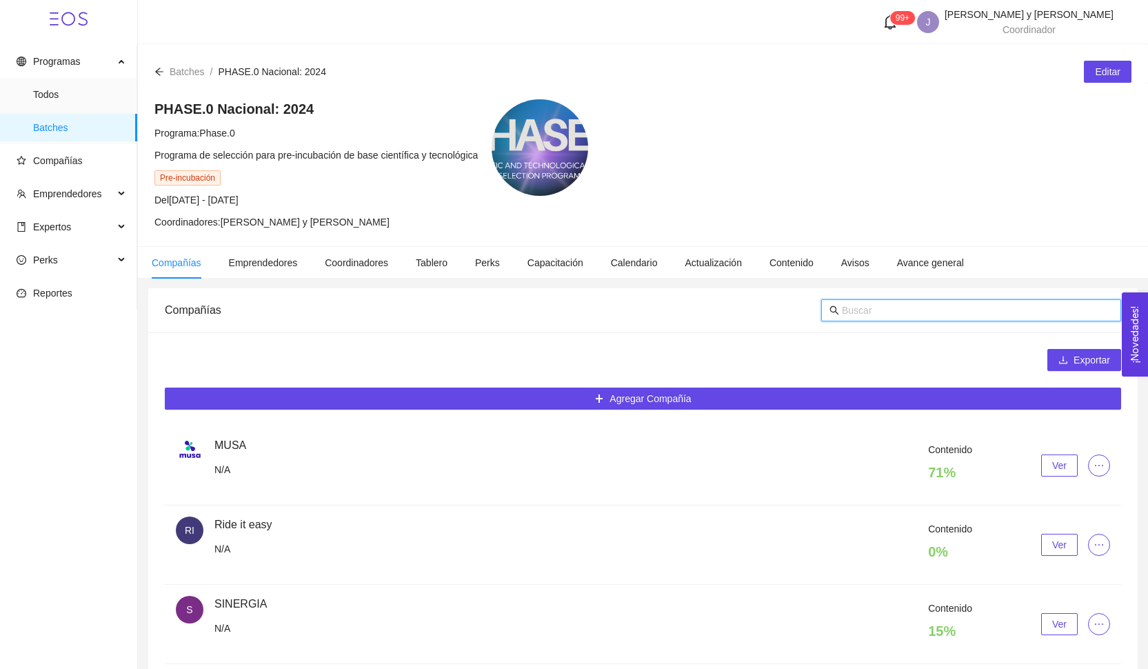
click at [903, 315] on input "text" at bounding box center [977, 310] width 271 height 15
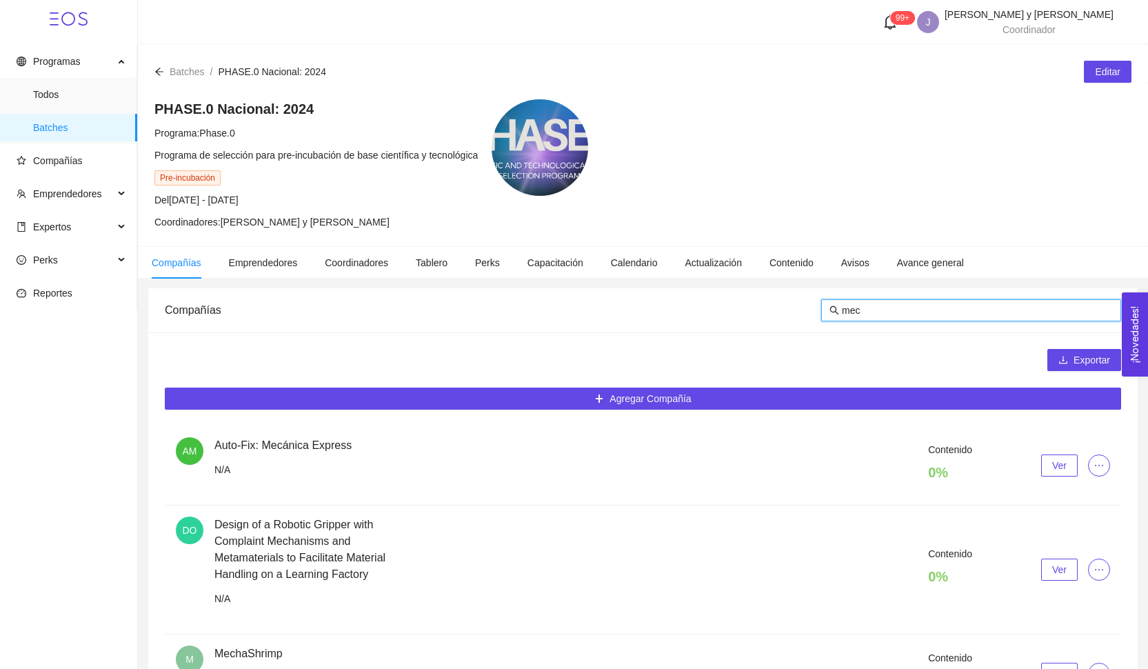
type input "mech"
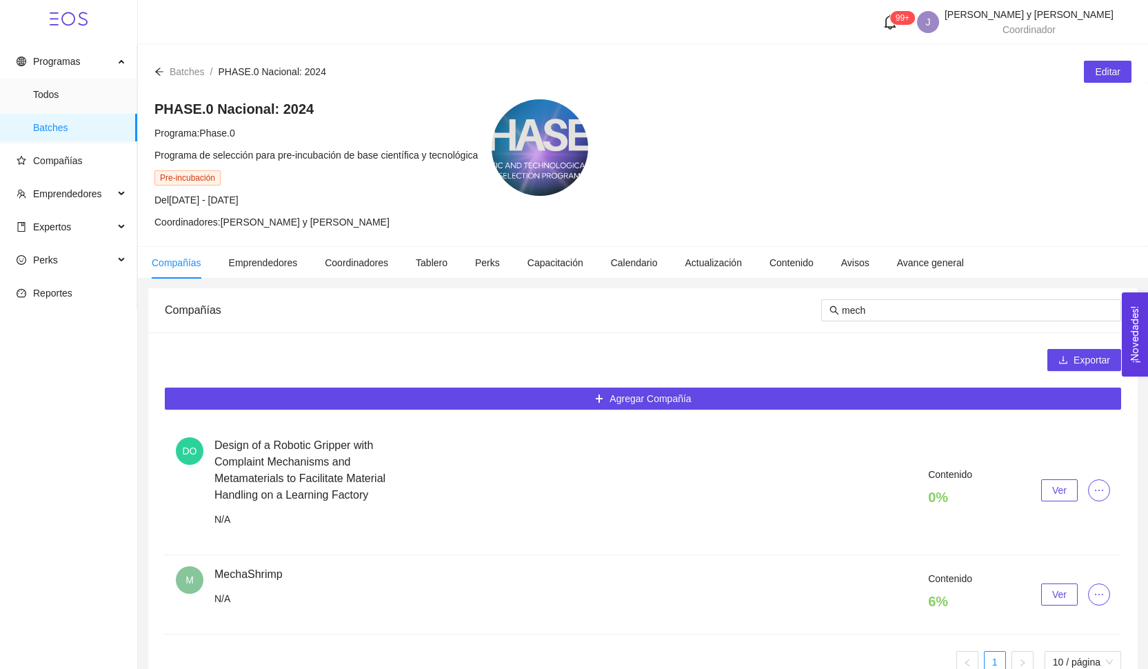
click at [1054, 589] on span "Ver" at bounding box center [1059, 594] width 14 height 15
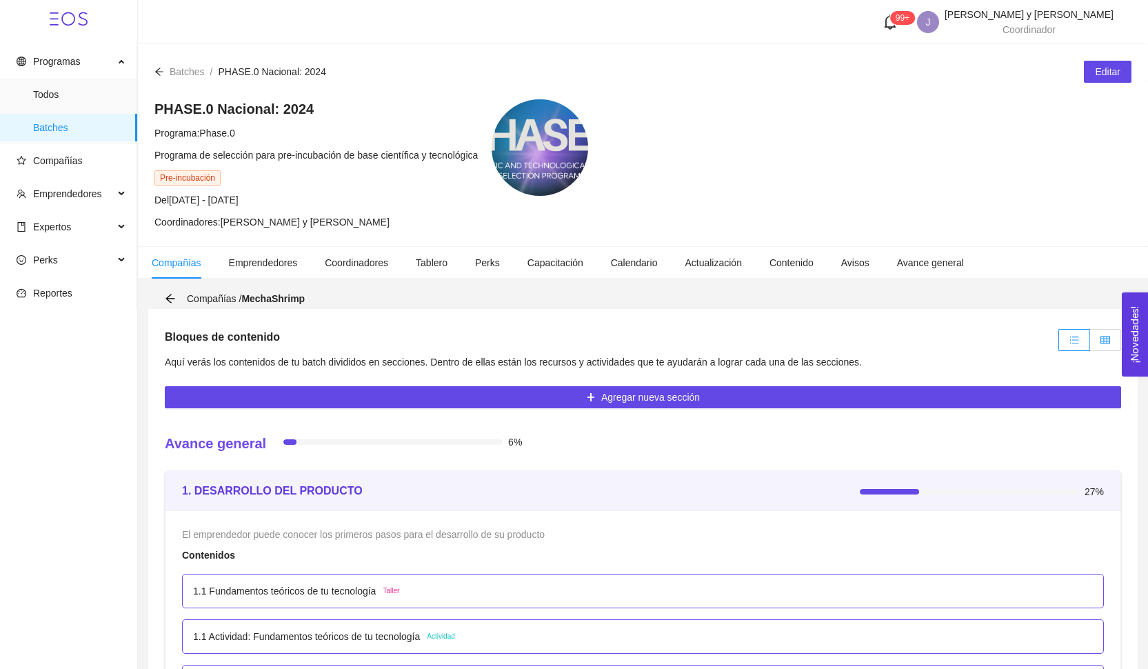
click at [1099, 344] on label at bounding box center [1105, 340] width 31 height 22
click at [1090, 343] on input "radio" at bounding box center [1090, 343] width 0 height 0
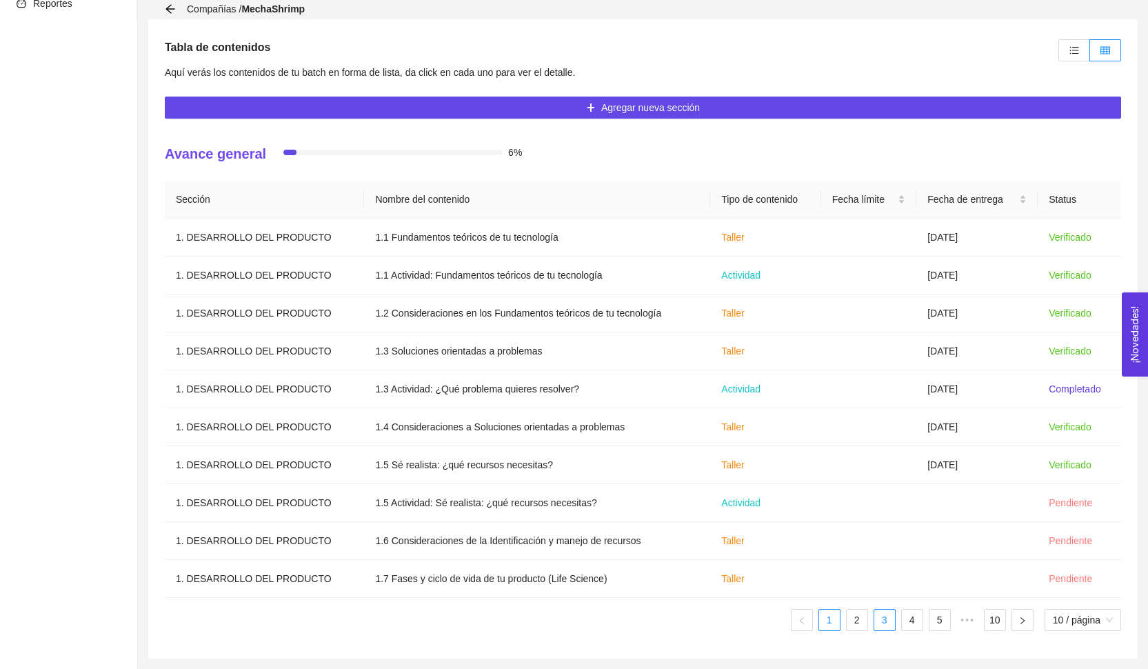
scroll to position [290, 0]
click at [855, 620] on link "2" at bounding box center [857, 620] width 21 height 21
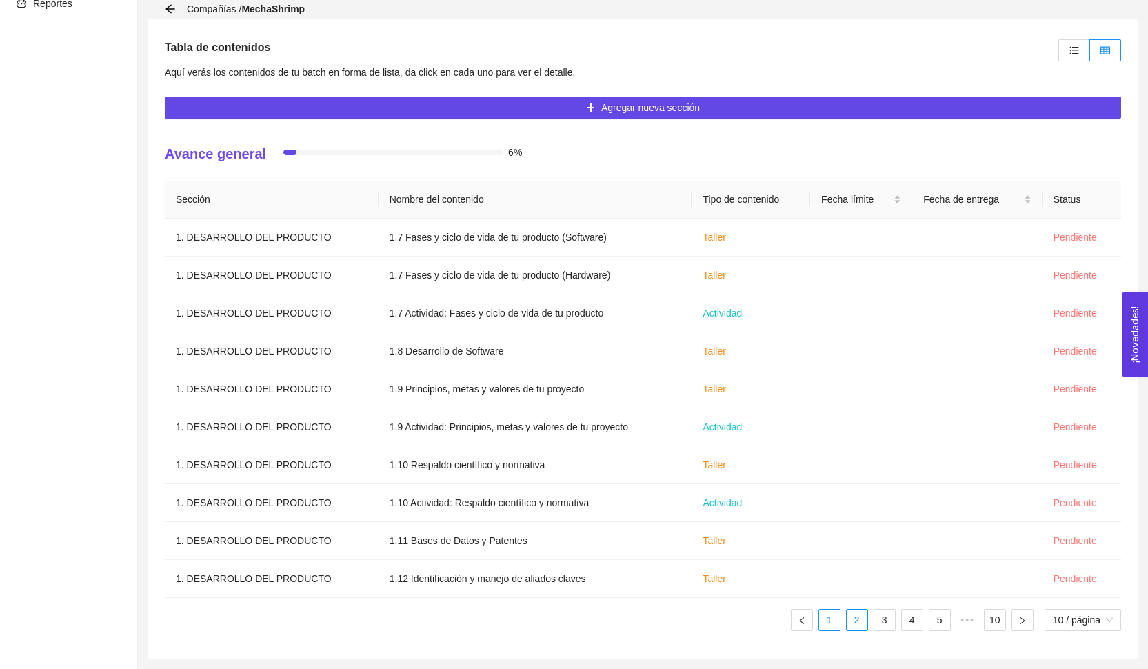
click at [825, 622] on link "1" at bounding box center [829, 620] width 21 height 21
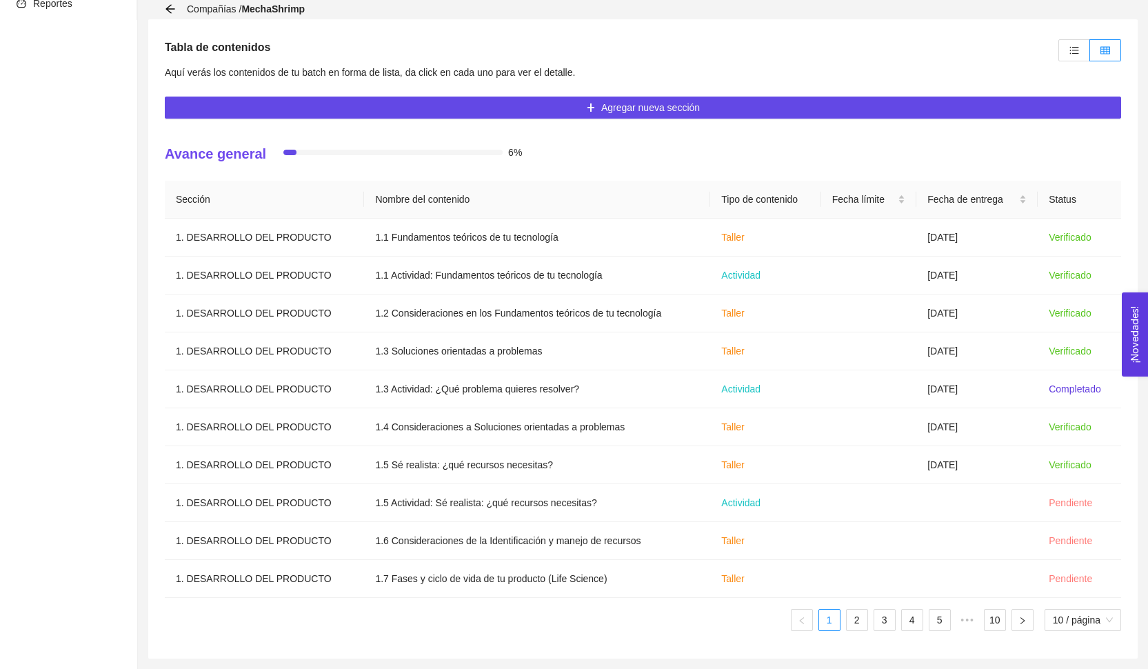
scroll to position [190, 0]
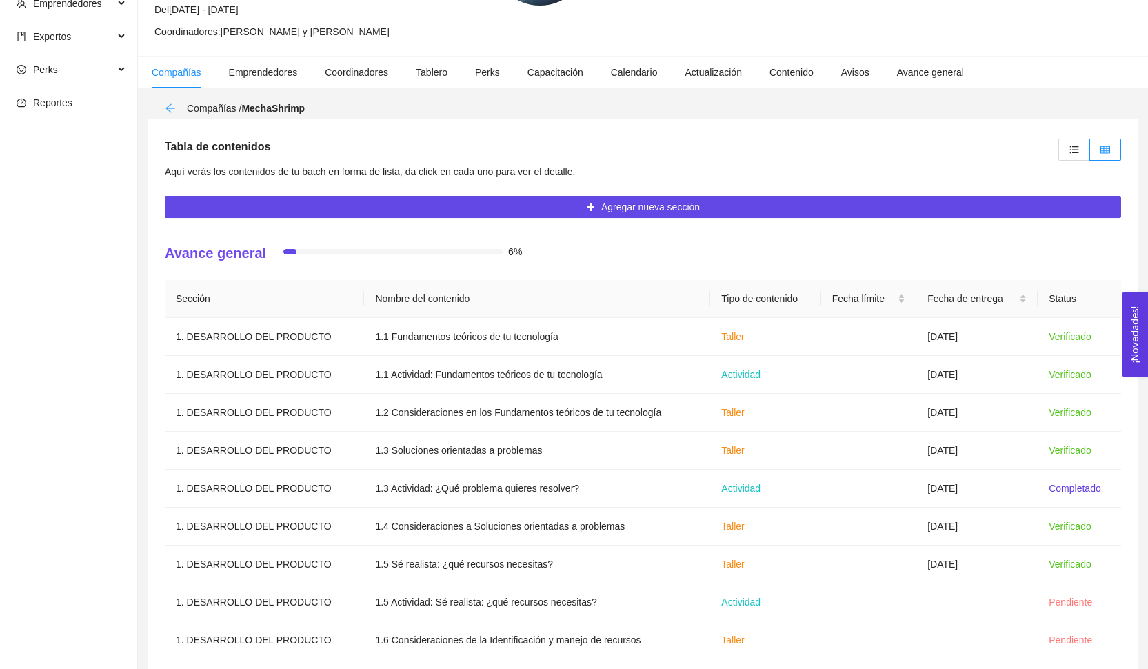
click at [168, 105] on icon "arrow-left" at bounding box center [170, 108] width 11 height 11
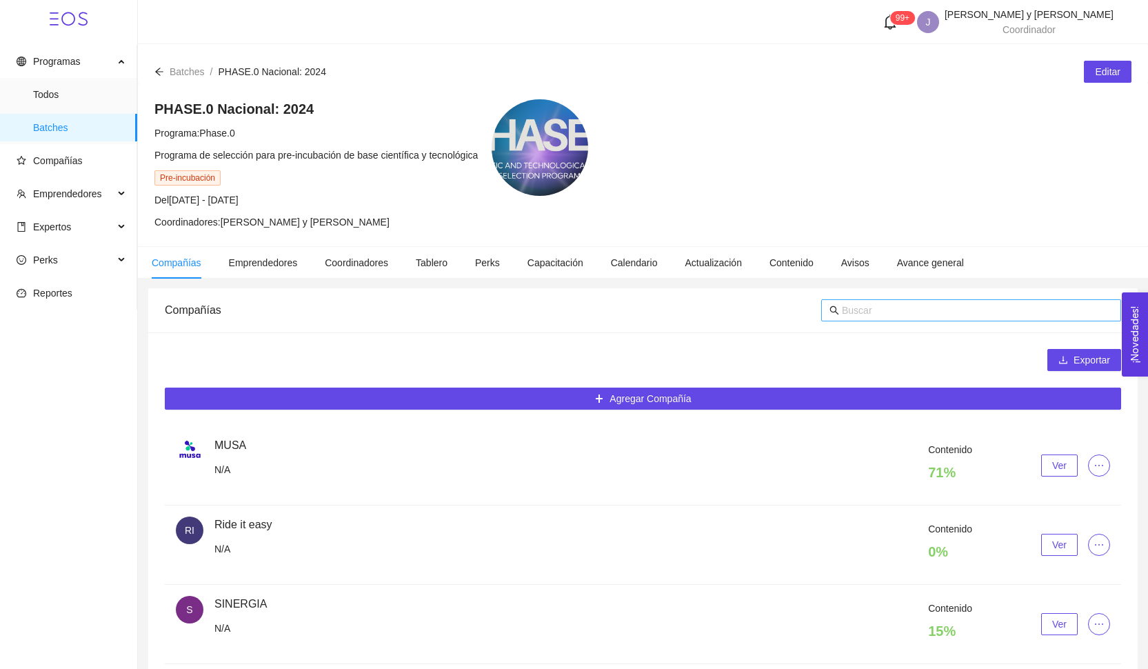
click at [870, 312] on input "text" at bounding box center [977, 310] width 271 height 15
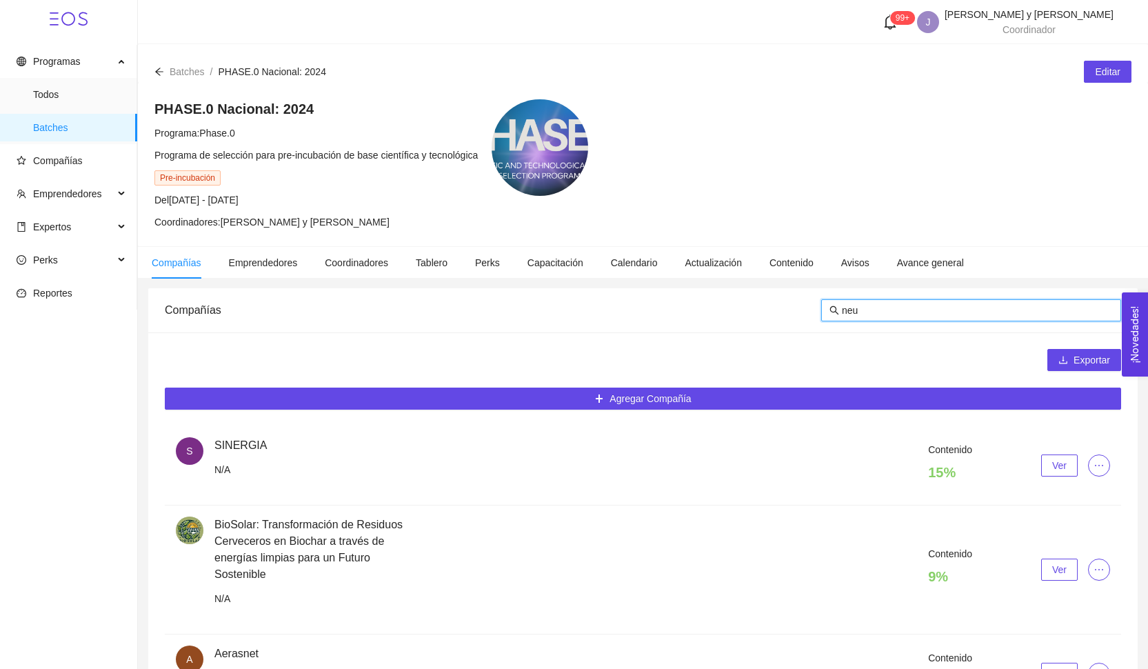
type input "neur"
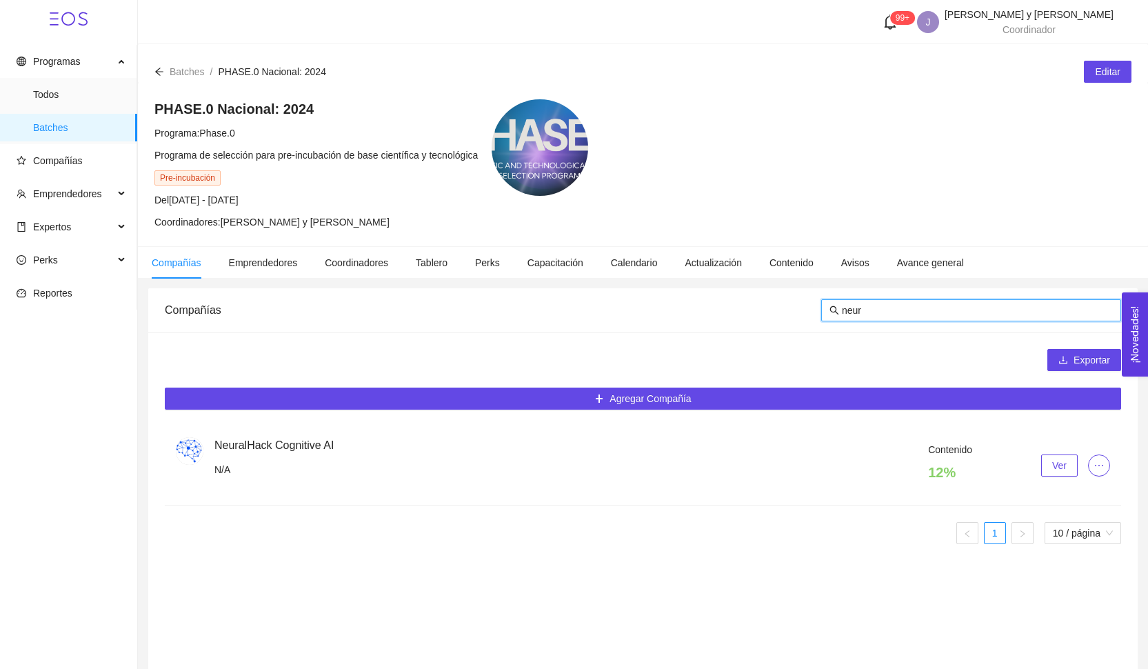
scroll to position [30, 0]
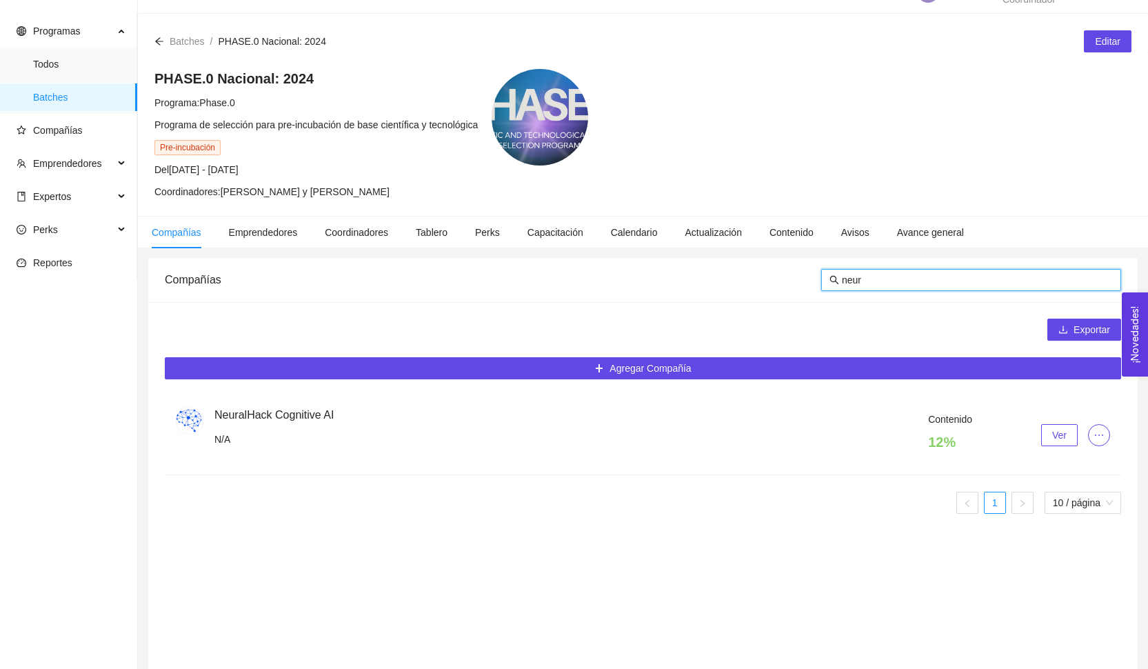
click at [1070, 441] on button "Ver" at bounding box center [1059, 435] width 37 height 22
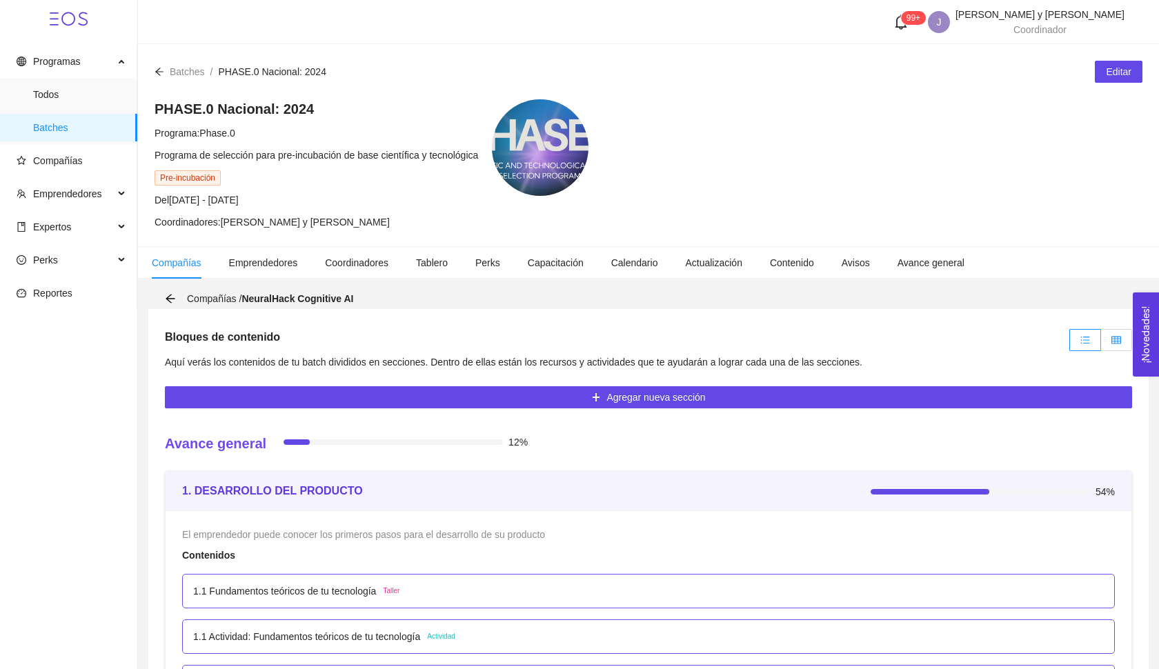
click at [1111, 337] on icon "table" at bounding box center [1116, 340] width 10 height 10
click at [1101, 343] on input "radio" at bounding box center [1101, 343] width 0 height 0
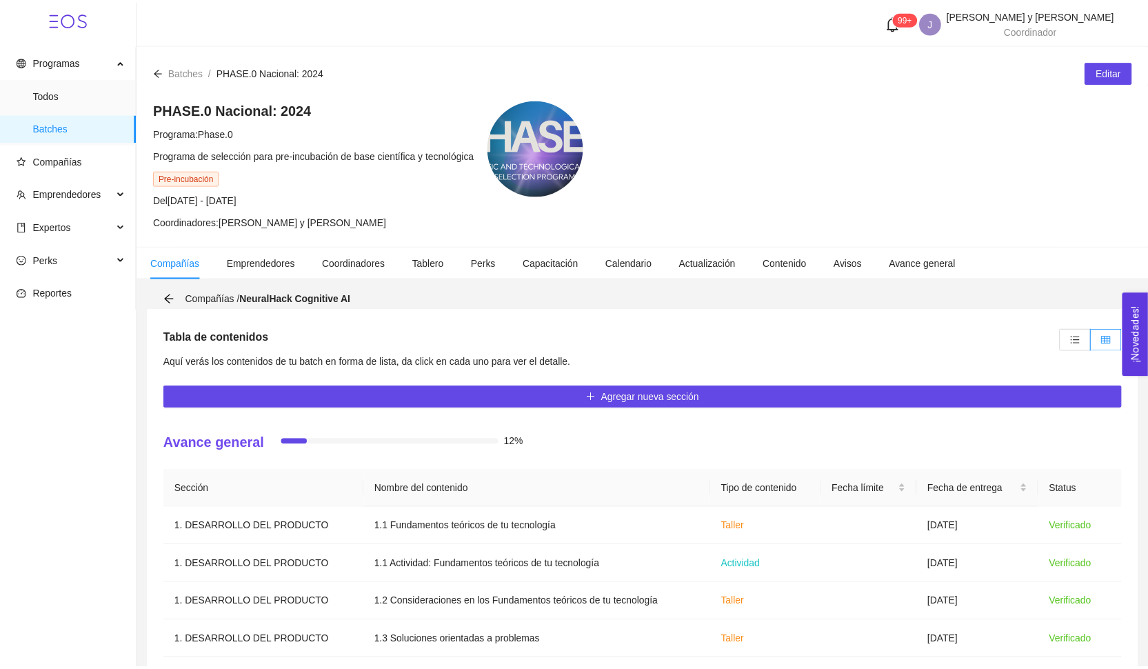
scroll to position [290, 0]
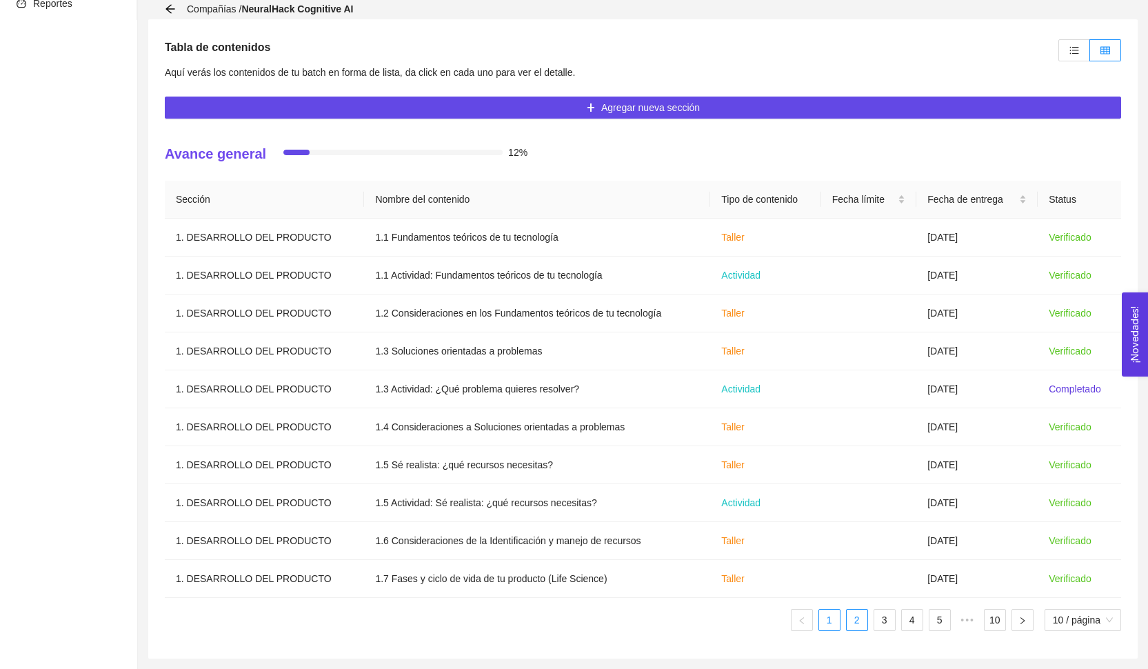
click at [854, 621] on link "2" at bounding box center [857, 620] width 21 height 21
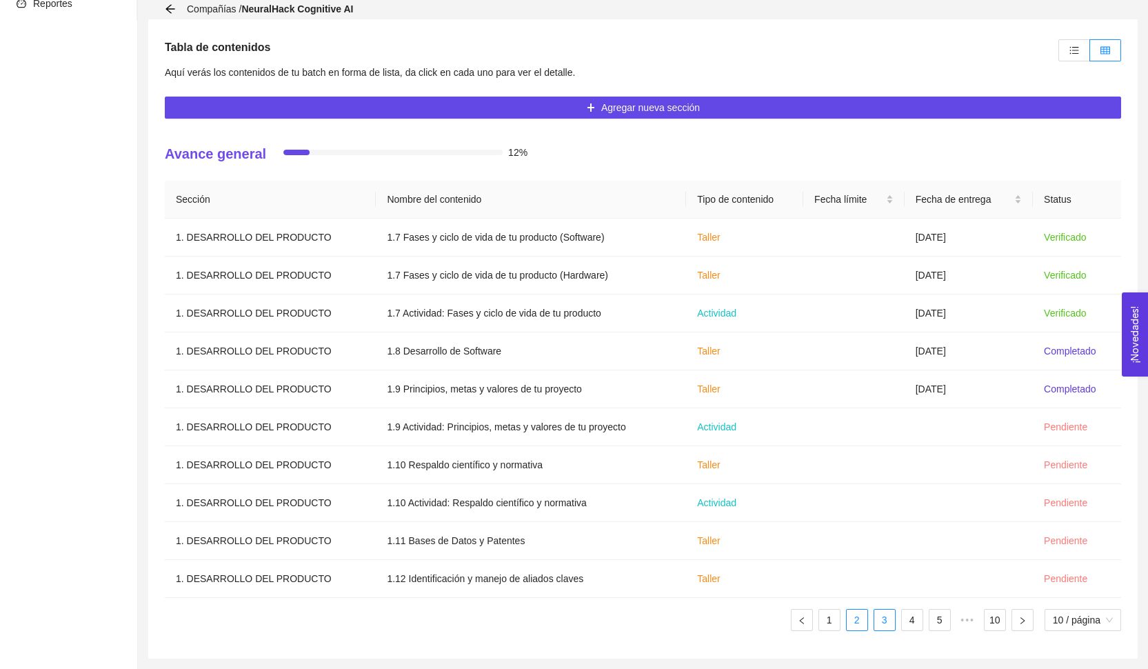
click at [883, 626] on link "3" at bounding box center [884, 620] width 21 height 21
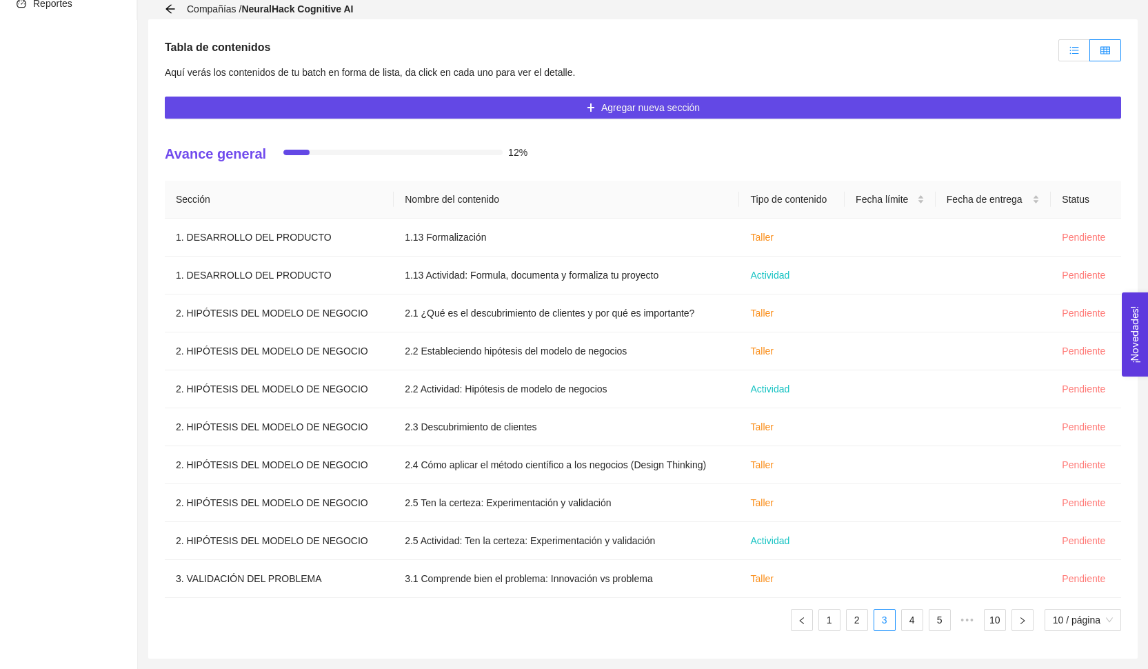
click at [1073, 56] on label at bounding box center [1075, 50] width 32 height 22
click at [1059, 54] on input "radio" at bounding box center [1059, 54] width 0 height 0
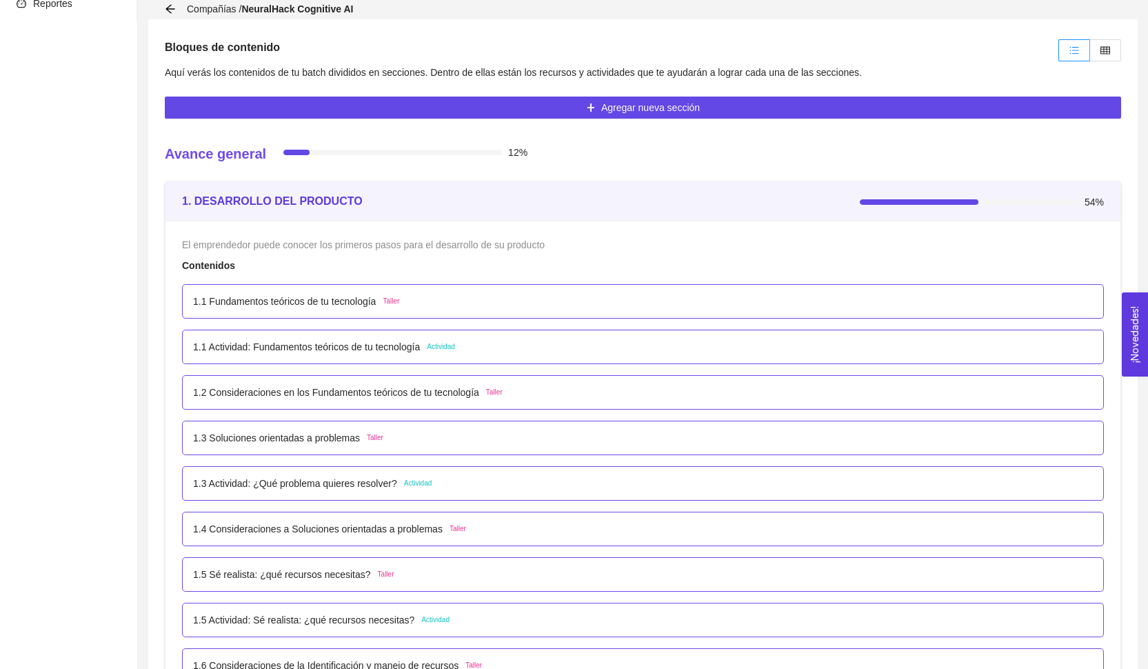
scroll to position [59, 0]
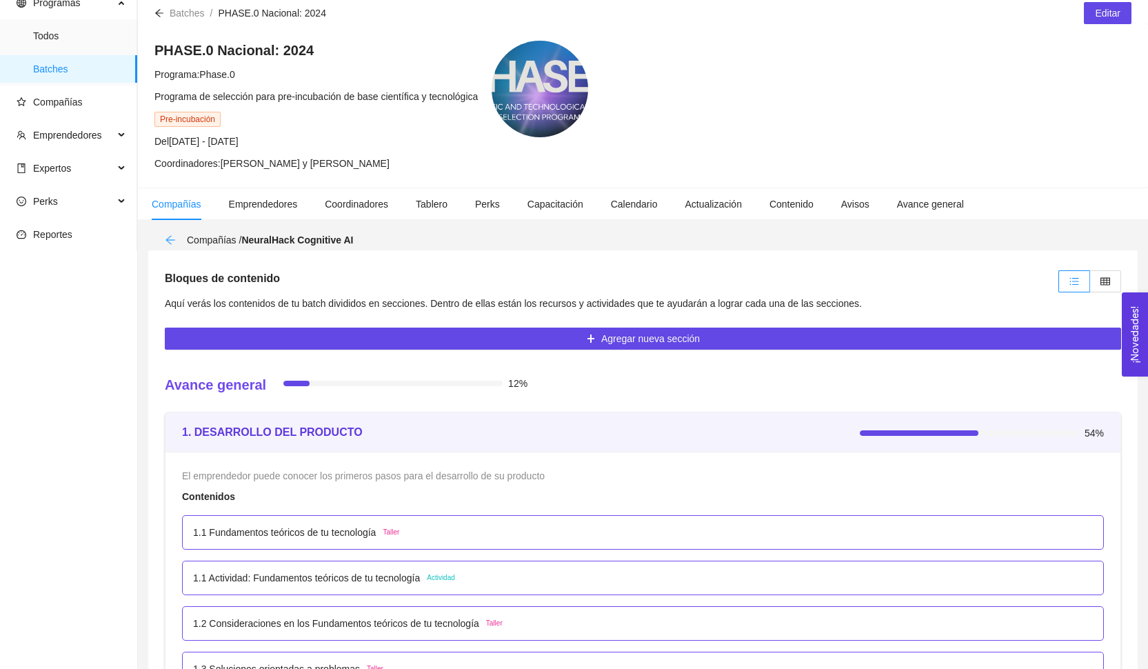
click at [168, 245] on icon "arrow-left" at bounding box center [170, 239] width 11 height 11
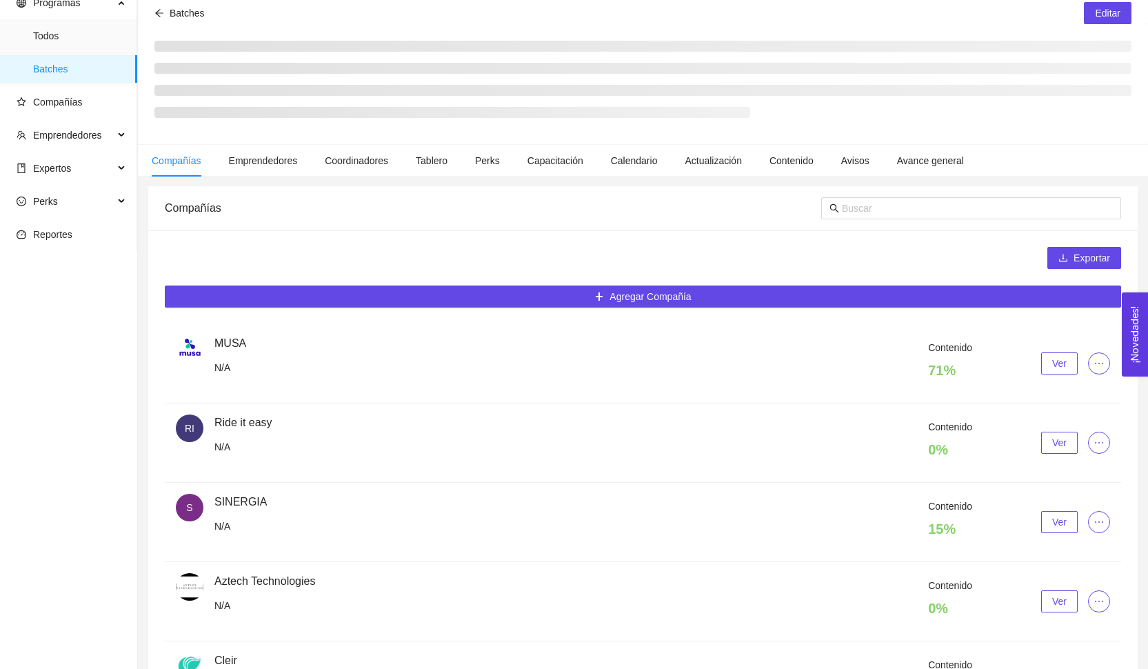
scroll to position [30, 0]
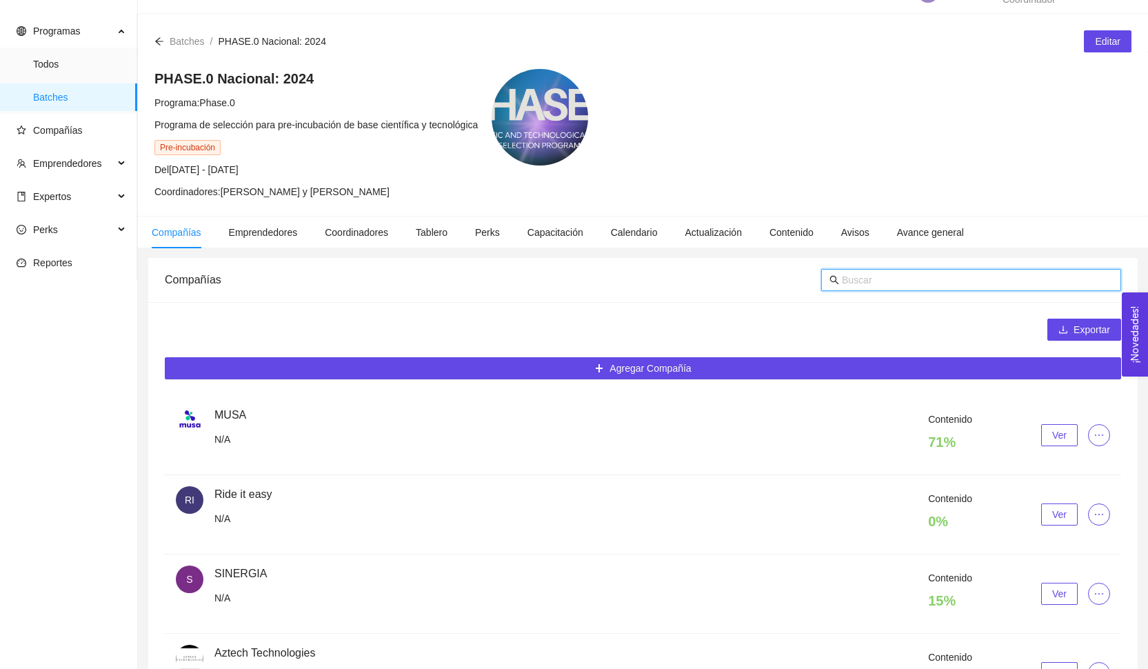
click at [859, 275] on input "text" at bounding box center [977, 279] width 271 height 15
type input "stellar"
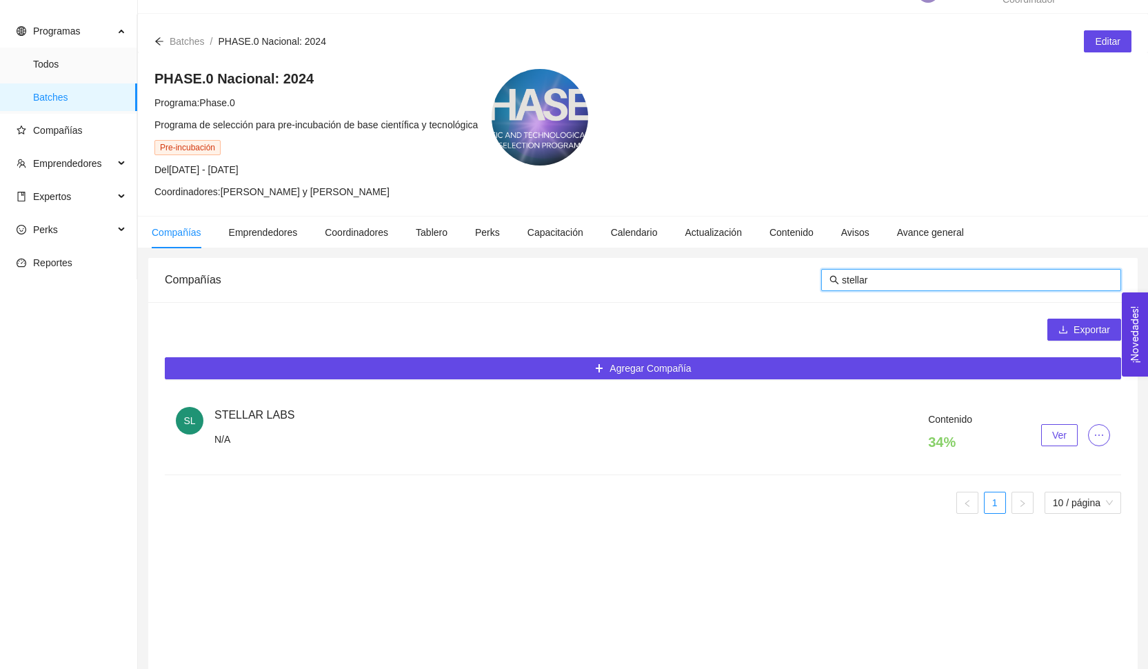
click at [1046, 437] on button "Ver" at bounding box center [1059, 435] width 37 height 22
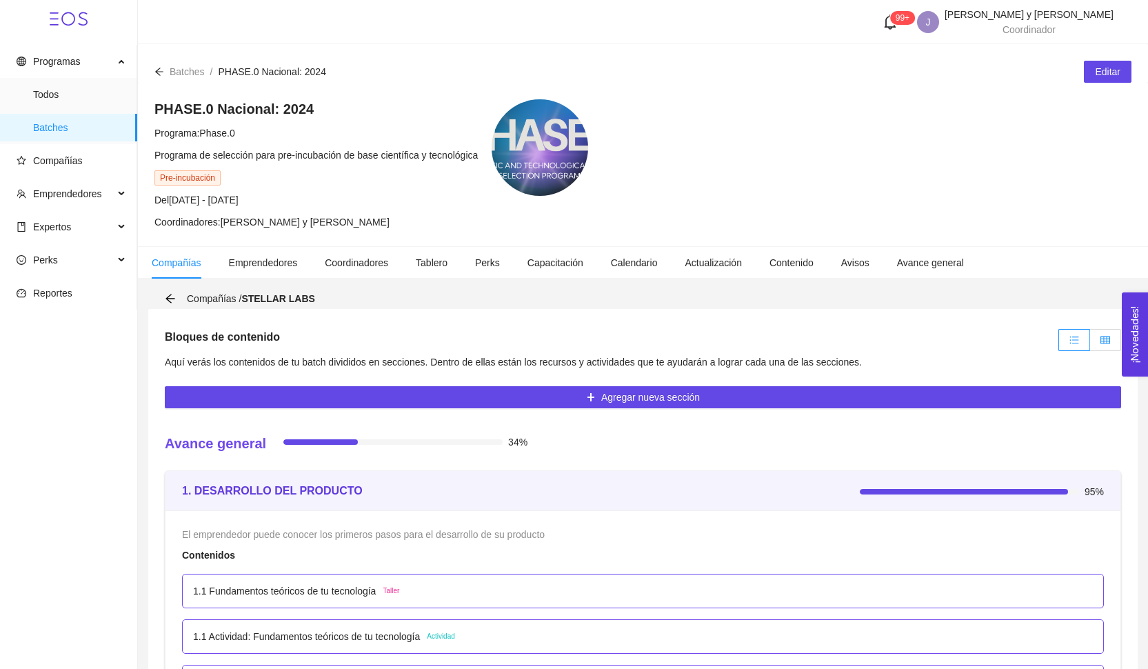
click at [1102, 344] on icon "table" at bounding box center [1106, 340] width 10 height 10
click at [1090, 343] on input "radio" at bounding box center [1090, 343] width 0 height 0
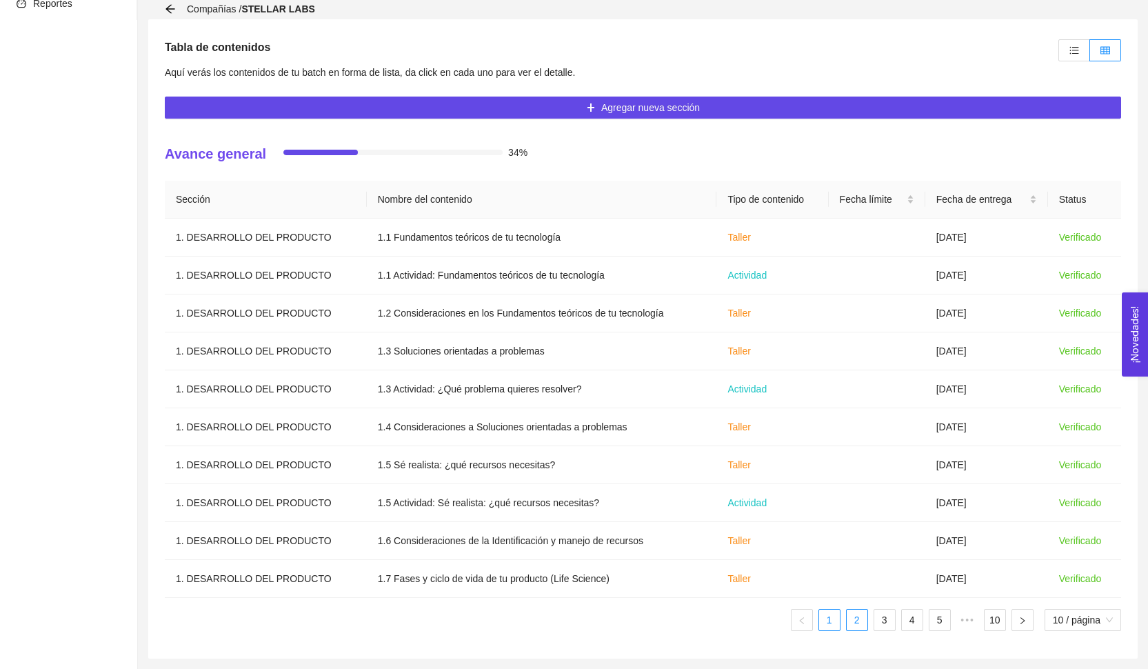
click at [847, 617] on link "2" at bounding box center [857, 620] width 21 height 21
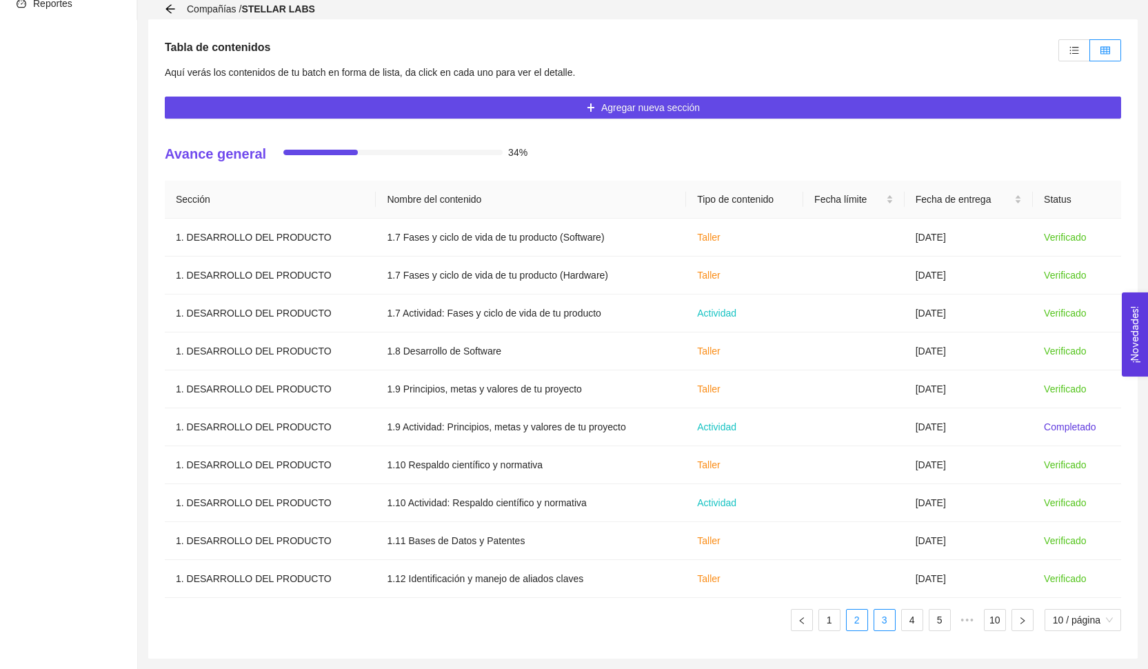
click at [879, 619] on link "3" at bounding box center [884, 620] width 21 height 21
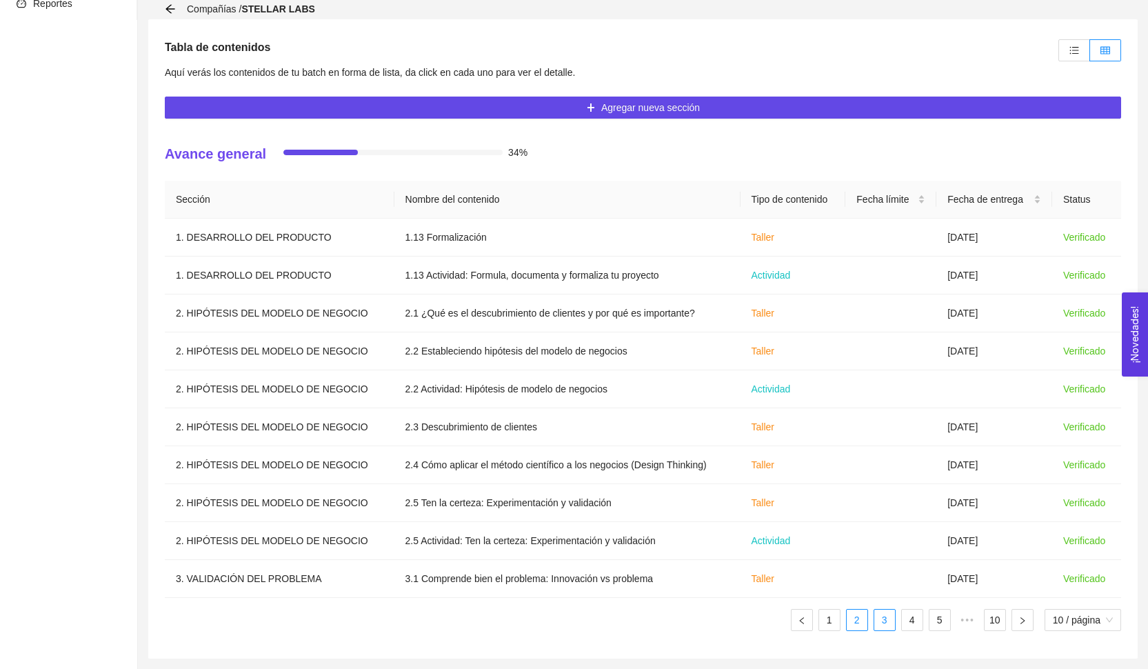
click at [855, 619] on link "2" at bounding box center [857, 620] width 21 height 21
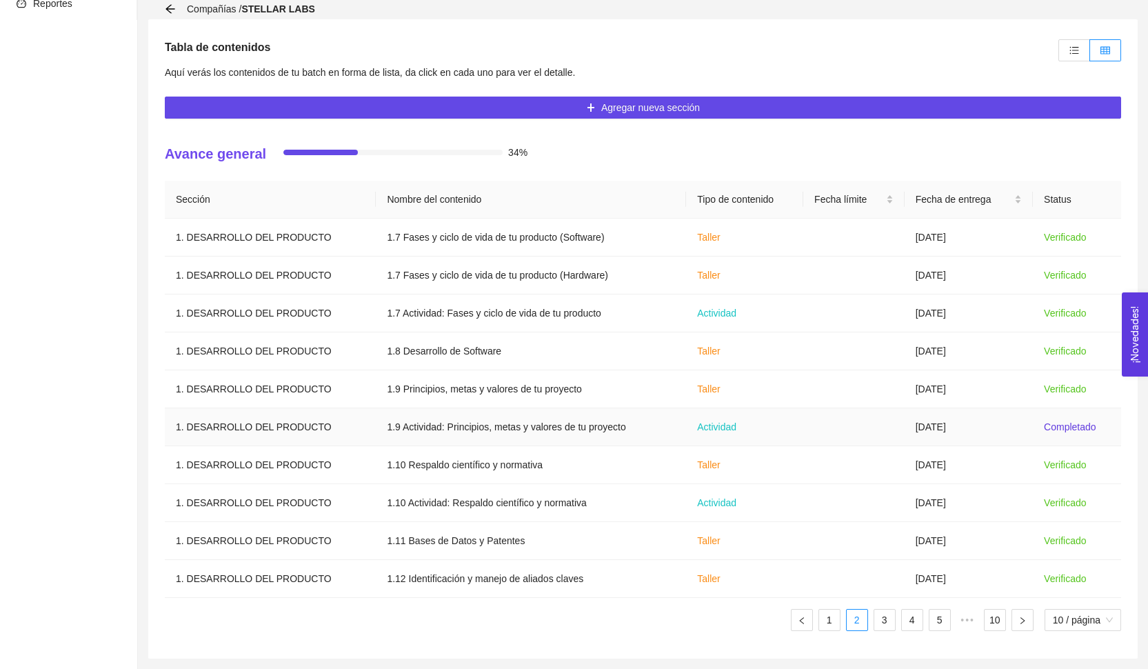
click at [914, 431] on td "[DATE]" at bounding box center [969, 427] width 128 height 38
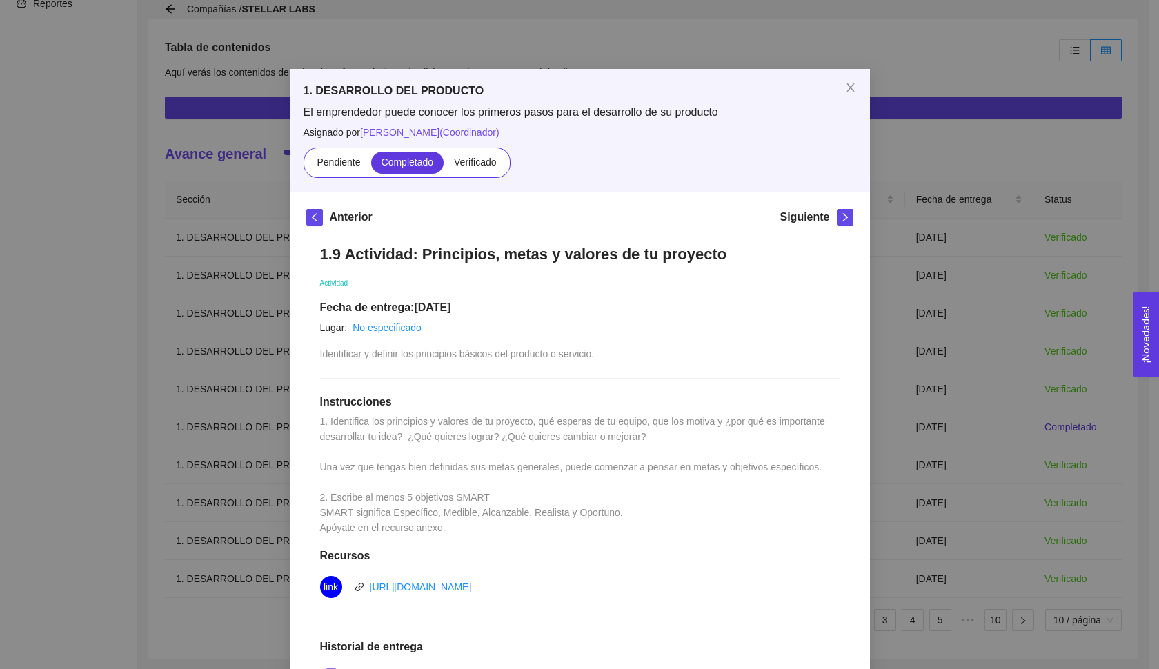
click at [880, 564] on div "1. DESARROLLO DEL PRODUCTO El emprendedor puede conocer los primeros pasos para…" at bounding box center [579, 334] width 1159 height 669
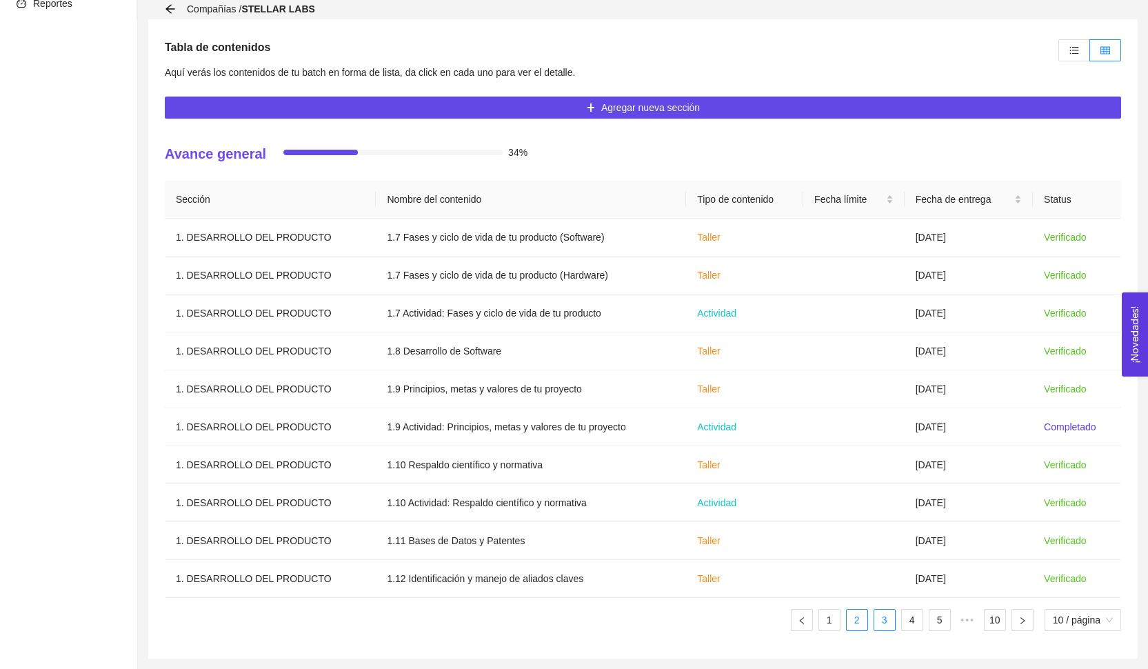
click at [875, 622] on link "3" at bounding box center [884, 620] width 21 height 21
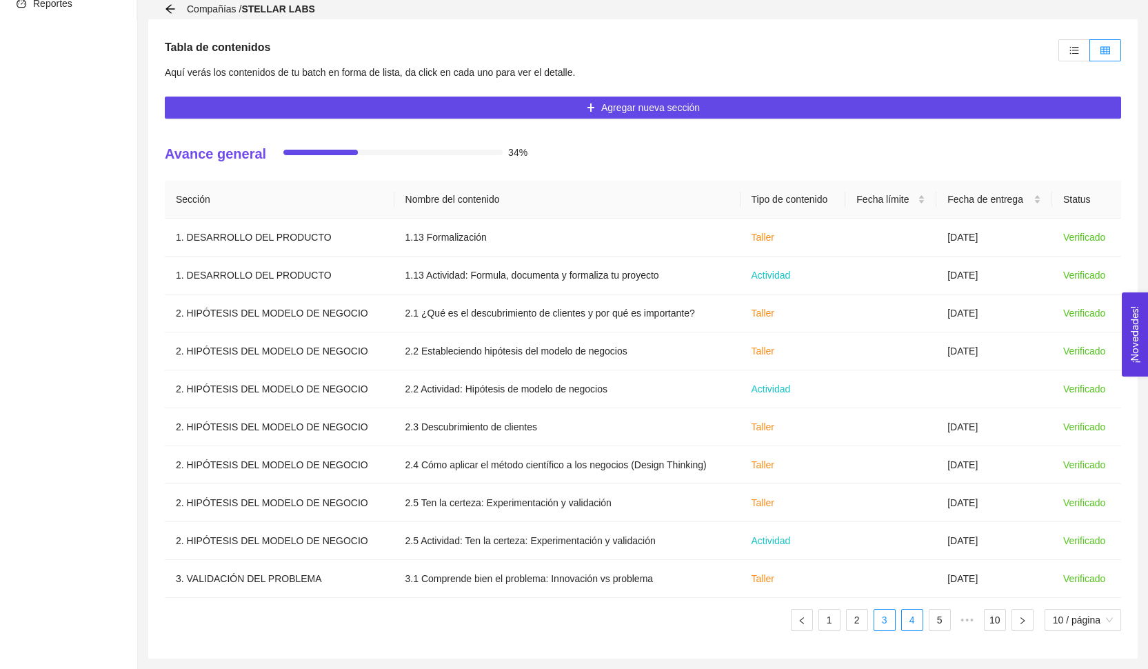
click at [908, 625] on link "4" at bounding box center [912, 620] width 21 height 21
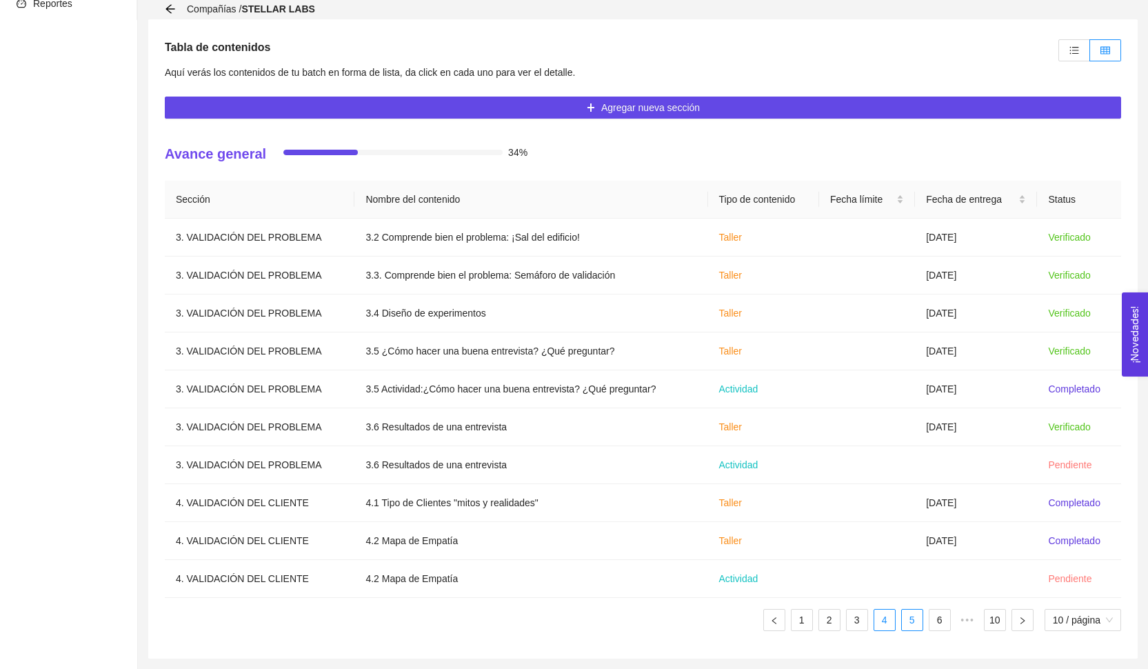
click at [911, 625] on link "5" at bounding box center [912, 620] width 21 height 21
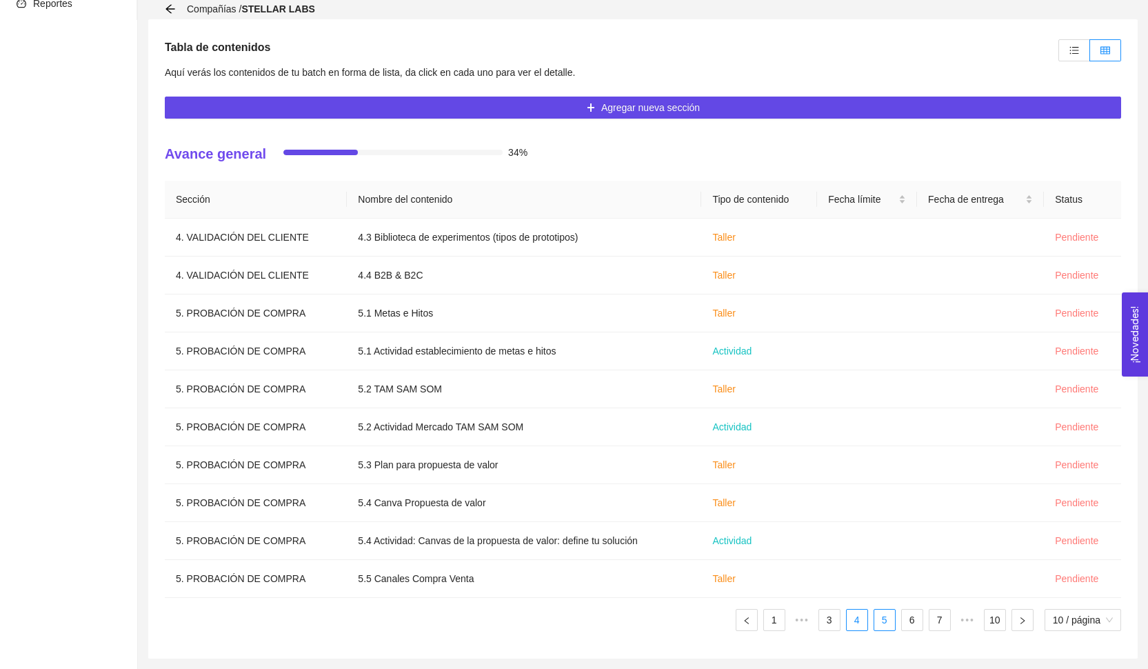
click at [847, 614] on link "4" at bounding box center [857, 620] width 21 height 21
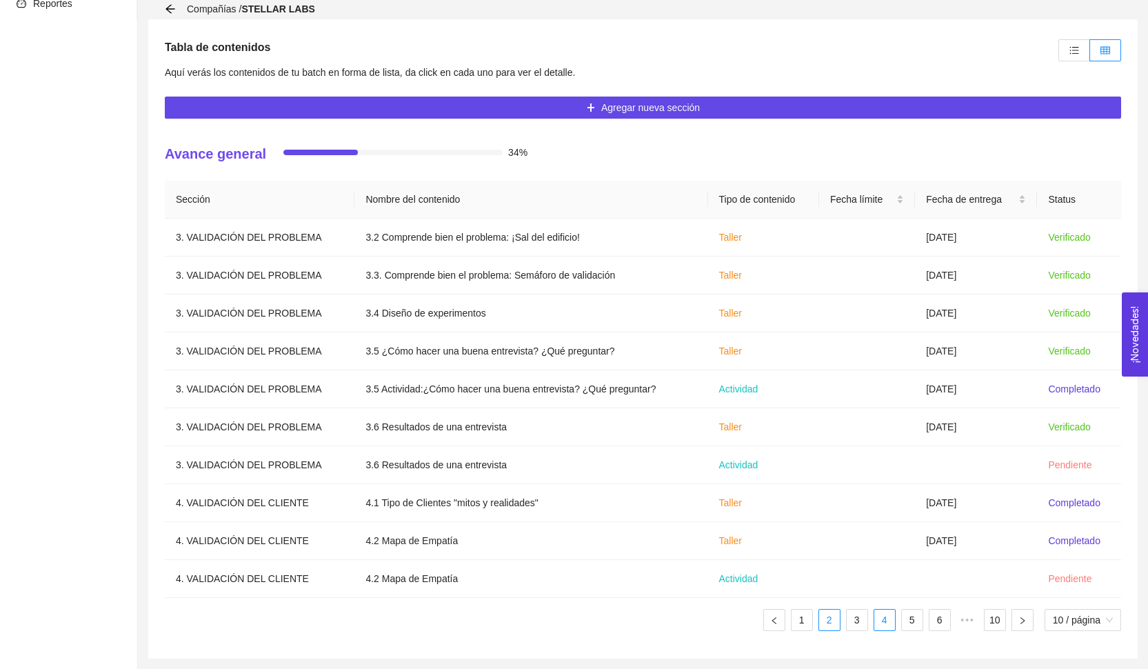
click at [831, 617] on link "2" at bounding box center [829, 620] width 21 height 21
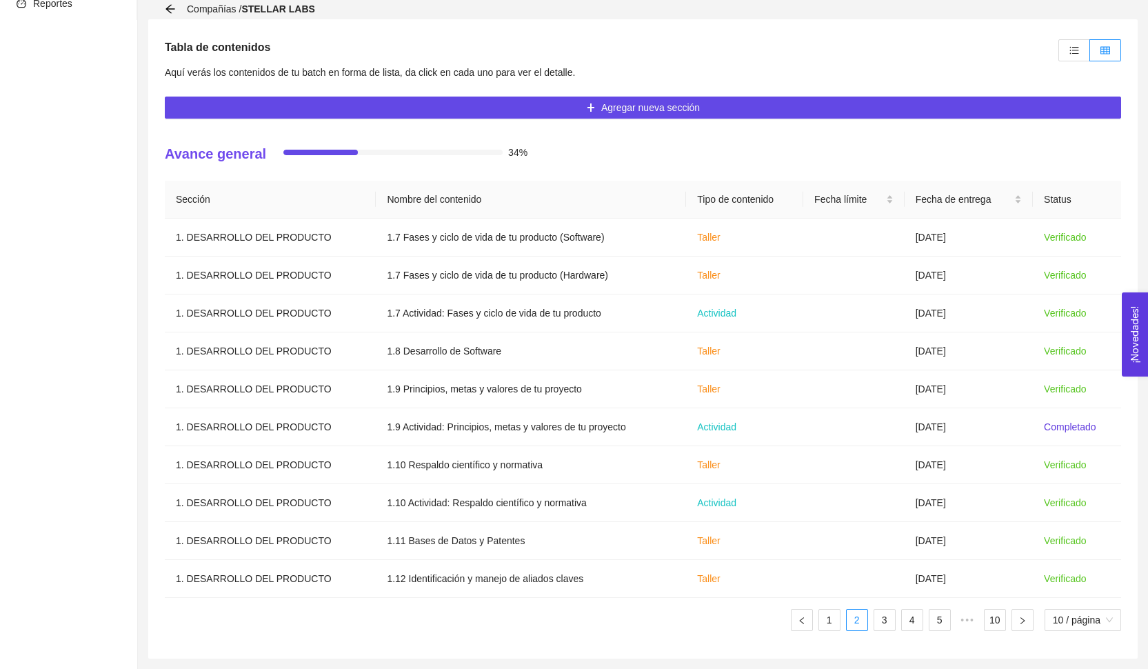
scroll to position [201, 0]
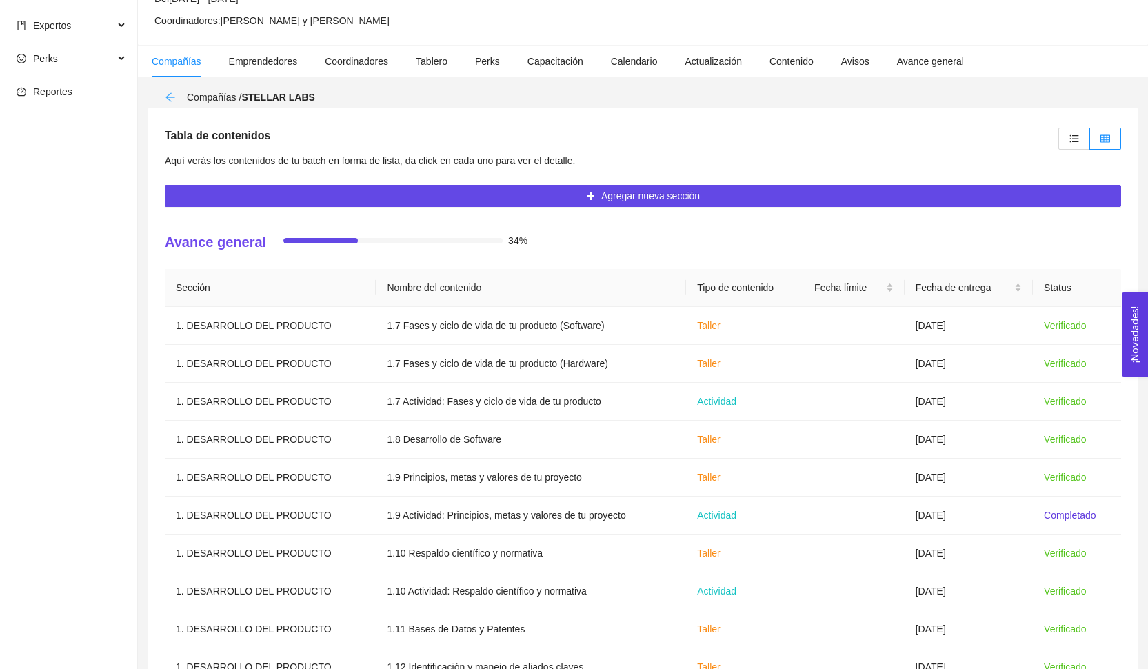
click at [168, 101] on icon "arrow-left" at bounding box center [170, 97] width 11 height 11
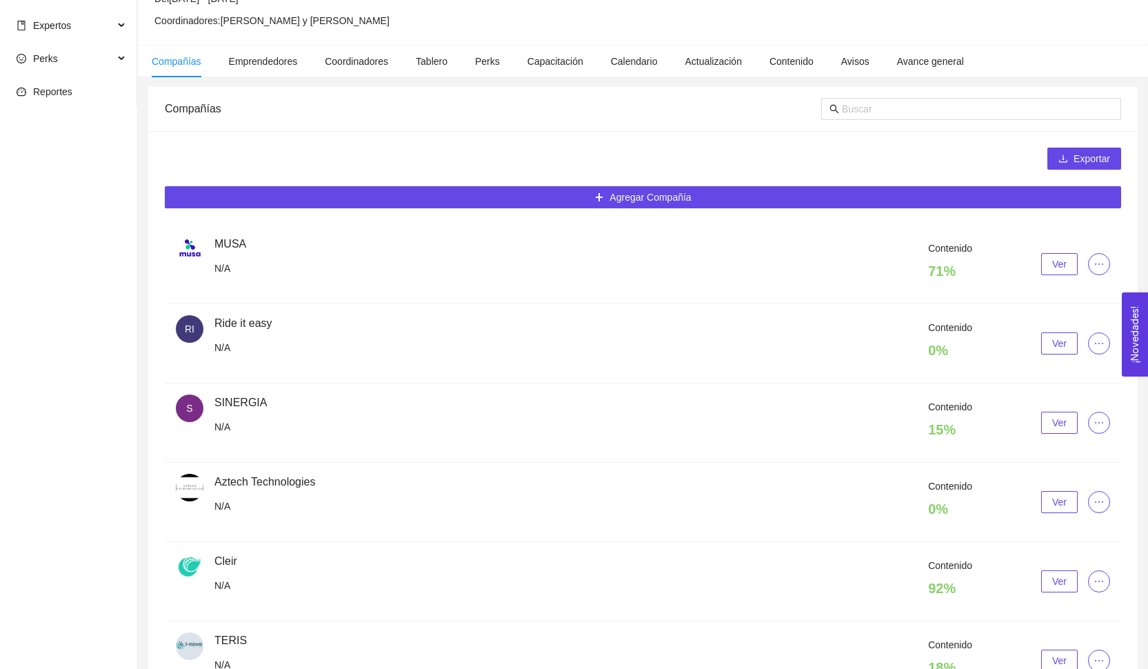
scroll to position [30, 0]
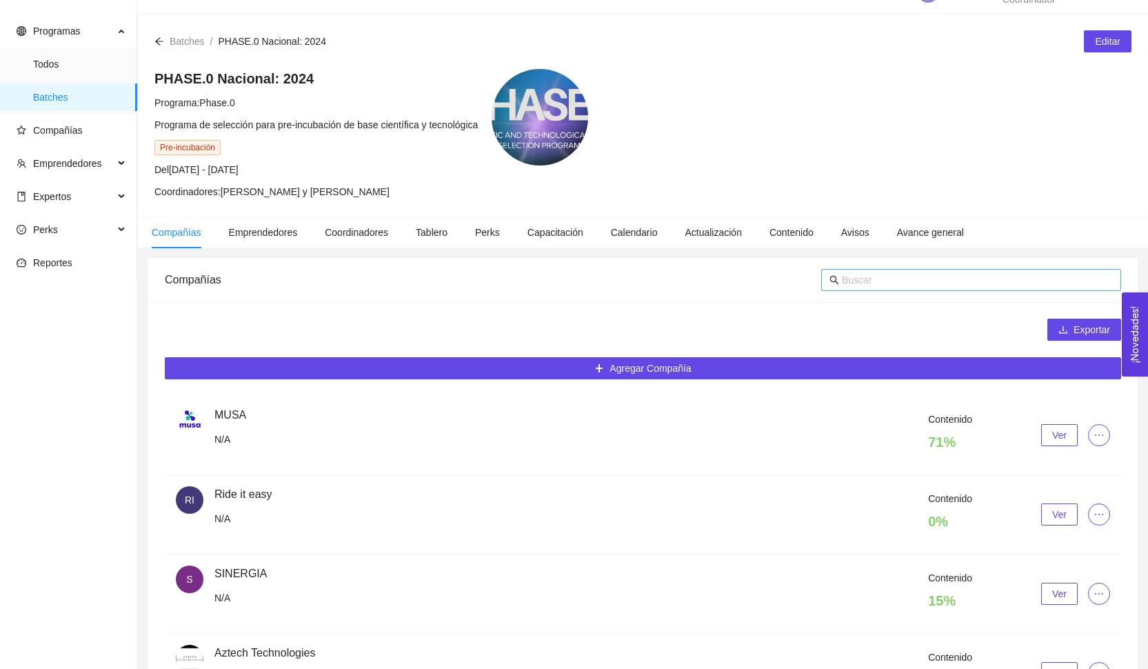
click at [859, 275] on input "text" at bounding box center [977, 279] width 271 height 15
type input "j"
click at [1071, 590] on button "Ver" at bounding box center [1059, 594] width 37 height 22
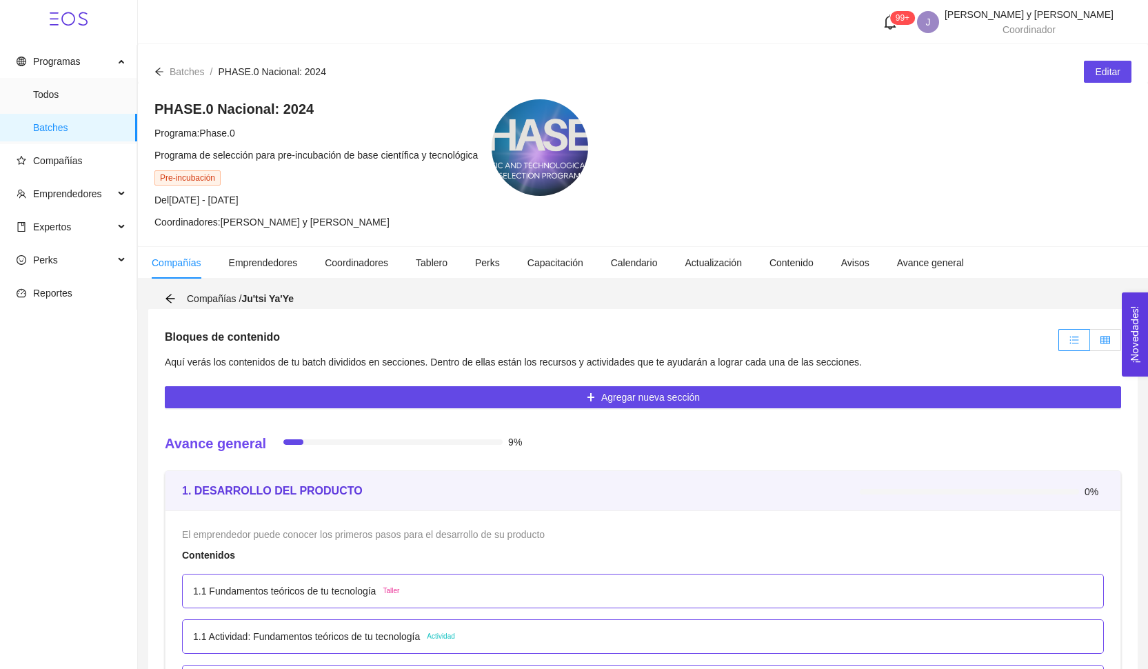
click at [1113, 331] on label at bounding box center [1105, 340] width 31 height 22
click at [1090, 343] on input "radio" at bounding box center [1090, 343] width 0 height 0
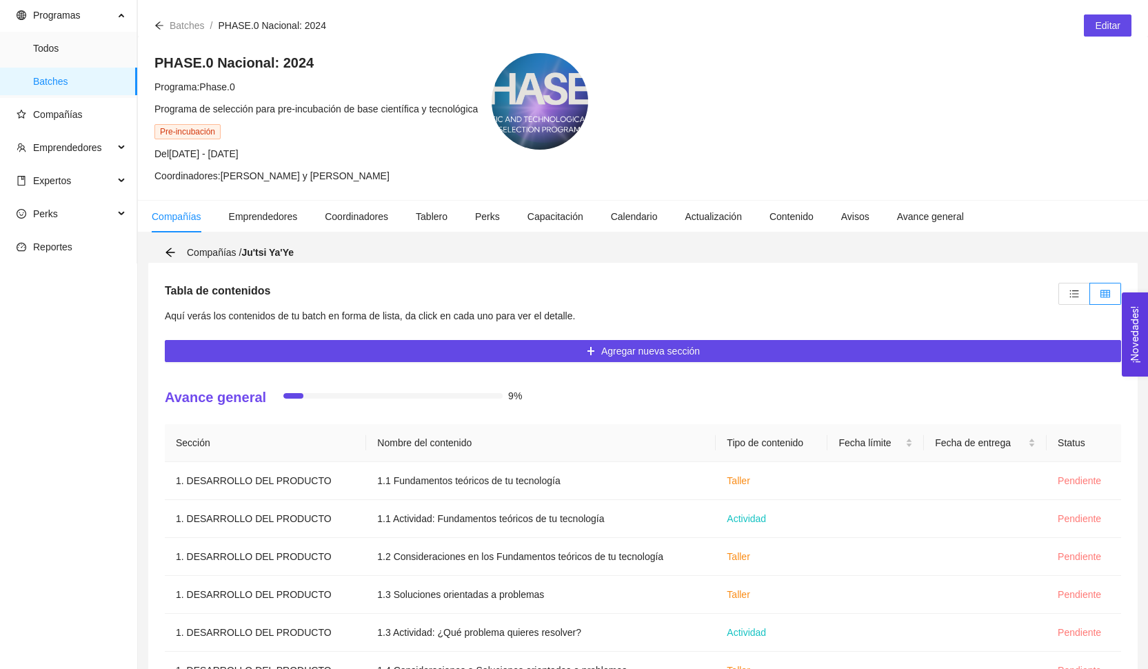
scroll to position [290, 0]
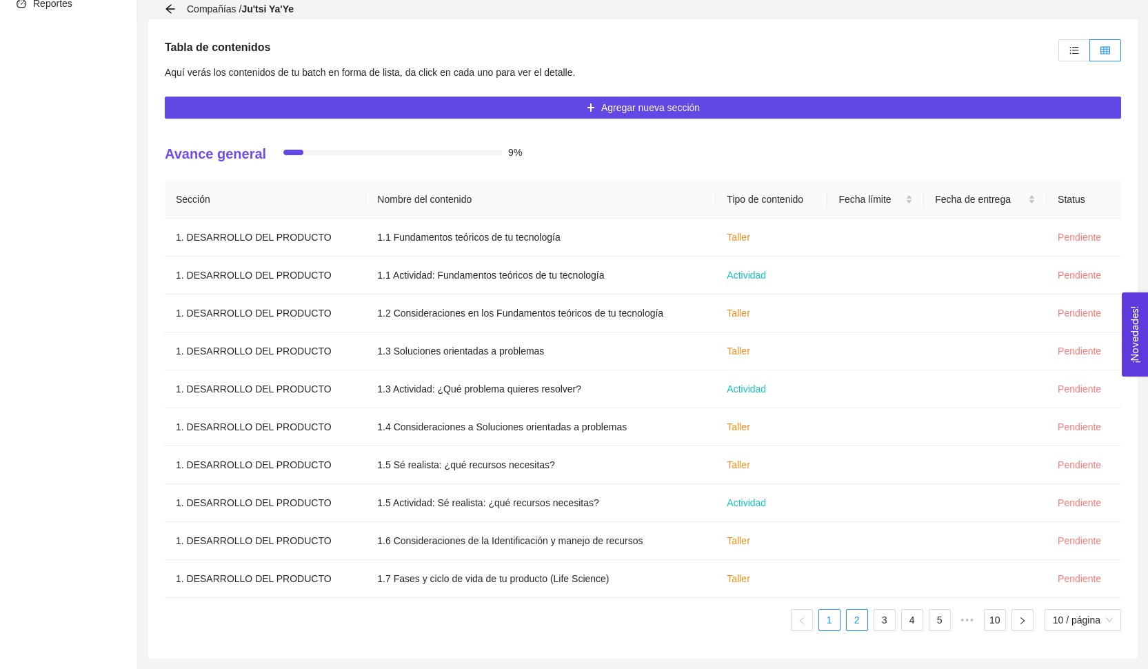
click at [858, 623] on link "2" at bounding box center [857, 620] width 21 height 21
click at [879, 628] on link "3" at bounding box center [884, 620] width 21 height 21
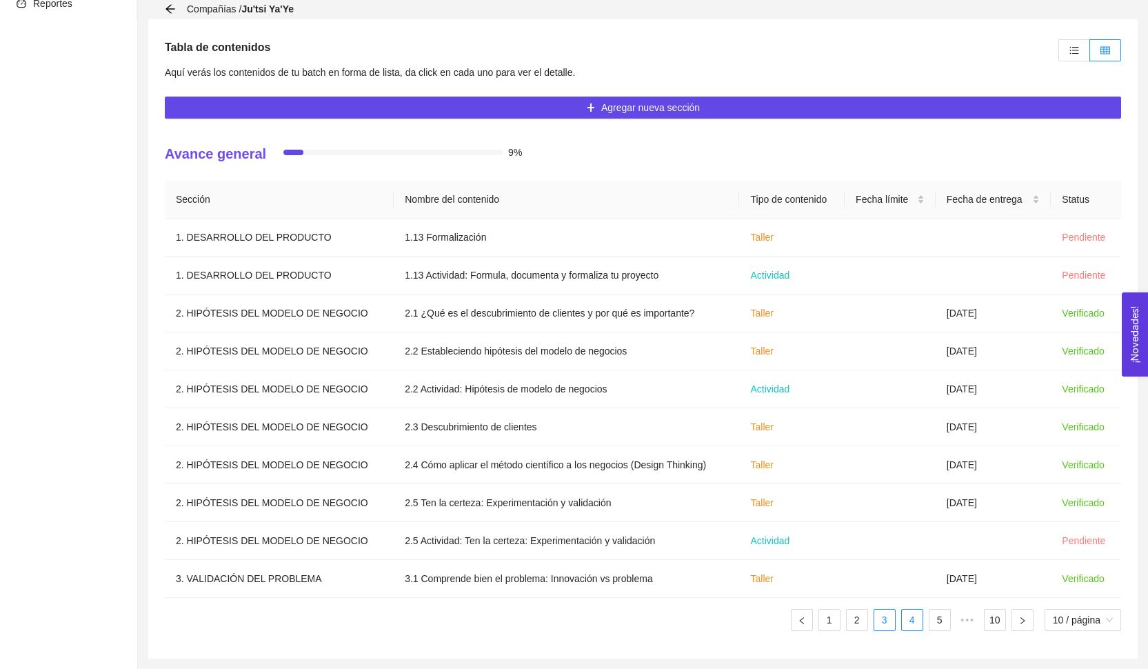
click at [920, 617] on link "4" at bounding box center [912, 620] width 21 height 21
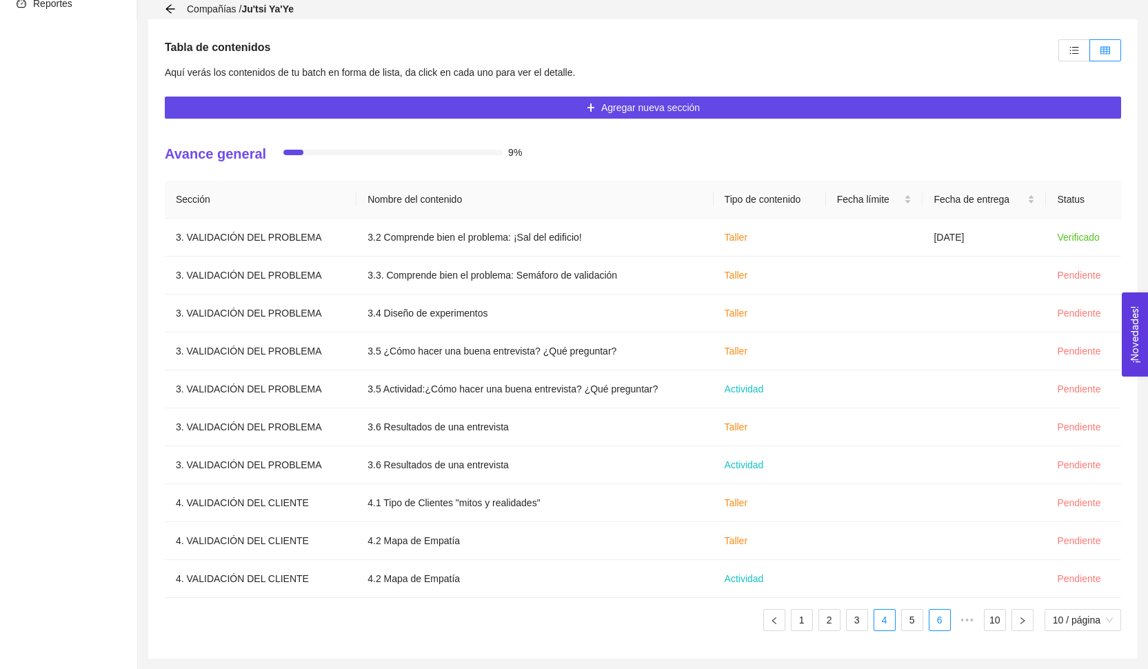
click at [934, 628] on link "6" at bounding box center [940, 620] width 21 height 21
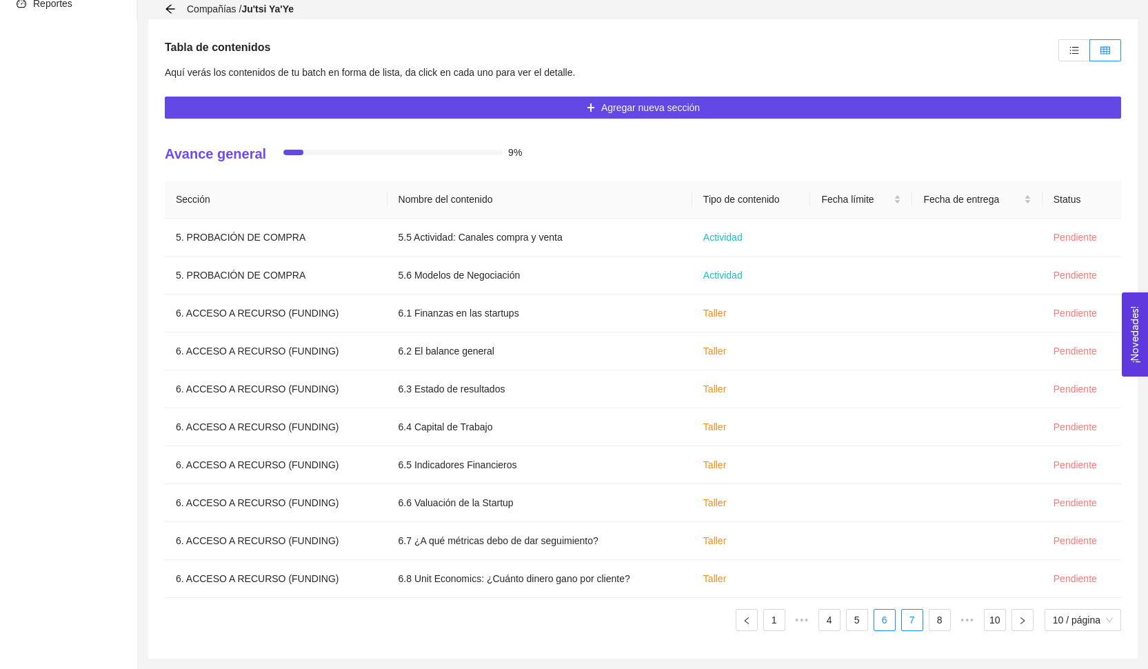
click at [916, 624] on link "7" at bounding box center [912, 620] width 21 height 21
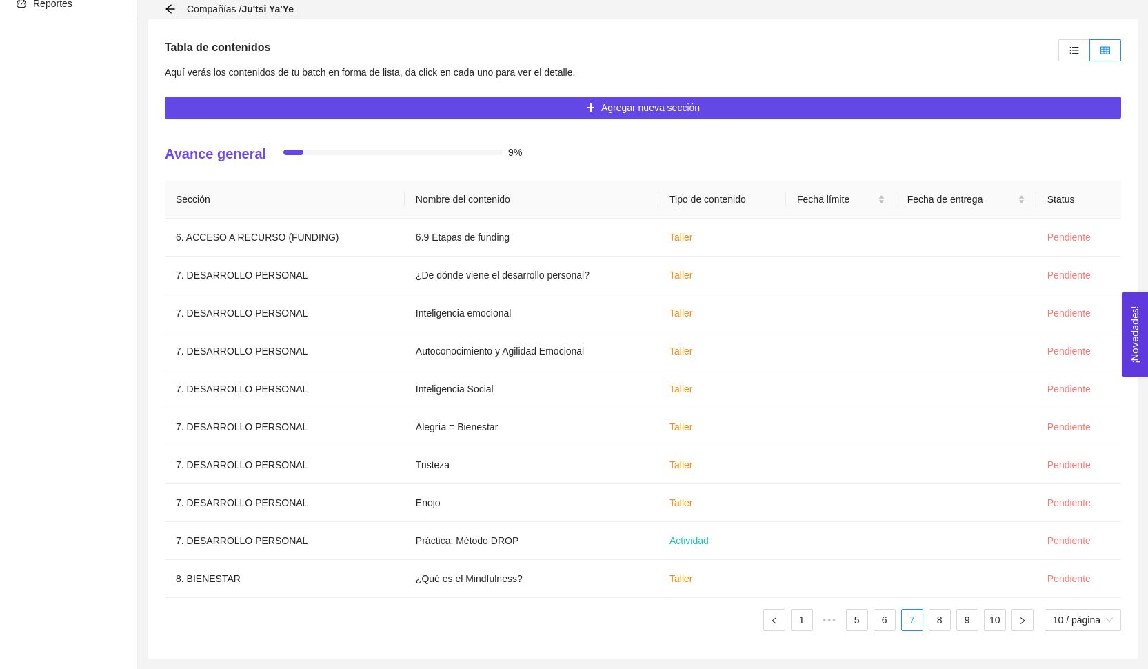
scroll to position [199, 0]
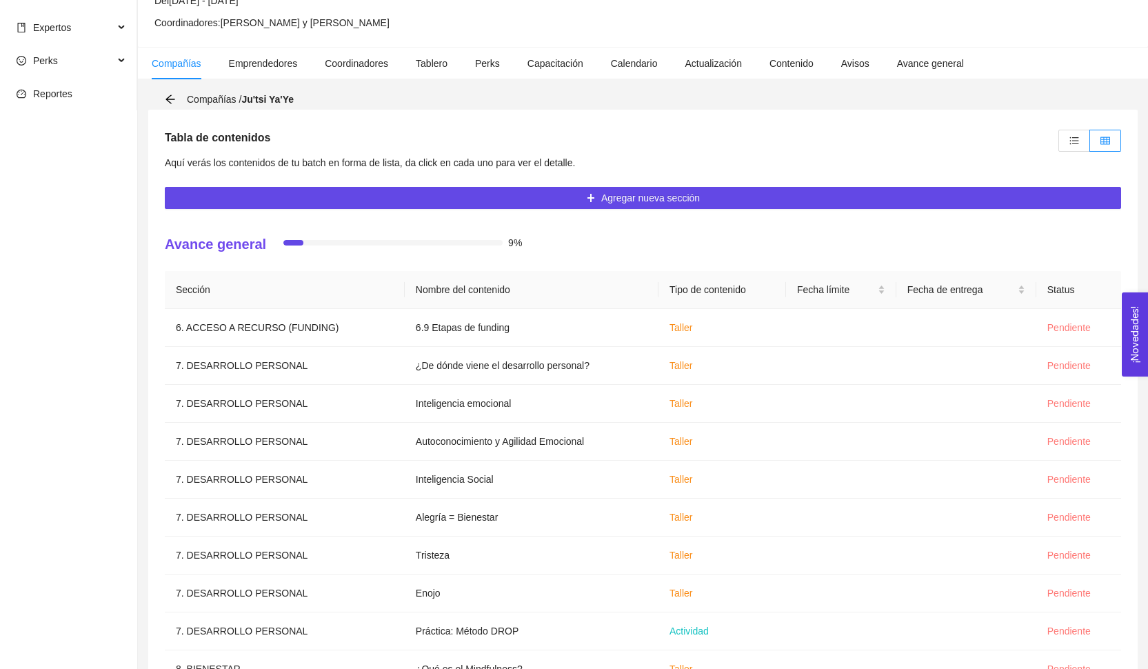
click at [176, 98] on div "Compañías / Ju'tsi Ya'Ye" at bounding box center [233, 99] width 137 height 15
click at [172, 97] on icon "arrow-left" at bounding box center [170, 99] width 11 height 11
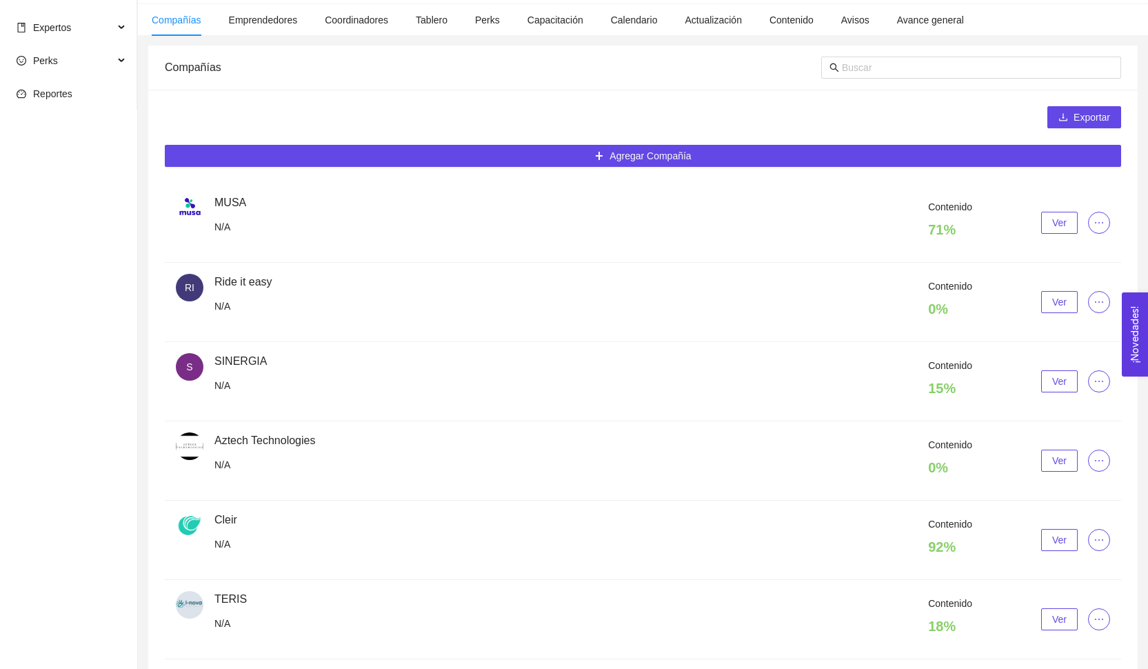
scroll to position [30, 0]
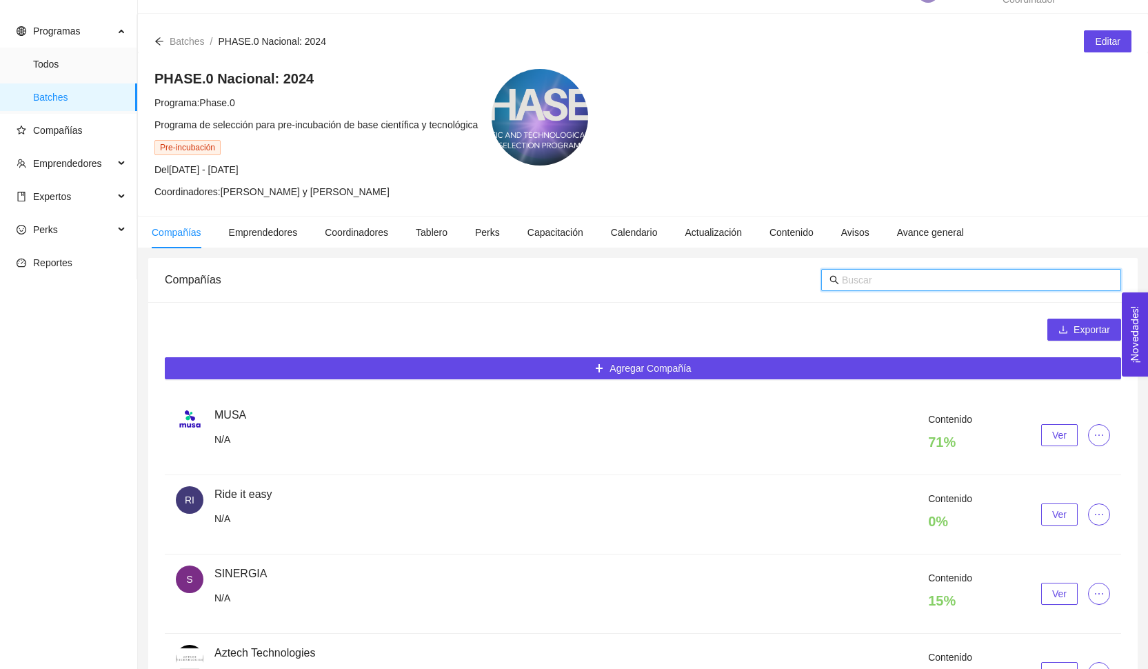
click at [903, 275] on input "text" at bounding box center [977, 279] width 271 height 15
type input "dina"
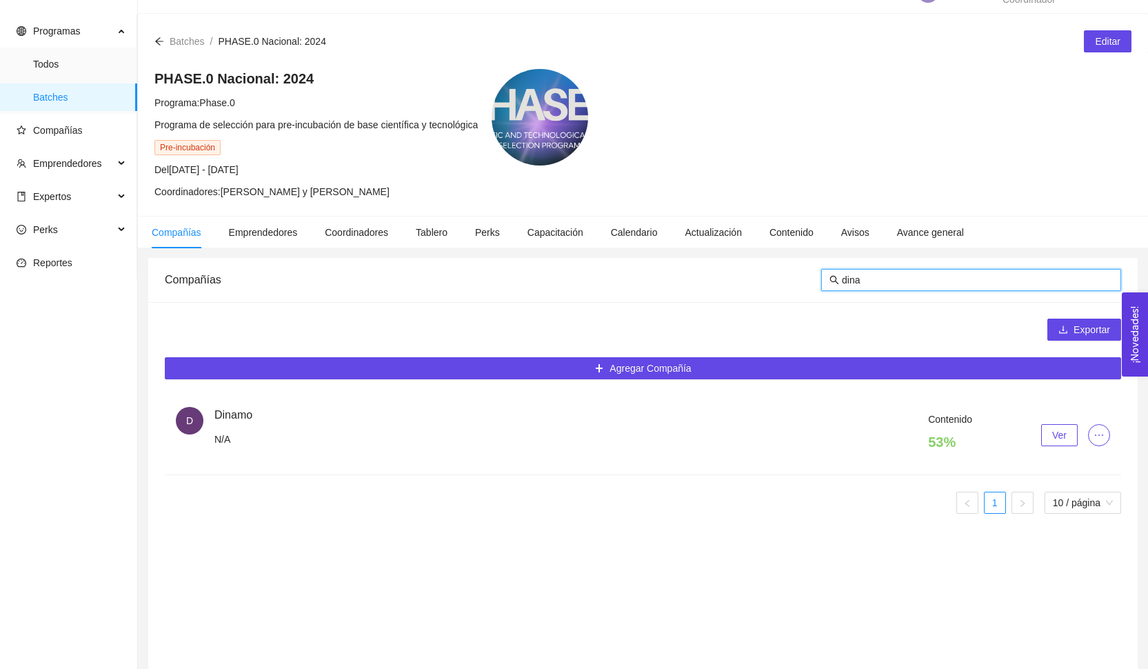
click at [1055, 426] on button "Ver" at bounding box center [1059, 435] width 37 height 22
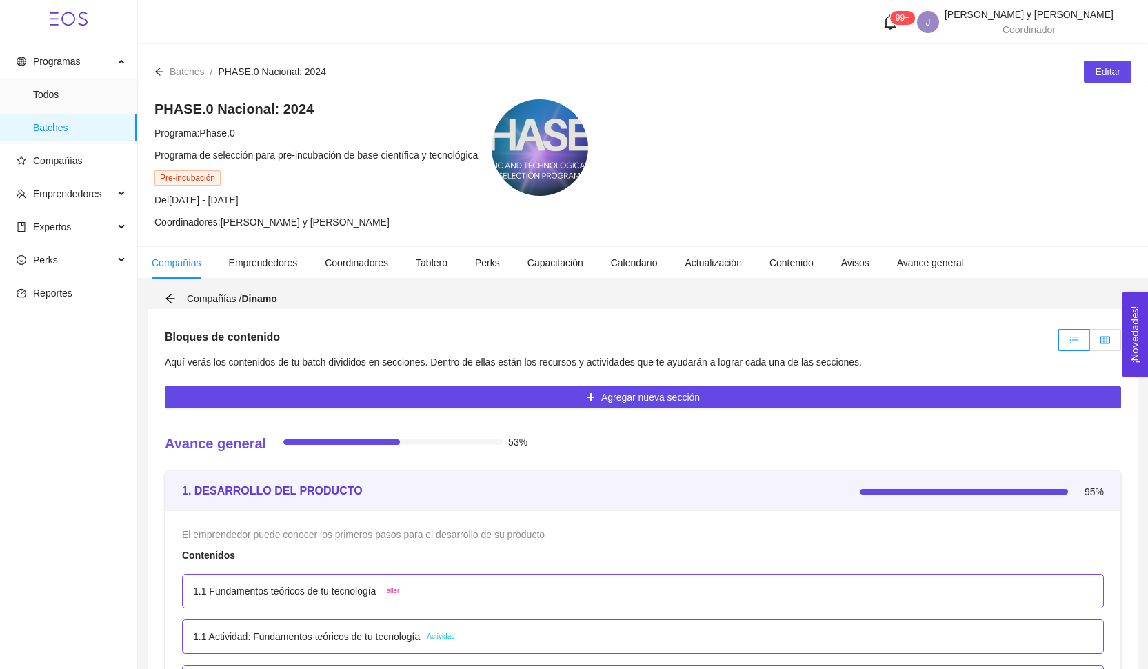
click at [1107, 336] on icon "table" at bounding box center [1106, 340] width 10 height 10
click at [1090, 343] on input "radio" at bounding box center [1090, 343] width 0 height 0
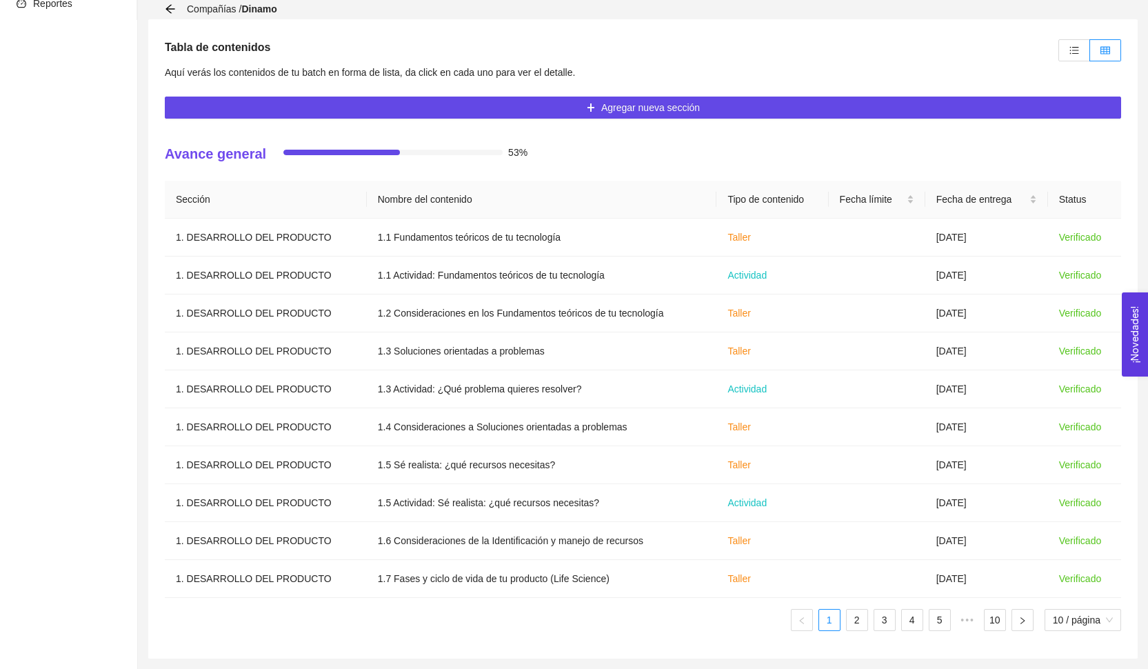
scroll to position [290, 0]
click at [852, 629] on link "2" at bounding box center [857, 620] width 21 height 21
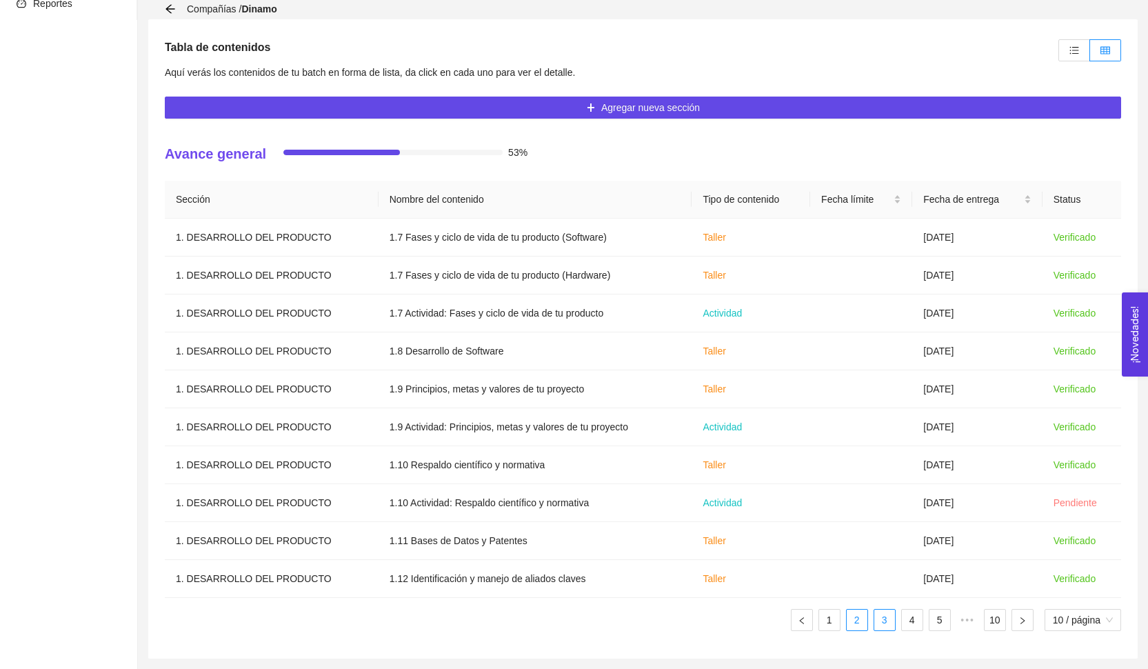
click at [885, 629] on link "3" at bounding box center [884, 620] width 21 height 21
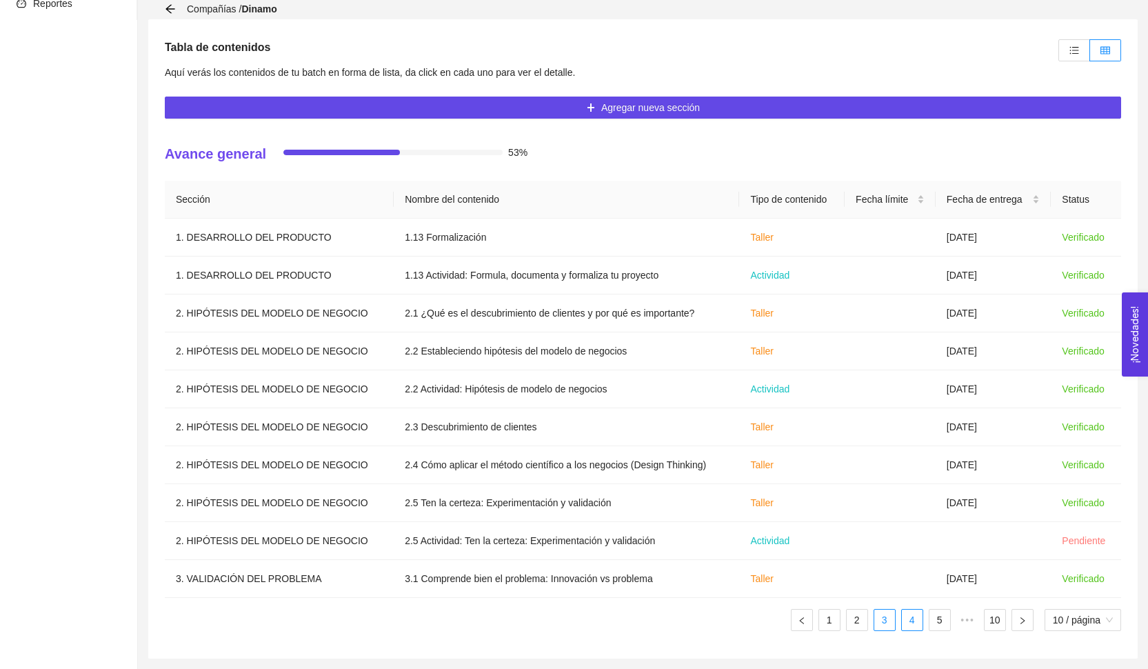
click at [916, 624] on link "4" at bounding box center [912, 620] width 21 height 21
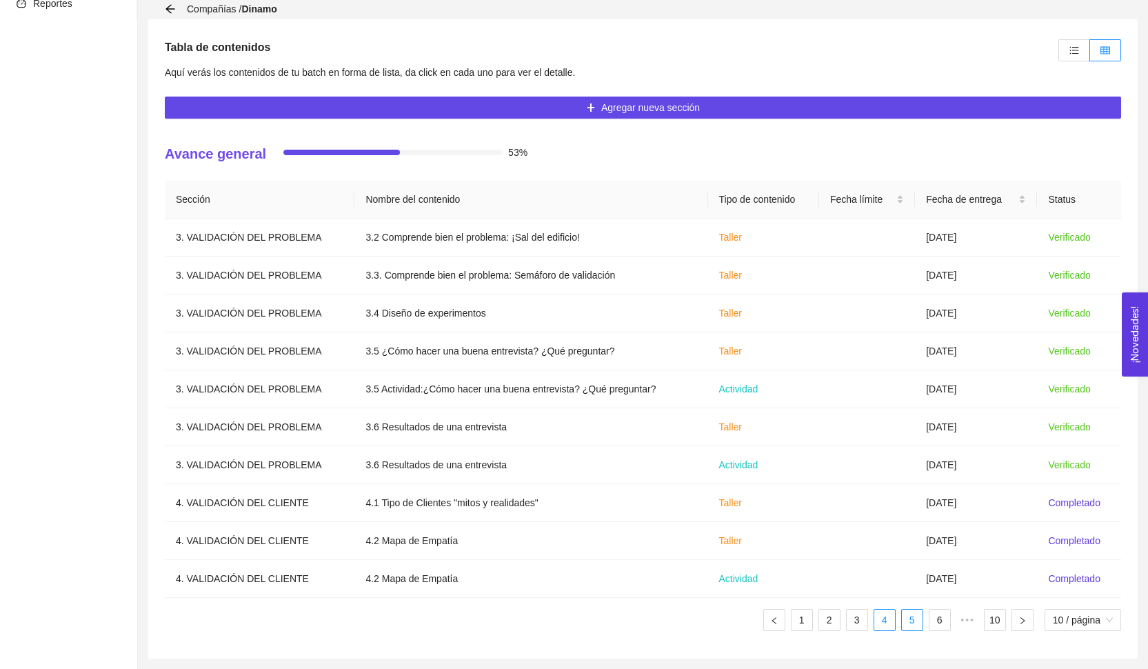
click at [903, 618] on link "5" at bounding box center [912, 620] width 21 height 21
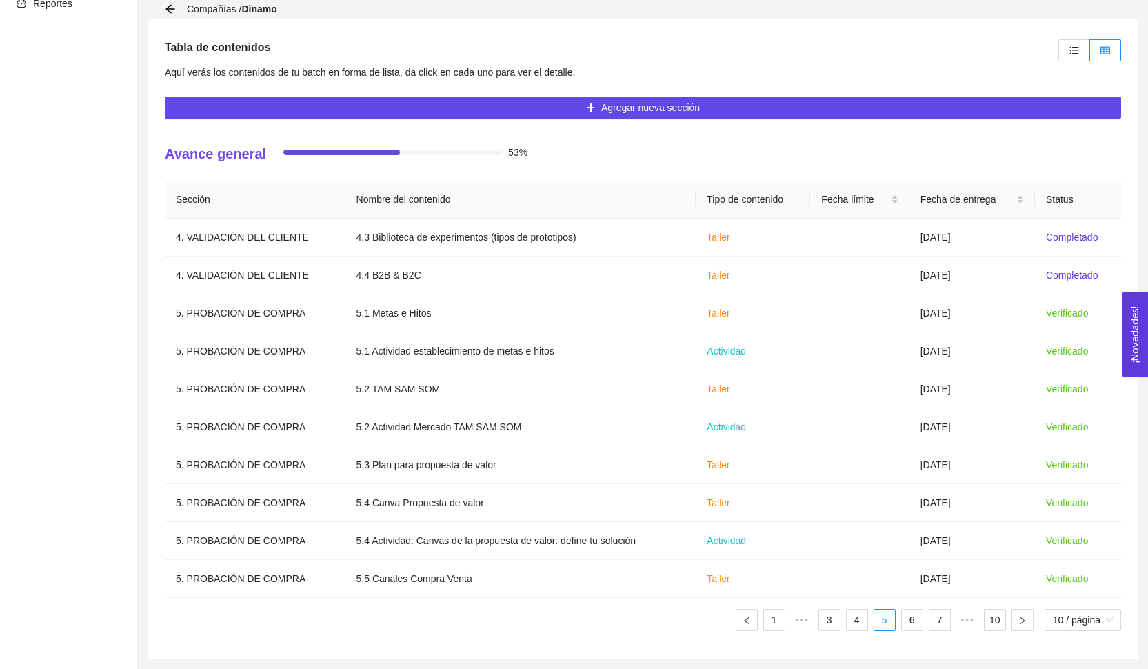
click at [1076, 38] on div at bounding box center [1088, 50] width 66 height 29
click at [1073, 48] on icon "unordered-list" at bounding box center [1074, 50] width 9 height 8
click at [1059, 54] on input "radio" at bounding box center [1059, 54] width 0 height 0
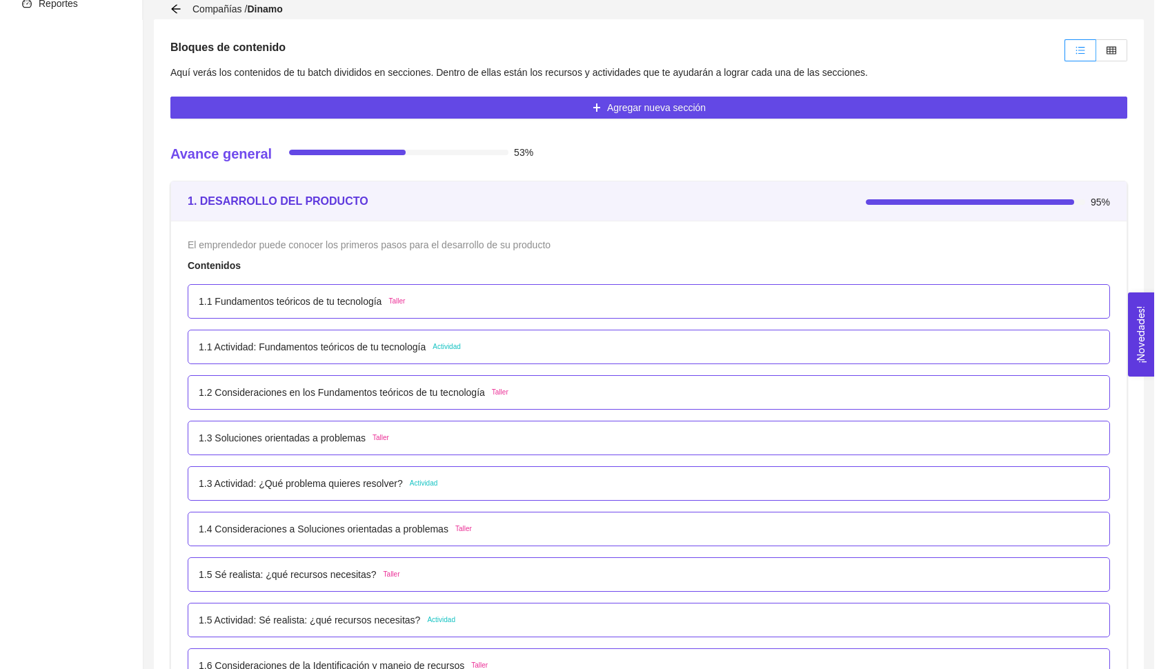
scroll to position [2272, 0]
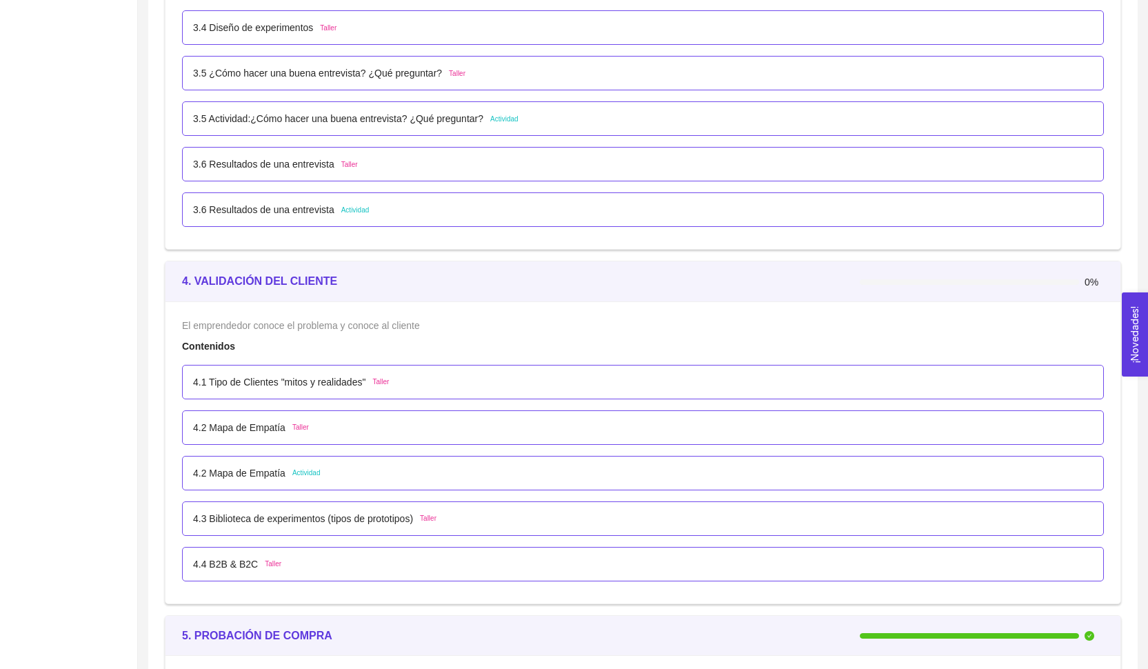
click at [336, 376] on p "4.1 Tipo de Clientes "mitos y realidades"" at bounding box center [279, 381] width 172 height 15
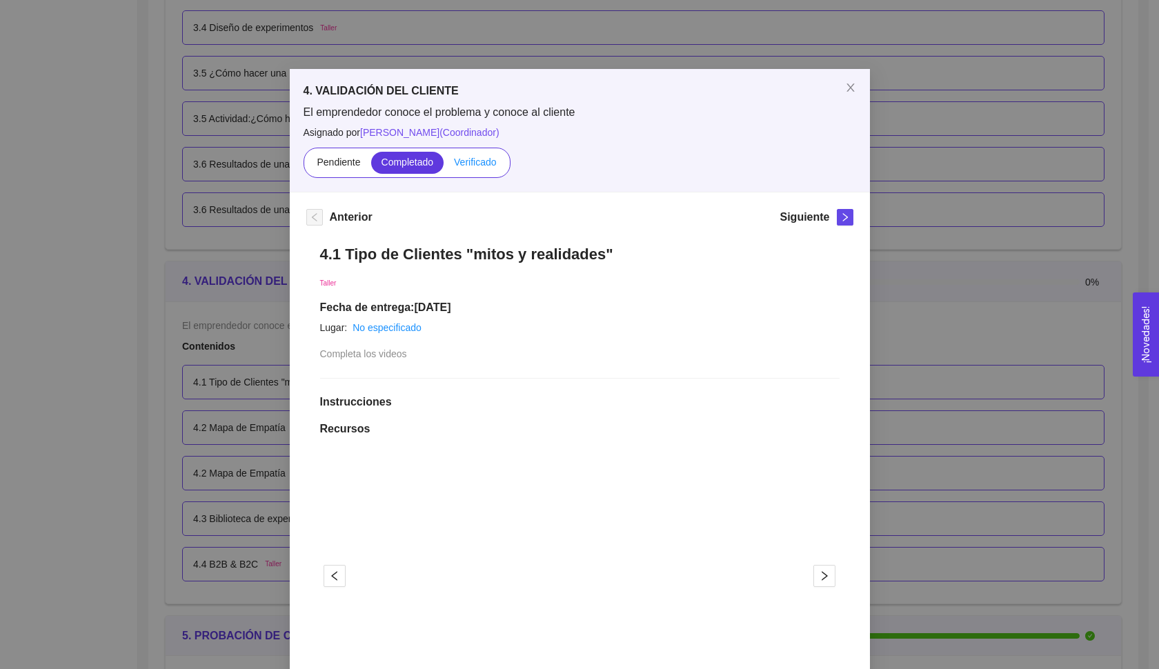
click at [459, 162] on span "Verificado" at bounding box center [475, 162] width 42 height 11
click at [443, 166] on input "Verificado" at bounding box center [443, 166] width 0 height 0
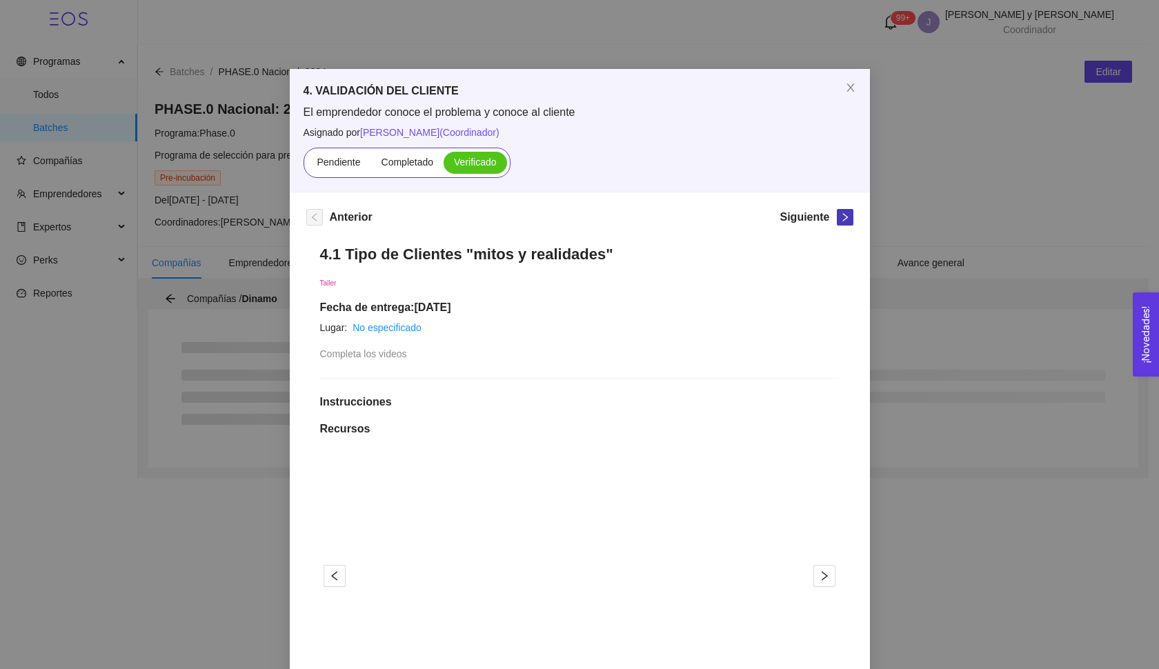
click at [840, 221] on icon "right" at bounding box center [845, 217] width 10 height 10
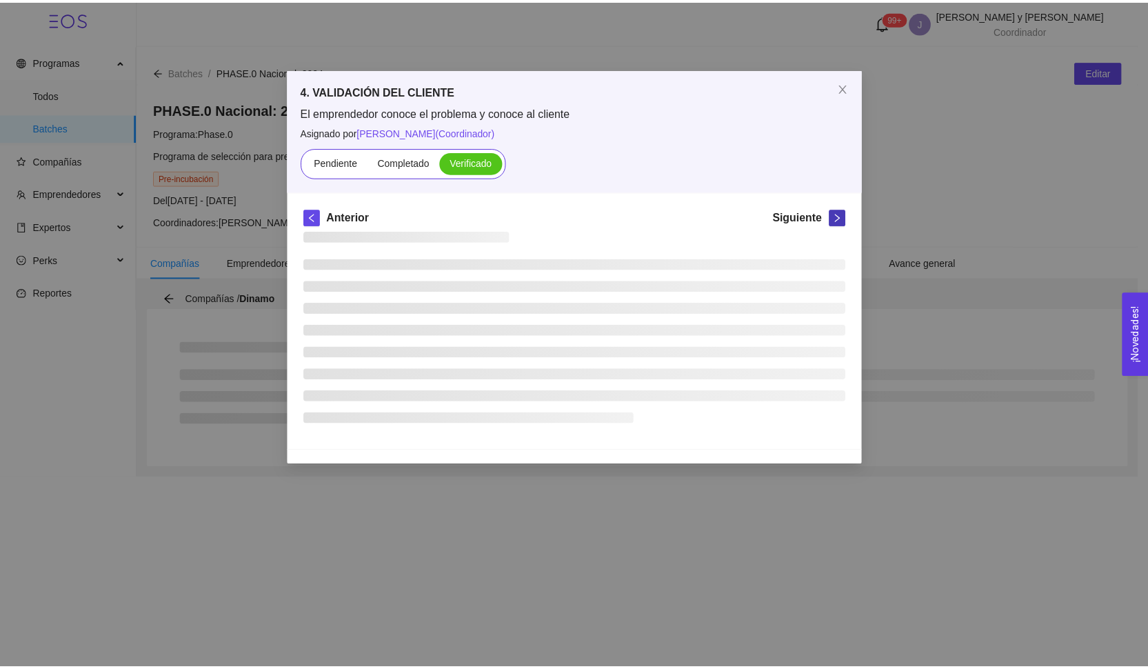
scroll to position [0, 0]
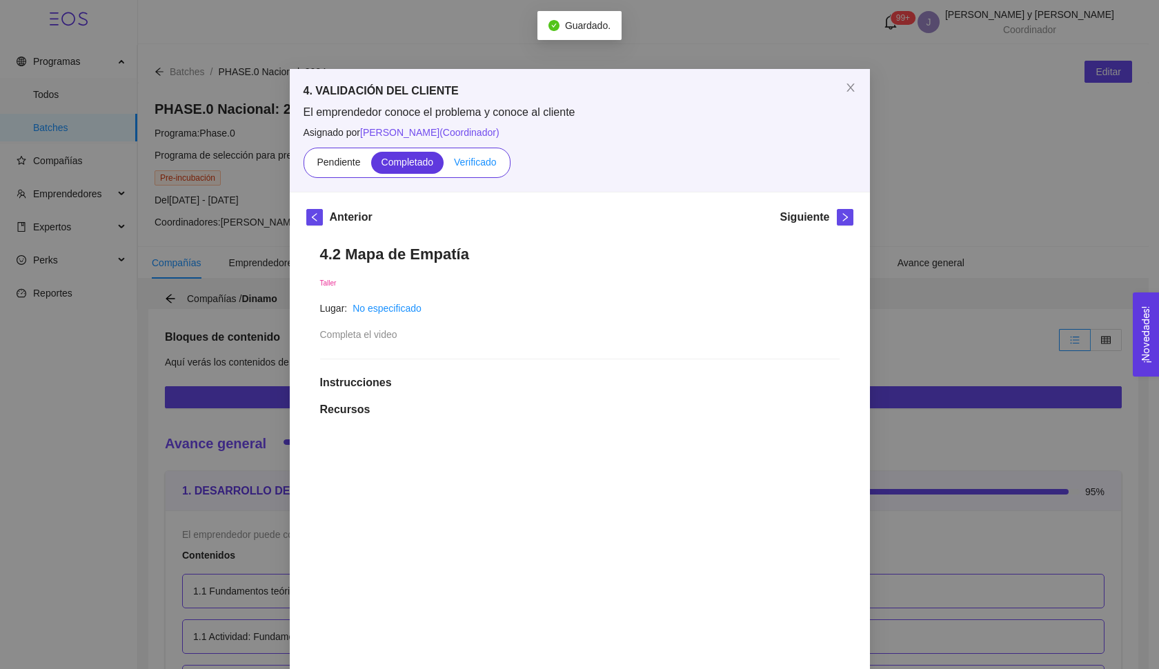
click at [468, 168] on label "Verificado" at bounding box center [474, 163] width 63 height 22
click at [443, 166] on input "Verificado" at bounding box center [443, 166] width 0 height 0
click at [837, 219] on span "right" at bounding box center [844, 217] width 15 height 10
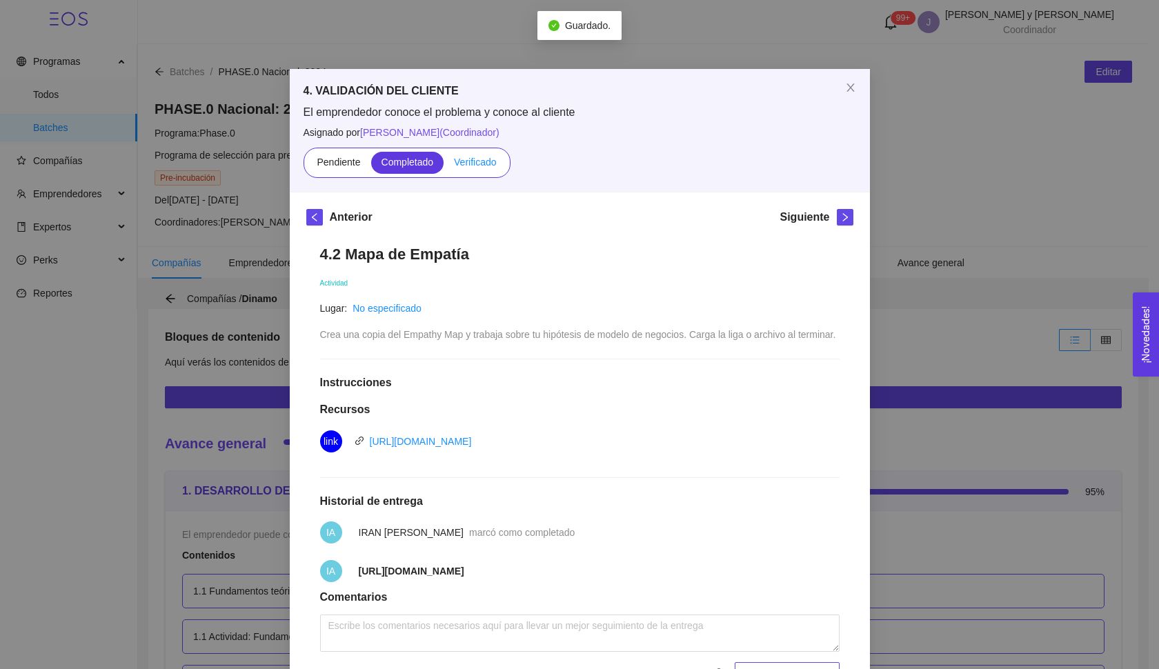
click at [492, 165] on span "Verificado" at bounding box center [475, 162] width 42 height 11
click at [443, 166] on input "Verificado" at bounding box center [443, 166] width 0 height 0
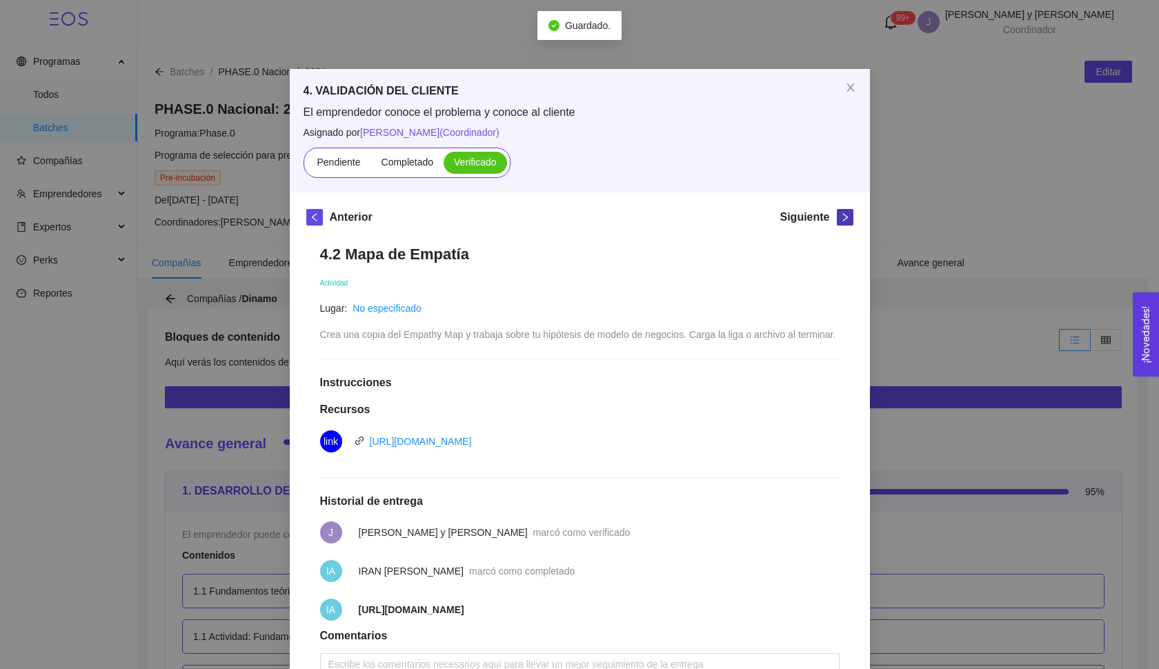
click at [837, 215] on span "right" at bounding box center [844, 217] width 15 height 10
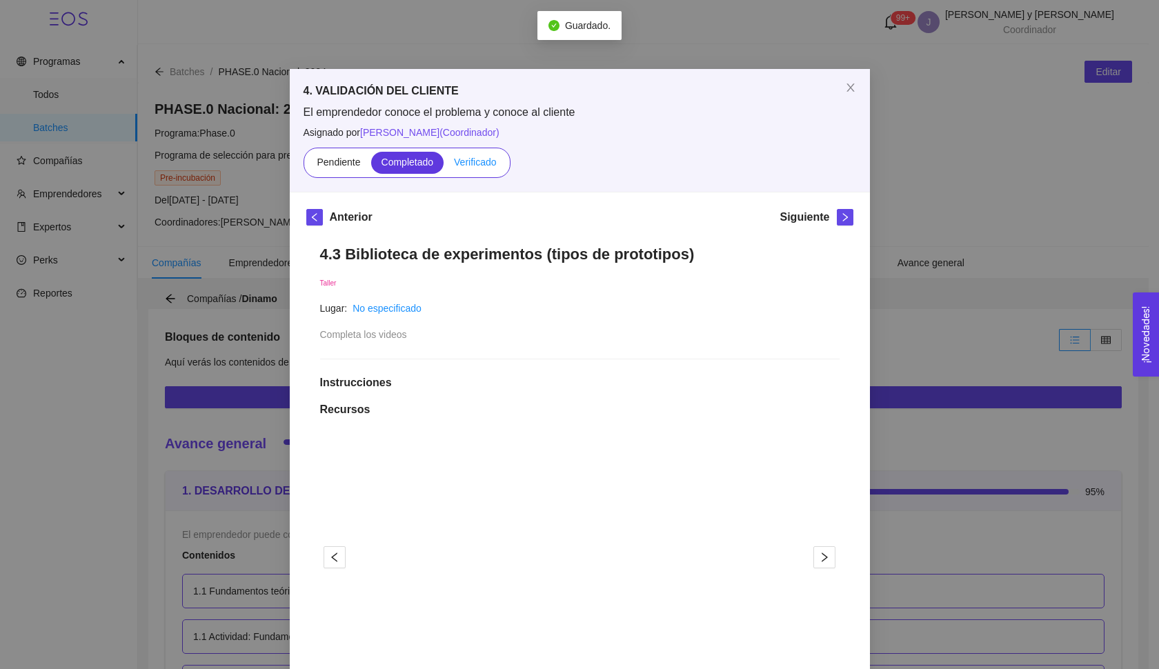
click at [465, 163] on span "Verificado" at bounding box center [475, 162] width 42 height 11
click at [443, 166] on input "Verificado" at bounding box center [443, 166] width 0 height 0
drag, startPoint x: 834, startPoint y: 224, endPoint x: 761, endPoint y: 403, distance: 193.0
click at [761, 403] on div "Anterior Siguiente 4.3 Biblioteca de experimentos (tipos de prototipos) Taller …" at bounding box center [580, 605] width 580 height 826
click at [840, 219] on icon "right" at bounding box center [845, 217] width 10 height 10
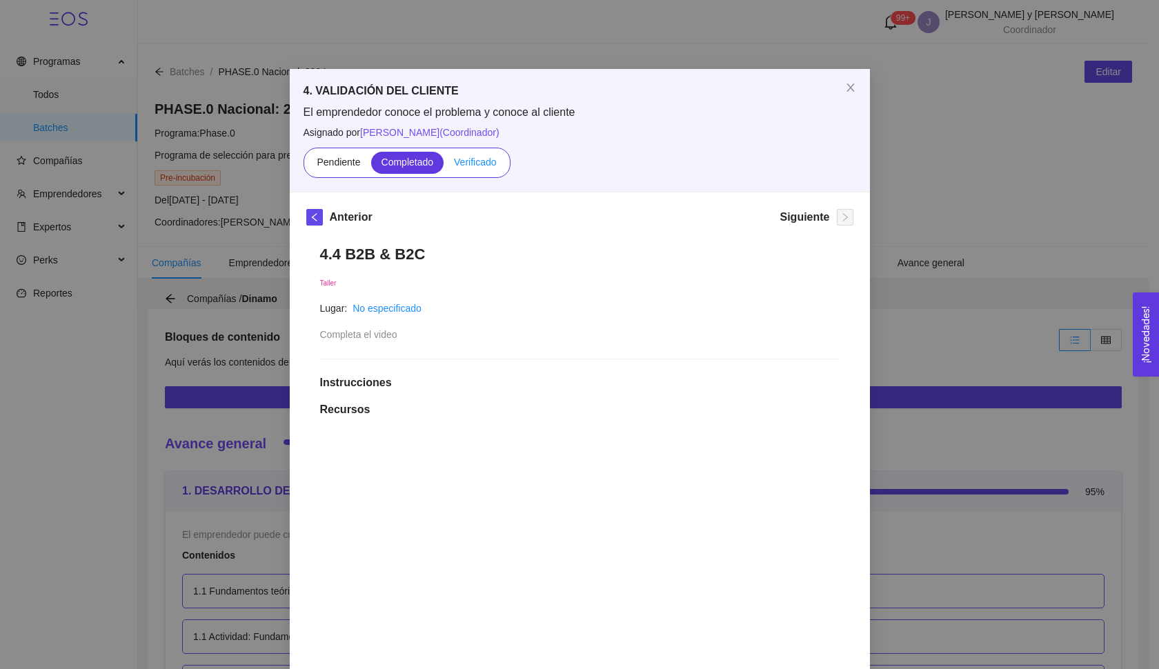
click at [461, 166] on span "Verificado" at bounding box center [475, 162] width 42 height 11
click at [443, 166] on input "Verificado" at bounding box center [443, 166] width 0 height 0
click at [212, 143] on div "4. VALIDACIÓN DEL CLIENTE El emprendedor conoce el problema y conoce al cliente…" at bounding box center [579, 334] width 1159 height 669
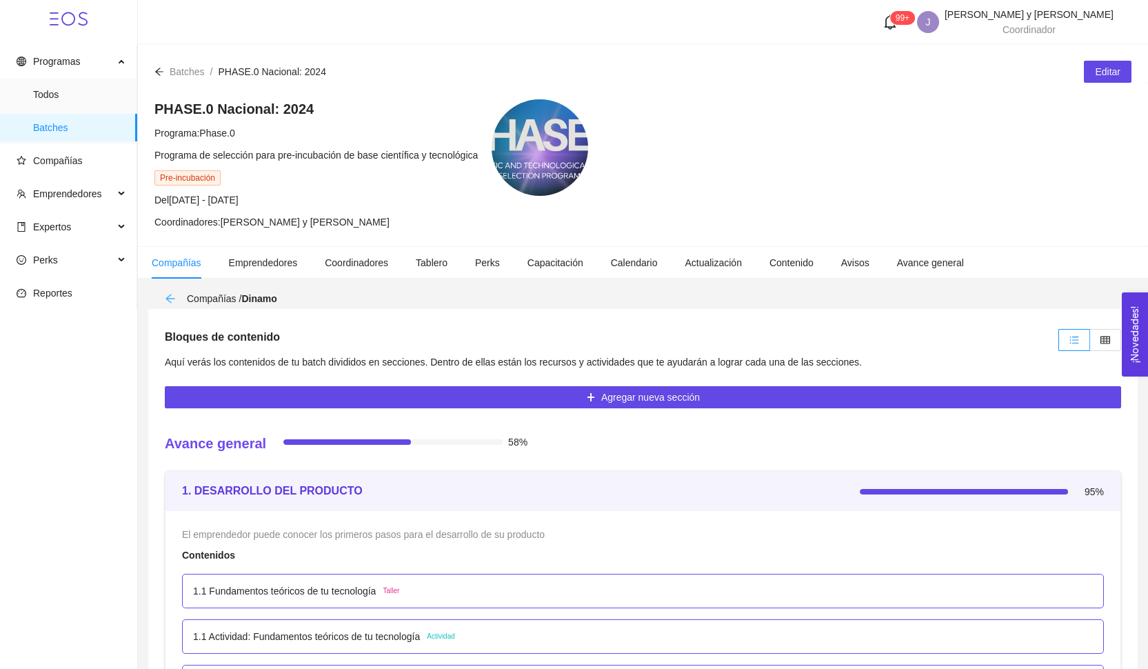
click at [172, 296] on icon "arrow-left" at bounding box center [170, 298] width 11 height 11
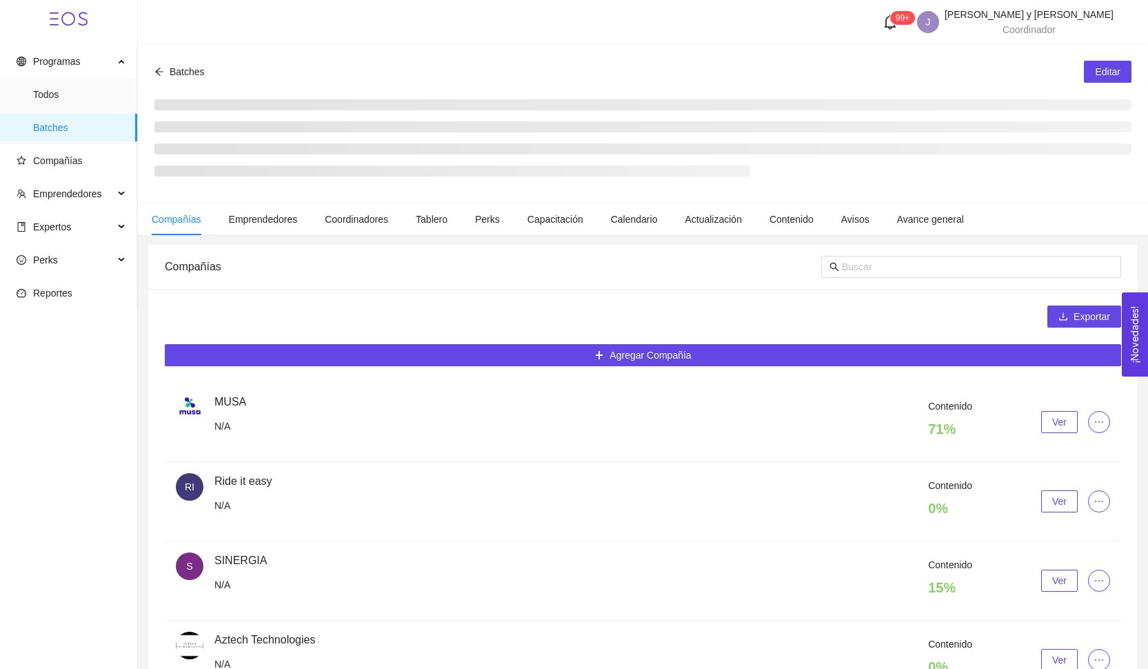
scroll to position [30, 0]
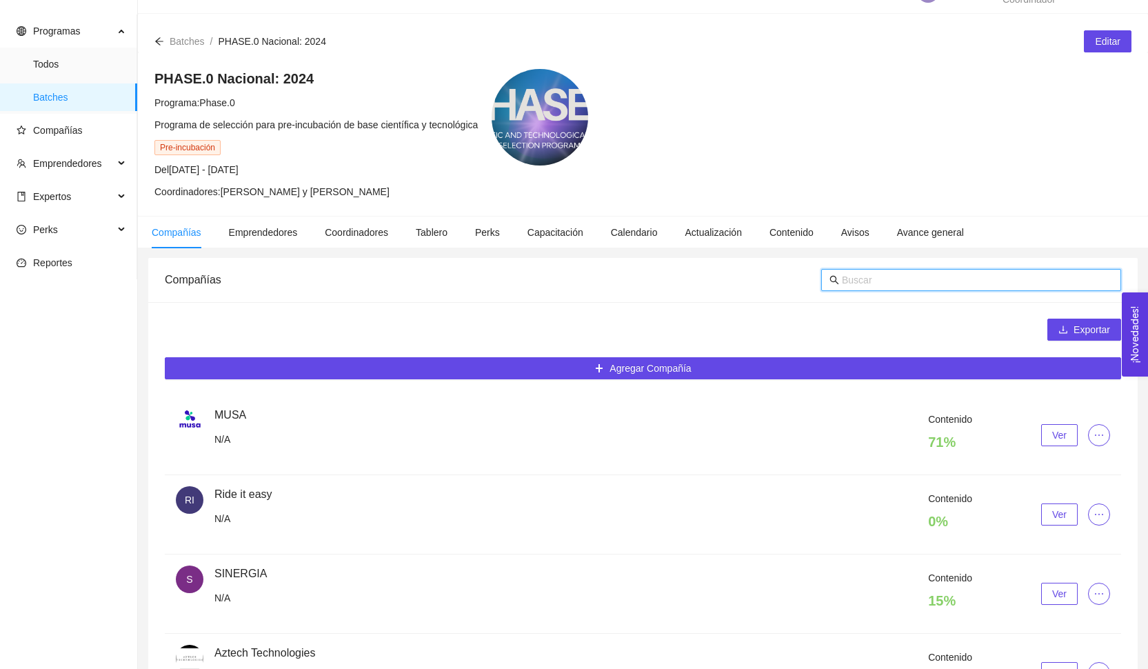
click at [864, 283] on input "text" at bounding box center [977, 279] width 271 height 15
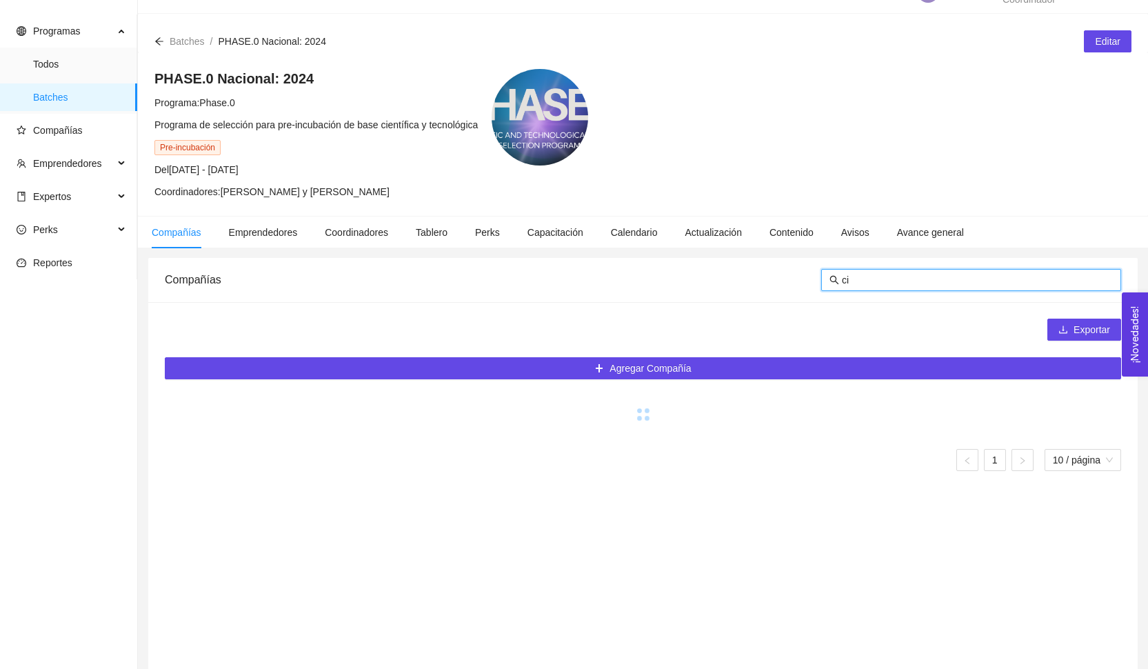
type input "ciu"
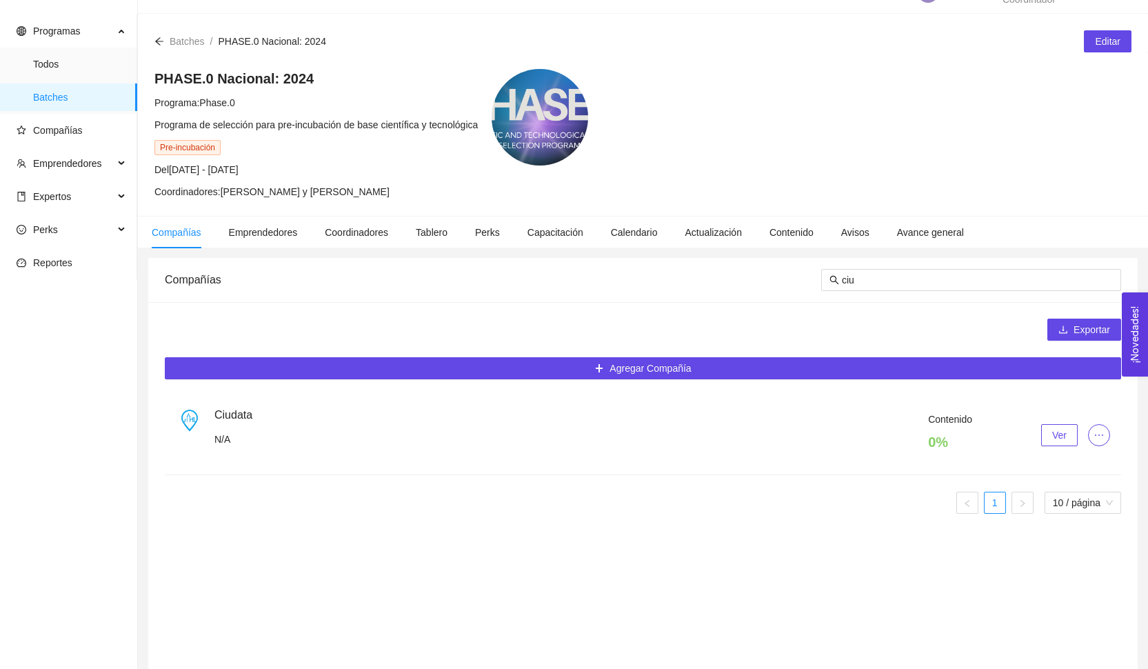
click at [1050, 445] on button "Ver" at bounding box center [1059, 435] width 37 height 22
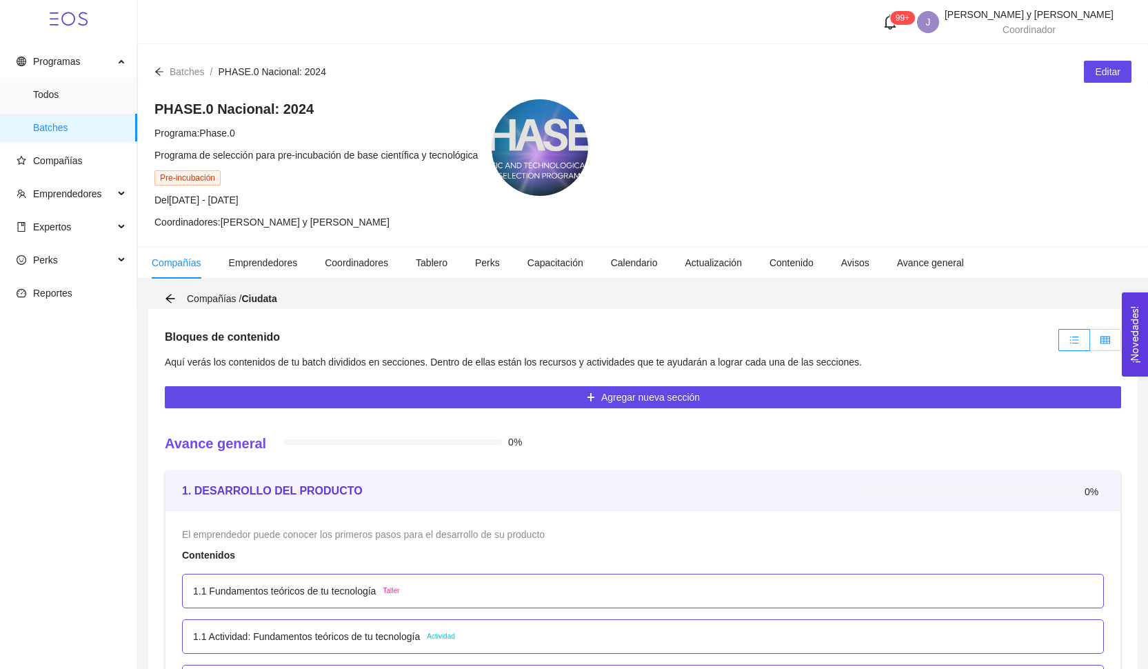
click at [1105, 342] on icon "table" at bounding box center [1106, 340] width 10 height 10
click at [1090, 343] on input "radio" at bounding box center [1090, 343] width 0 height 0
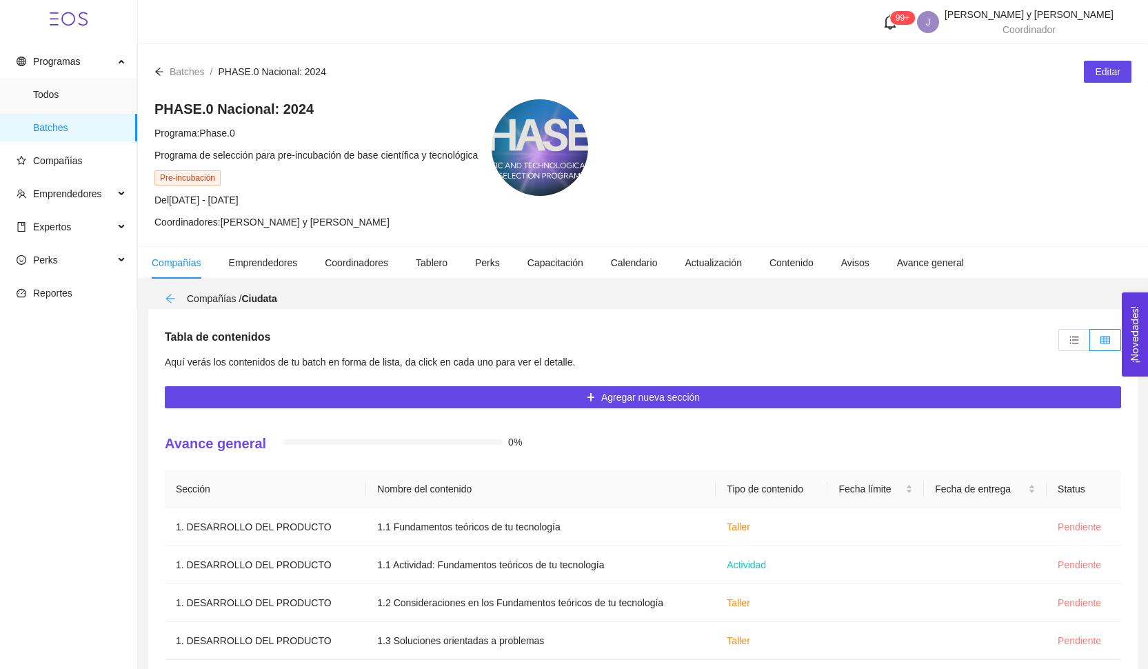
click at [169, 296] on icon "arrow-left" at bounding box center [170, 298] width 9 height 9
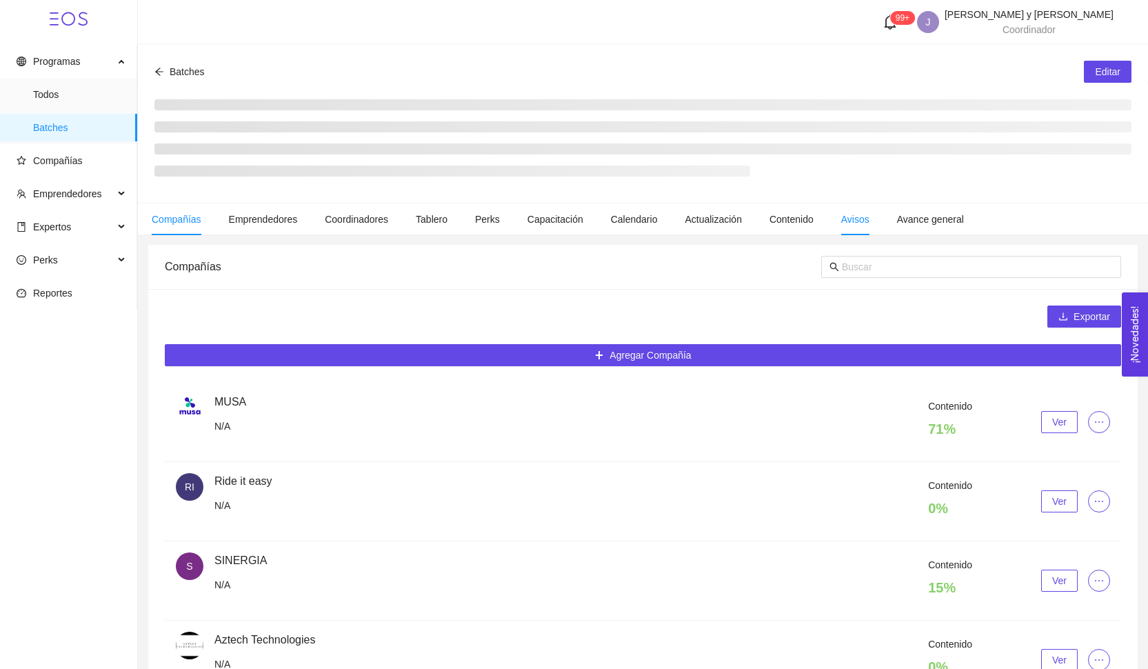
scroll to position [30, 0]
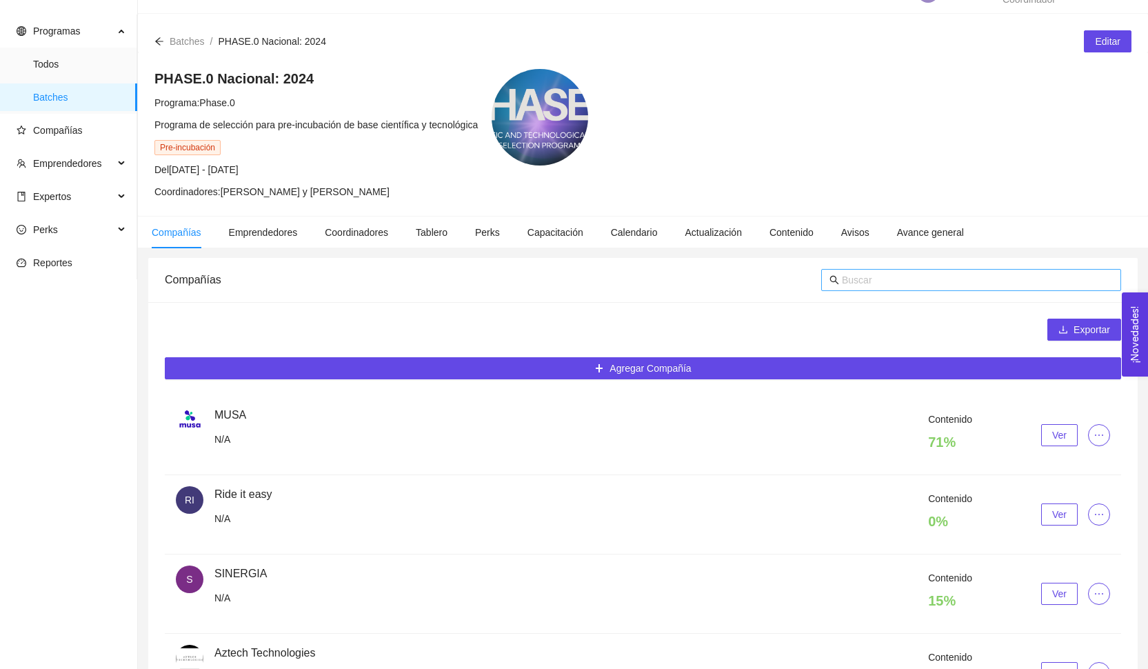
click at [856, 284] on input "text" at bounding box center [977, 279] width 271 height 15
type input "mexi"
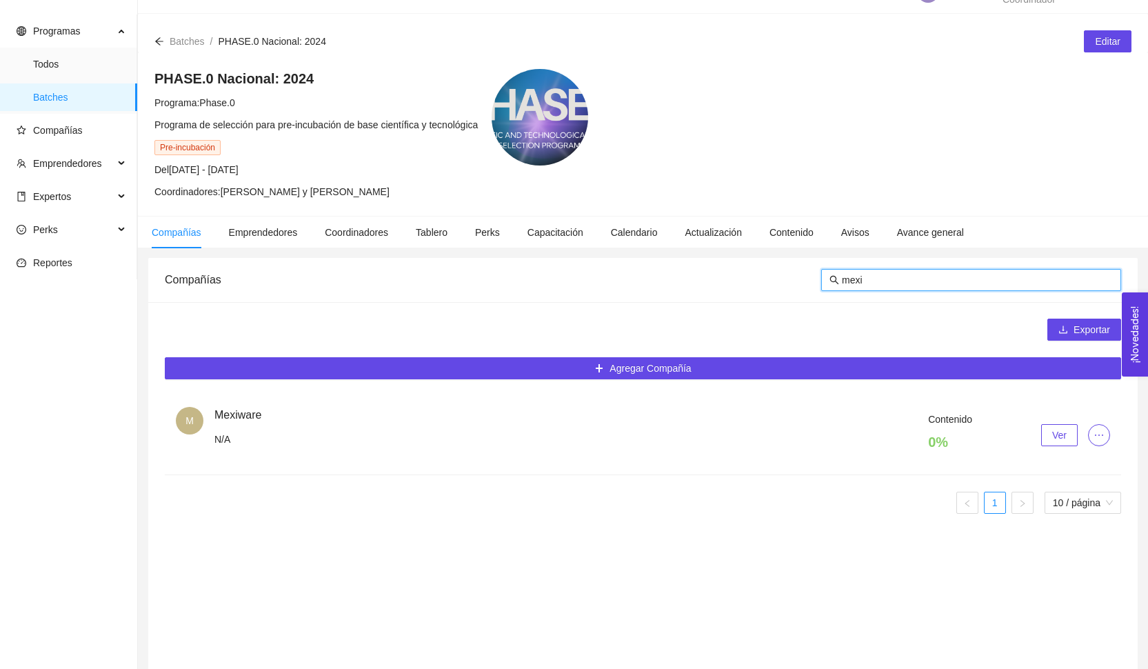
click at [1045, 439] on button "Ver" at bounding box center [1059, 435] width 37 height 22
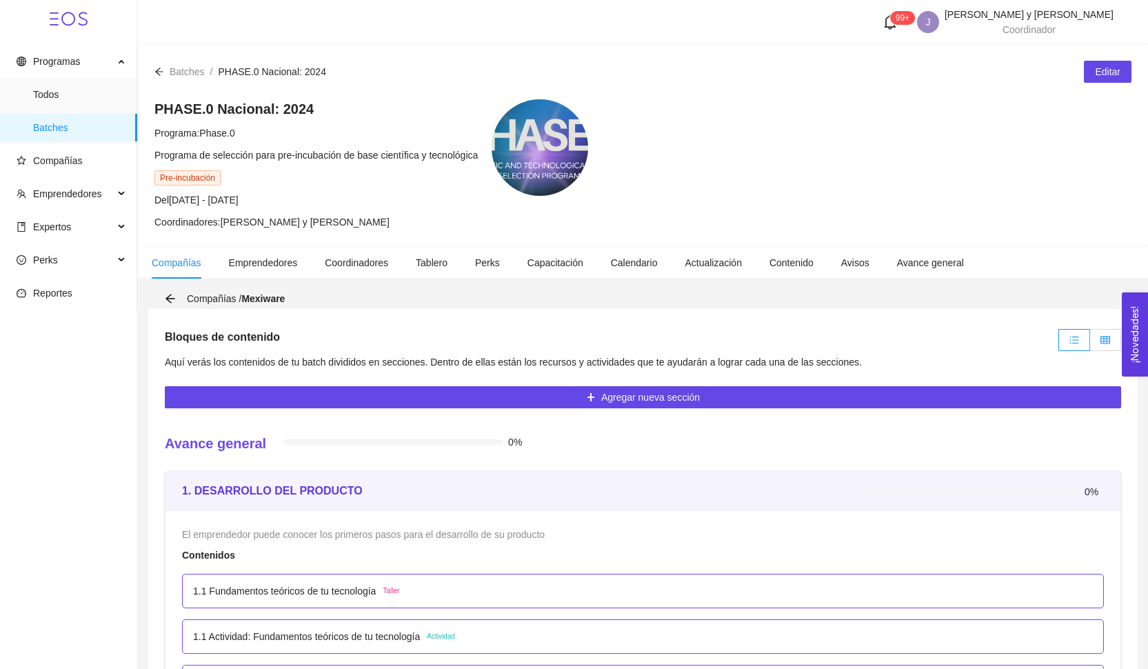
click at [1110, 347] on label at bounding box center [1105, 340] width 31 height 22
click at [1090, 343] on input "radio" at bounding box center [1090, 343] width 0 height 0
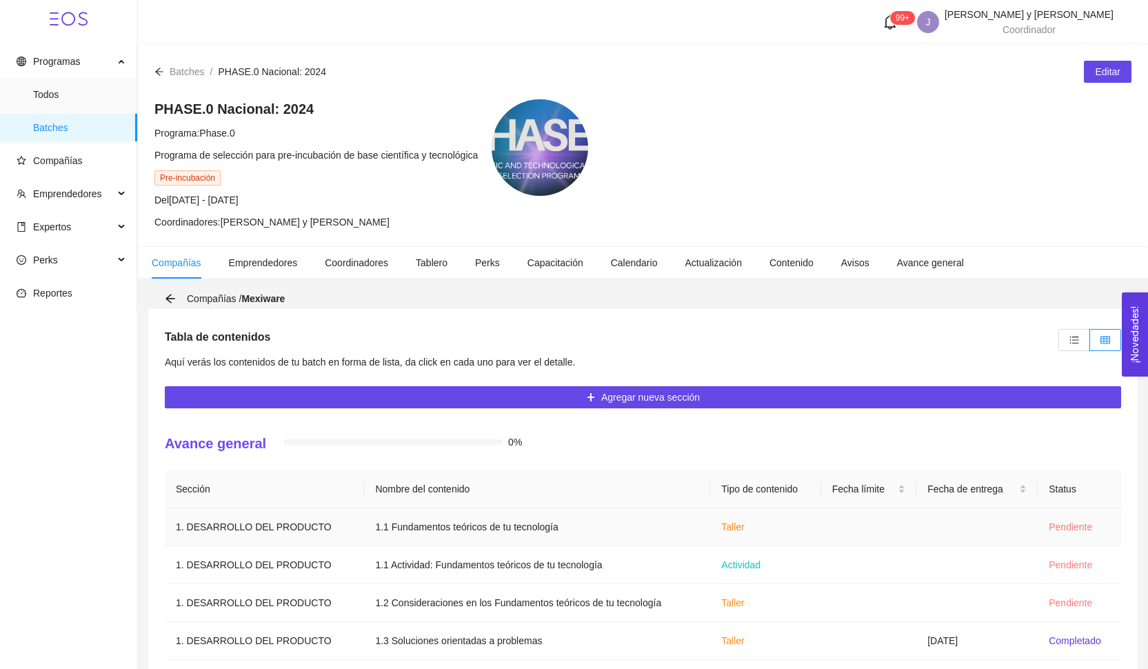
scroll to position [206, 0]
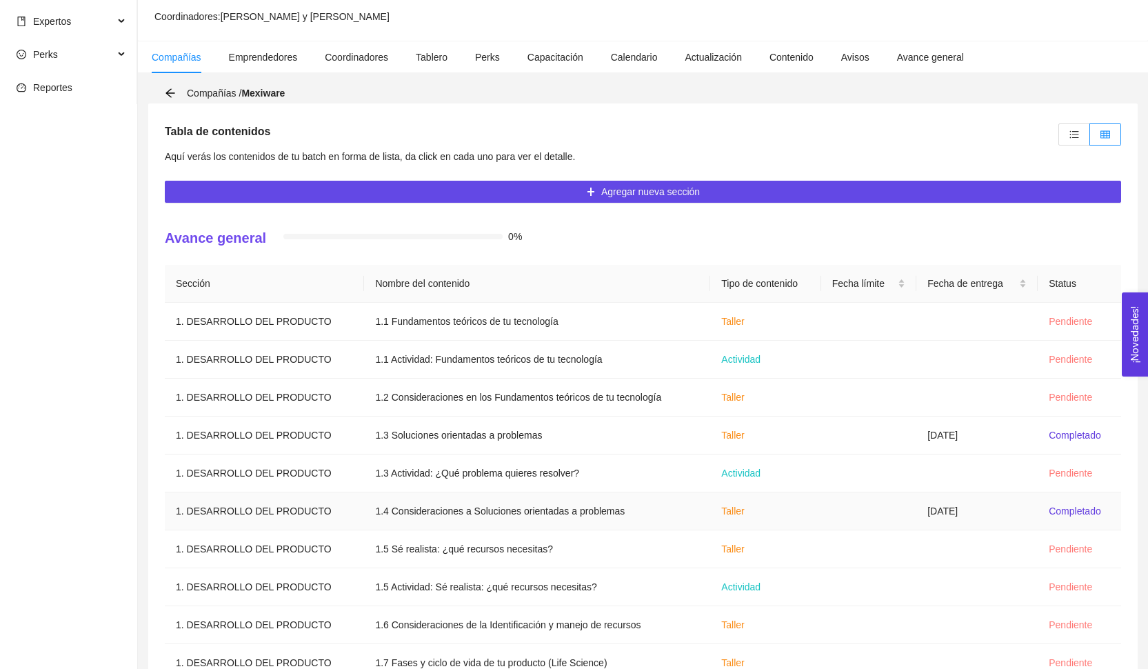
click at [1038, 511] on td "Completado" at bounding box center [1079, 511] width 83 height 38
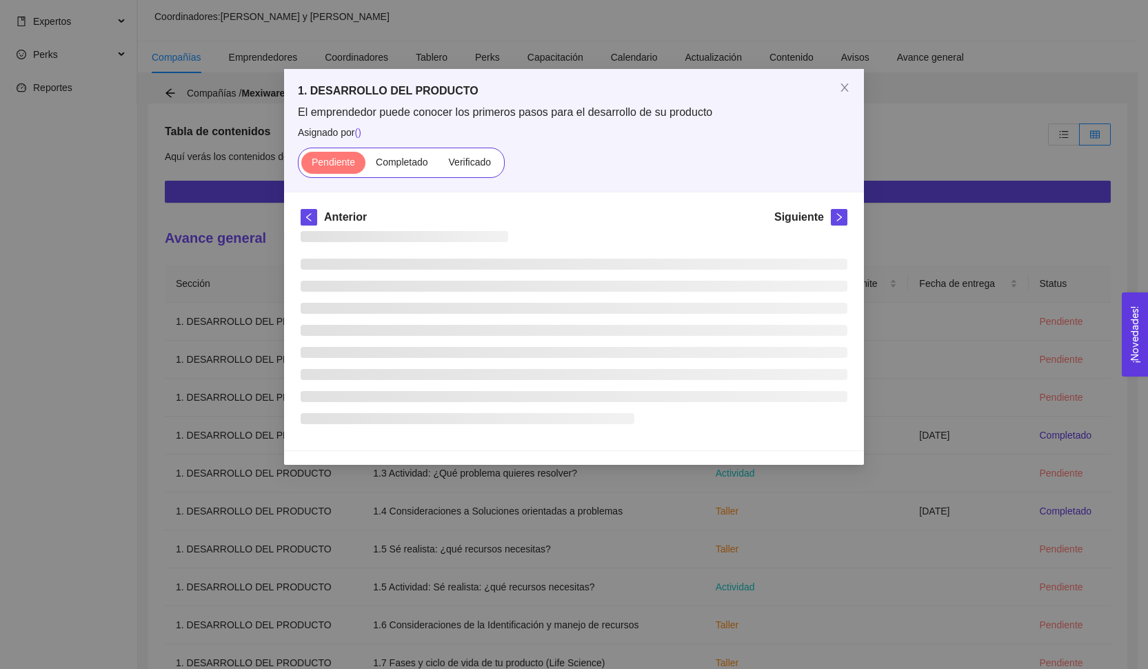
click at [1060, 330] on div "1. DESARROLLO DEL PRODUCTO El emprendedor puede conocer los primeros pasos para…" at bounding box center [574, 334] width 1148 height 669
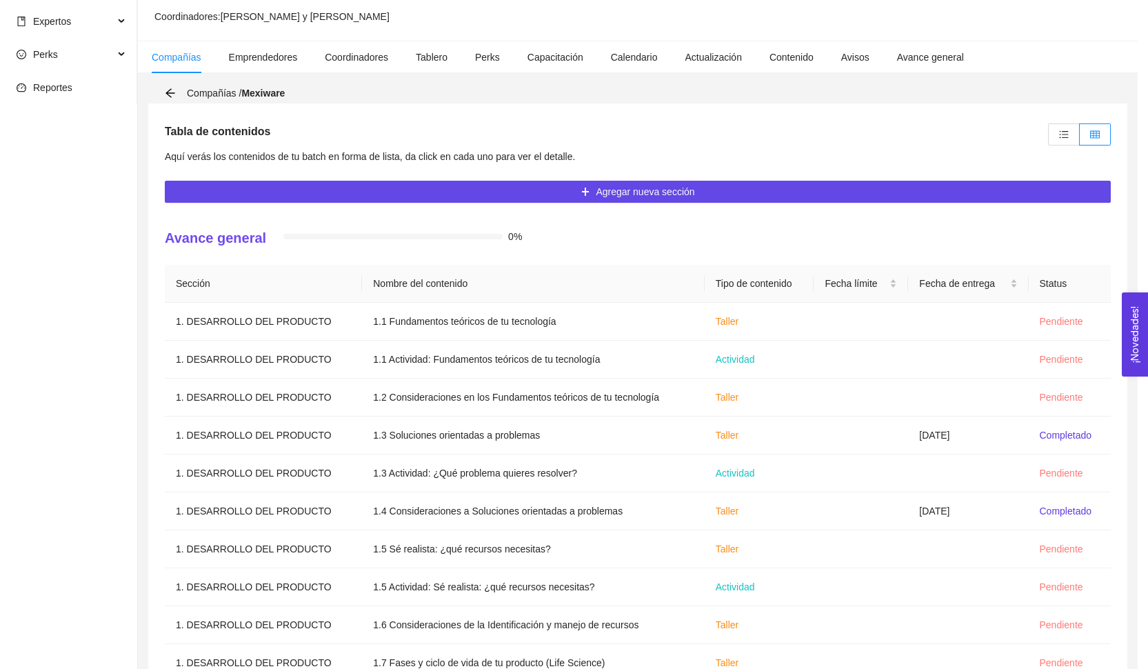
scroll to position [262, 0]
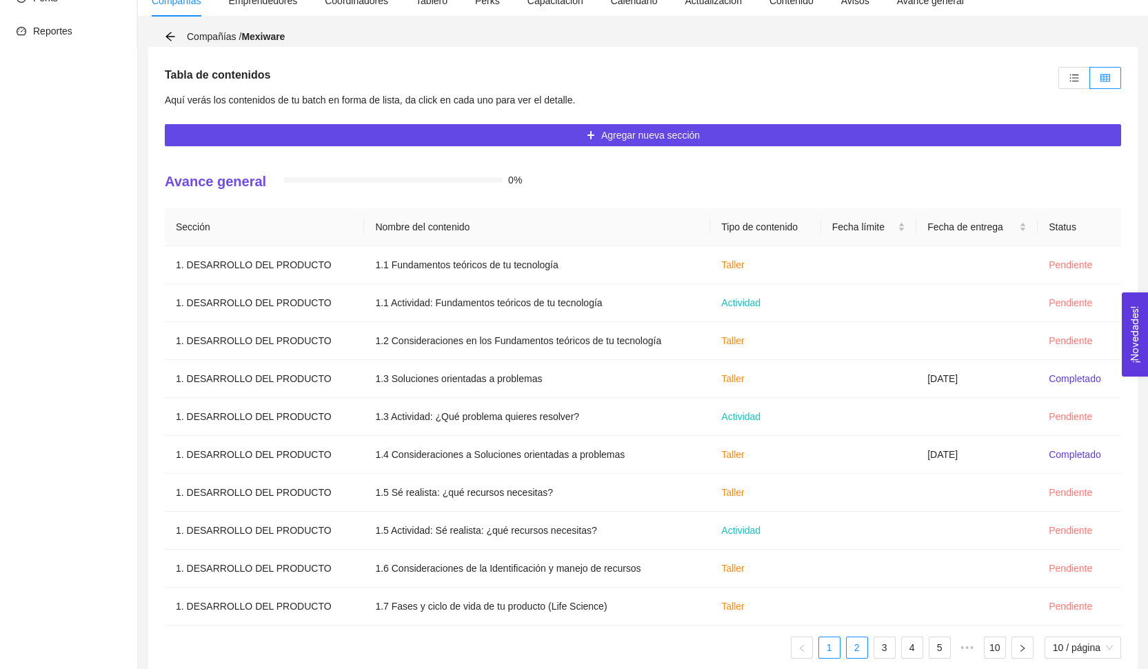
click at [847, 637] on link "2" at bounding box center [857, 647] width 21 height 21
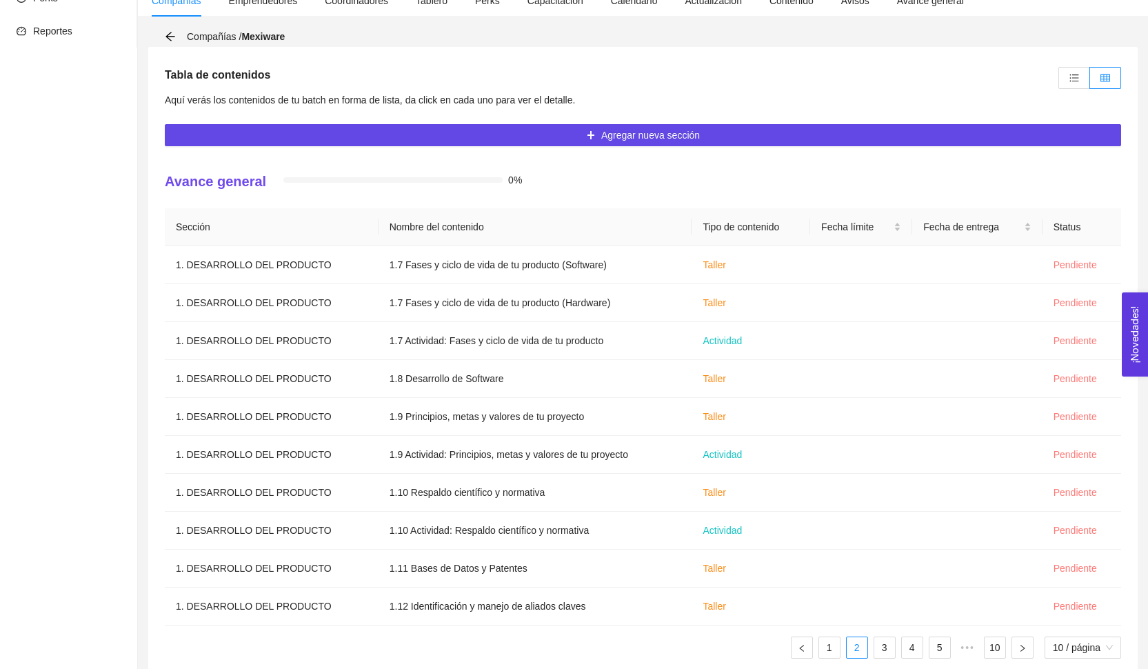
click at [868, 636] on ul "1 2 3 4 5 ••• 10 10 / página" at bounding box center [643, 647] width 956 height 22
